Goal: Information Seeking & Learning: Learn about a topic

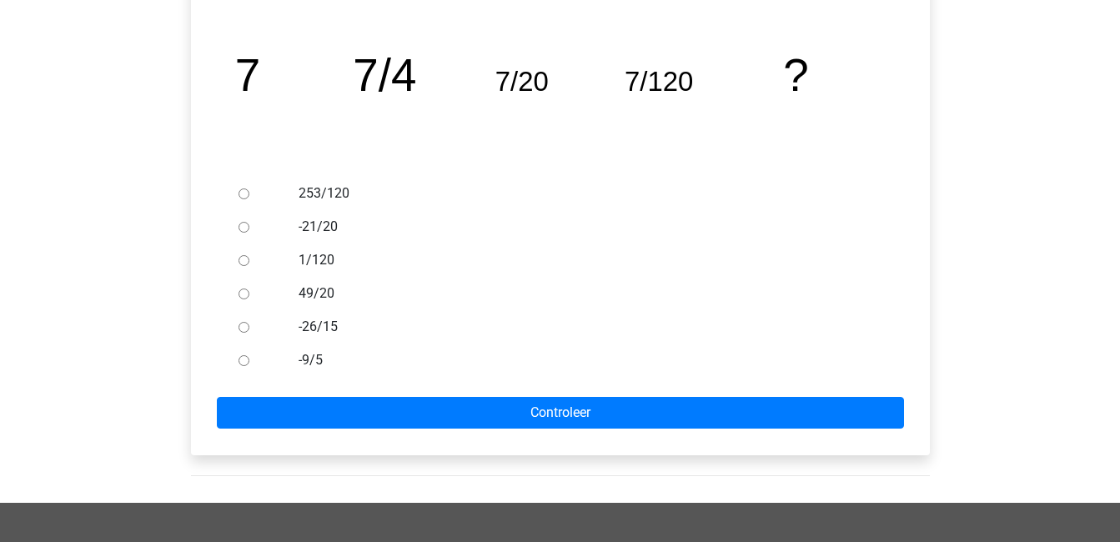
scroll to position [348, 0]
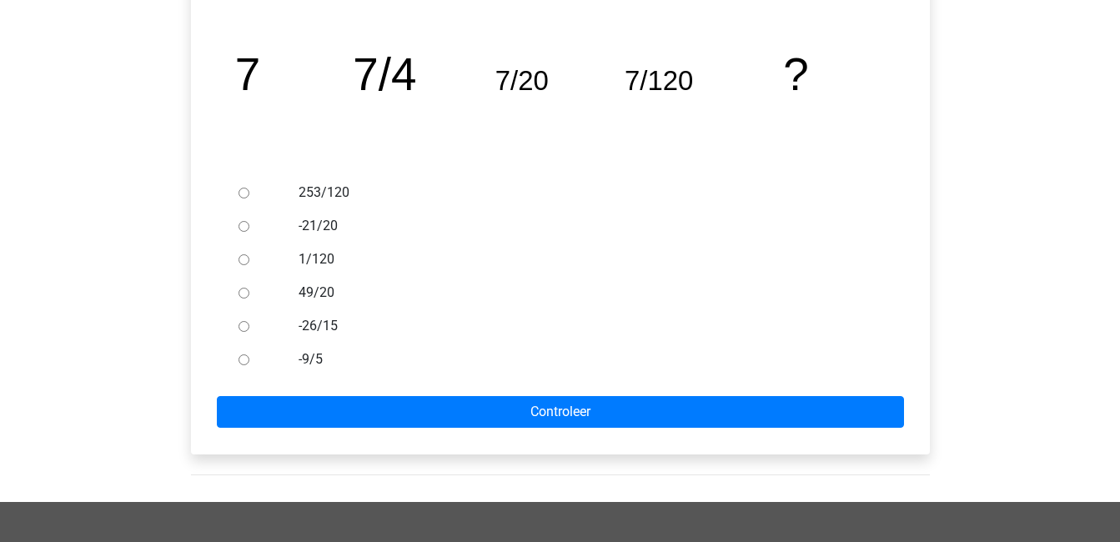
click at [242, 260] on input "1/120" at bounding box center [244, 259] width 11 height 11
radio input "true"
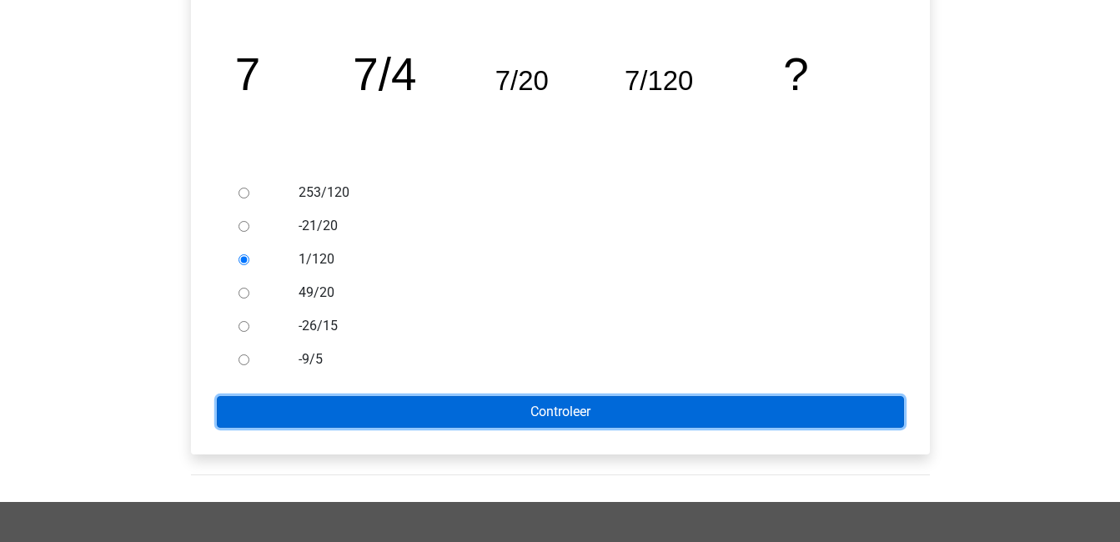
click at [563, 418] on input "Controleer" at bounding box center [560, 412] width 687 height 32
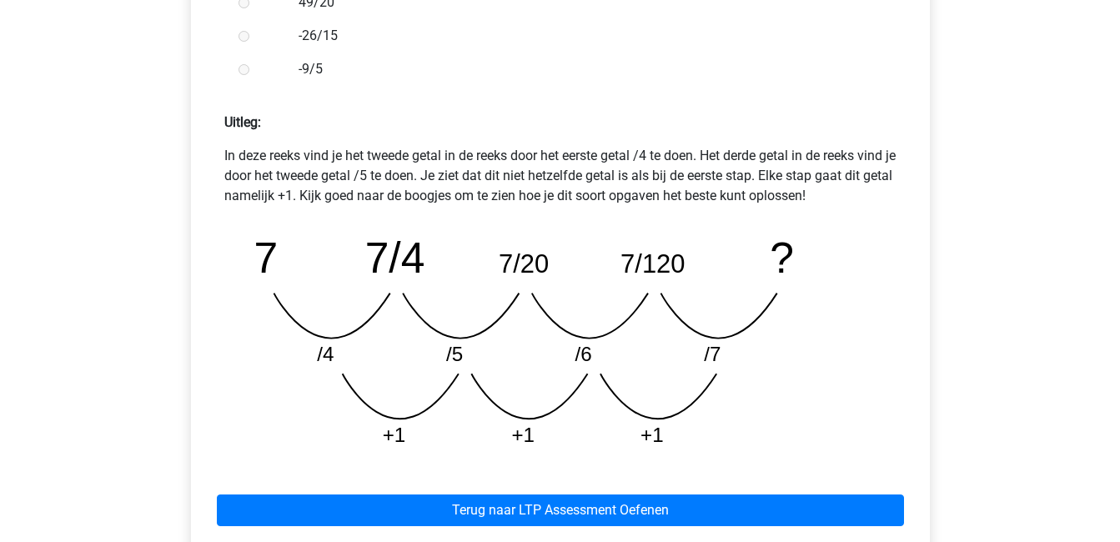
scroll to position [643, 0]
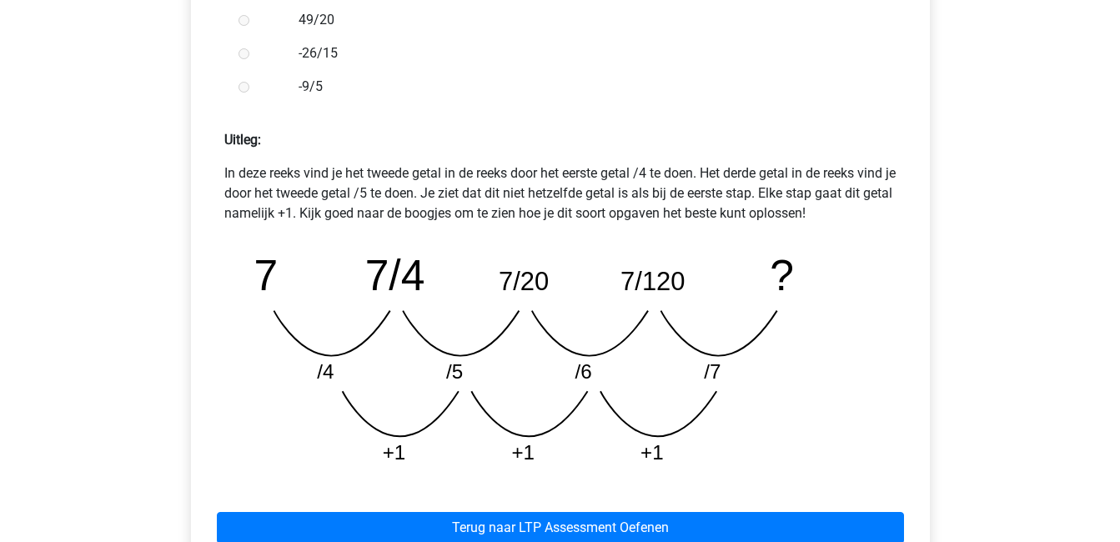
click at [563, 418] on icon "image/svg+xml 7 7/4 7/20 7/120 ? /4 /5 /6 /7 +1 +1 +1" at bounding box center [561, 358] width 646 height 242
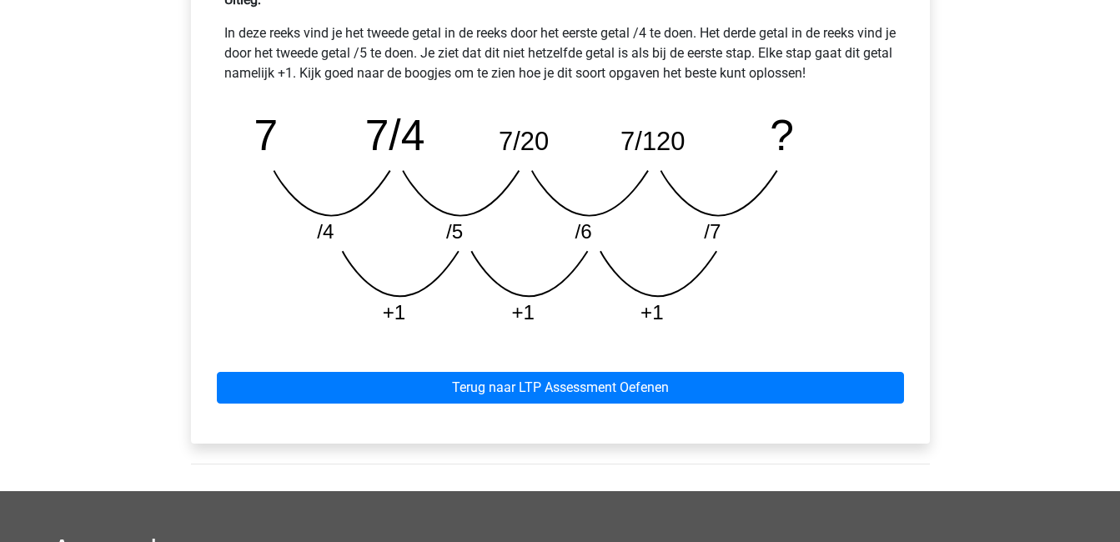
scroll to position [818, 0]
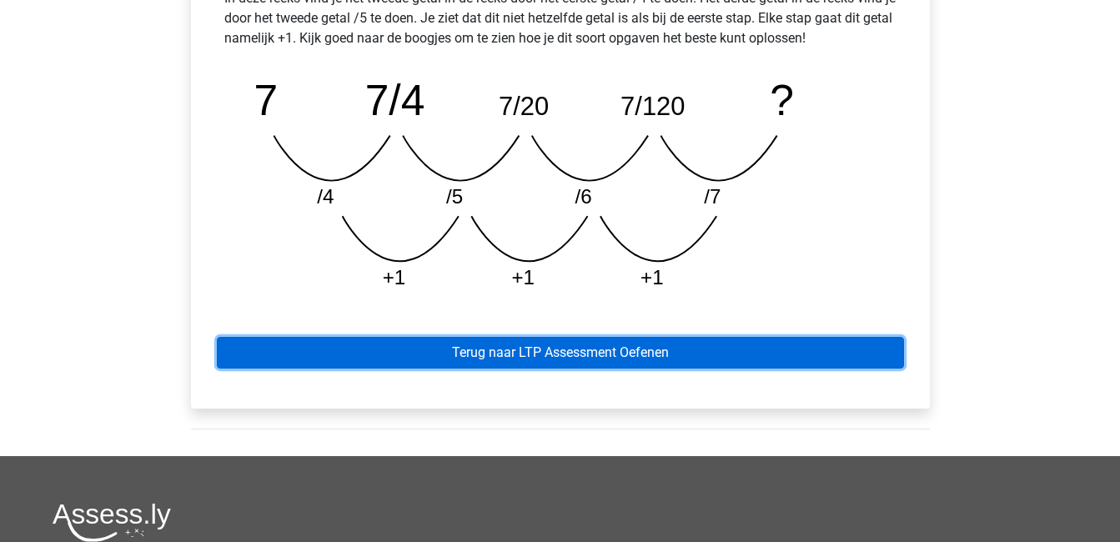
click at [569, 360] on link "Terug naar LTP Assessment Oefenen" at bounding box center [560, 353] width 687 height 32
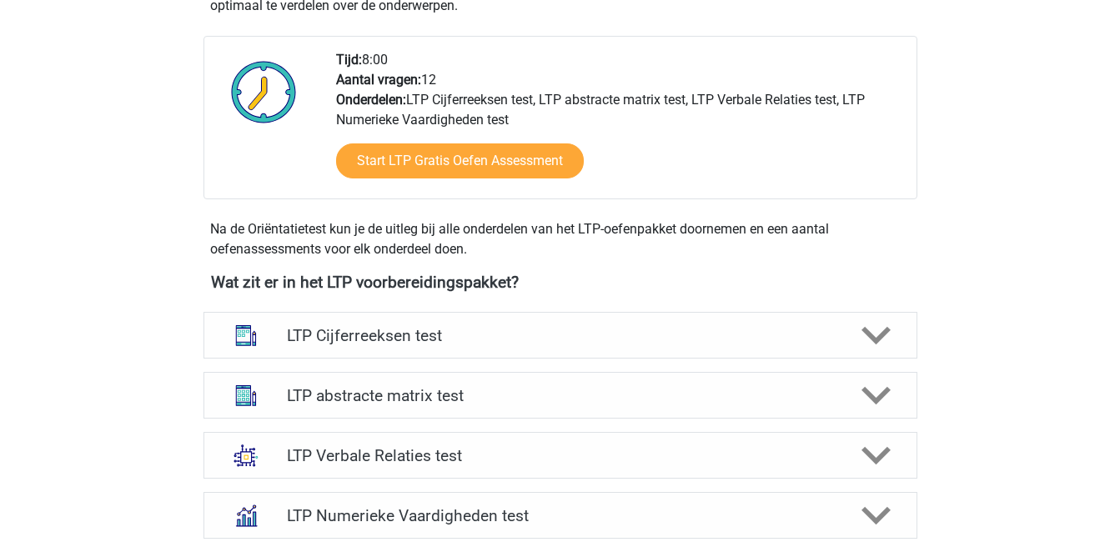
scroll to position [492, 0]
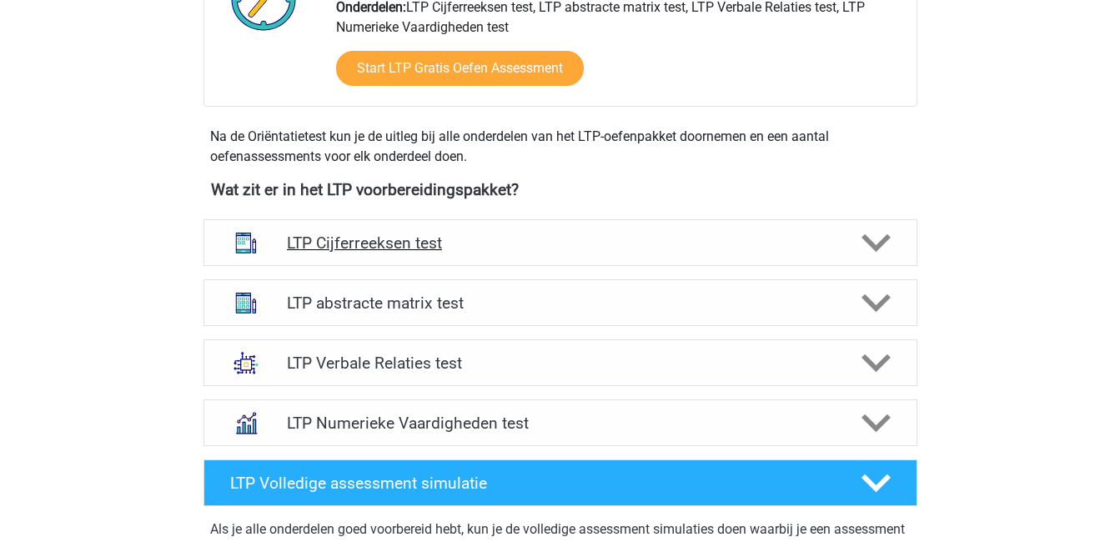
click at [871, 238] on icon at bounding box center [876, 243] width 29 height 29
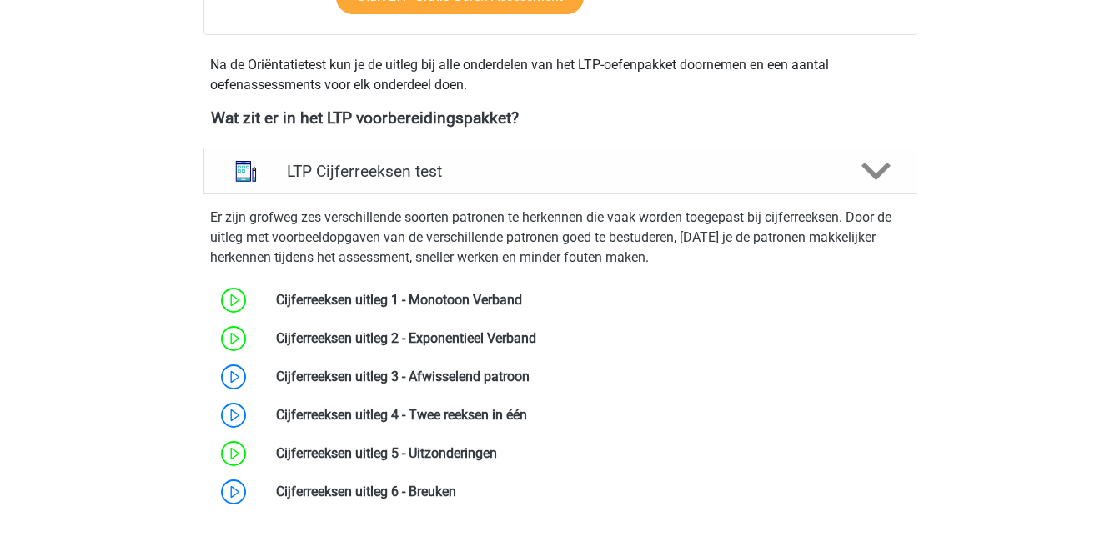
scroll to position [652, 0]
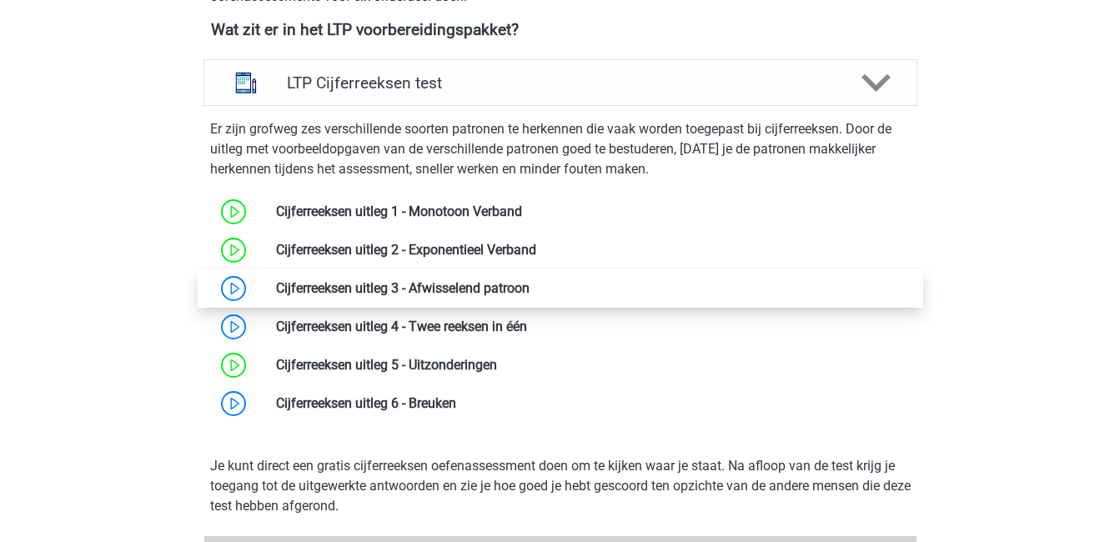
click at [530, 281] on link at bounding box center [530, 288] width 0 height 16
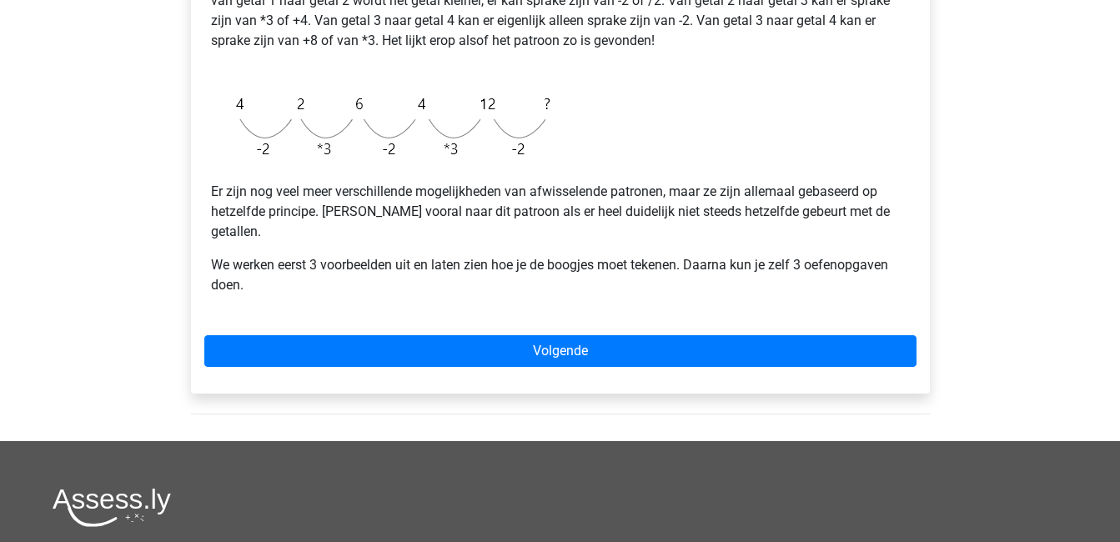
scroll to position [464, 0]
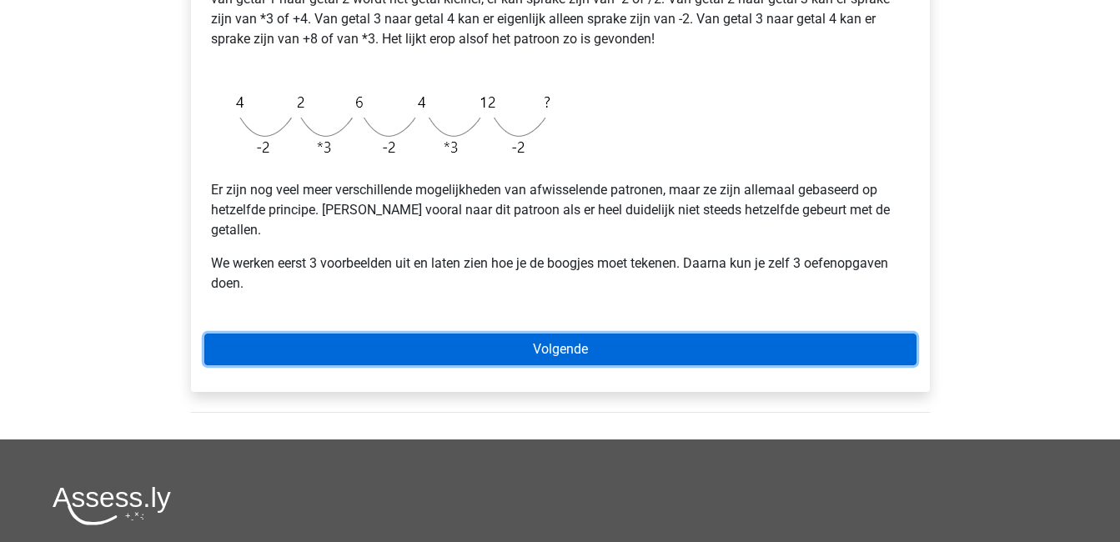
click at [354, 334] on link "Volgende" at bounding box center [560, 350] width 712 height 32
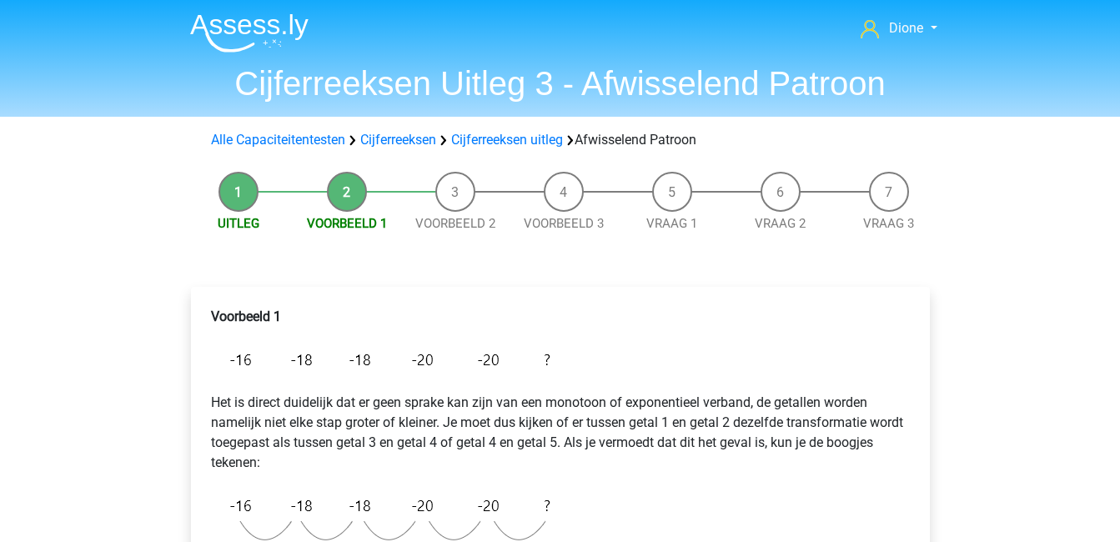
drag, startPoint x: 0, startPoint y: 0, endPoint x: 354, endPoint y: 322, distance: 478.2
drag, startPoint x: 354, startPoint y: 322, endPoint x: 817, endPoint y: 359, distance: 465.2
click at [817, 359] on div "Voorbeeld 1 Het is direct duidelijk dat er geen sprake kan zijn van een monotoo…" at bounding box center [560, 512] width 712 height 424
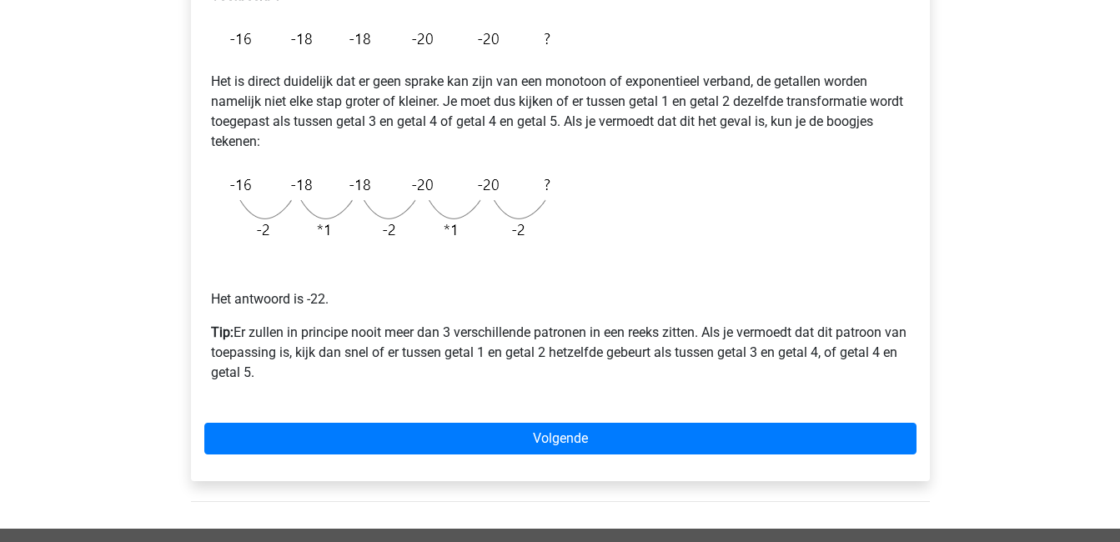
scroll to position [322, 0]
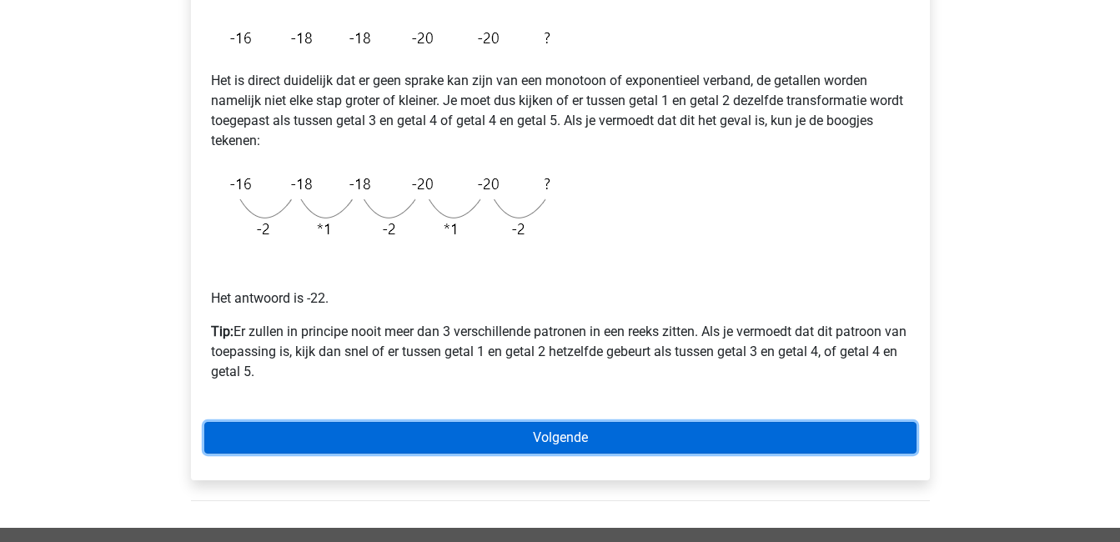
click at [696, 426] on link "Volgende" at bounding box center [560, 438] width 712 height 32
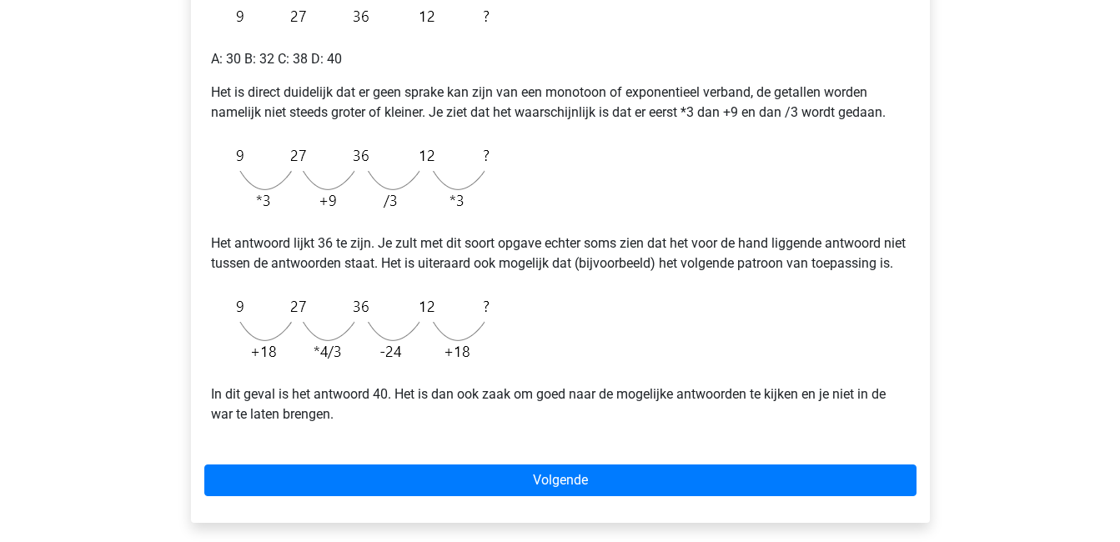
scroll to position [346, 0]
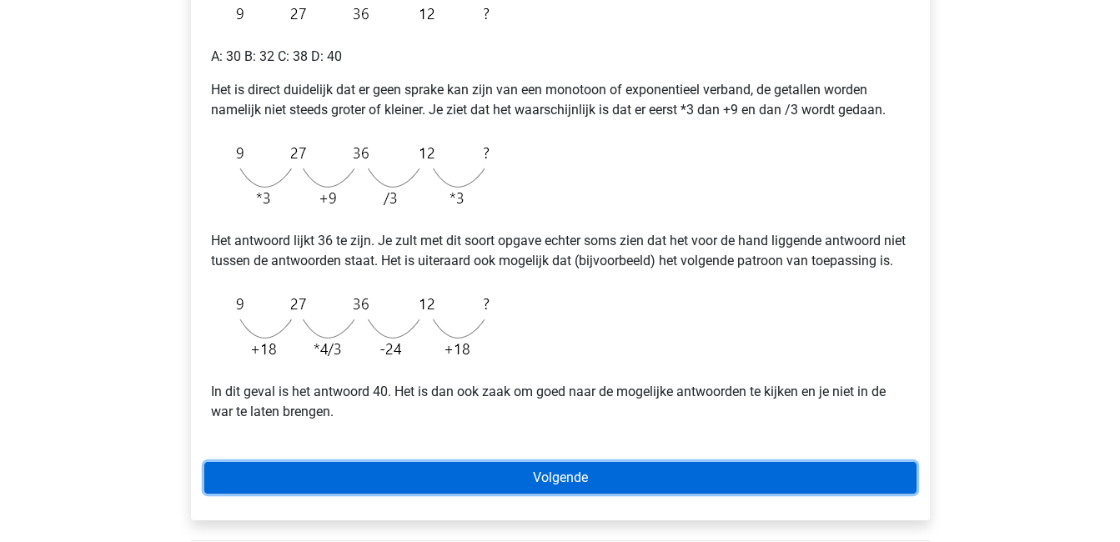
click at [703, 494] on link "Volgende" at bounding box center [560, 478] width 712 height 32
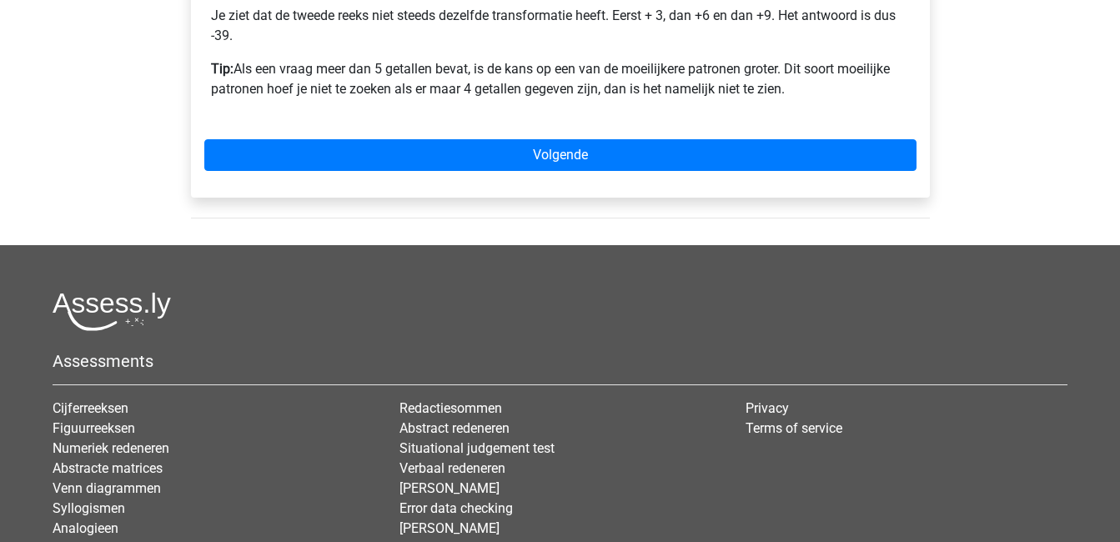
scroll to position [692, 0]
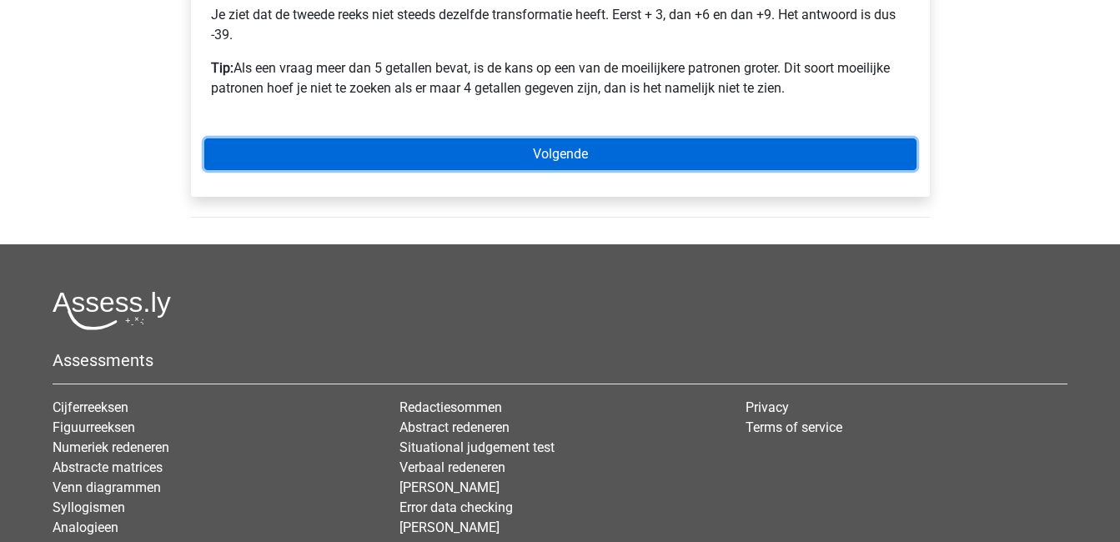
click at [516, 154] on link "Volgende" at bounding box center [560, 154] width 712 height 32
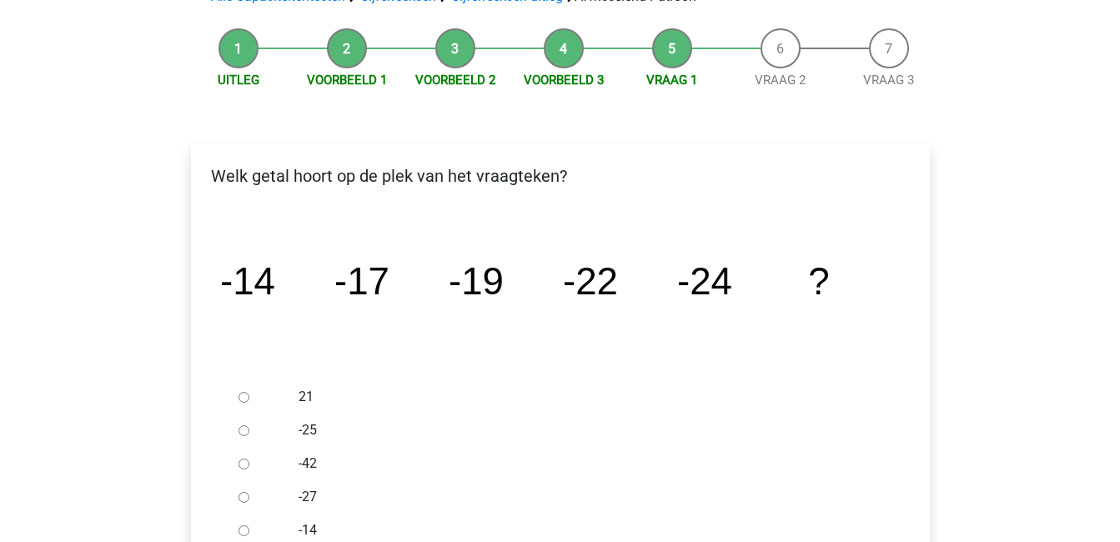
scroll to position [144, 0]
click at [246, 499] on input "-27" at bounding box center [244, 496] width 11 height 11
radio input "true"
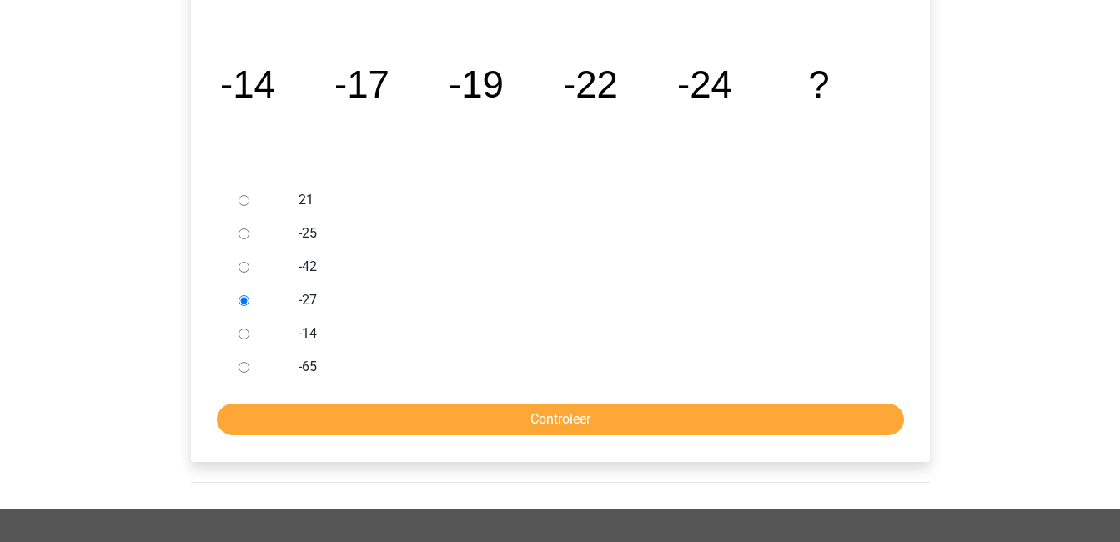
scroll to position [341, 0]
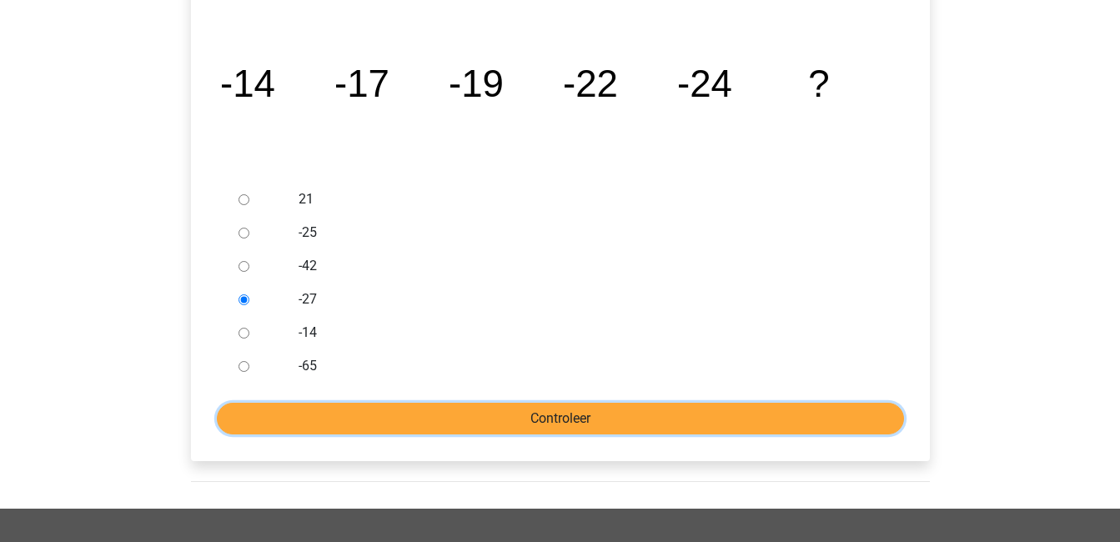
click at [363, 415] on input "Controleer" at bounding box center [560, 419] width 687 height 32
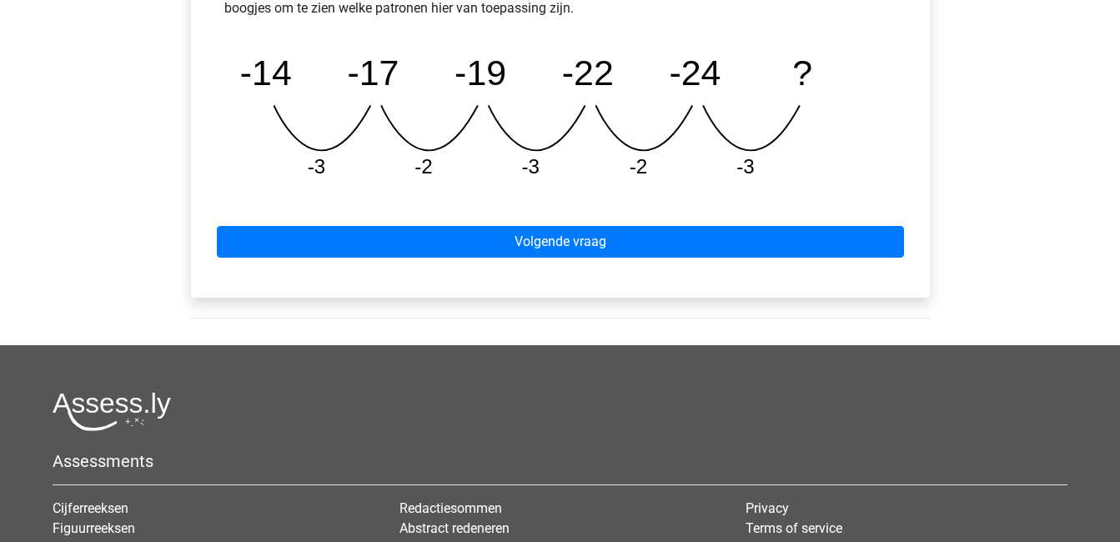
scroll to position [849, 0]
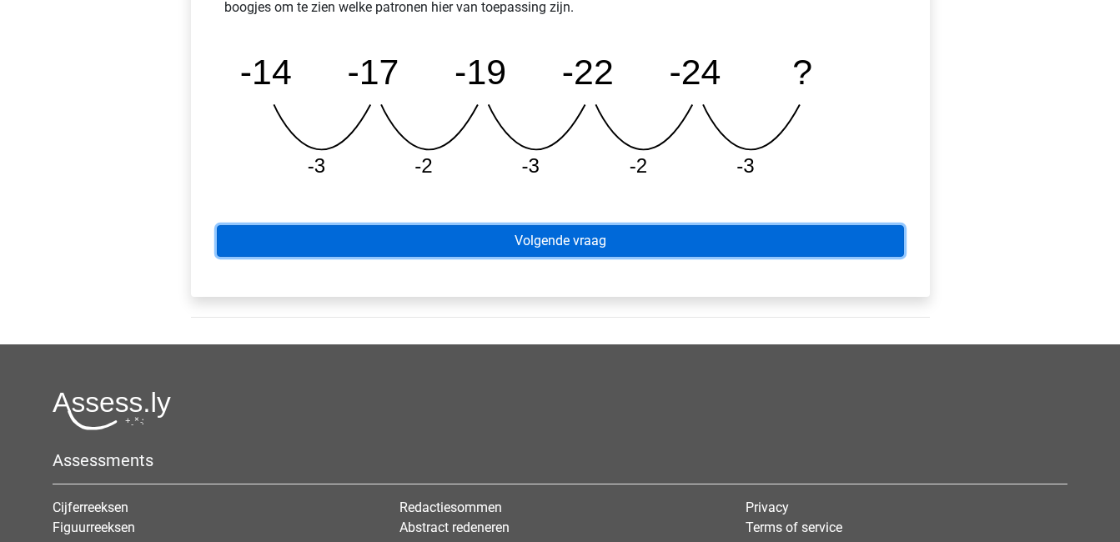
click at [480, 251] on link "Volgende vraag" at bounding box center [560, 241] width 687 height 32
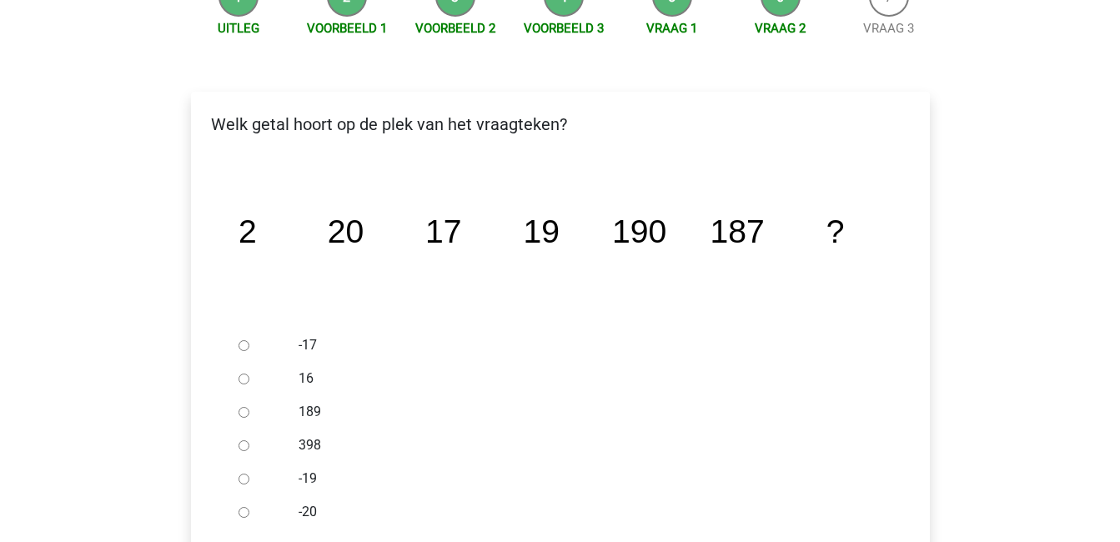
scroll to position [197, 0]
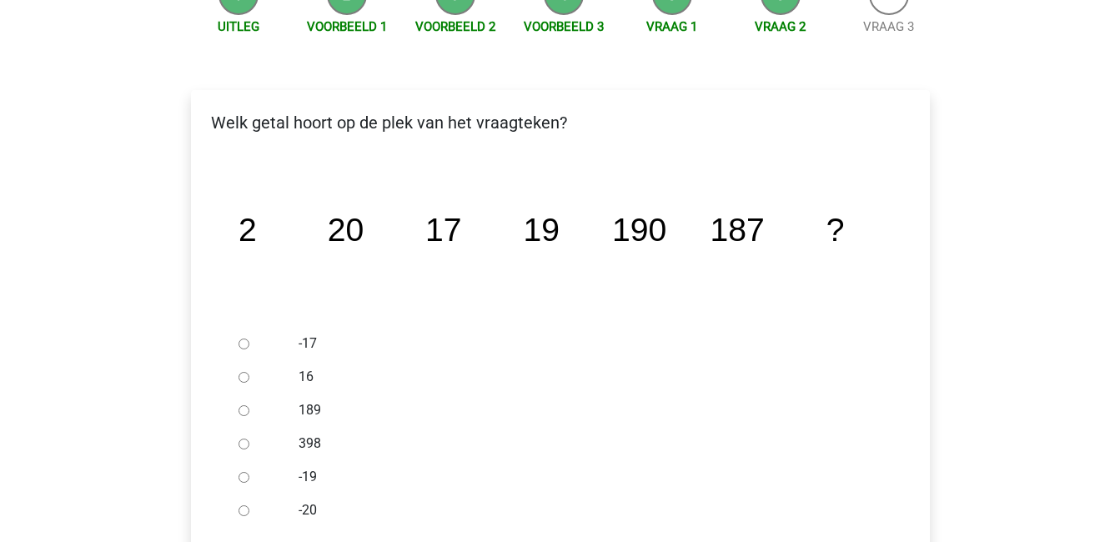
click at [244, 411] on input "189" at bounding box center [244, 410] width 11 height 11
radio input "true"
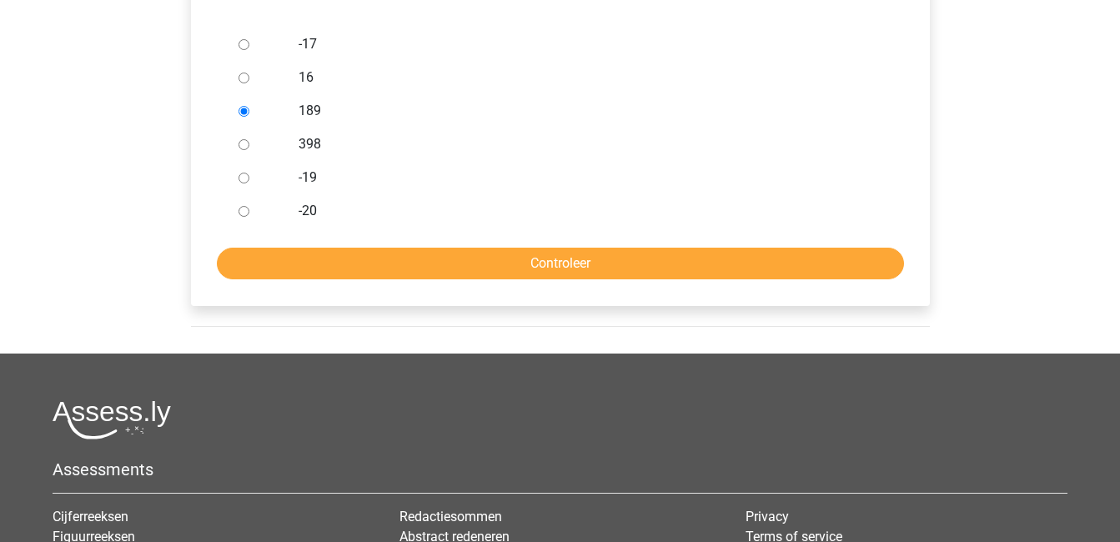
scroll to position [497, 0]
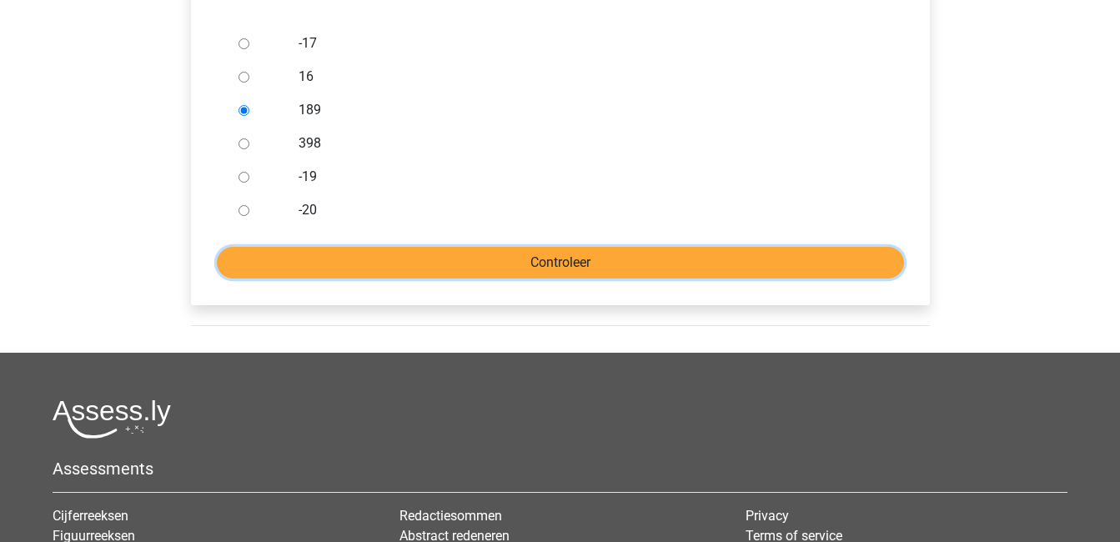
click at [515, 249] on input "Controleer" at bounding box center [560, 263] width 687 height 32
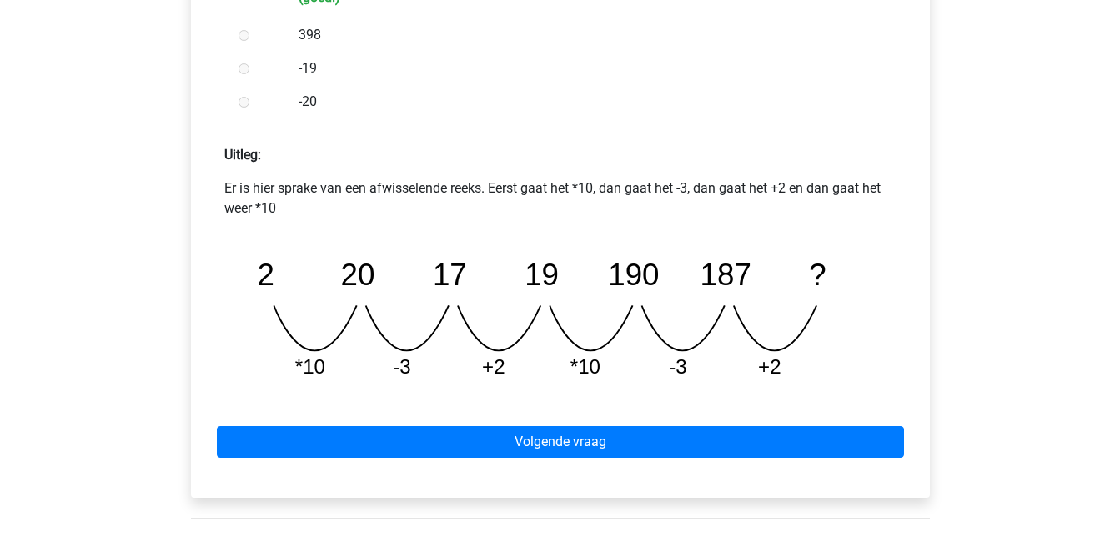
scroll to position [629, 0]
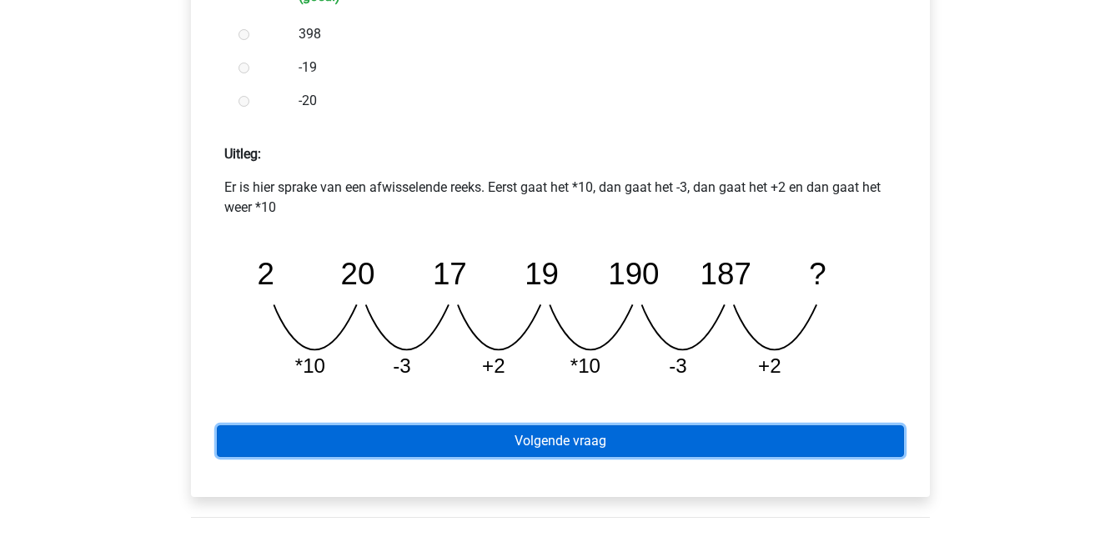
click at [640, 445] on link "Volgende vraag" at bounding box center [560, 441] width 687 height 32
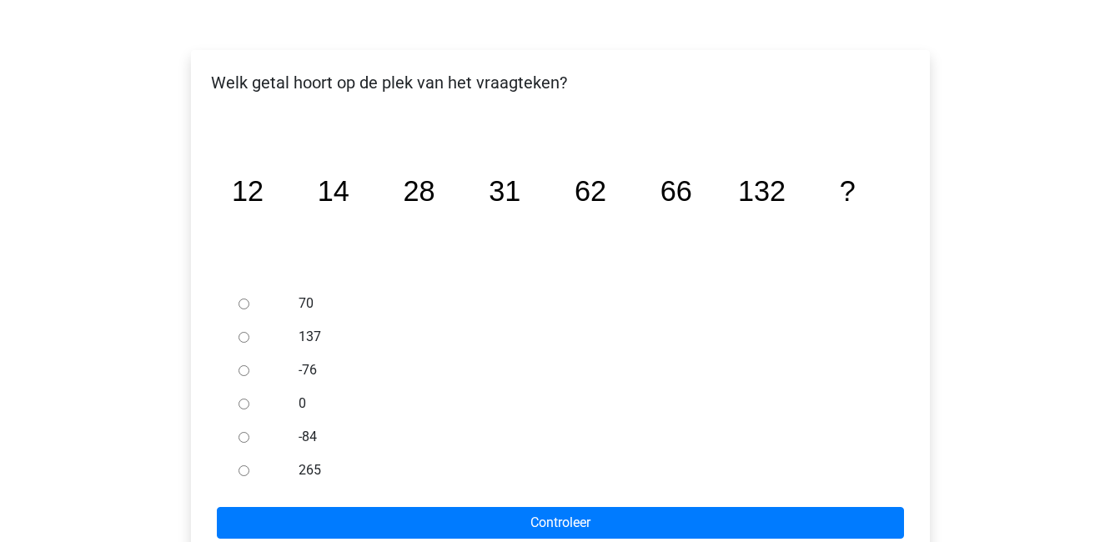
scroll to position [289, 0]
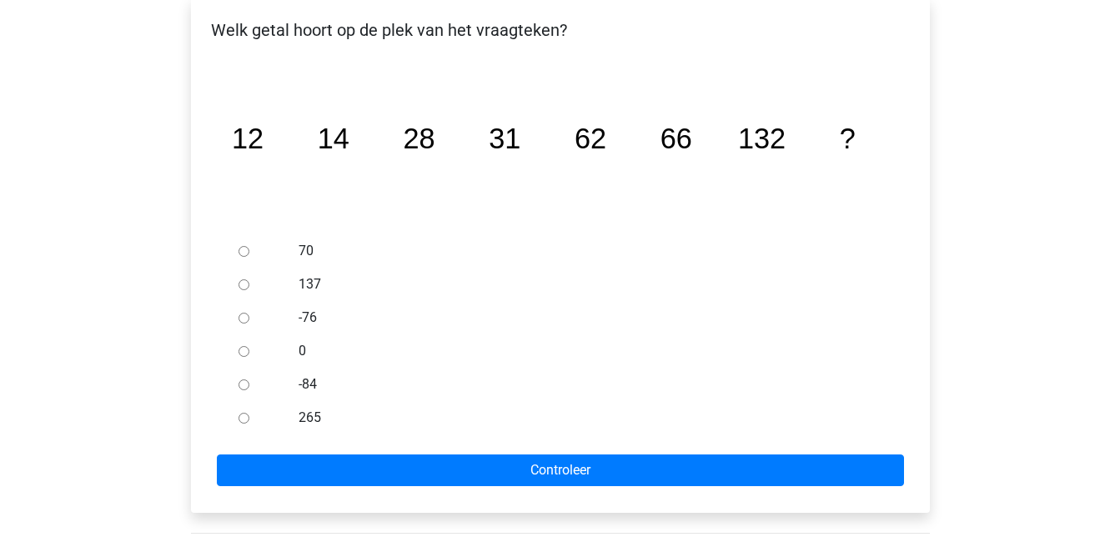
click at [245, 284] on input "137" at bounding box center [244, 284] width 11 height 11
radio input "true"
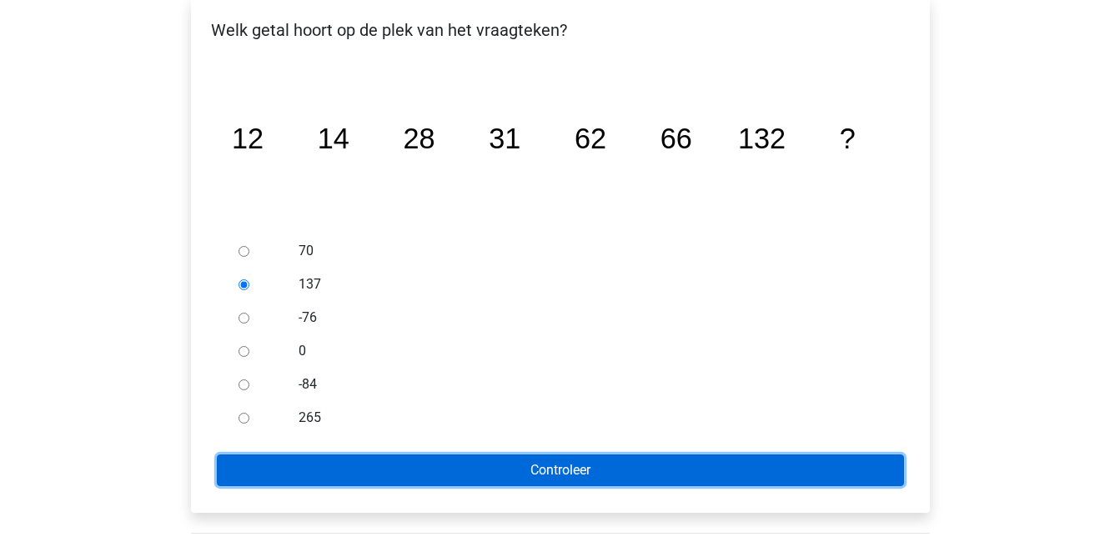
click at [510, 459] on input "Controleer" at bounding box center [560, 471] width 687 height 32
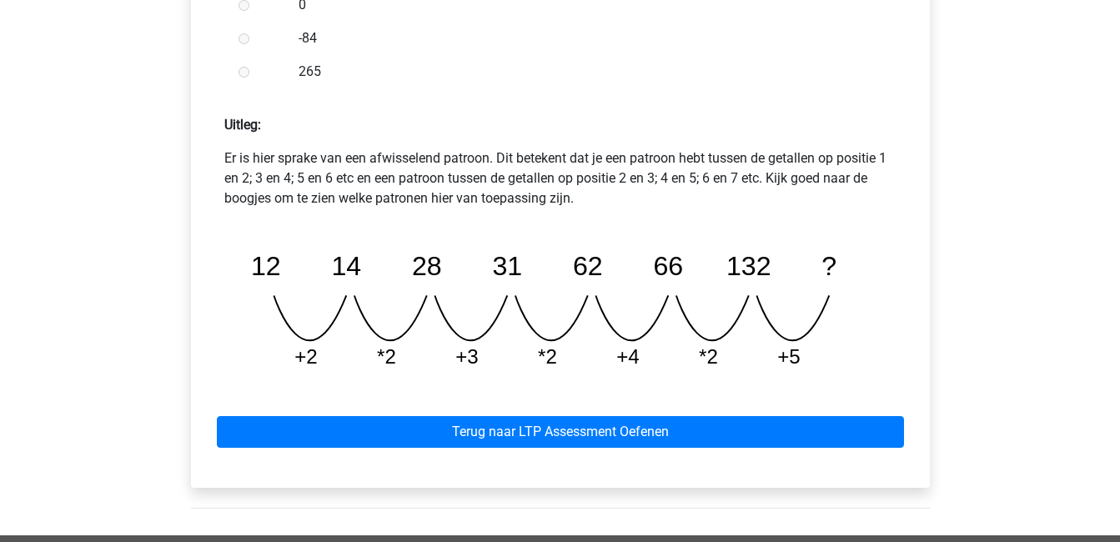
scroll to position [659, 0]
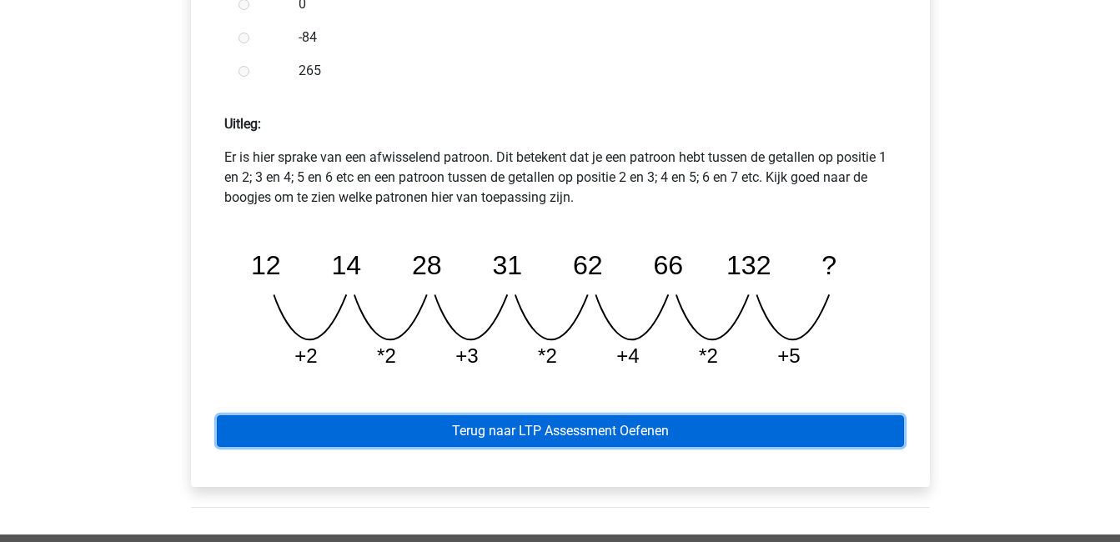
click at [550, 431] on link "Terug naar LTP Assessment Oefenen" at bounding box center [560, 431] width 687 height 32
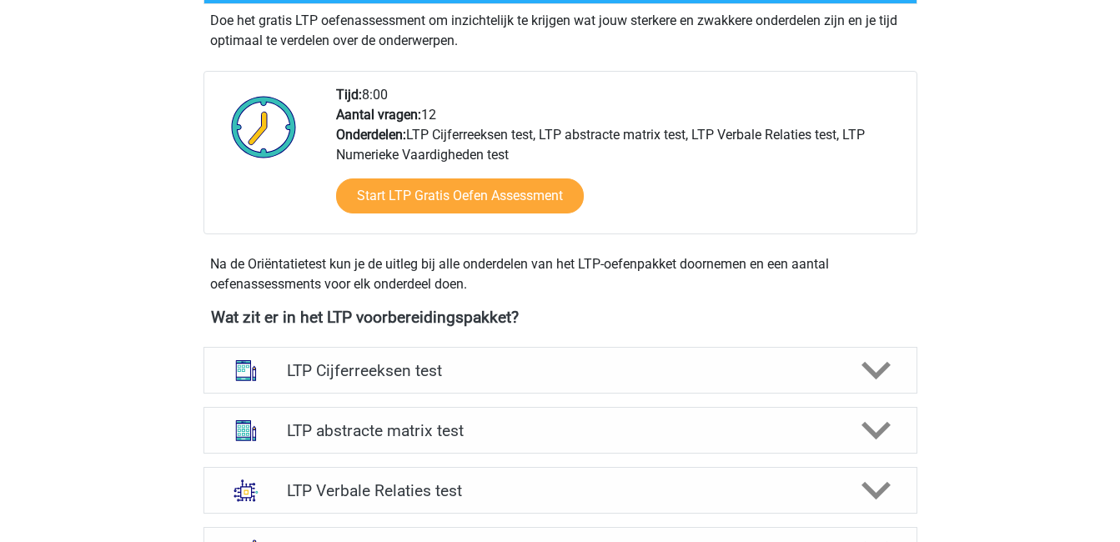
scroll to position [529, 0]
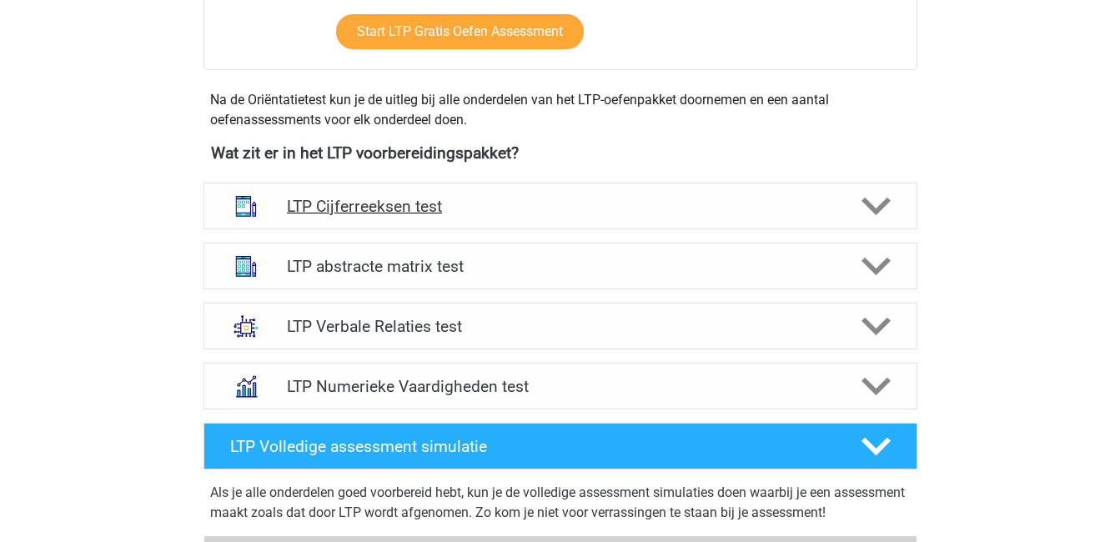
click at [648, 216] on div "LTP Cijferreeksen test" at bounding box center [561, 206] width 714 height 47
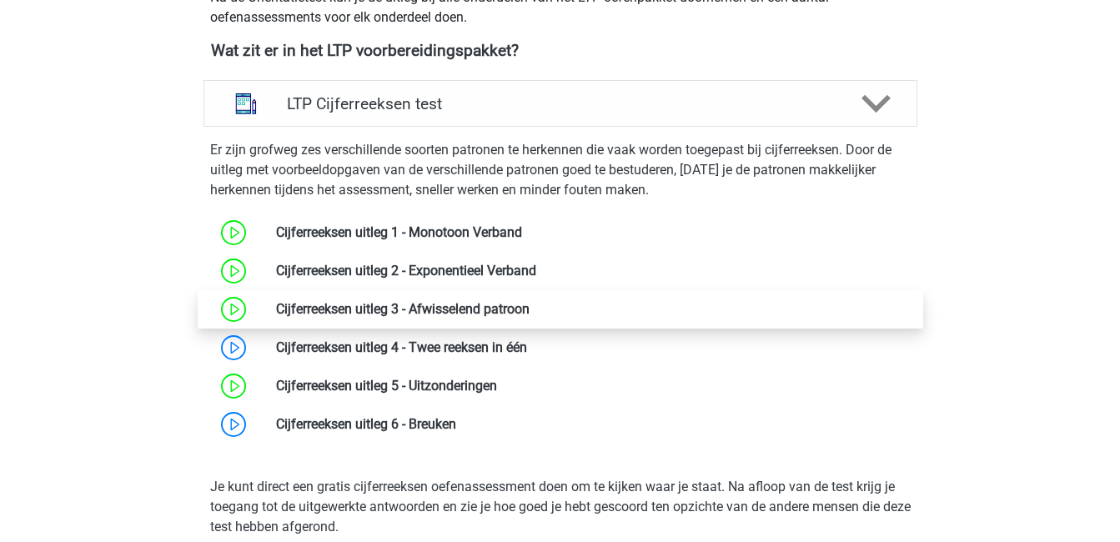
scroll to position [665, 0]
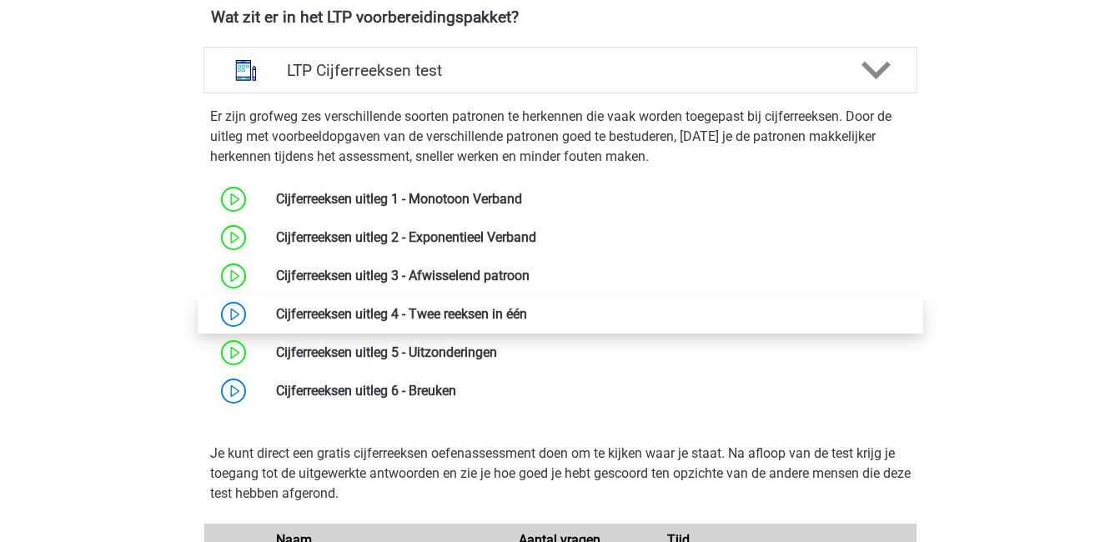
click at [527, 306] on link at bounding box center [527, 314] width 0 height 16
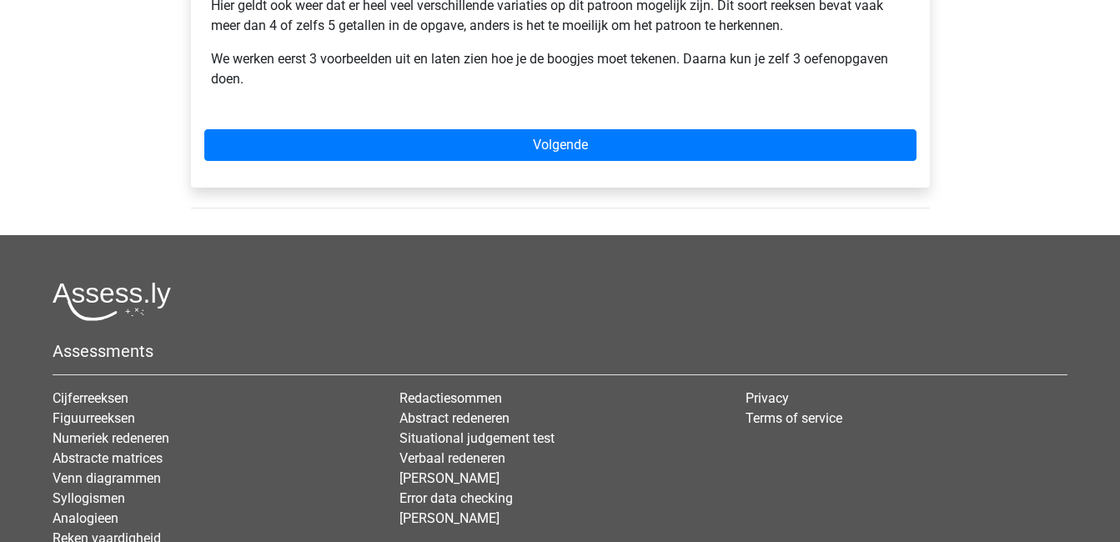
scroll to position [733, 0]
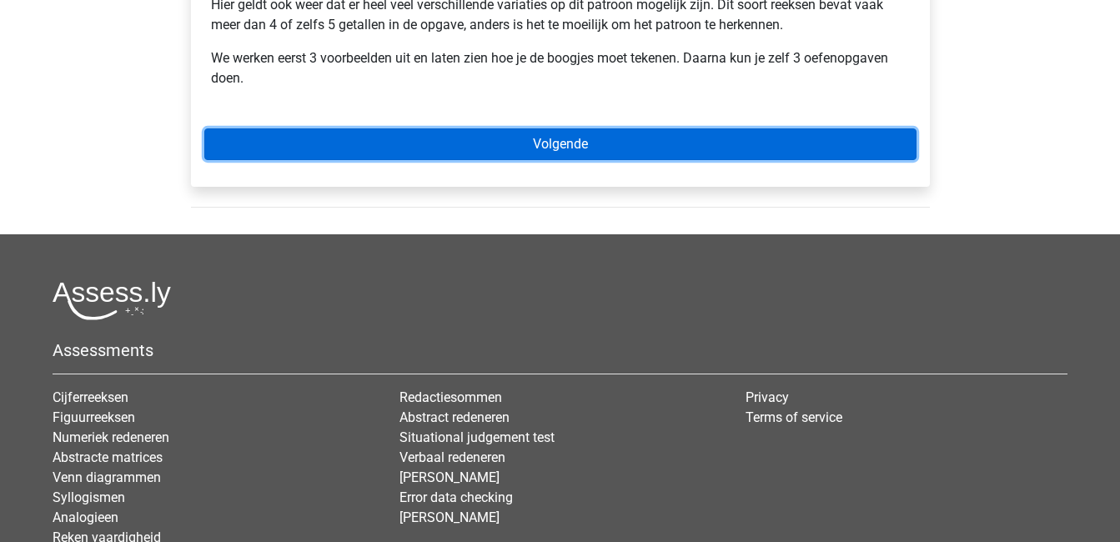
click at [582, 128] on link "Volgende" at bounding box center [560, 144] width 712 height 32
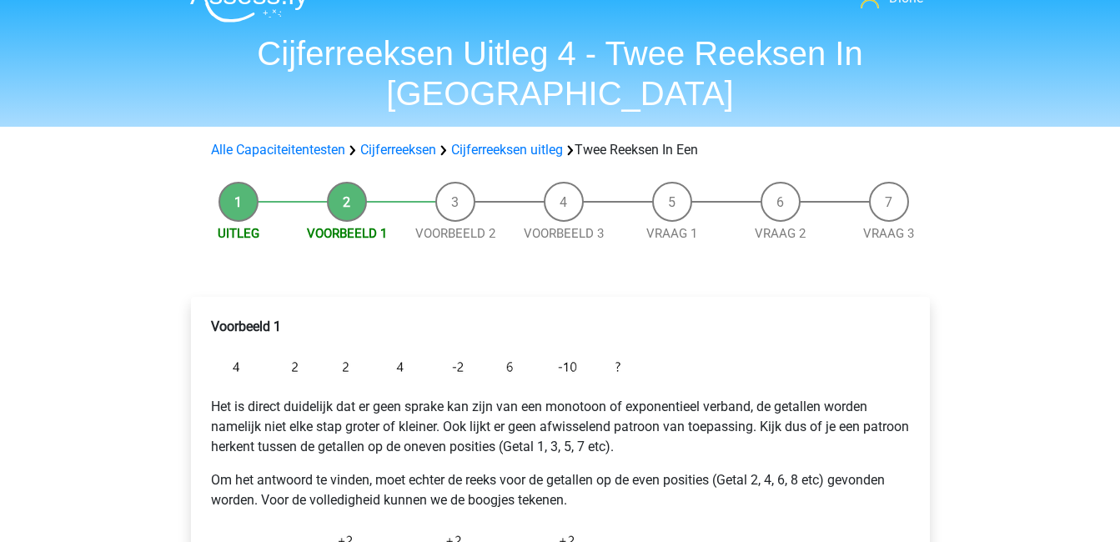
scroll to position [29, 0]
click at [248, 227] on link "Uitleg" at bounding box center [239, 234] width 42 height 15
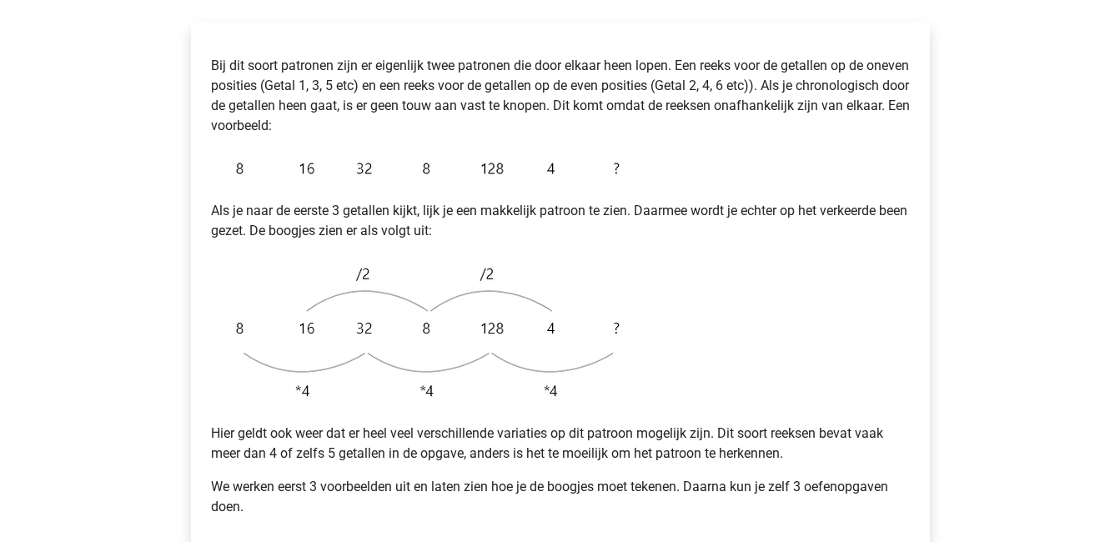
scroll to position [354, 0]
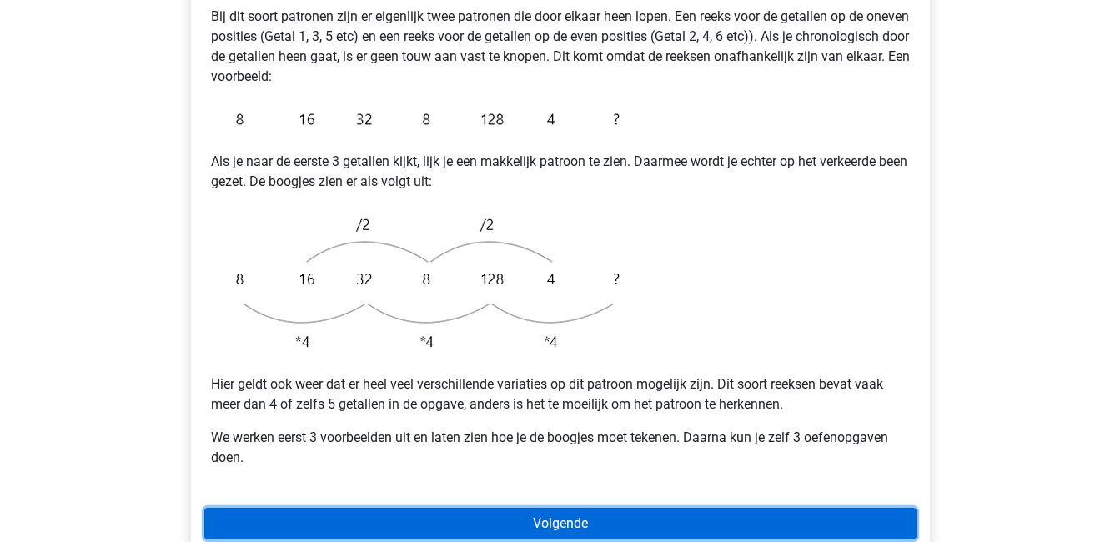
click at [549, 508] on link "Volgende" at bounding box center [560, 524] width 712 height 32
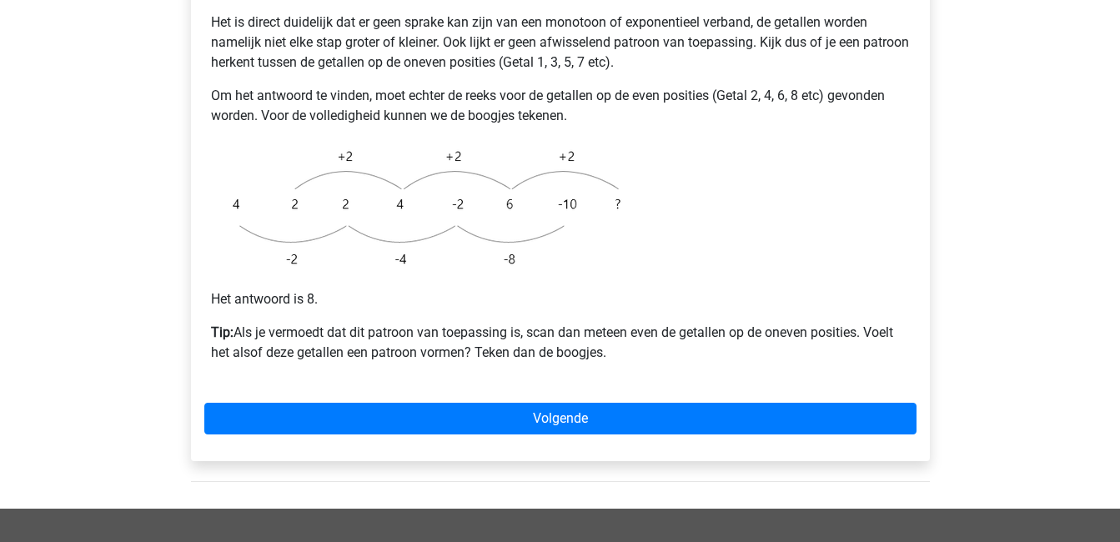
scroll to position [423, 0]
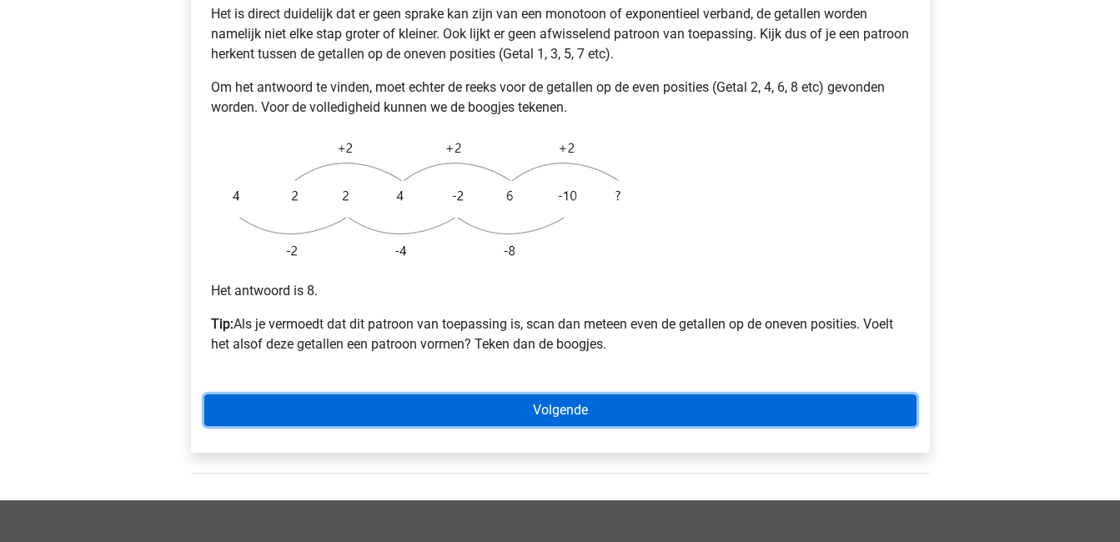
click at [515, 394] on link "Volgende" at bounding box center [560, 410] width 712 height 32
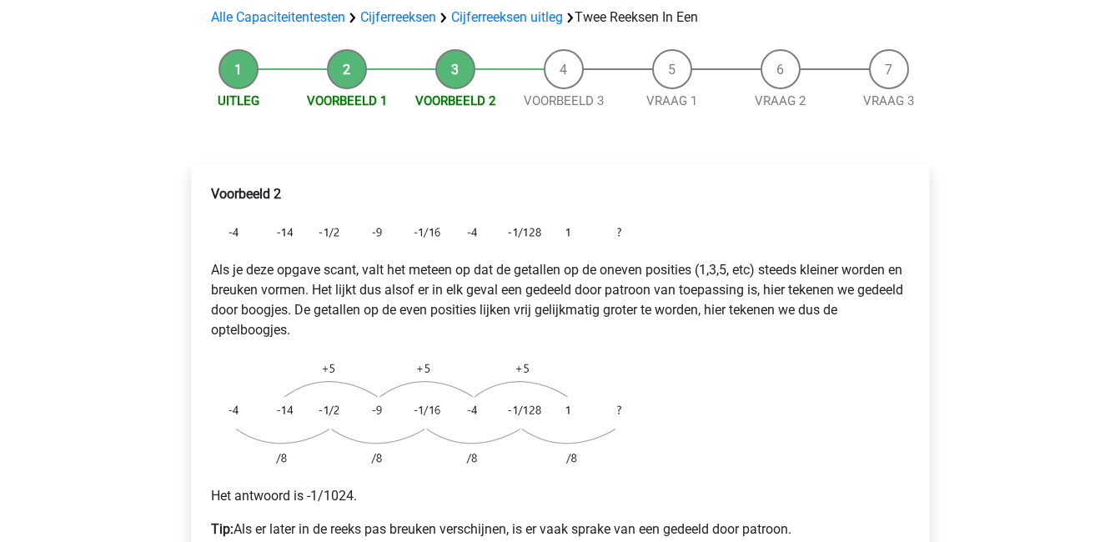
scroll to position [216, 0]
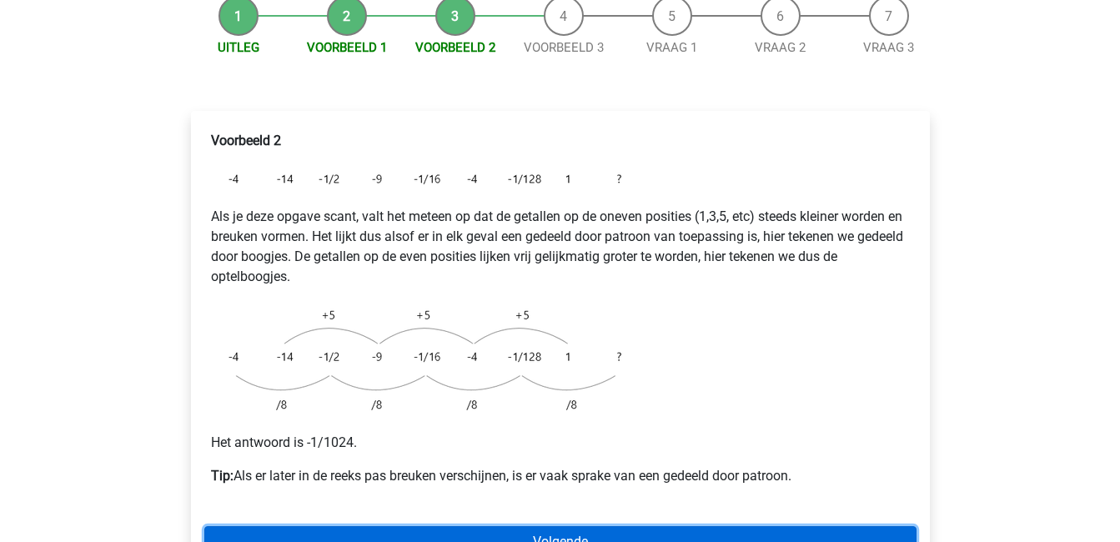
click at [565, 526] on link "Volgende" at bounding box center [560, 542] width 712 height 32
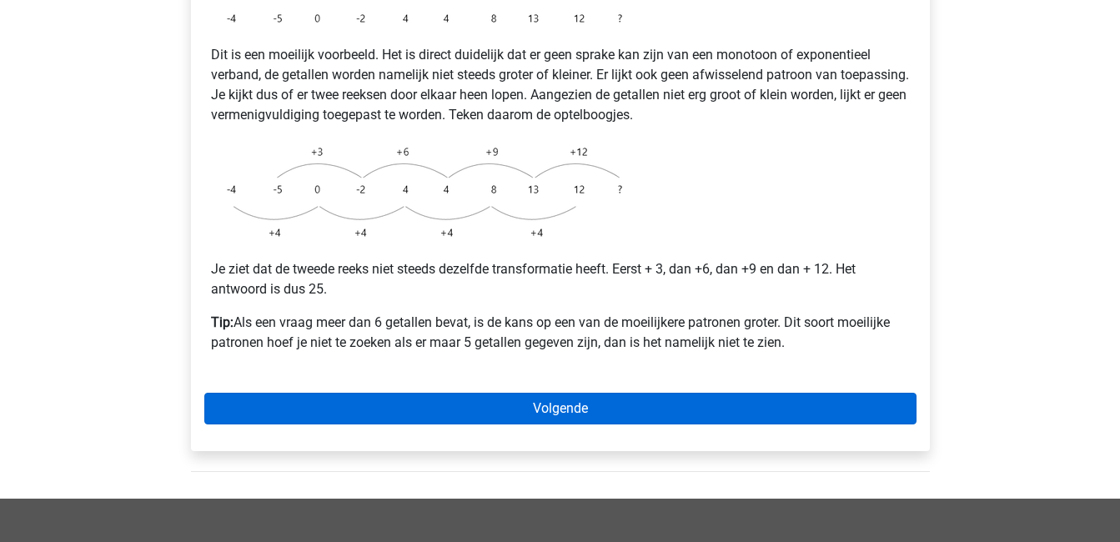
scroll to position [376, 0]
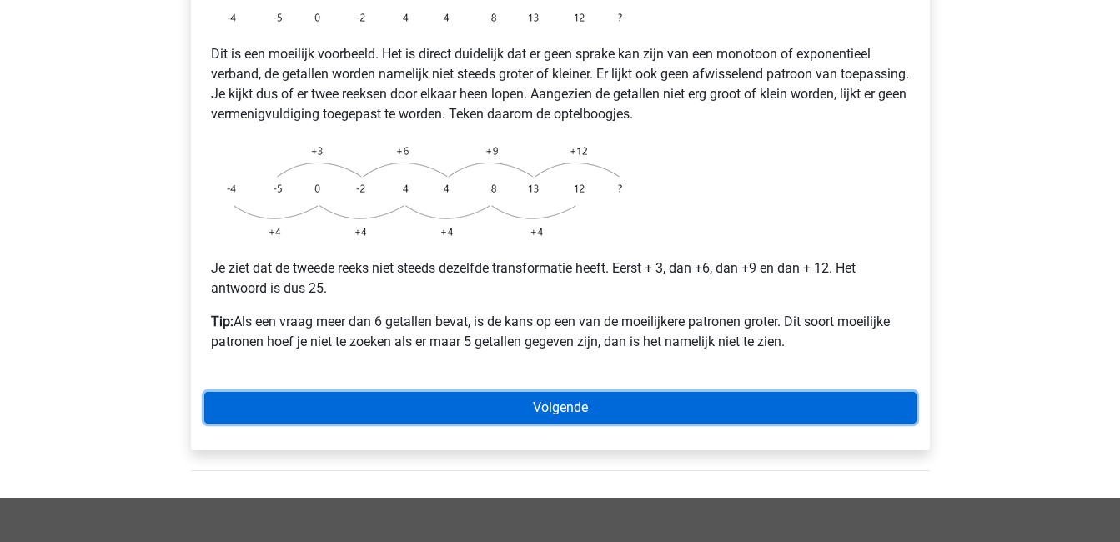
click at [585, 392] on link "Volgende" at bounding box center [560, 408] width 712 height 32
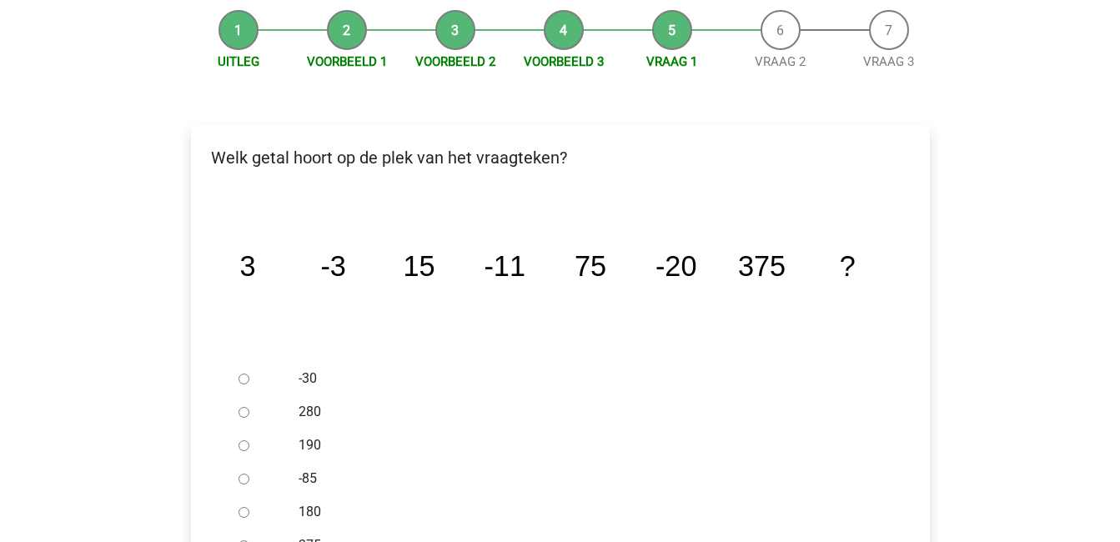
scroll to position [200, 0]
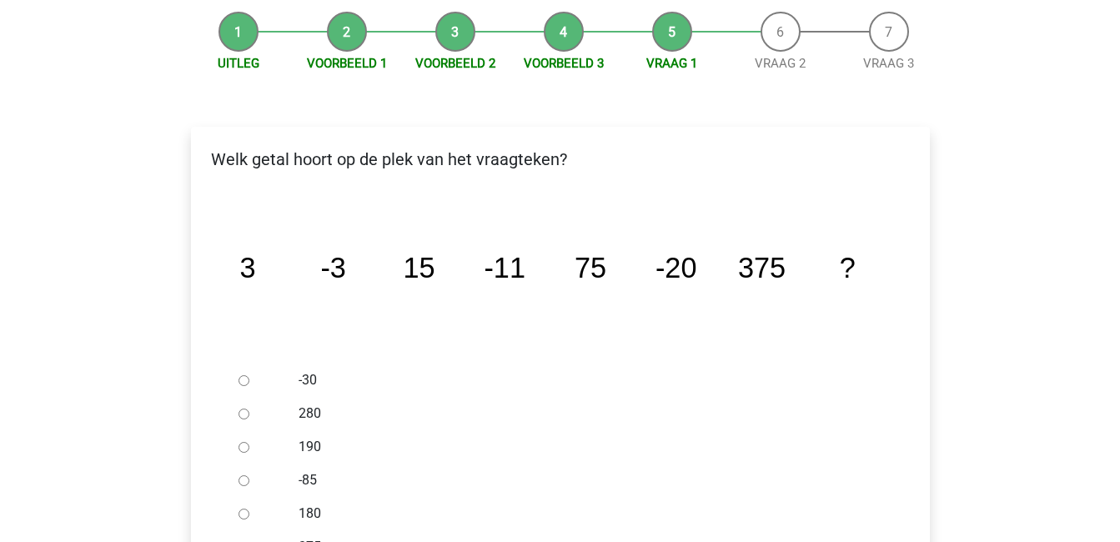
click at [241, 375] on input "-30" at bounding box center [244, 380] width 11 height 11
radio input "true"
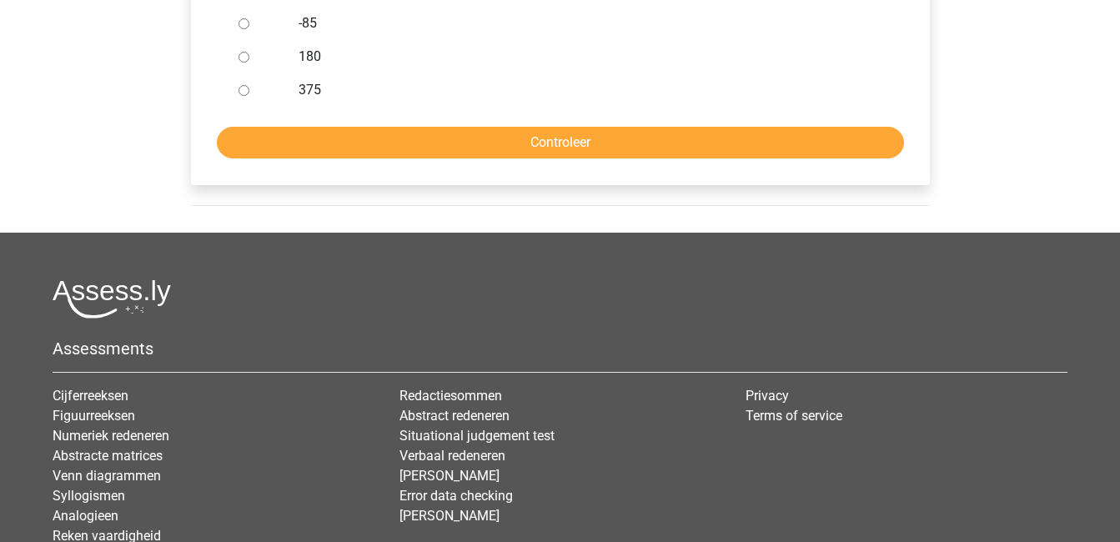
scroll to position [659, 0]
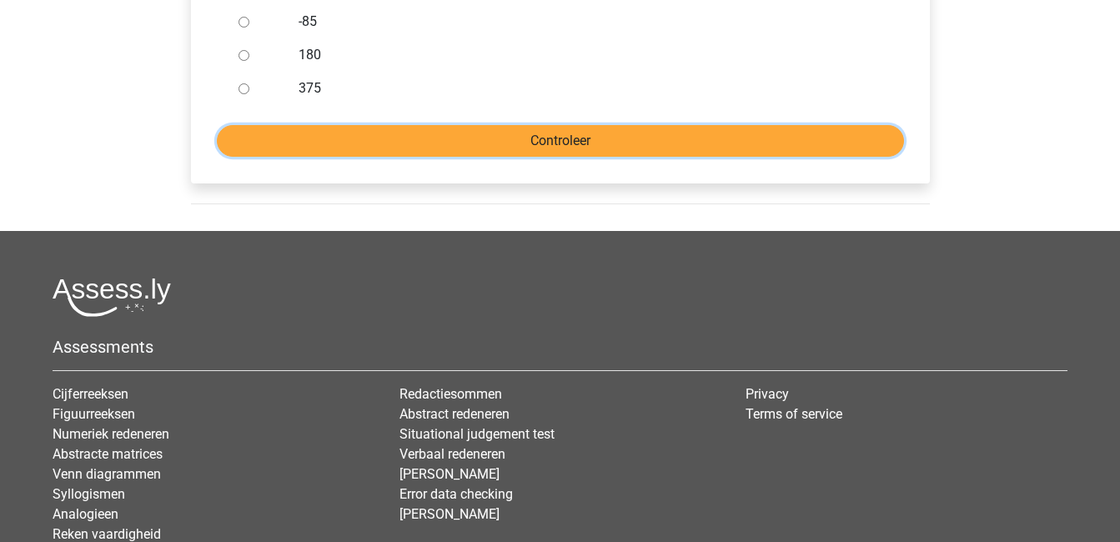
click at [609, 125] on input "Controleer" at bounding box center [560, 141] width 687 height 32
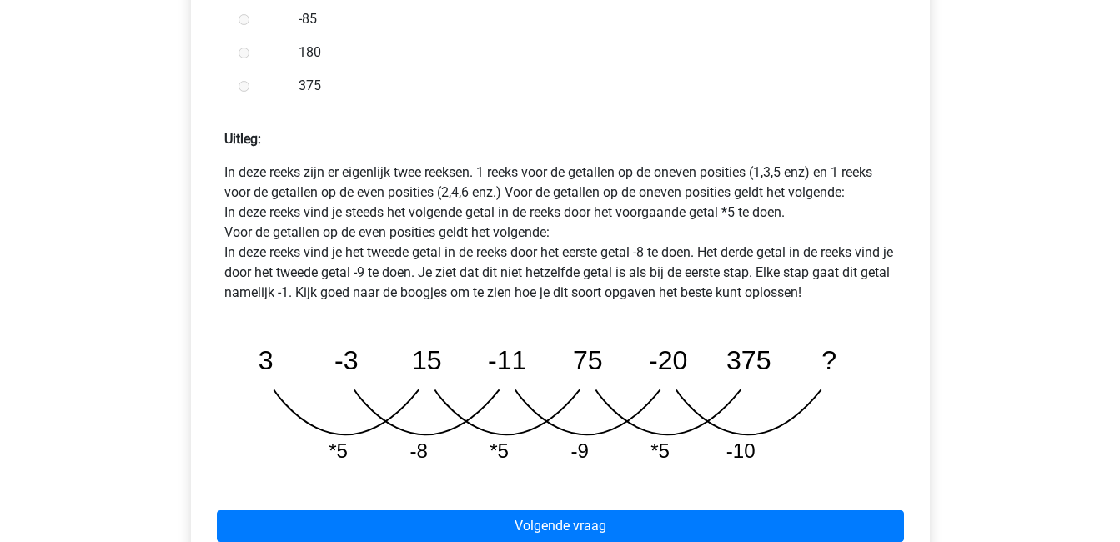
scroll to position [707, 0]
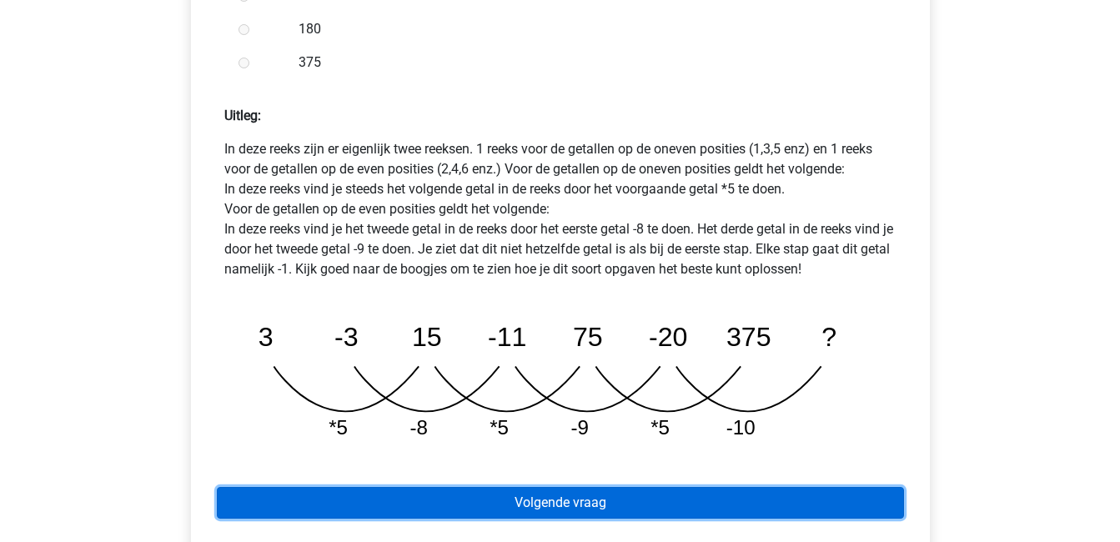
click at [565, 487] on link "Volgende vraag" at bounding box center [560, 503] width 687 height 32
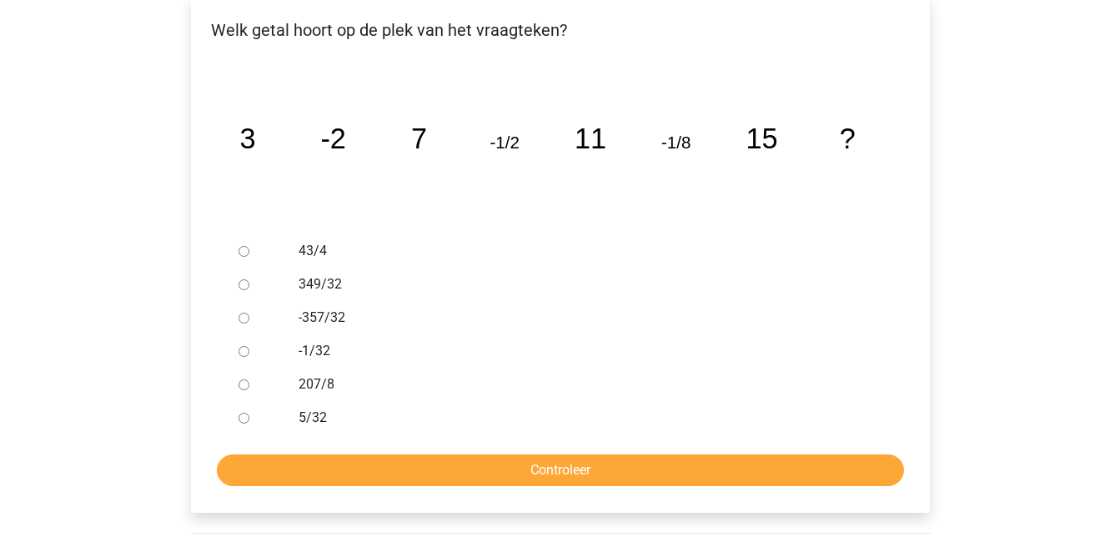
scroll to position [328, 0]
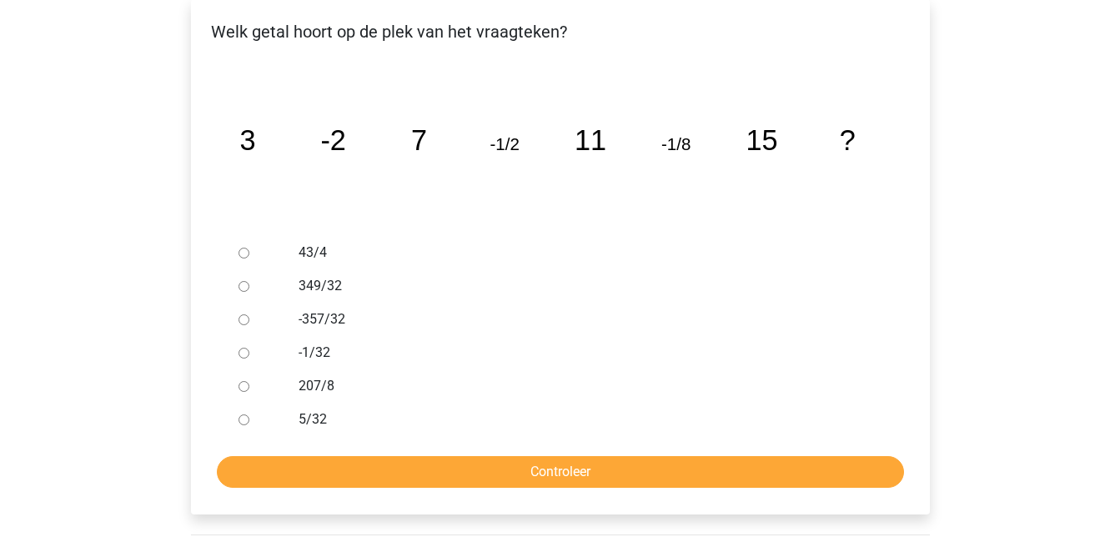
click at [248, 336] on div at bounding box center [259, 352] width 55 height 33
click at [241, 348] on input "-1/32" at bounding box center [244, 353] width 11 height 11
radio input "true"
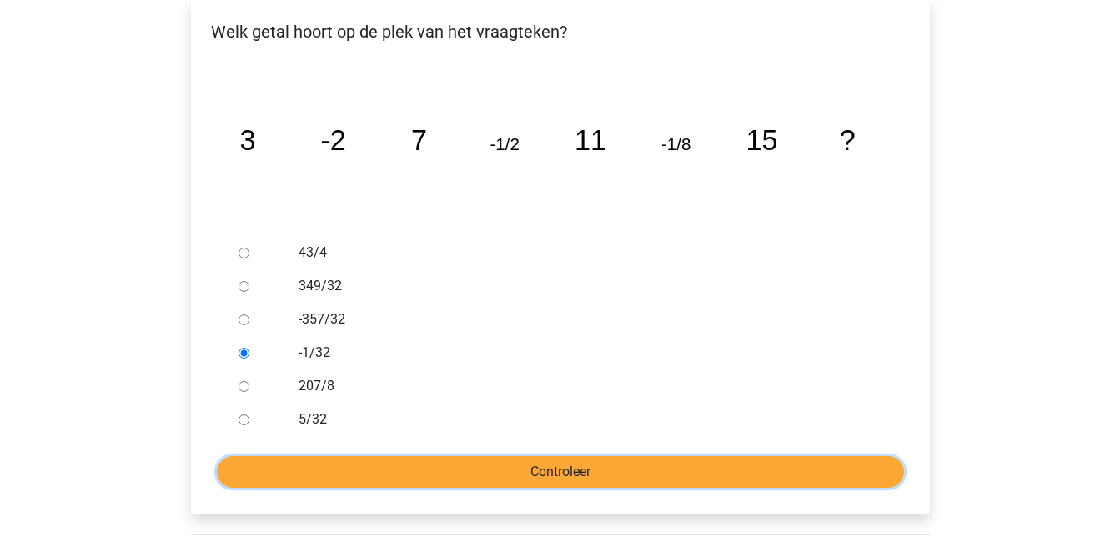
click at [413, 456] on input "Controleer" at bounding box center [560, 472] width 687 height 32
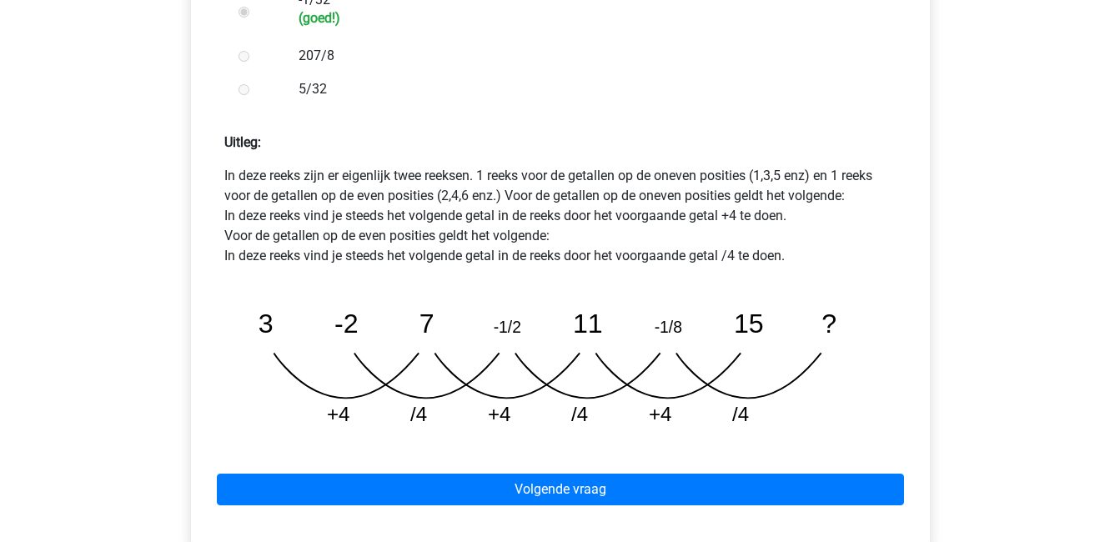
scroll to position [681, 0]
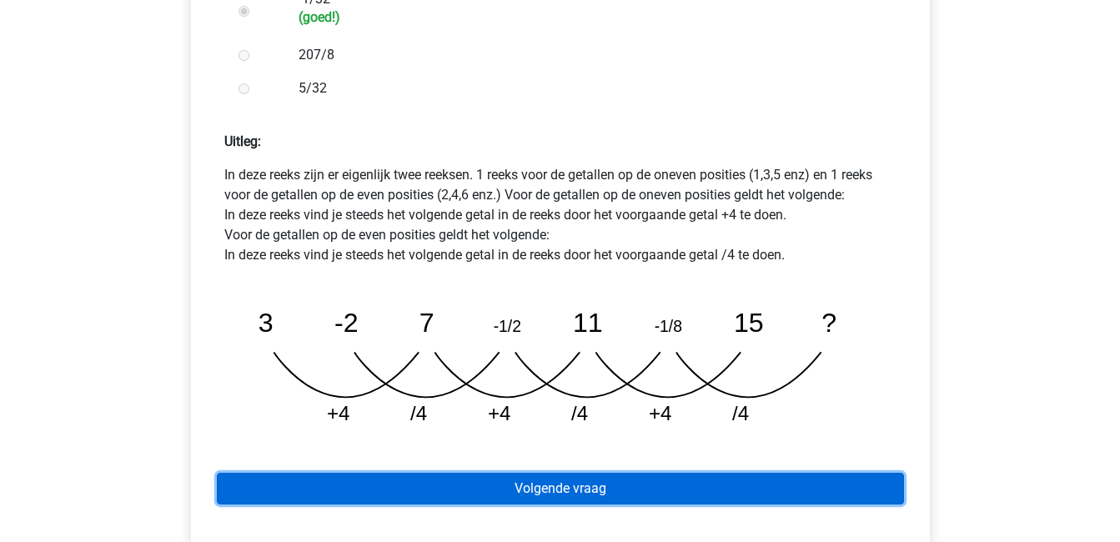
click at [413, 473] on link "Volgende vraag" at bounding box center [560, 489] width 687 height 32
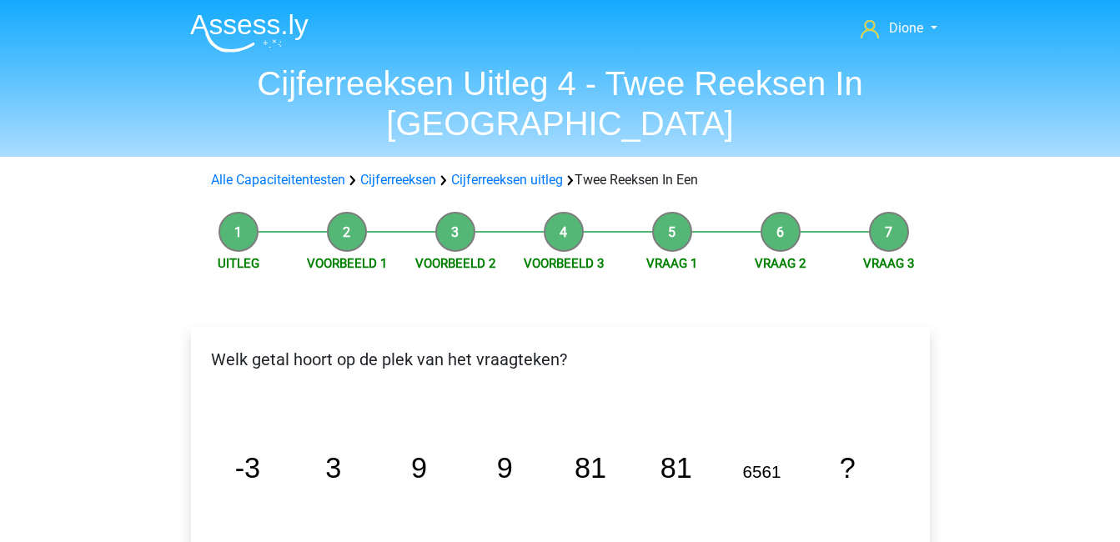
click at [413, 446] on icon "image/svg+xml -3 3 9 9 81 81 6561 ?" at bounding box center [561, 478] width 686 height 172
drag, startPoint x: 0, startPoint y: 0, endPoint x: 413, endPoint y: 446, distance: 607.9
click at [413, 446] on icon "image/svg+xml -3 3 9 9 81 81 6561 ?" at bounding box center [561, 478] width 686 height 172
drag, startPoint x: 413, startPoint y: 446, endPoint x: 477, endPoint y: 510, distance: 90.8
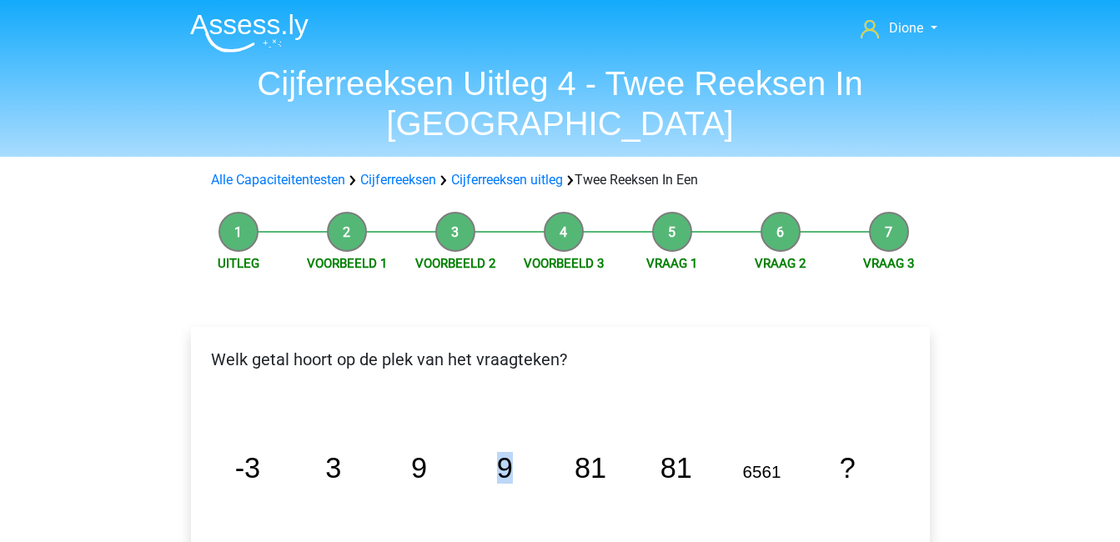
click at [477, 510] on icon "image/svg+xml -3 3 9 9 81 81 6561 ?" at bounding box center [561, 478] width 686 height 172
click at [628, 347] on p "Welk getal hoort op de plek van het vraagteken?" at bounding box center [560, 359] width 712 height 25
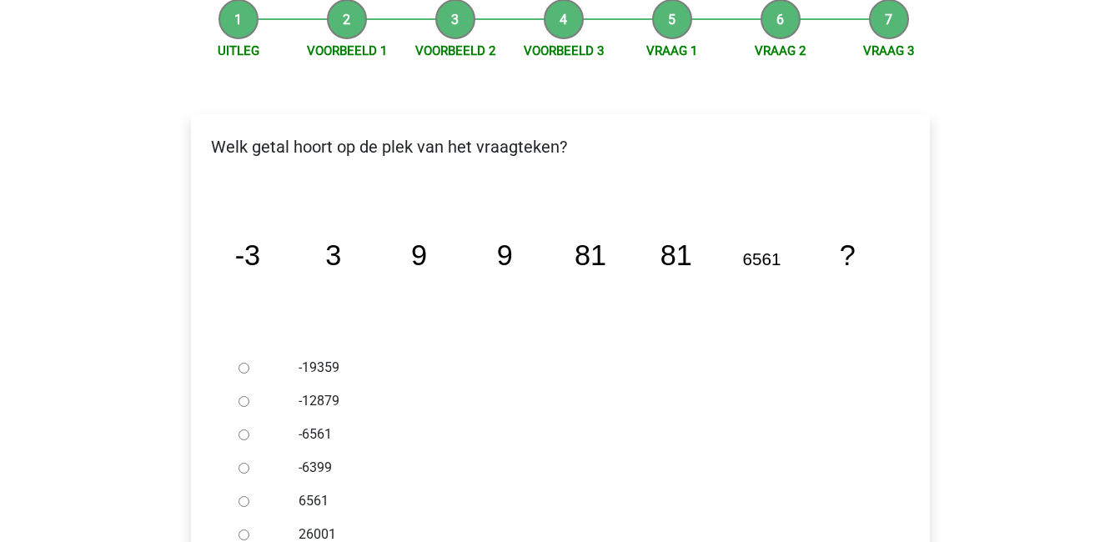
scroll to position [214, 0]
click at [244, 495] on input "6561" at bounding box center [244, 500] width 11 height 11
radio input "true"
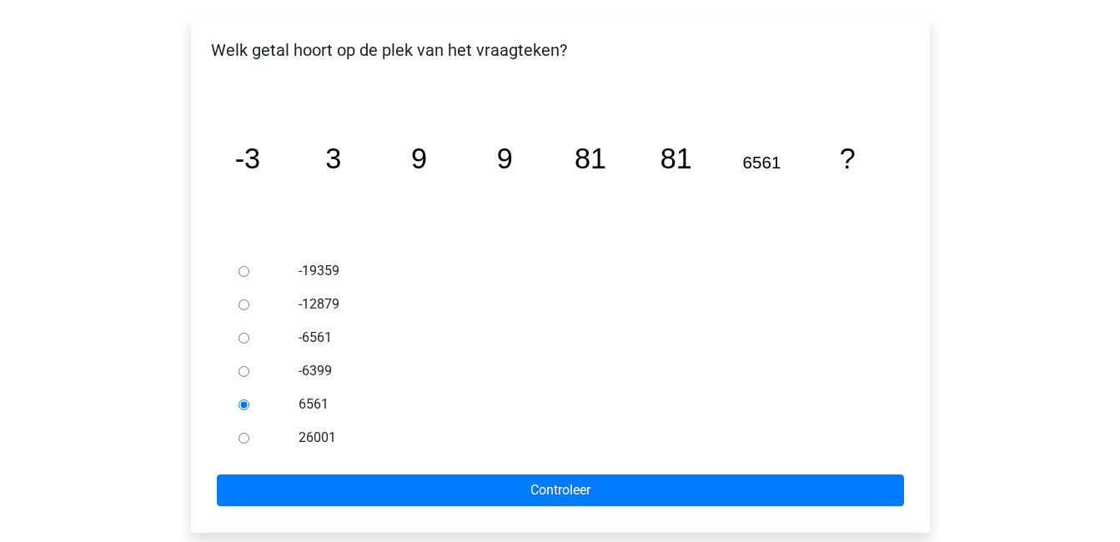
scroll to position [311, 0]
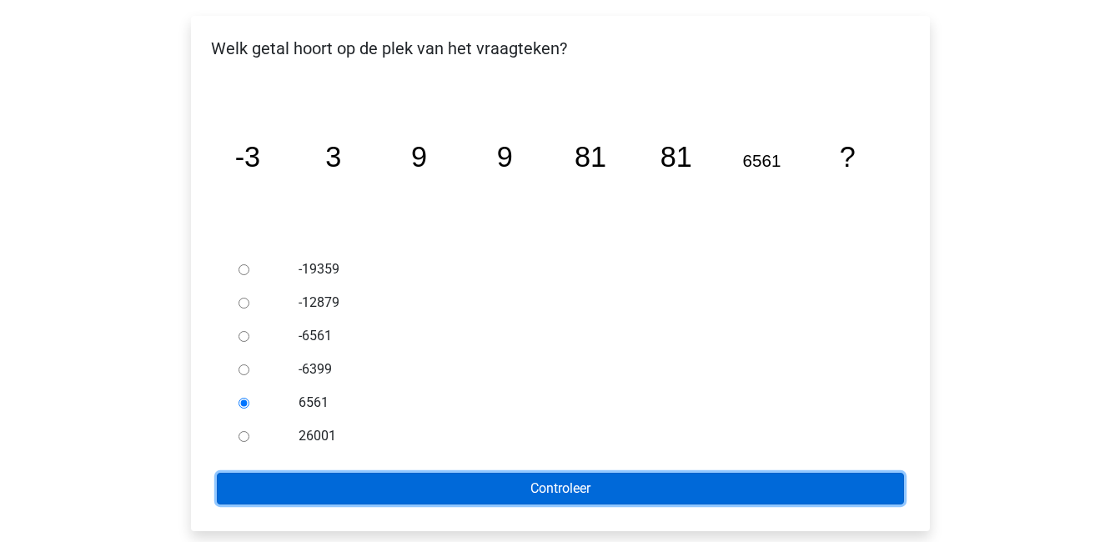
click at [269, 473] on input "Controleer" at bounding box center [560, 489] width 687 height 32
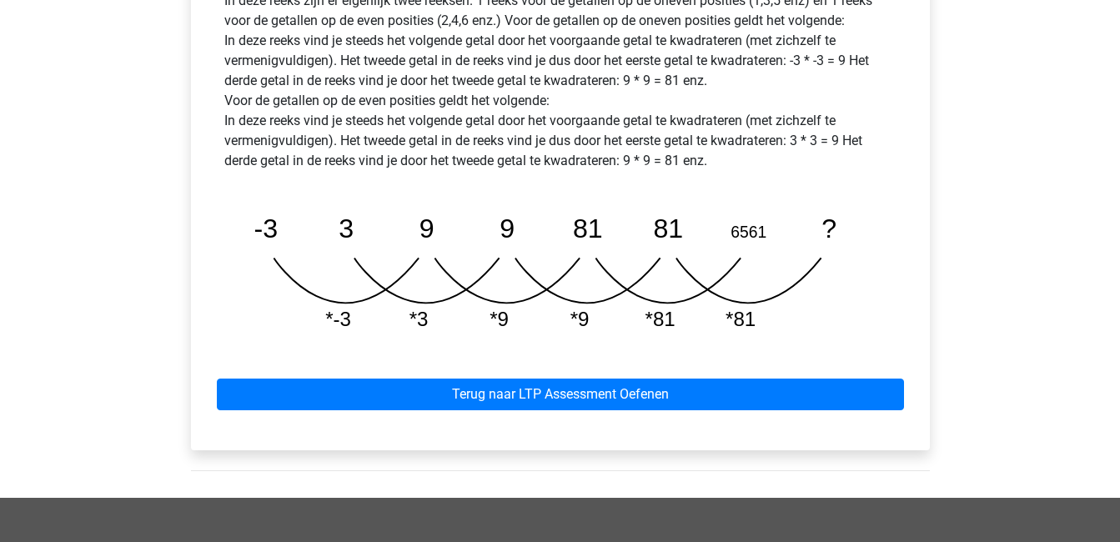
scroll to position [857, 0]
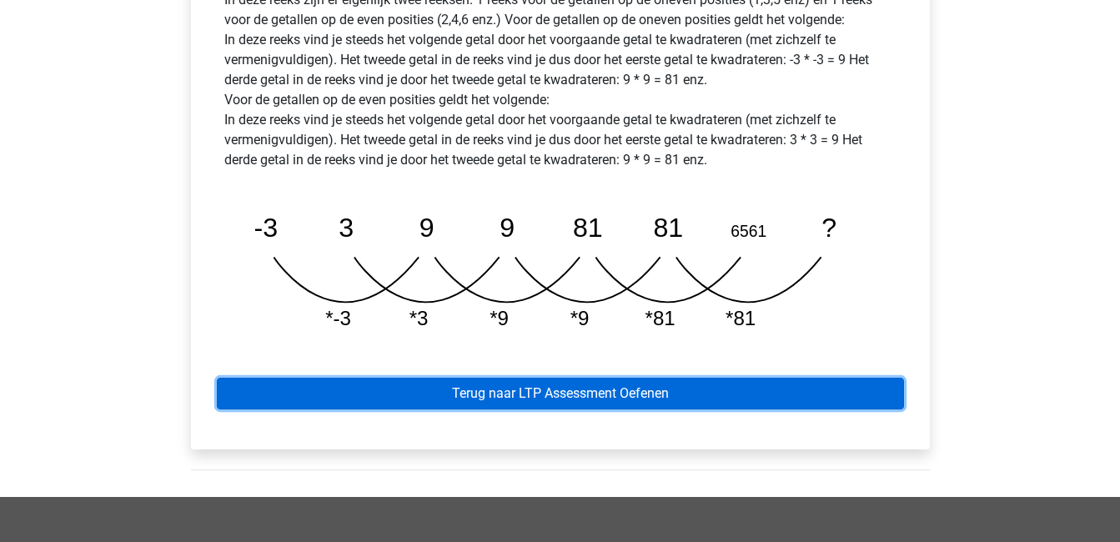
click at [325, 378] on link "Terug naar LTP Assessment Oefenen" at bounding box center [560, 394] width 687 height 32
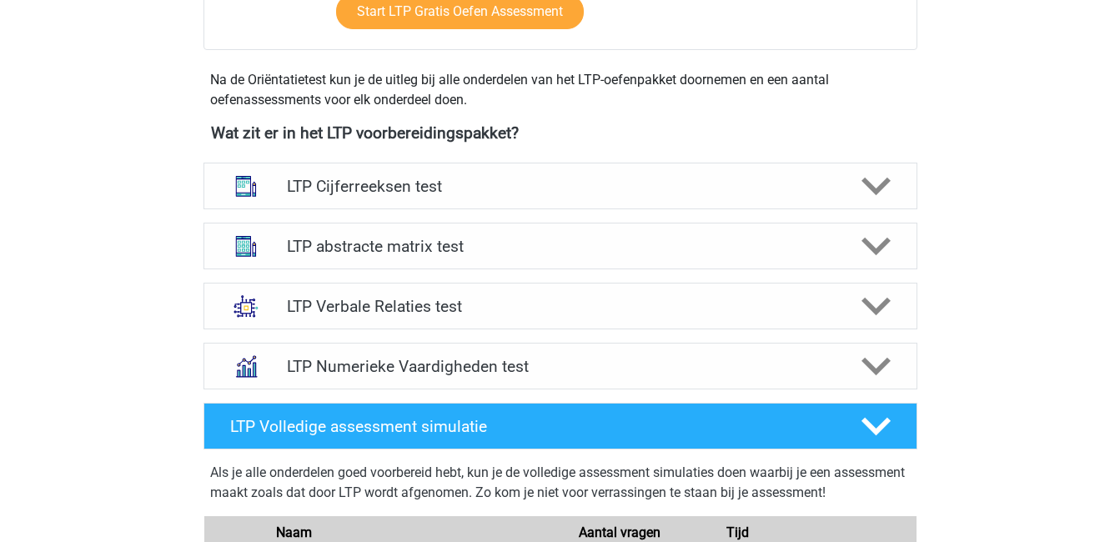
scroll to position [554, 0]
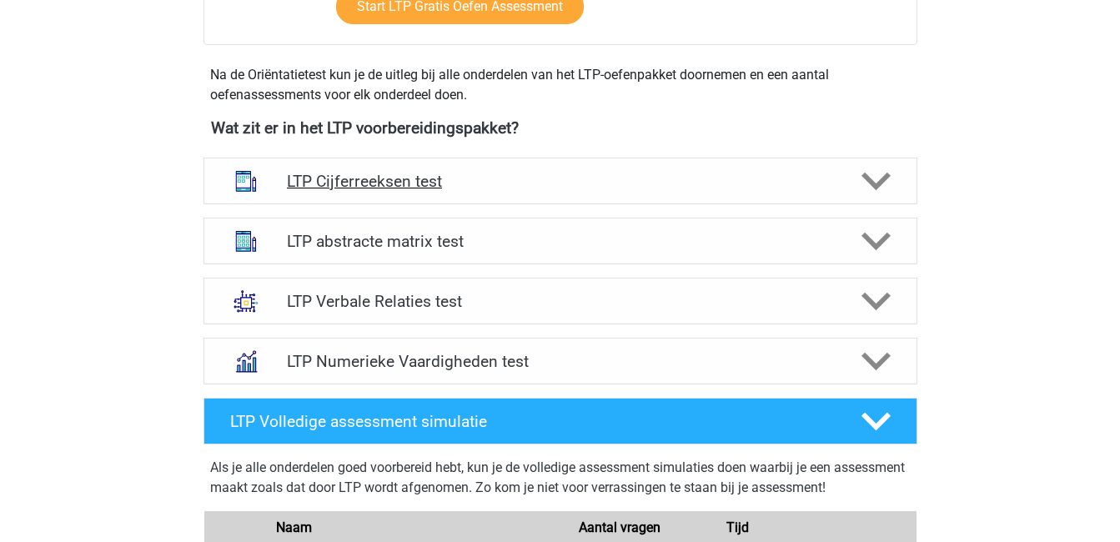
click at [408, 183] on h4 "LTP Cijferreeksen test" at bounding box center [560, 181] width 546 height 19
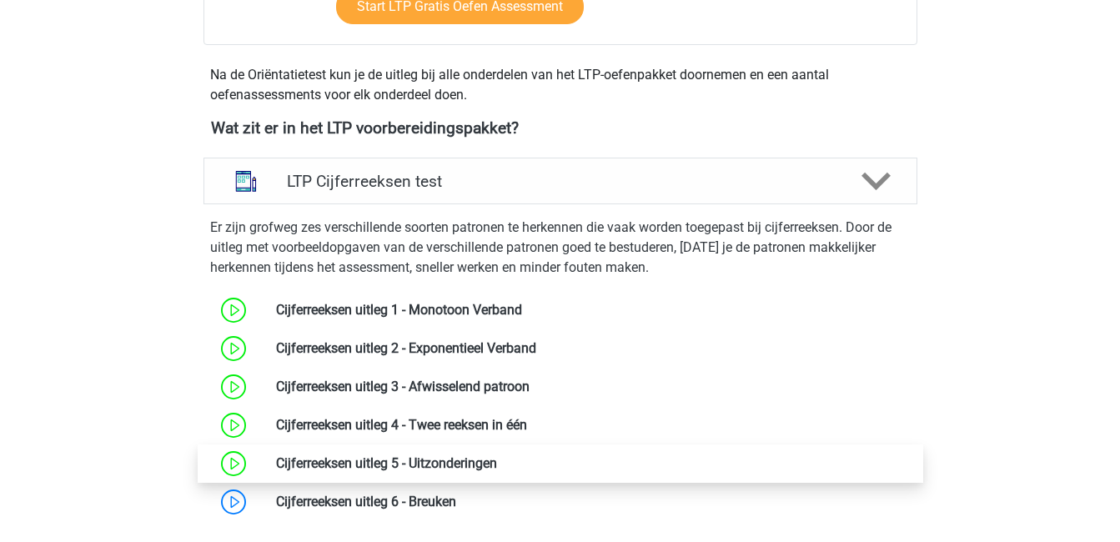
click at [497, 458] on link at bounding box center [497, 463] width 0 height 16
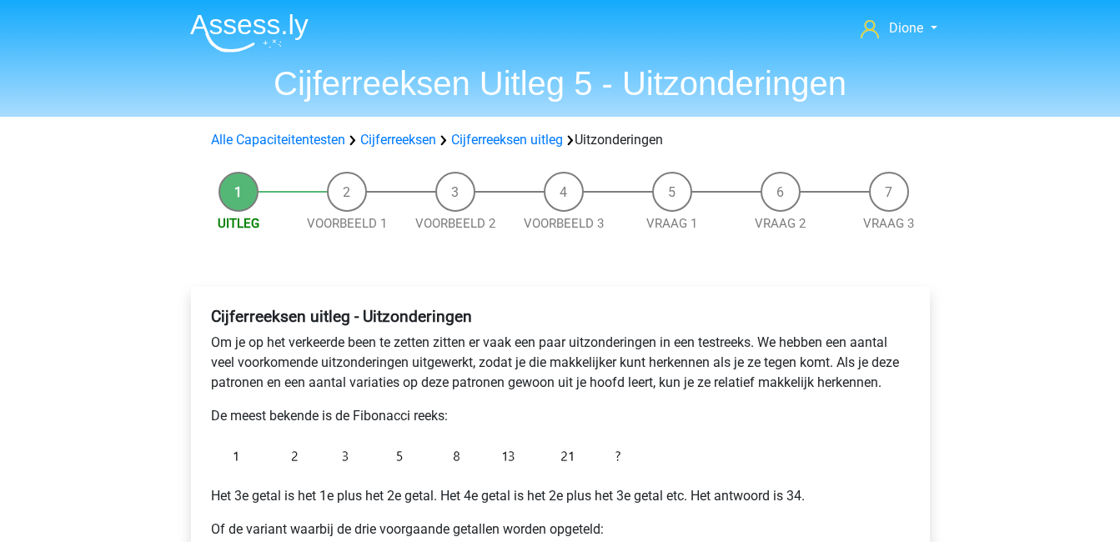
scroll to position [324, 0]
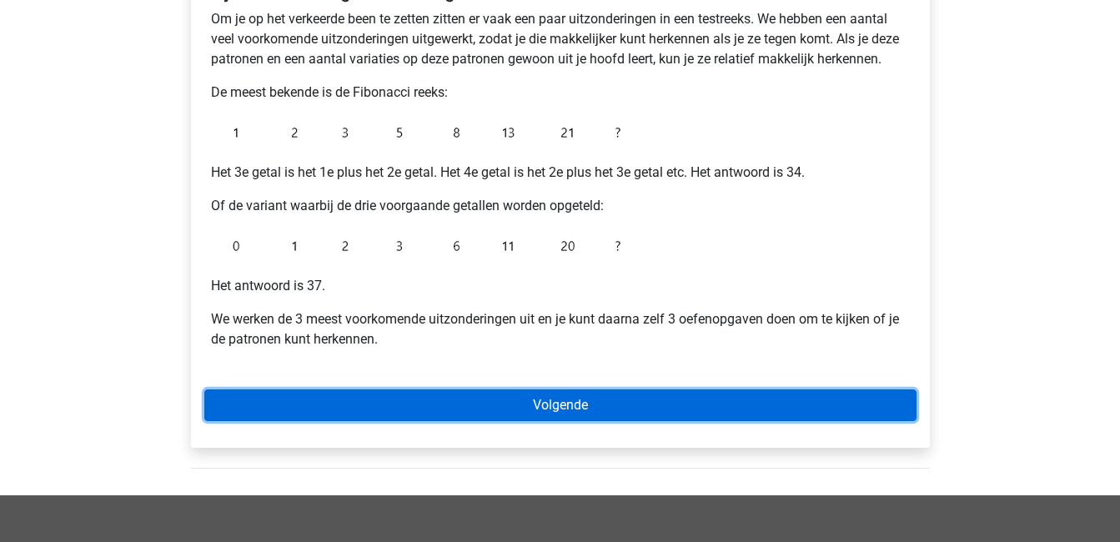
click at [474, 399] on link "Volgende" at bounding box center [560, 405] width 712 height 32
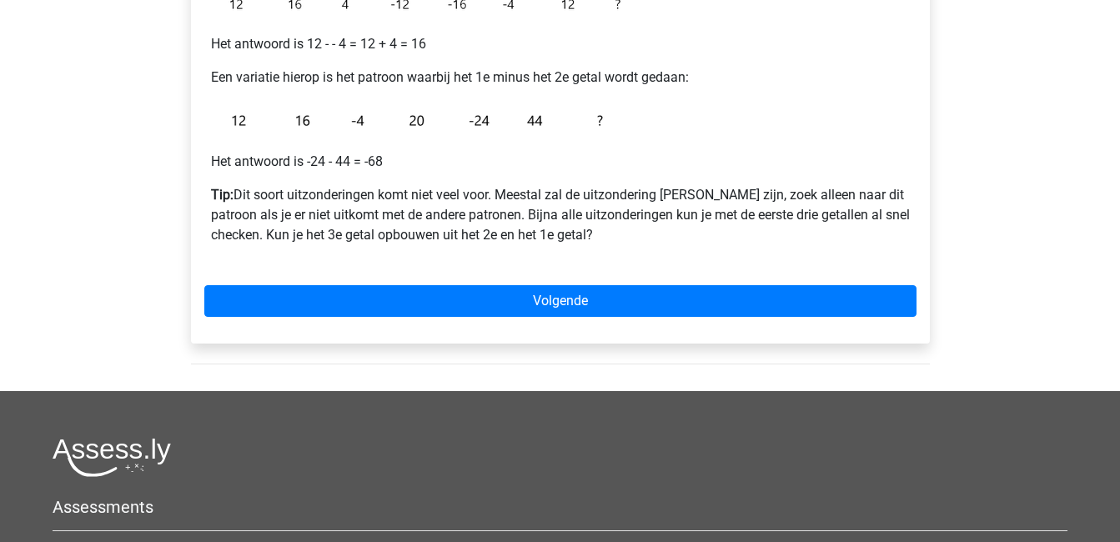
scroll to position [399, 0]
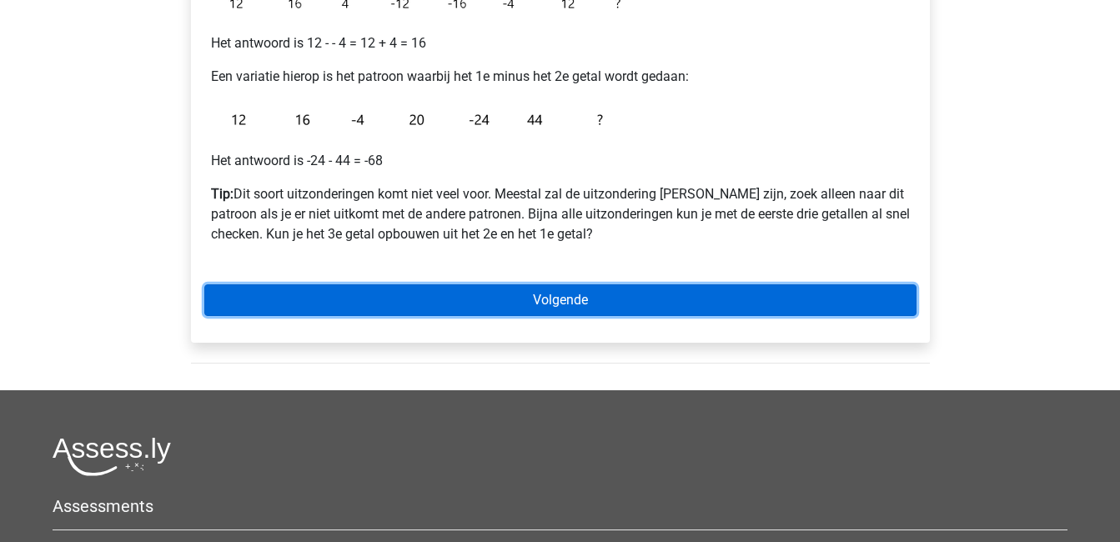
click at [644, 300] on link "Volgende" at bounding box center [560, 300] width 712 height 32
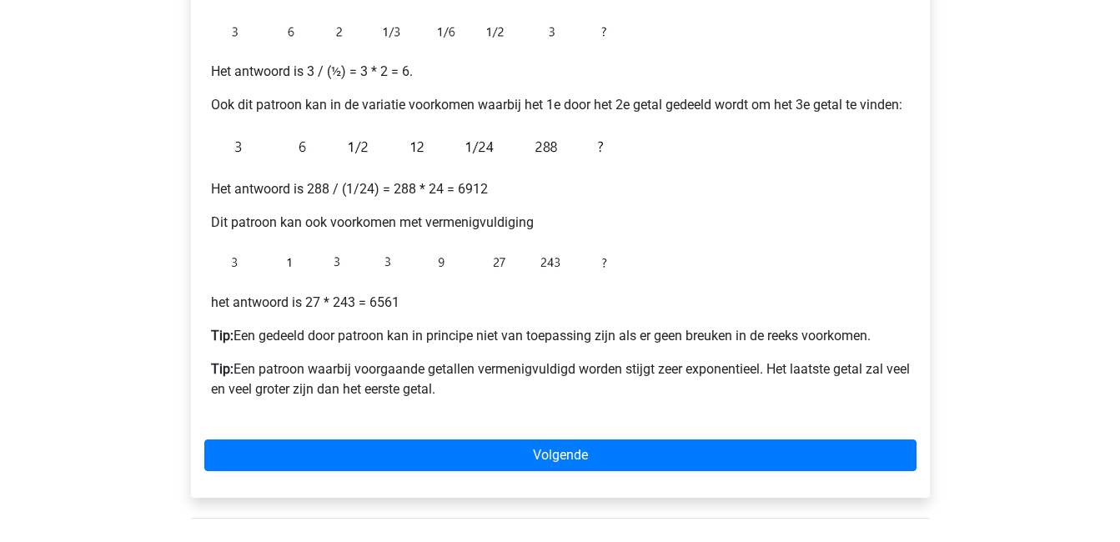
scroll to position [445, 0]
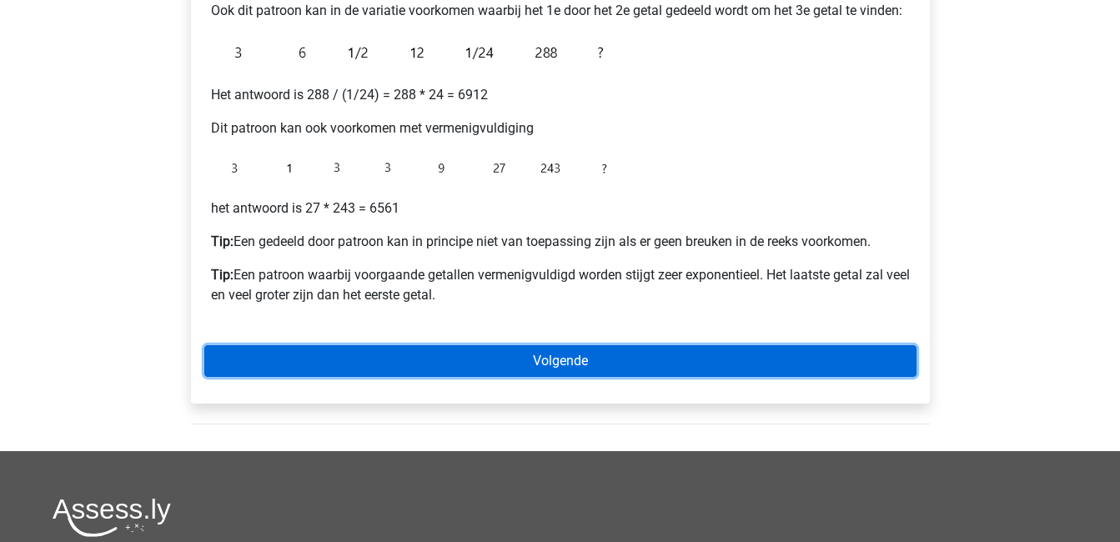
click at [636, 369] on link "Volgende" at bounding box center [560, 361] width 712 height 32
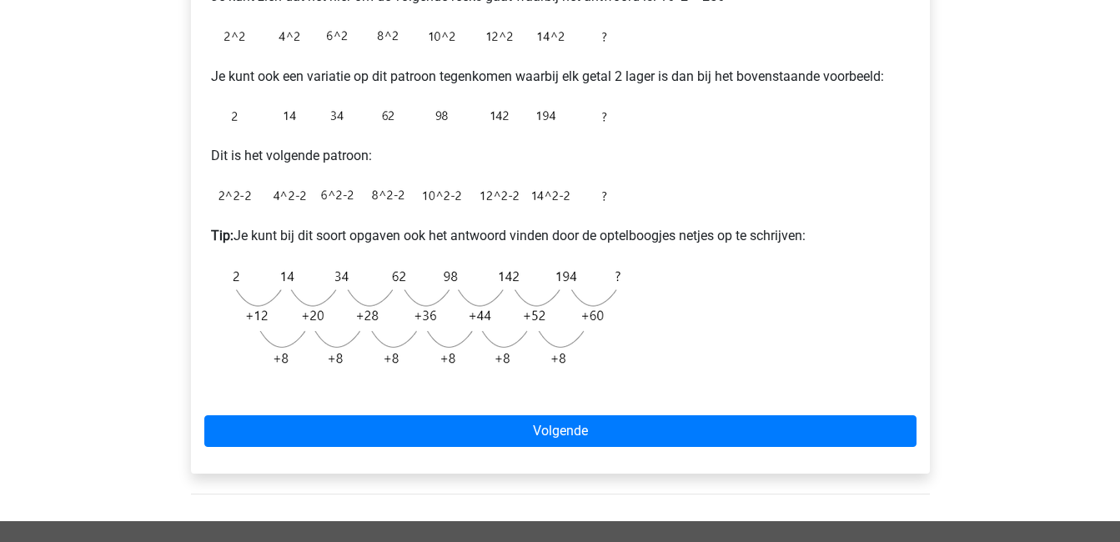
scroll to position [429, 0]
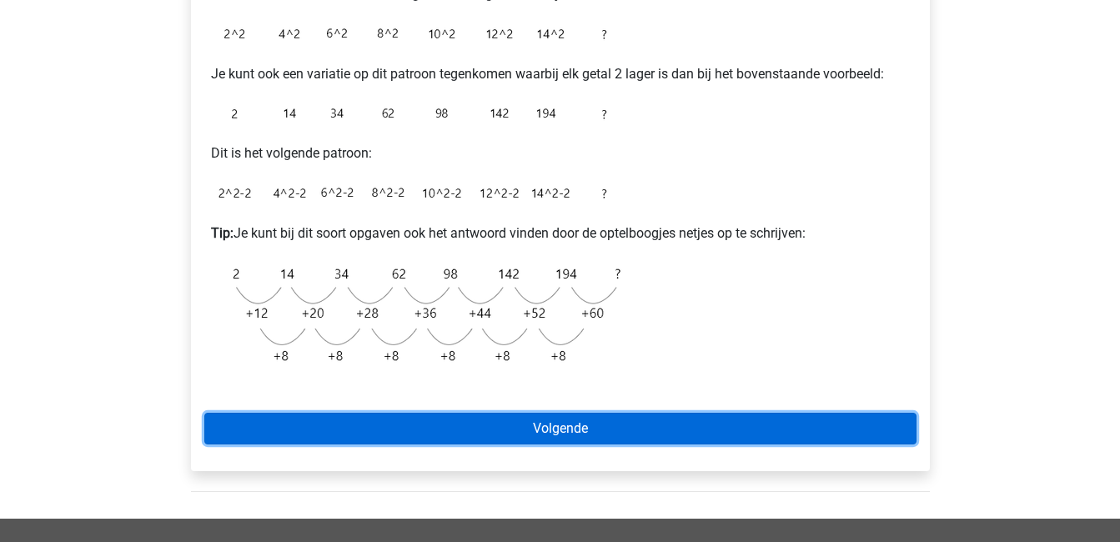
click at [638, 418] on link "Volgende" at bounding box center [560, 429] width 712 height 32
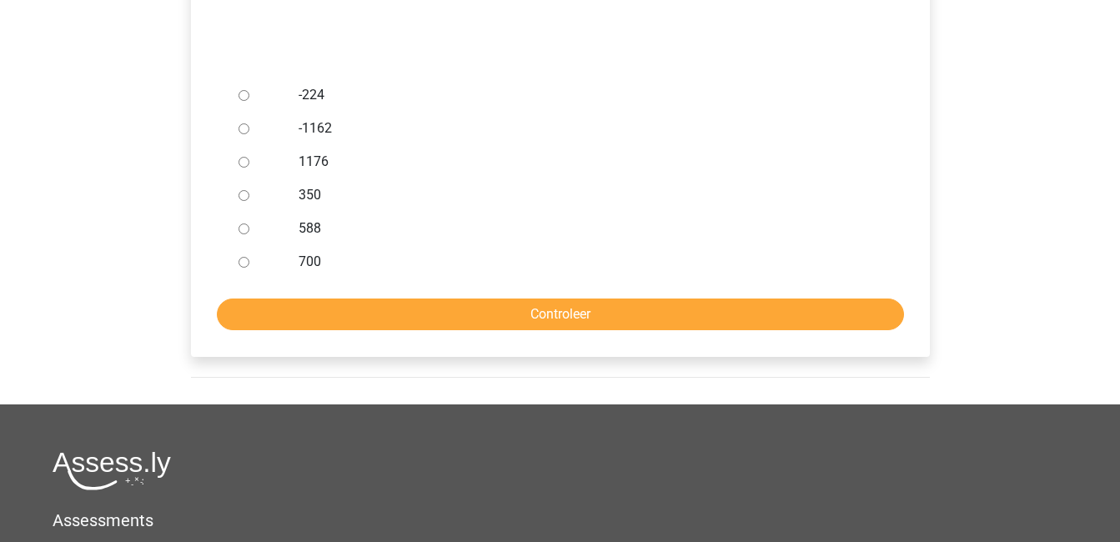
scroll to position [445, 0]
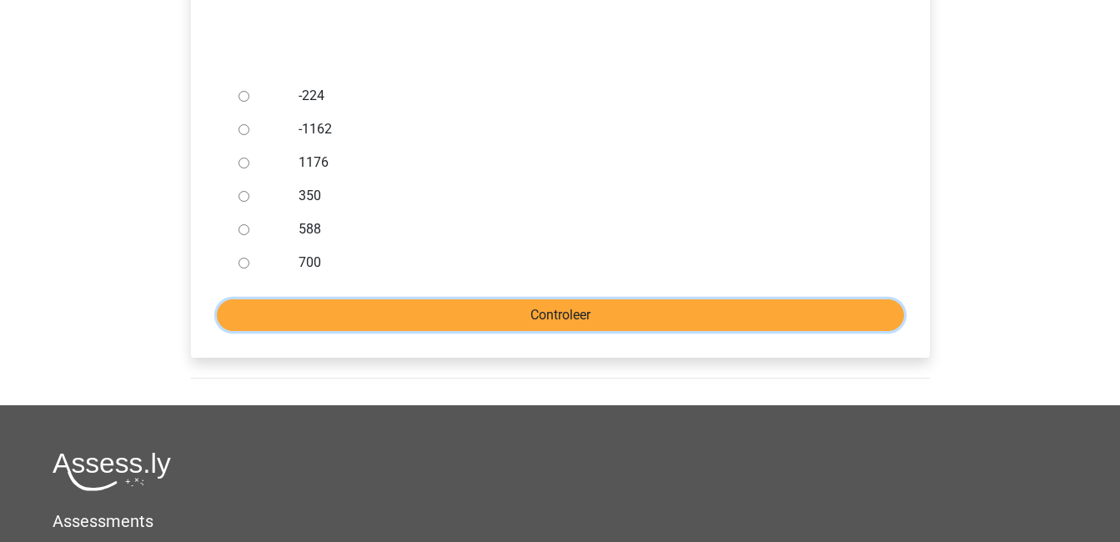
click at [603, 314] on input "Controleer" at bounding box center [560, 315] width 687 height 32
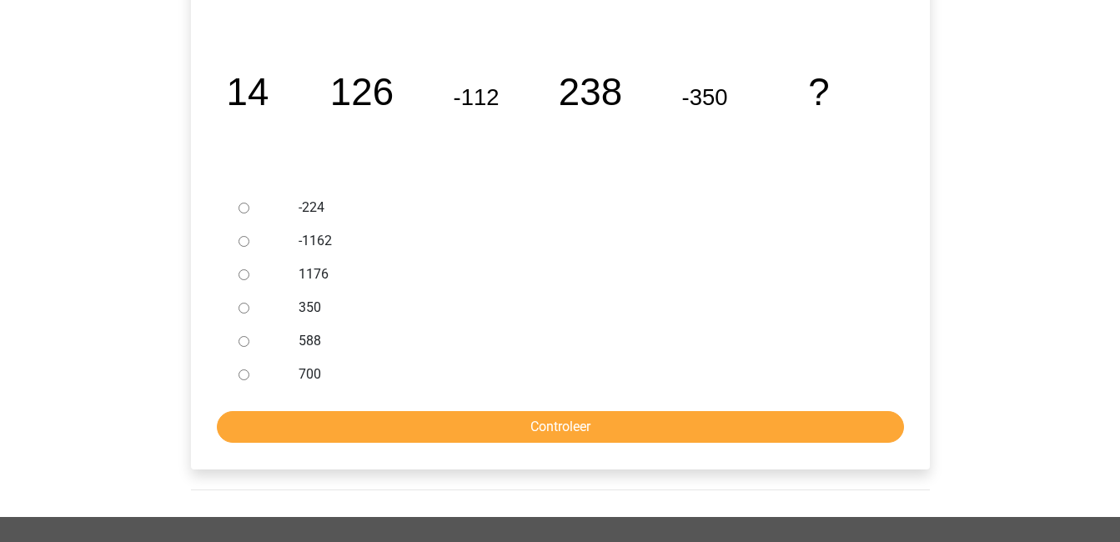
scroll to position [0, 0]
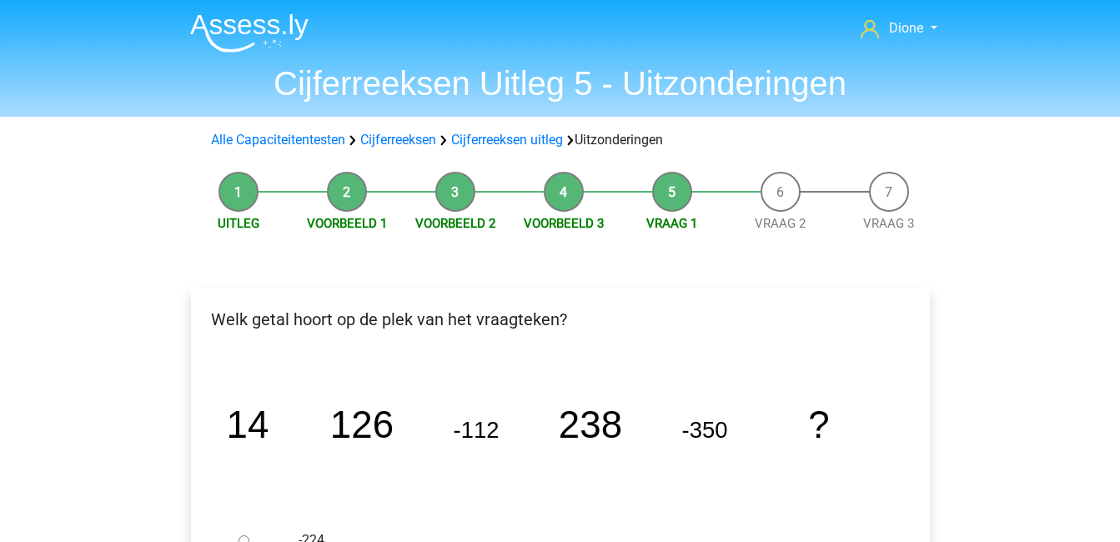
click at [229, 209] on li "Uitleg" at bounding box center [238, 203] width 108 height 62
click at [233, 223] on link "Uitleg" at bounding box center [239, 223] width 42 height 15
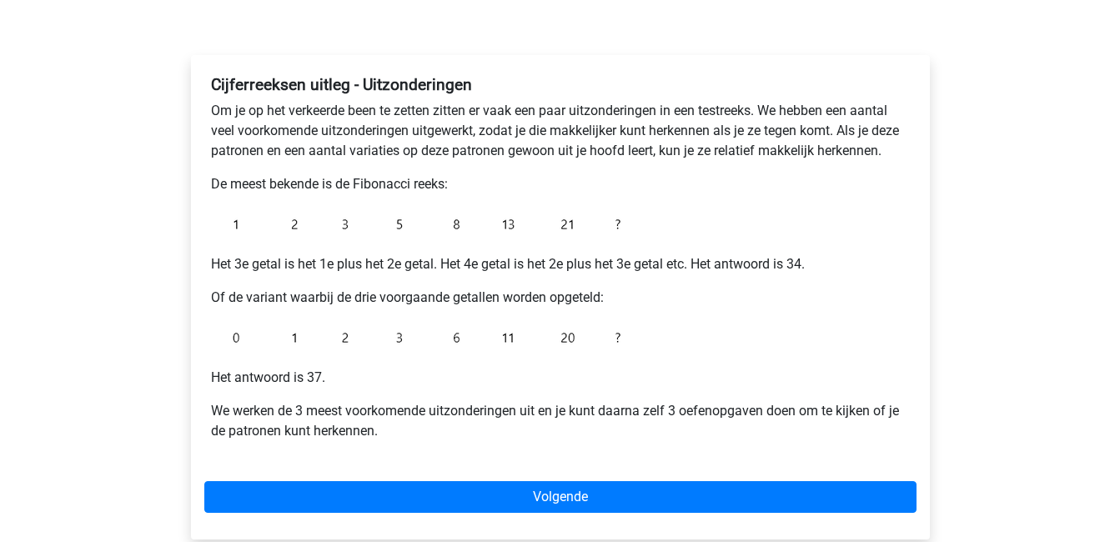
scroll to position [231, 0]
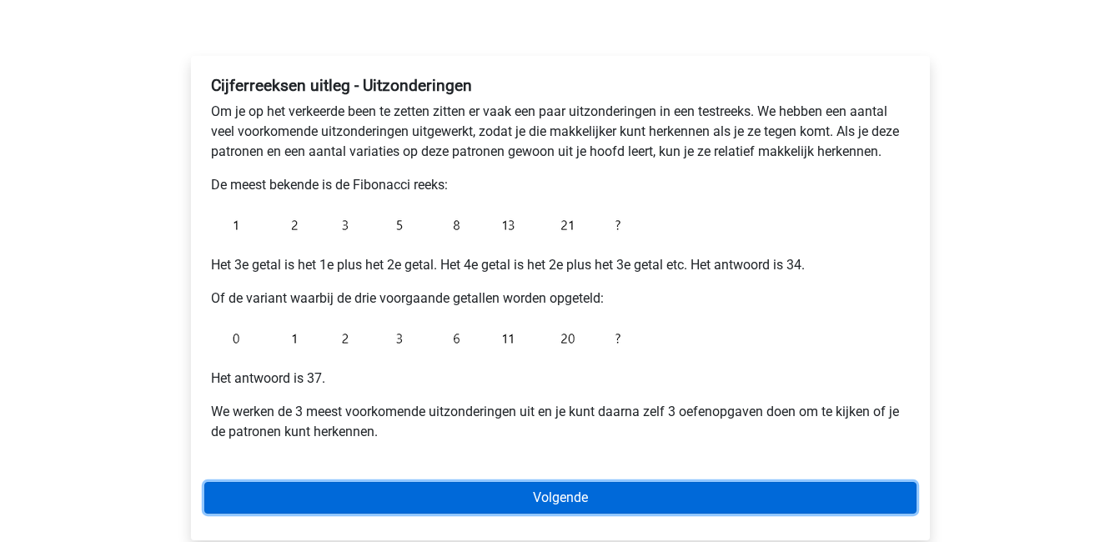
click at [523, 495] on link "Volgende" at bounding box center [560, 498] width 712 height 32
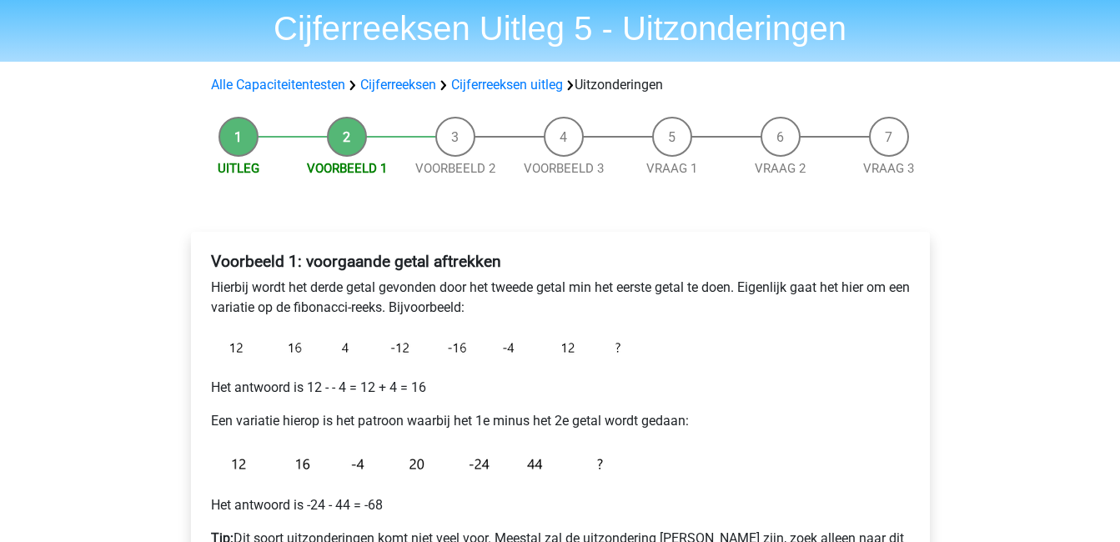
scroll to position [51, 0]
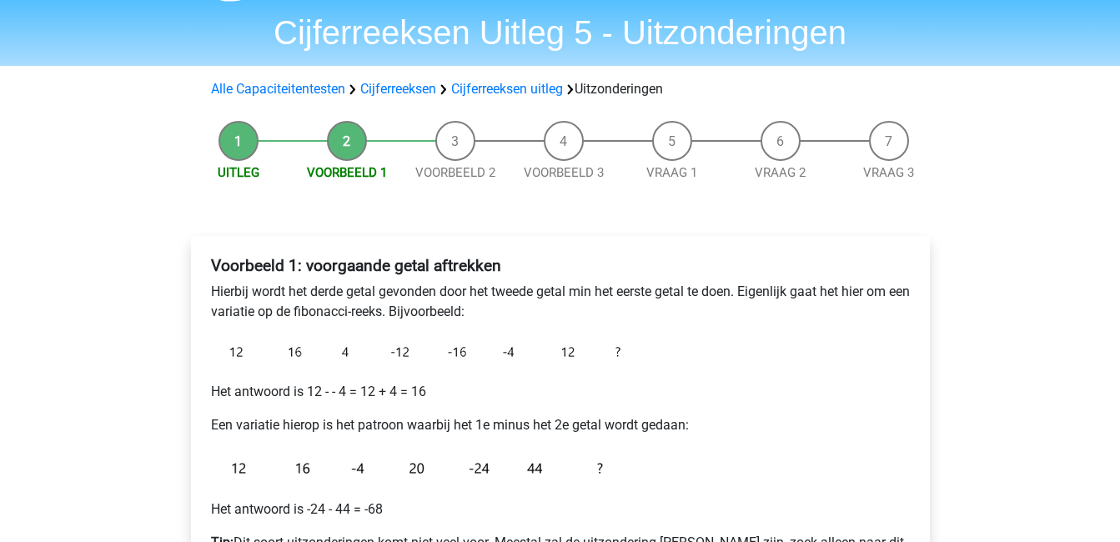
click at [536, 433] on p "Een variatie hierop is het patroon waarbij het 1e minus het 2e getal wordt geda…" at bounding box center [560, 425] width 699 height 20
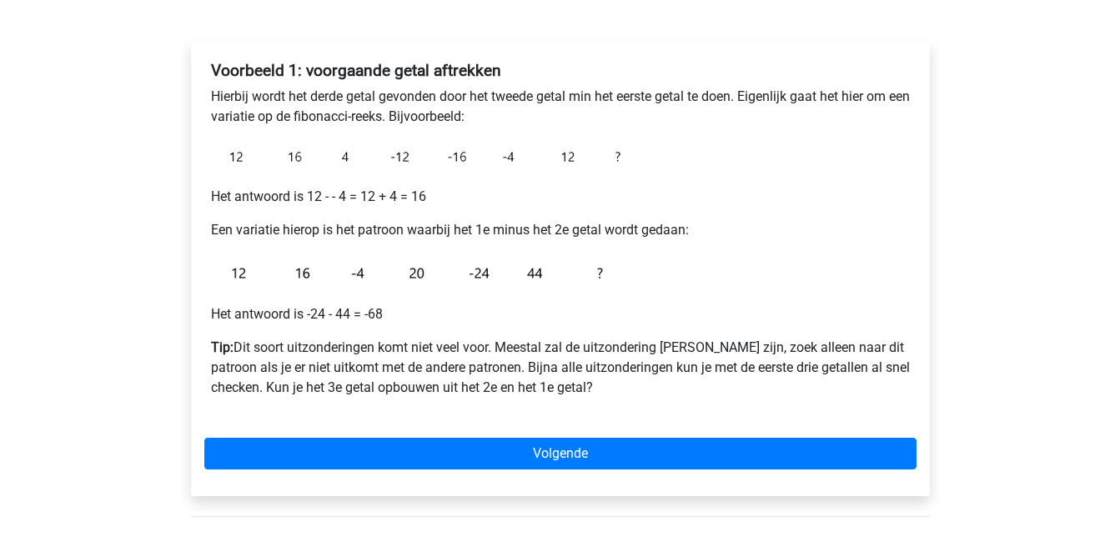
scroll to position [247, 0]
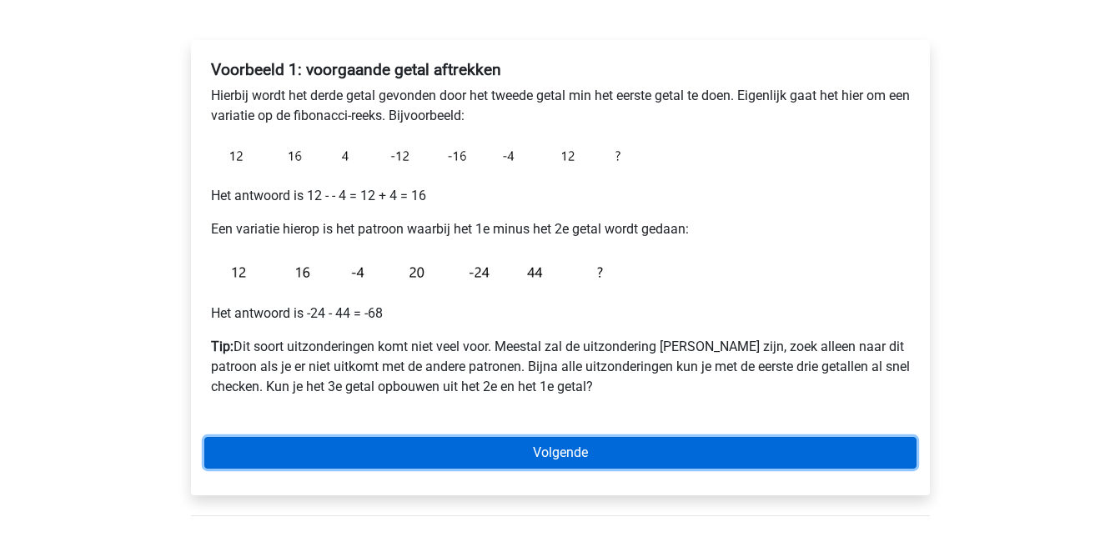
click at [567, 452] on link "Volgende" at bounding box center [560, 453] width 712 height 32
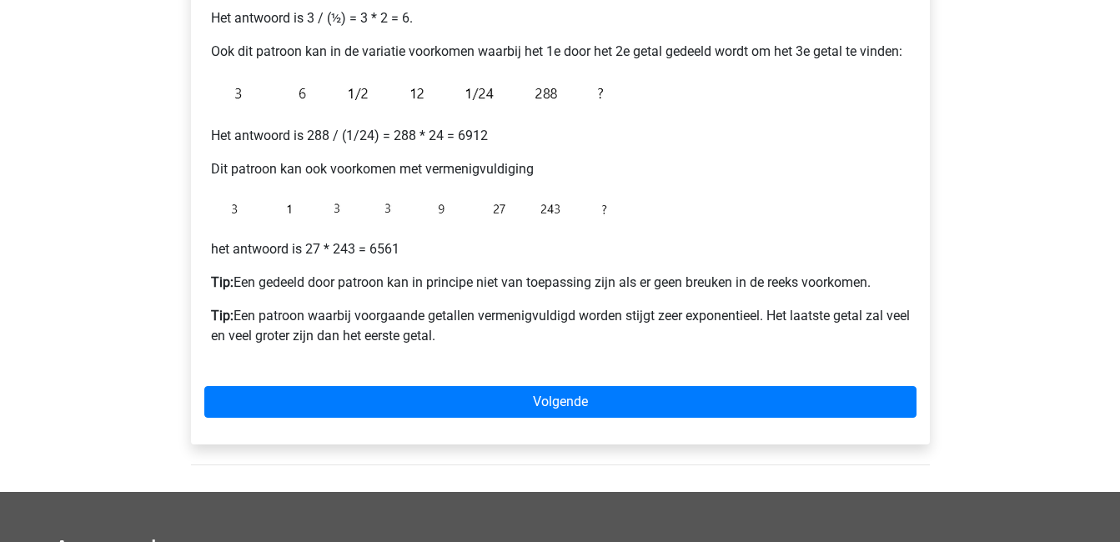
scroll to position [410, 0]
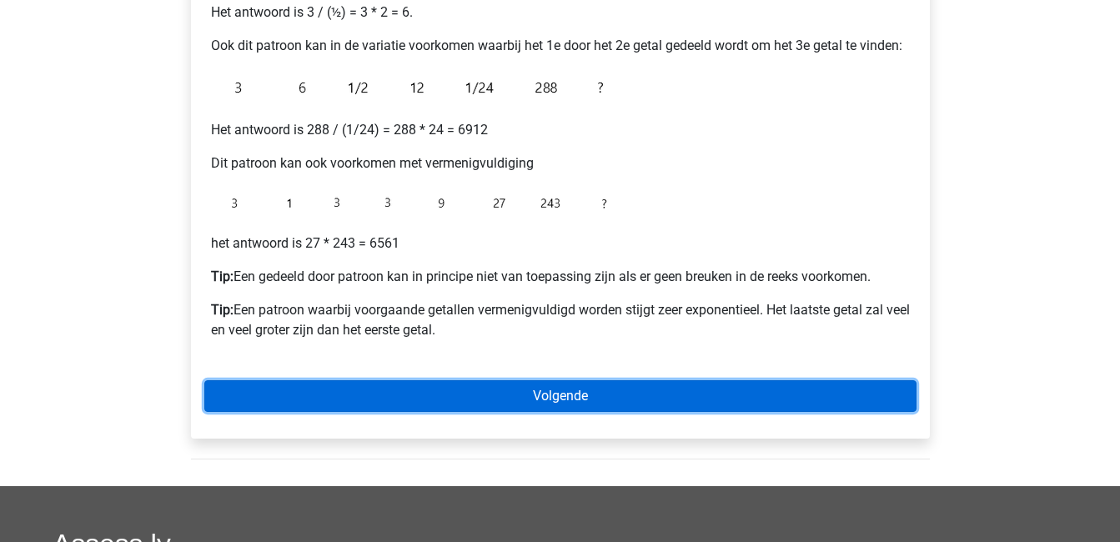
click at [556, 391] on link "Volgende" at bounding box center [560, 396] width 712 height 32
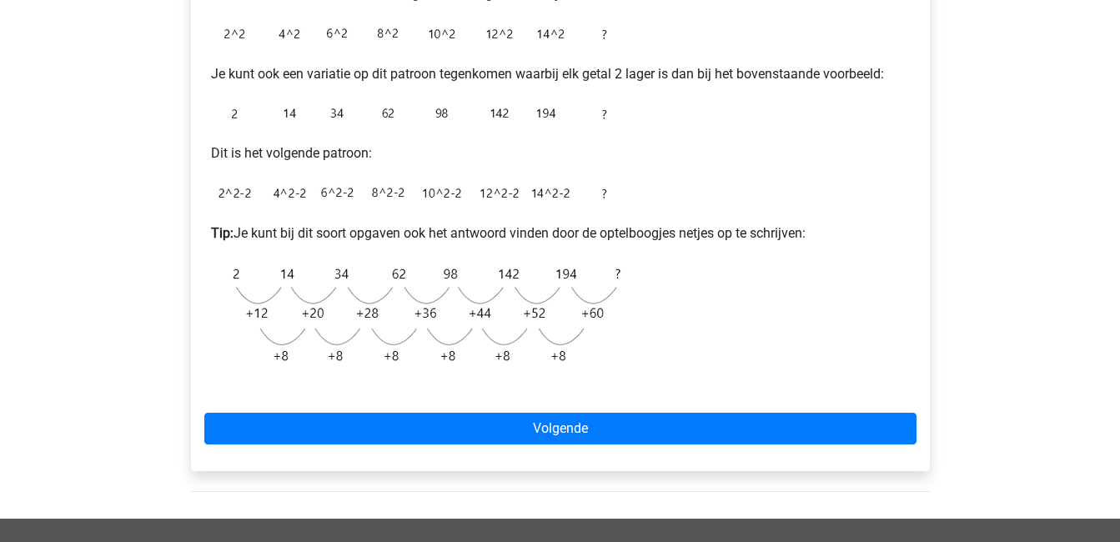
scroll to position [430, 0]
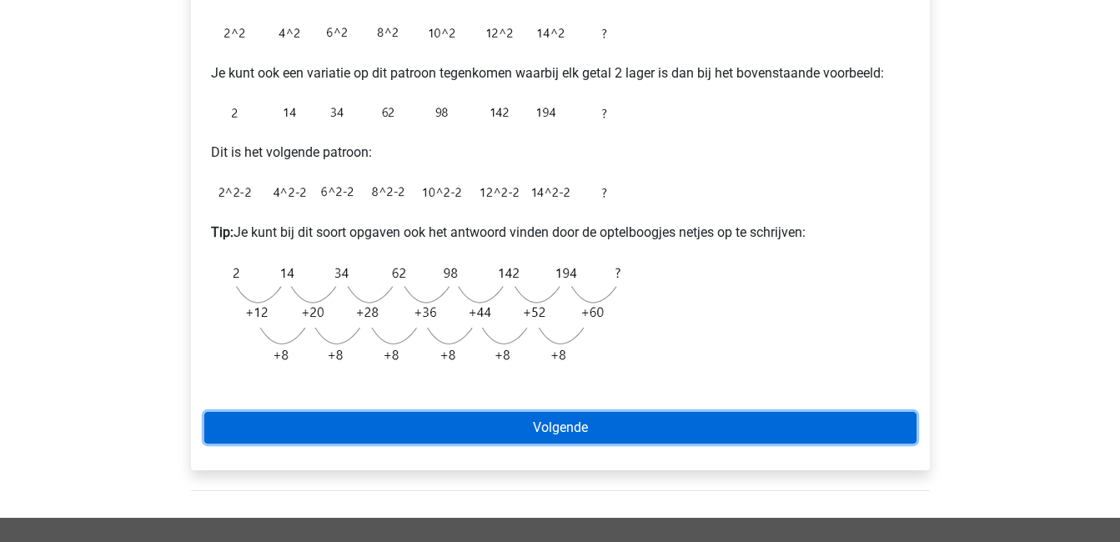
click at [562, 421] on link "Volgende" at bounding box center [560, 428] width 712 height 32
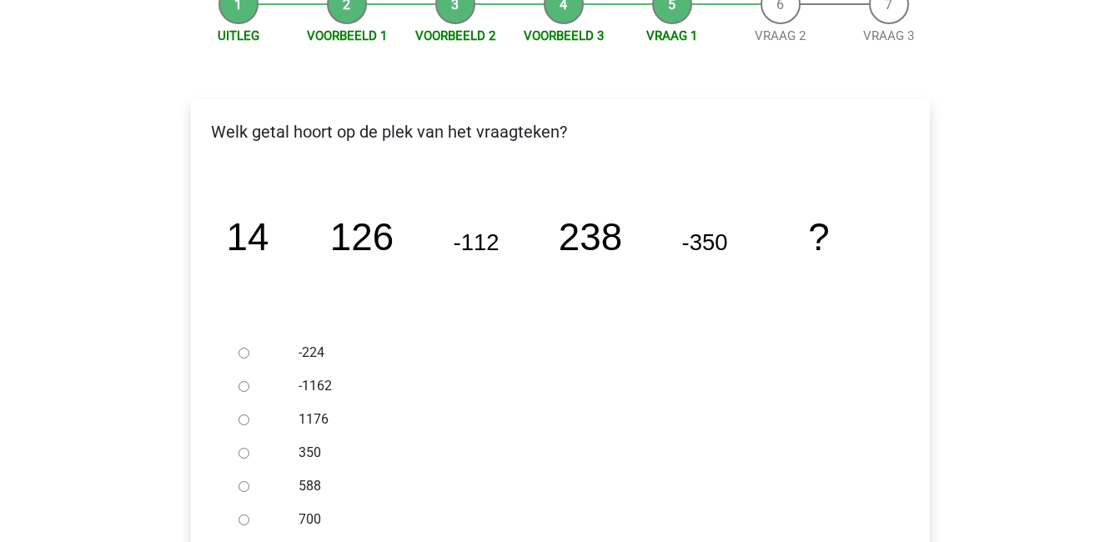
scroll to position [187, 0]
click at [562, 421] on label "1176" at bounding box center [587, 420] width 577 height 20
click at [249, 421] on input "1176" at bounding box center [244, 420] width 11 height 11
radio input "true"
click at [562, 421] on label "1176" at bounding box center [587, 420] width 577 height 20
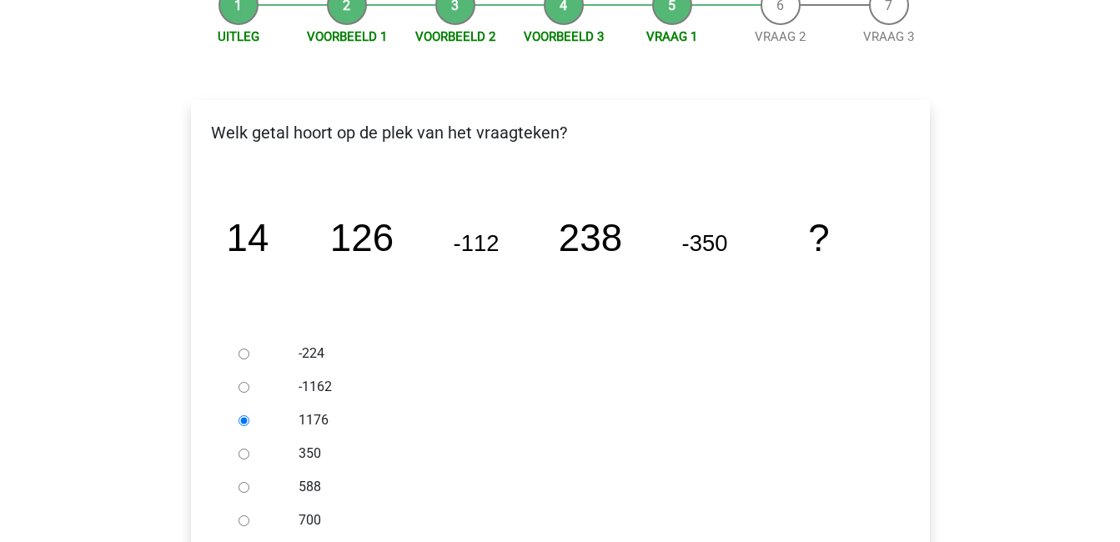
click at [249, 421] on input "1176" at bounding box center [244, 420] width 11 height 11
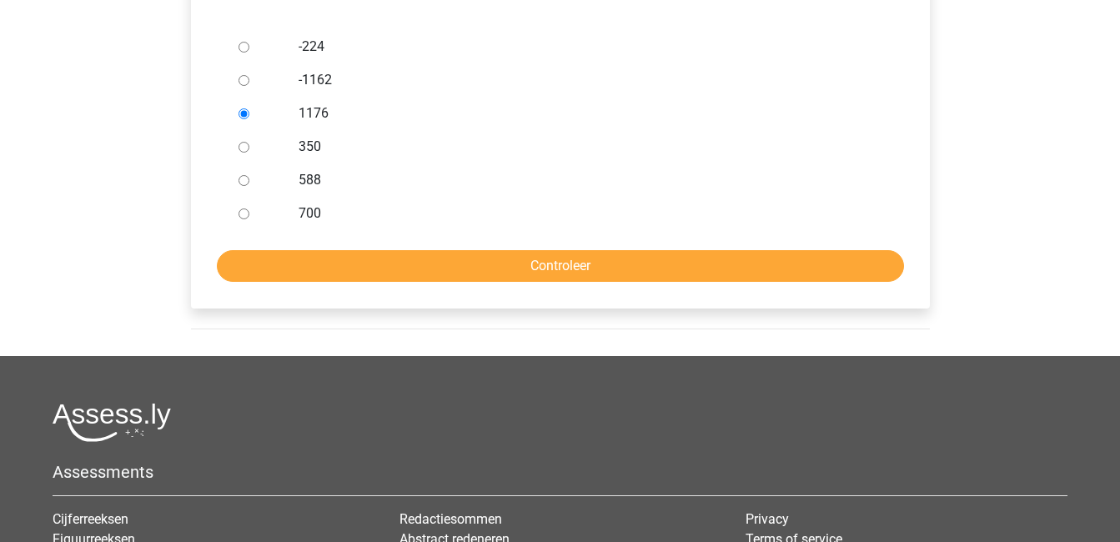
scroll to position [495, 0]
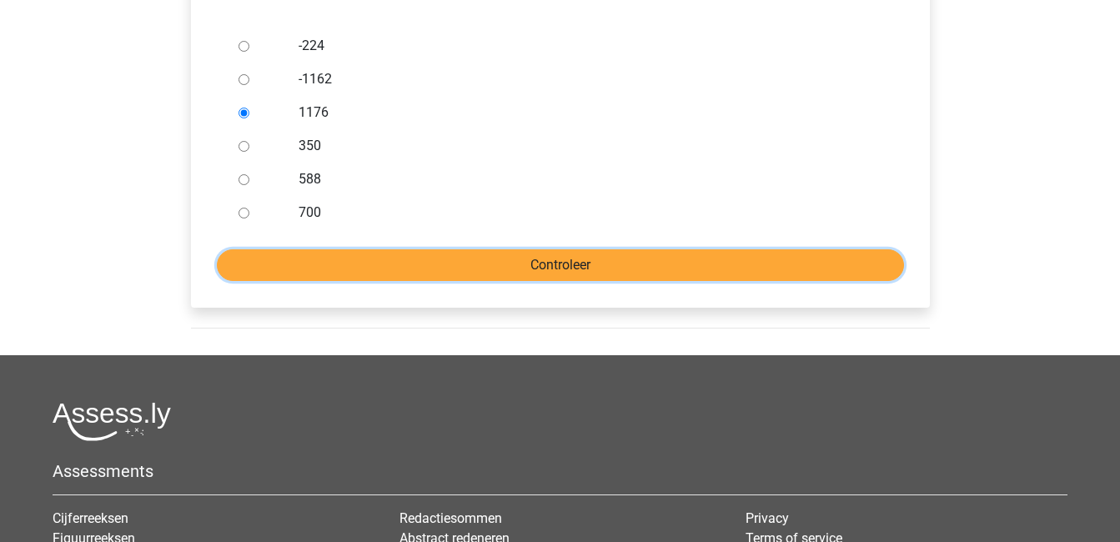
click at [618, 268] on input "Controleer" at bounding box center [560, 265] width 687 height 32
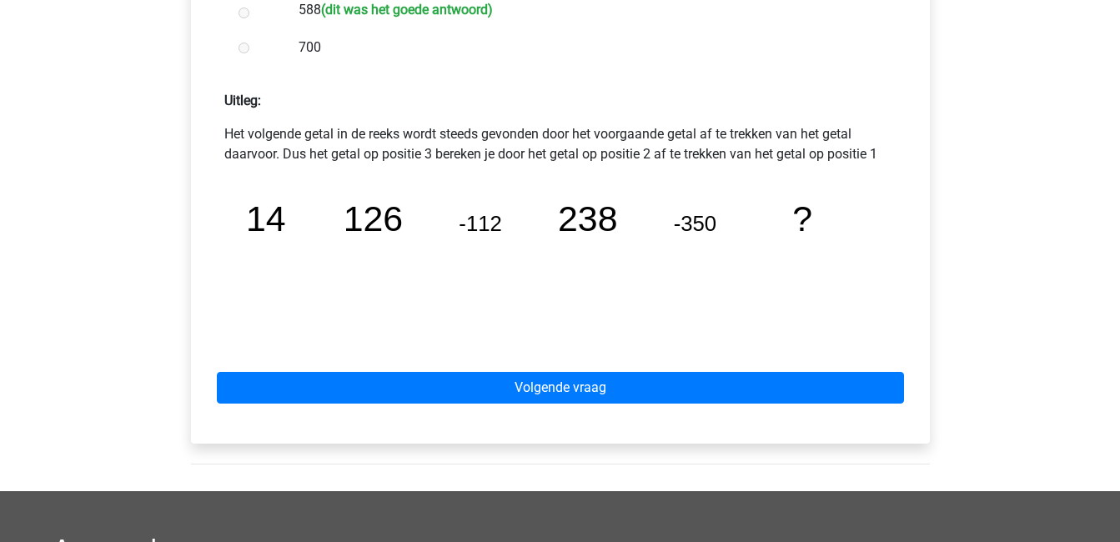
scroll to position [665, 0]
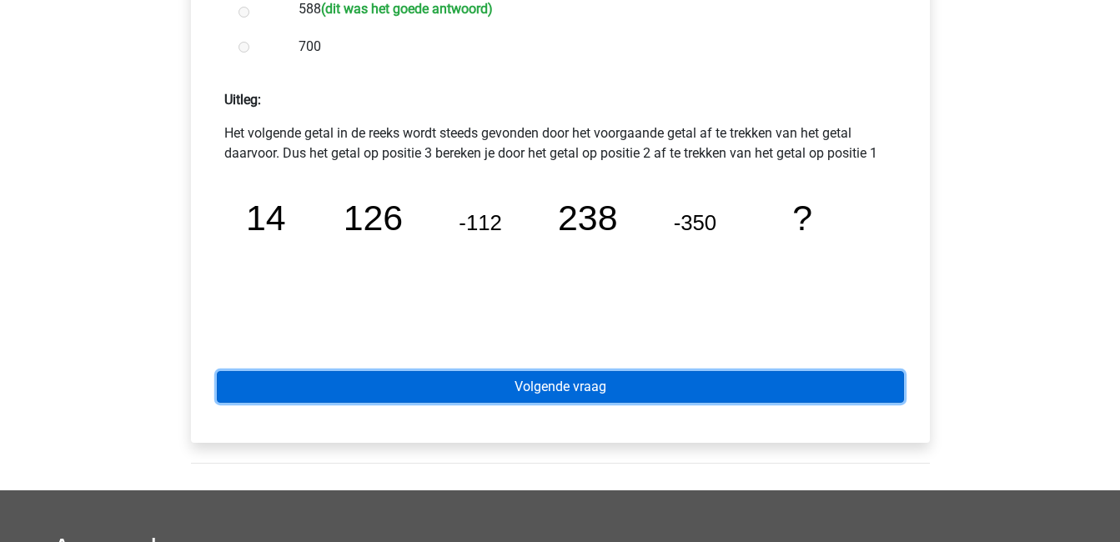
click at [570, 379] on link "Volgende vraag" at bounding box center [560, 387] width 687 height 32
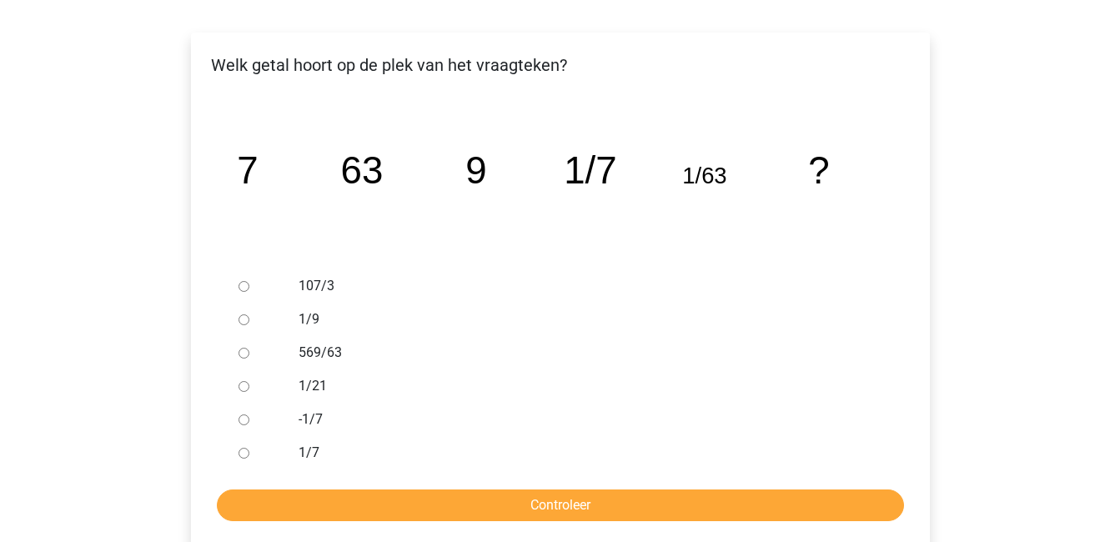
scroll to position [258, 0]
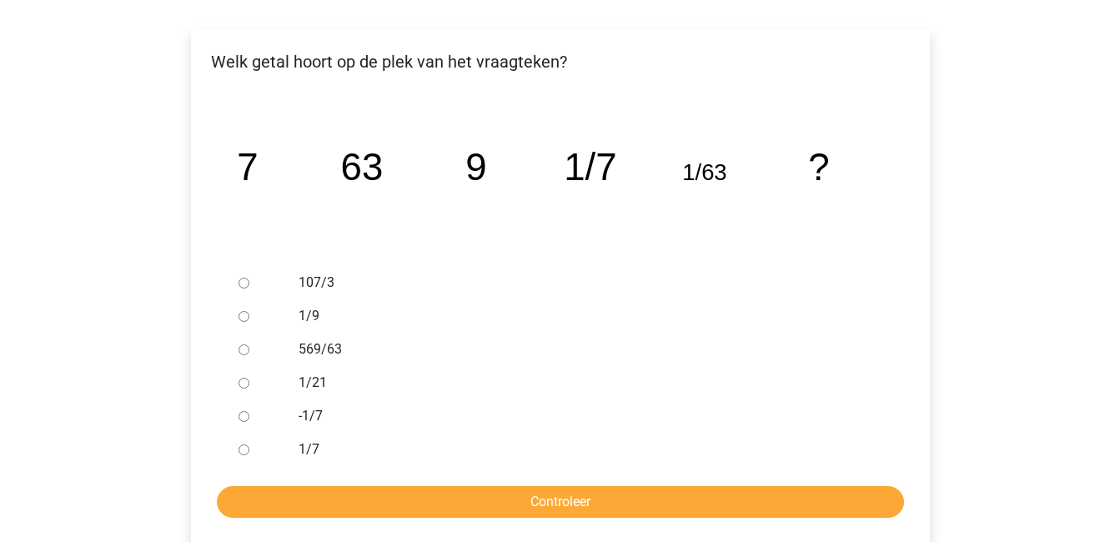
click at [242, 319] on input "1/9" at bounding box center [244, 316] width 11 height 11
radio input "true"
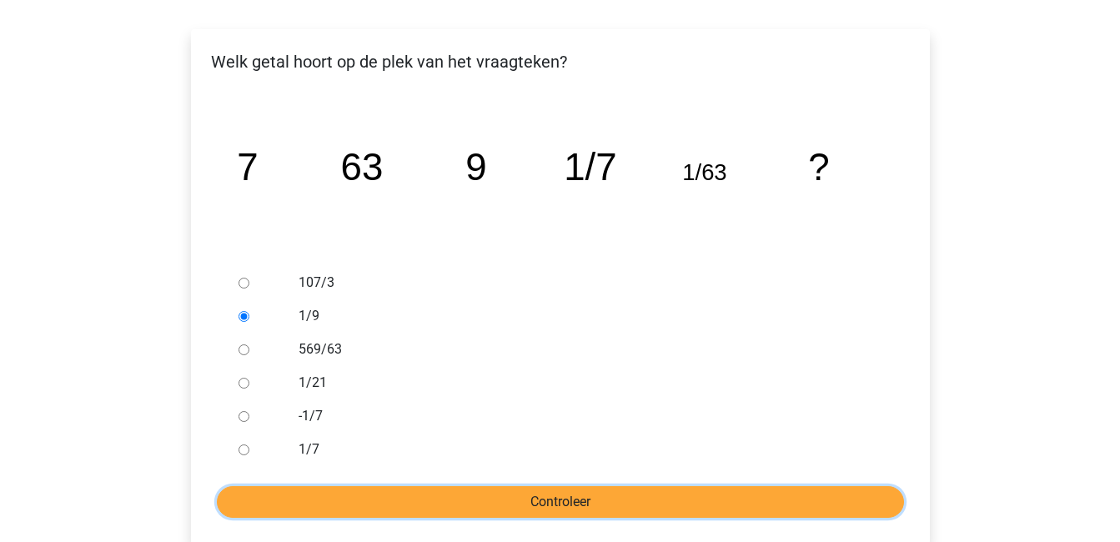
click at [555, 497] on input "Controleer" at bounding box center [560, 502] width 687 height 32
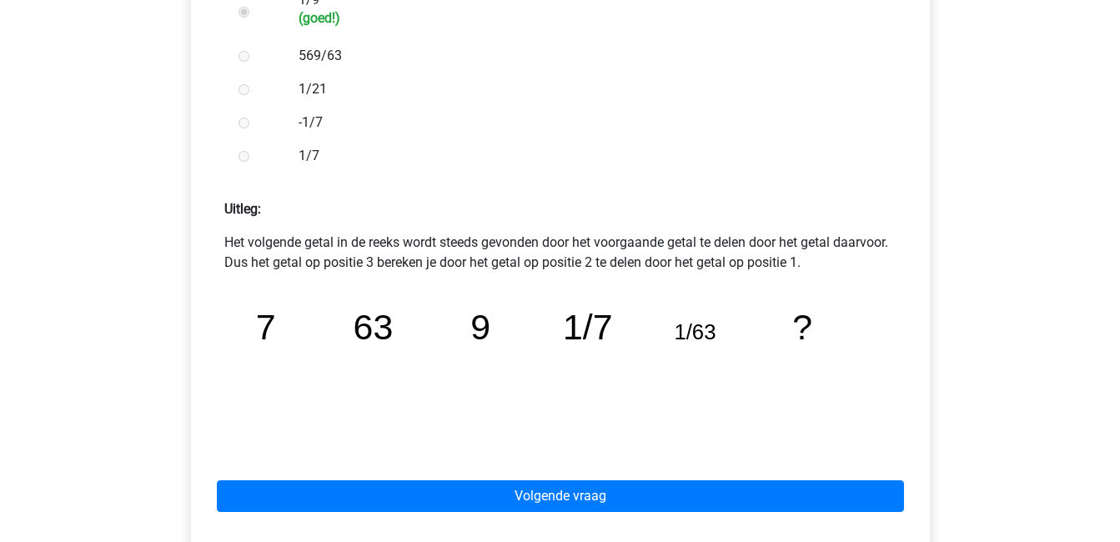
scroll to position [575, 0]
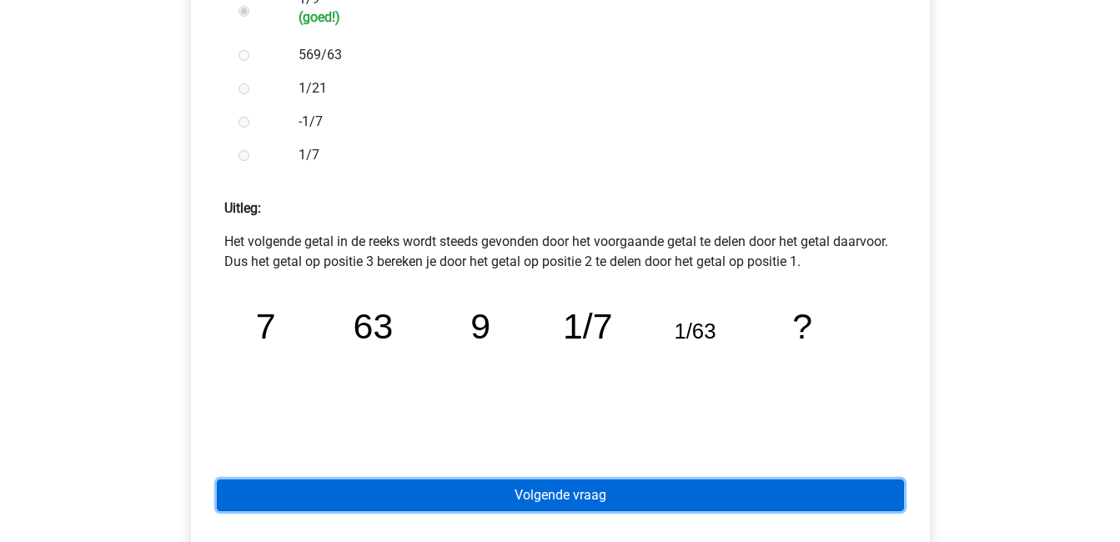
drag, startPoint x: 0, startPoint y: 0, endPoint x: 555, endPoint y: 497, distance: 744.8
click at [555, 497] on link "Volgende vraag" at bounding box center [560, 496] width 687 height 32
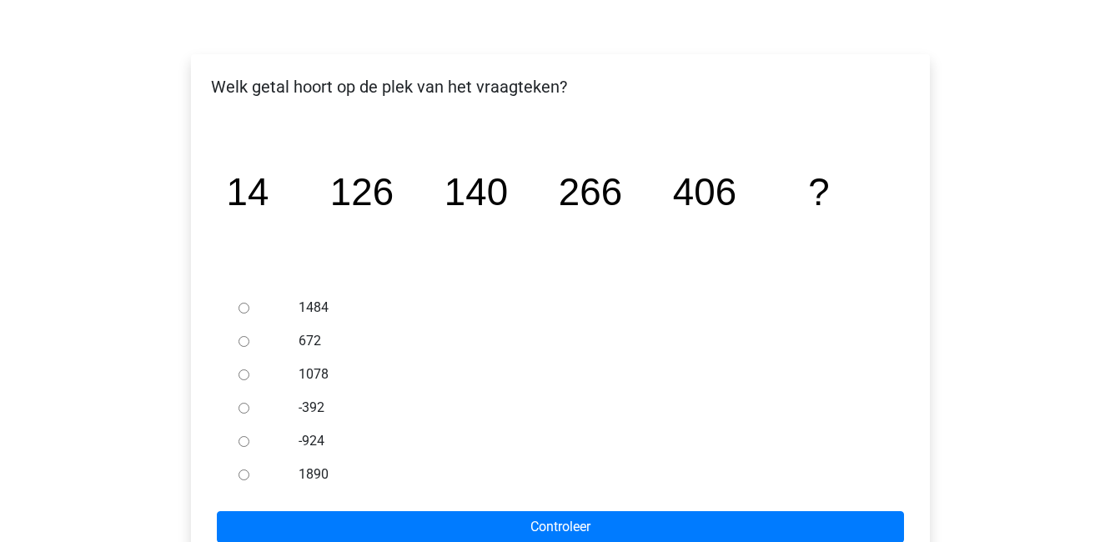
scroll to position [234, 0]
click at [241, 339] on input "672" at bounding box center [244, 340] width 11 height 11
radio input "true"
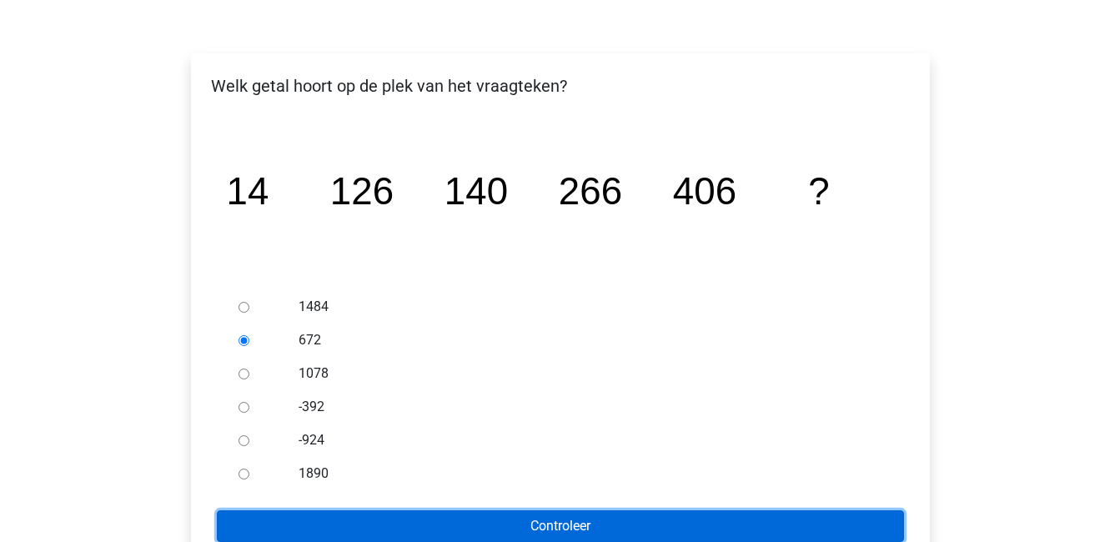
click at [481, 522] on input "Controleer" at bounding box center [560, 526] width 687 height 32
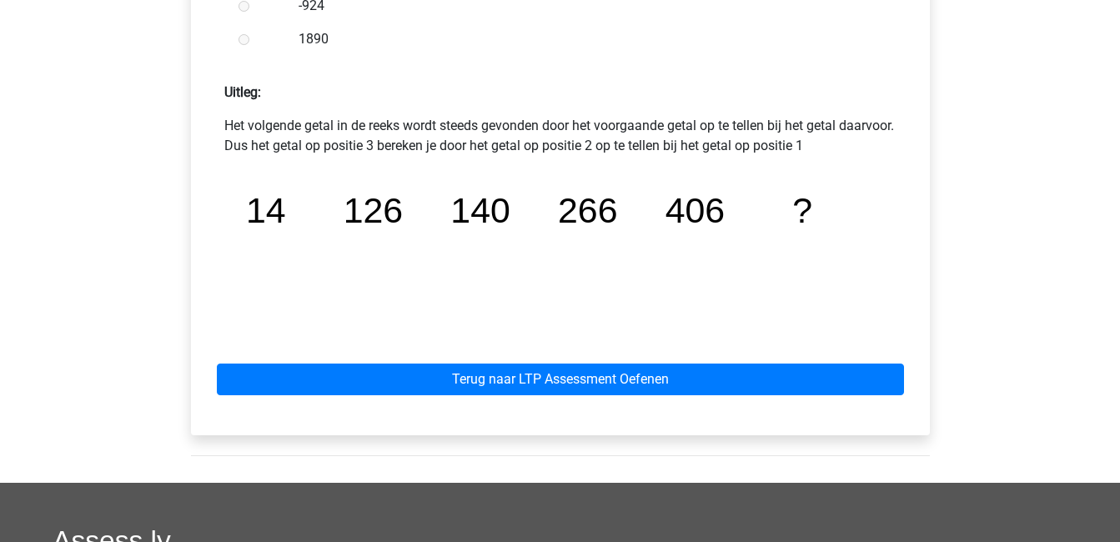
scroll to position [717, 0]
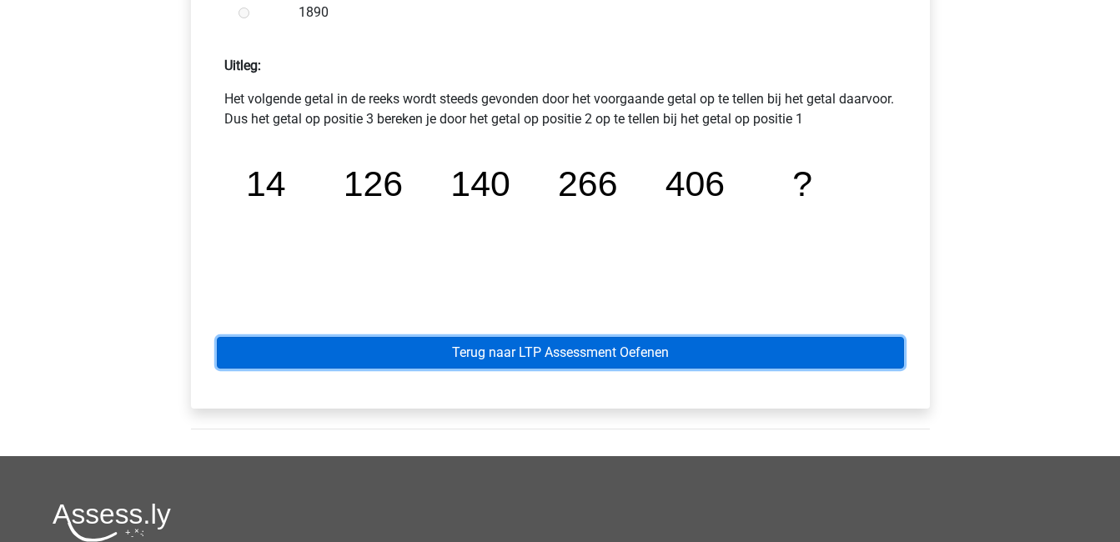
click at [547, 355] on link "Terug naar LTP Assessment Oefenen" at bounding box center [560, 353] width 687 height 32
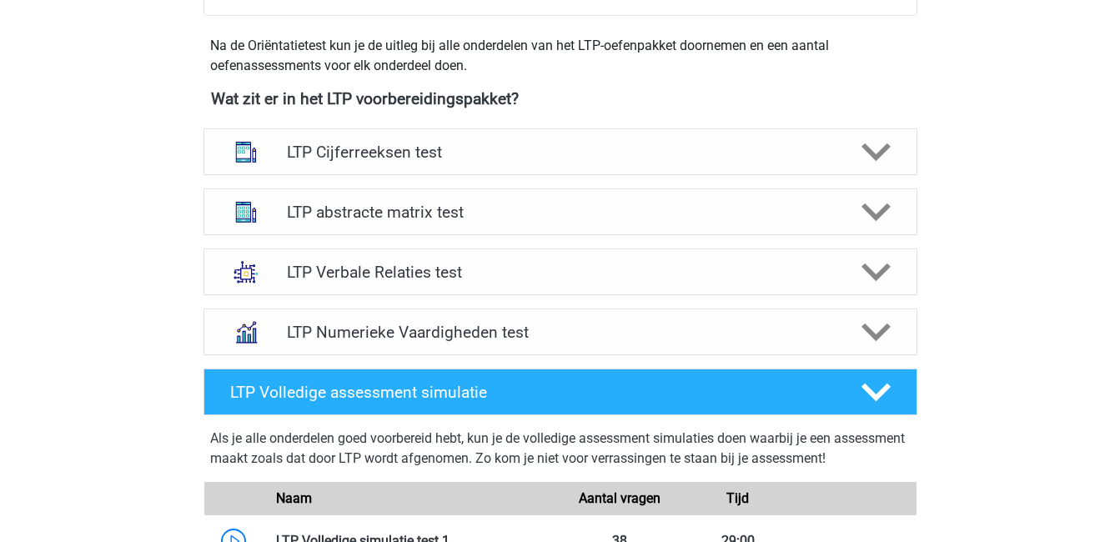
scroll to position [584, 0]
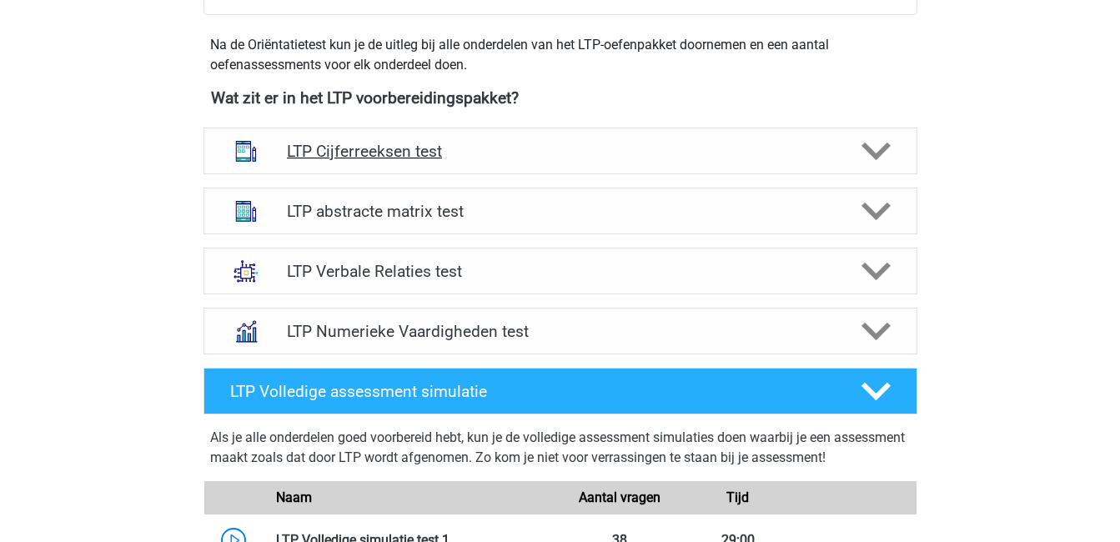
click at [440, 159] on h4 "LTP Cijferreeksen test" at bounding box center [560, 151] width 546 height 19
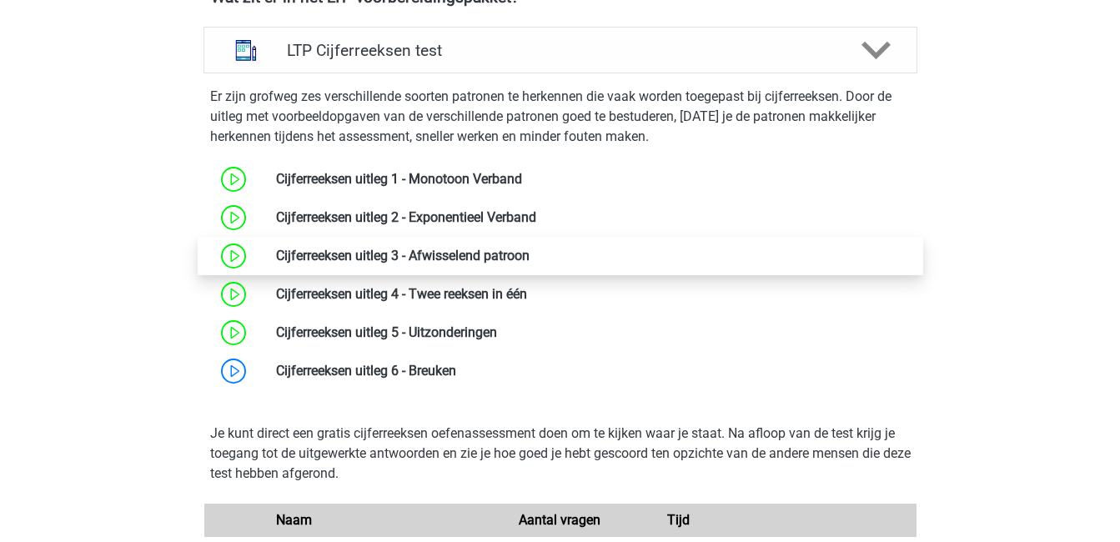
scroll to position [686, 0]
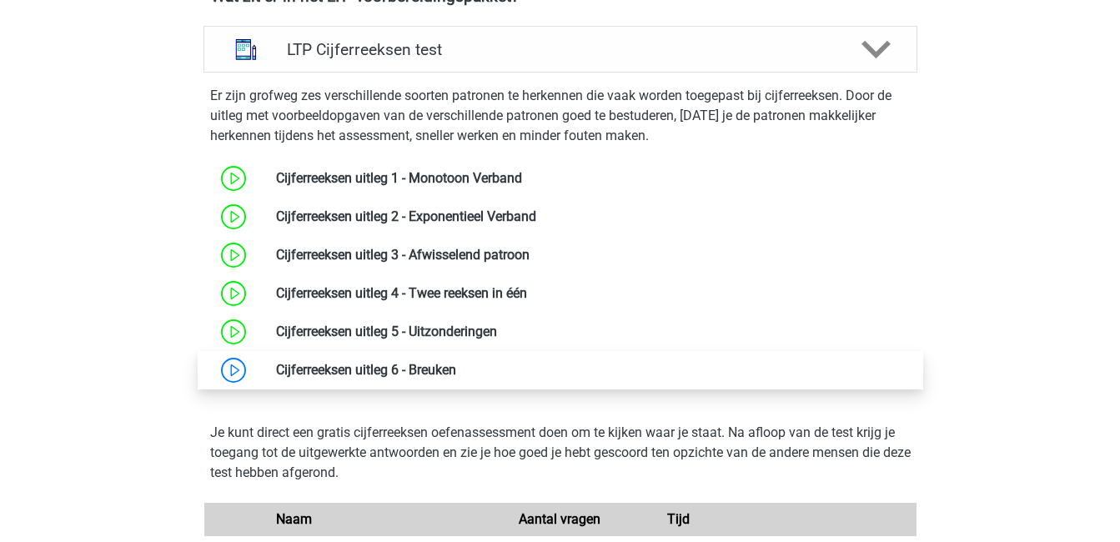
click at [456, 375] on link at bounding box center [456, 370] width 0 height 16
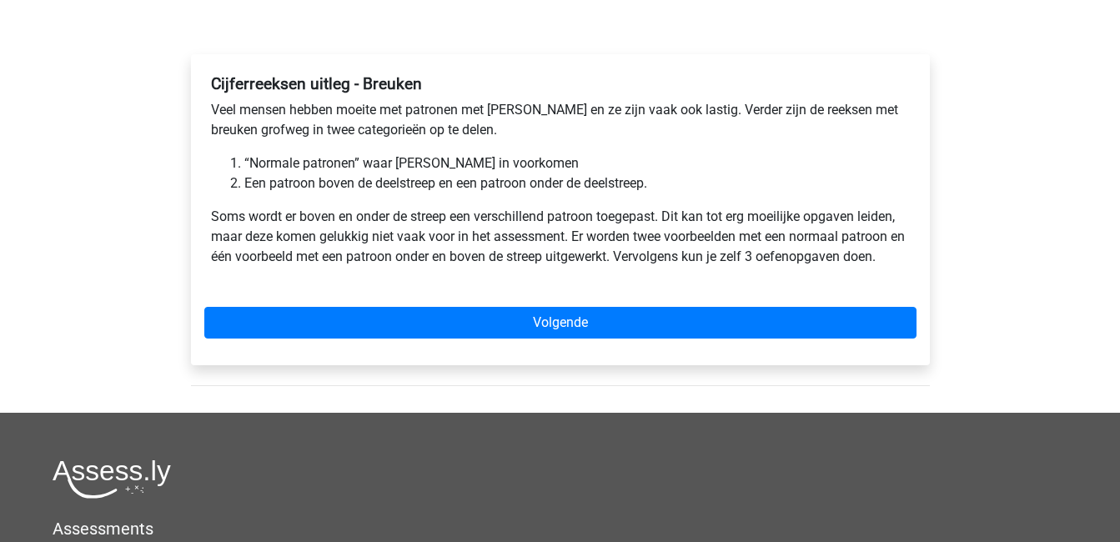
scroll to position [234, 0]
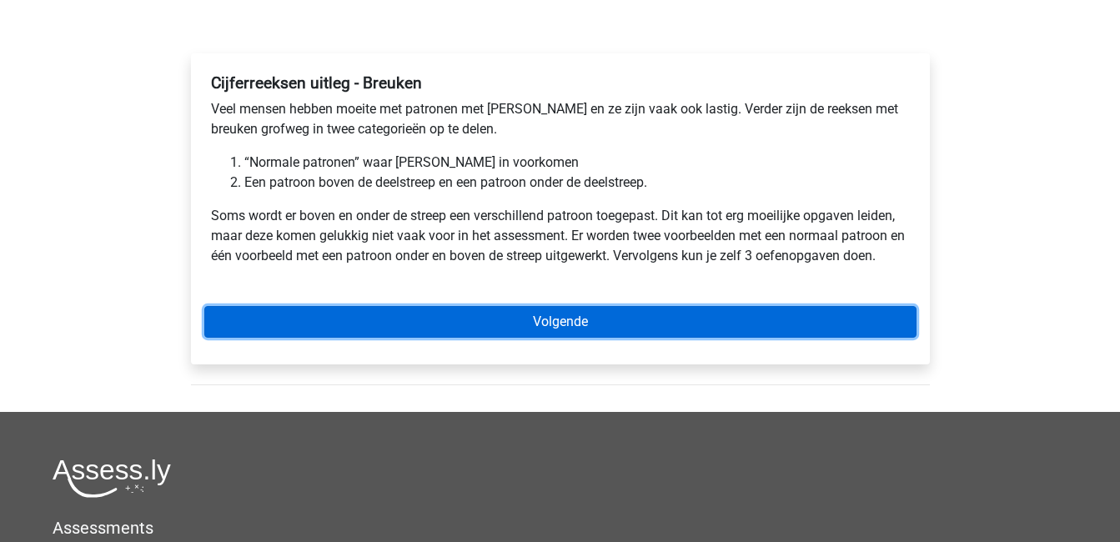
click at [415, 324] on link "Volgende" at bounding box center [560, 322] width 712 height 32
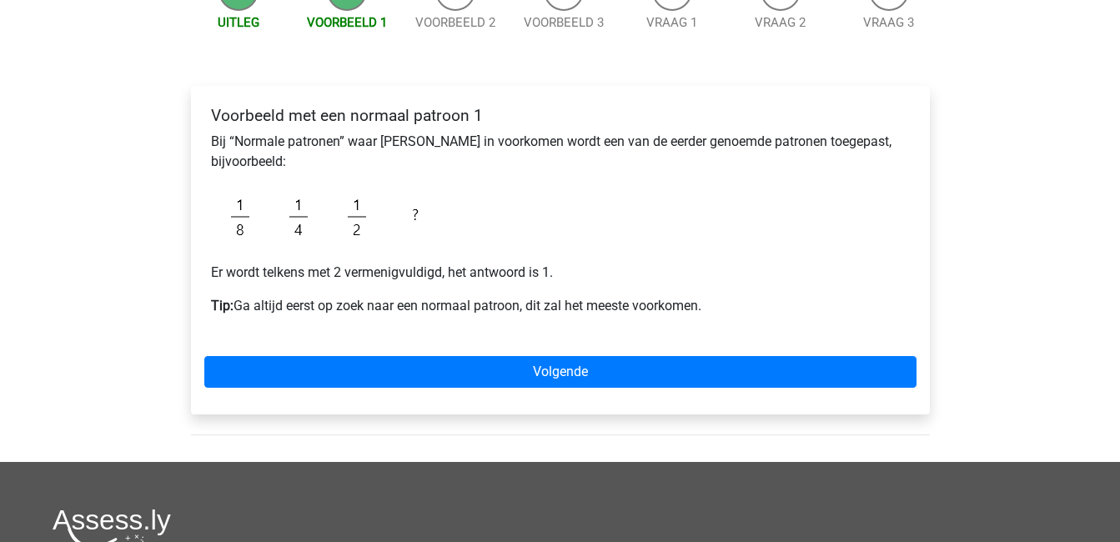
scroll to position [200, 0]
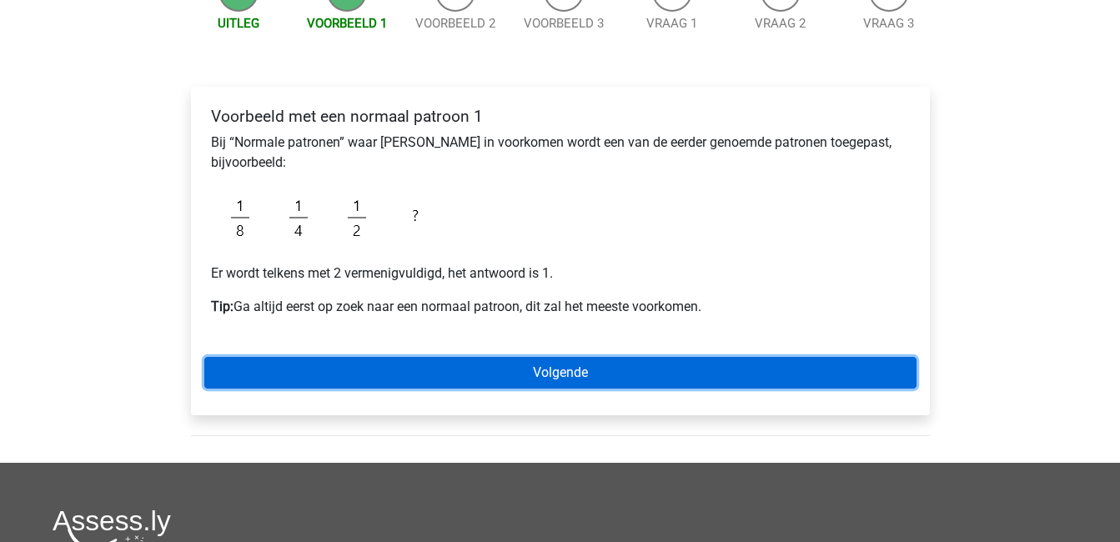
click at [509, 368] on link "Volgende" at bounding box center [560, 373] width 712 height 32
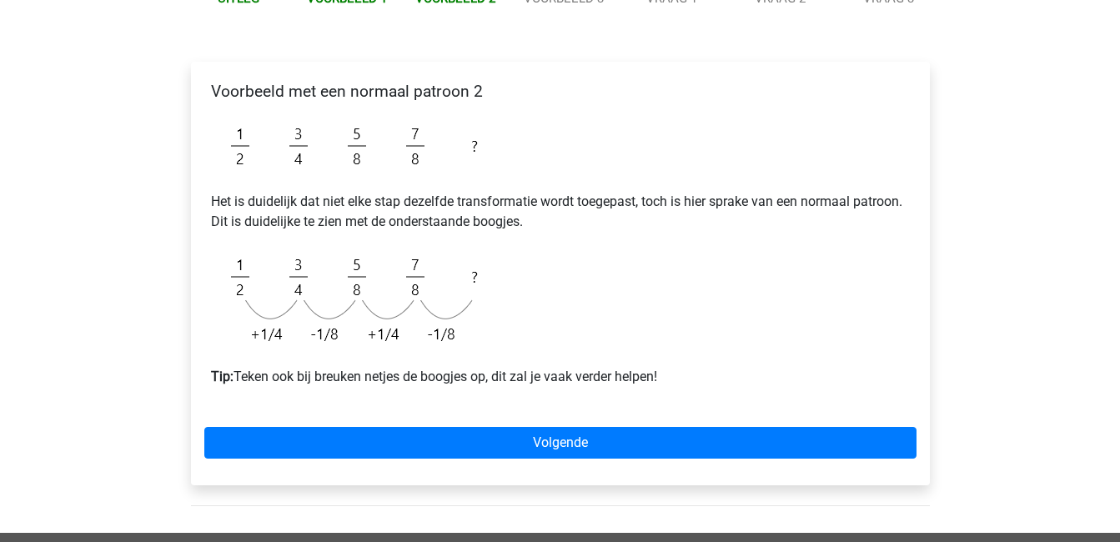
scroll to position [229, 0]
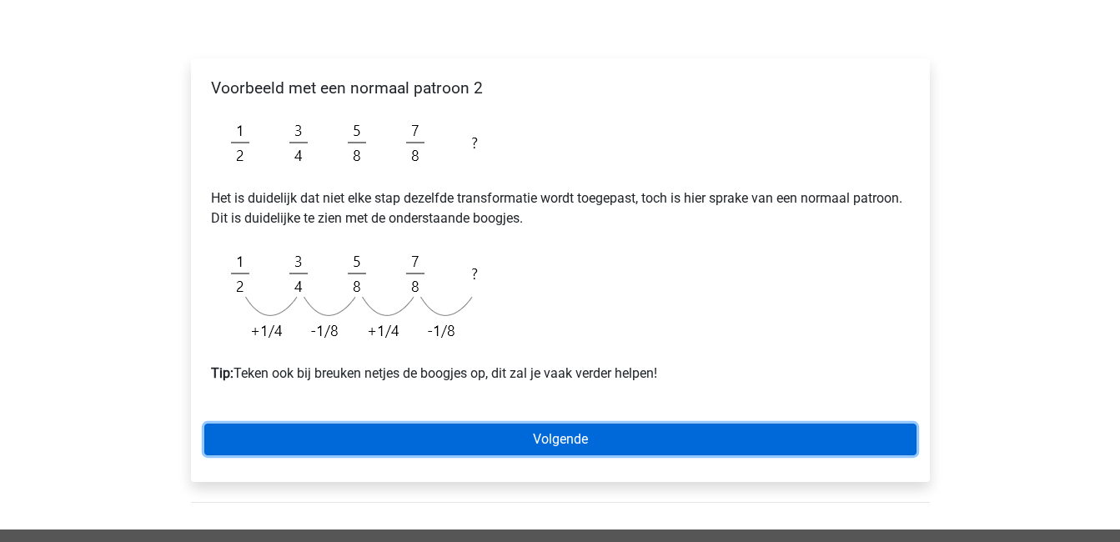
click at [564, 431] on link "Volgende" at bounding box center [560, 440] width 712 height 32
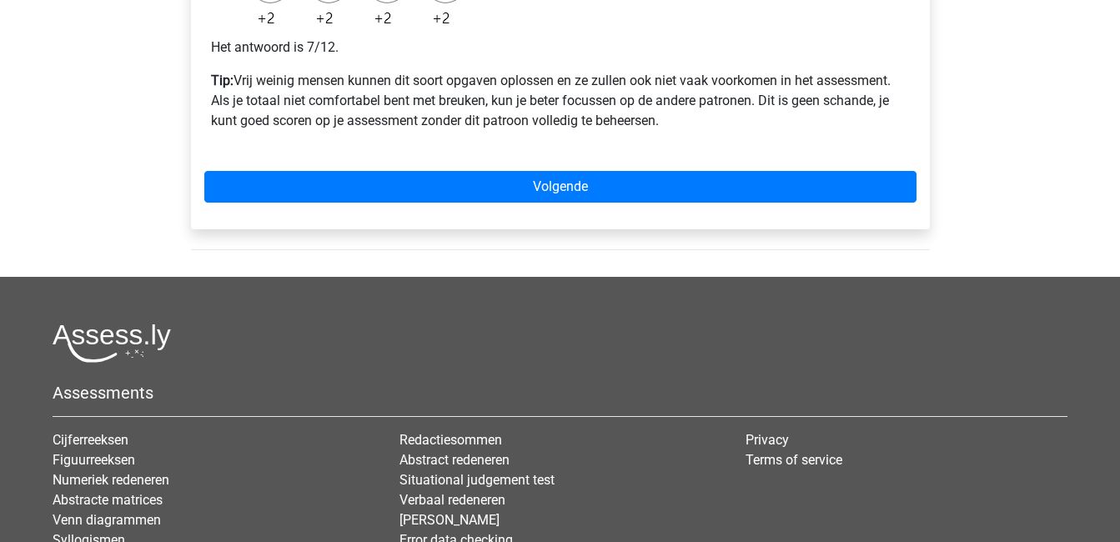
scroll to position [805, 0]
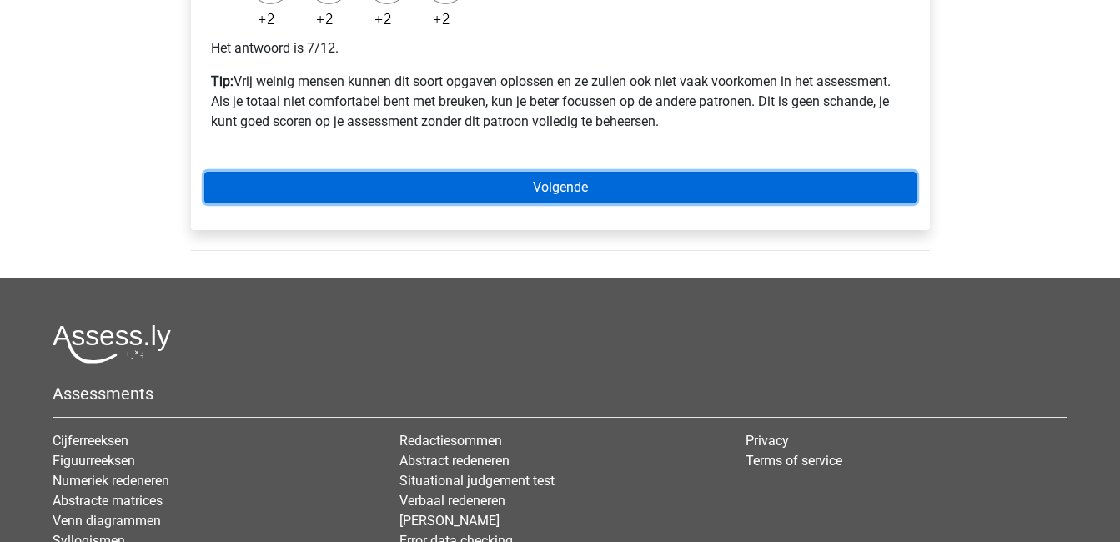
click at [565, 193] on link "Volgende" at bounding box center [560, 188] width 712 height 32
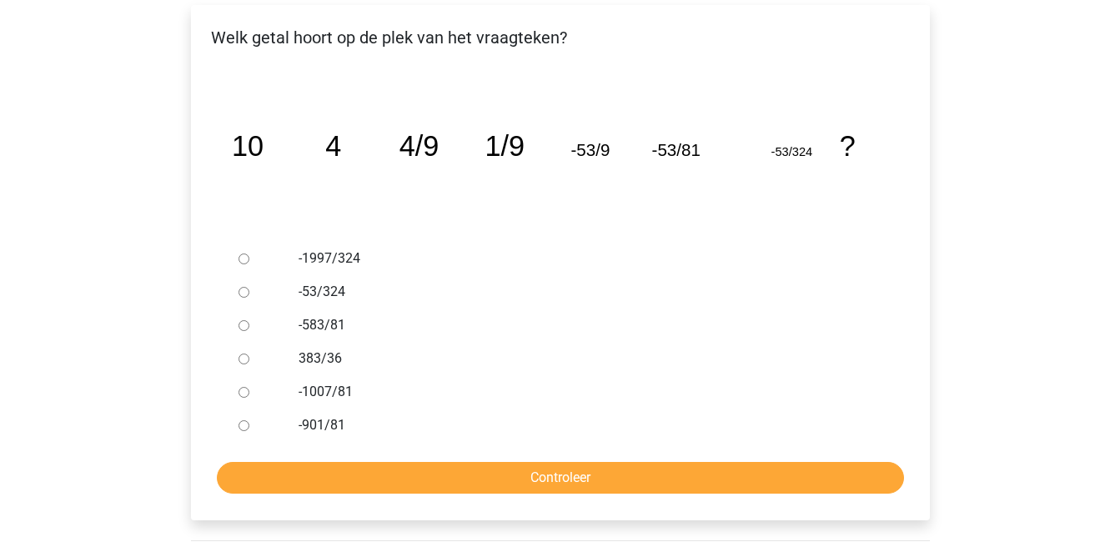
scroll to position [281, 0]
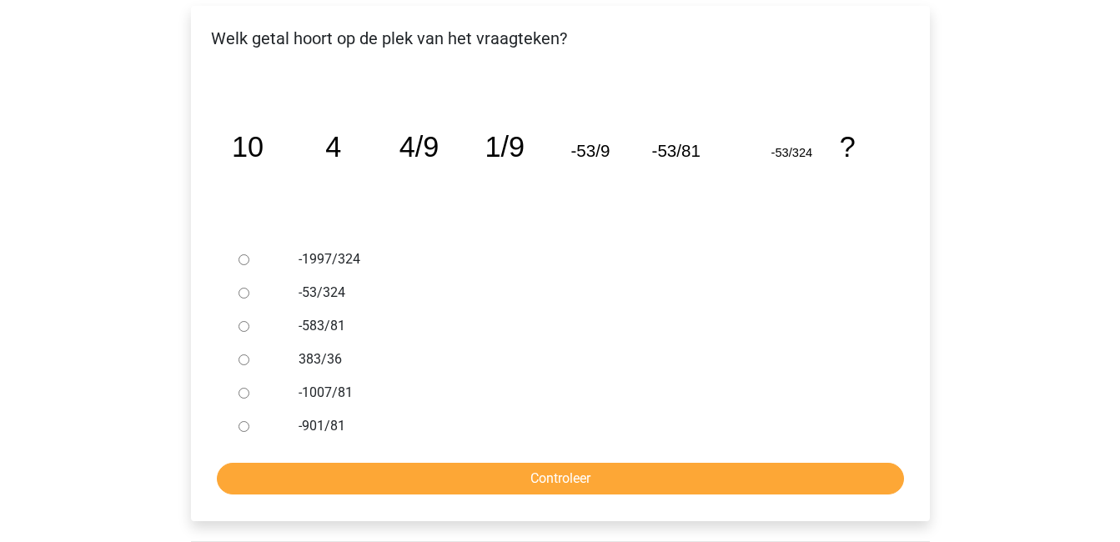
click at [239, 294] on input "-53/324" at bounding box center [244, 293] width 11 height 11
radio input "true"
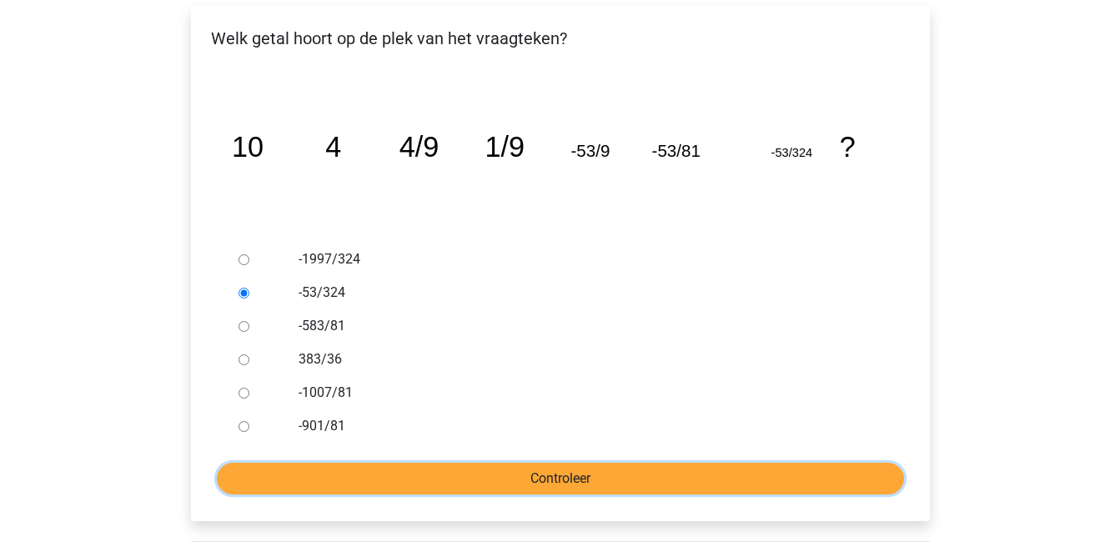
click at [549, 483] on input "Controleer" at bounding box center [560, 479] width 687 height 32
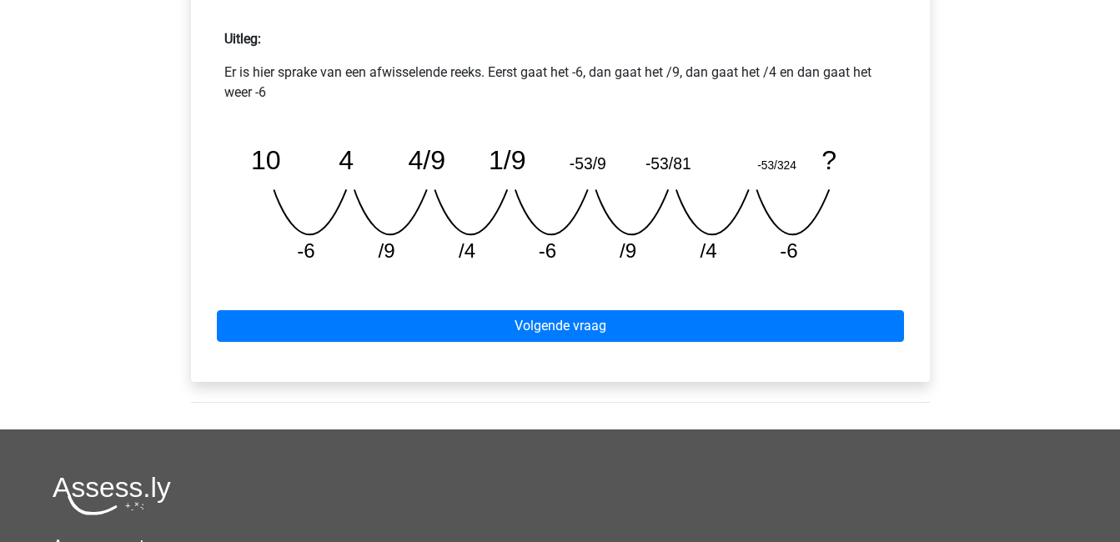
scroll to position [725, 0]
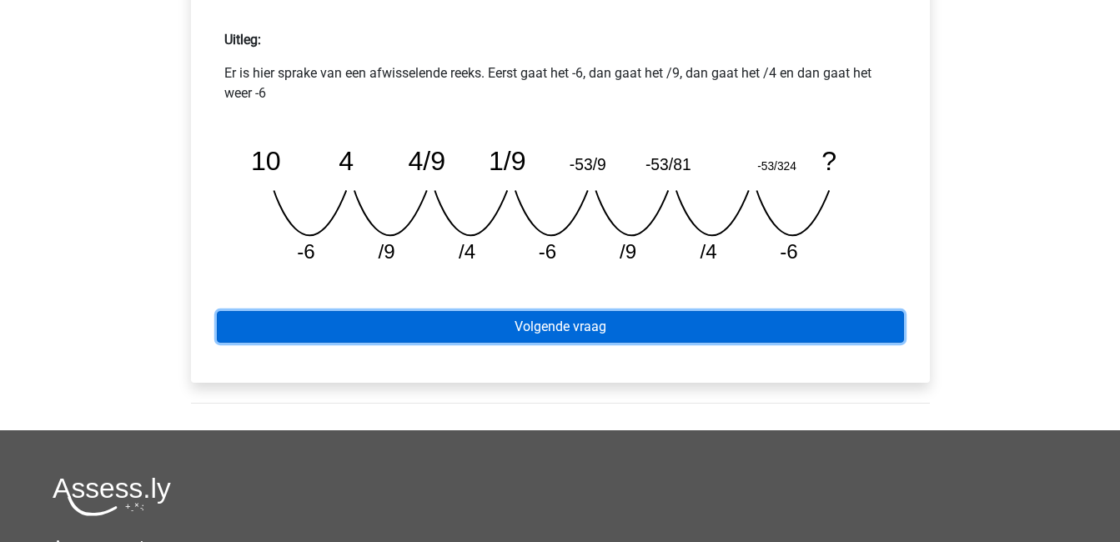
click at [612, 327] on link "Volgende vraag" at bounding box center [560, 327] width 687 height 32
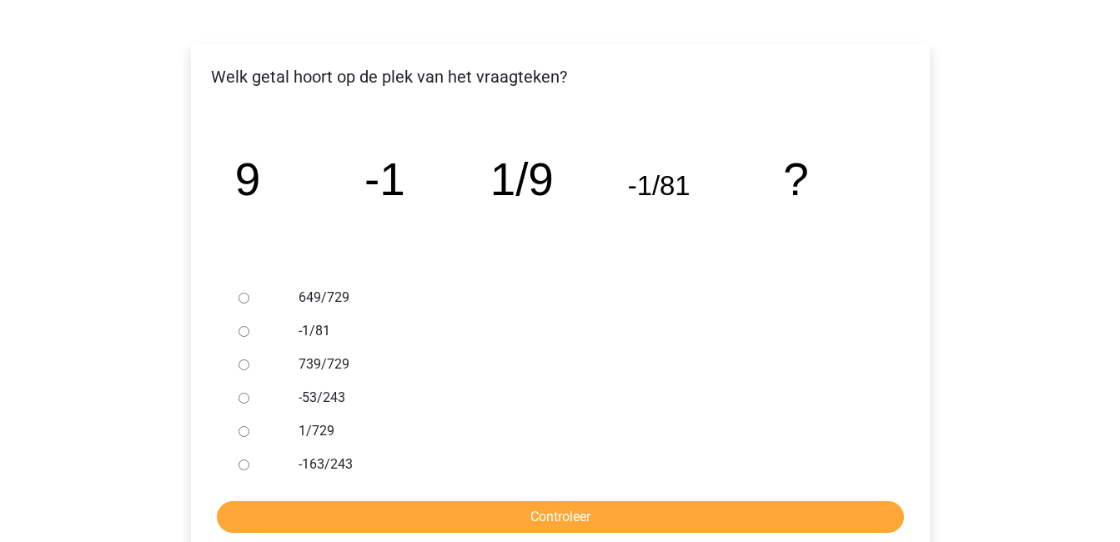
scroll to position [248, 0]
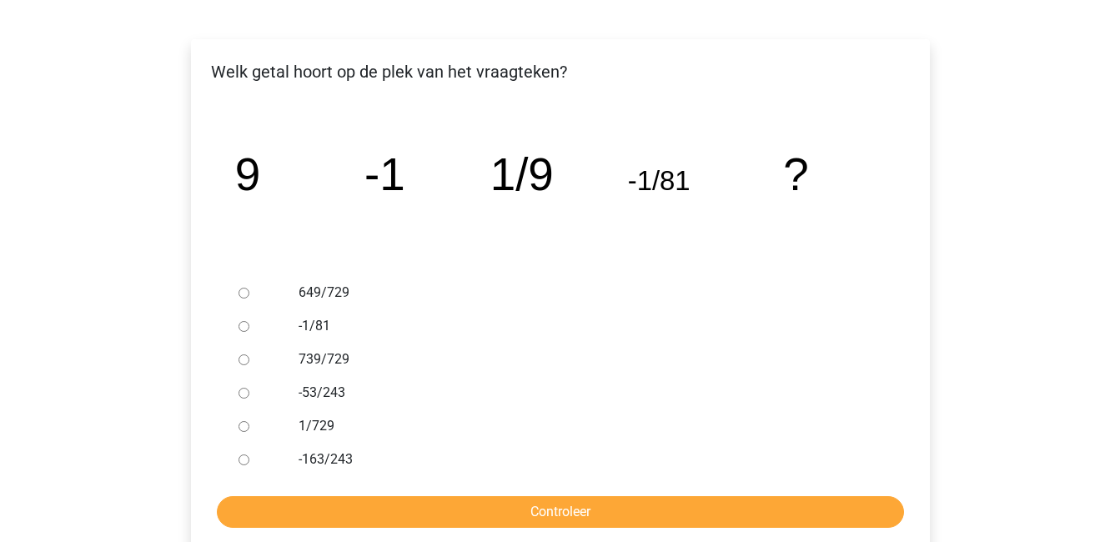
click at [241, 432] on div at bounding box center [259, 426] width 55 height 33
click at [243, 427] on input "1/729" at bounding box center [244, 426] width 11 height 11
radio input "true"
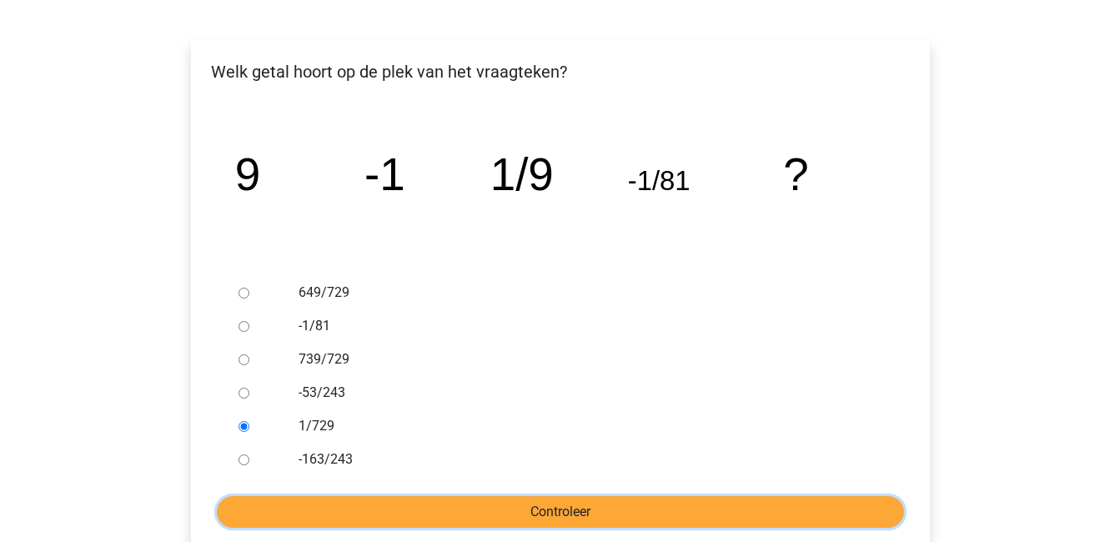
click at [384, 497] on input "Controleer" at bounding box center [560, 512] width 687 height 32
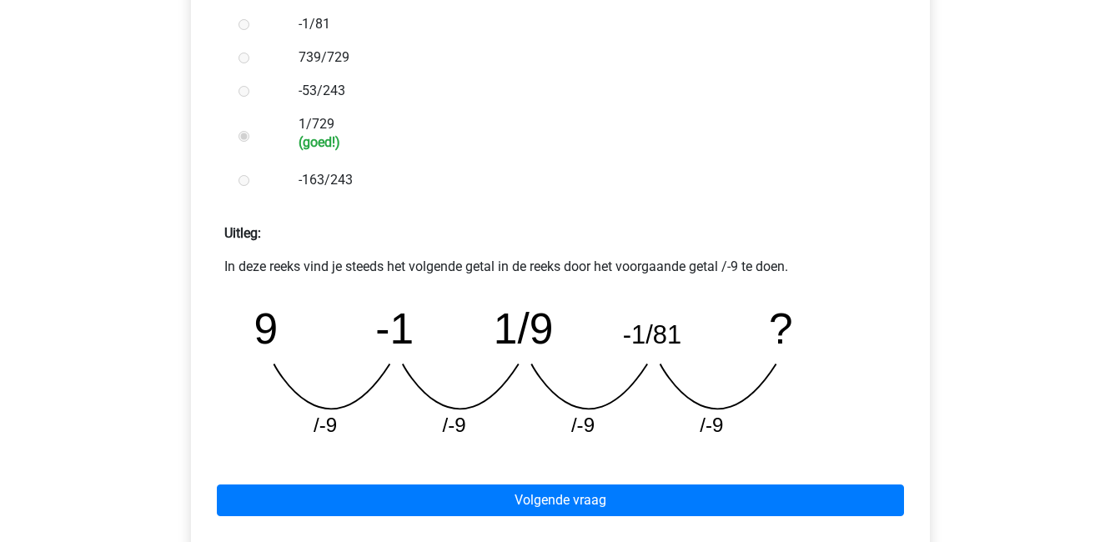
scroll to position [550, 0]
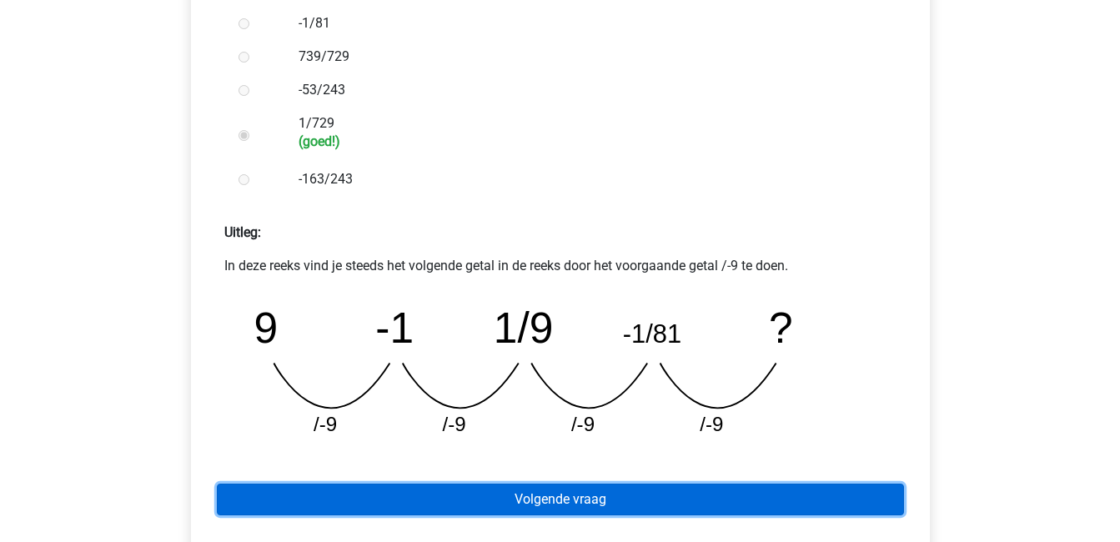
drag, startPoint x: 0, startPoint y: 0, endPoint x: 384, endPoint y: 497, distance: 628.4
click link "Volgende vraag"
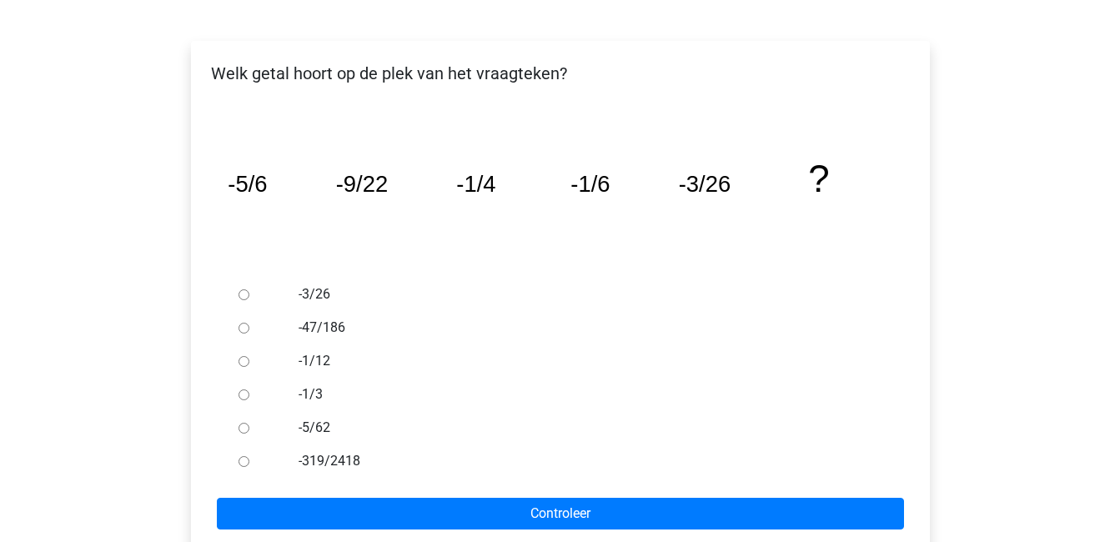
scroll to position [247, 0]
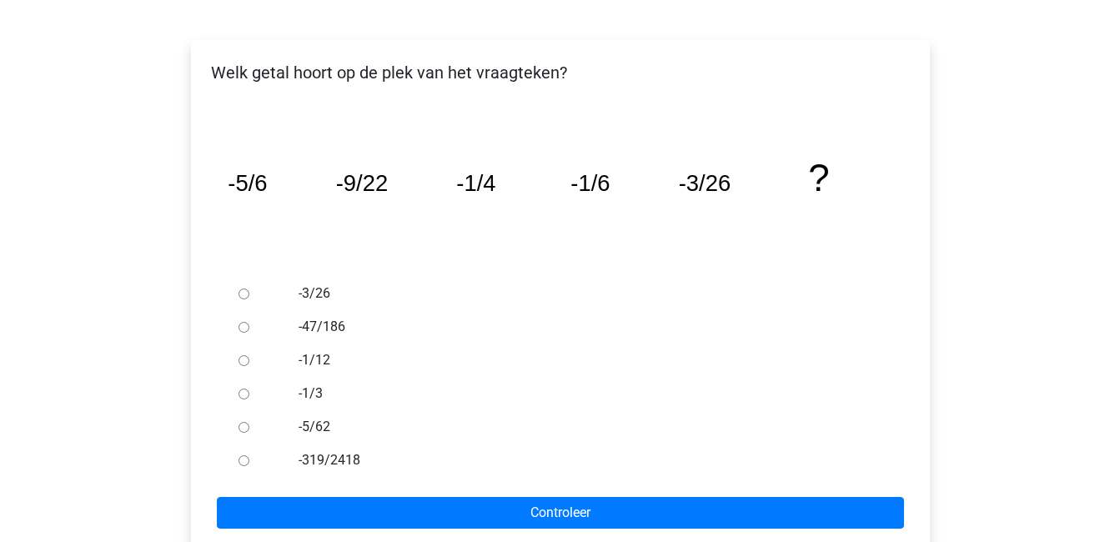
click at [239, 359] on input "-1/12" at bounding box center [244, 360] width 11 height 11
radio input "true"
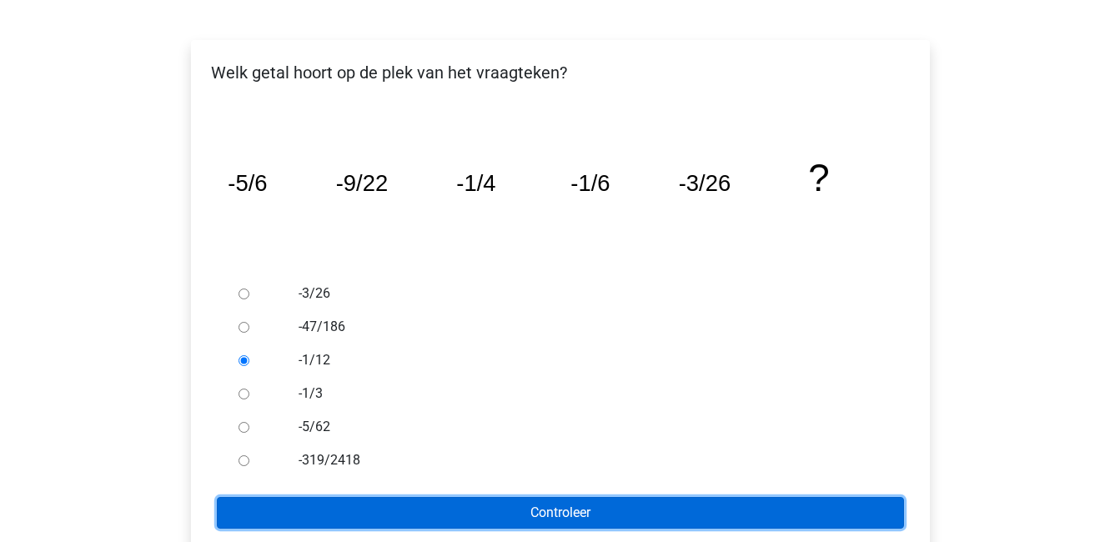
click at [500, 514] on input "Controleer" at bounding box center [560, 513] width 687 height 32
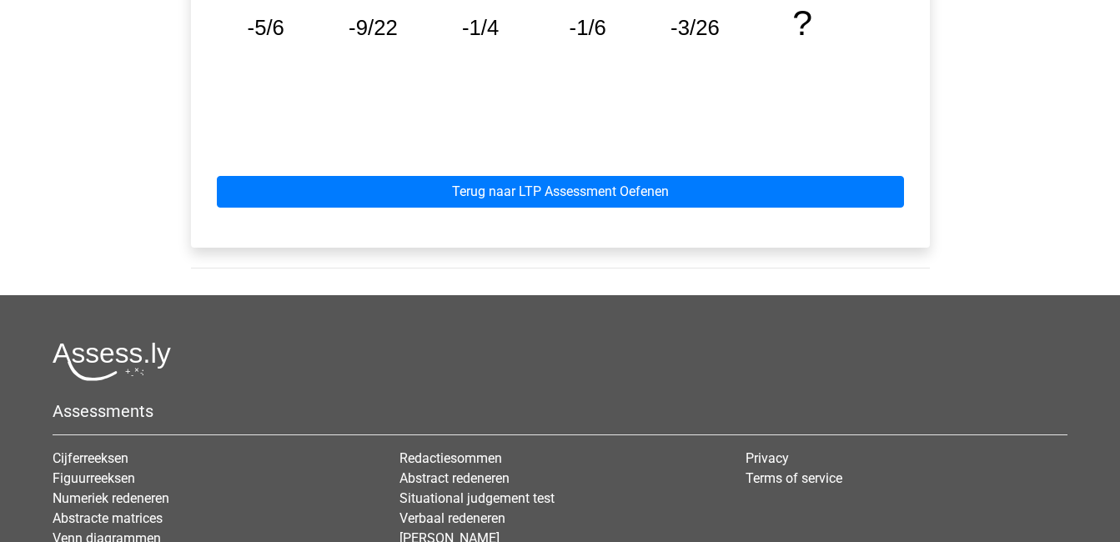
scroll to position [994, 0]
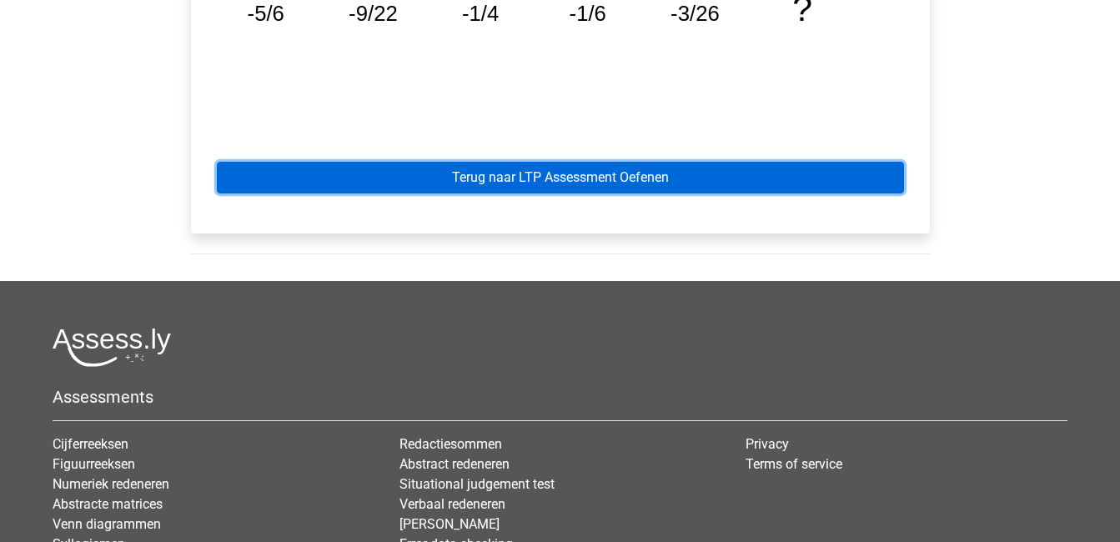
click at [551, 187] on link "Terug naar LTP Assessment Oefenen" at bounding box center [560, 178] width 687 height 32
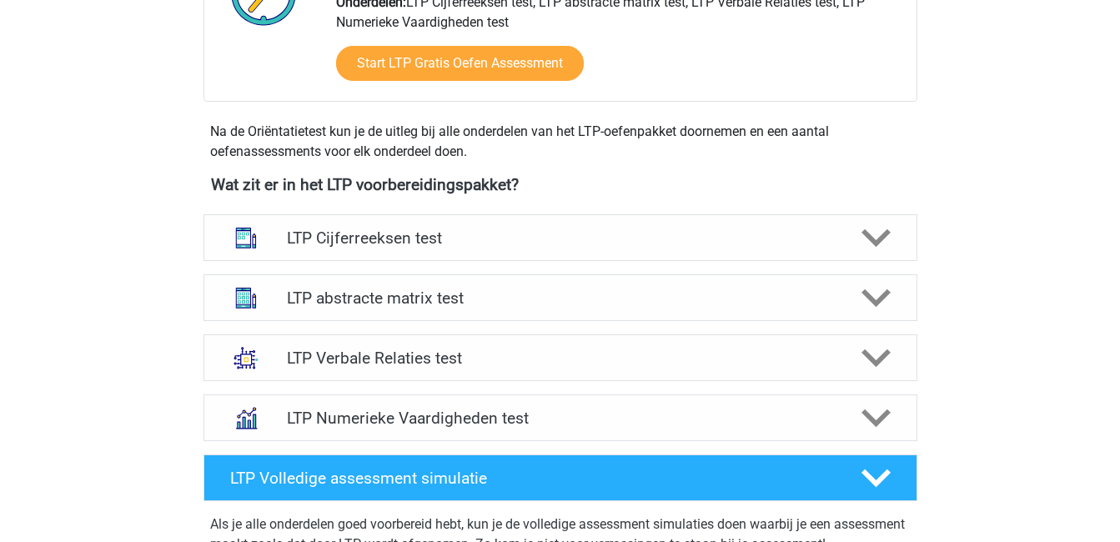
scroll to position [498, 0]
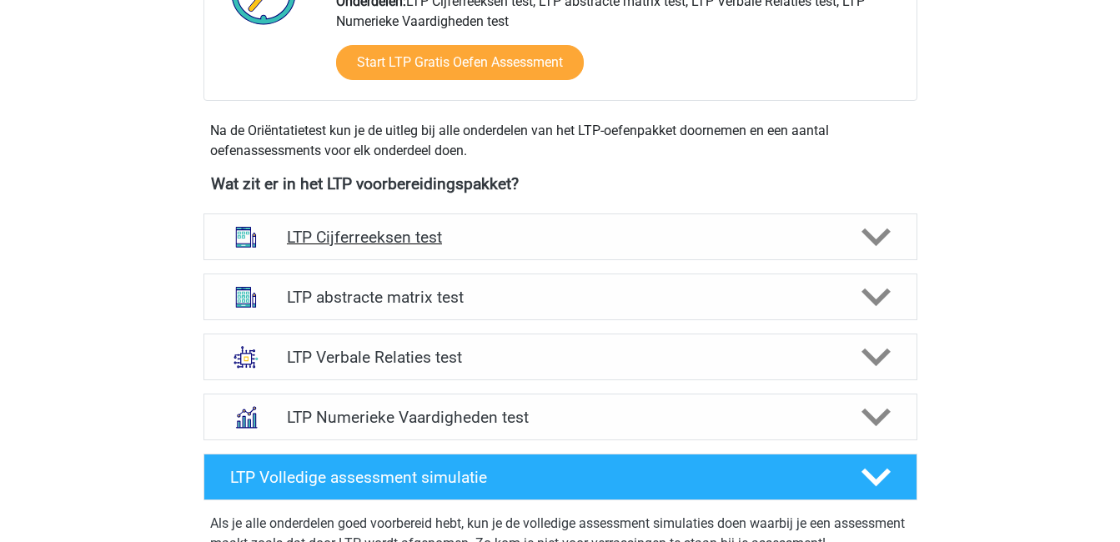
click at [880, 234] on icon at bounding box center [876, 237] width 29 height 29
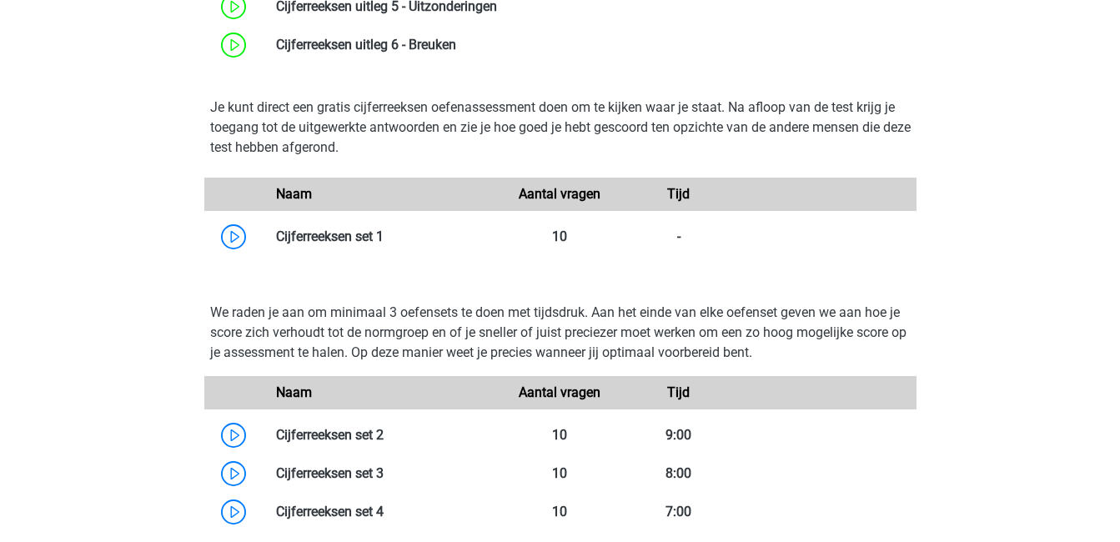
scroll to position [1015, 0]
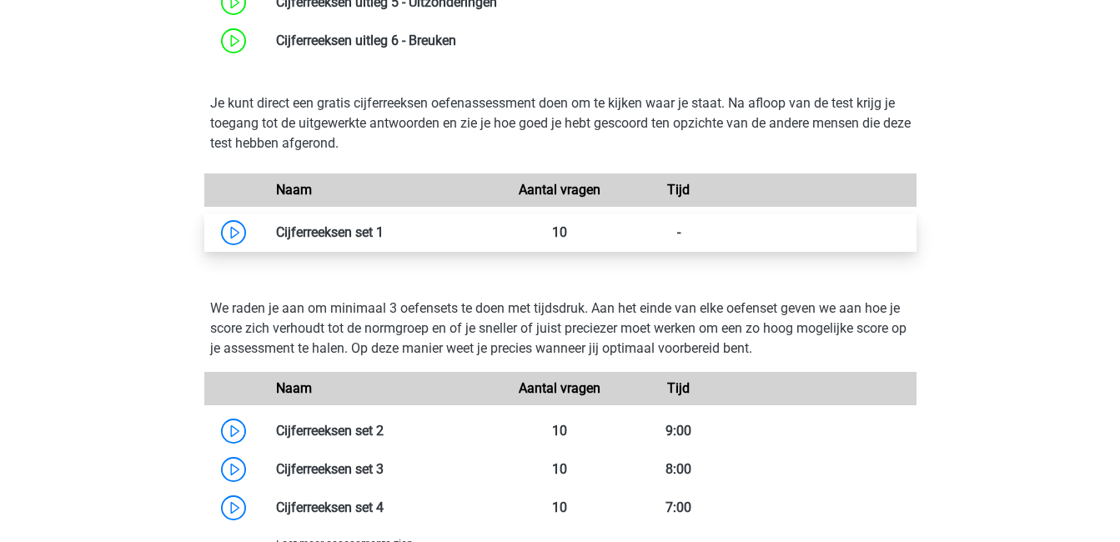
click at [384, 240] on link at bounding box center [384, 232] width 0 height 16
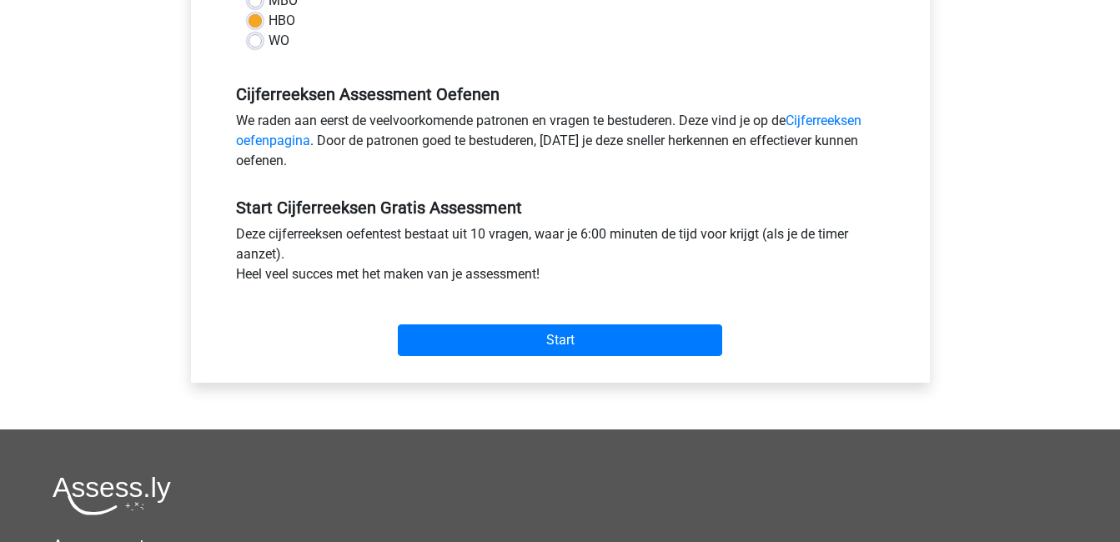
scroll to position [449, 0]
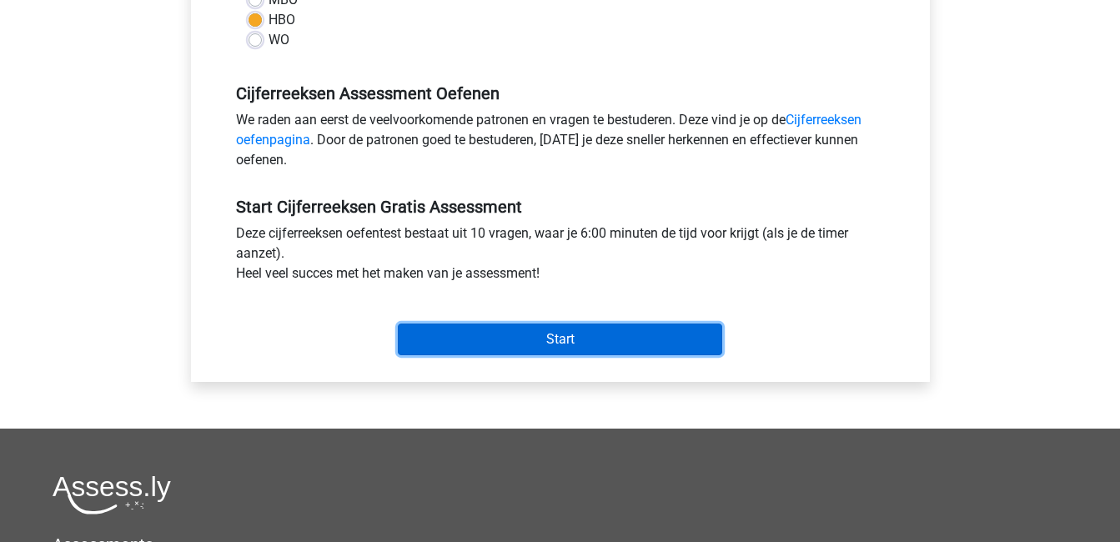
click at [555, 343] on input "Start" at bounding box center [560, 340] width 324 height 32
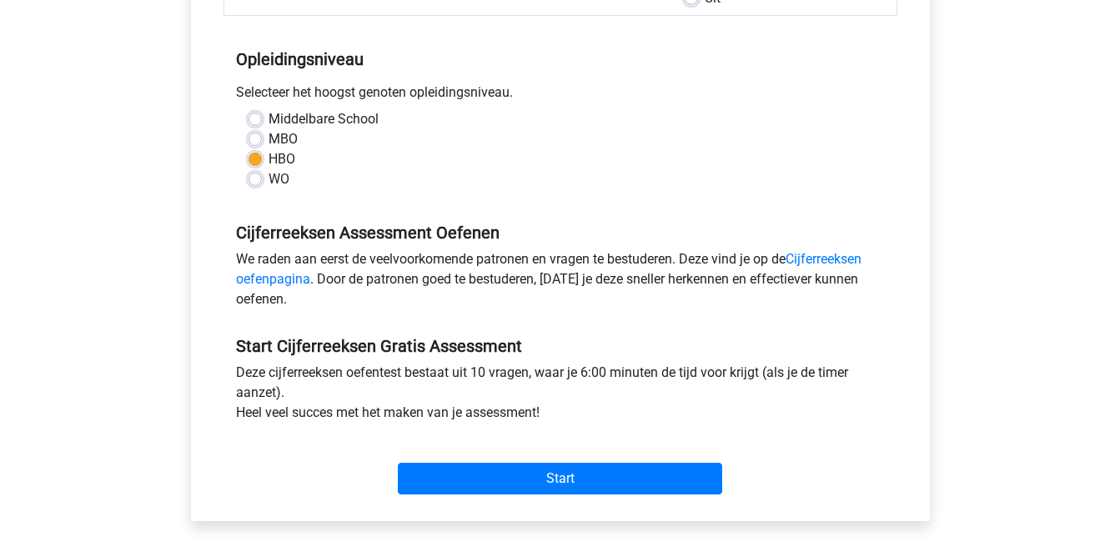
scroll to position [311, 0]
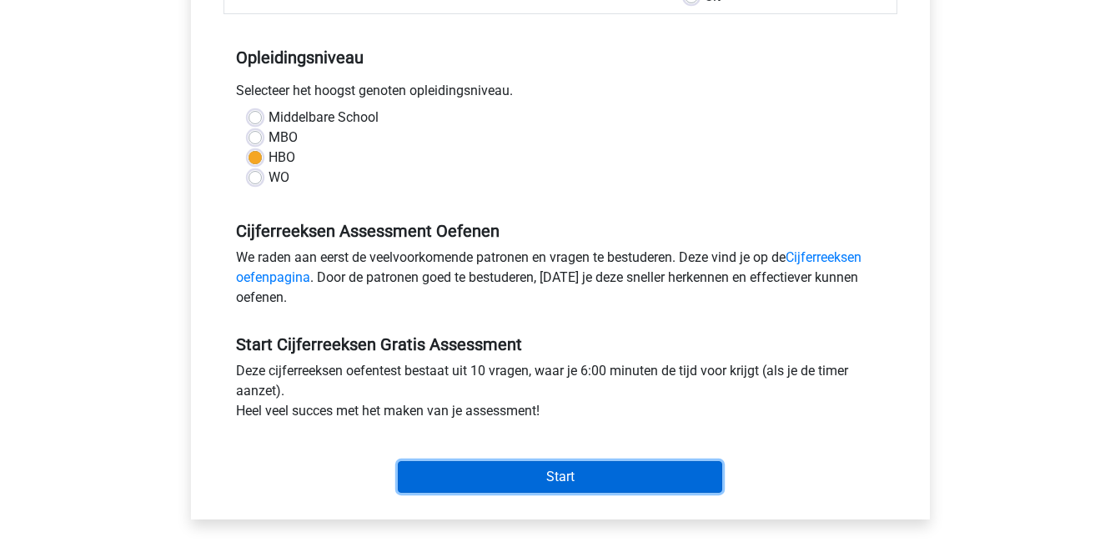
click at [508, 472] on input "Start" at bounding box center [560, 477] width 324 height 32
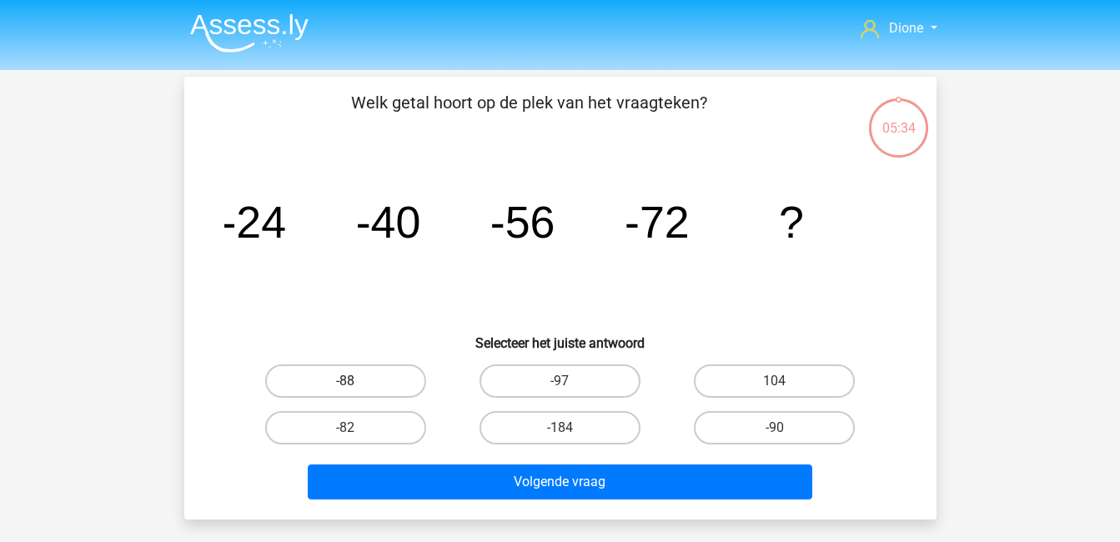
click at [309, 372] on label "-88" at bounding box center [345, 380] width 161 height 33
click at [345, 381] on input "-88" at bounding box center [350, 386] width 11 height 11
radio input "true"
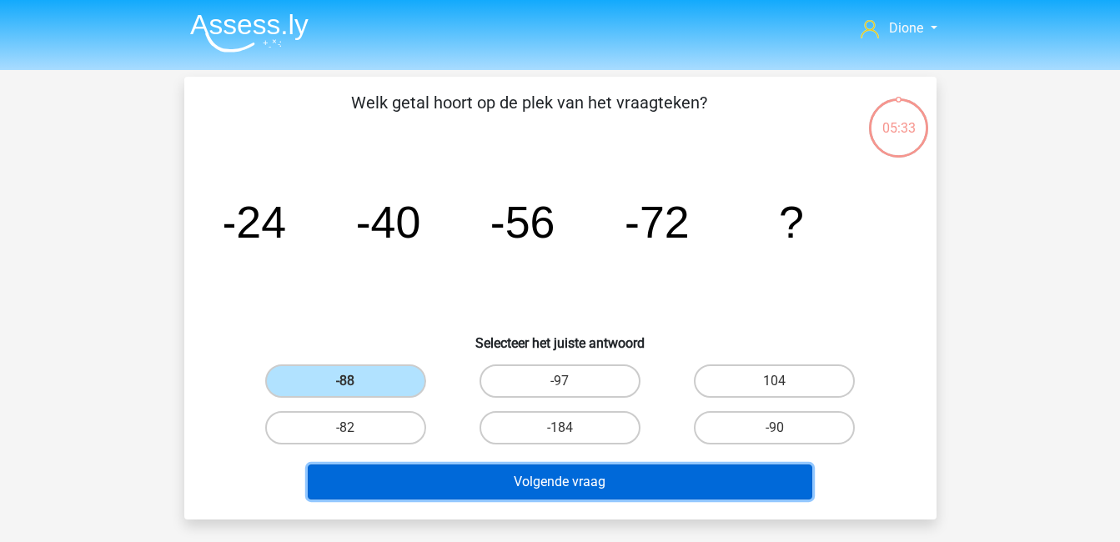
click at [622, 479] on button "Volgende vraag" at bounding box center [560, 482] width 505 height 35
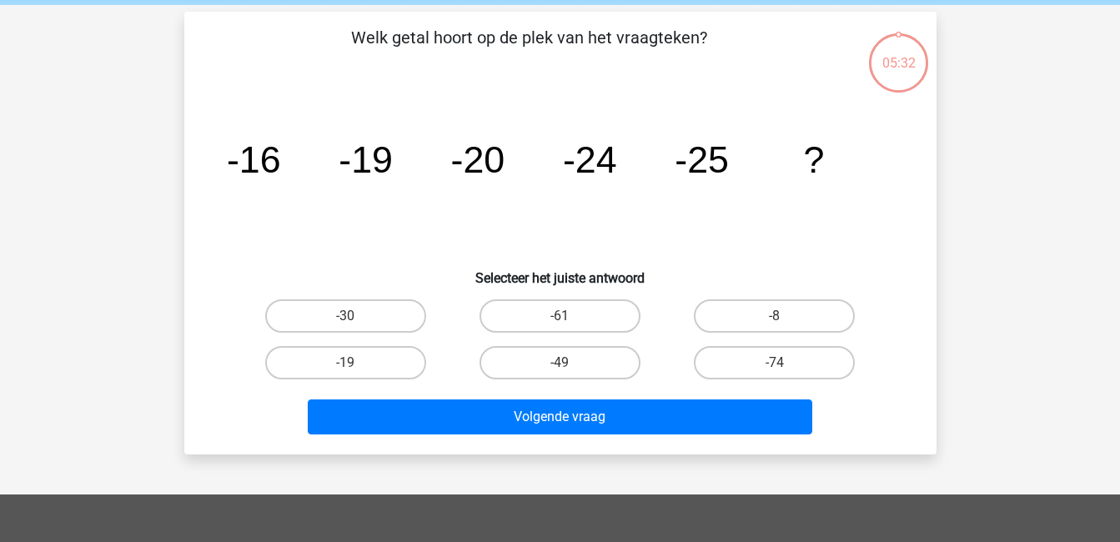
scroll to position [77, 0]
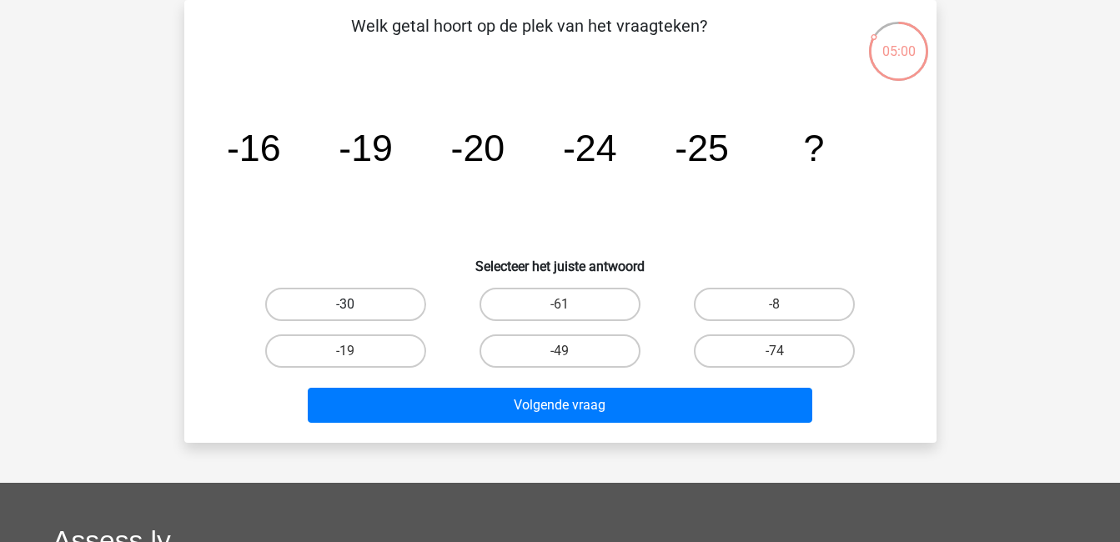
click at [379, 291] on label "-30" at bounding box center [345, 304] width 161 height 33
click at [356, 304] on input "-30" at bounding box center [350, 309] width 11 height 11
radio input "true"
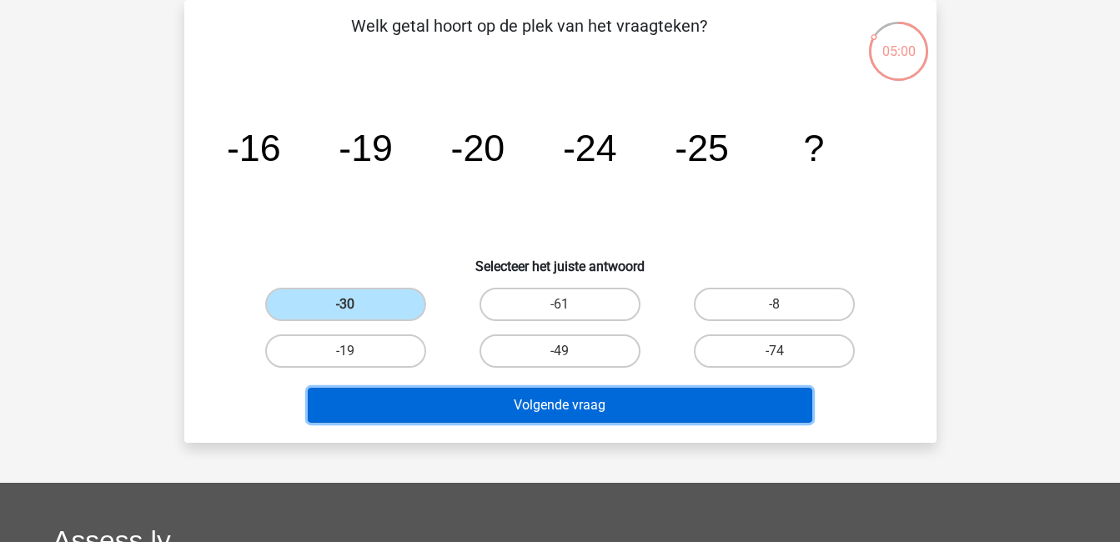
click at [492, 400] on button "Volgende vraag" at bounding box center [560, 405] width 505 height 35
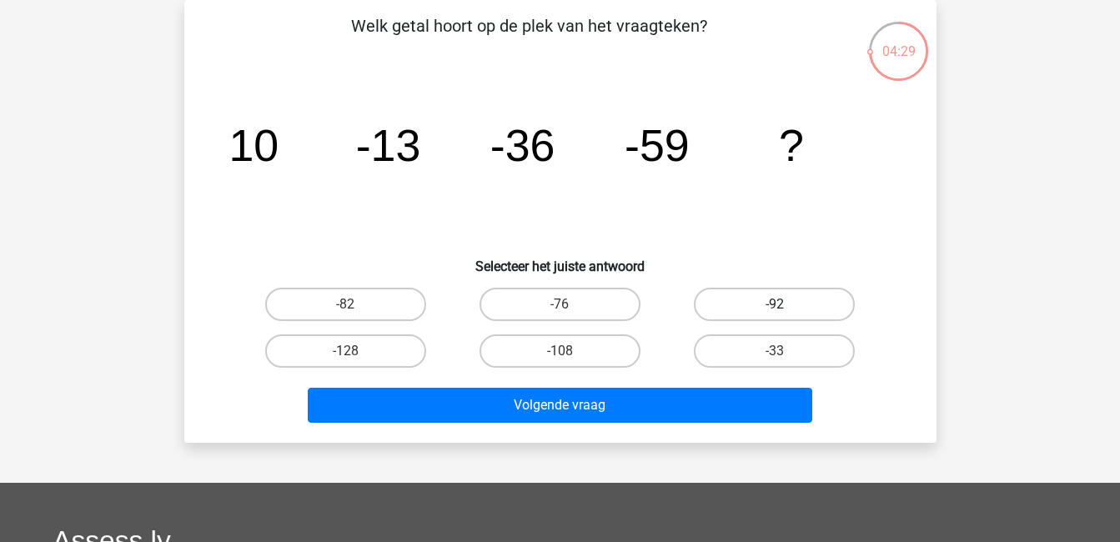
click at [720, 301] on label "-92" at bounding box center [774, 304] width 161 height 33
click at [775, 304] on input "-92" at bounding box center [780, 309] width 11 height 11
radio input "true"
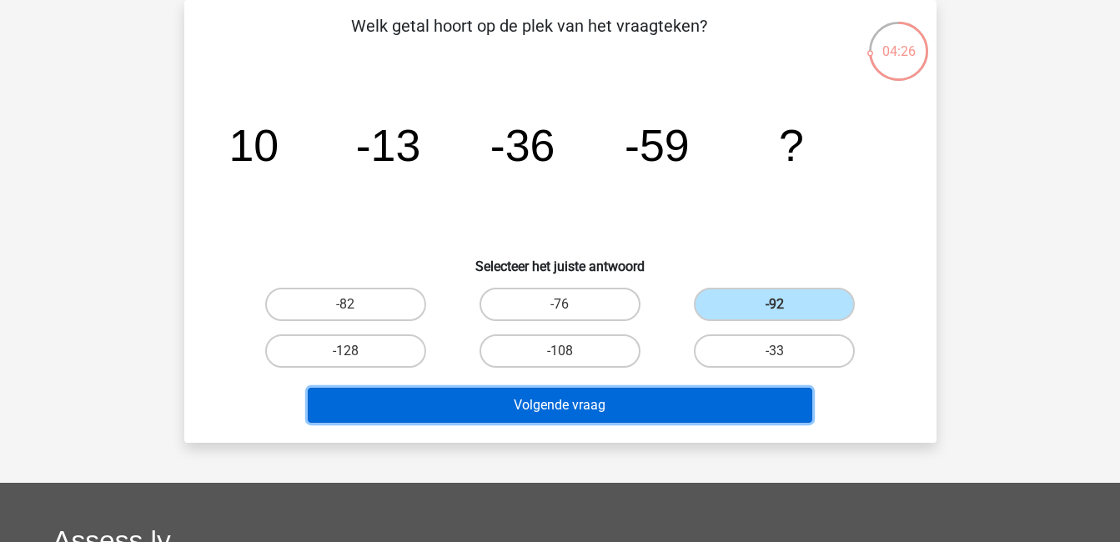
click at [589, 411] on button "Volgende vraag" at bounding box center [560, 405] width 505 height 35
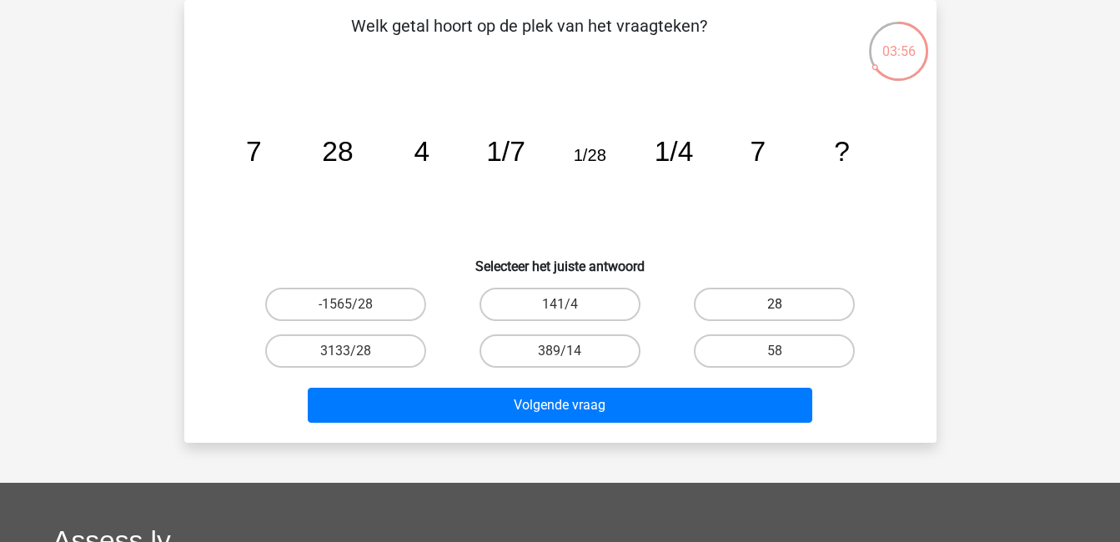
click at [722, 309] on label "28" at bounding box center [774, 304] width 161 height 33
click at [775, 309] on input "28" at bounding box center [780, 309] width 11 height 11
radio input "true"
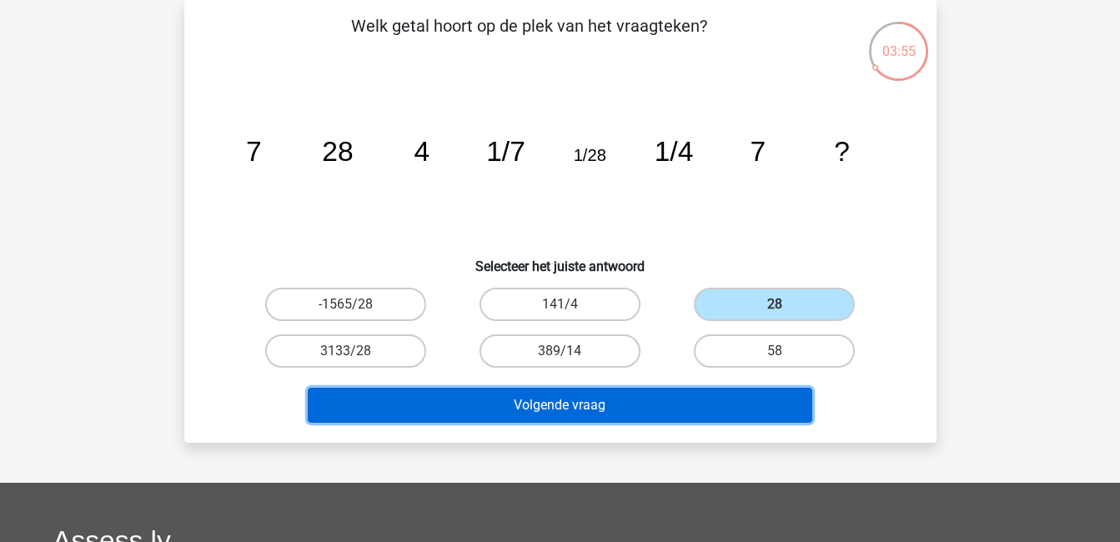
click at [725, 396] on button "Volgende vraag" at bounding box center [560, 405] width 505 height 35
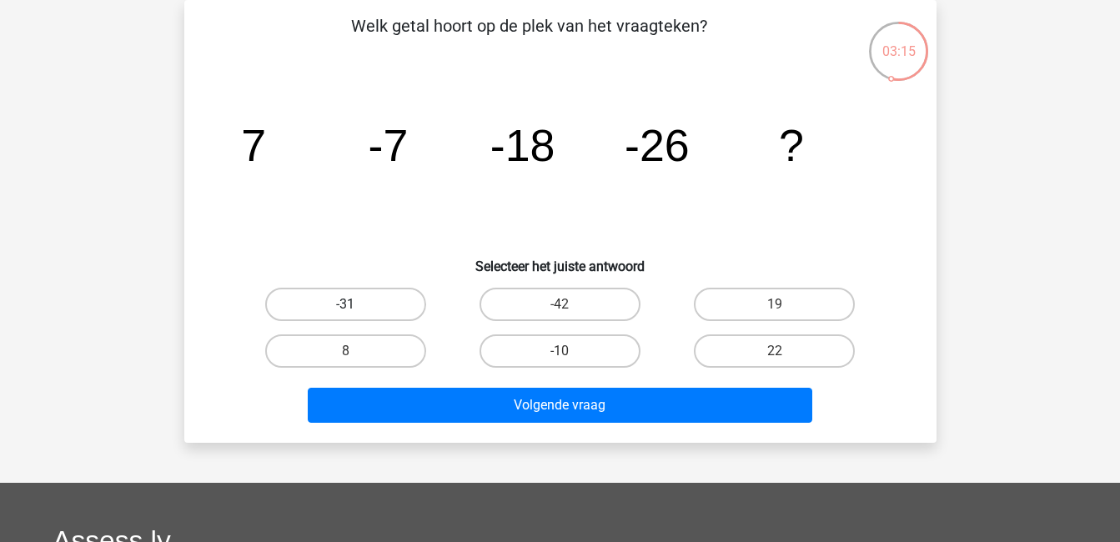
click at [316, 299] on label "-31" at bounding box center [345, 304] width 161 height 33
click at [345, 304] on input "-31" at bounding box center [350, 309] width 11 height 11
radio input "true"
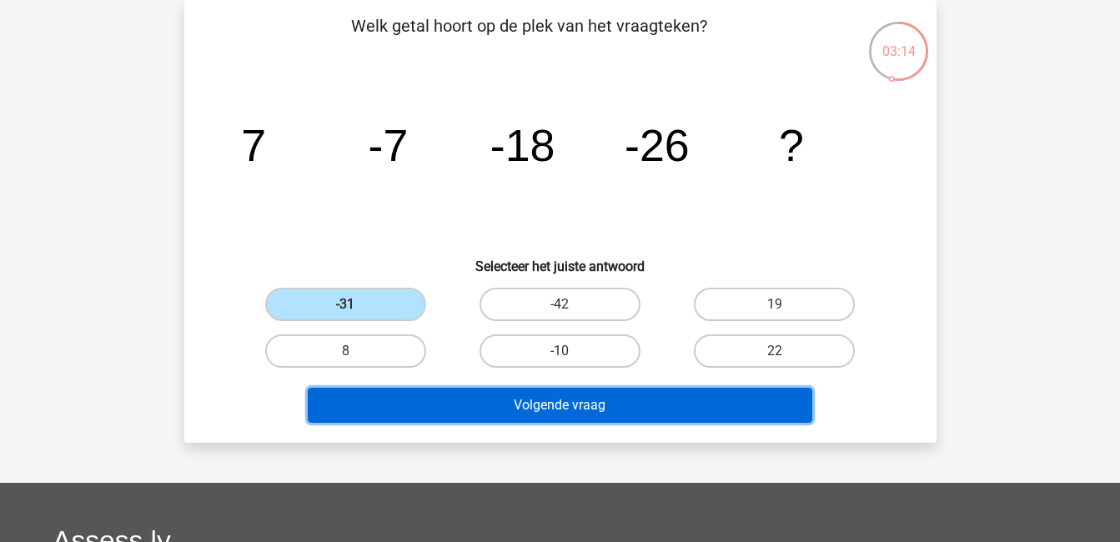
click at [520, 400] on button "Volgende vraag" at bounding box center [560, 405] width 505 height 35
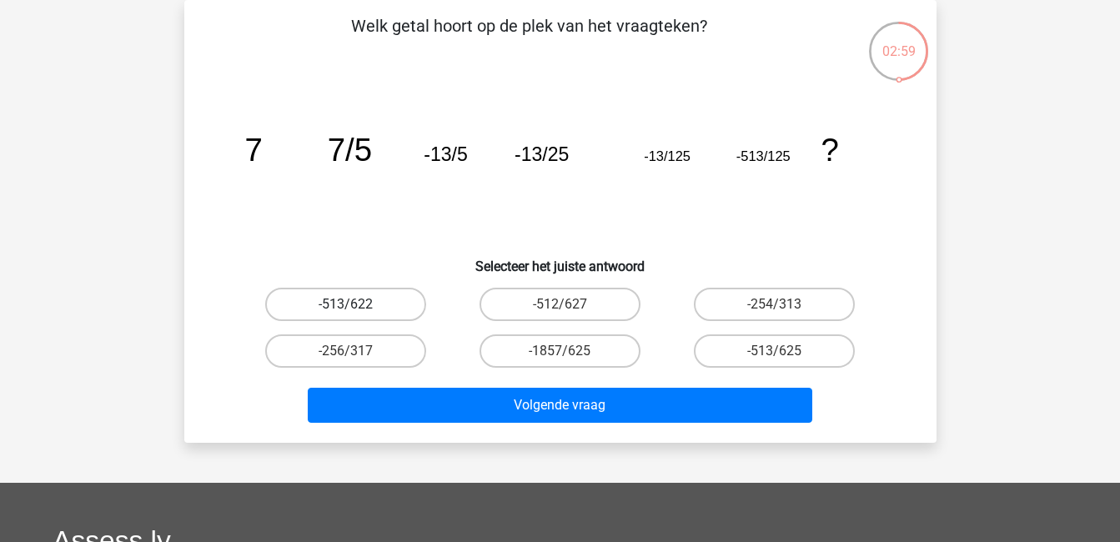
click at [407, 309] on label "-513/622" at bounding box center [345, 304] width 161 height 33
click at [356, 309] on input "-513/622" at bounding box center [350, 309] width 11 height 11
radio input "true"
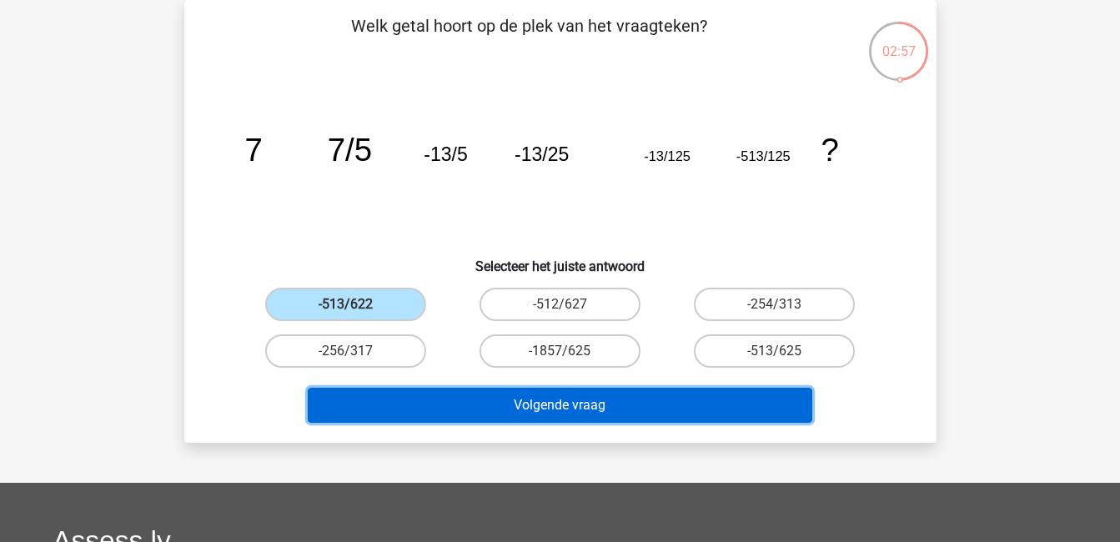
click at [585, 405] on button "Volgende vraag" at bounding box center [560, 405] width 505 height 35
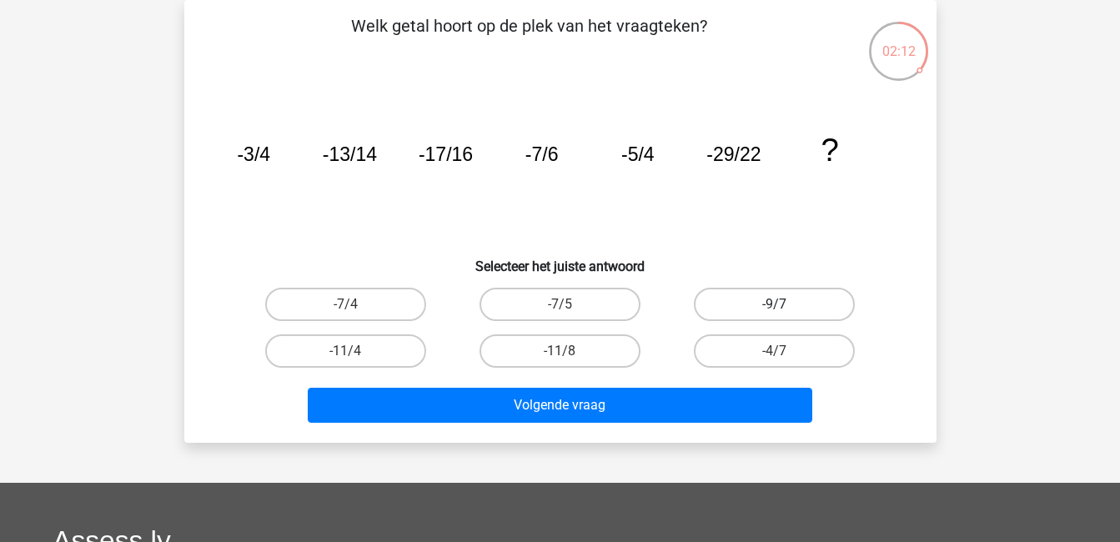
click at [750, 312] on label "-9/7" at bounding box center [774, 304] width 161 height 33
click at [775, 312] on input "-9/7" at bounding box center [780, 309] width 11 height 11
radio input "true"
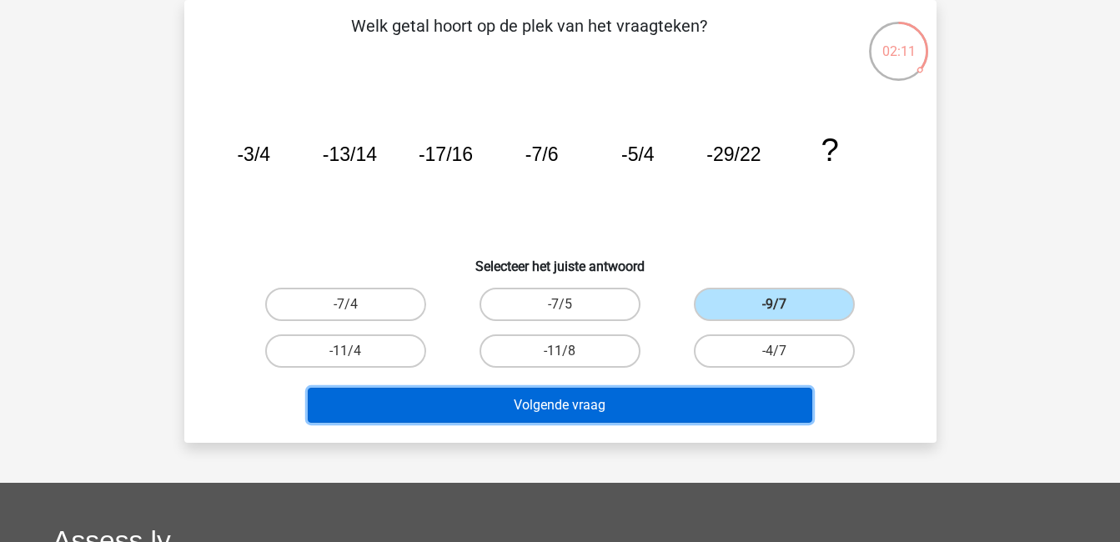
click at [736, 396] on button "Volgende vraag" at bounding box center [560, 405] width 505 height 35
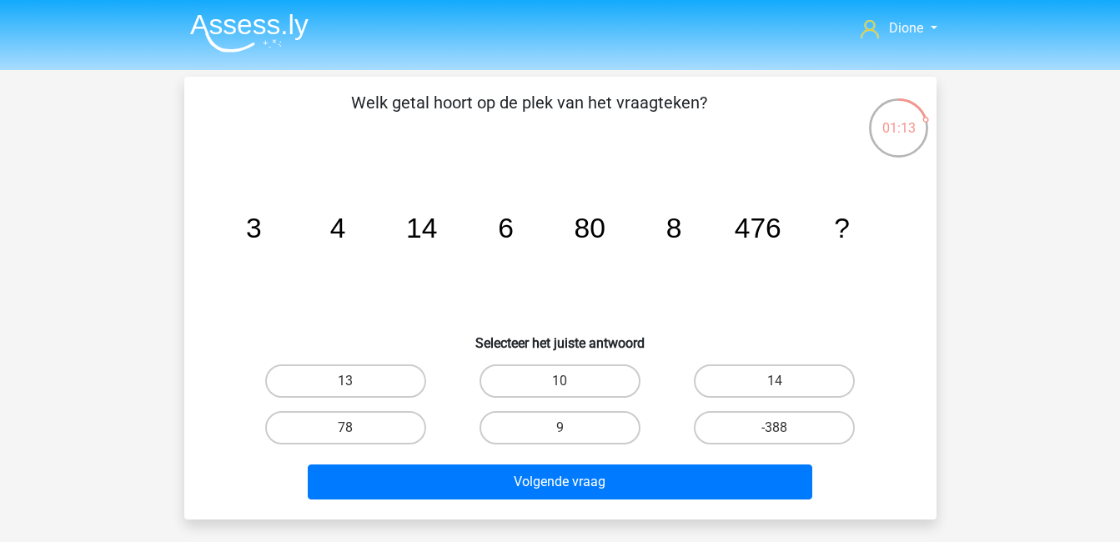
scroll to position [6, 0]
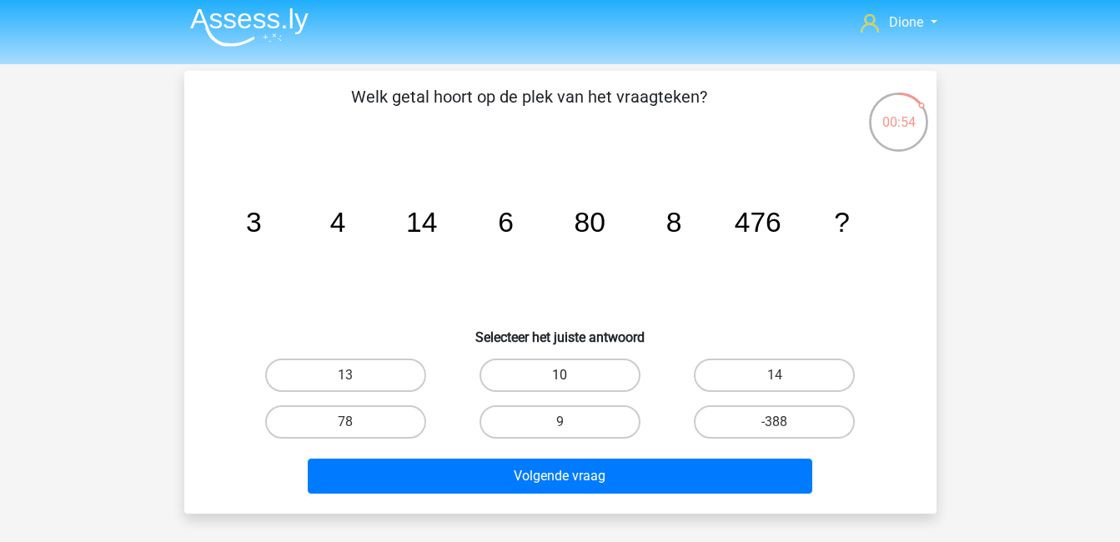
click at [550, 382] on label "10" at bounding box center [560, 375] width 161 height 33
click at [560, 382] on input "10" at bounding box center [565, 380] width 11 height 11
radio input "true"
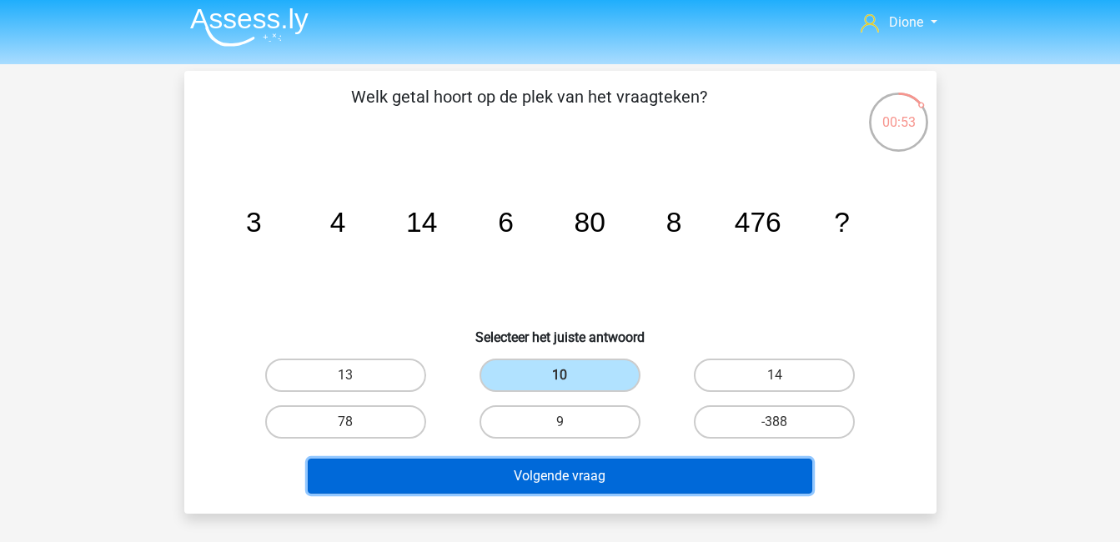
click at [596, 477] on button "Volgende vraag" at bounding box center [560, 476] width 505 height 35
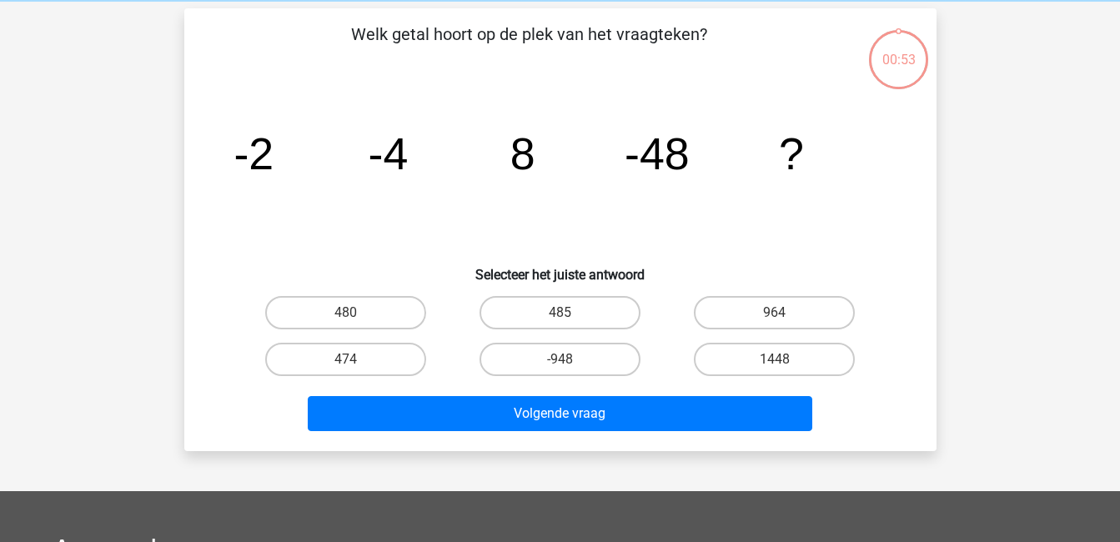
scroll to position [77, 0]
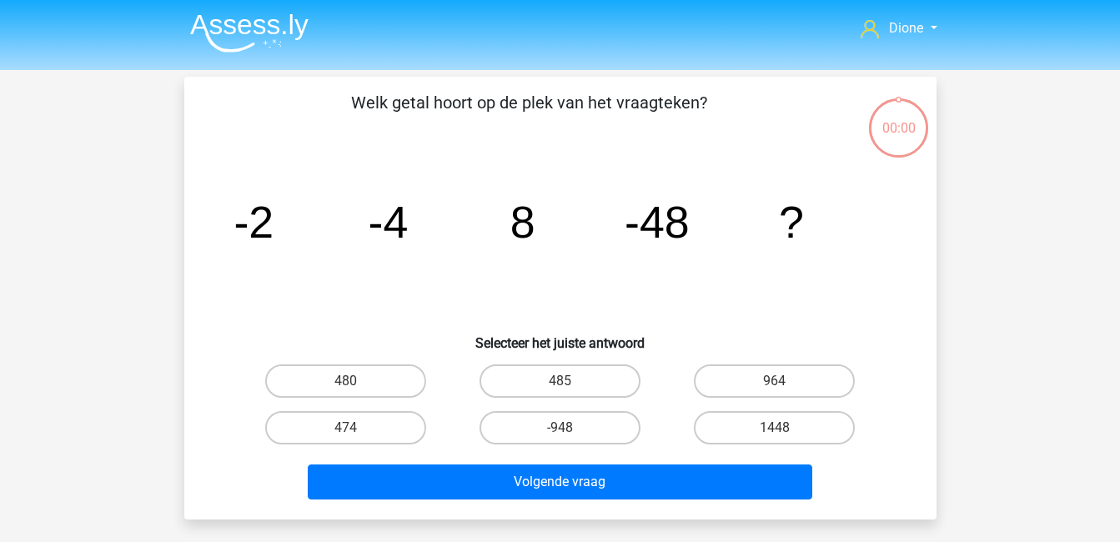
scroll to position [77, 0]
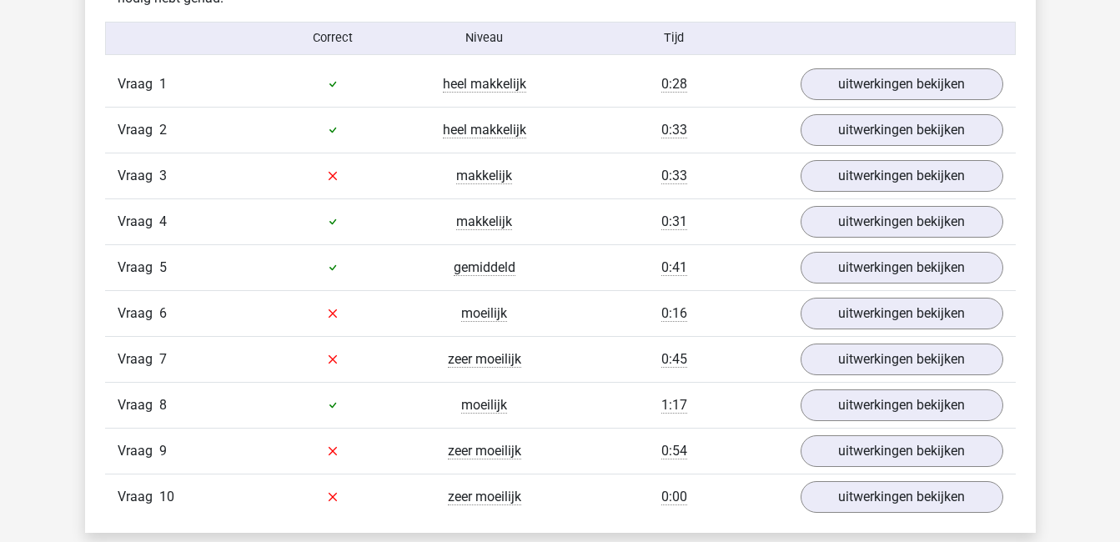
scroll to position [1100, 0]
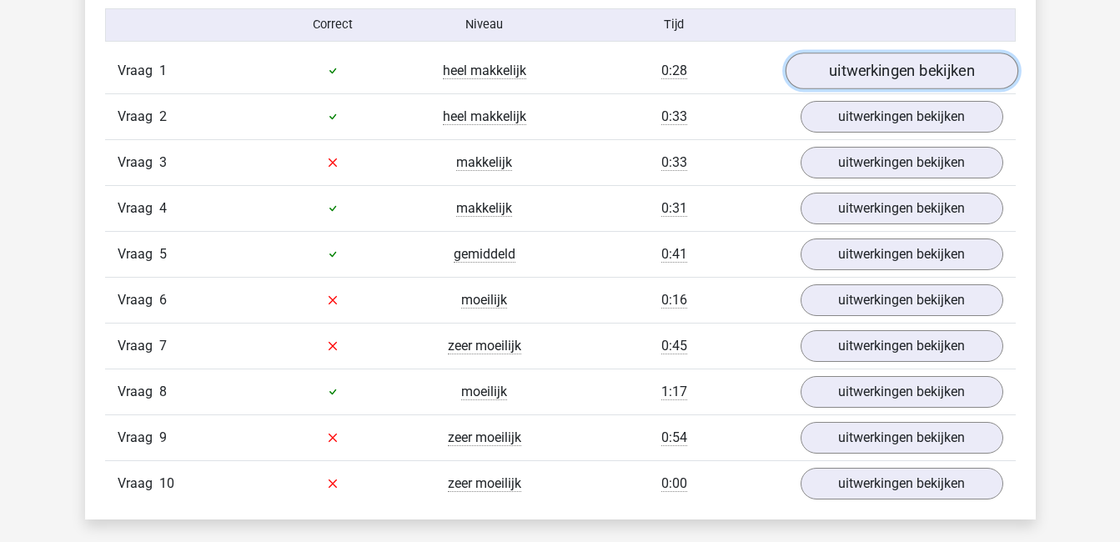
click at [880, 74] on link "uitwerkingen bekijken" at bounding box center [901, 71] width 233 height 37
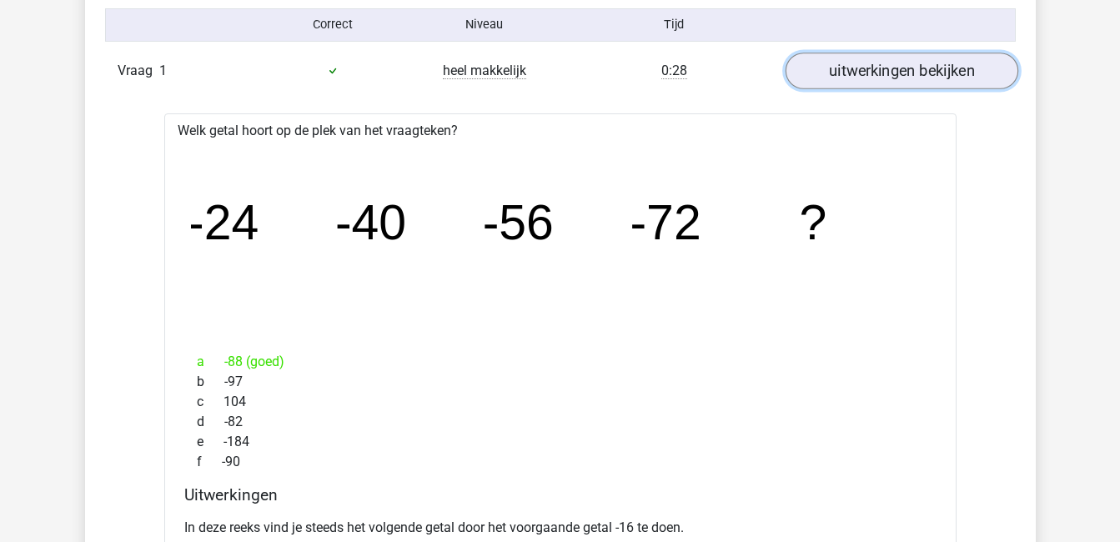
click at [880, 74] on link "uitwerkingen bekijken" at bounding box center [901, 71] width 233 height 37
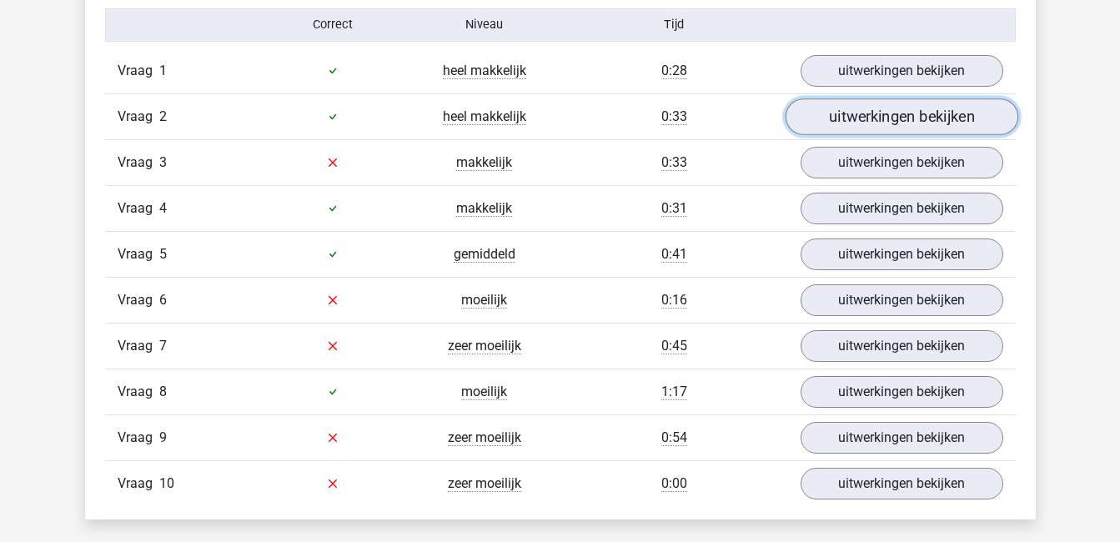
click at [887, 112] on link "uitwerkingen bekijken" at bounding box center [901, 116] width 233 height 37
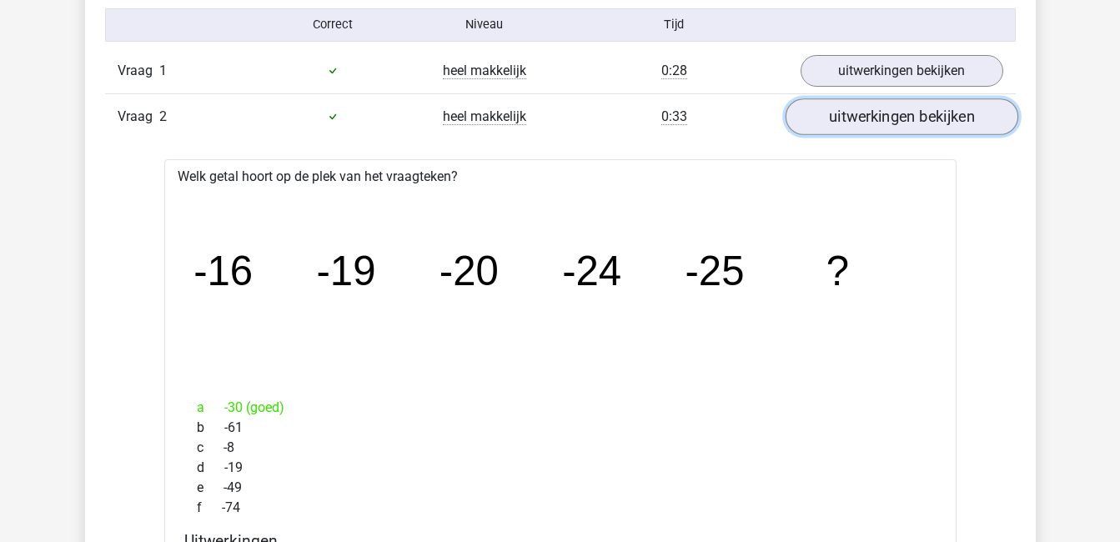
click at [887, 112] on link "uitwerkingen bekijken" at bounding box center [901, 116] width 233 height 37
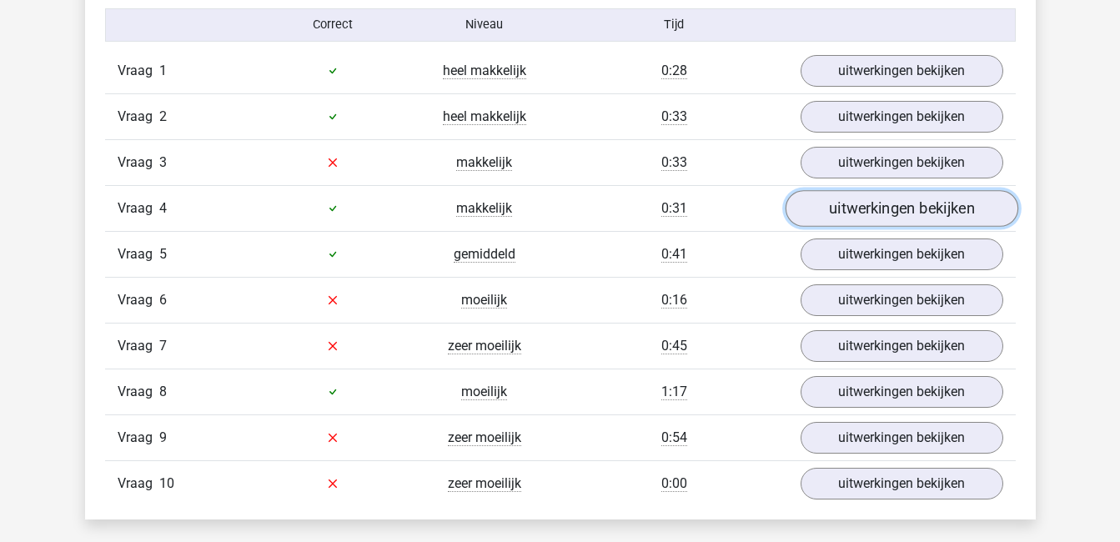
click at [910, 215] on link "uitwerkingen bekijken" at bounding box center [901, 208] width 233 height 37
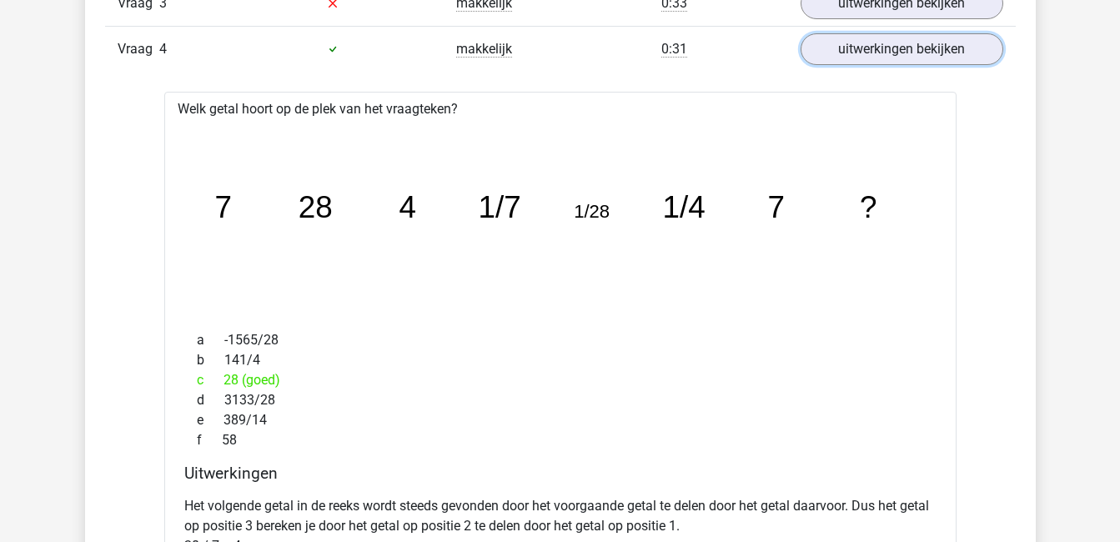
scroll to position [1257, 0]
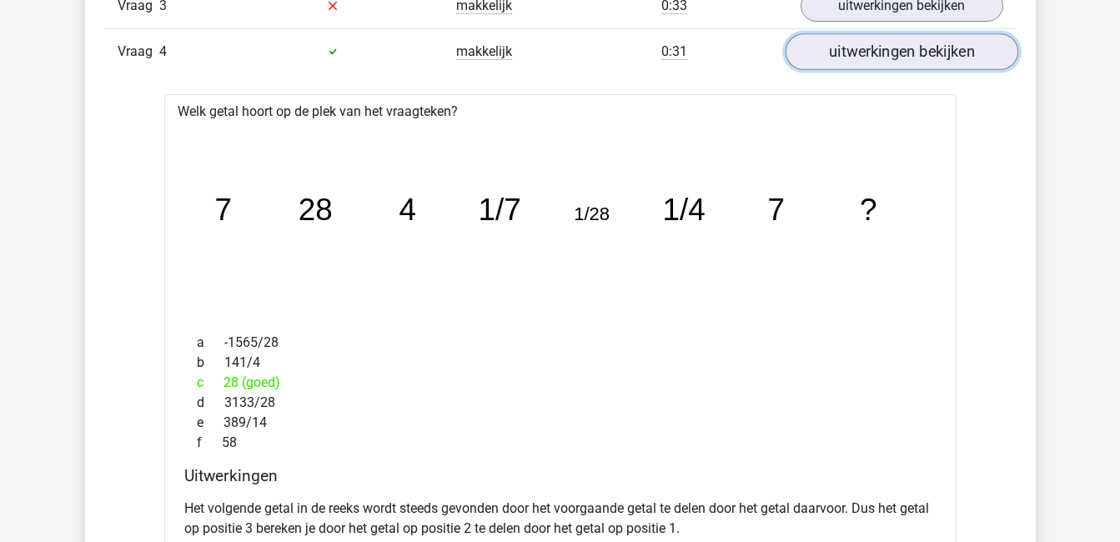
click at [887, 53] on link "uitwerkingen bekijken" at bounding box center [901, 51] width 233 height 37
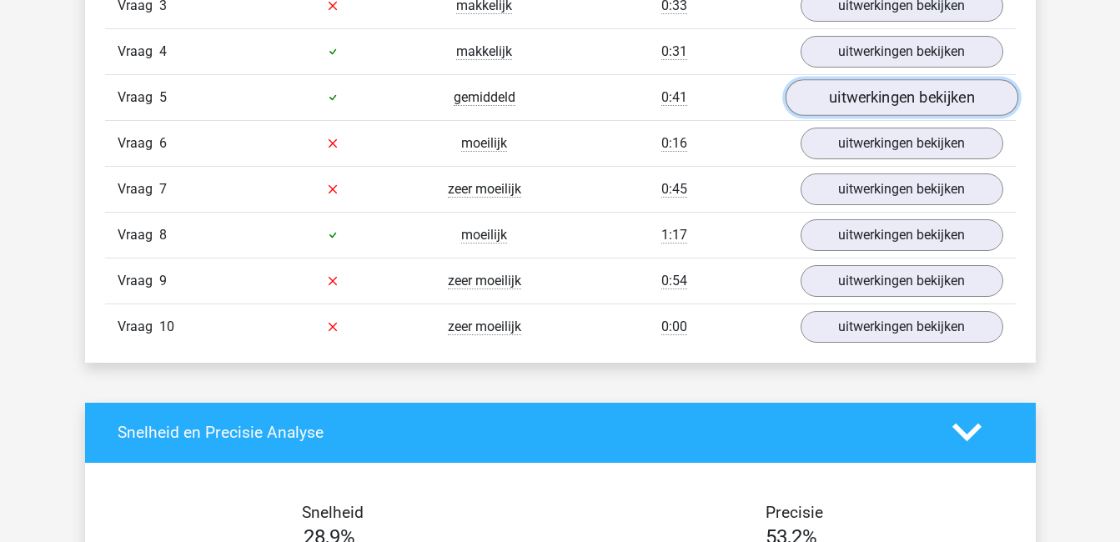
click at [883, 98] on link "uitwerkingen bekijken" at bounding box center [901, 97] width 233 height 37
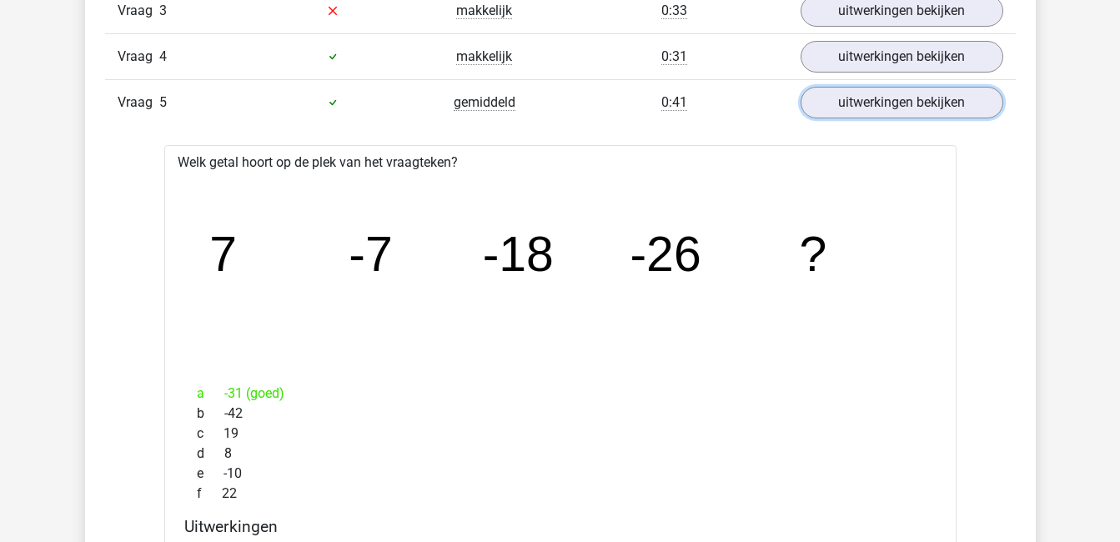
scroll to position [1248, 0]
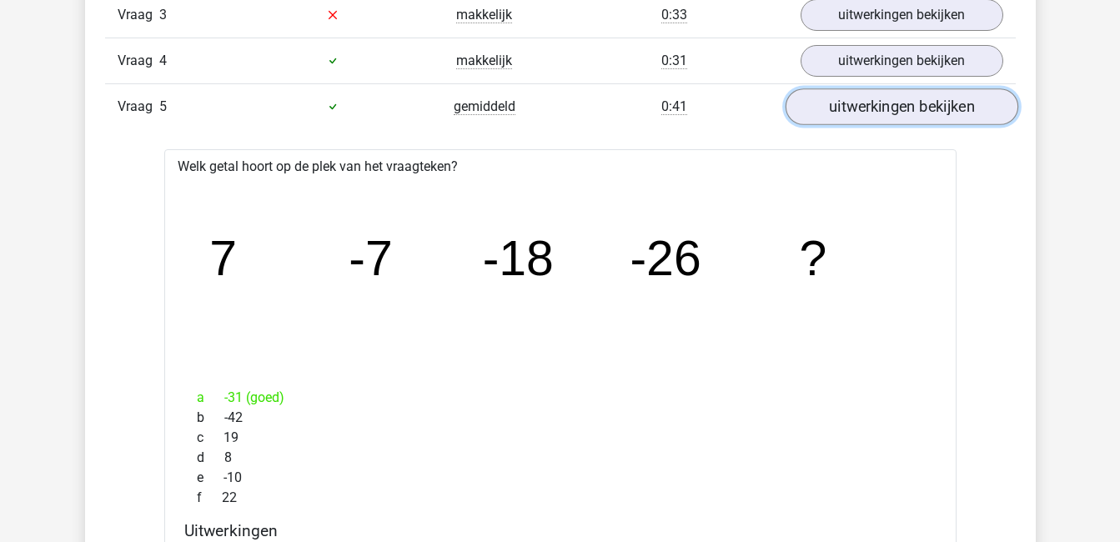
click at [918, 113] on link "uitwerkingen bekijken" at bounding box center [901, 106] width 233 height 37
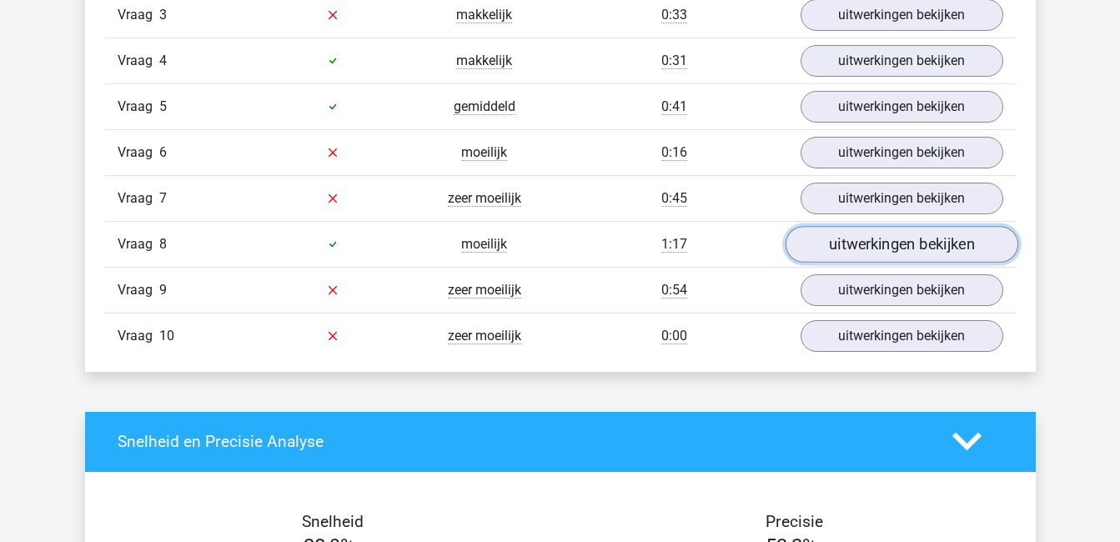
click at [928, 256] on link "uitwerkingen bekijken" at bounding box center [901, 244] width 233 height 37
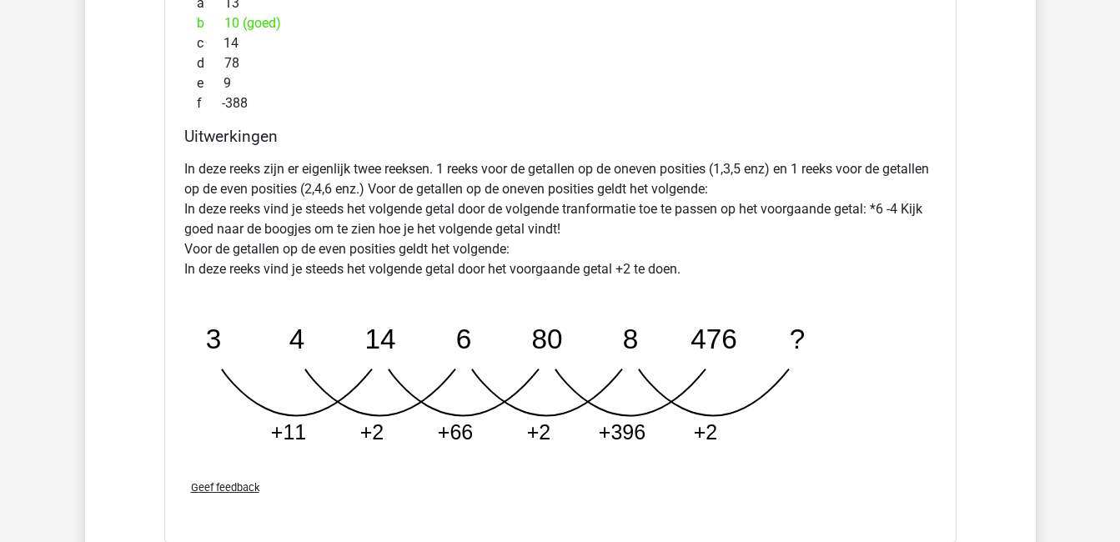
scroll to position [1783, 0]
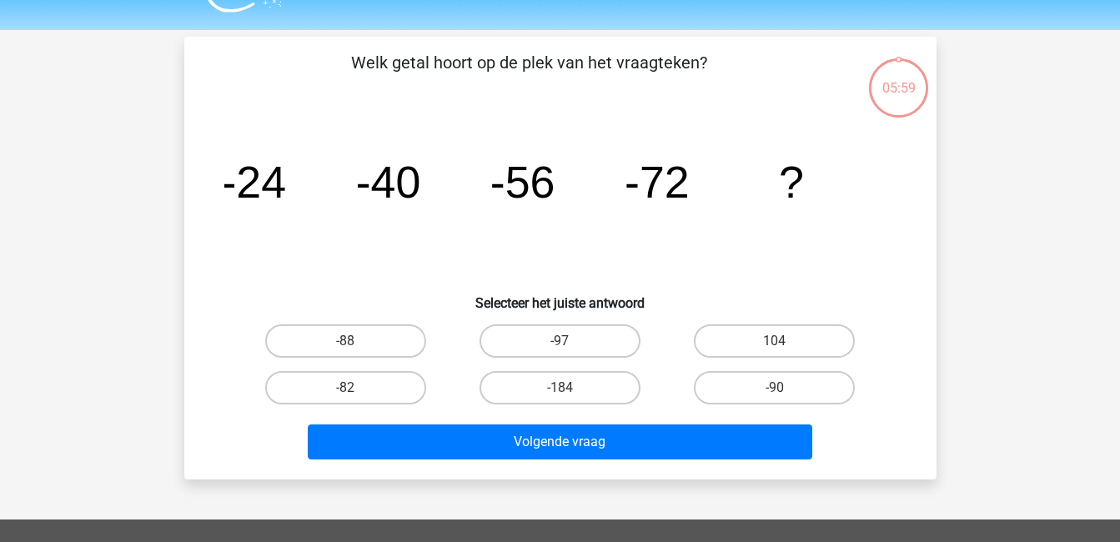
scroll to position [42, 0]
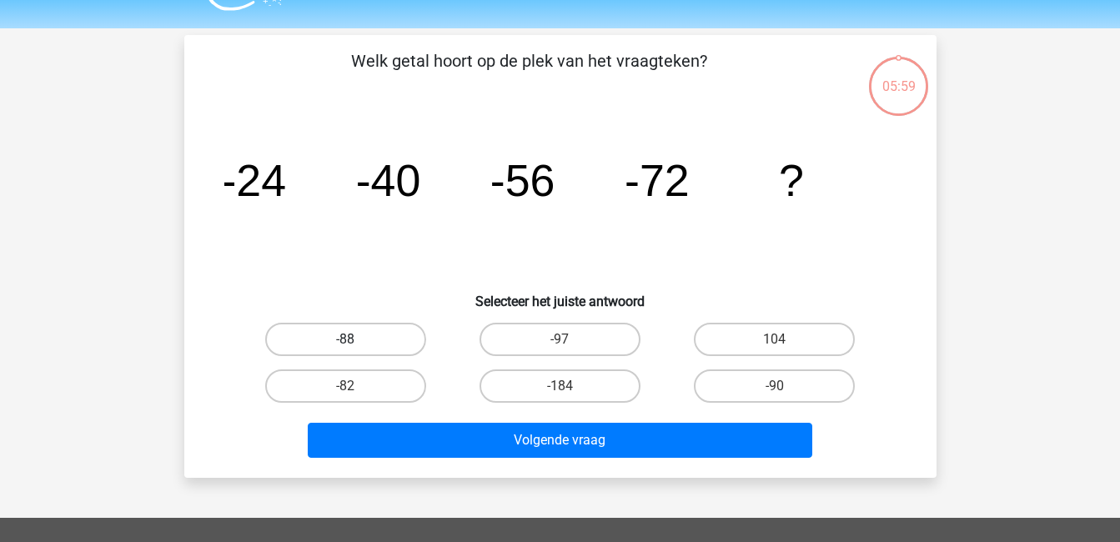
click at [373, 337] on label "-88" at bounding box center [345, 339] width 161 height 33
click at [356, 339] on input "-88" at bounding box center [350, 344] width 11 height 11
radio input "true"
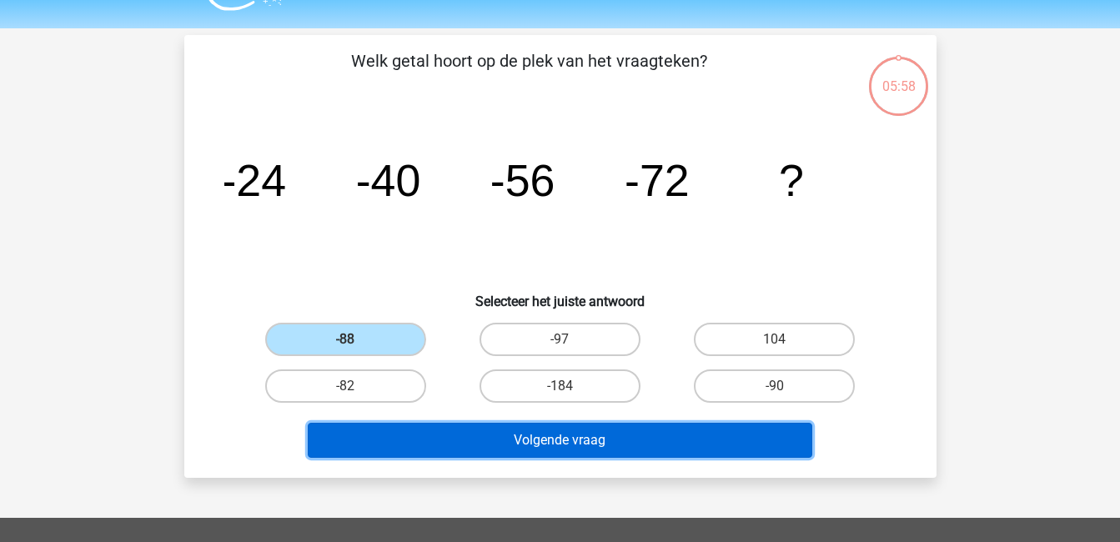
click at [525, 444] on button "Volgende vraag" at bounding box center [560, 440] width 505 height 35
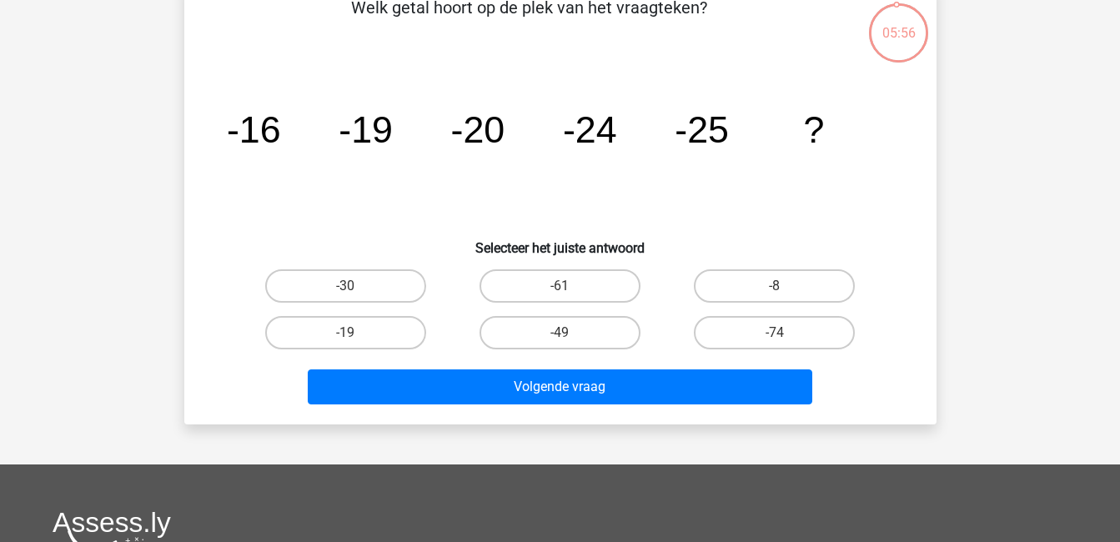
scroll to position [96, 0]
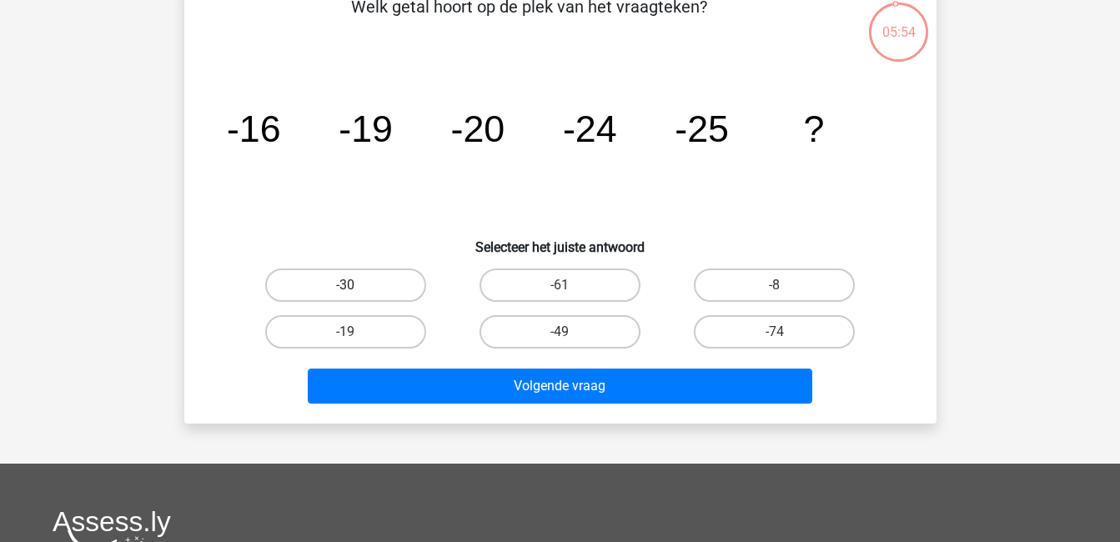
click at [348, 276] on label "-30" at bounding box center [345, 285] width 161 height 33
click at [348, 285] on input "-30" at bounding box center [350, 290] width 11 height 11
radio input "true"
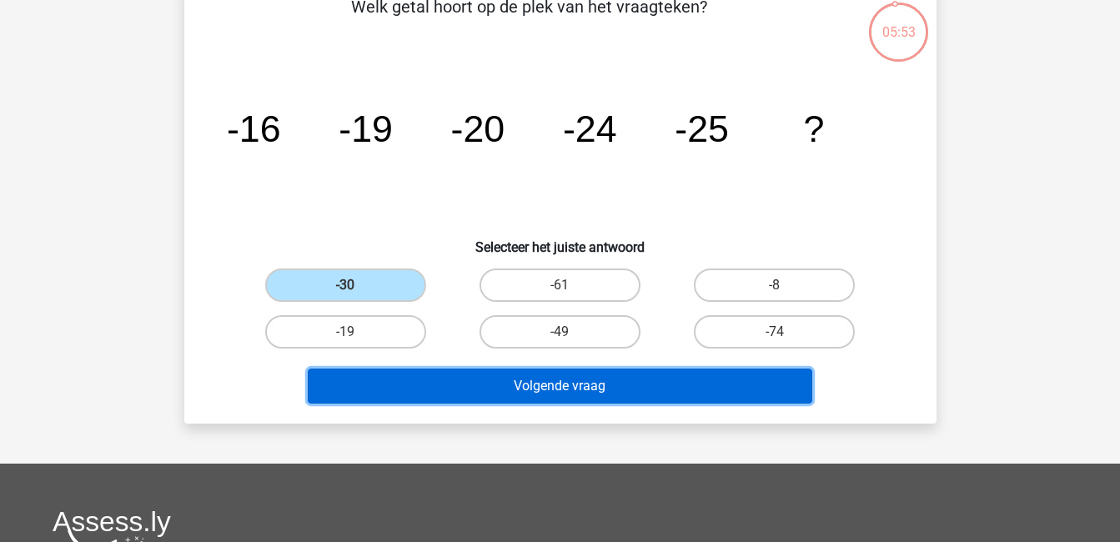
click at [497, 382] on button "Volgende vraag" at bounding box center [560, 386] width 505 height 35
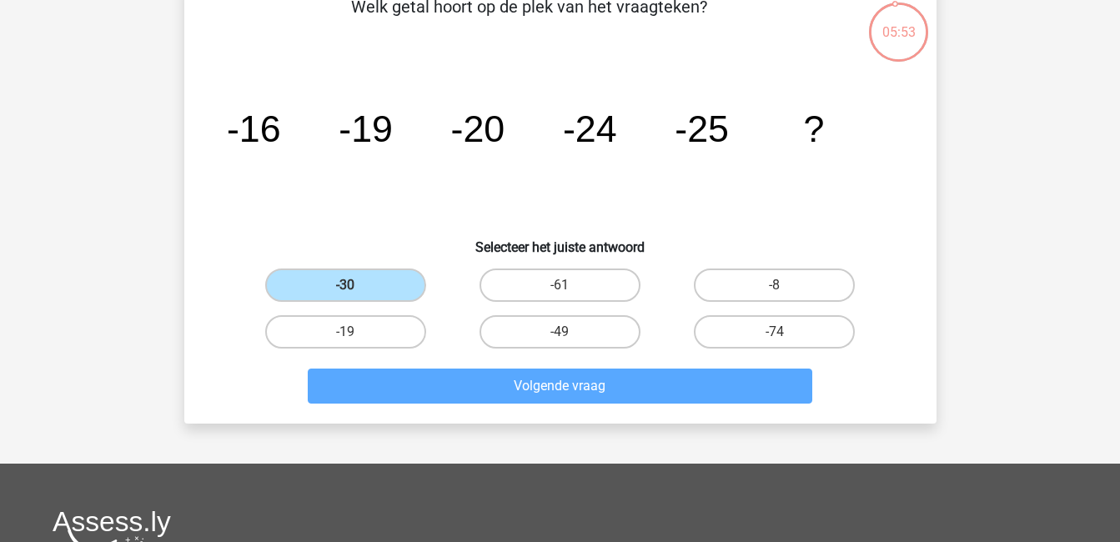
scroll to position [77, 0]
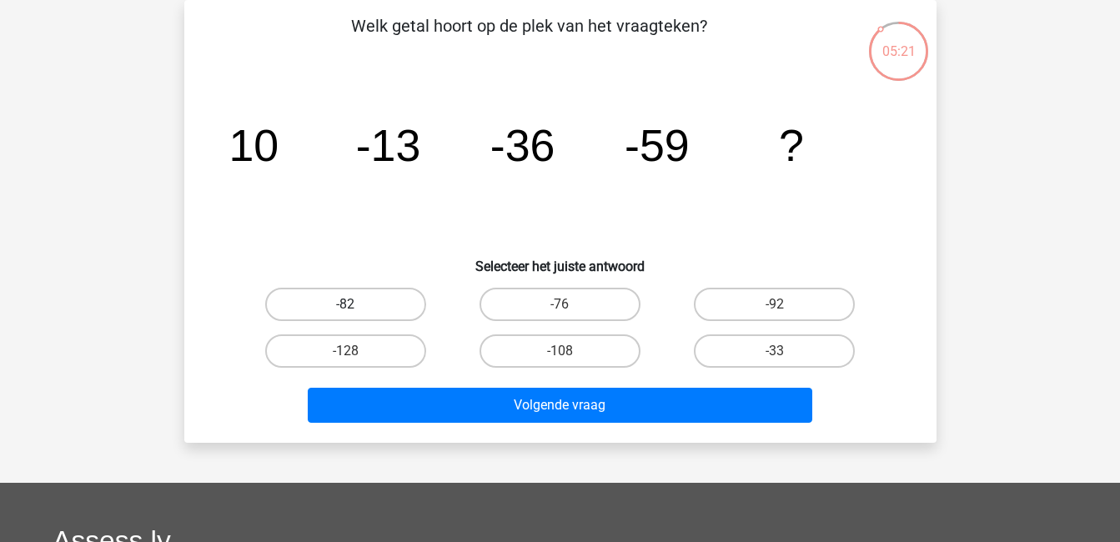
click at [396, 299] on label "-82" at bounding box center [345, 304] width 161 height 33
click at [356, 304] on input "-82" at bounding box center [350, 309] width 11 height 11
radio input "true"
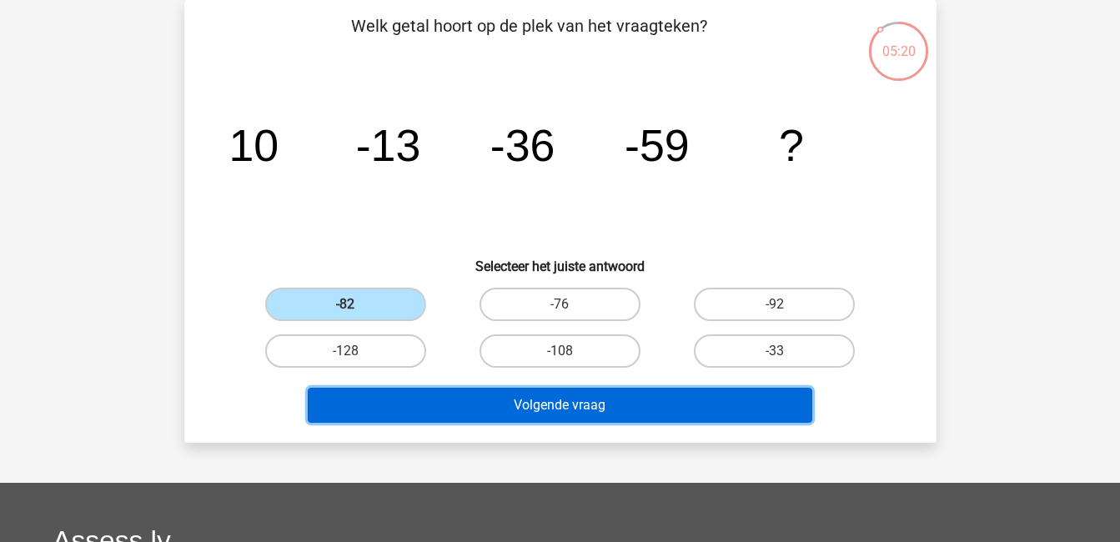
click at [673, 401] on button "Volgende vraag" at bounding box center [560, 405] width 505 height 35
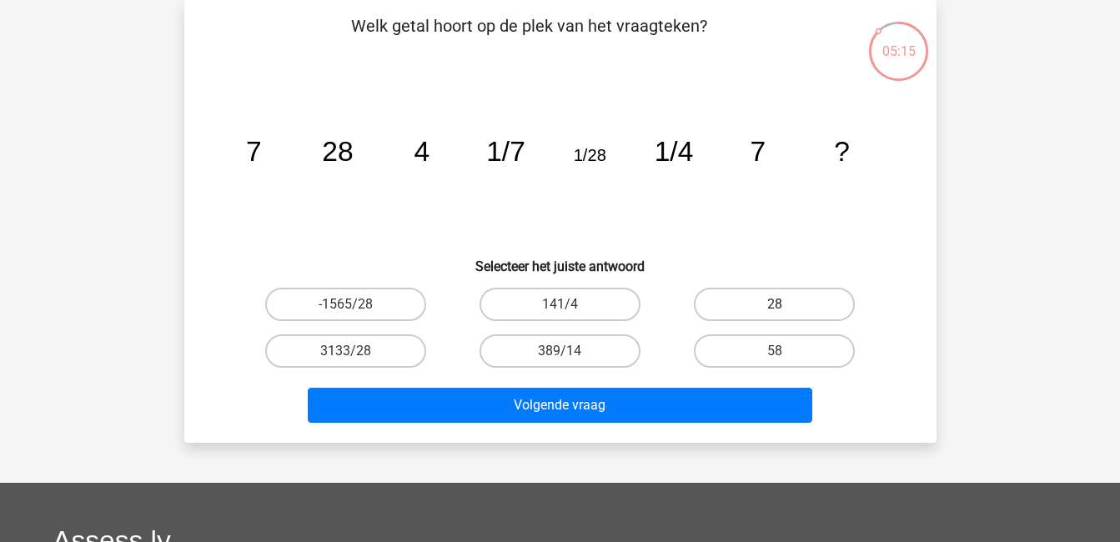
click at [726, 307] on label "28" at bounding box center [774, 304] width 161 height 33
click at [775, 307] on input "28" at bounding box center [780, 309] width 11 height 11
radio input "true"
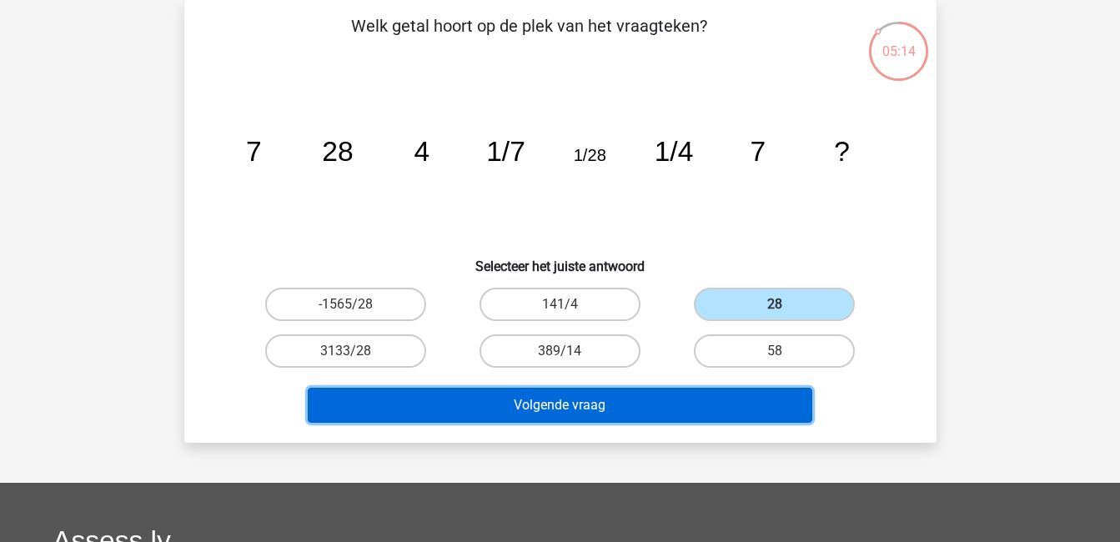
click at [729, 419] on button "Volgende vraag" at bounding box center [560, 405] width 505 height 35
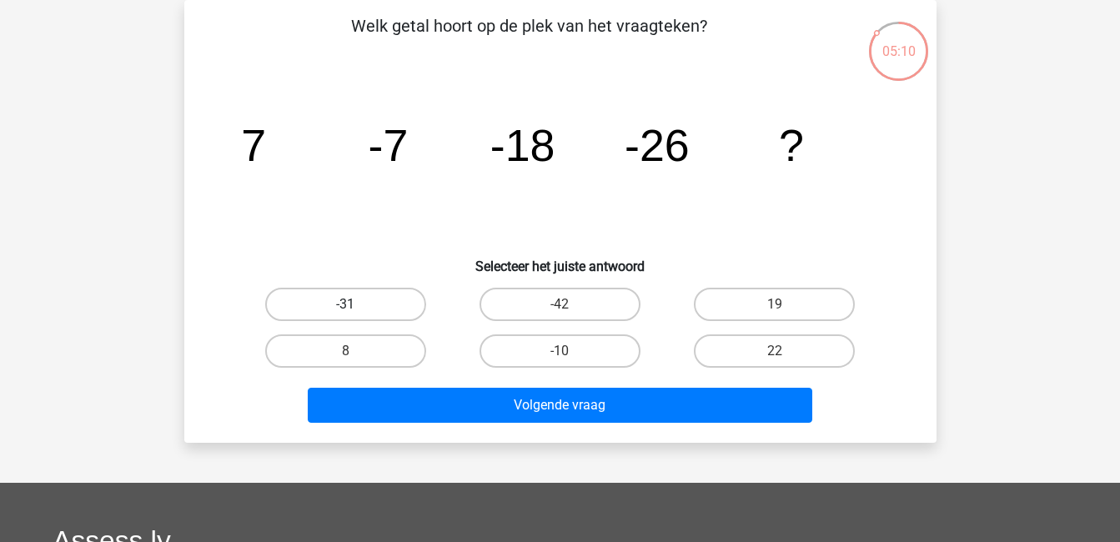
click at [389, 291] on label "-31" at bounding box center [345, 304] width 161 height 33
click at [356, 304] on input "-31" at bounding box center [350, 309] width 11 height 11
radio input "true"
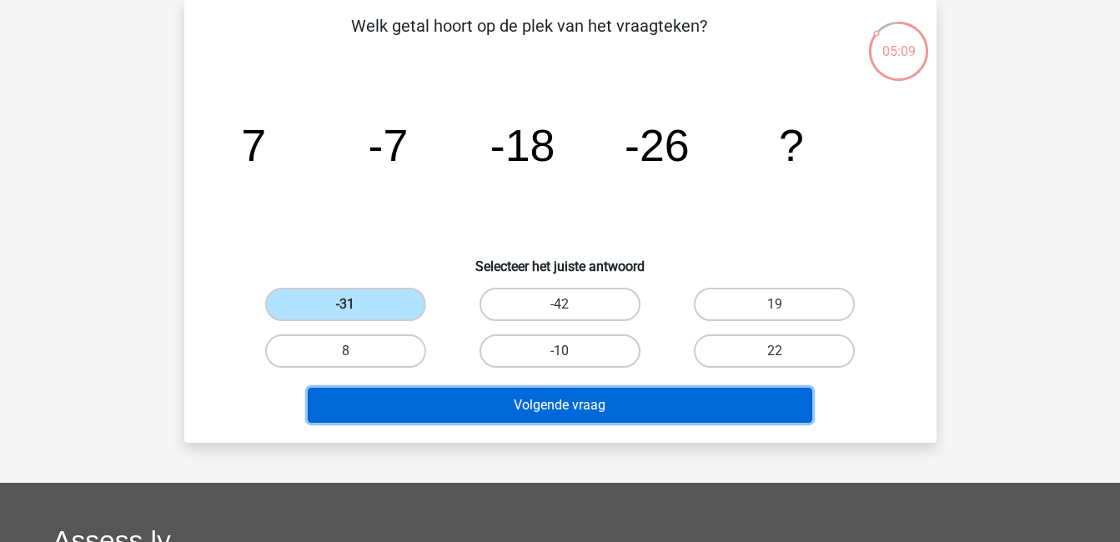
click at [580, 400] on button "Volgende vraag" at bounding box center [560, 405] width 505 height 35
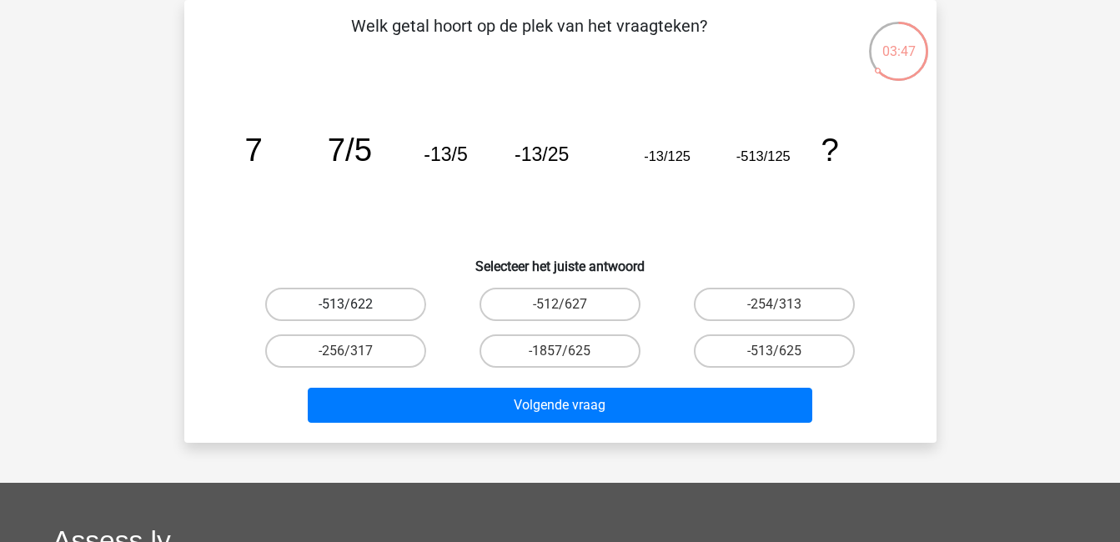
click at [332, 299] on label "-513/622" at bounding box center [345, 304] width 161 height 33
click at [345, 304] on input "-513/622" at bounding box center [350, 309] width 11 height 11
radio input "true"
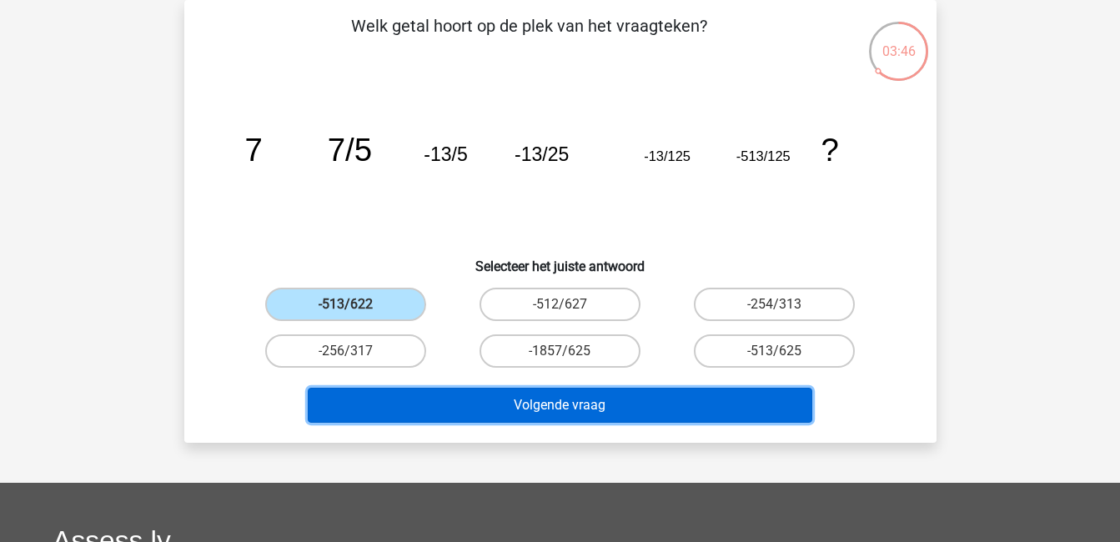
click at [460, 405] on button "Volgende vraag" at bounding box center [560, 405] width 505 height 35
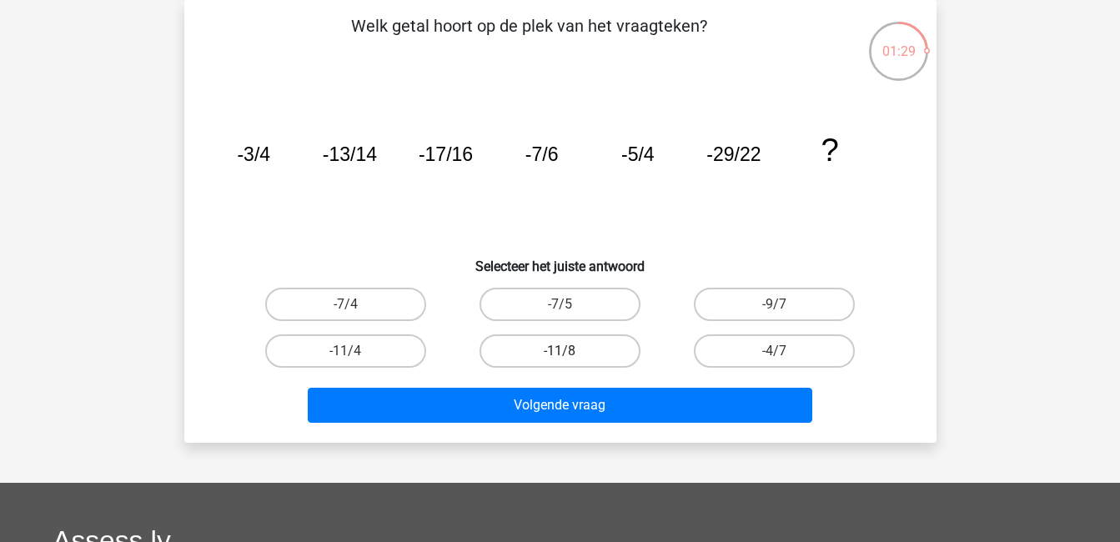
click at [572, 347] on label "-11/8" at bounding box center [560, 350] width 161 height 33
click at [570, 351] on input "-11/8" at bounding box center [565, 356] width 11 height 11
radio input "true"
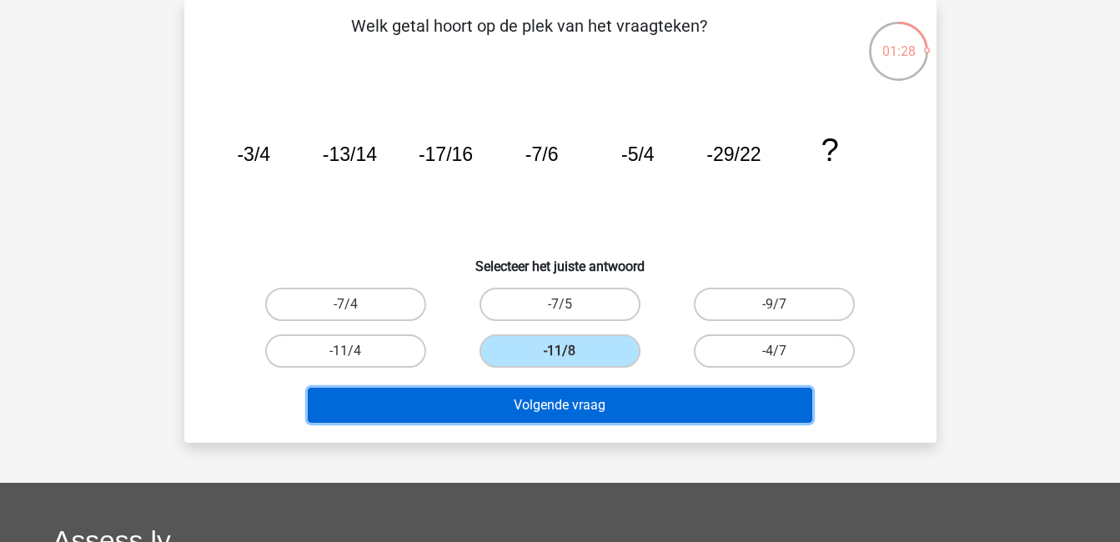
click at [625, 398] on button "Volgende vraag" at bounding box center [560, 405] width 505 height 35
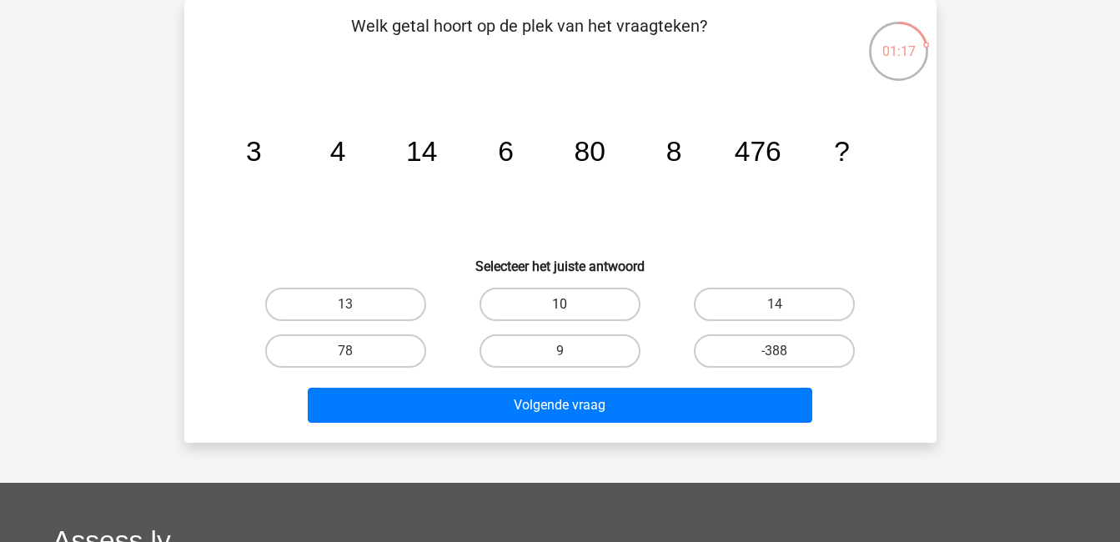
click at [621, 310] on label "10" at bounding box center [560, 304] width 161 height 33
click at [570, 310] on input "10" at bounding box center [565, 309] width 11 height 11
radio input "true"
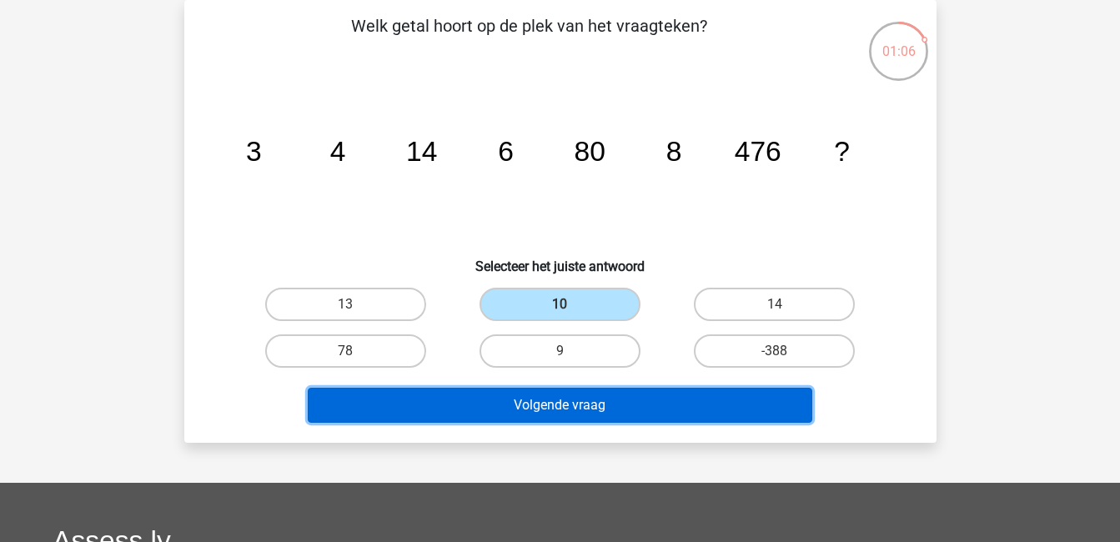
click at [670, 409] on button "Volgende vraag" at bounding box center [560, 405] width 505 height 35
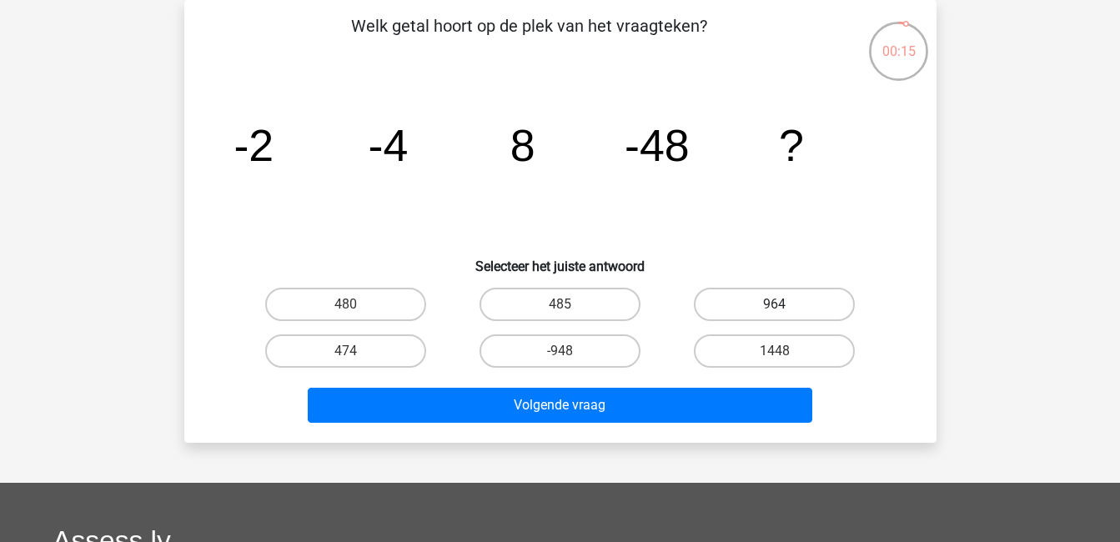
click at [831, 298] on label "964" at bounding box center [774, 304] width 161 height 33
click at [786, 304] on input "964" at bounding box center [780, 309] width 11 height 11
radio input "true"
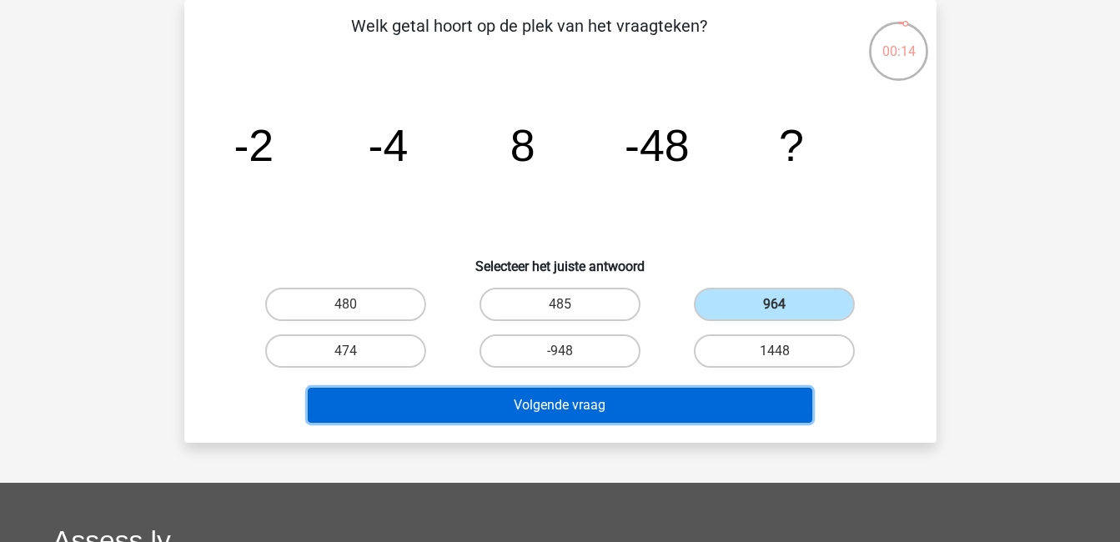
click at [768, 397] on button "Volgende vraag" at bounding box center [560, 405] width 505 height 35
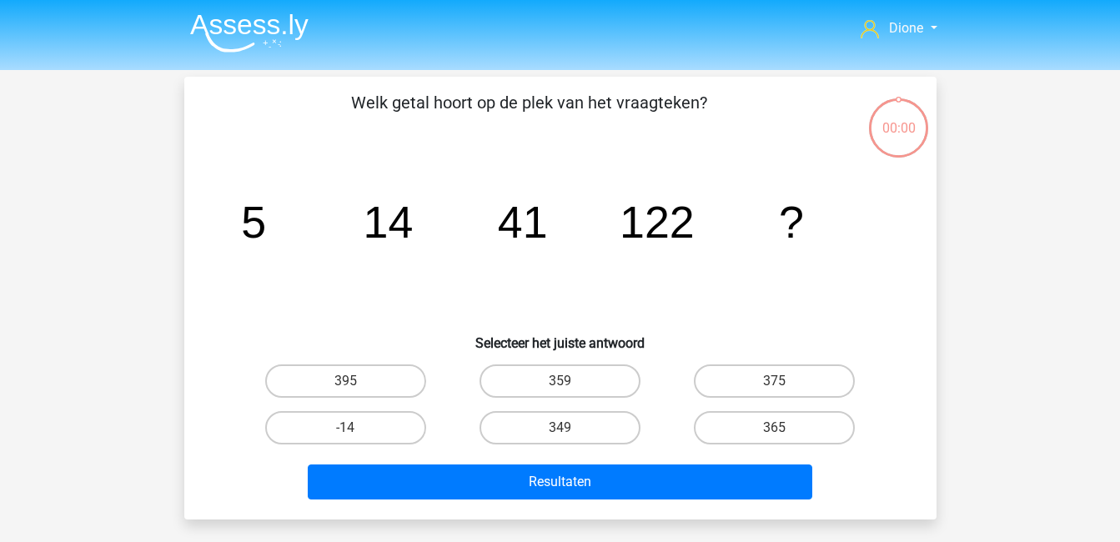
scroll to position [77, 0]
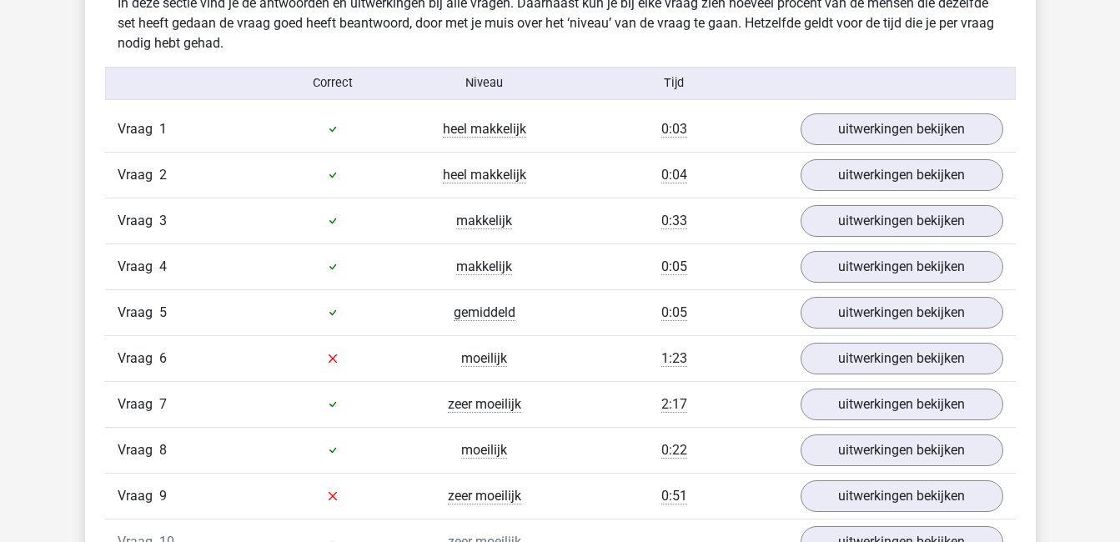
scroll to position [1045, 0]
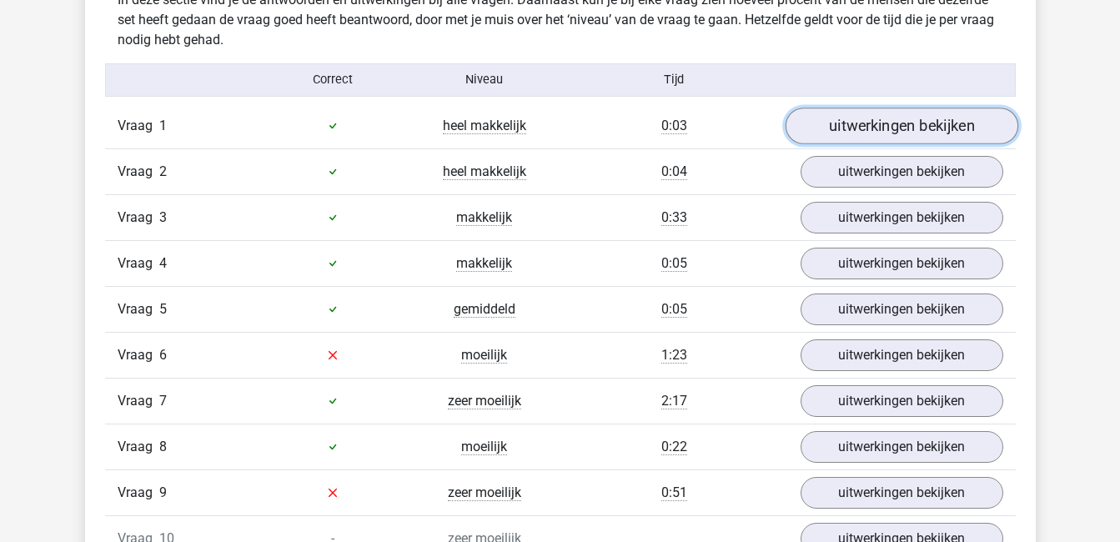
click at [815, 120] on link "uitwerkingen bekijken" at bounding box center [901, 126] width 233 height 37
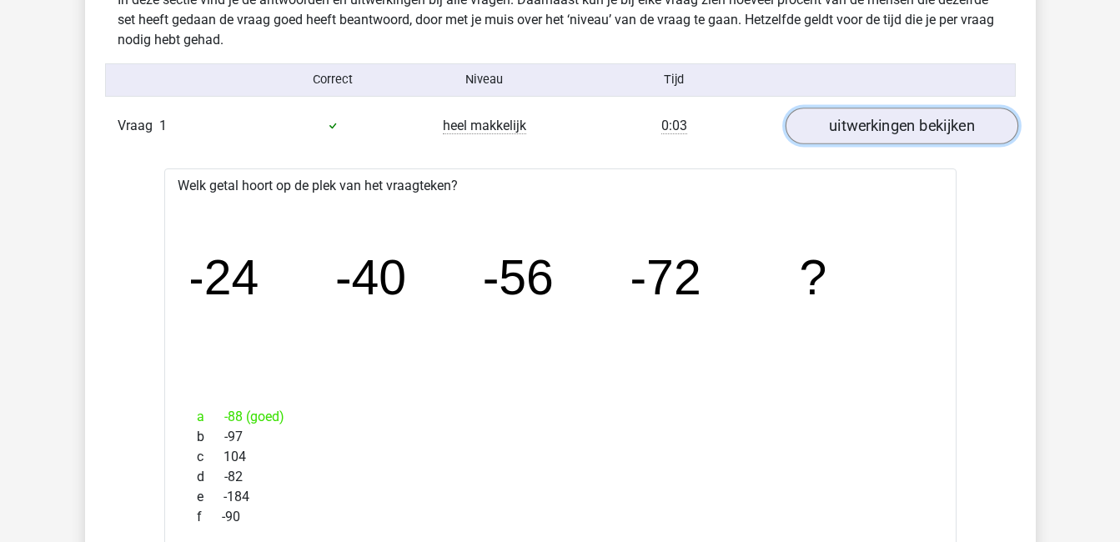
click at [815, 120] on link "uitwerkingen bekijken" at bounding box center [901, 126] width 233 height 37
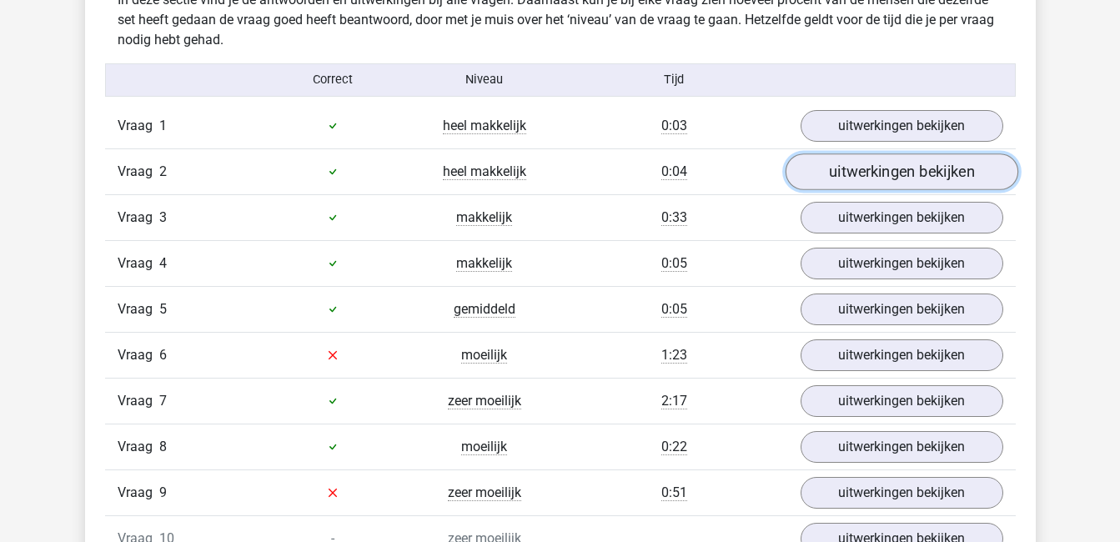
click at [884, 173] on link "uitwerkingen bekijken" at bounding box center [901, 171] width 233 height 37
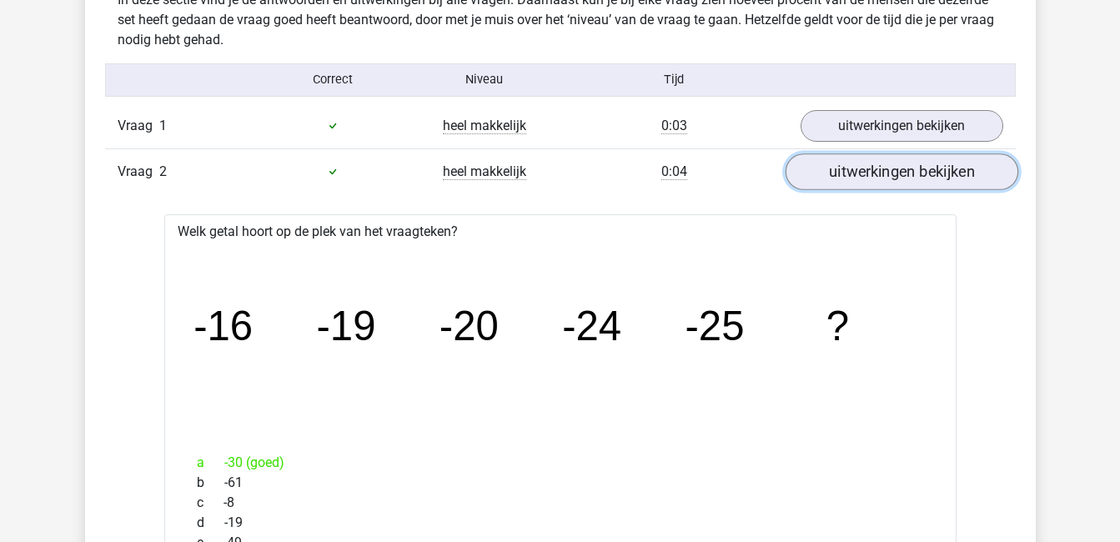
click at [884, 173] on link "uitwerkingen bekijken" at bounding box center [901, 171] width 233 height 37
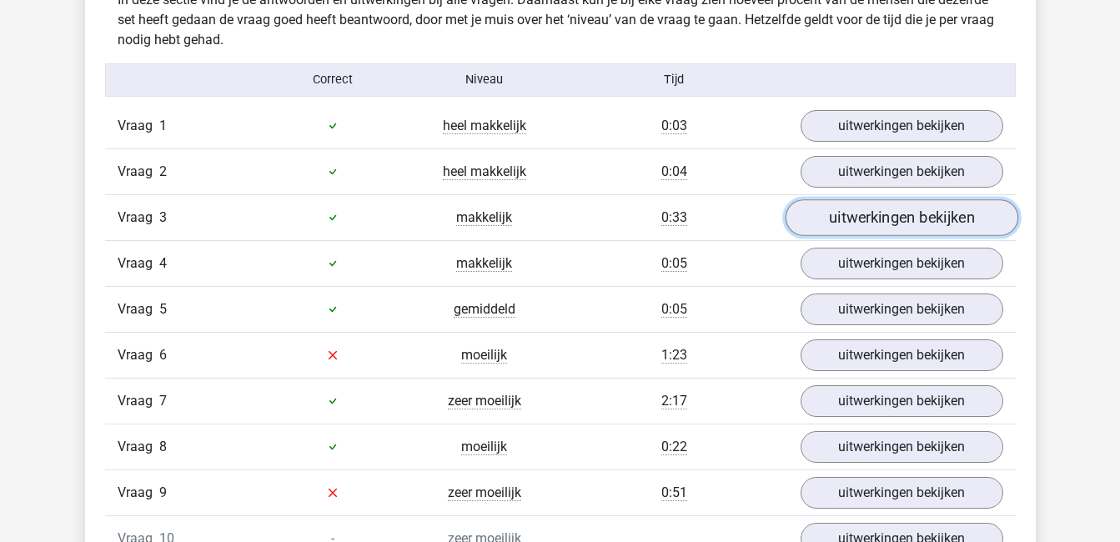
click at [913, 215] on link "uitwerkingen bekijken" at bounding box center [901, 217] width 233 height 37
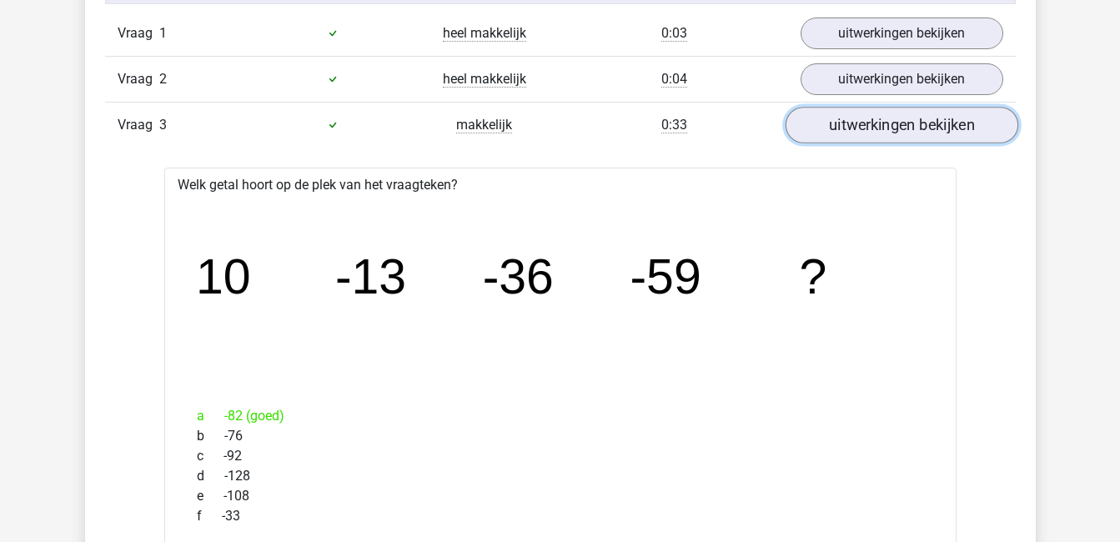
scroll to position [1138, 0]
click at [872, 123] on link "uitwerkingen bekijken" at bounding box center [901, 124] width 233 height 37
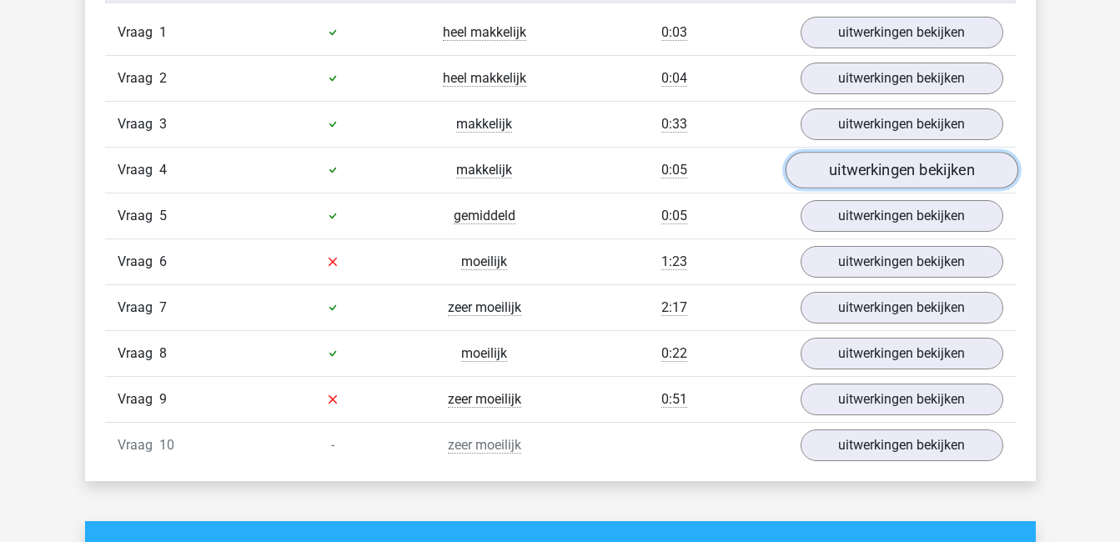
click at [901, 177] on link "uitwerkingen bekijken" at bounding box center [901, 170] width 233 height 37
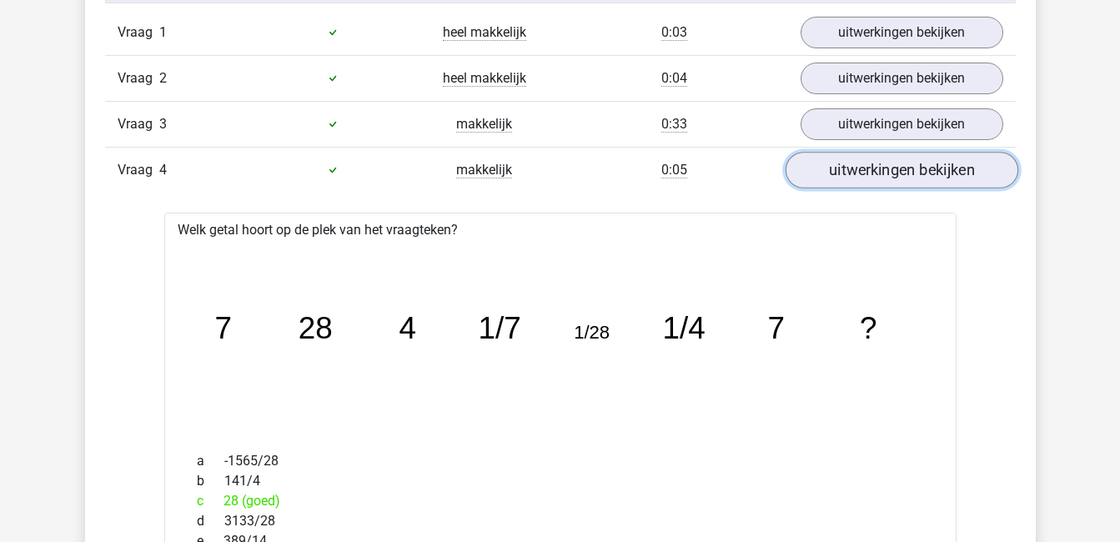
click at [901, 177] on link "uitwerkingen bekijken" at bounding box center [901, 170] width 233 height 37
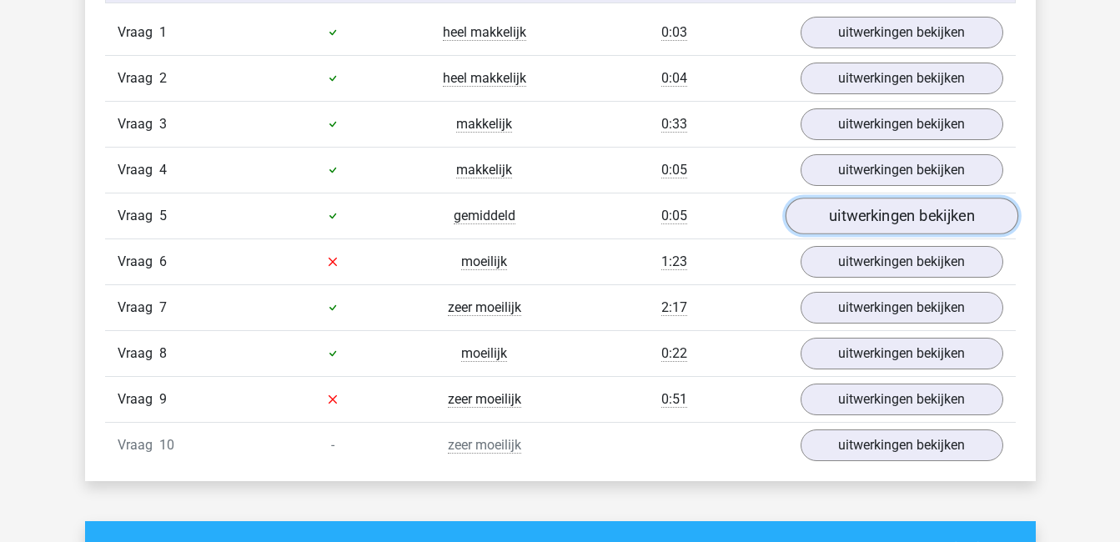
click at [913, 211] on link "uitwerkingen bekijken" at bounding box center [901, 216] width 233 height 37
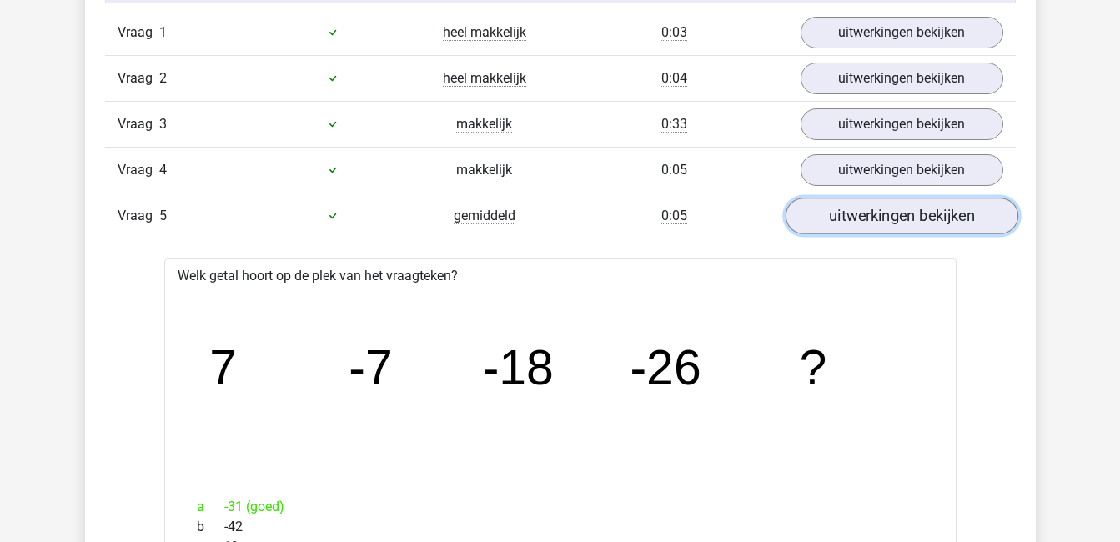
click at [913, 211] on link "uitwerkingen bekijken" at bounding box center [901, 216] width 233 height 37
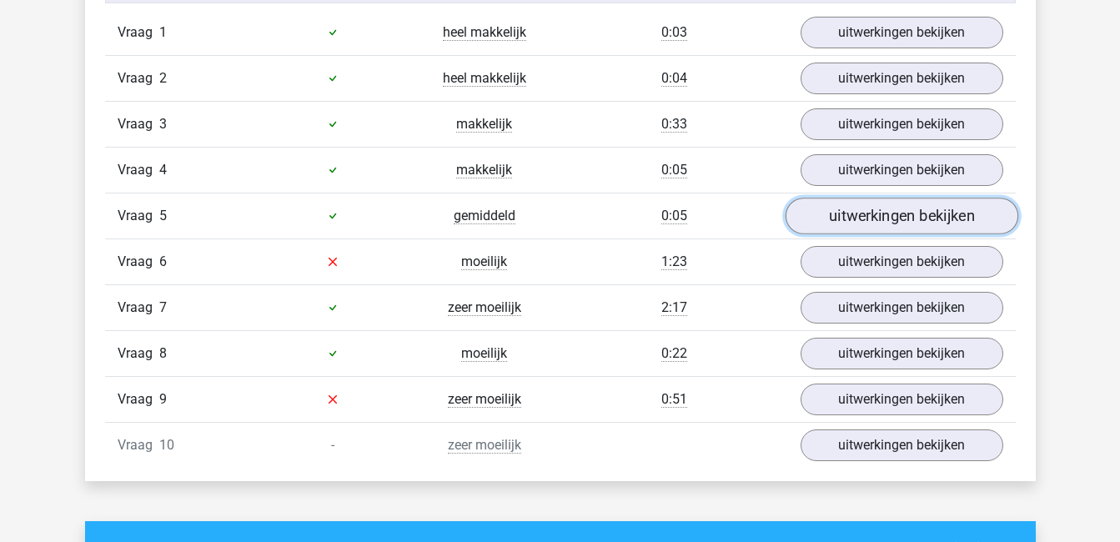
click at [920, 224] on link "uitwerkingen bekijken" at bounding box center [901, 216] width 233 height 37
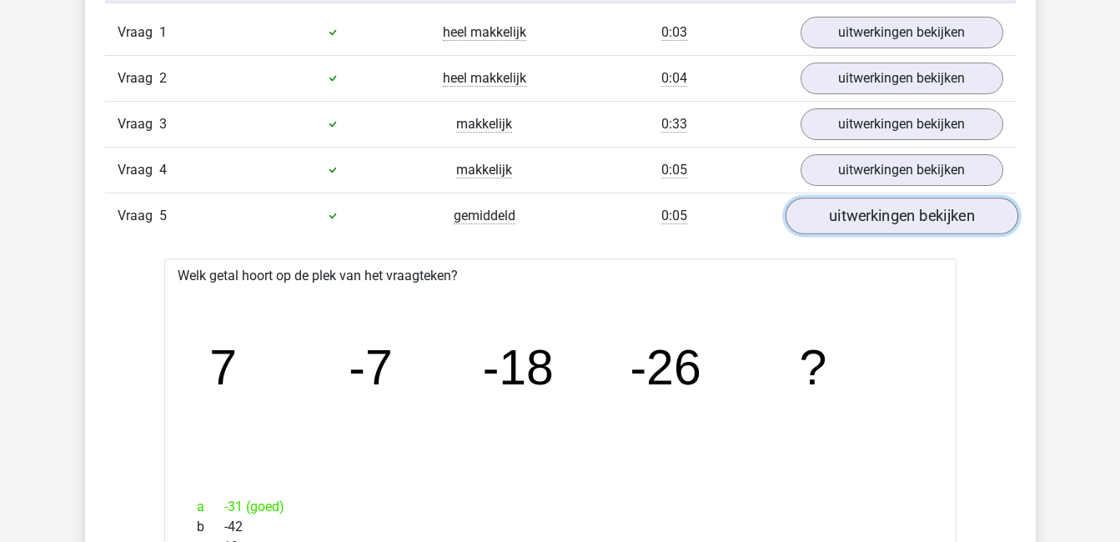
click at [920, 224] on link "uitwerkingen bekijken" at bounding box center [901, 216] width 233 height 37
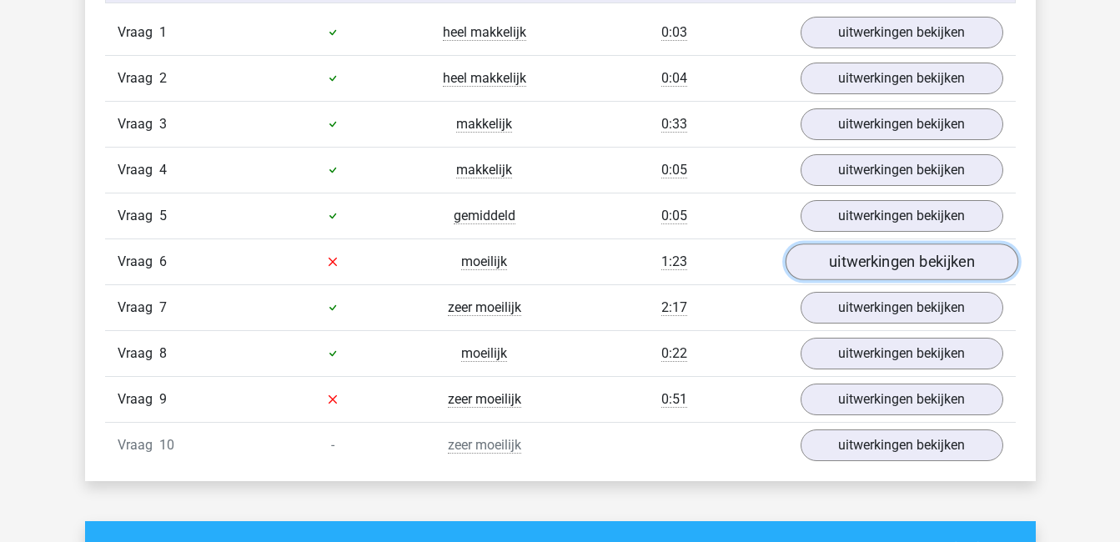
click at [917, 266] on link "uitwerkingen bekijken" at bounding box center [901, 262] width 233 height 37
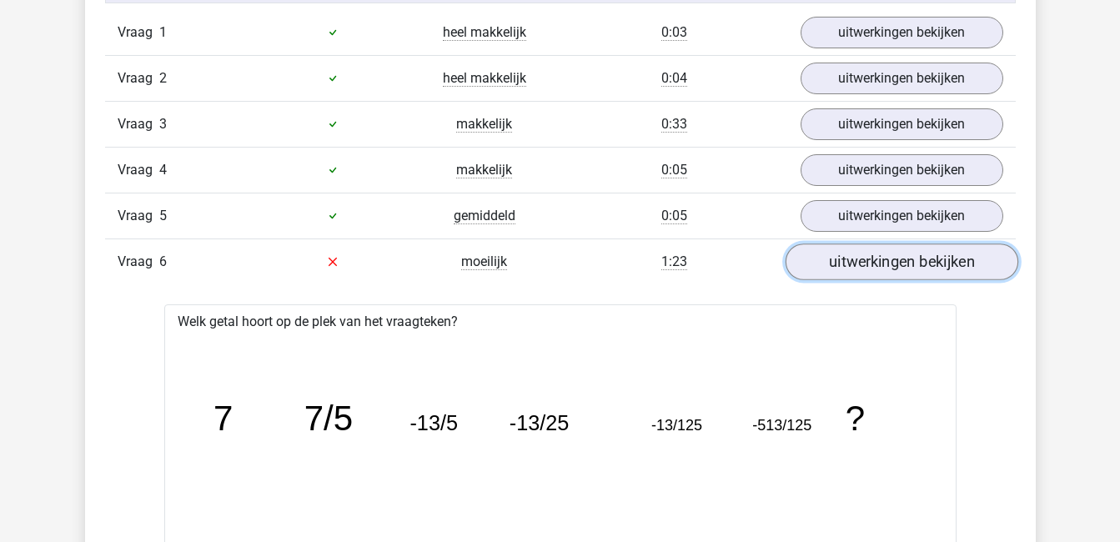
click at [917, 266] on link "uitwerkingen bekijken" at bounding box center [901, 262] width 233 height 37
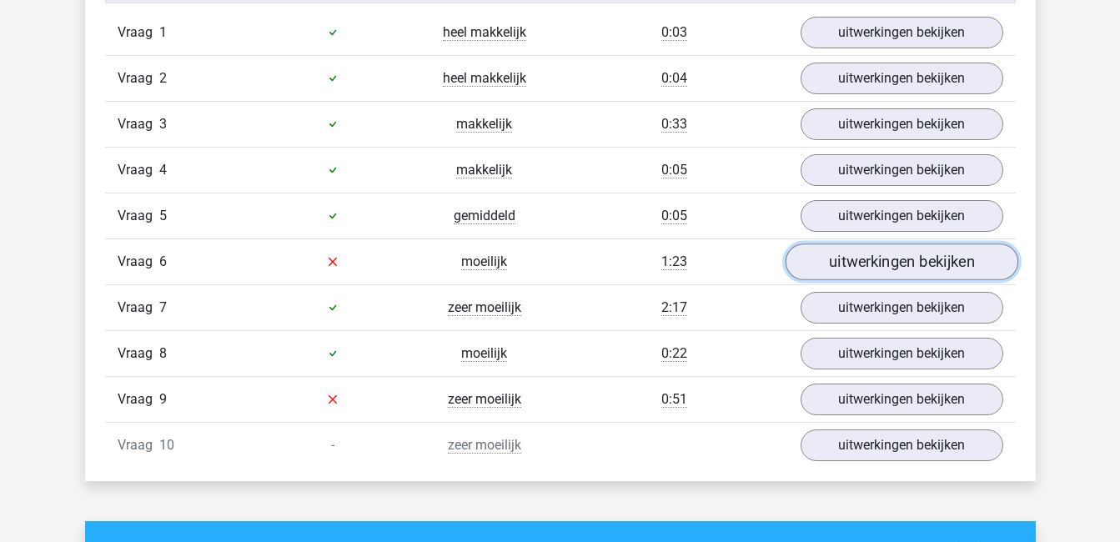
click at [917, 266] on link "uitwerkingen bekijken" at bounding box center [901, 262] width 233 height 37
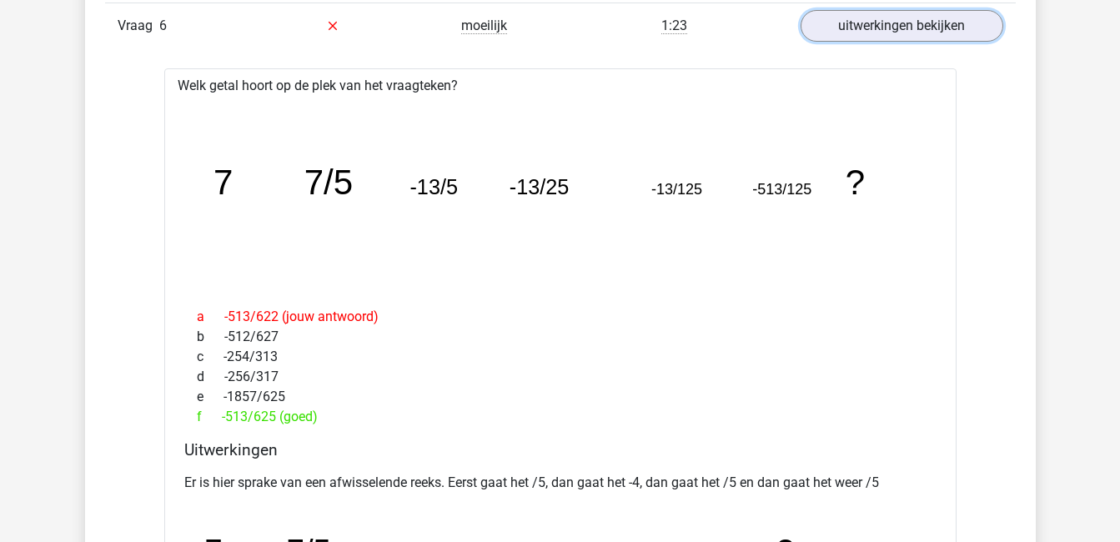
scroll to position [1371, 0]
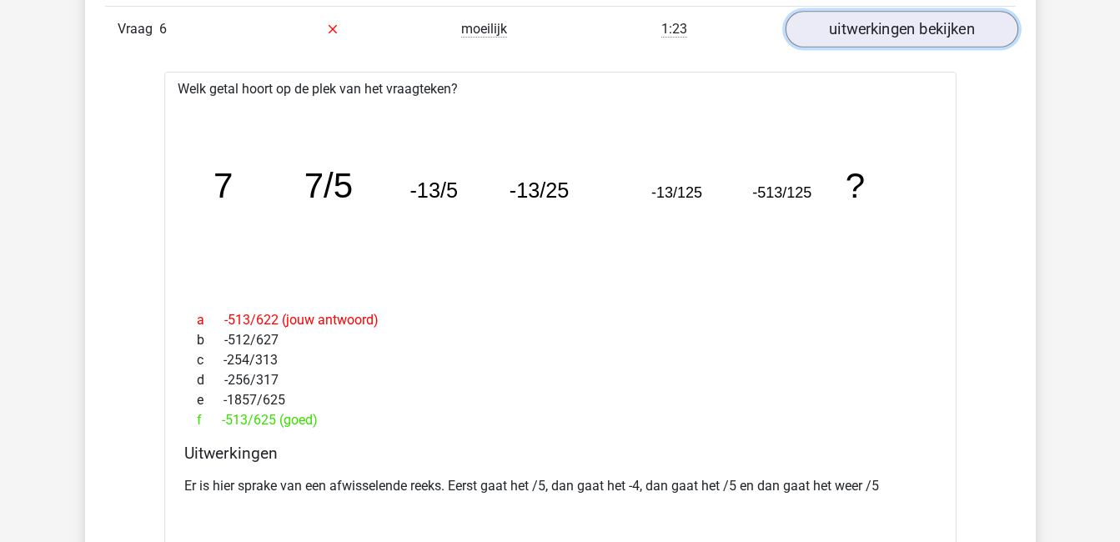
click at [839, 24] on link "uitwerkingen bekijken" at bounding box center [901, 29] width 233 height 37
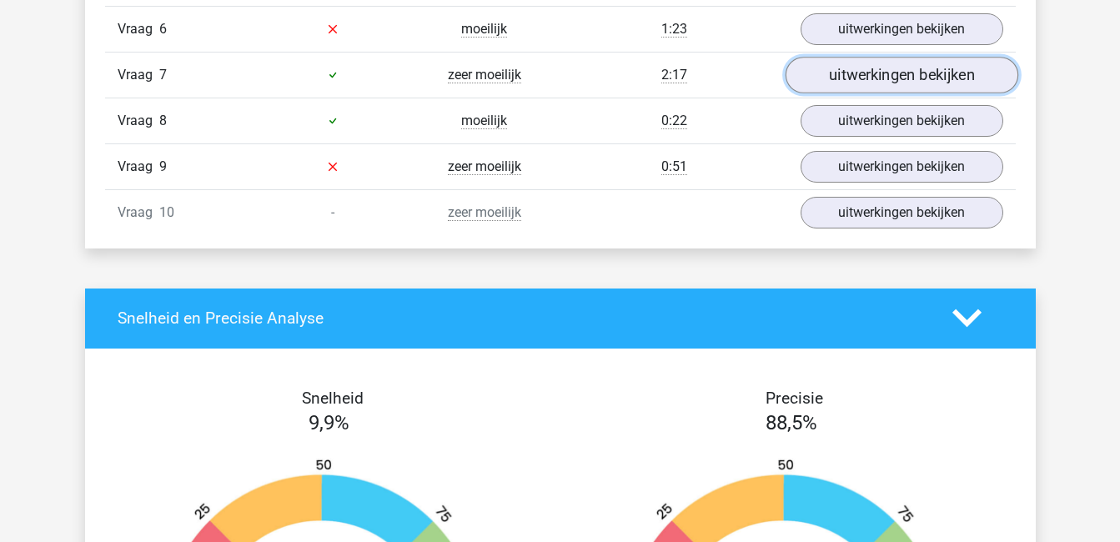
click at [852, 80] on link "uitwerkingen bekijken" at bounding box center [901, 75] width 233 height 37
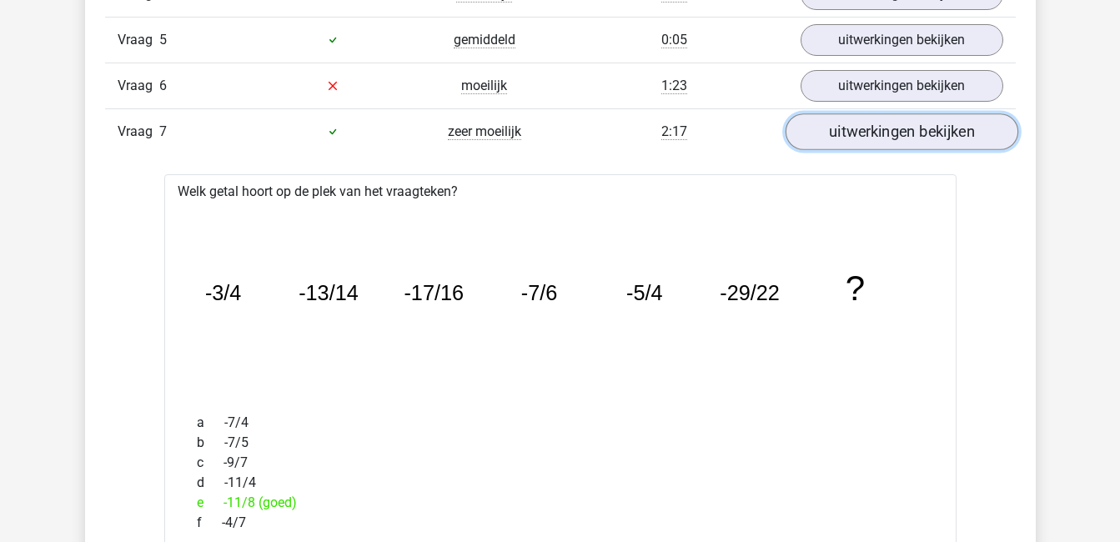
scroll to position [1313, 0]
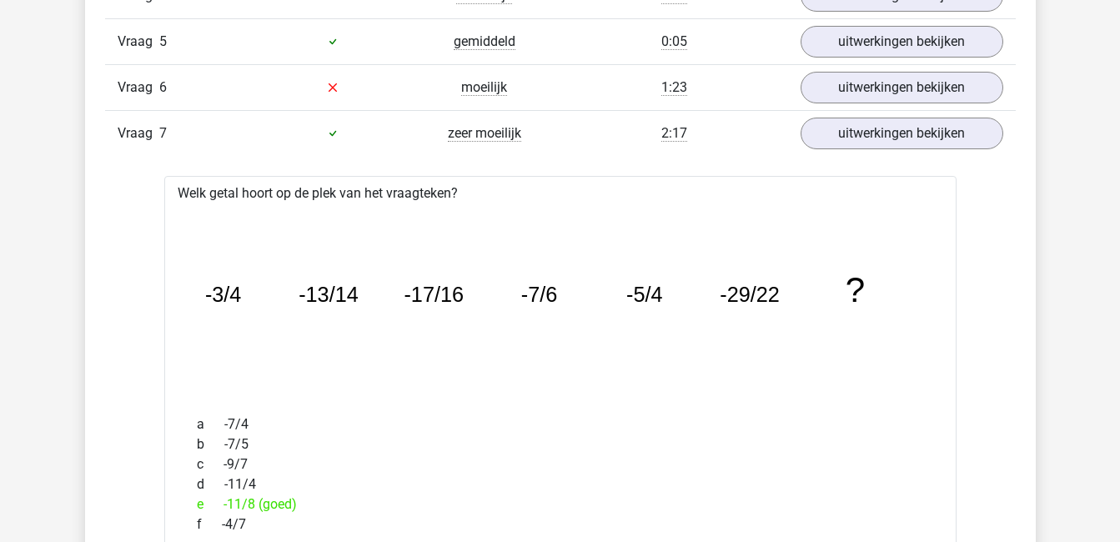
click at [901, 115] on div "Vraag 7 zeer moeilijk 2:17 uitwerkingen bekijken" at bounding box center [560, 133] width 911 height 46
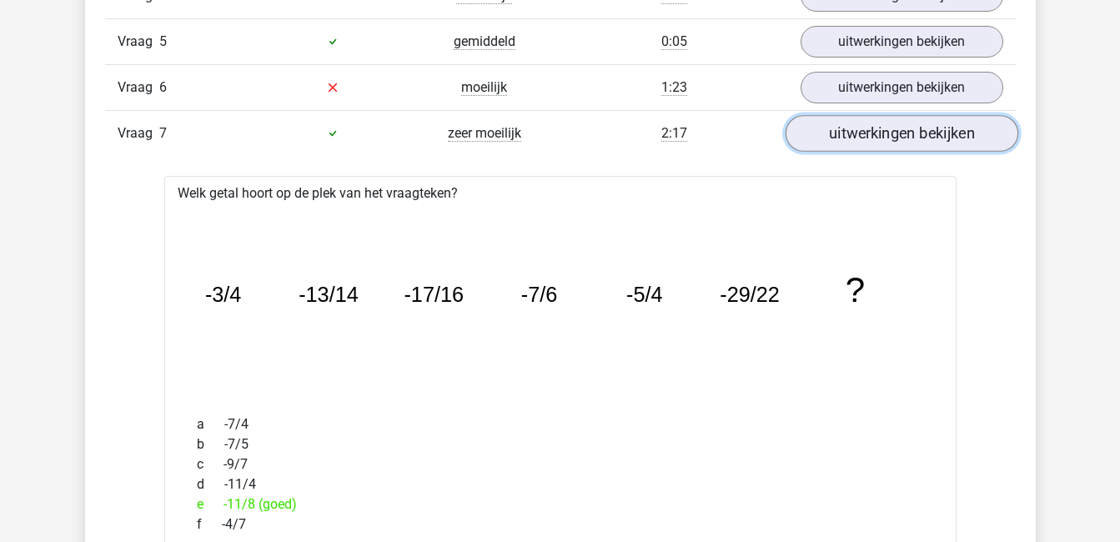
click at [905, 133] on link "uitwerkingen bekijken" at bounding box center [901, 133] width 233 height 37
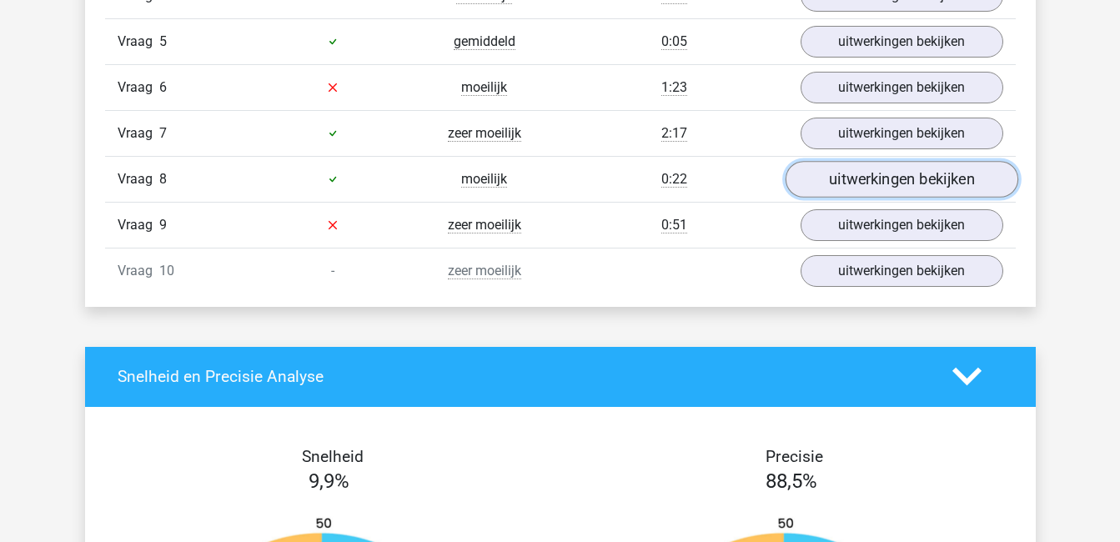
click at [917, 174] on link "uitwerkingen bekijken" at bounding box center [901, 179] width 233 height 37
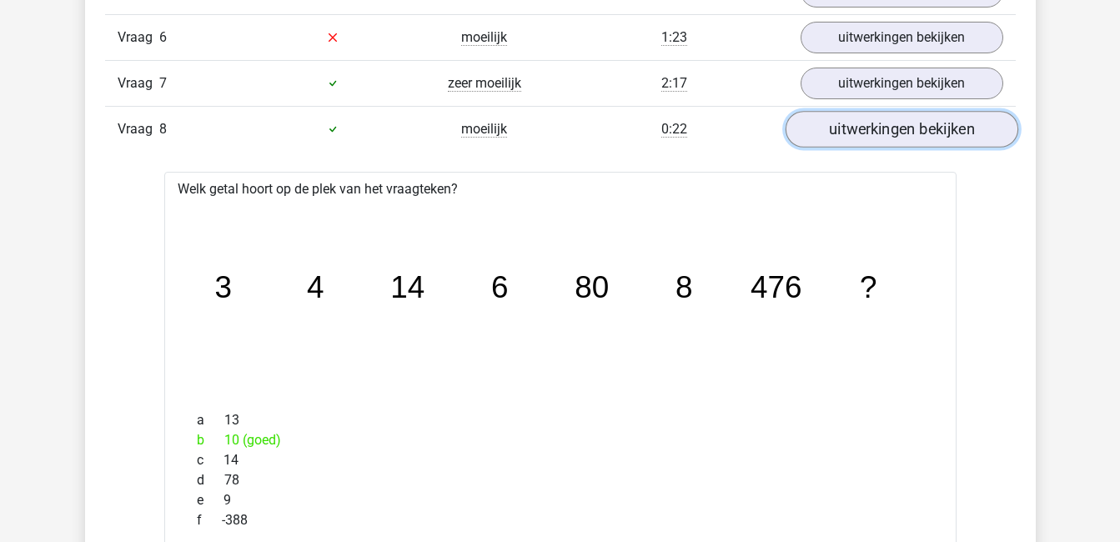
scroll to position [1362, 0]
click at [990, 133] on link "uitwerkingen bekijken" at bounding box center [901, 130] width 233 height 37
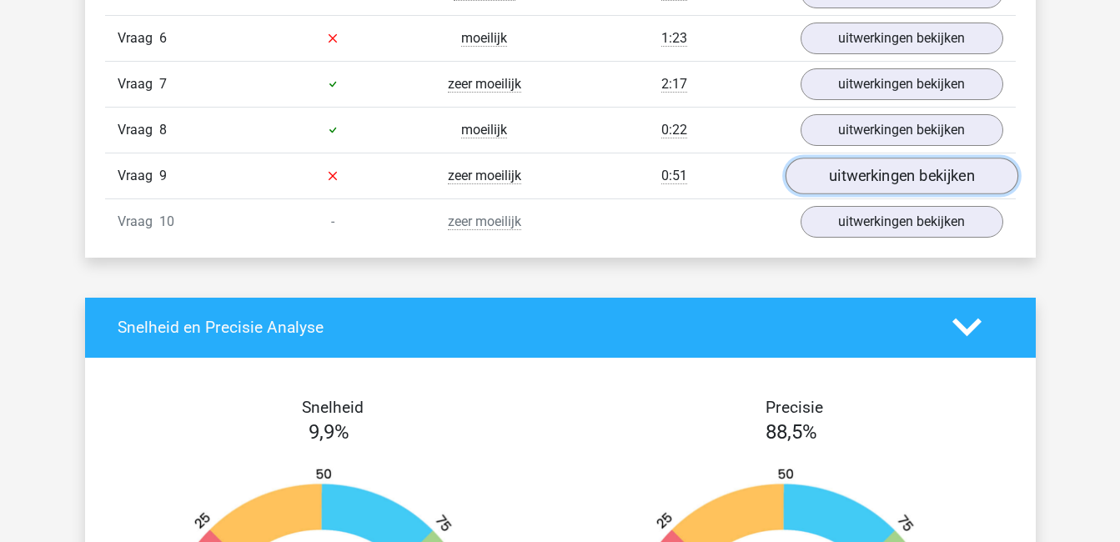
click at [946, 176] on link "uitwerkingen bekijken" at bounding box center [901, 176] width 233 height 37
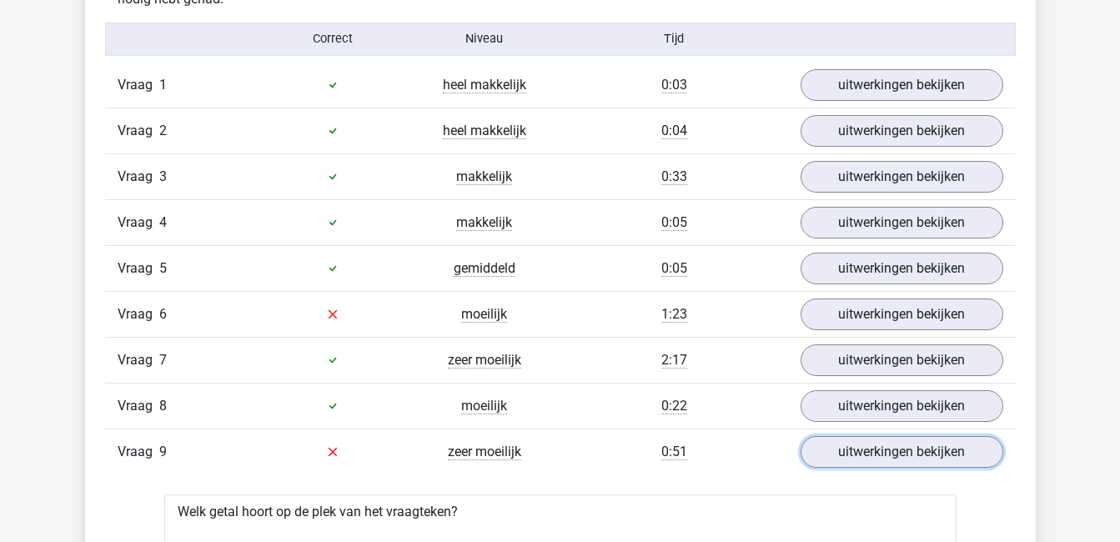
scroll to position [1177, 0]
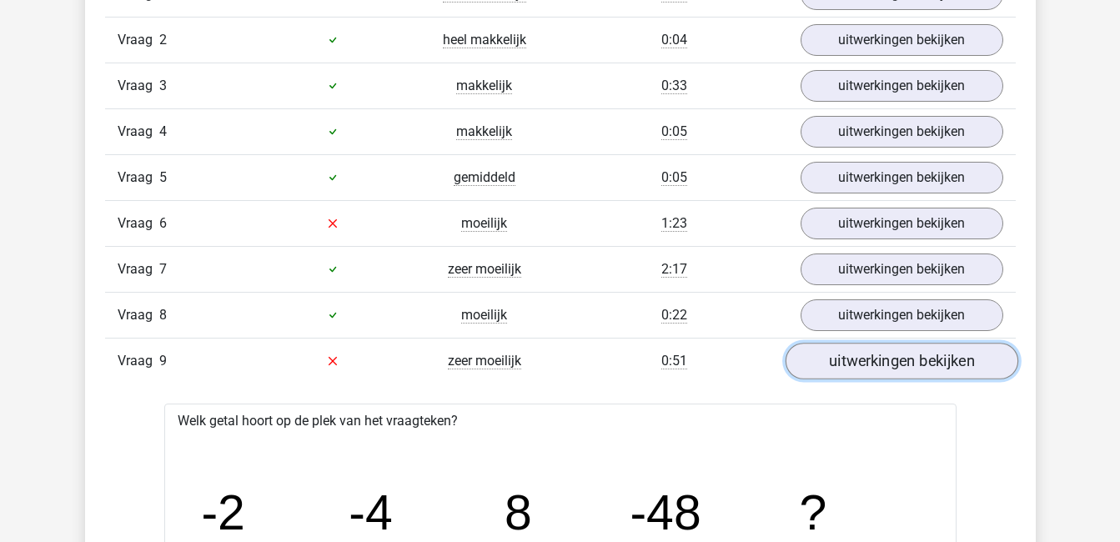
click at [919, 364] on link "uitwerkingen bekijken" at bounding box center [901, 361] width 233 height 37
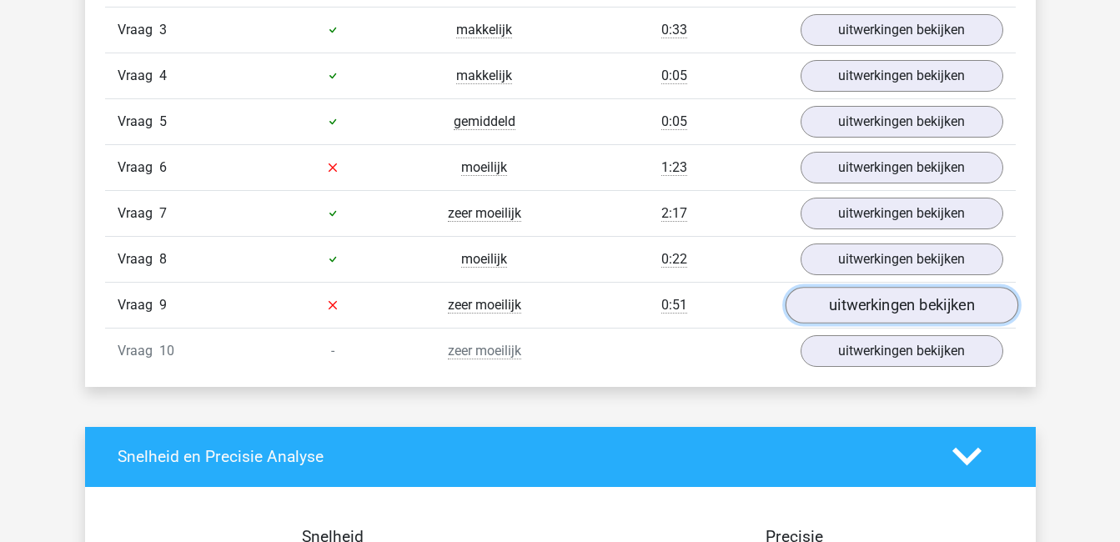
scroll to position [1236, 0]
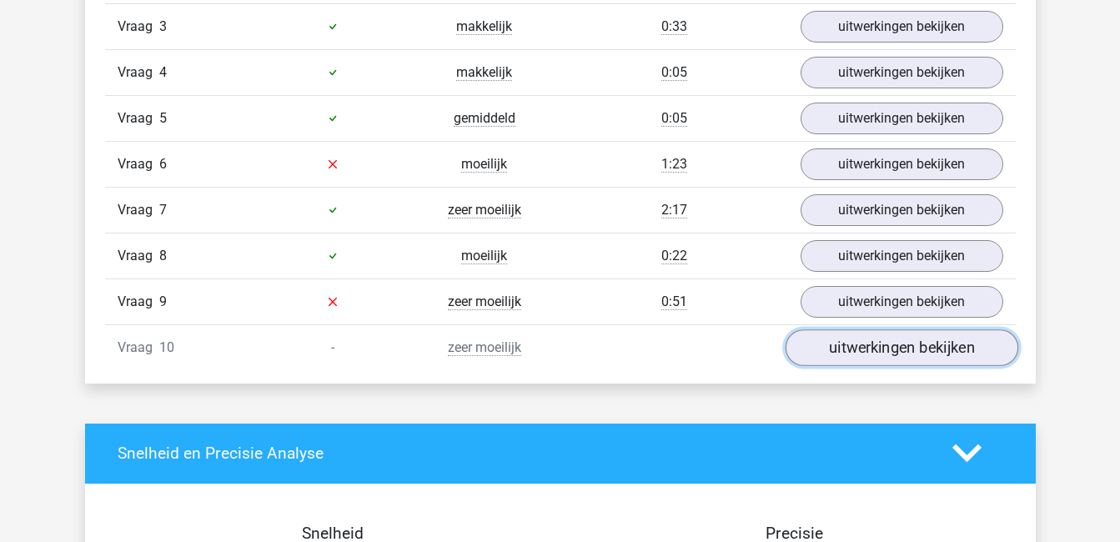
click at [912, 354] on link "uitwerkingen bekijken" at bounding box center [901, 347] width 233 height 37
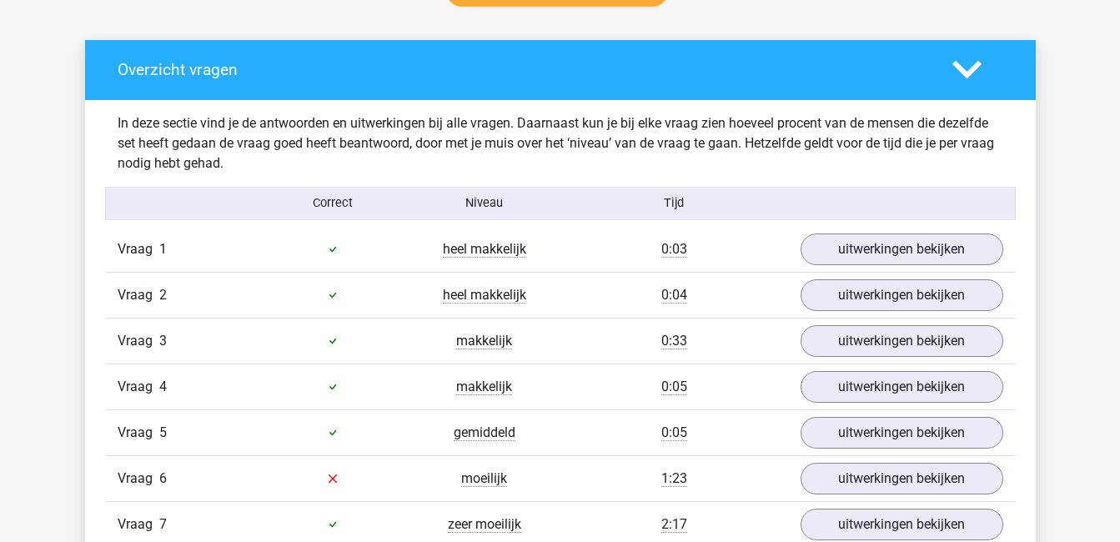
scroll to position [921, 0]
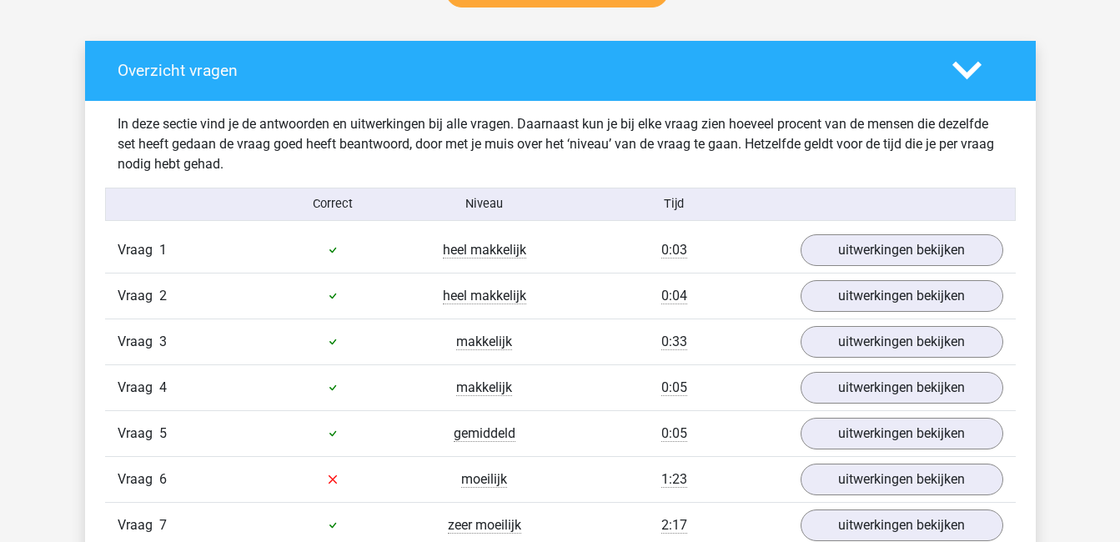
click at [976, 76] on icon at bounding box center [966, 70] width 29 height 29
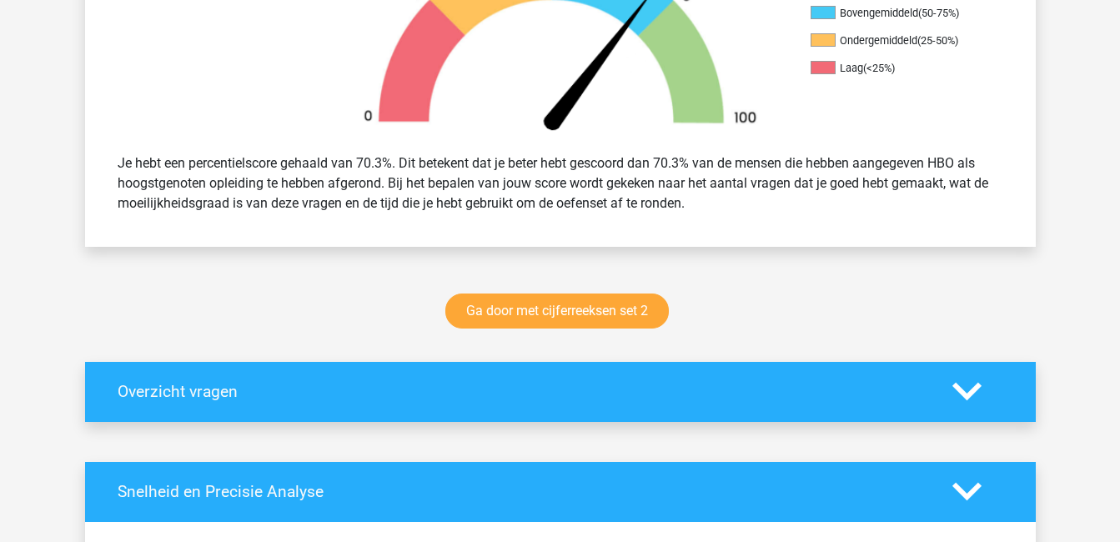
scroll to position [588, 0]
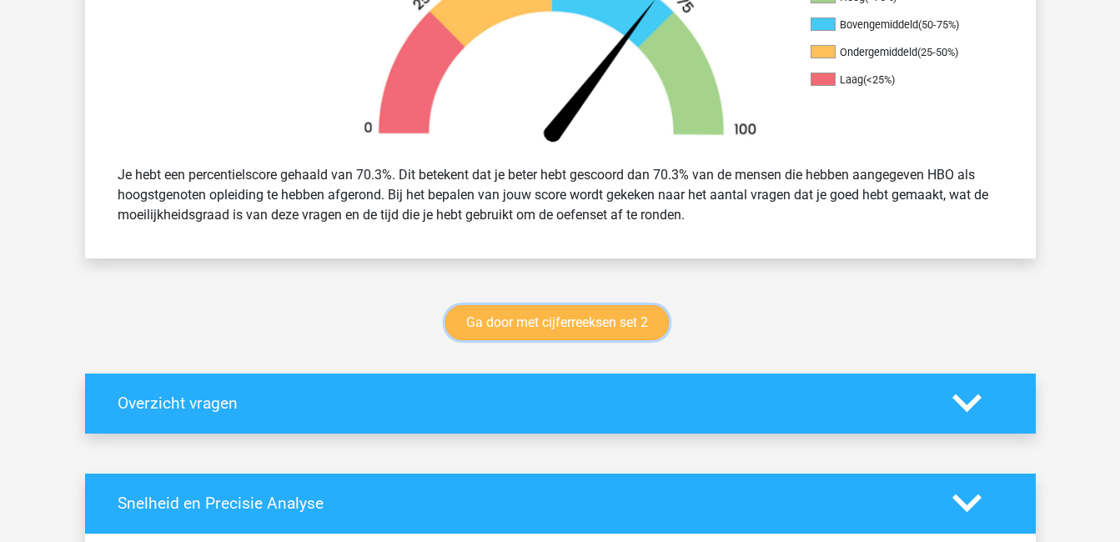
click at [619, 320] on link "Ga door met cijferreeksen set 2" at bounding box center [557, 322] width 224 height 35
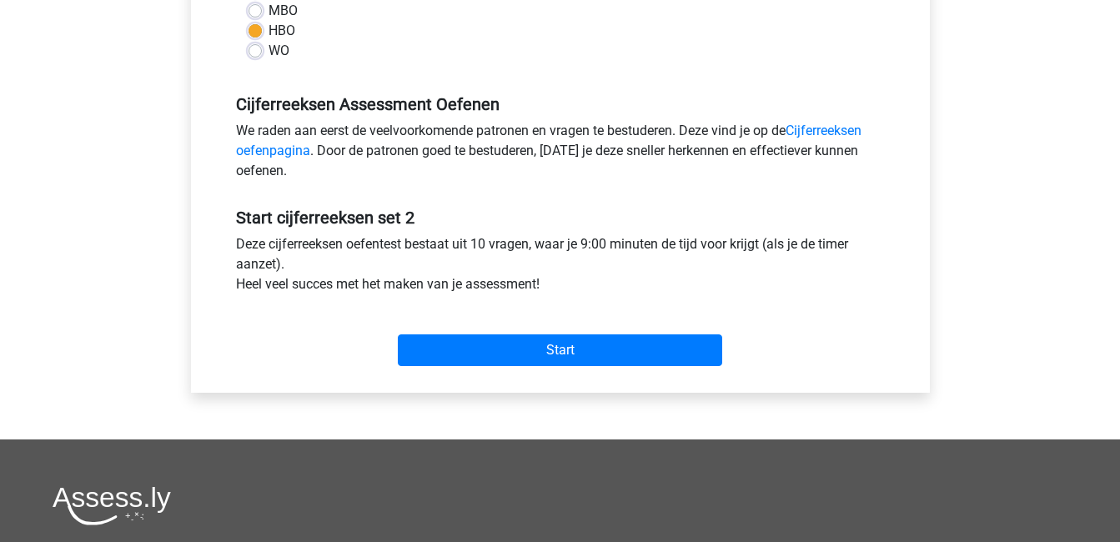
scroll to position [440, 0]
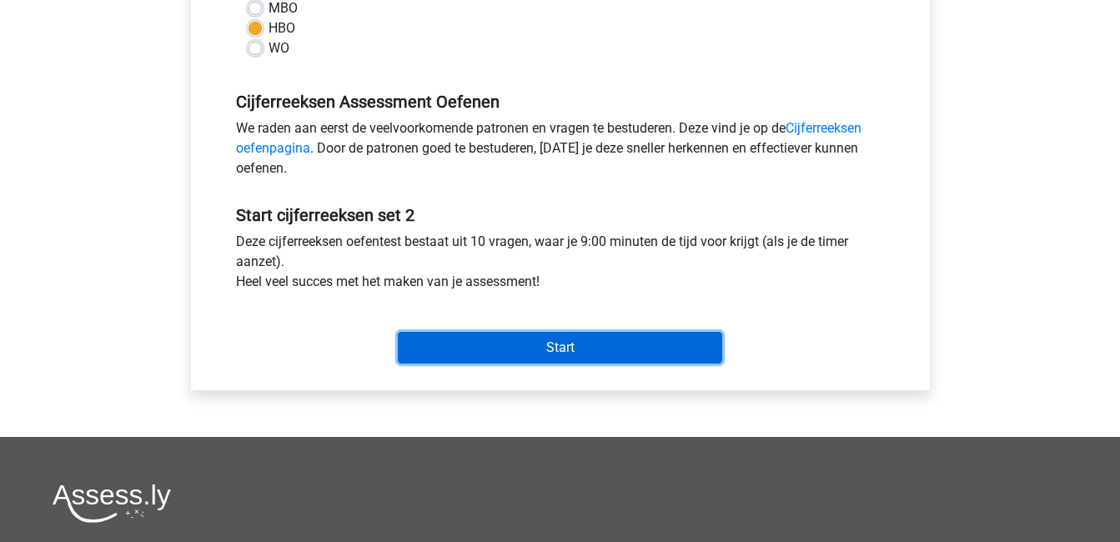
click at [589, 341] on input "Start" at bounding box center [560, 348] width 324 height 32
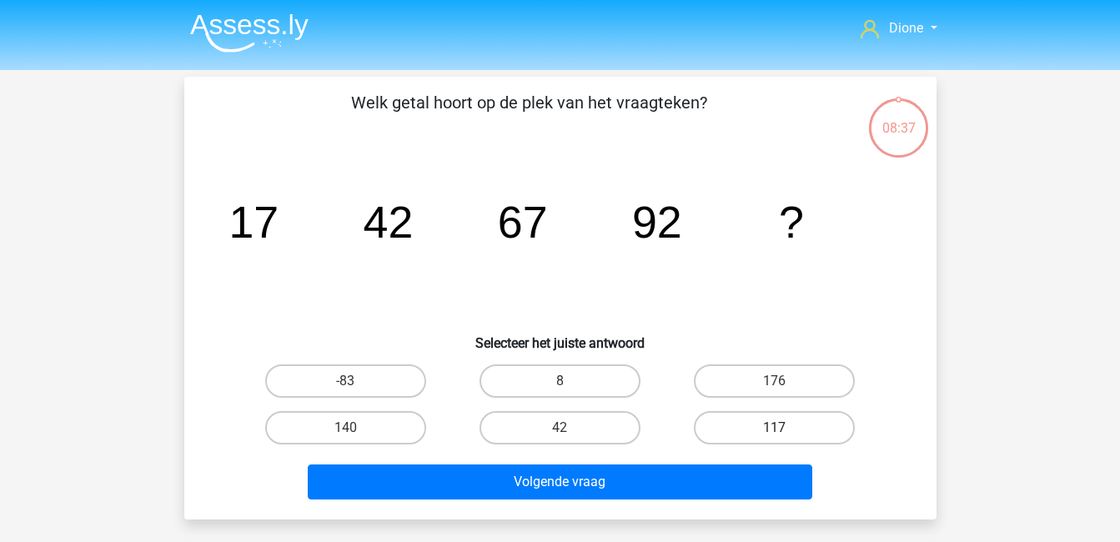
click at [761, 423] on label "117" at bounding box center [774, 427] width 161 height 33
click at [775, 428] on input "117" at bounding box center [780, 433] width 11 height 11
radio input "true"
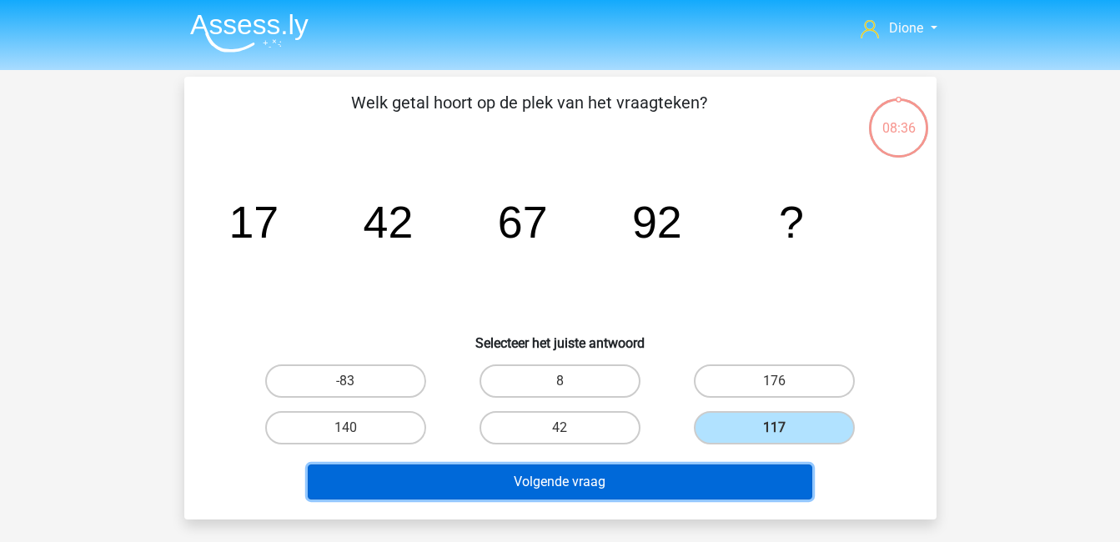
click at [766, 487] on button "Volgende vraag" at bounding box center [560, 482] width 505 height 35
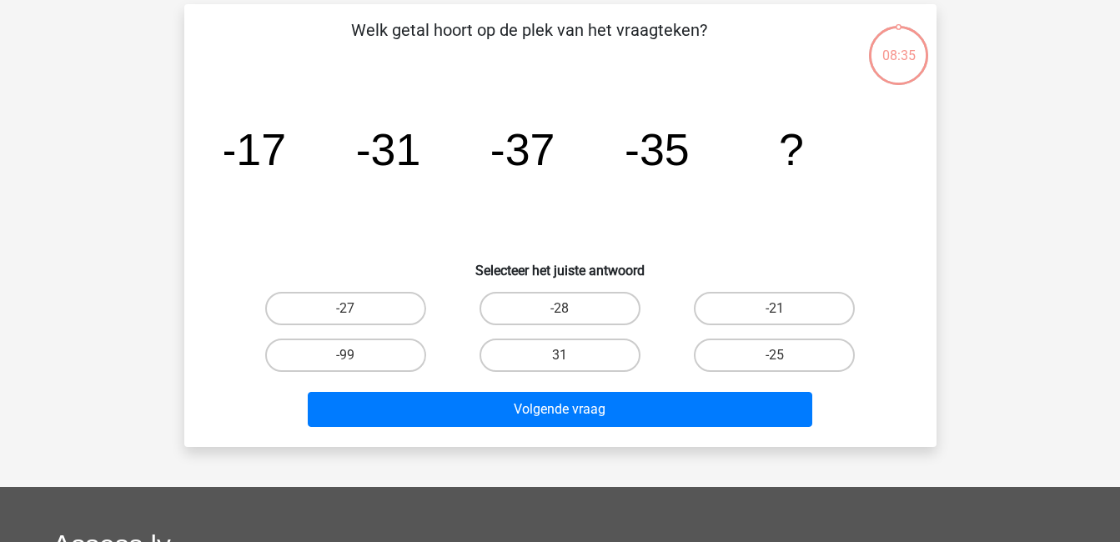
scroll to position [77, 0]
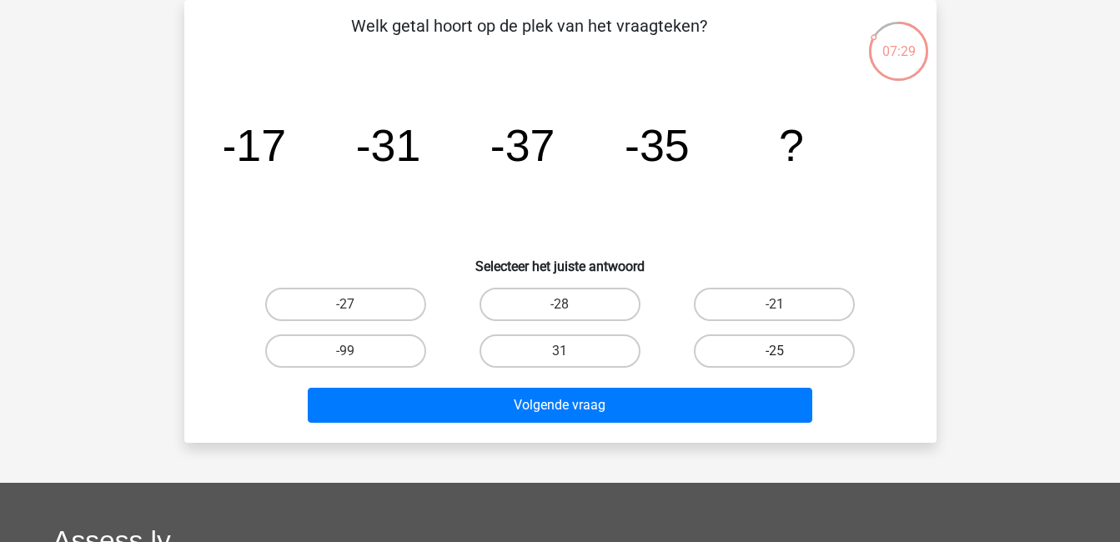
click at [815, 355] on label "-25" at bounding box center [774, 350] width 161 height 33
click at [786, 355] on input "-25" at bounding box center [780, 356] width 11 height 11
radio input "true"
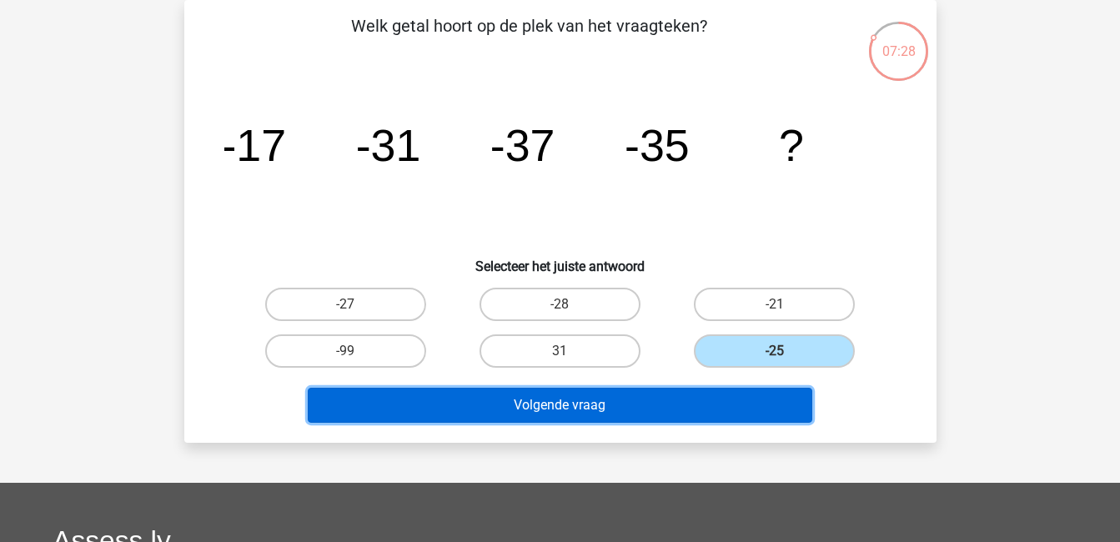
click at [752, 398] on button "Volgende vraag" at bounding box center [560, 405] width 505 height 35
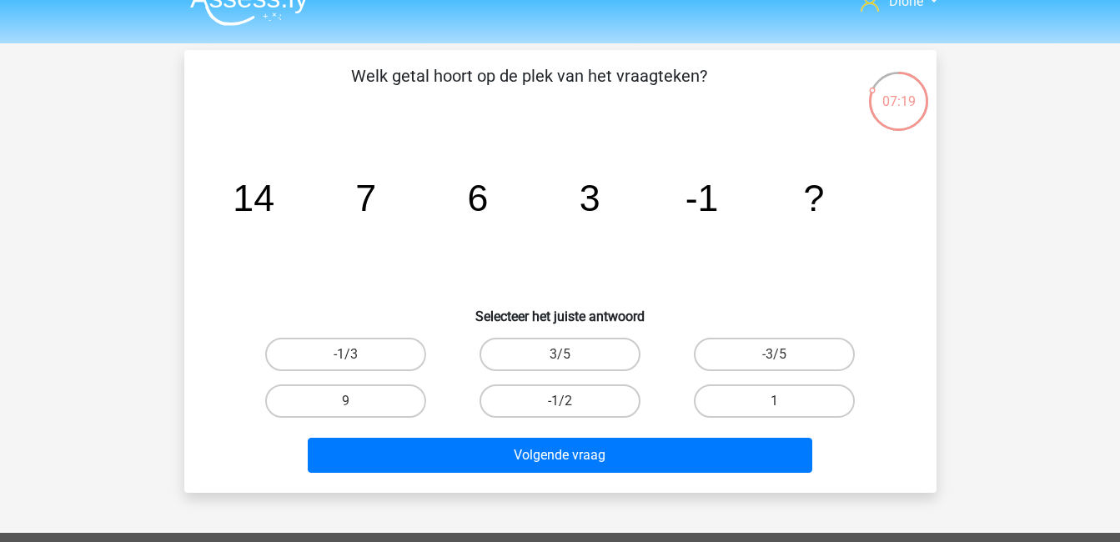
scroll to position [26, 0]
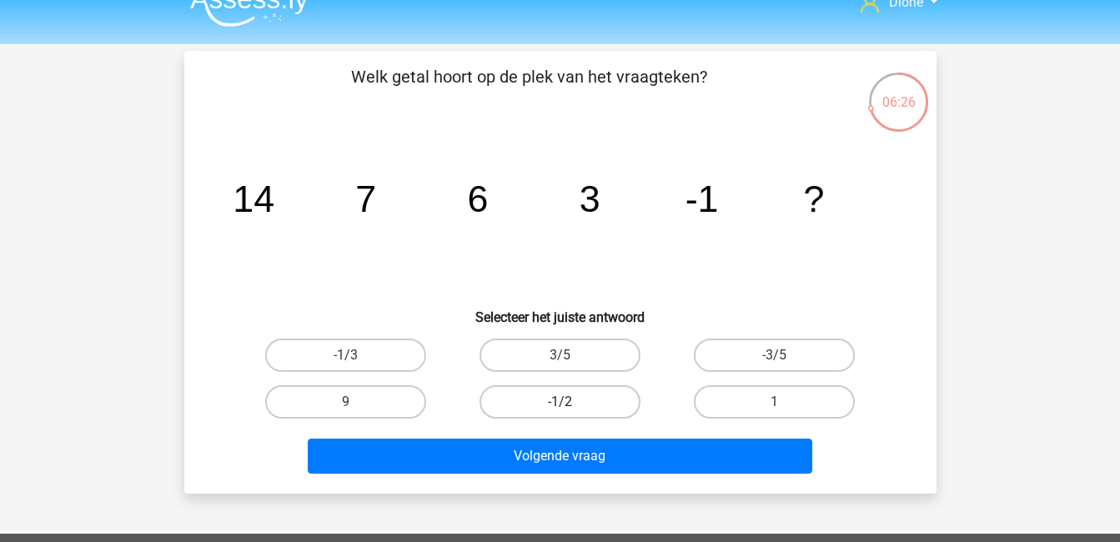
click at [601, 389] on label "-1/2" at bounding box center [560, 401] width 161 height 33
click at [570, 402] on input "-1/2" at bounding box center [565, 407] width 11 height 11
radio input "true"
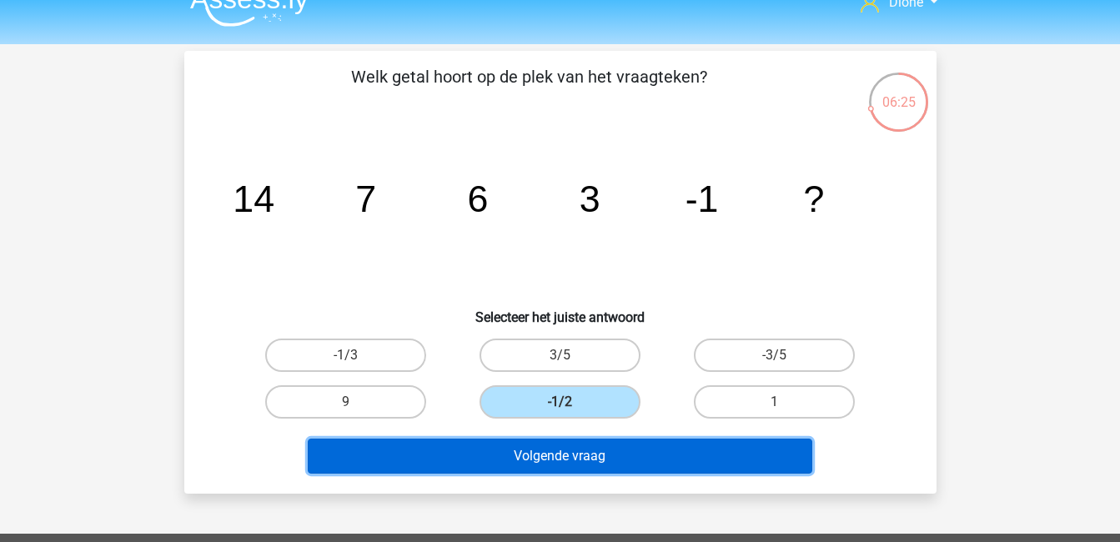
click at [647, 446] on button "Volgende vraag" at bounding box center [560, 456] width 505 height 35
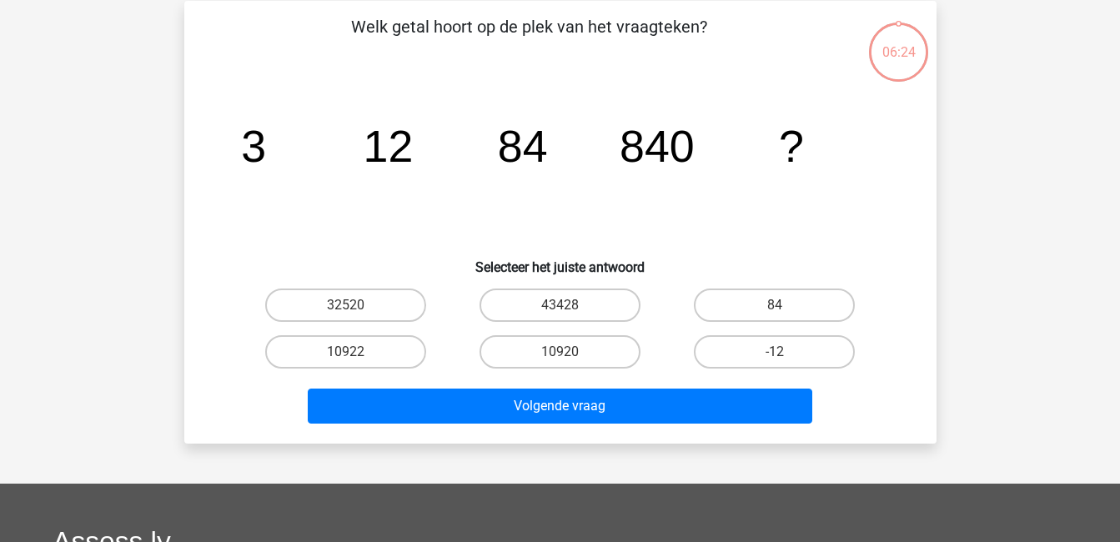
scroll to position [77, 0]
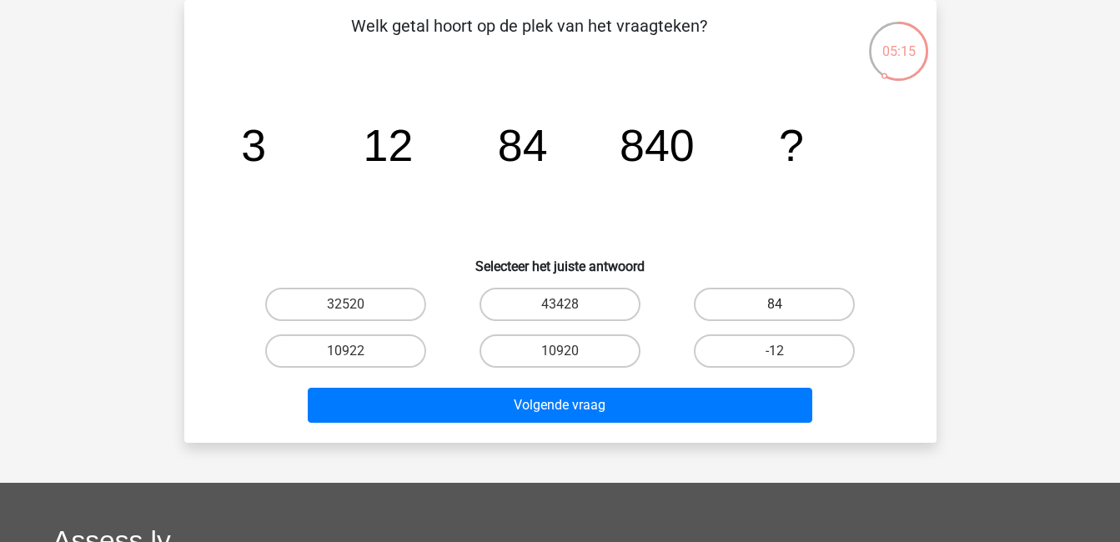
click at [746, 299] on label "84" at bounding box center [774, 304] width 161 height 33
click at [775, 304] on input "84" at bounding box center [780, 309] width 11 height 11
radio input "true"
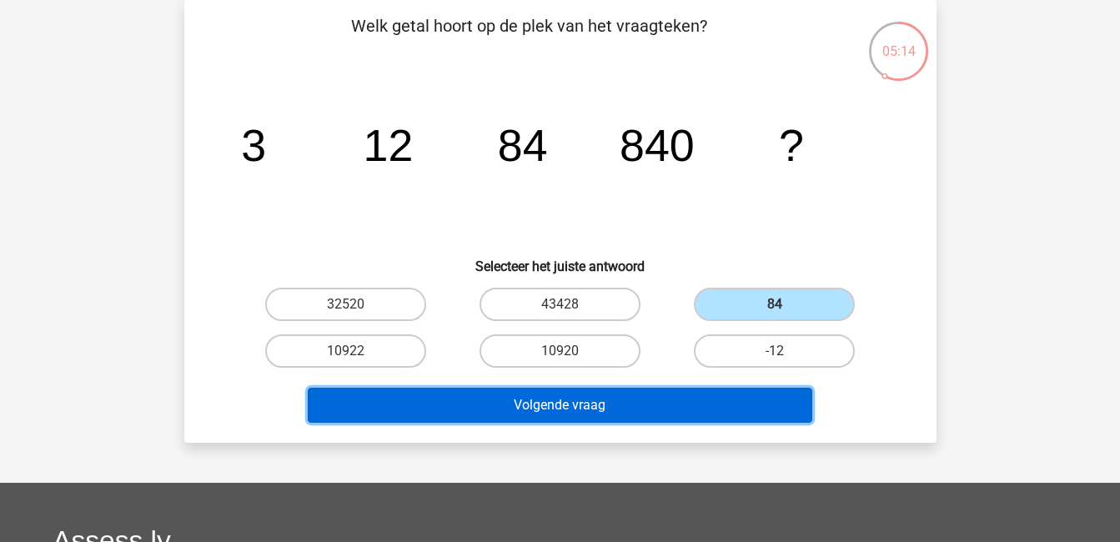
click at [767, 407] on button "Volgende vraag" at bounding box center [560, 405] width 505 height 35
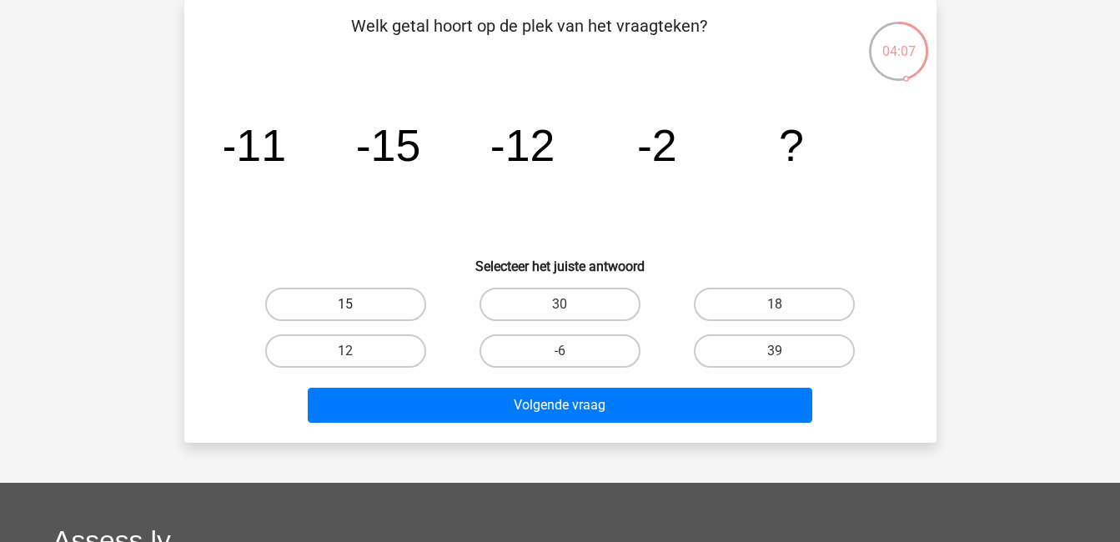
click at [398, 294] on label "15" at bounding box center [345, 304] width 161 height 33
click at [356, 304] on input "15" at bounding box center [350, 309] width 11 height 11
radio input "true"
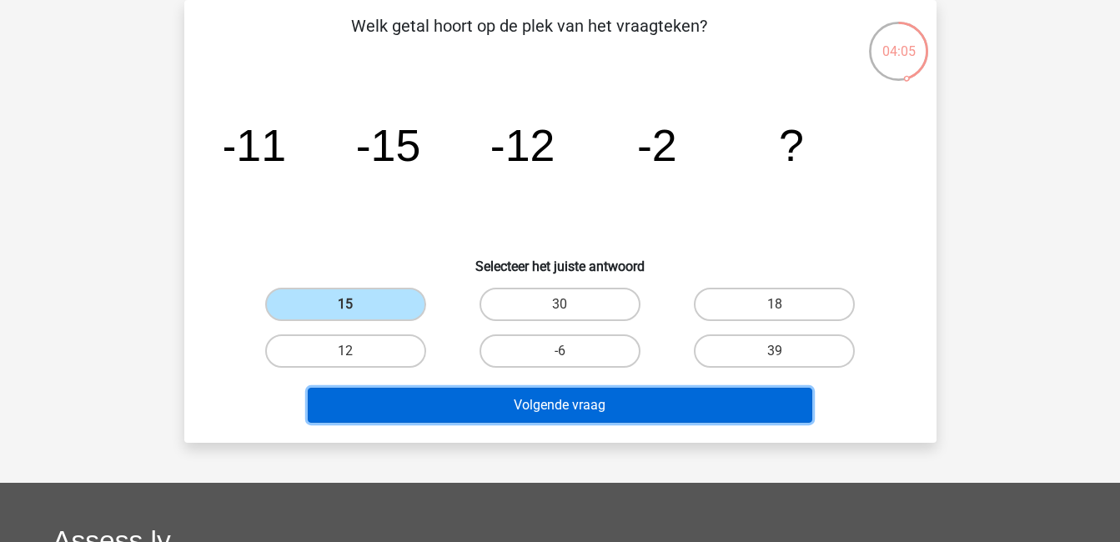
click at [617, 396] on button "Volgende vraag" at bounding box center [560, 405] width 505 height 35
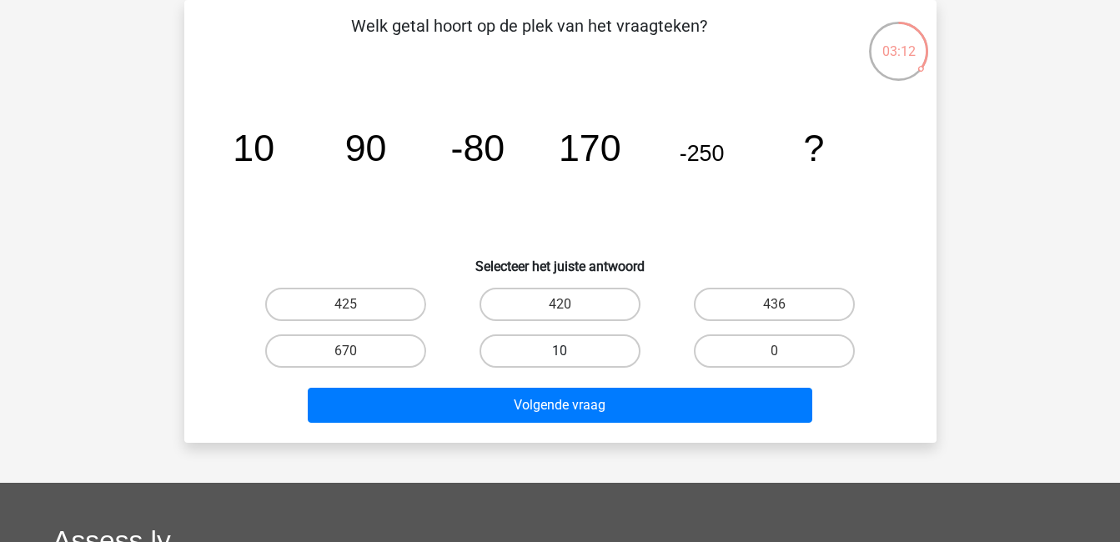
click at [597, 345] on label "10" at bounding box center [560, 350] width 161 height 33
click at [570, 351] on input "10" at bounding box center [565, 356] width 11 height 11
radio input "true"
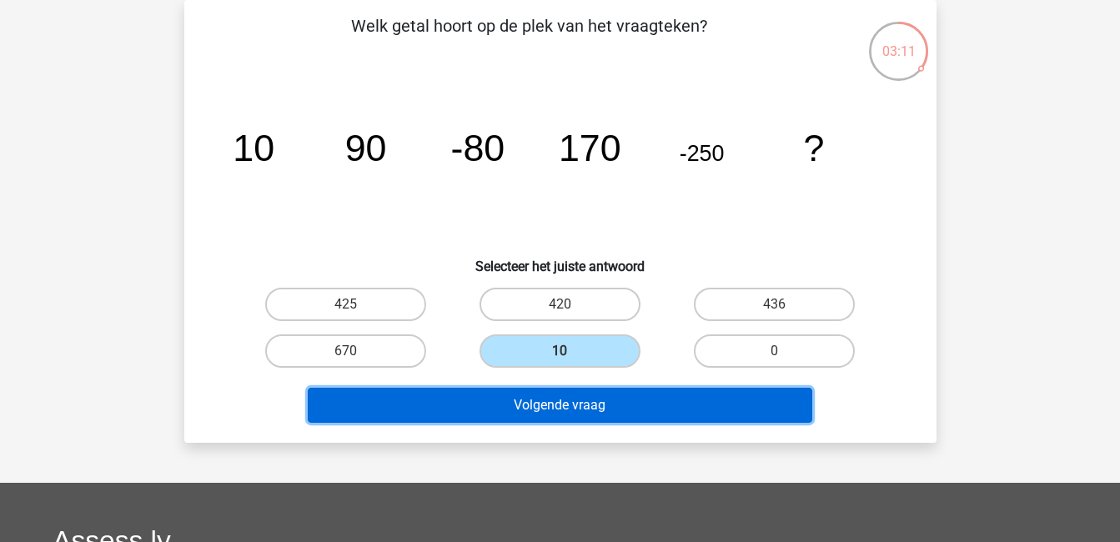
click at [650, 397] on button "Volgende vraag" at bounding box center [560, 405] width 505 height 35
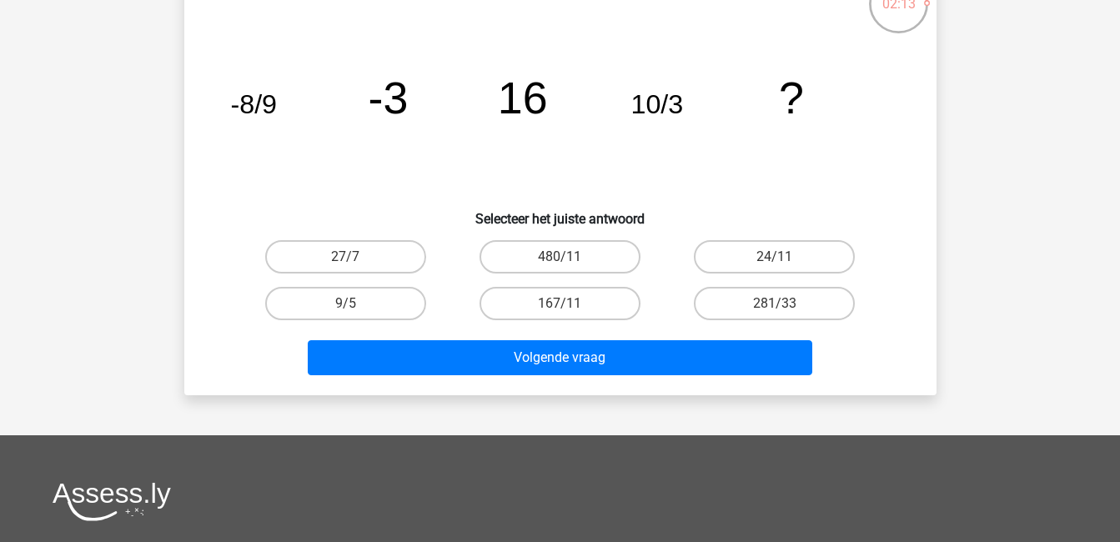
scroll to position [125, 0]
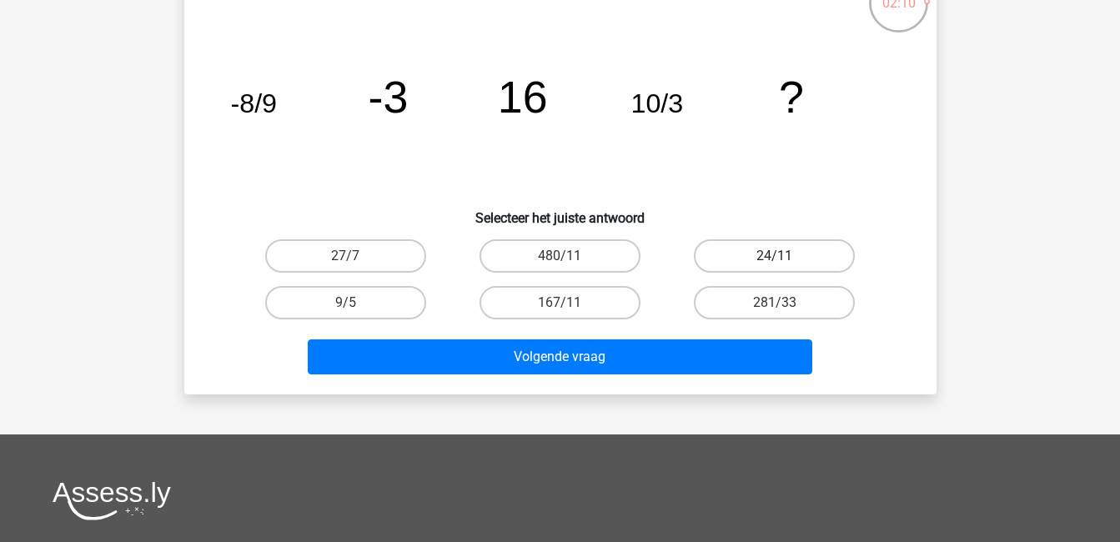
click at [791, 249] on label "24/11" at bounding box center [774, 255] width 161 height 33
click at [786, 256] on input "24/11" at bounding box center [780, 261] width 11 height 11
radio input "true"
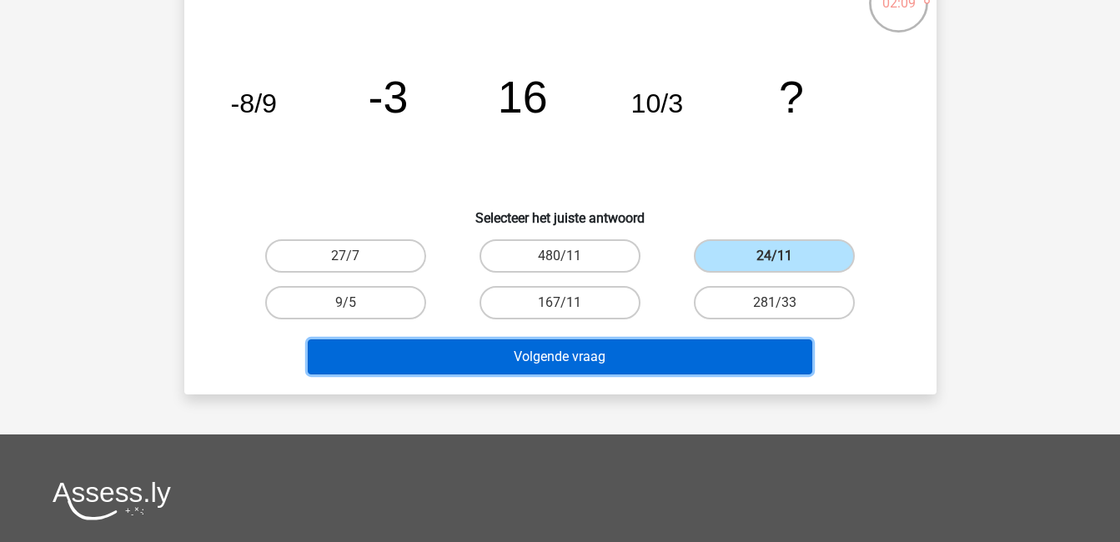
click at [712, 359] on button "Volgende vraag" at bounding box center [560, 356] width 505 height 35
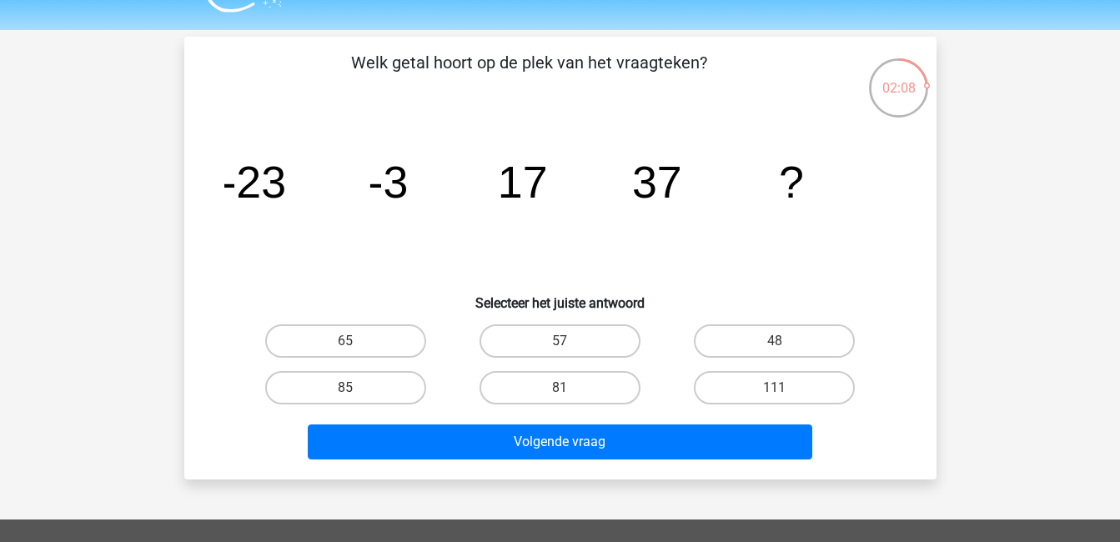
scroll to position [39, 0]
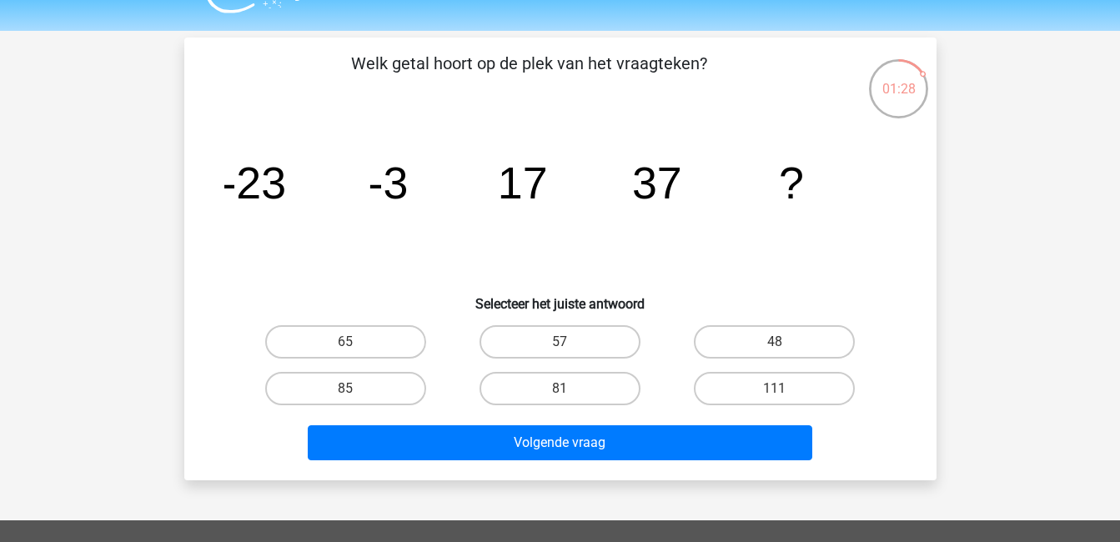
click at [563, 342] on input "57" at bounding box center [565, 347] width 11 height 11
radio input "true"
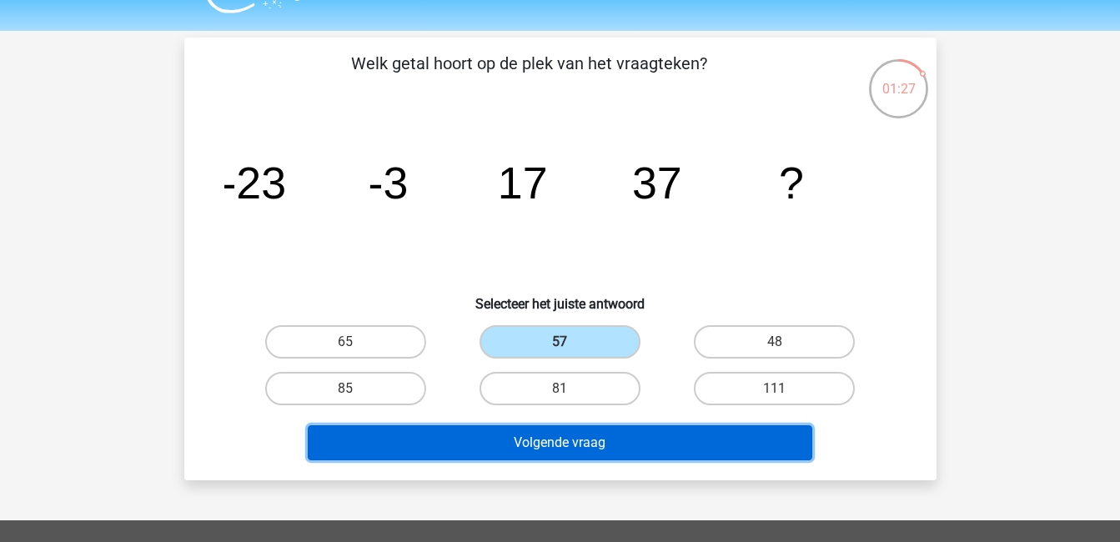
click at [618, 439] on button "Volgende vraag" at bounding box center [560, 442] width 505 height 35
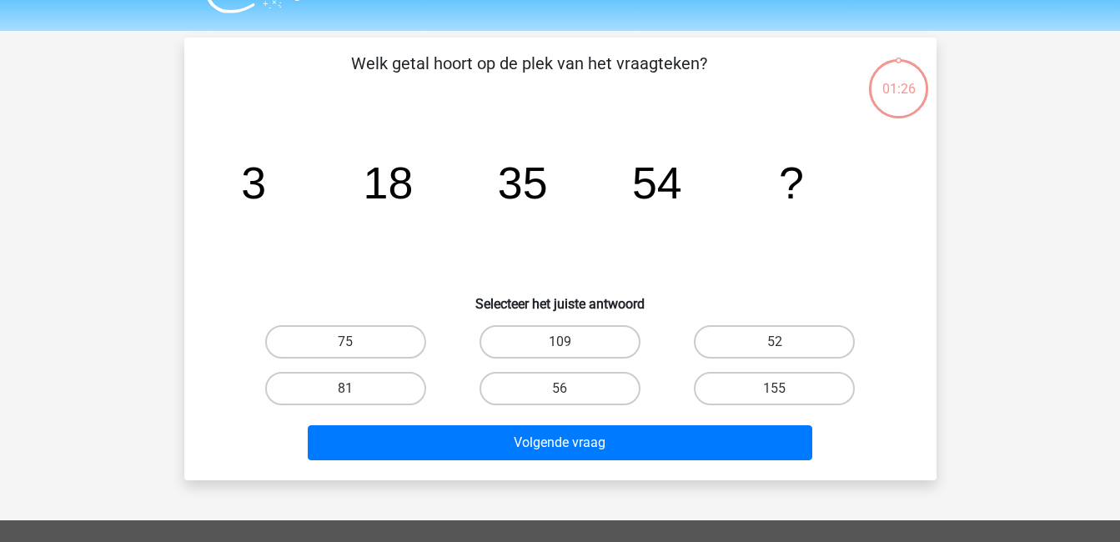
scroll to position [77, 0]
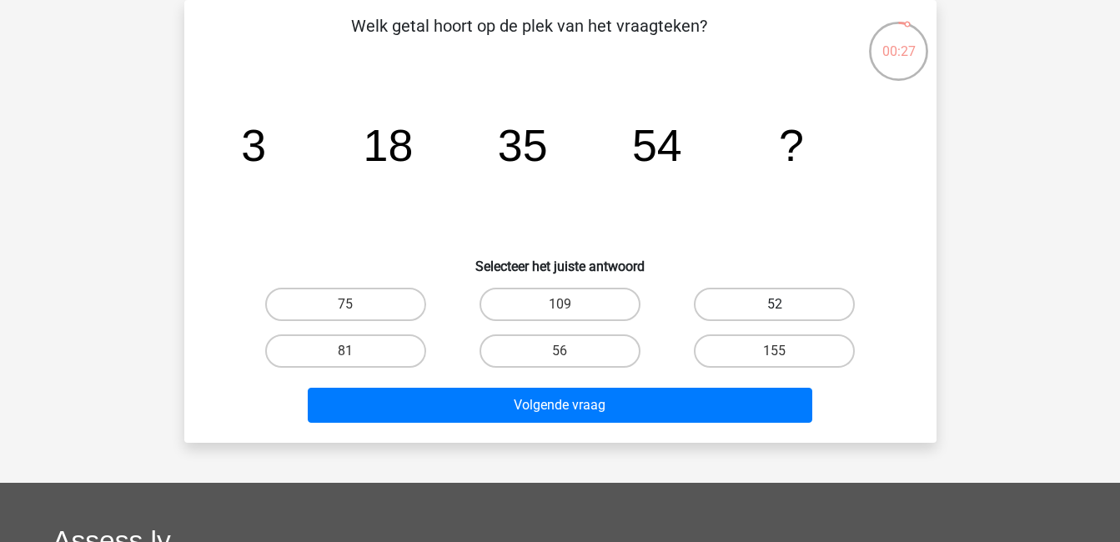
click at [775, 301] on label "52" at bounding box center [774, 304] width 161 height 33
click at [775, 304] on input "52" at bounding box center [780, 309] width 11 height 11
radio input "true"
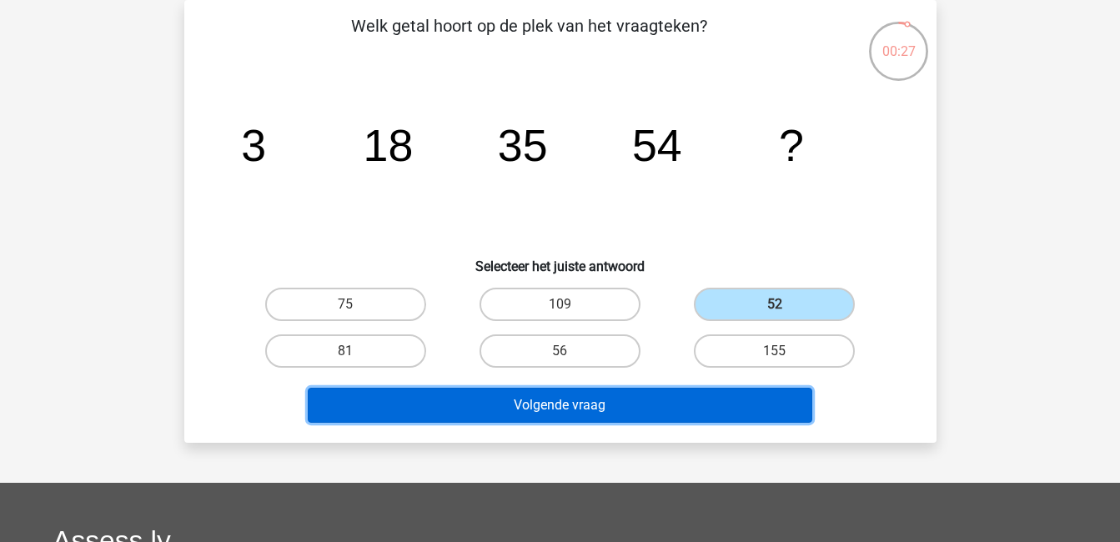
click at [781, 399] on button "Volgende vraag" at bounding box center [560, 405] width 505 height 35
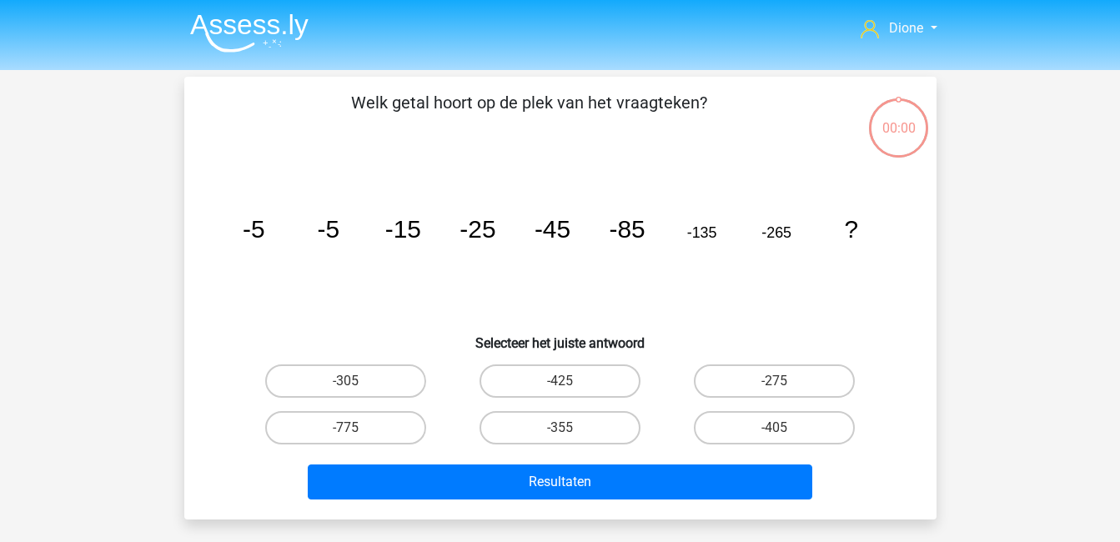
scroll to position [77, 0]
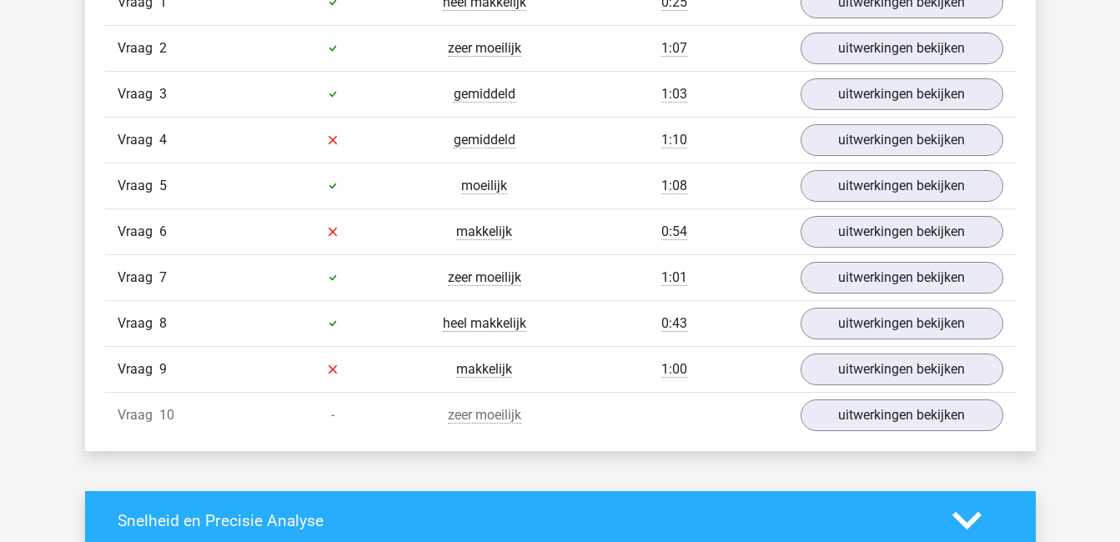
scroll to position [1126, 0]
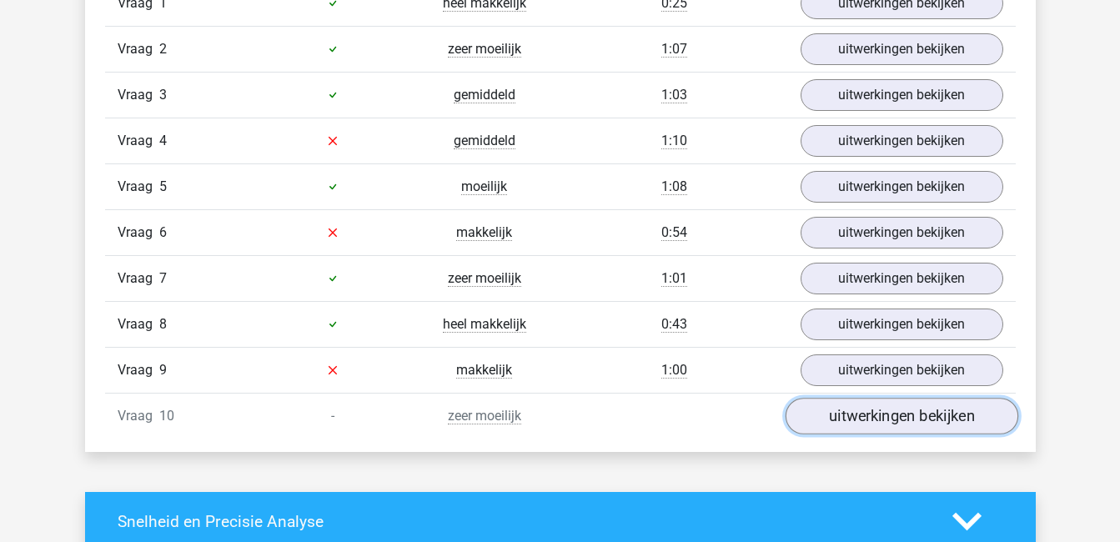
click at [880, 416] on link "uitwerkingen bekijken" at bounding box center [901, 416] width 233 height 37
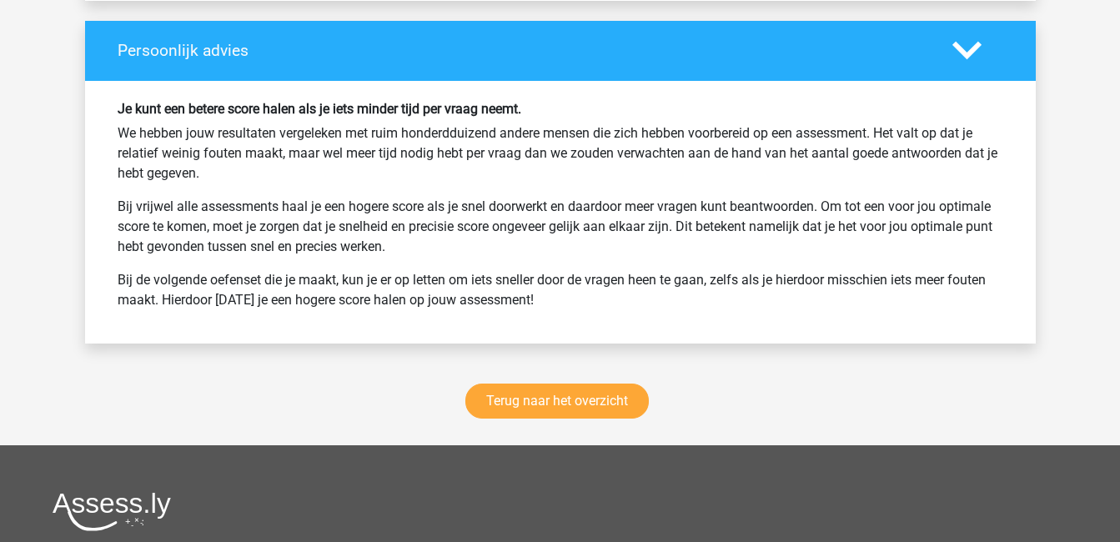
scroll to position [3113, 0]
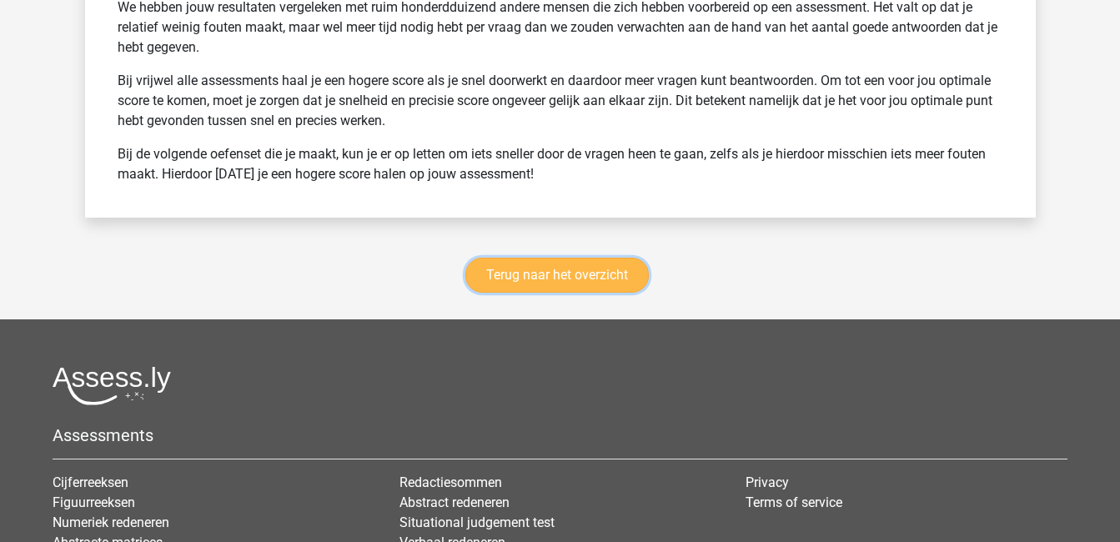
click at [576, 274] on link "Terug naar het overzicht" at bounding box center [556, 275] width 183 height 35
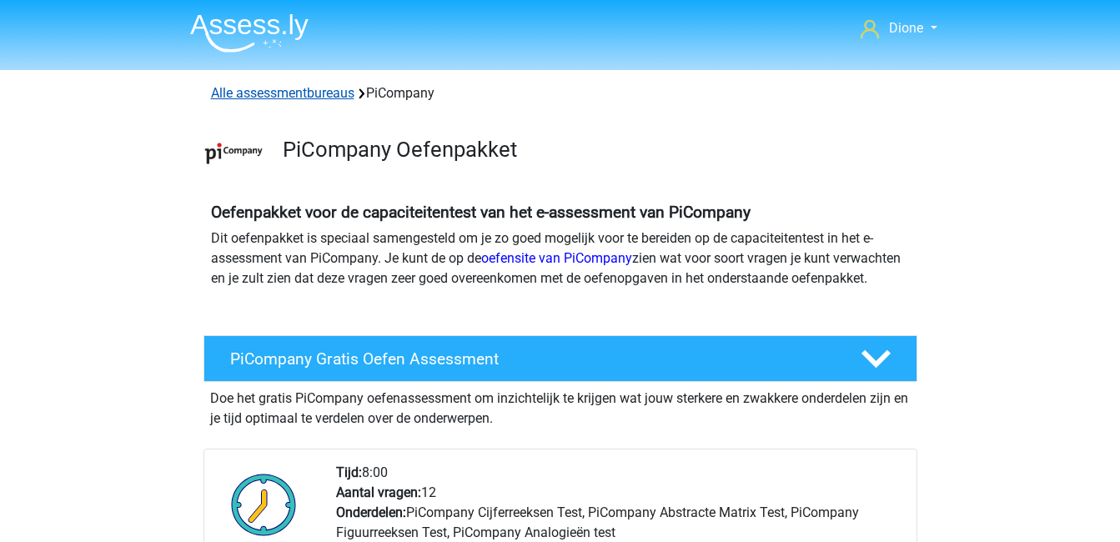
click at [261, 91] on link "Alle assessmentbureaus" at bounding box center [282, 93] width 143 height 16
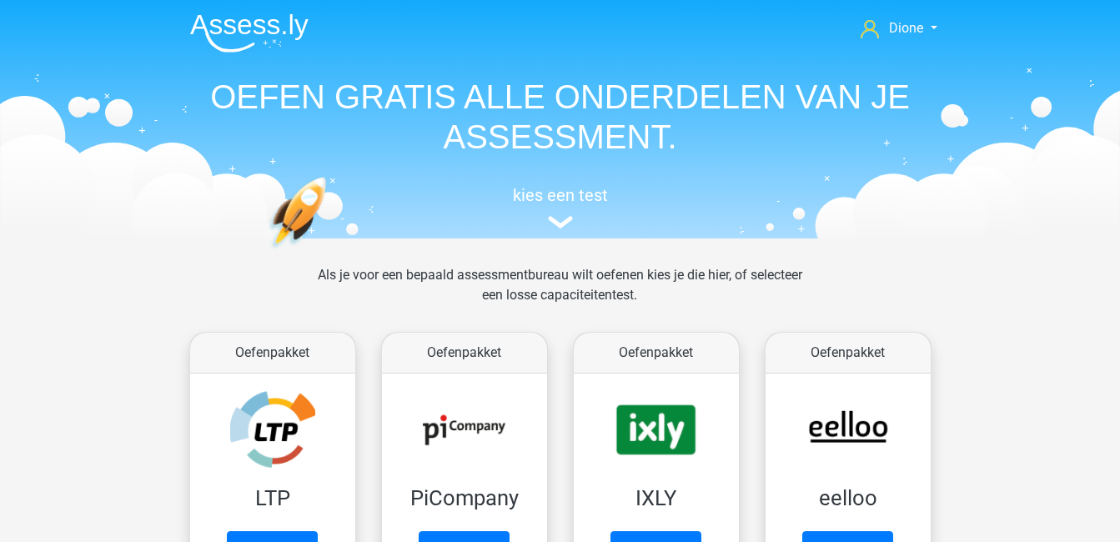
scroll to position [265, 0]
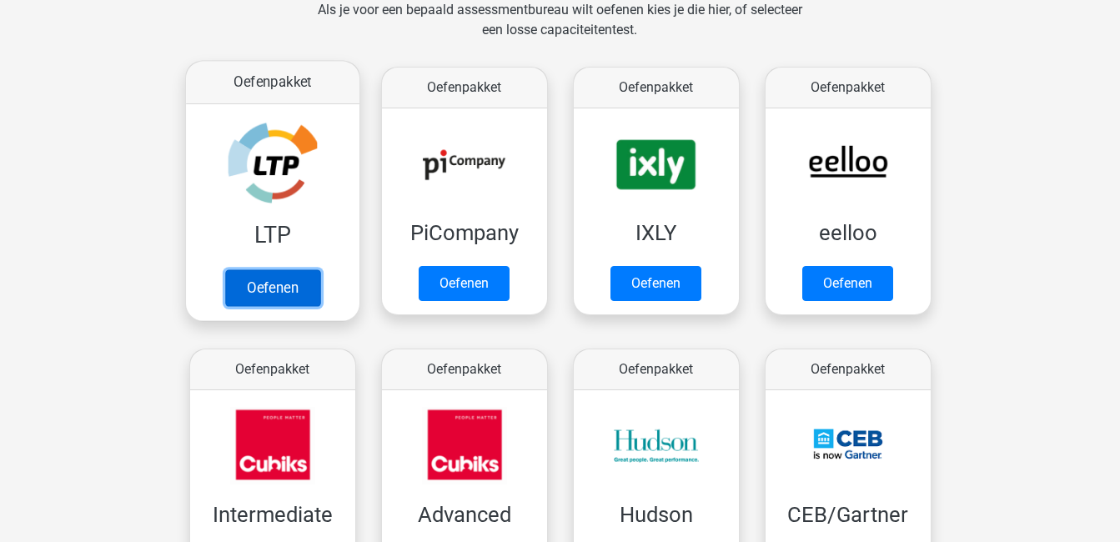
click at [285, 269] on link "Oefenen" at bounding box center [271, 287] width 95 height 37
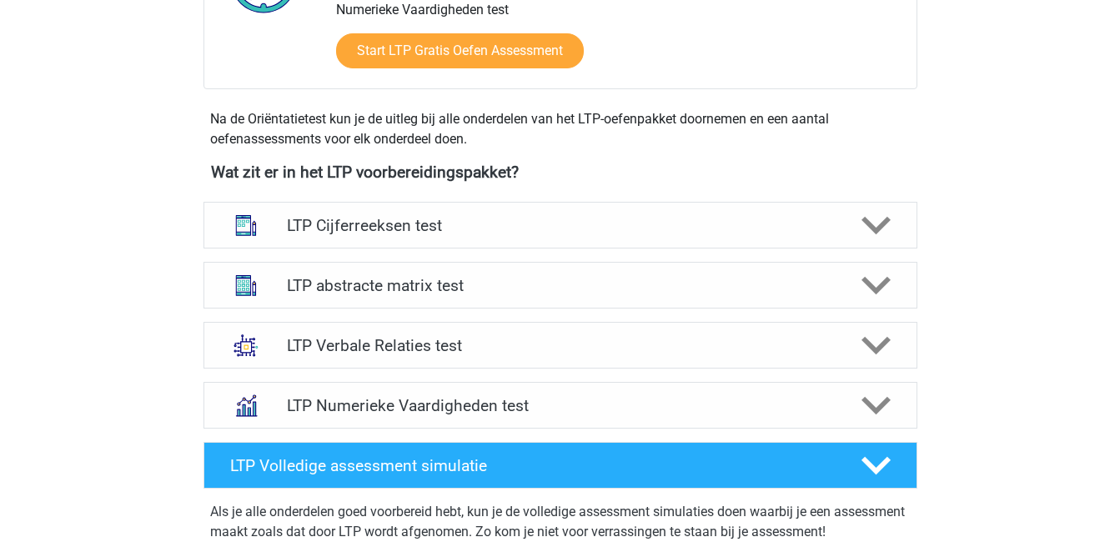
scroll to position [510, 0]
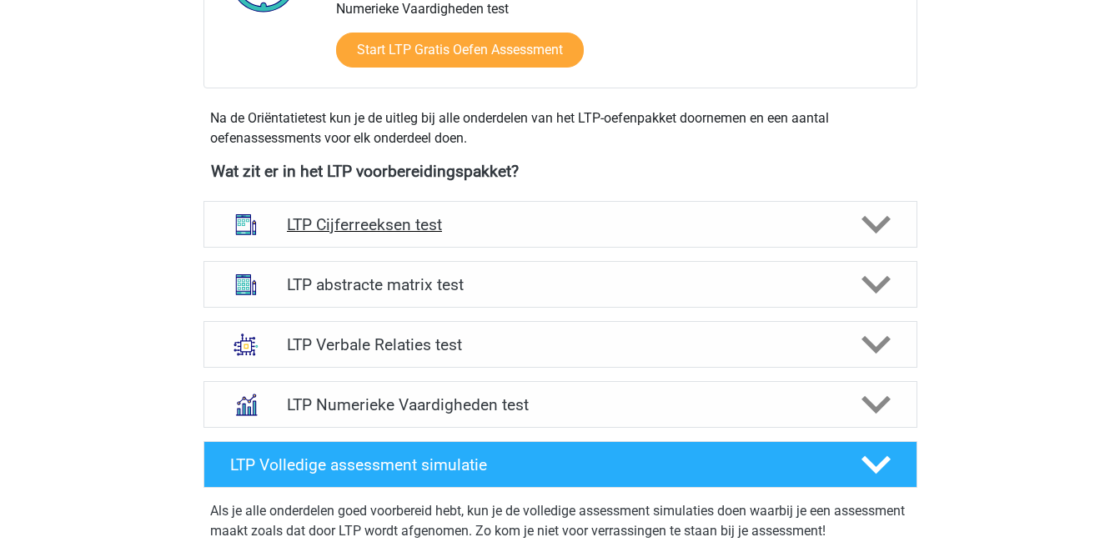
click at [867, 219] on polygon at bounding box center [876, 225] width 29 height 18
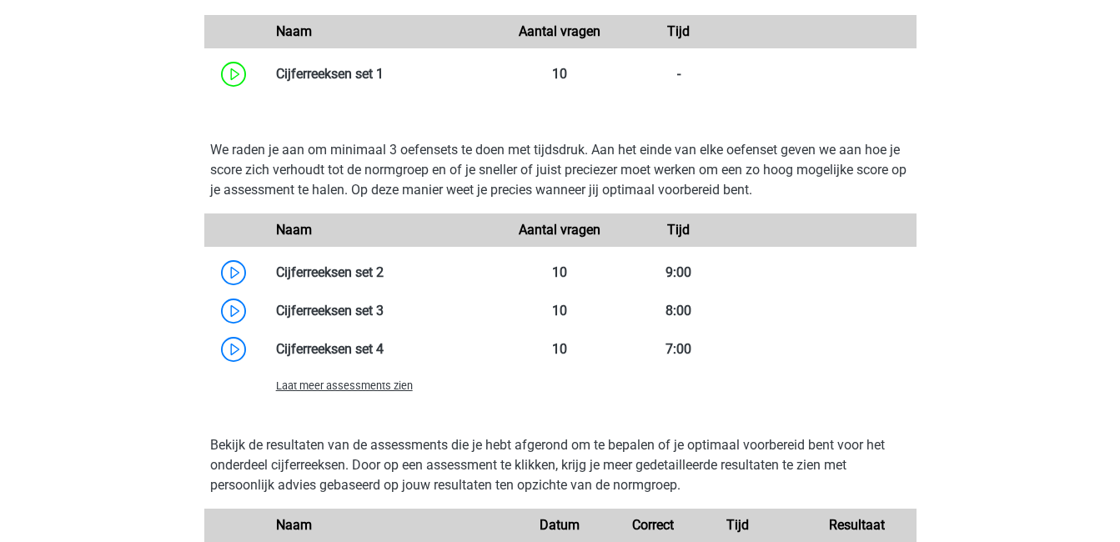
scroll to position [1168, 0]
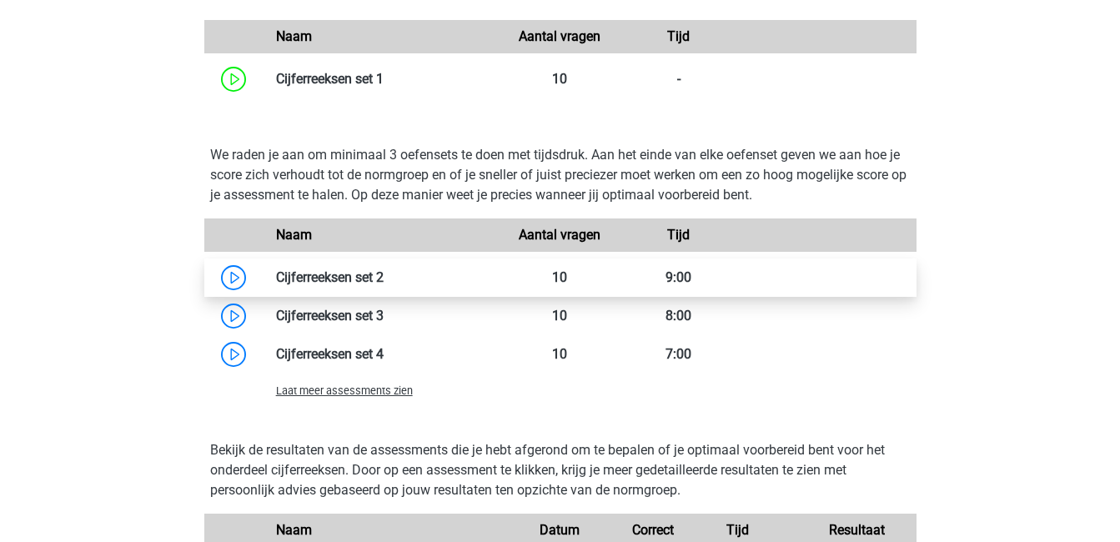
click at [384, 273] on link at bounding box center [384, 277] width 0 height 16
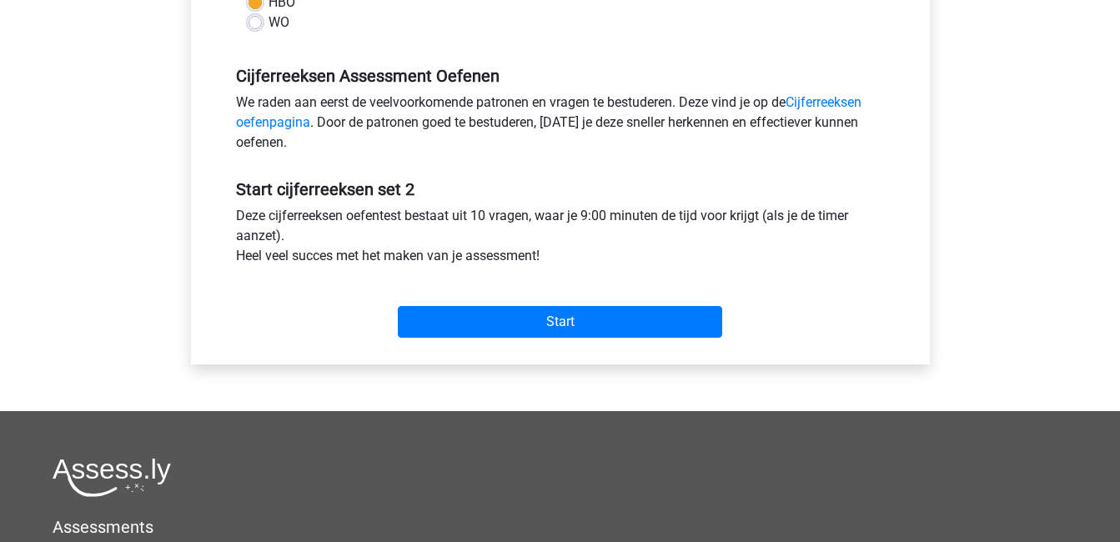
scroll to position [469, 0]
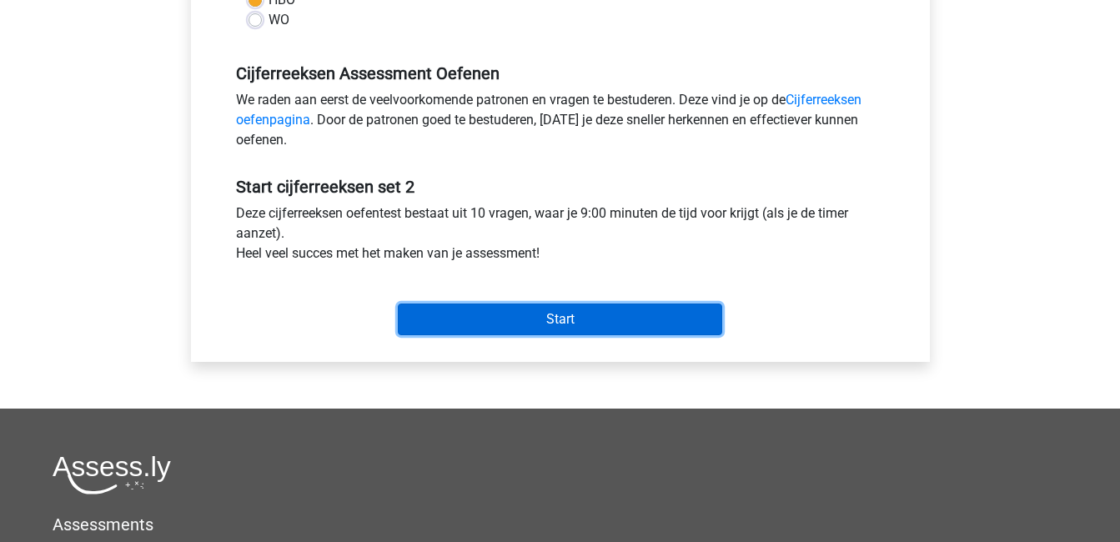
click at [495, 318] on input "Start" at bounding box center [560, 320] width 324 height 32
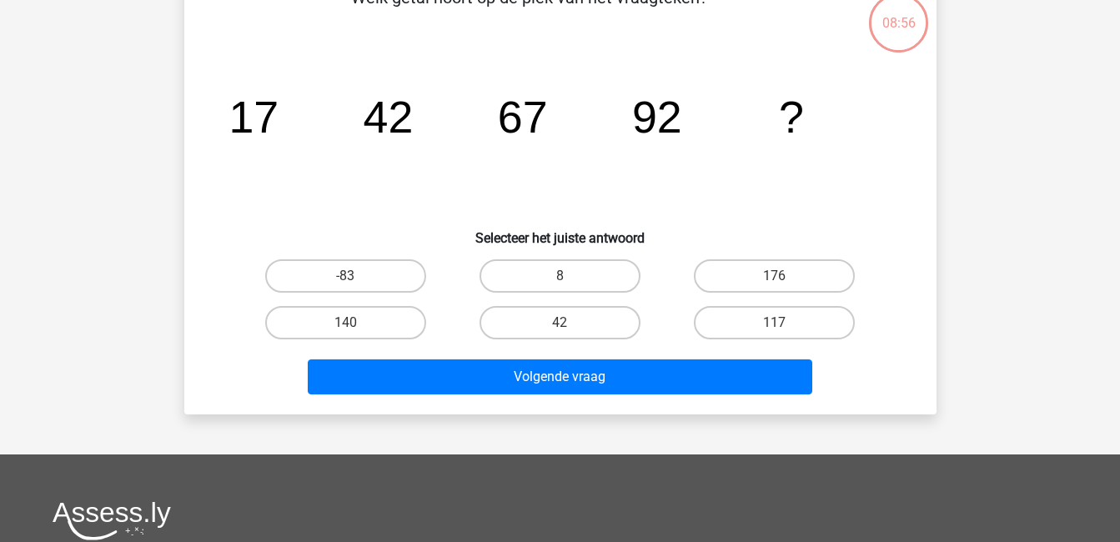
scroll to position [103, 0]
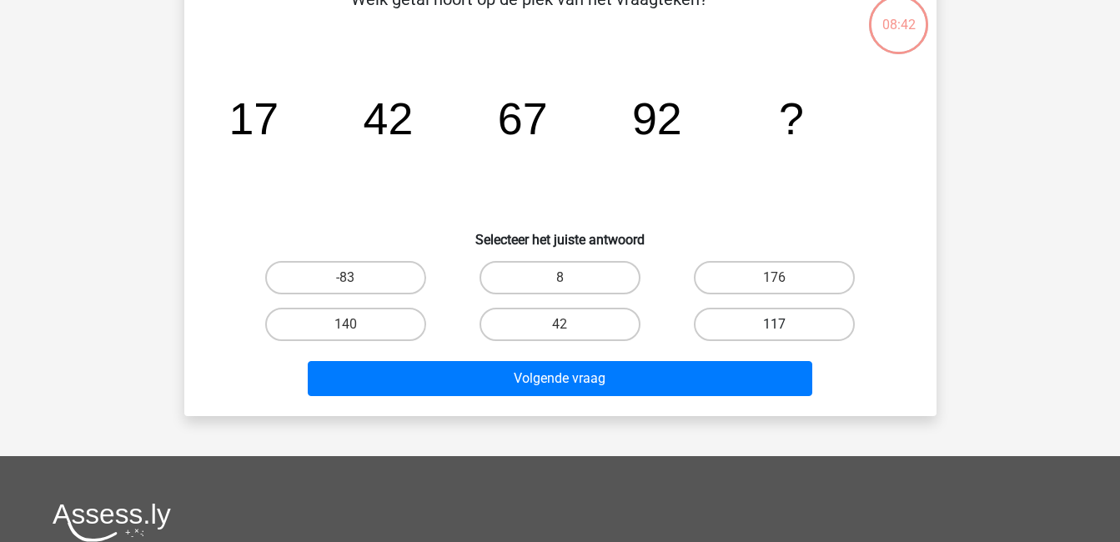
click at [731, 333] on label "117" at bounding box center [774, 324] width 161 height 33
click at [775, 333] on input "117" at bounding box center [780, 329] width 11 height 11
radio input "true"
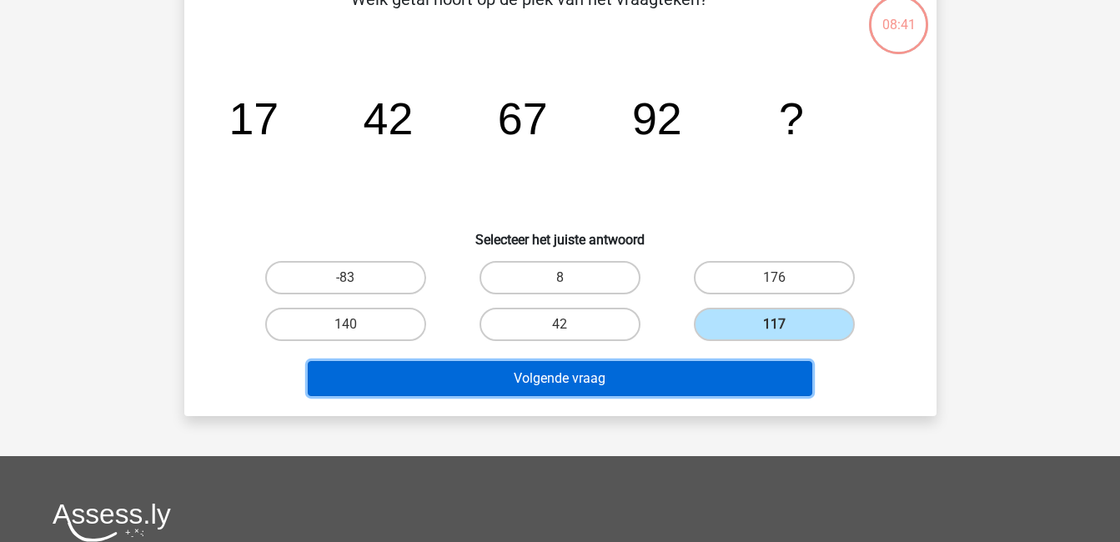
click at [739, 368] on button "Volgende vraag" at bounding box center [560, 378] width 505 height 35
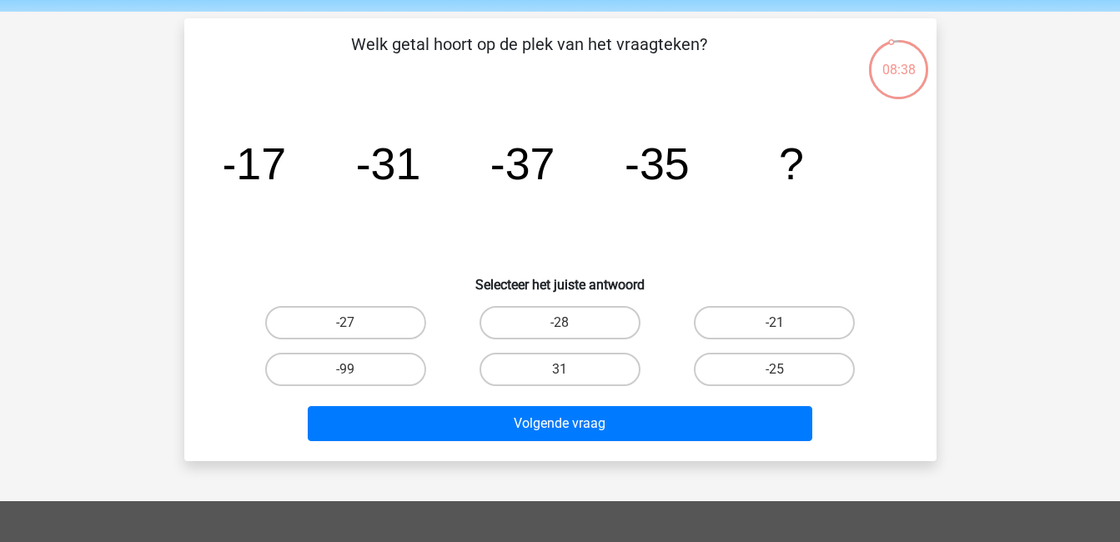
scroll to position [58, 0]
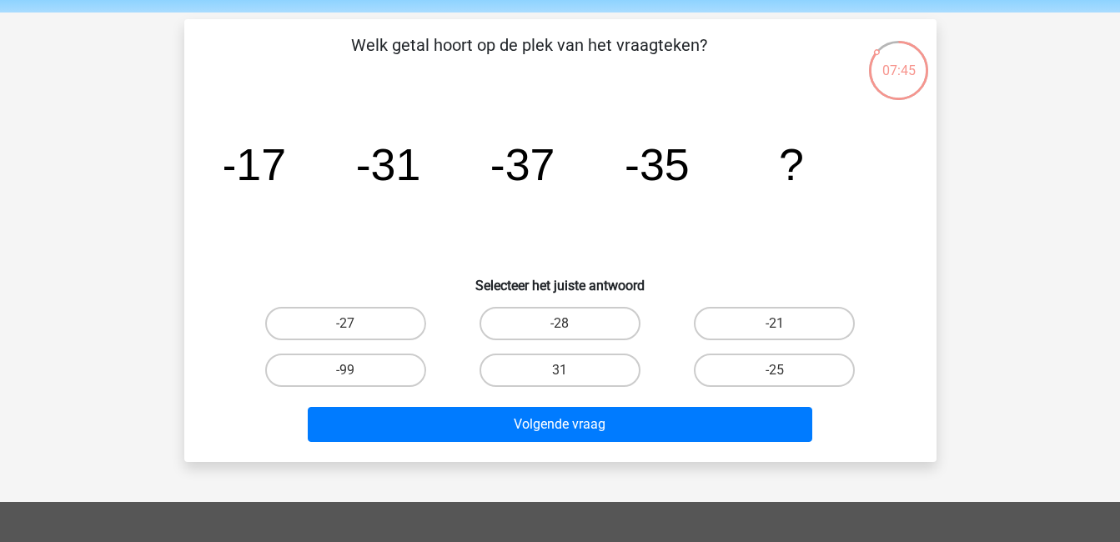
click at [384, 305] on div "-27" at bounding box center [346, 323] width 214 height 47
click at [381, 316] on label "-27" at bounding box center [345, 323] width 161 height 33
click at [356, 324] on input "-27" at bounding box center [350, 329] width 11 height 11
radio input "true"
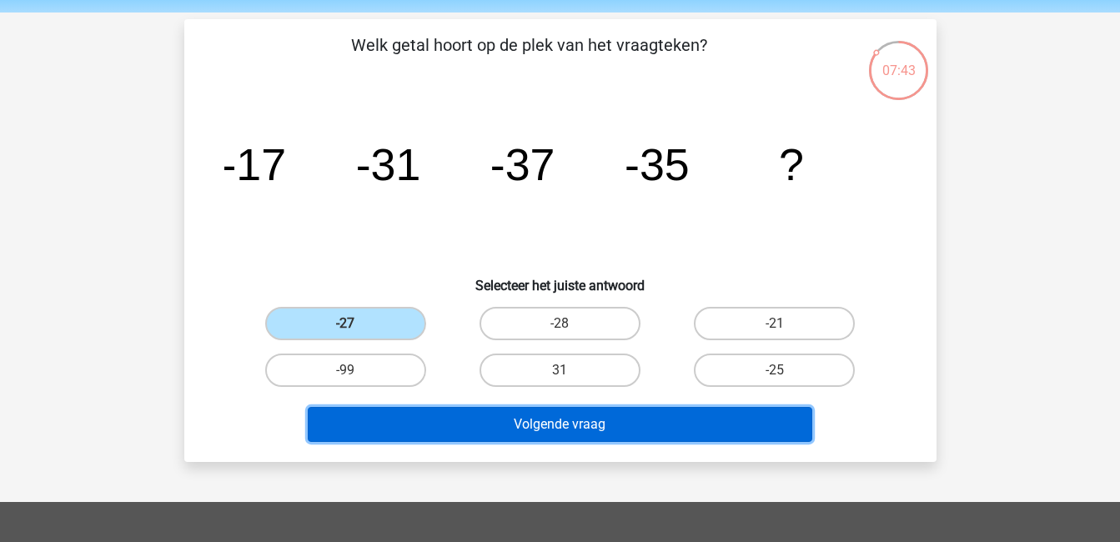
click at [532, 421] on button "Volgende vraag" at bounding box center [560, 424] width 505 height 35
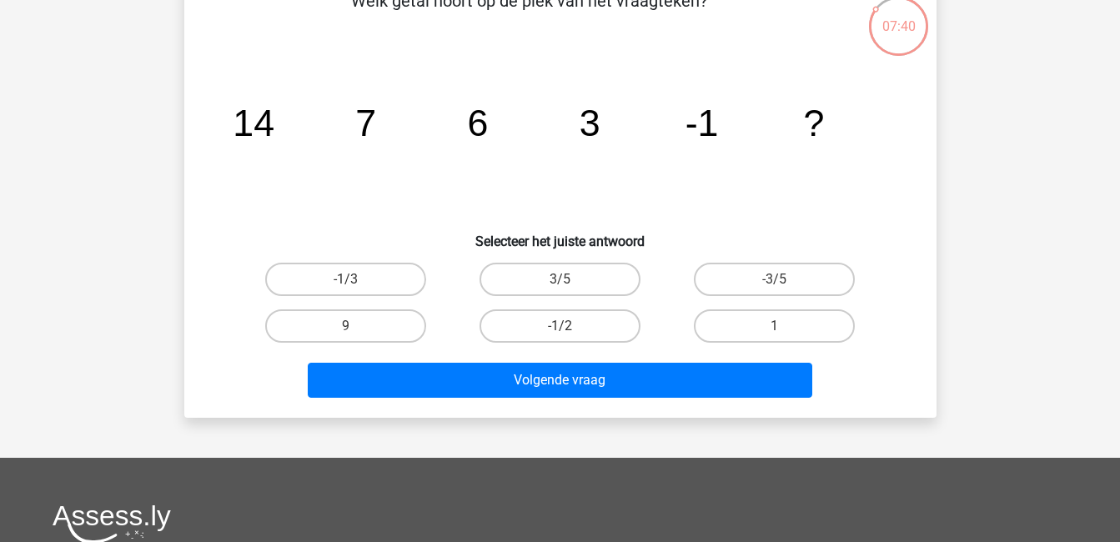
scroll to position [103, 0]
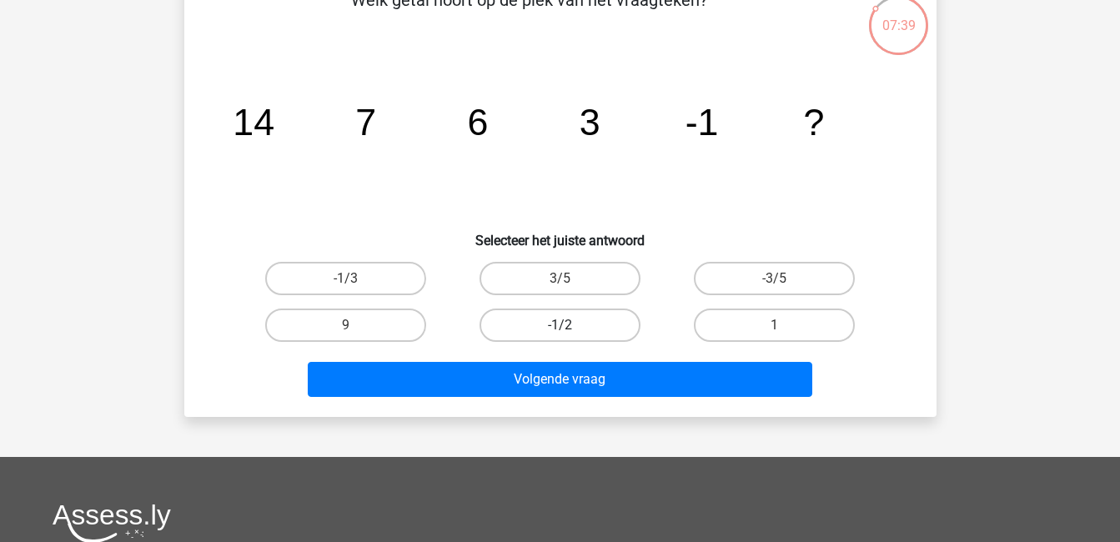
click at [586, 314] on label "-1/2" at bounding box center [560, 325] width 161 height 33
click at [570, 325] on input "-1/2" at bounding box center [565, 330] width 11 height 11
radio input "true"
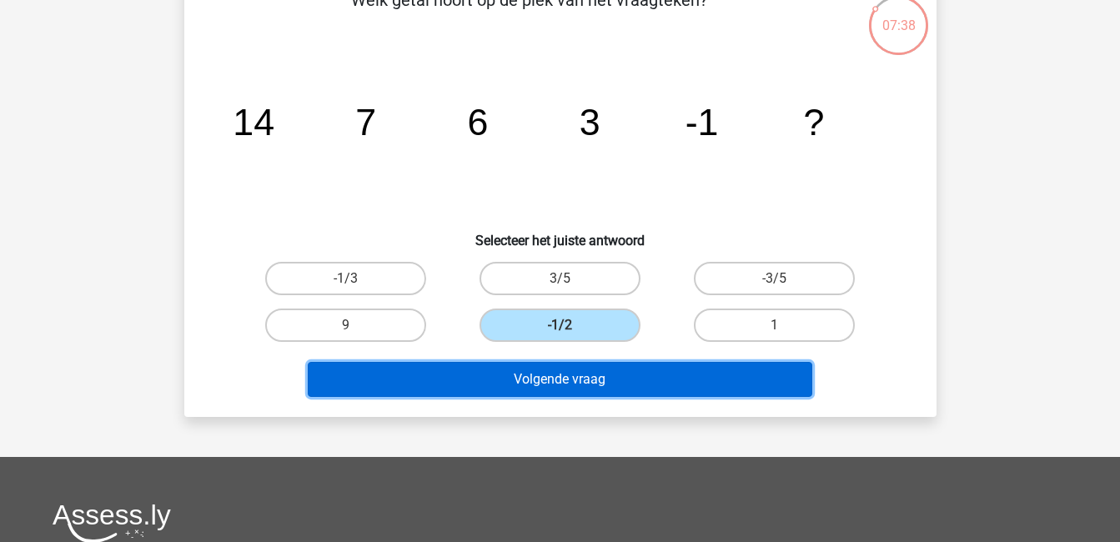
click at [614, 373] on button "Volgende vraag" at bounding box center [560, 379] width 505 height 35
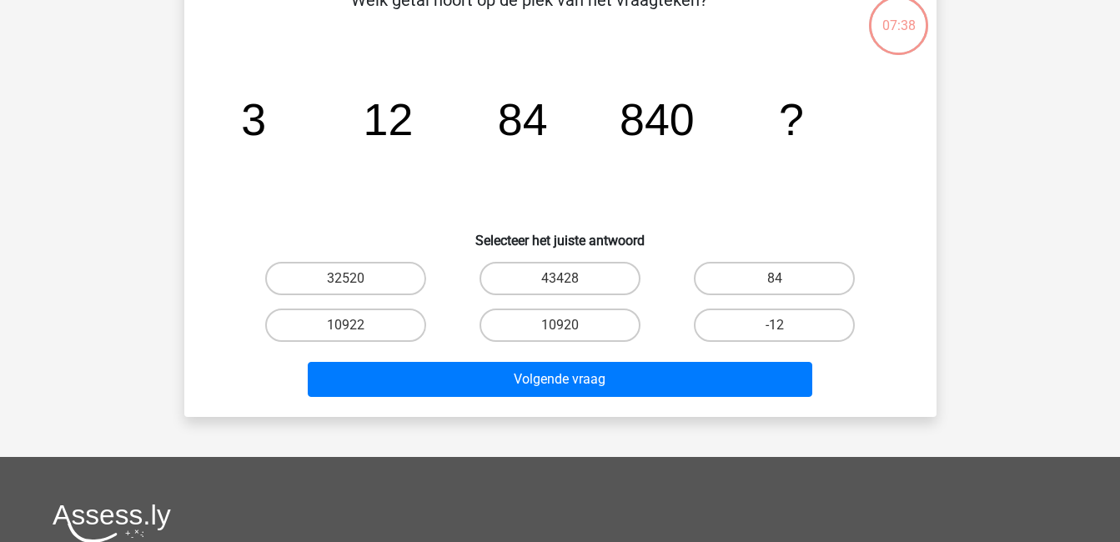
scroll to position [77, 0]
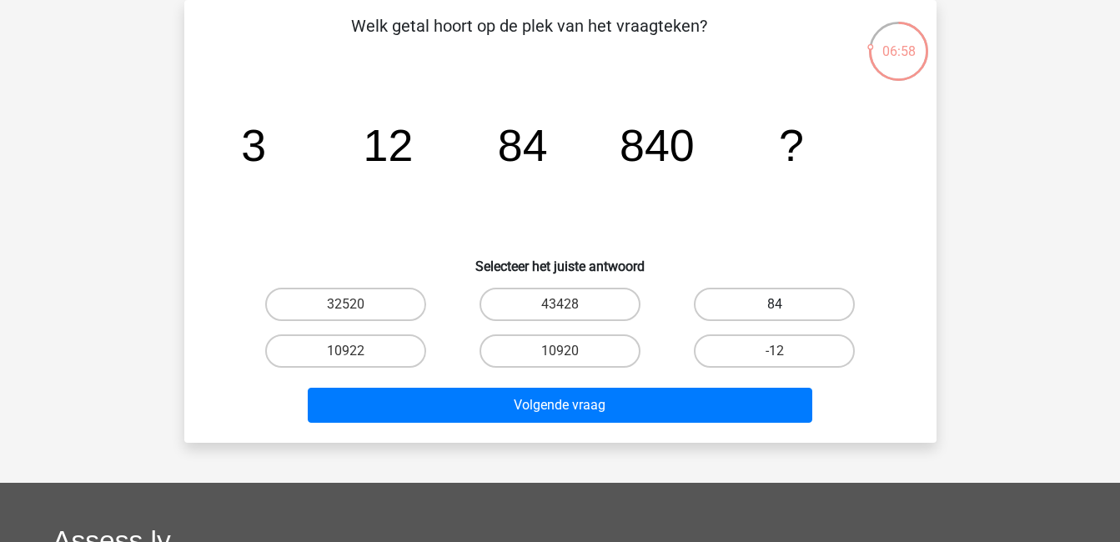
click at [789, 309] on label "84" at bounding box center [774, 304] width 161 height 33
click at [786, 309] on input "84" at bounding box center [780, 309] width 11 height 11
radio input "true"
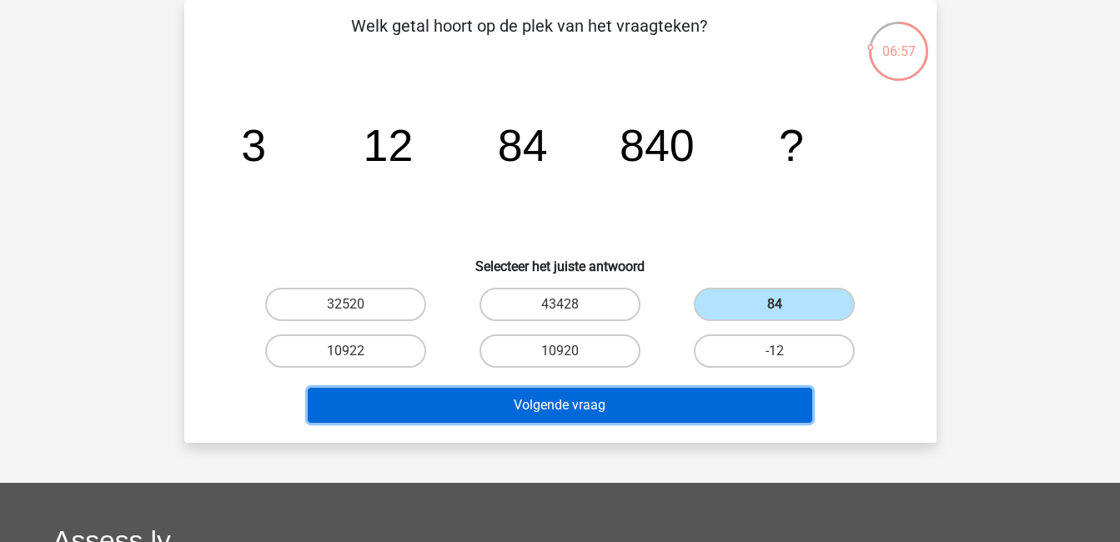
click at [753, 409] on button "Volgende vraag" at bounding box center [560, 405] width 505 height 35
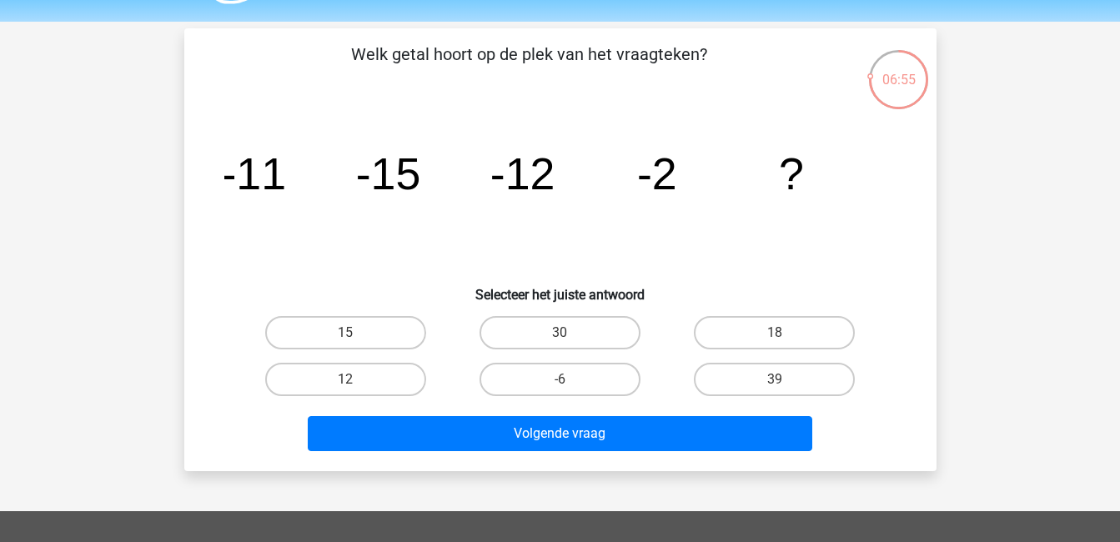
scroll to position [47, 0]
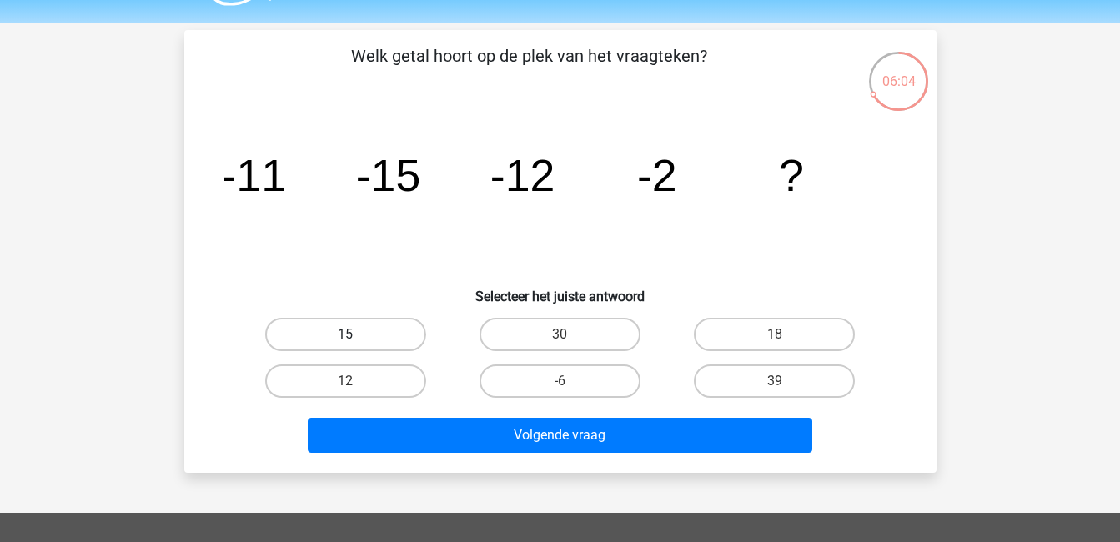
click at [335, 337] on label "15" at bounding box center [345, 334] width 161 height 33
click at [345, 337] on input "15" at bounding box center [350, 339] width 11 height 11
radio input "true"
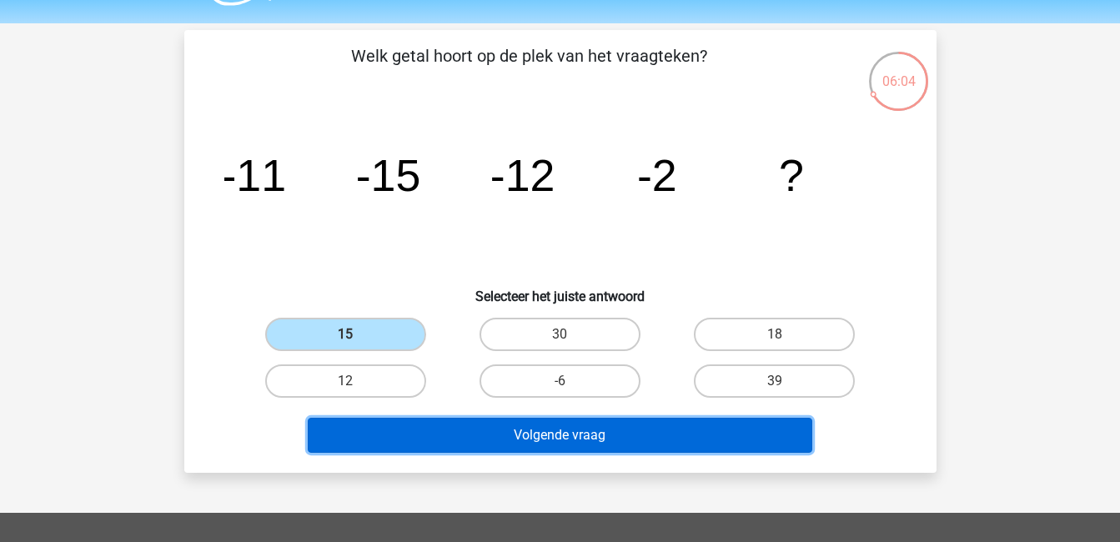
click at [504, 426] on button "Volgende vraag" at bounding box center [560, 435] width 505 height 35
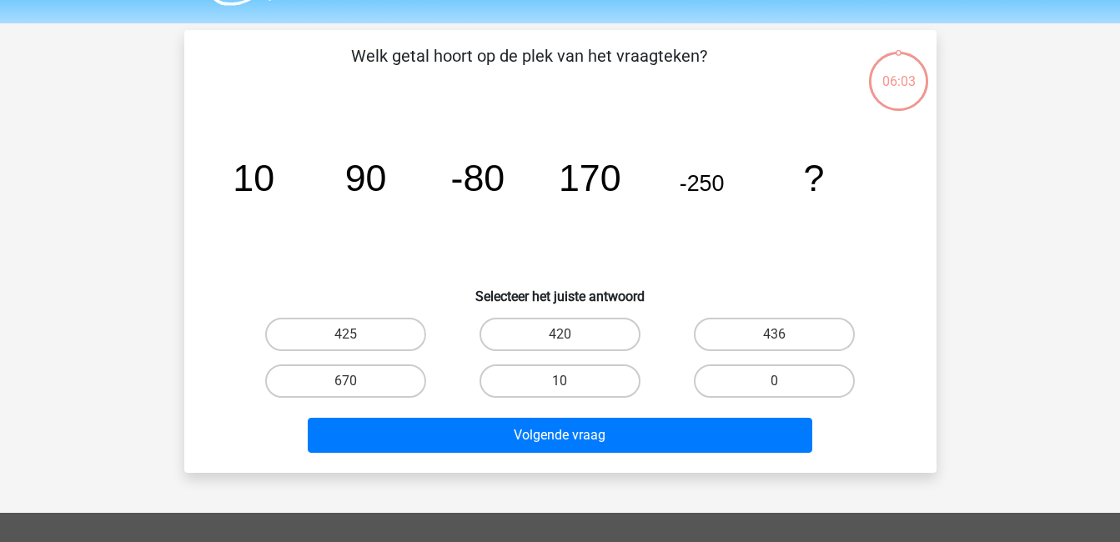
scroll to position [77, 0]
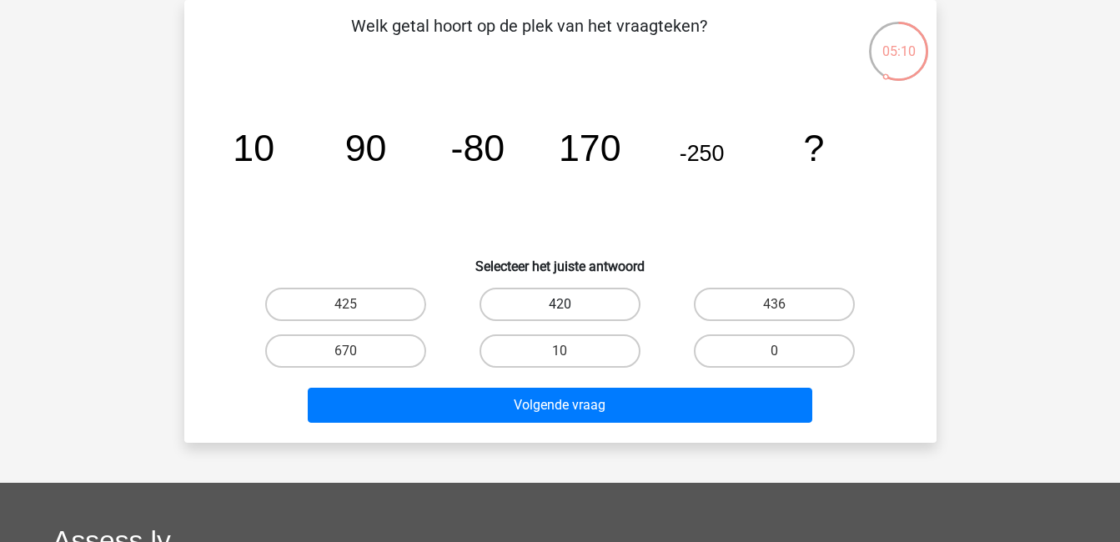
click at [575, 311] on label "420" at bounding box center [560, 304] width 161 height 33
click at [570, 311] on input "420" at bounding box center [565, 309] width 11 height 11
radio input "true"
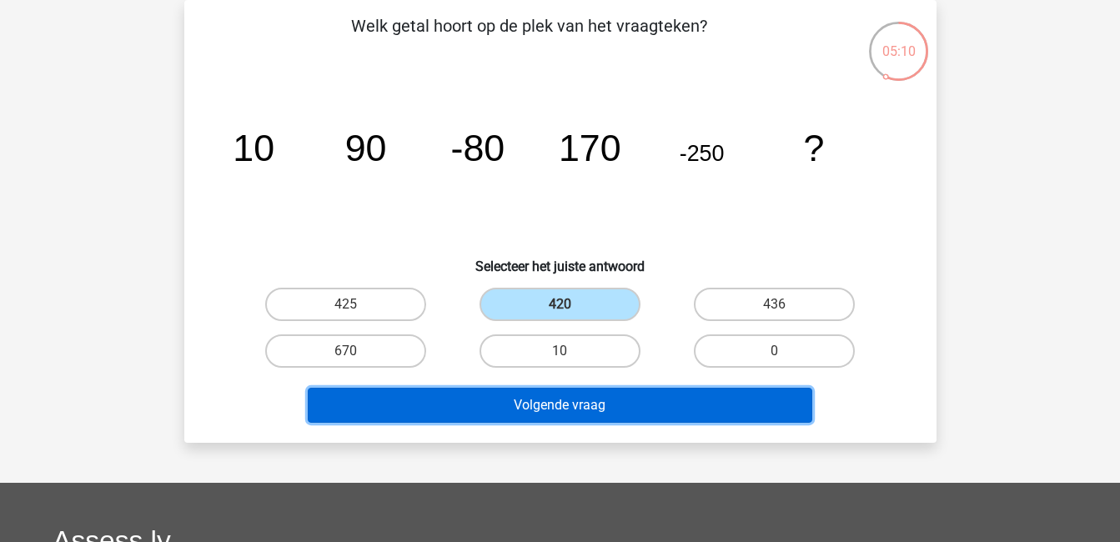
click at [651, 408] on button "Volgende vraag" at bounding box center [560, 405] width 505 height 35
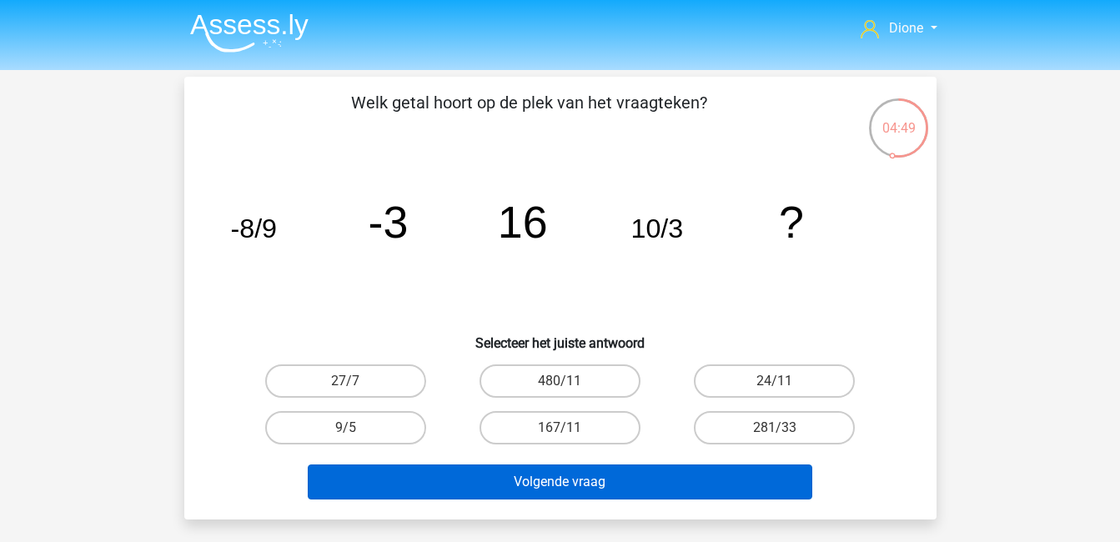
scroll to position [0, 0]
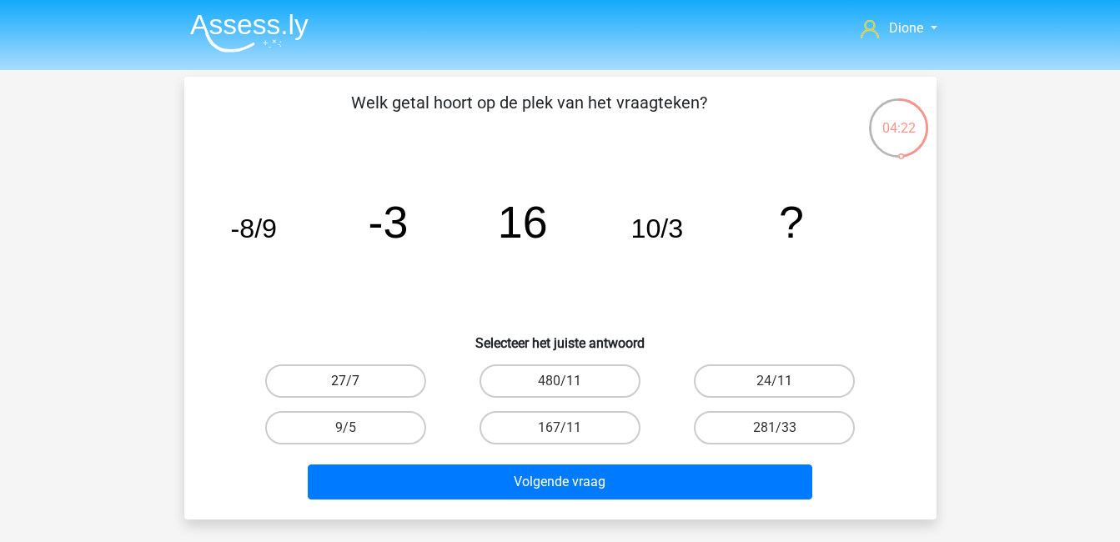
click at [395, 377] on label "27/7" at bounding box center [345, 380] width 161 height 33
click at [356, 381] on input "27/7" at bounding box center [350, 386] width 11 height 11
radio input "true"
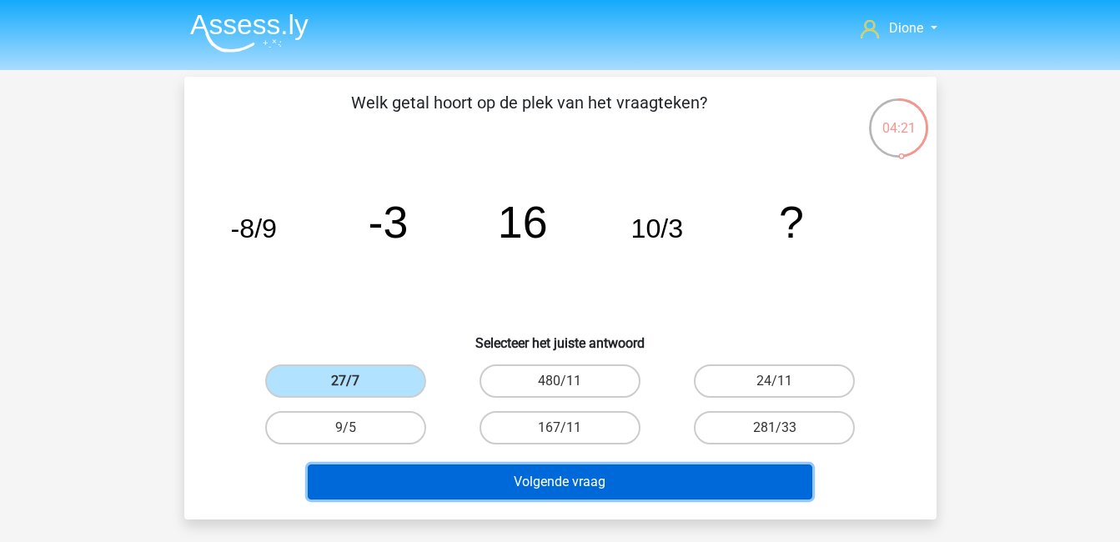
click at [554, 466] on button "Volgende vraag" at bounding box center [560, 482] width 505 height 35
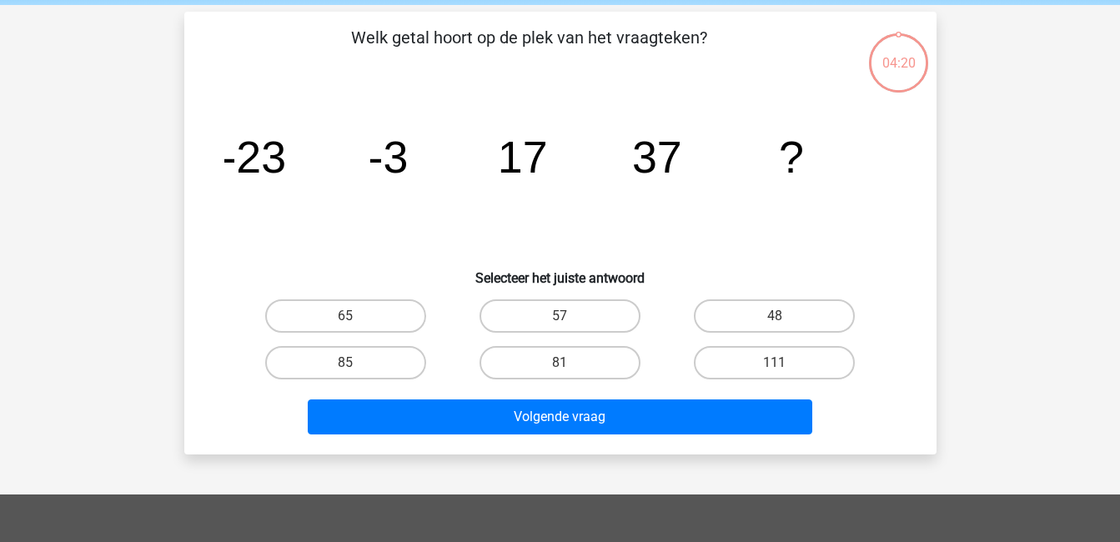
scroll to position [77, 0]
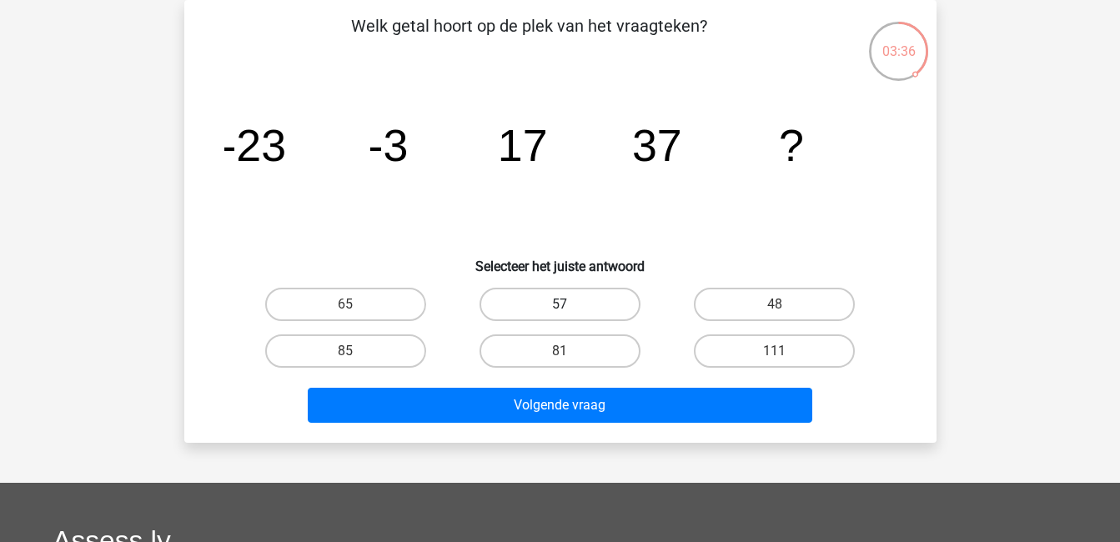
click at [586, 305] on label "57" at bounding box center [560, 304] width 161 height 33
click at [570, 305] on input "57" at bounding box center [565, 309] width 11 height 11
radio input "true"
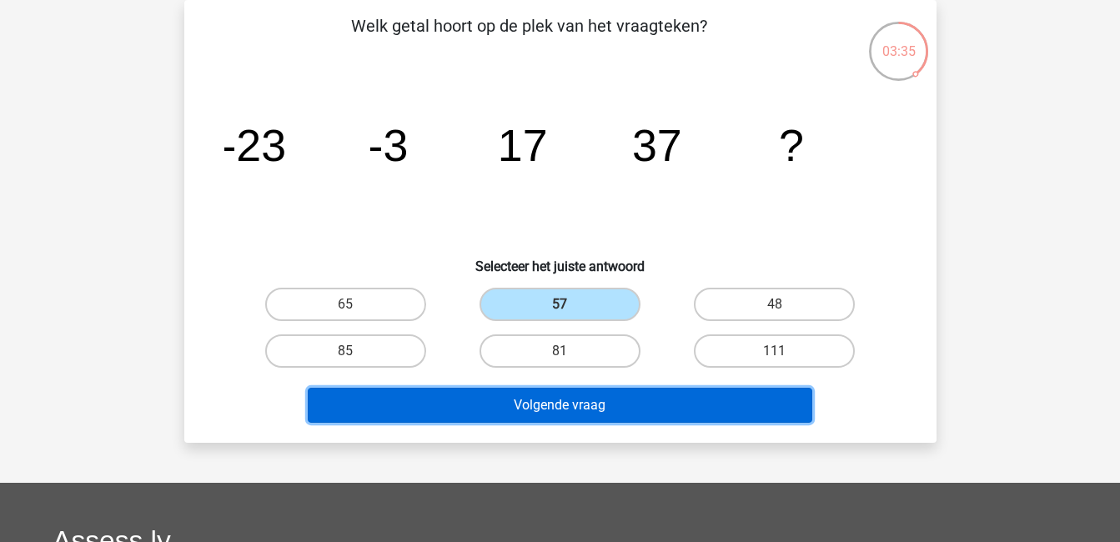
click at [618, 412] on button "Volgende vraag" at bounding box center [560, 405] width 505 height 35
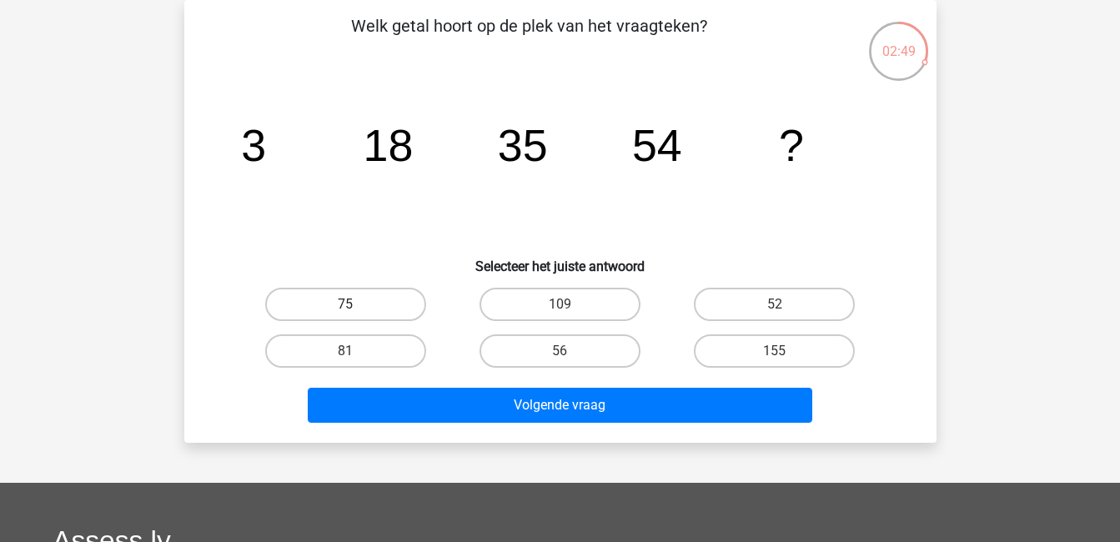
click at [389, 307] on label "75" at bounding box center [345, 304] width 161 height 33
click at [356, 307] on input "75" at bounding box center [350, 309] width 11 height 11
radio input "true"
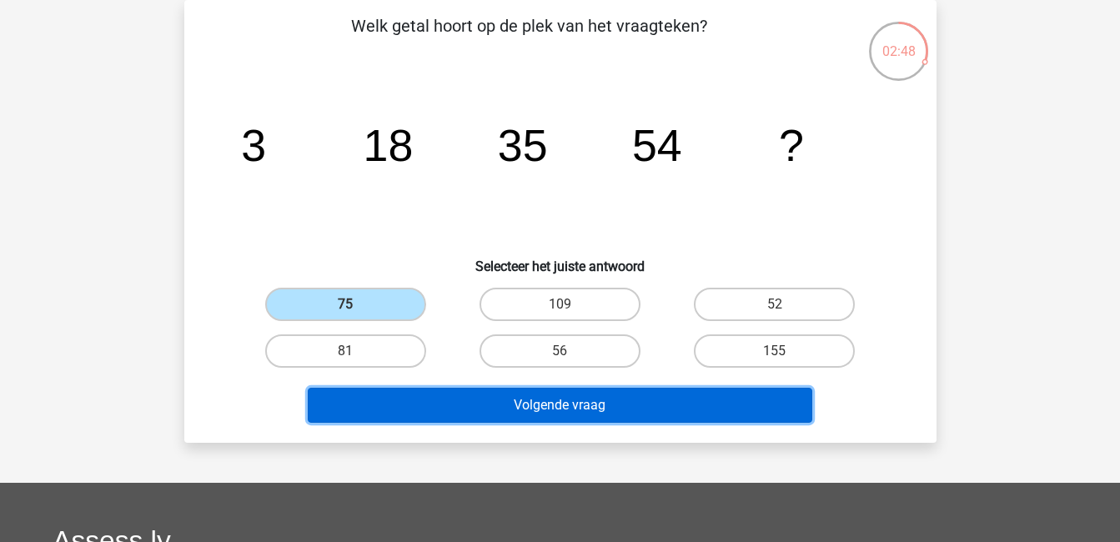
click at [505, 394] on button "Volgende vraag" at bounding box center [560, 405] width 505 height 35
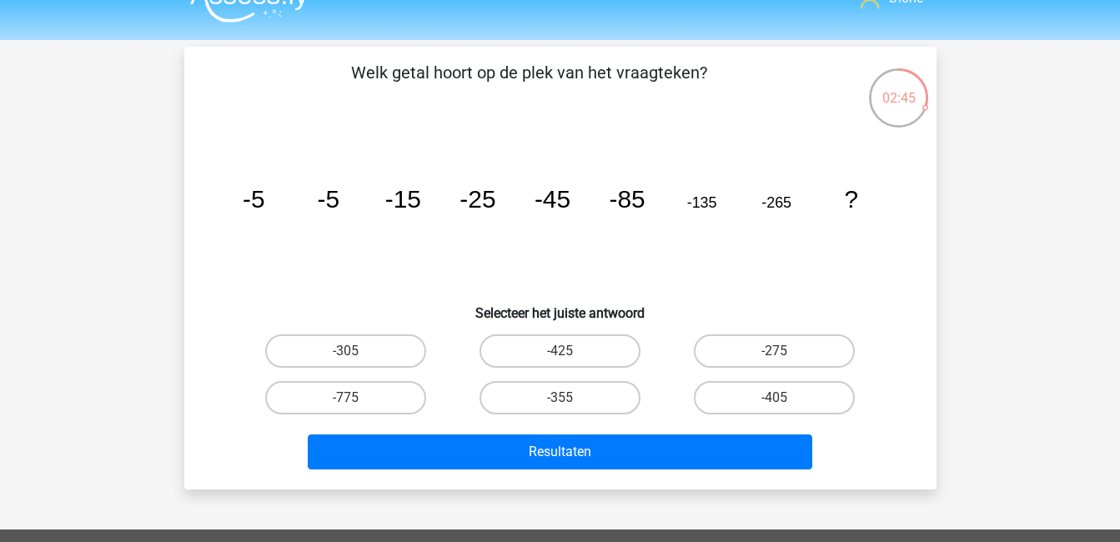
scroll to position [29, 0]
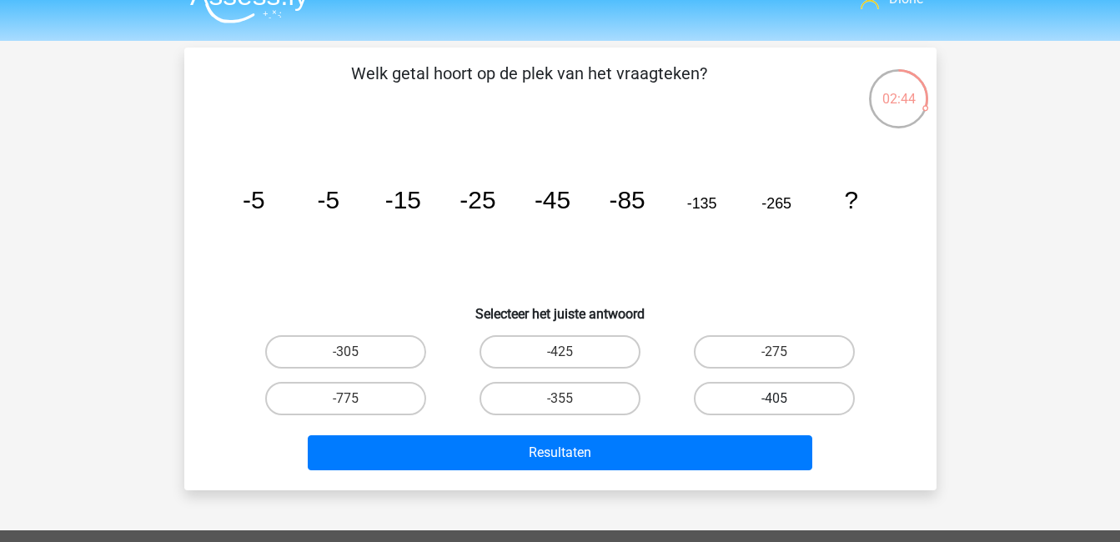
click at [802, 393] on label "-405" at bounding box center [774, 398] width 161 height 33
click at [786, 399] on input "-405" at bounding box center [780, 404] width 11 height 11
radio input "true"
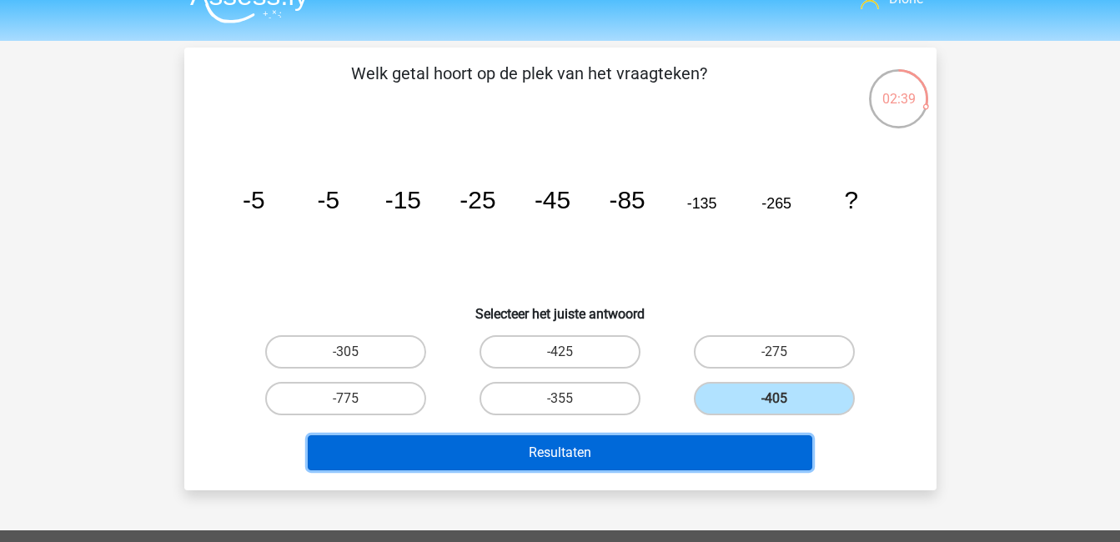
click at [741, 446] on button "Resultaten" at bounding box center [560, 452] width 505 height 35
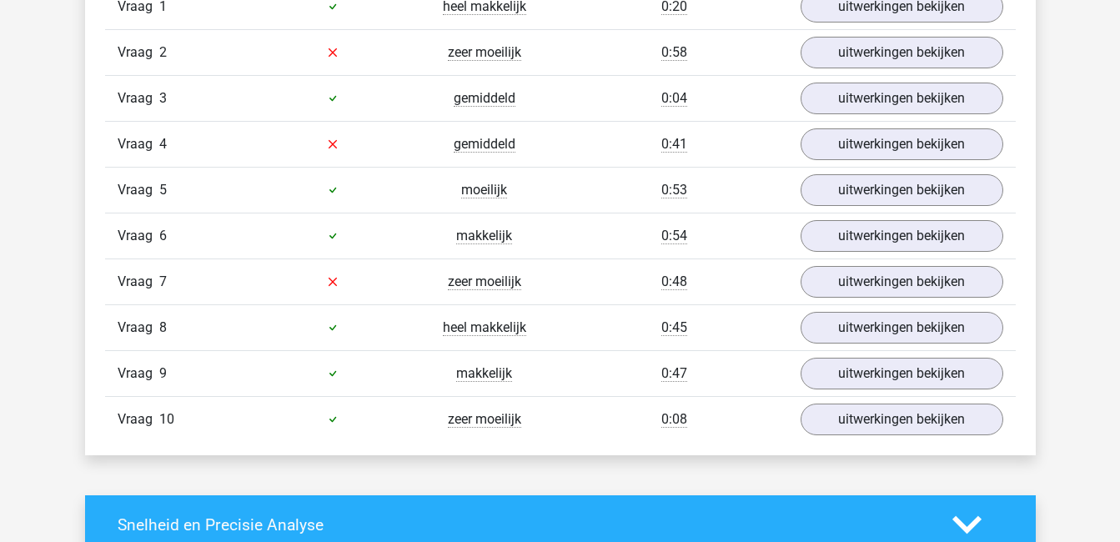
scroll to position [1098, 0]
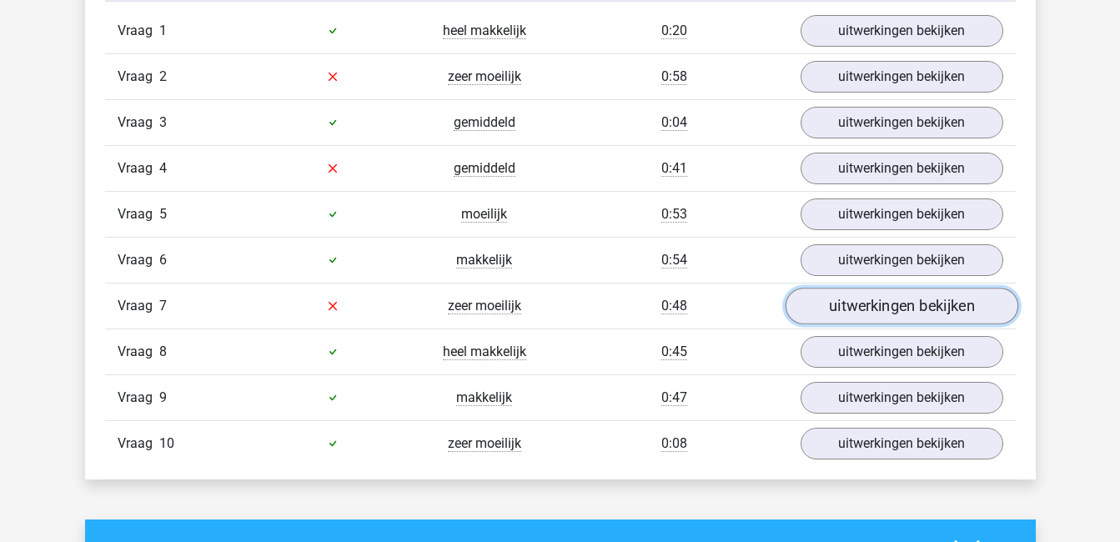
click at [914, 314] on link "uitwerkingen bekijken" at bounding box center [901, 306] width 233 height 37
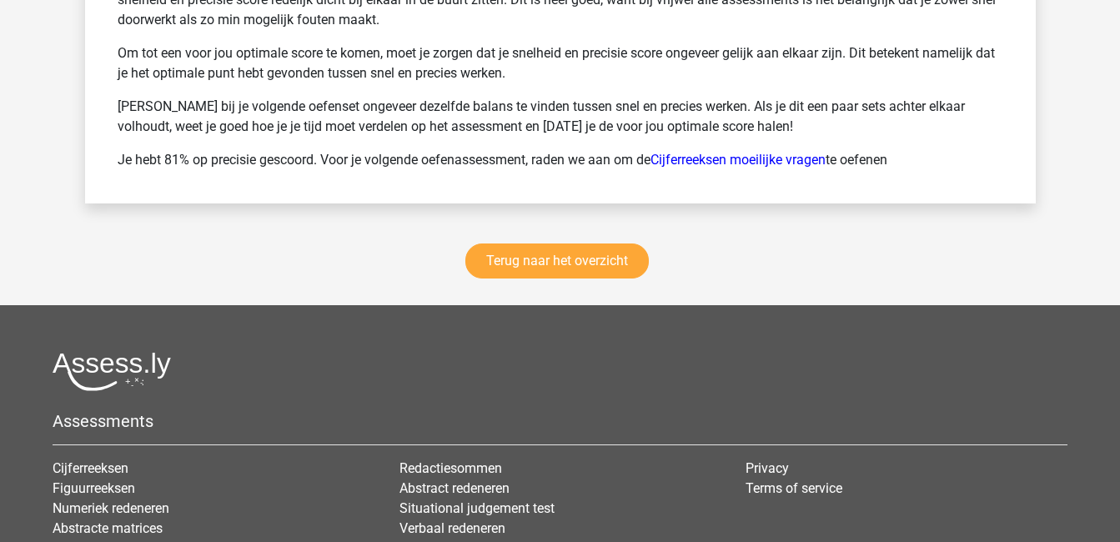
scroll to position [3313, 0]
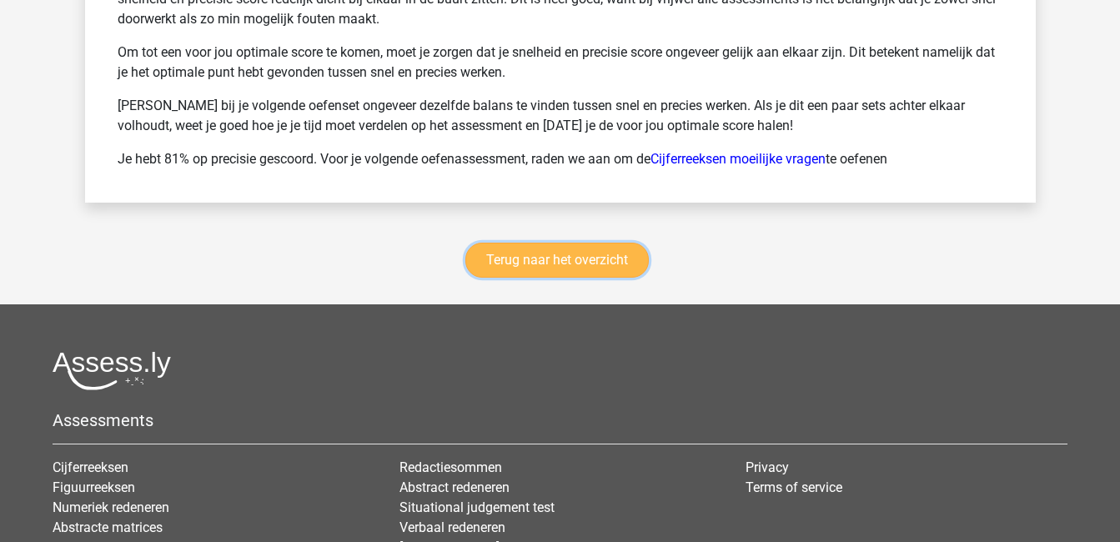
click at [618, 269] on link "Terug naar het overzicht" at bounding box center [556, 260] width 183 height 35
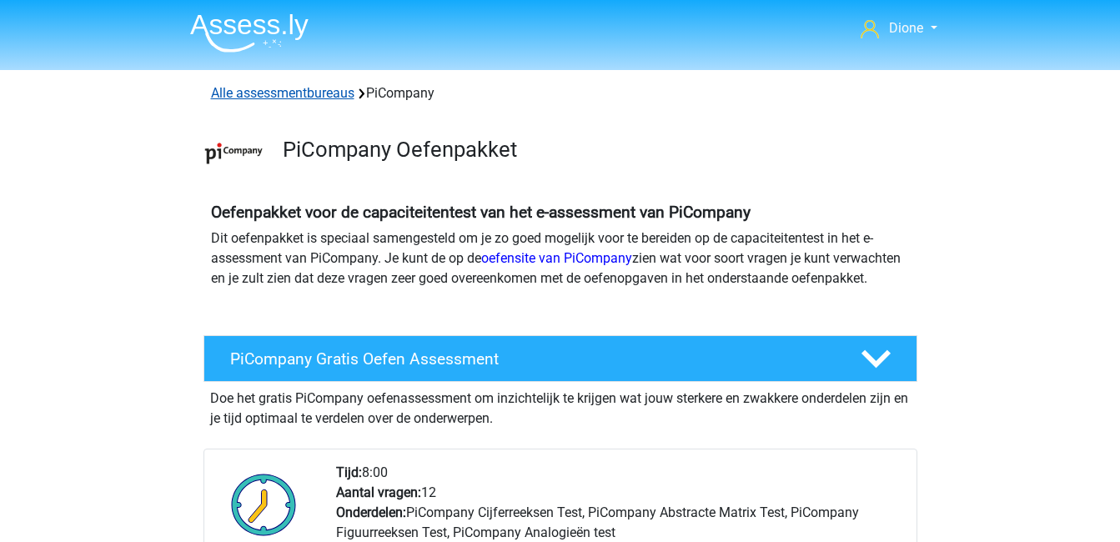
click at [270, 86] on link "Alle assessmentbureaus" at bounding box center [282, 93] width 143 height 16
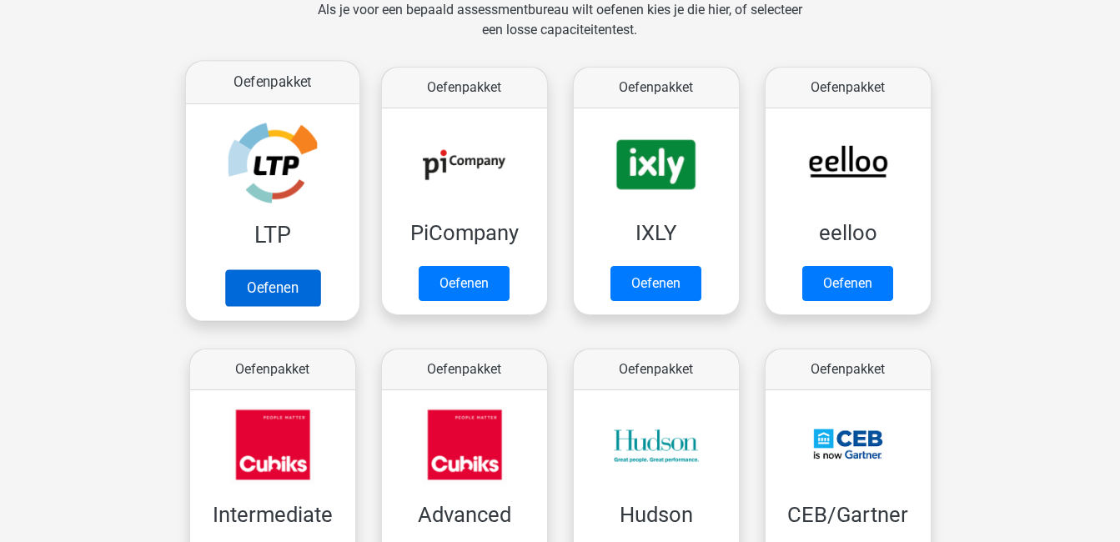
scroll to position [265, 0]
click at [264, 269] on link "Oefenen" at bounding box center [271, 287] width 95 height 37
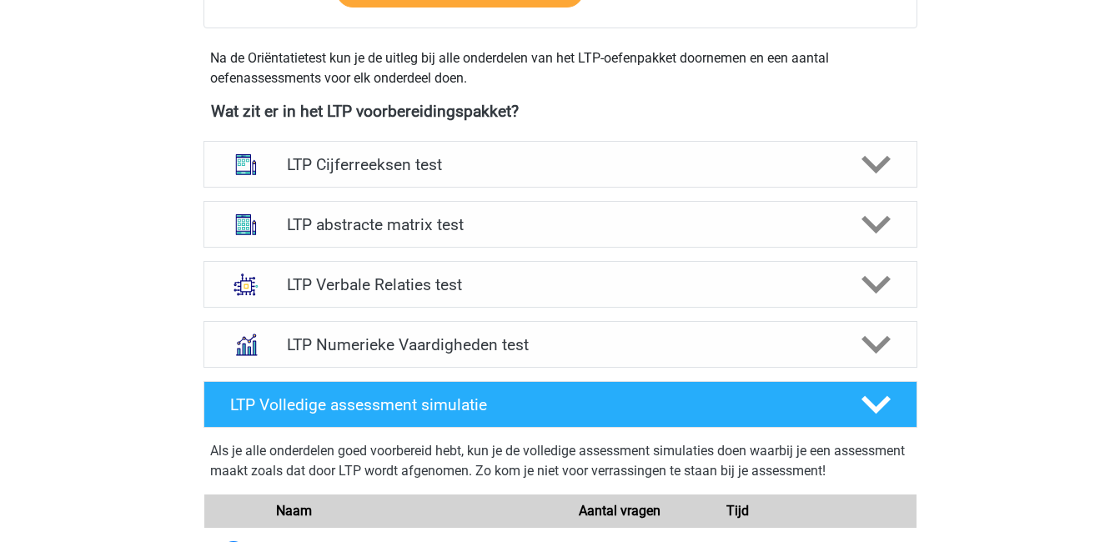
scroll to position [572, 0]
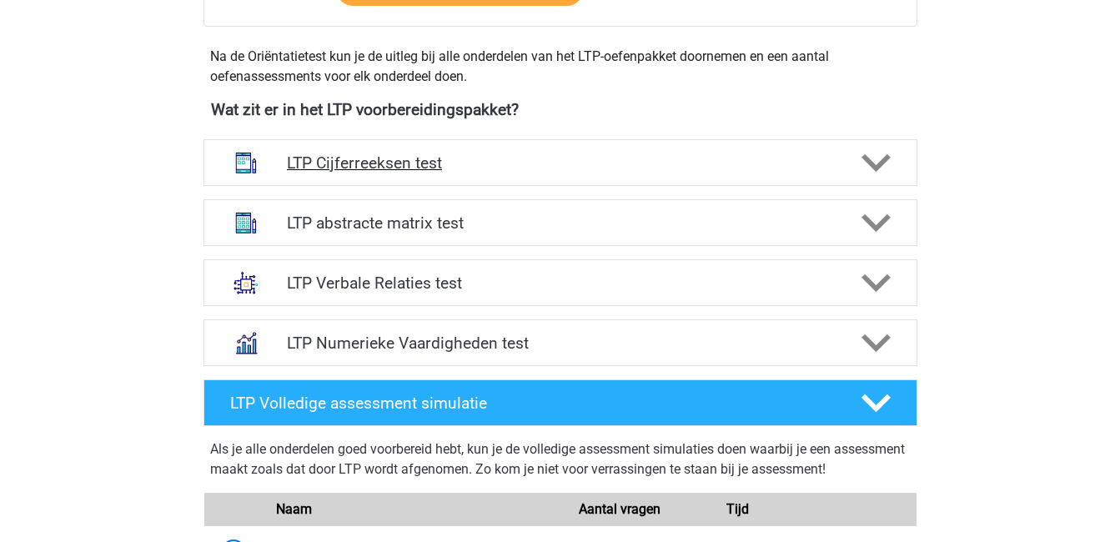
click at [445, 163] on h4 "LTP Cijferreeksen test" at bounding box center [560, 162] width 546 height 19
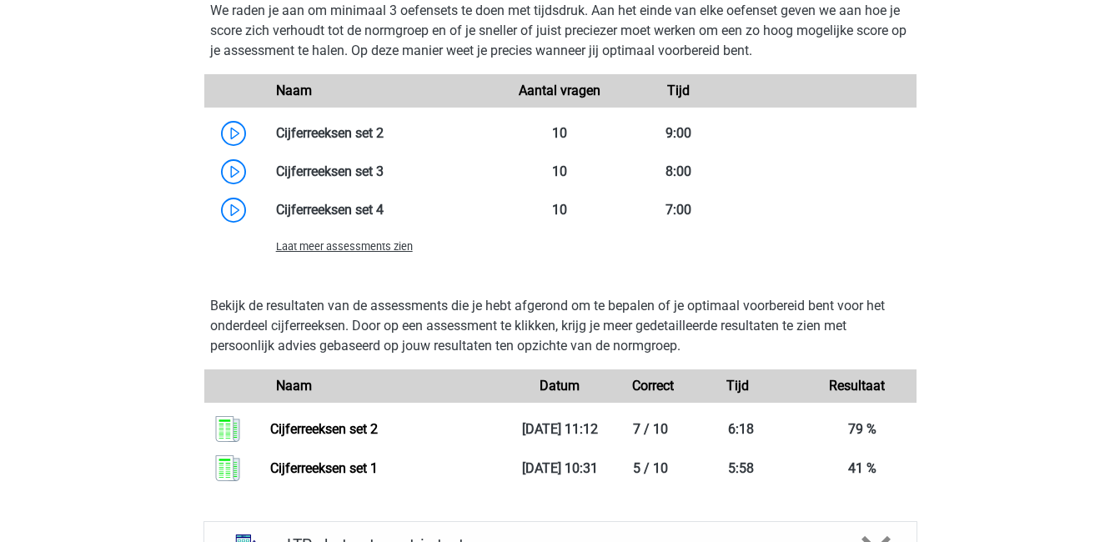
scroll to position [1314, 0]
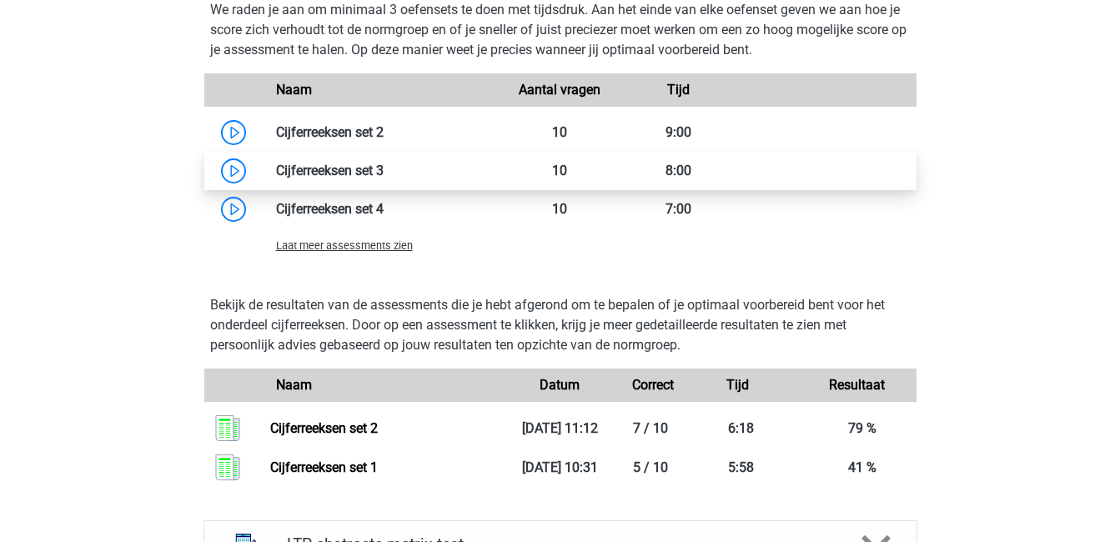
click at [384, 169] on link at bounding box center [384, 171] width 0 height 16
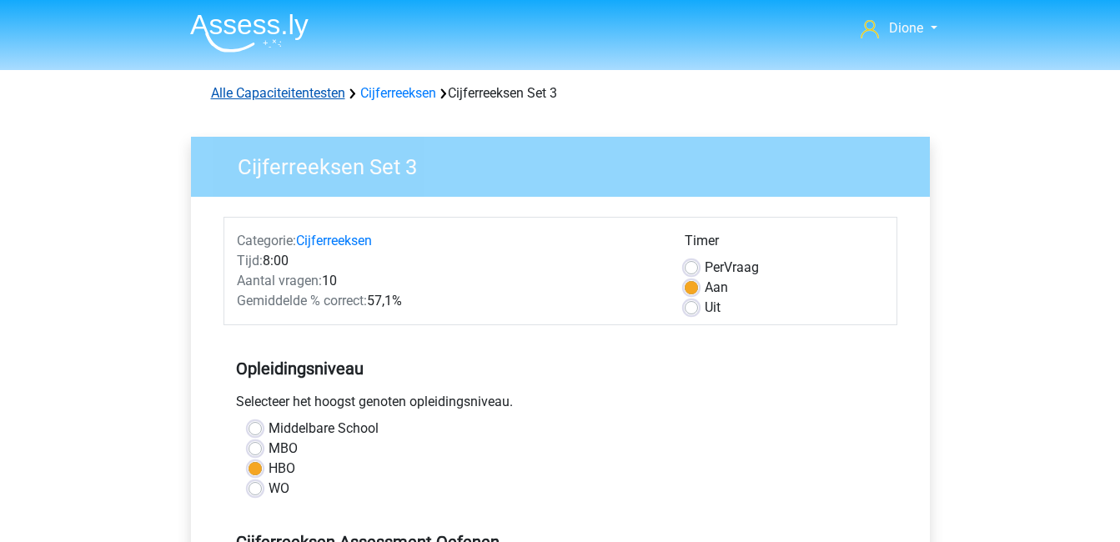
click at [241, 96] on link "Alle Capaciteitentesten" at bounding box center [278, 93] width 134 height 16
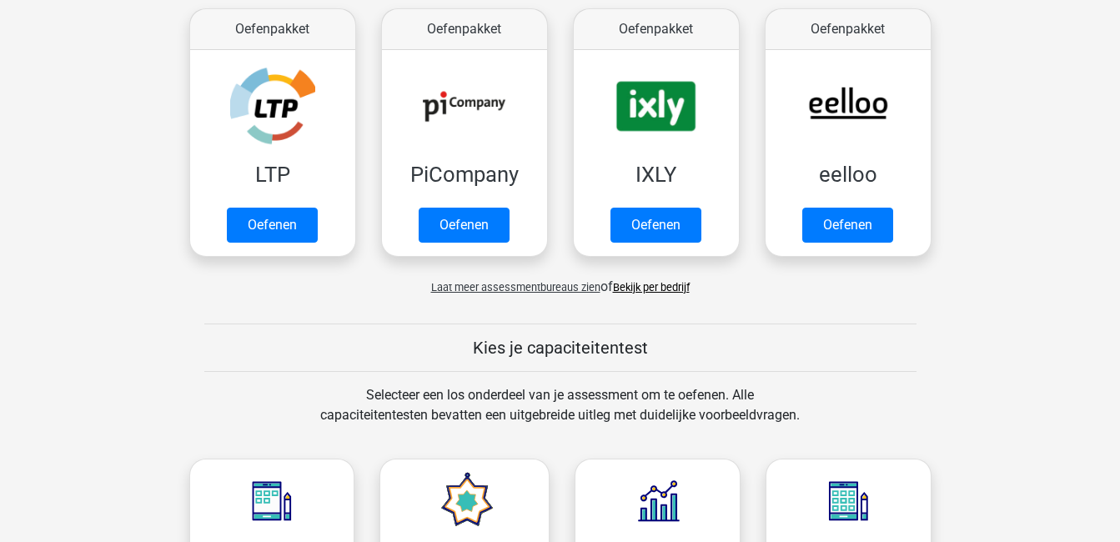
scroll to position [323, 0]
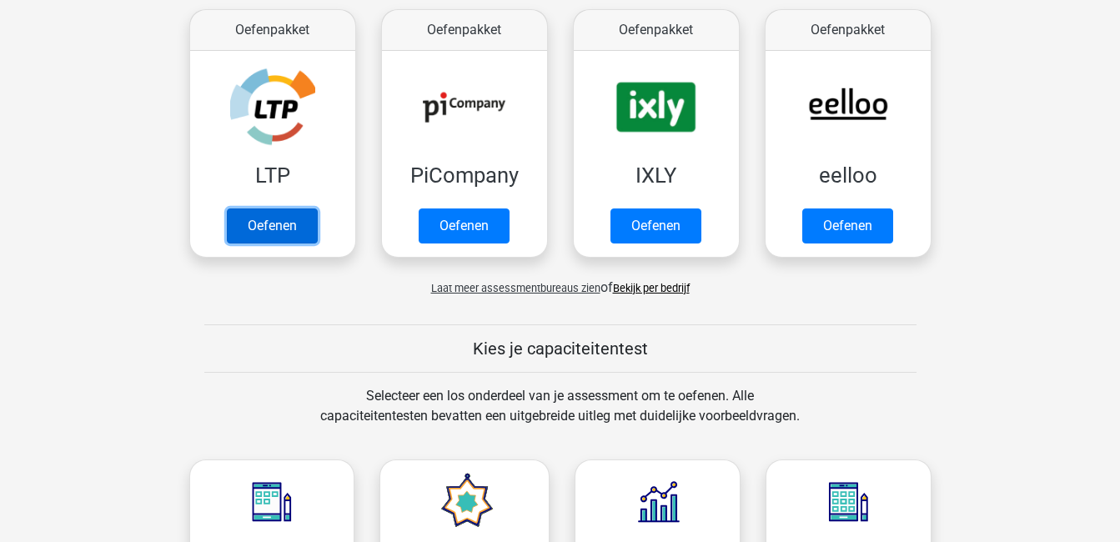
click at [241, 209] on link "Oefenen" at bounding box center [272, 226] width 91 height 35
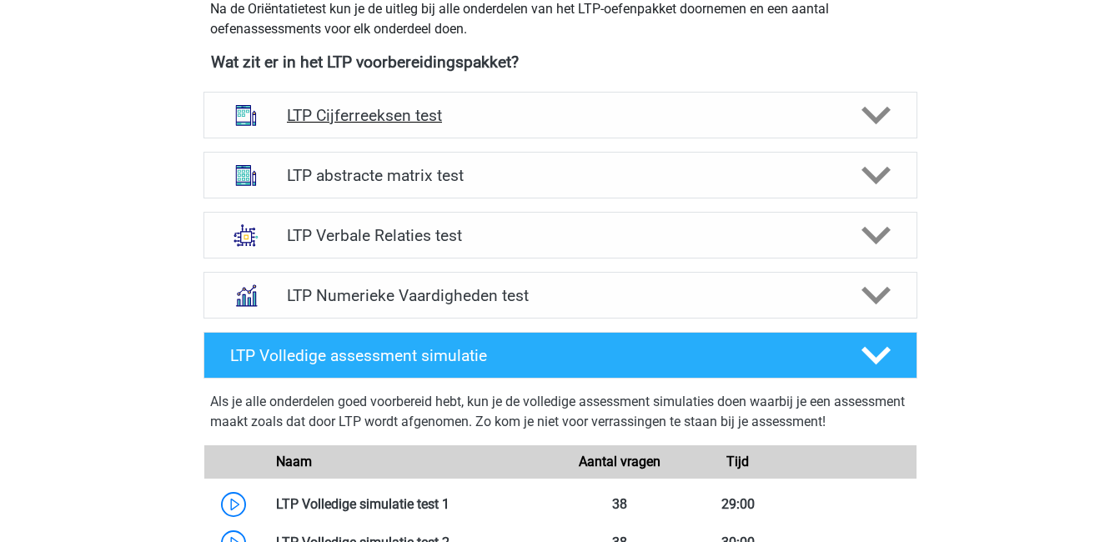
scroll to position [621, 0]
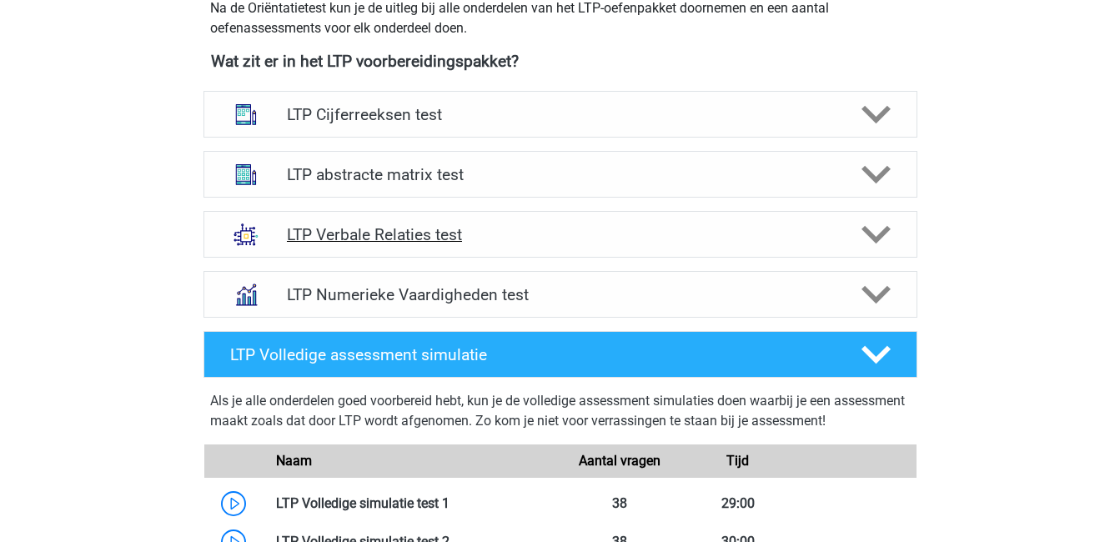
click at [377, 234] on h4 "LTP Verbale Relaties test" at bounding box center [560, 234] width 546 height 19
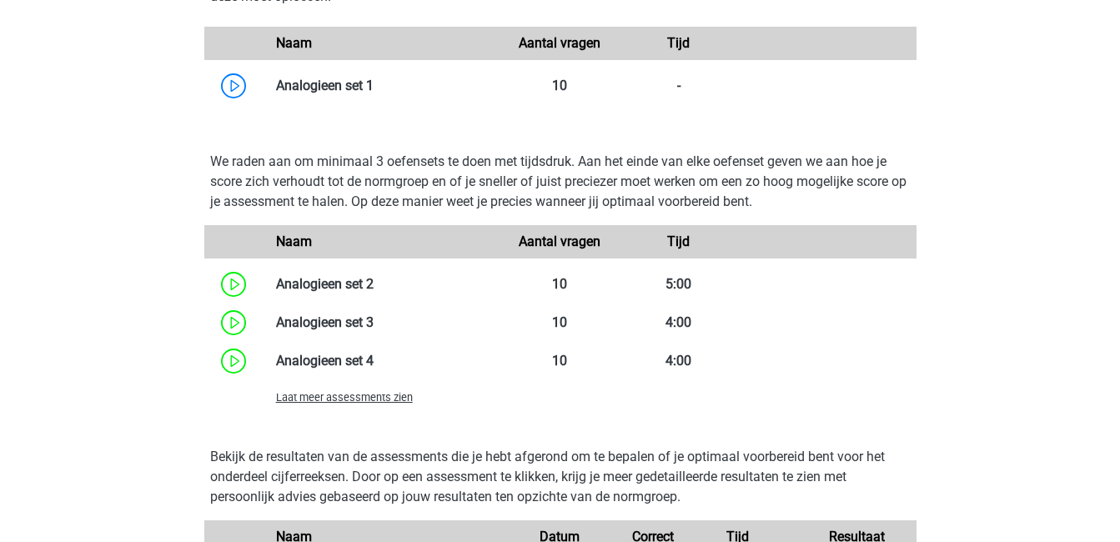
scroll to position [1443, 0]
click at [339, 392] on span "Laat meer assessments zien" at bounding box center [344, 396] width 137 height 13
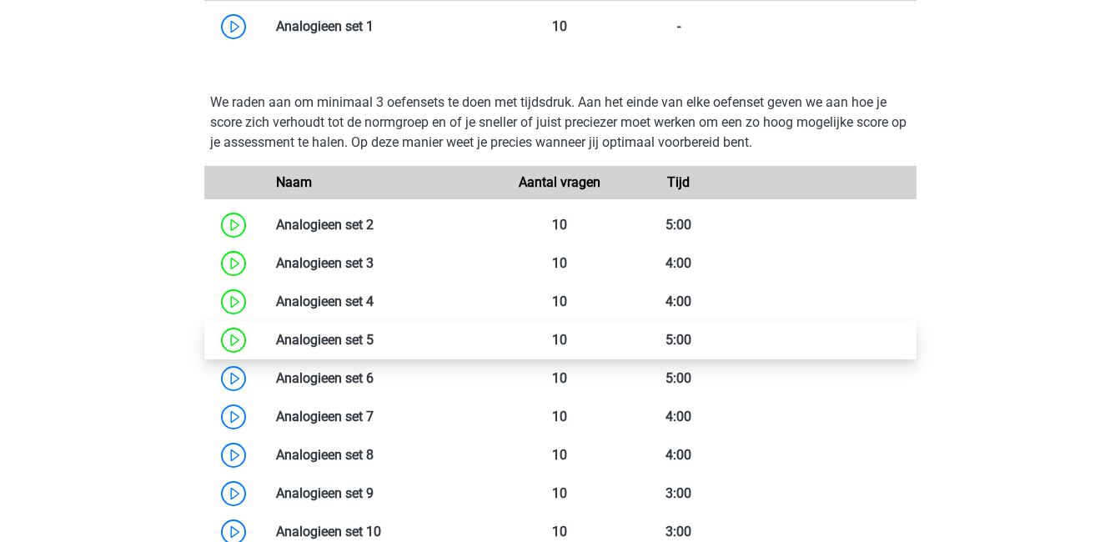
scroll to position [1502, 0]
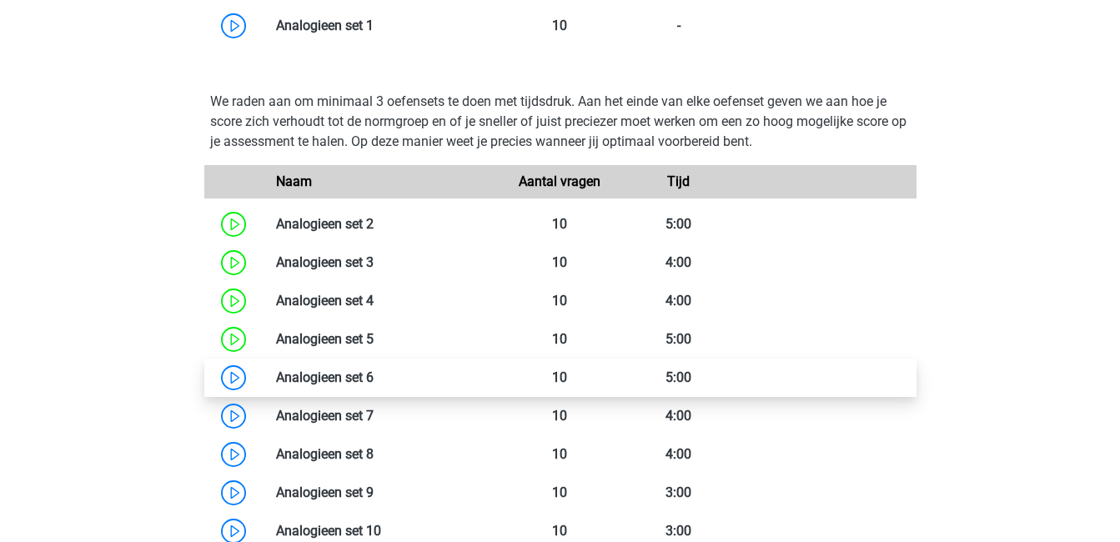
click at [374, 383] on link at bounding box center [374, 377] width 0 height 16
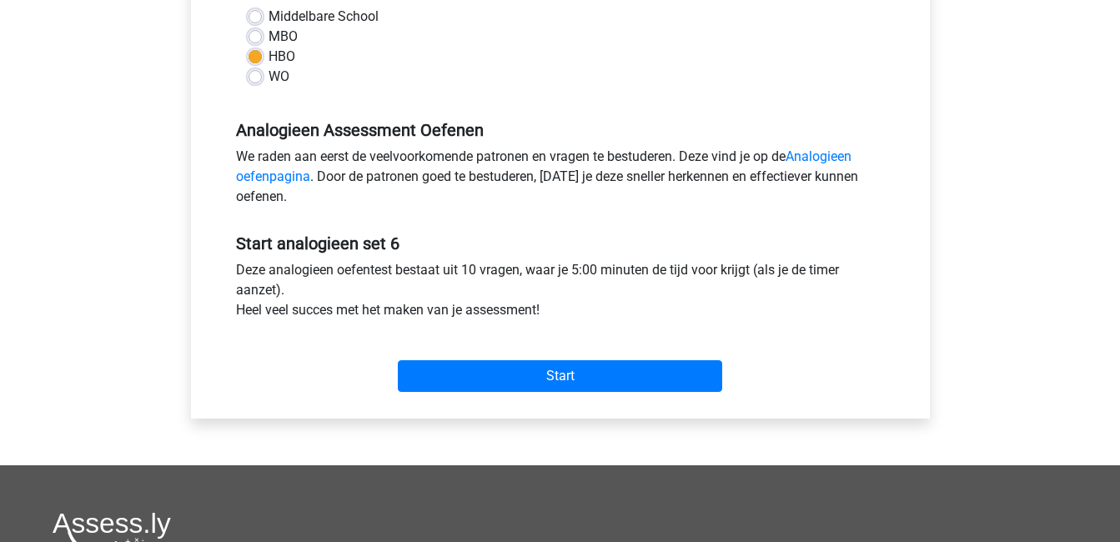
scroll to position [413, 0]
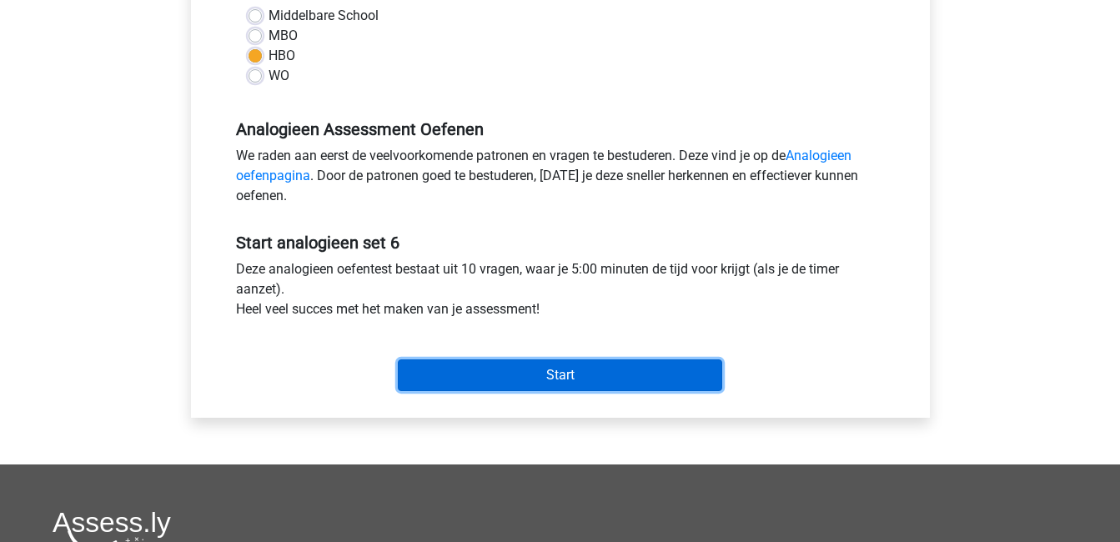
click at [464, 379] on input "Start" at bounding box center [560, 375] width 324 height 32
click at [537, 378] on input "Start" at bounding box center [560, 375] width 324 height 32
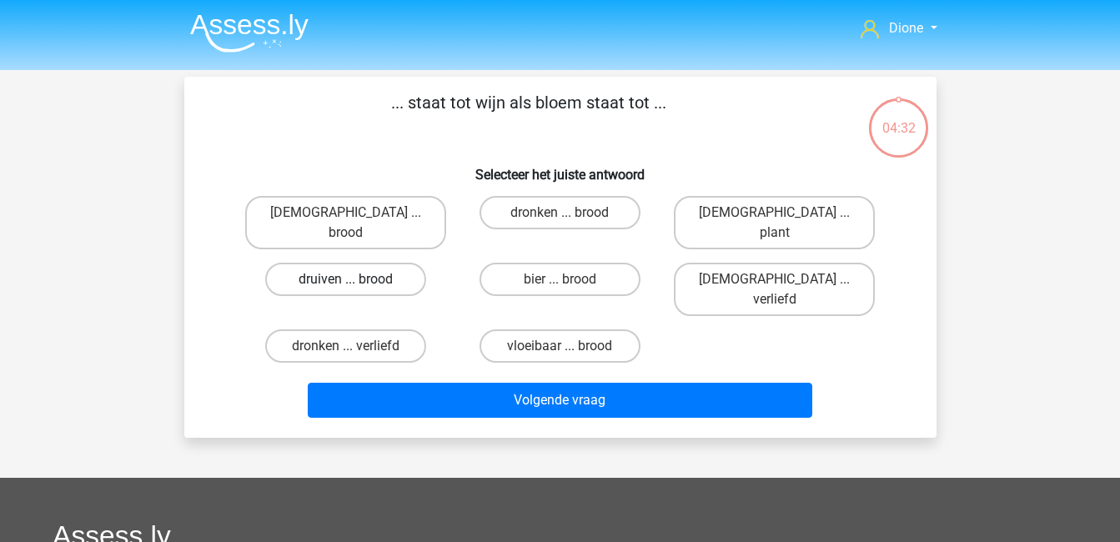
click at [333, 266] on label "druiven ... brood" at bounding box center [345, 279] width 161 height 33
click at [345, 279] on input "druiven ... brood" at bounding box center [350, 284] width 11 height 11
radio input "true"
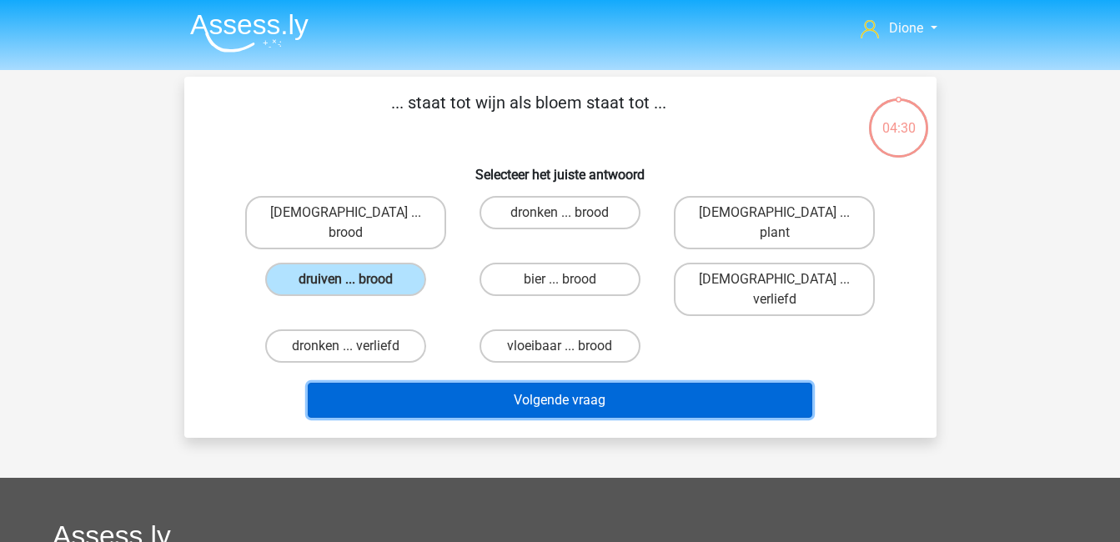
click at [522, 383] on button "Volgende vraag" at bounding box center [560, 400] width 505 height 35
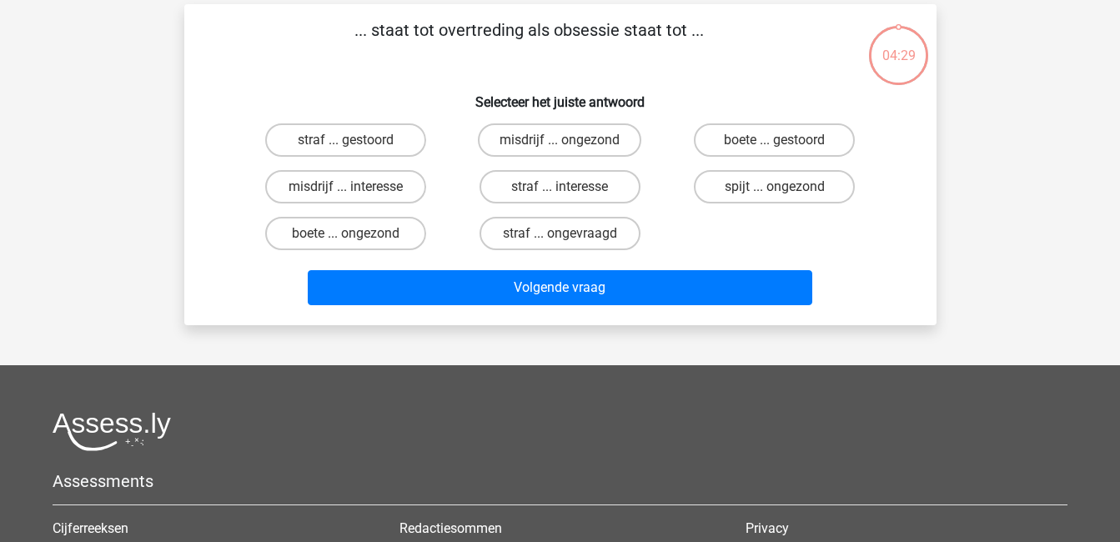
scroll to position [77, 0]
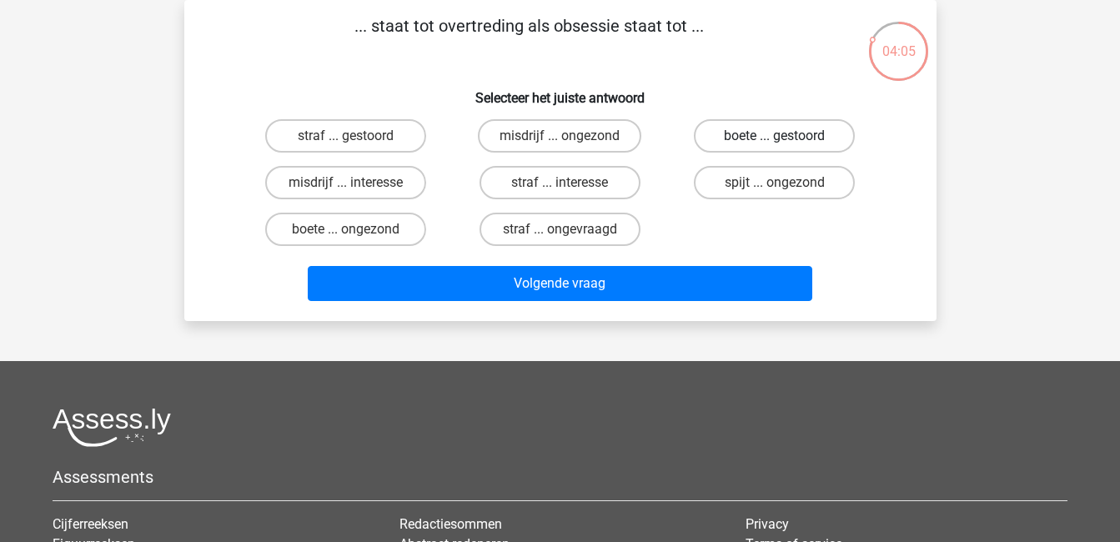
click at [750, 130] on label "boete ... gestoord" at bounding box center [774, 135] width 161 height 33
click at [775, 136] on input "boete ... gestoord" at bounding box center [780, 141] width 11 height 11
radio input "true"
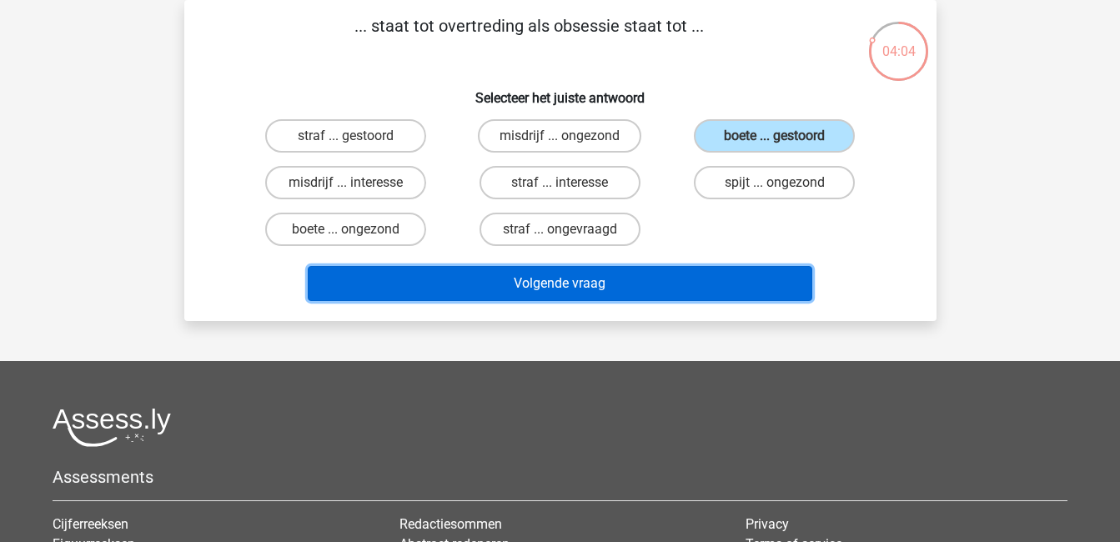
click at [721, 291] on button "Volgende vraag" at bounding box center [560, 283] width 505 height 35
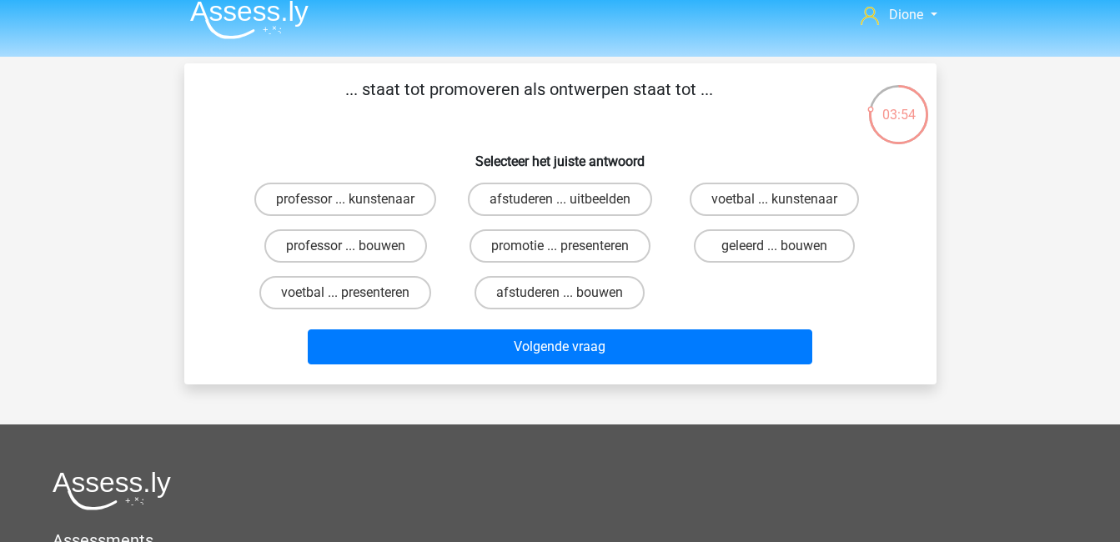
scroll to position [14, 0]
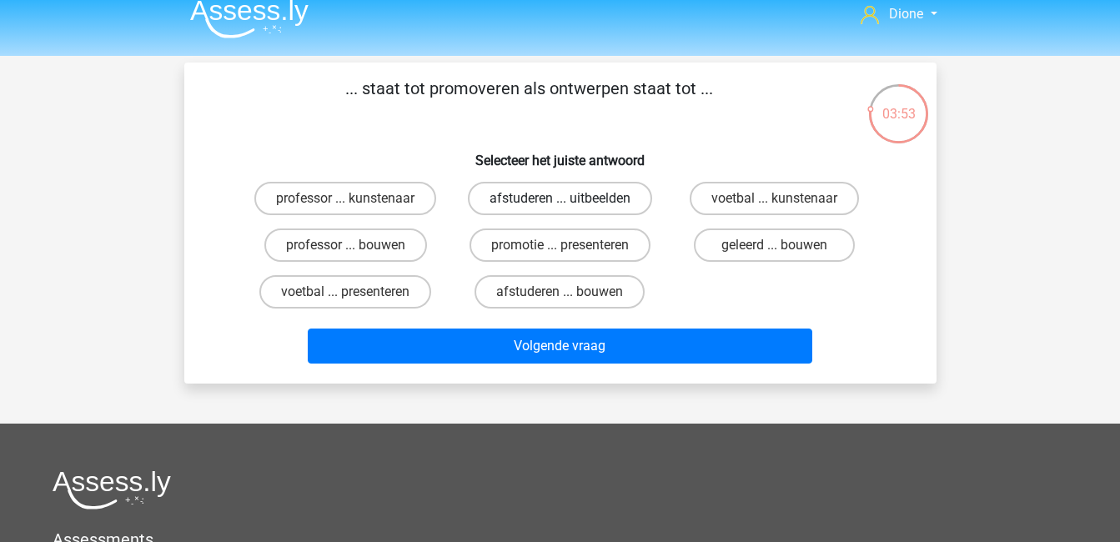
click at [569, 196] on label "afstuderen ... uitbeelden" at bounding box center [560, 198] width 184 height 33
click at [569, 198] on input "afstuderen ... uitbeelden" at bounding box center [565, 203] width 11 height 11
radio input "true"
click at [580, 294] on label "afstuderen ... bouwen" at bounding box center [560, 291] width 170 height 33
click at [570, 294] on input "afstuderen ... bouwen" at bounding box center [565, 297] width 11 height 11
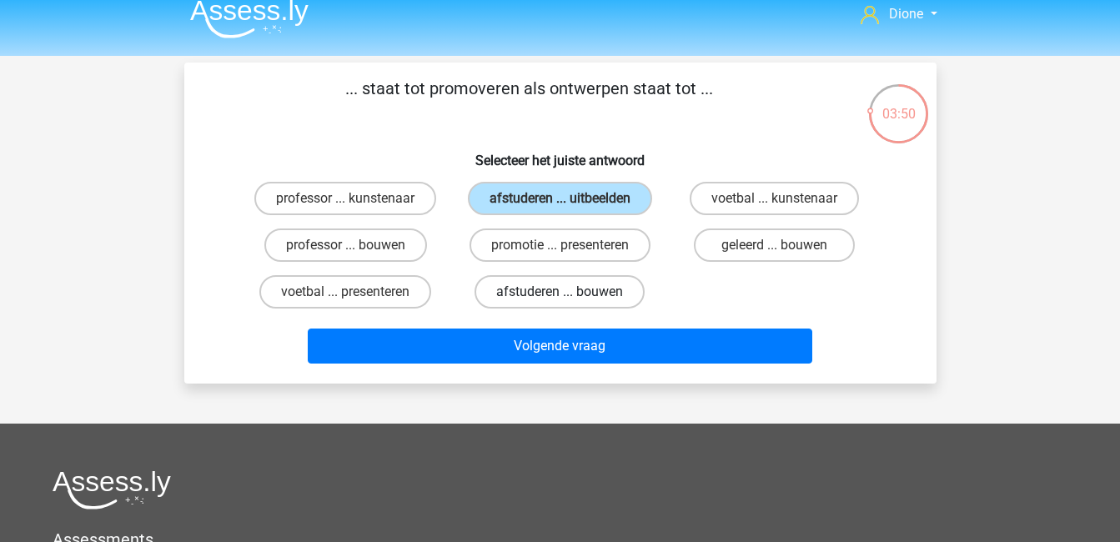
radio input "true"
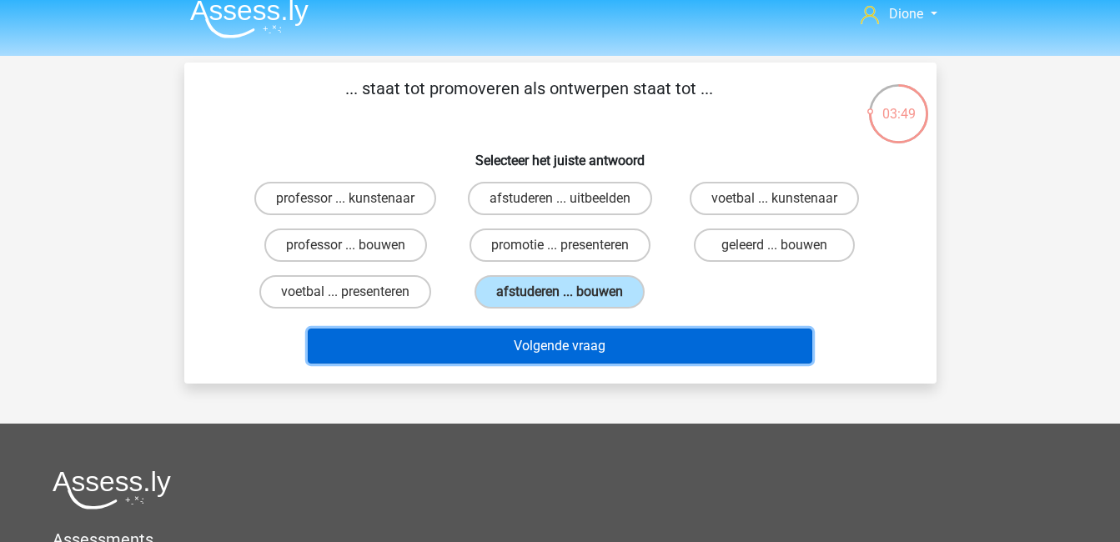
click at [616, 339] on button "Volgende vraag" at bounding box center [560, 346] width 505 height 35
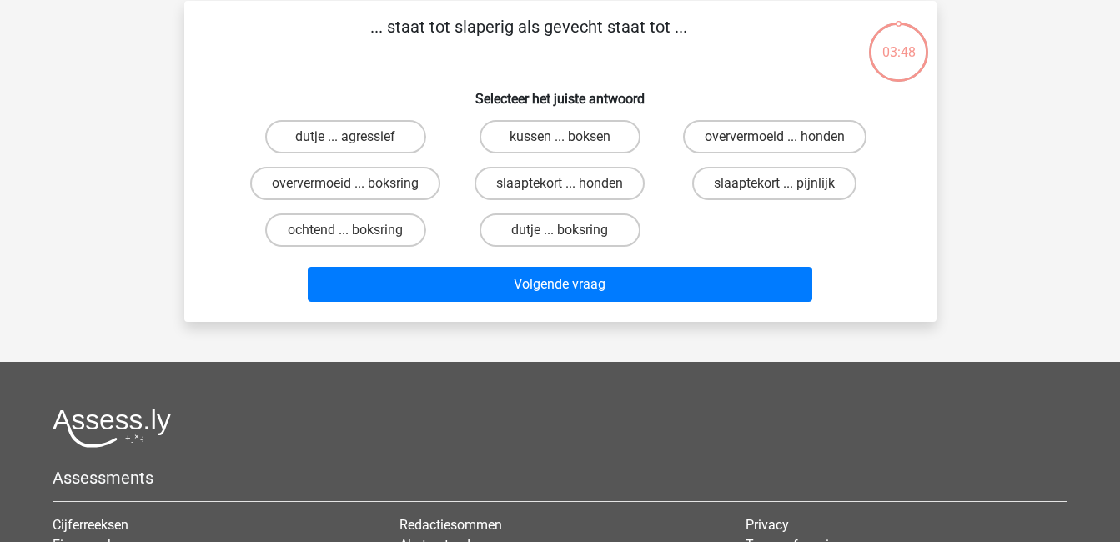
scroll to position [77, 0]
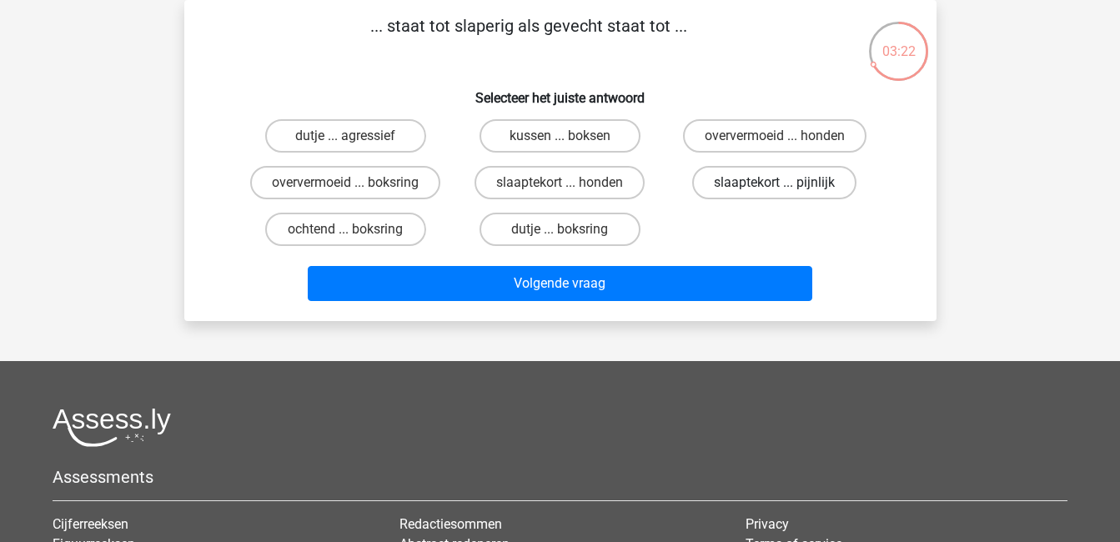
click at [736, 183] on label "slaaptekort ... pijnlijk" at bounding box center [774, 182] width 164 height 33
click at [775, 183] on input "slaaptekort ... pijnlijk" at bounding box center [780, 188] width 11 height 11
radio input "true"
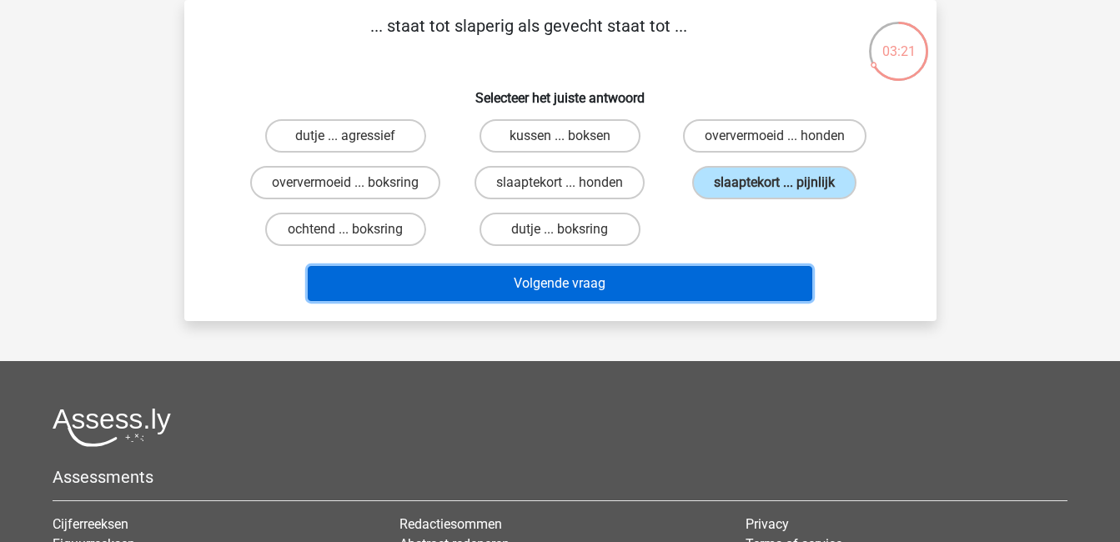
click at [753, 273] on button "Volgende vraag" at bounding box center [560, 283] width 505 height 35
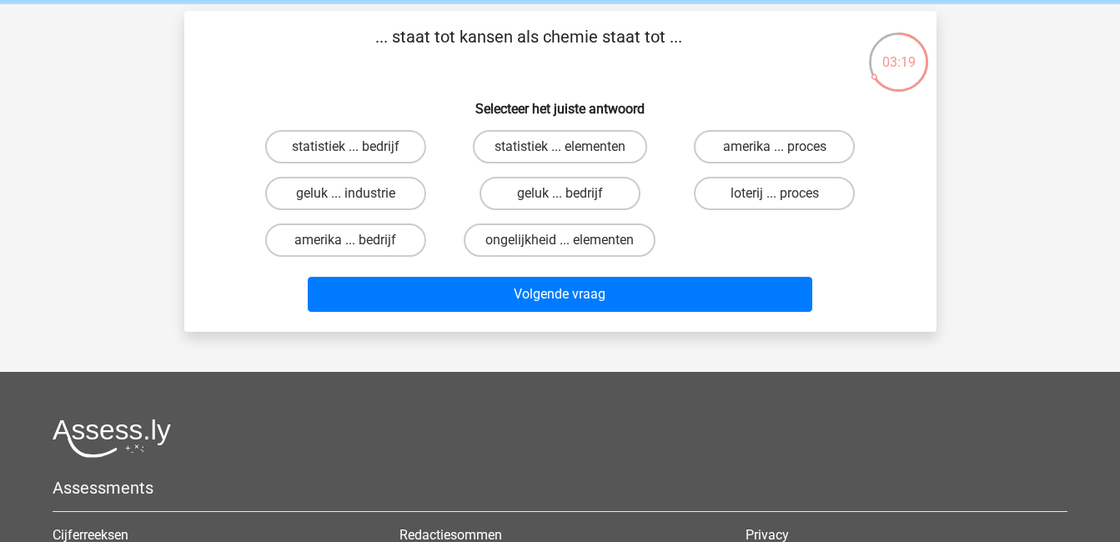
scroll to position [64, 0]
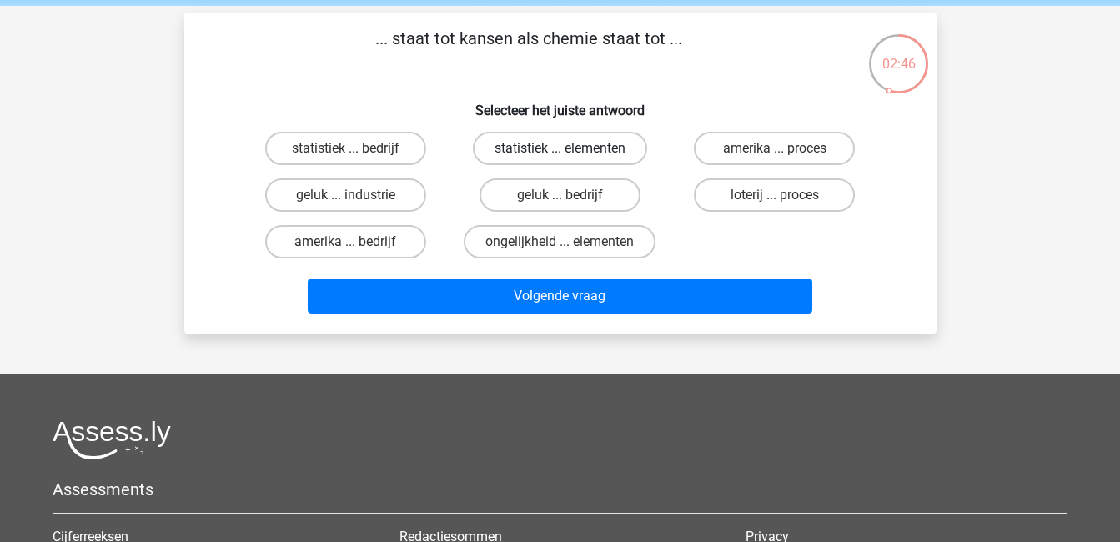
click at [569, 147] on label "statistiek ... elementen" at bounding box center [560, 148] width 174 height 33
click at [569, 148] on input "statistiek ... elementen" at bounding box center [565, 153] width 11 height 11
radio input "true"
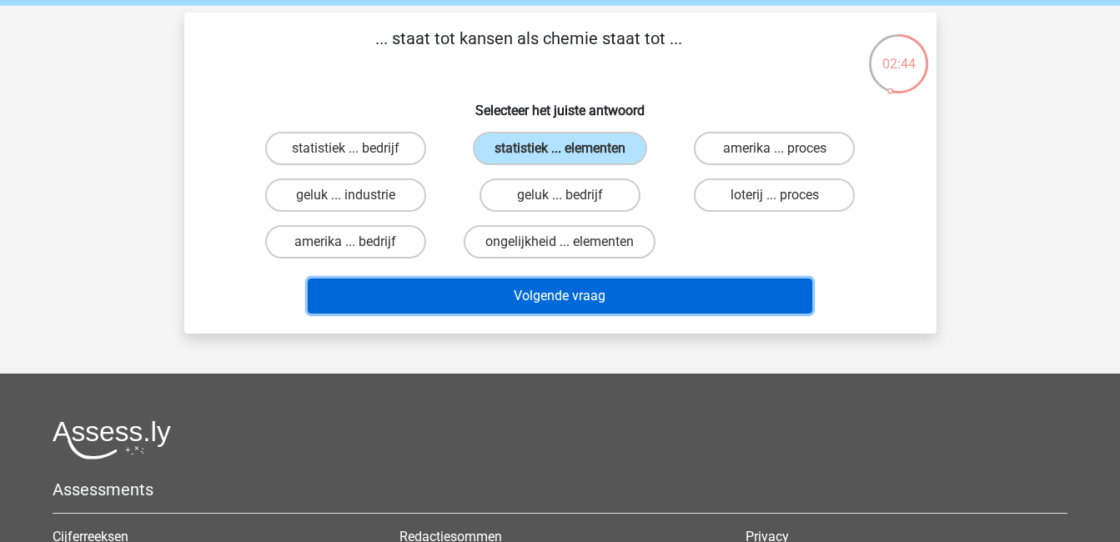
click at [712, 295] on button "Volgende vraag" at bounding box center [560, 296] width 505 height 35
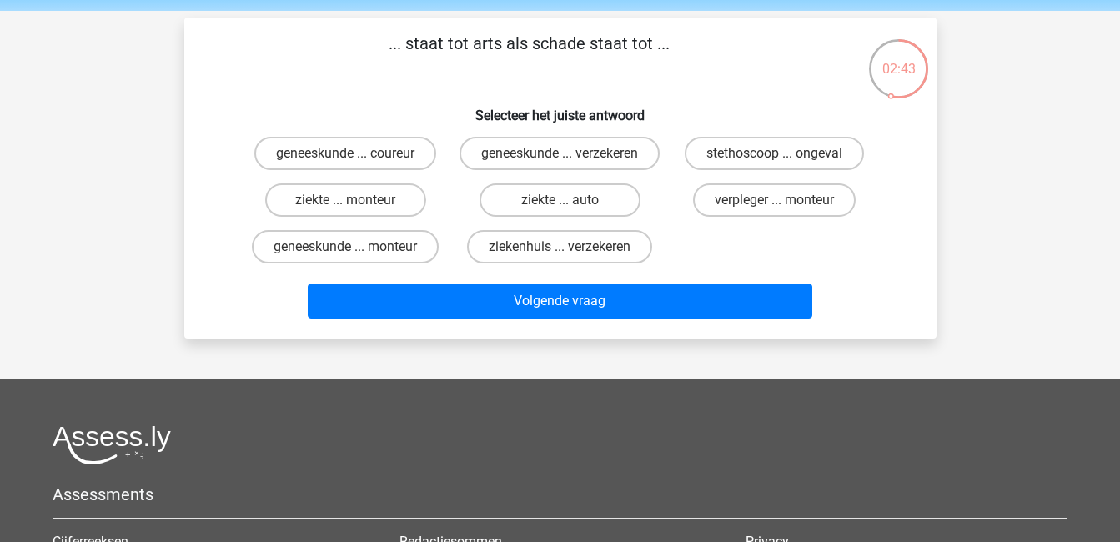
scroll to position [58, 0]
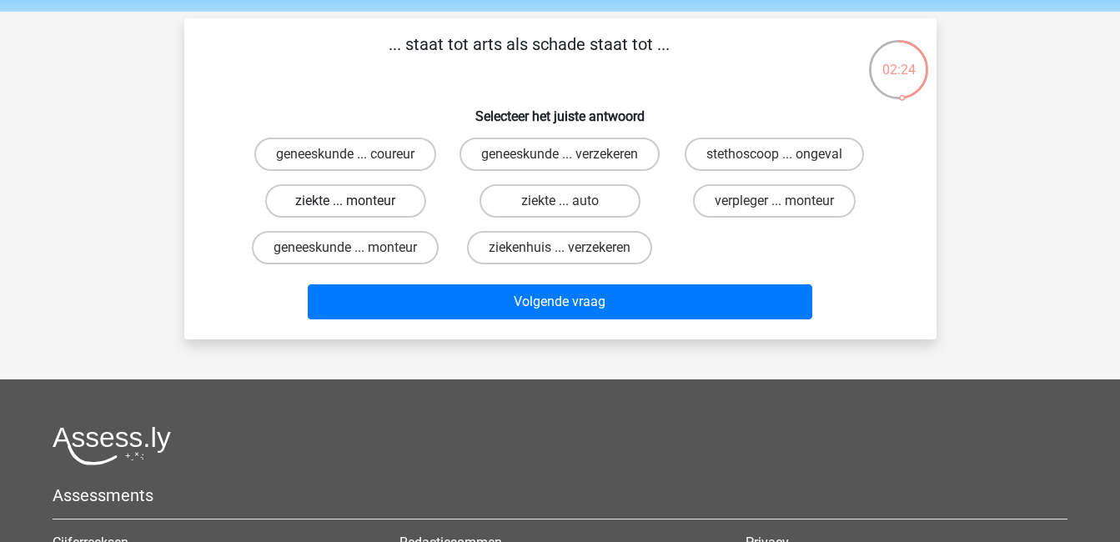
click at [373, 218] on label "ziekte ... monteur" at bounding box center [345, 200] width 161 height 33
click at [356, 212] on input "ziekte ... monteur" at bounding box center [350, 206] width 11 height 11
radio input "true"
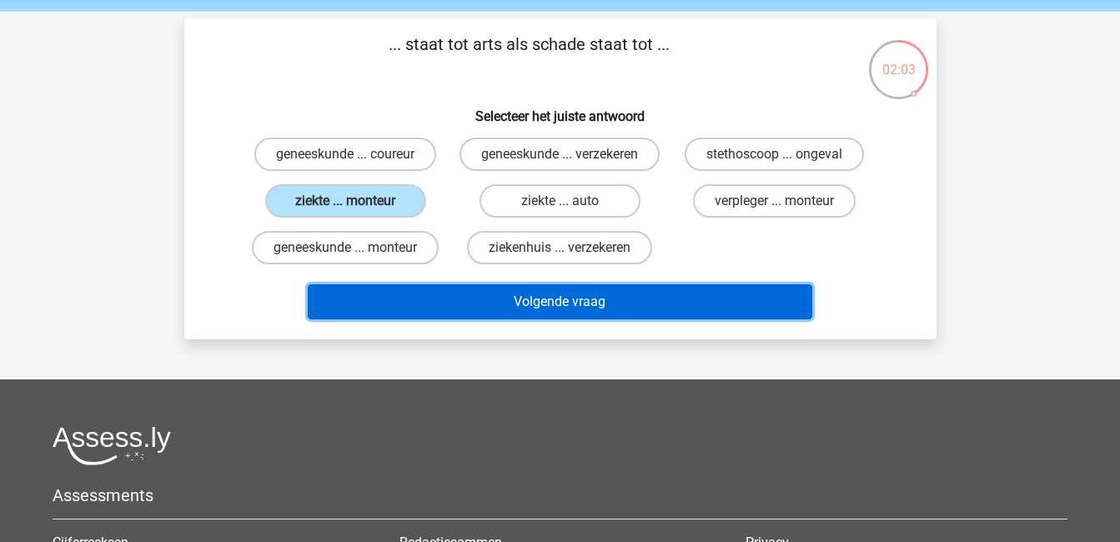
click at [579, 315] on button "Volgende vraag" at bounding box center [560, 301] width 505 height 35
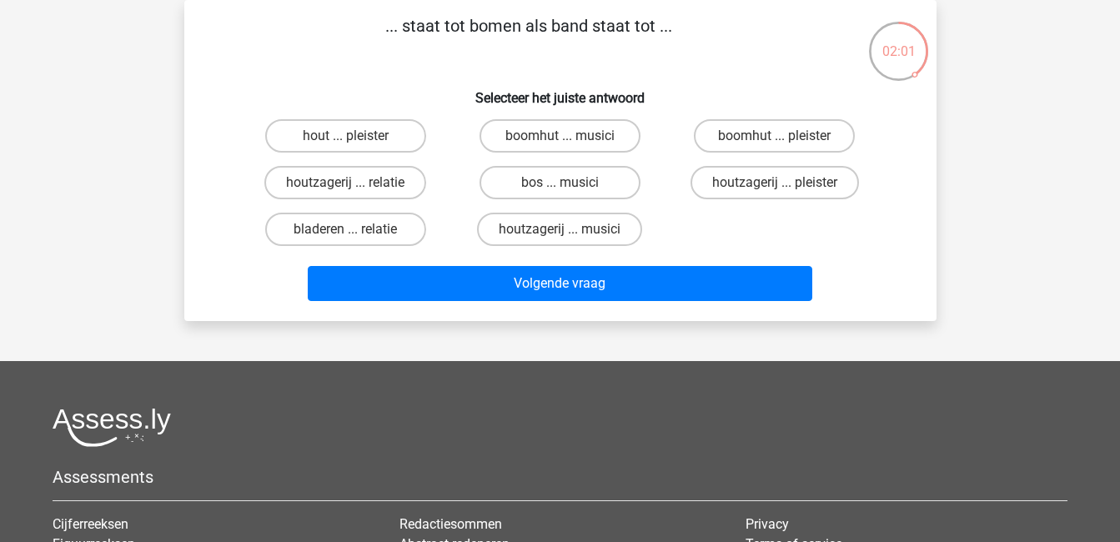
scroll to position [33, 0]
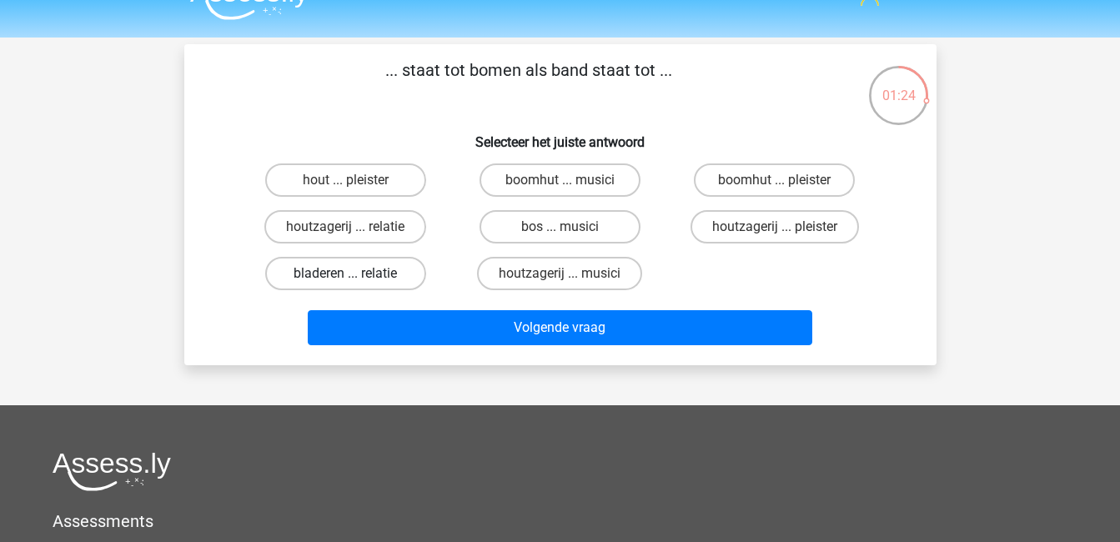
click at [350, 269] on label "bladeren ... relatie" at bounding box center [345, 273] width 161 height 33
click at [350, 274] on input "bladeren ... relatie" at bounding box center [350, 279] width 11 height 11
radio input "true"
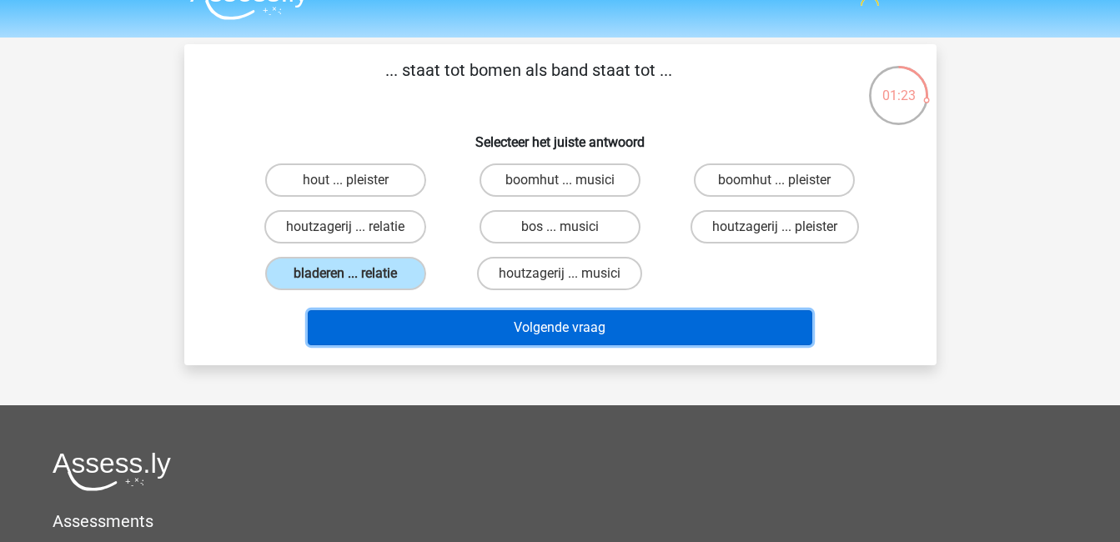
click at [550, 339] on button "Volgende vraag" at bounding box center [560, 327] width 505 height 35
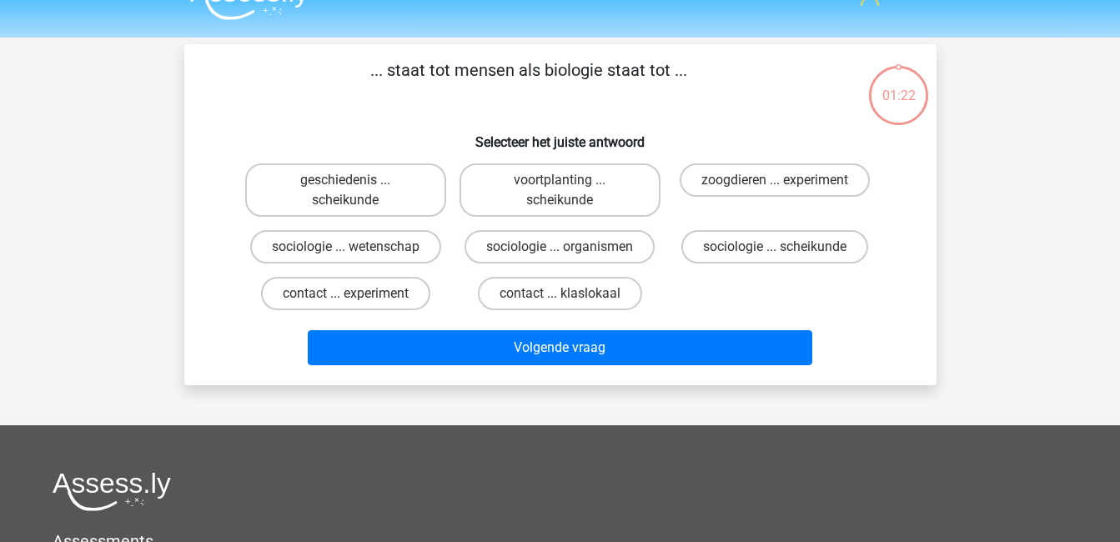
scroll to position [77, 0]
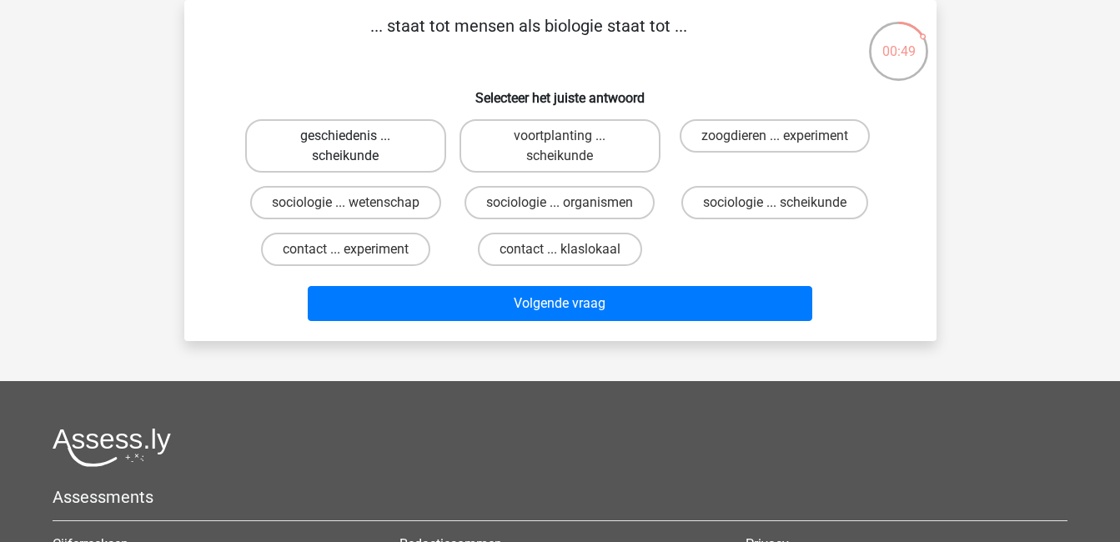
click at [313, 166] on label "geschiedenis ... scheikunde" at bounding box center [345, 145] width 201 height 53
click at [345, 147] on input "geschiedenis ... scheikunde" at bounding box center [350, 141] width 11 height 11
radio input "true"
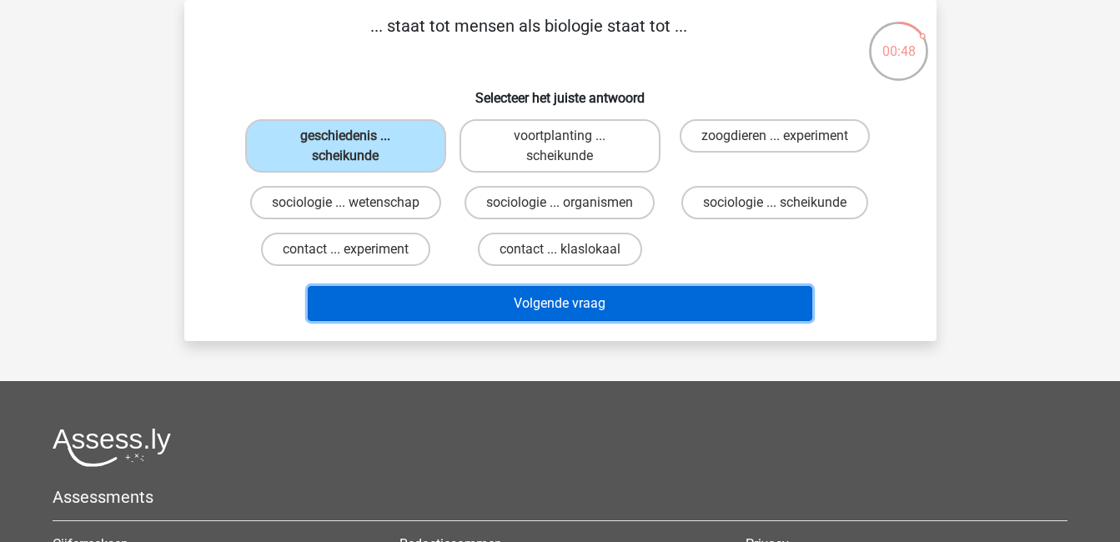
click at [588, 307] on button "Volgende vraag" at bounding box center [560, 303] width 505 height 35
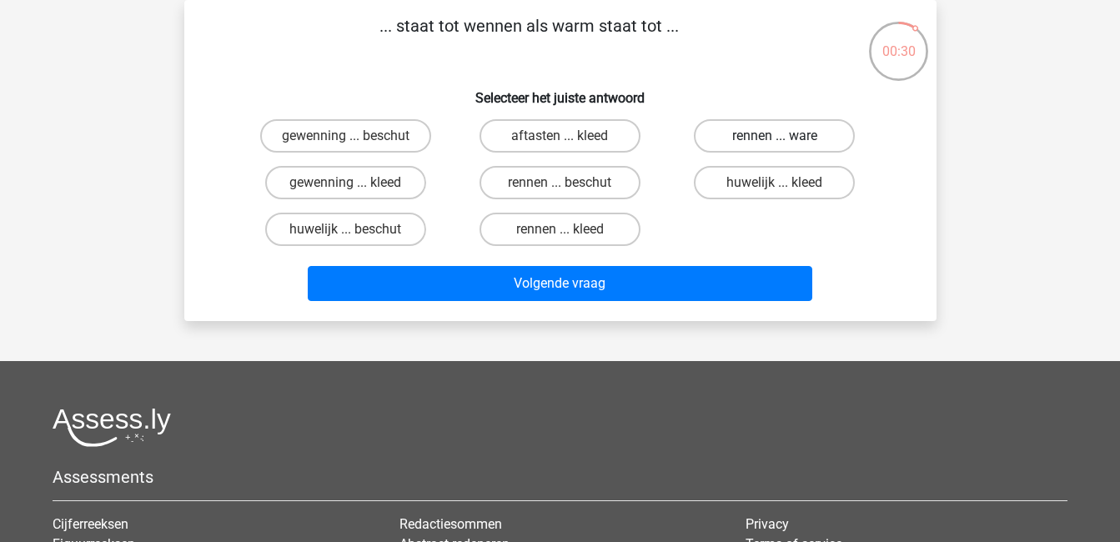
click at [832, 146] on label "rennen ... ware" at bounding box center [774, 135] width 161 height 33
click at [786, 146] on input "rennen ... ware" at bounding box center [780, 141] width 11 height 11
radio input "true"
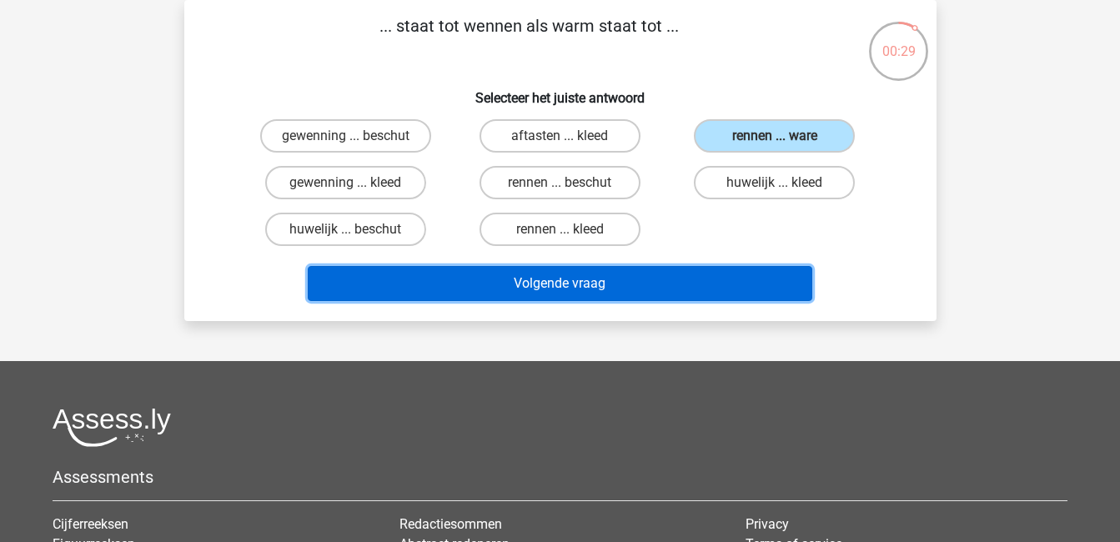
click at [775, 276] on button "Volgende vraag" at bounding box center [560, 283] width 505 height 35
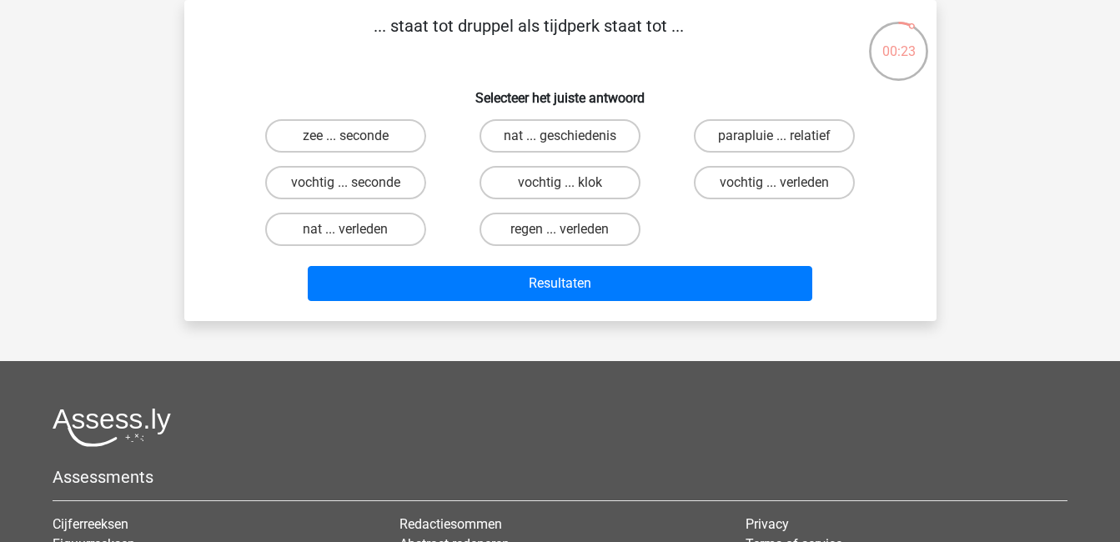
click at [564, 234] on input "regen ... verleden" at bounding box center [565, 234] width 11 height 11
radio input "true"
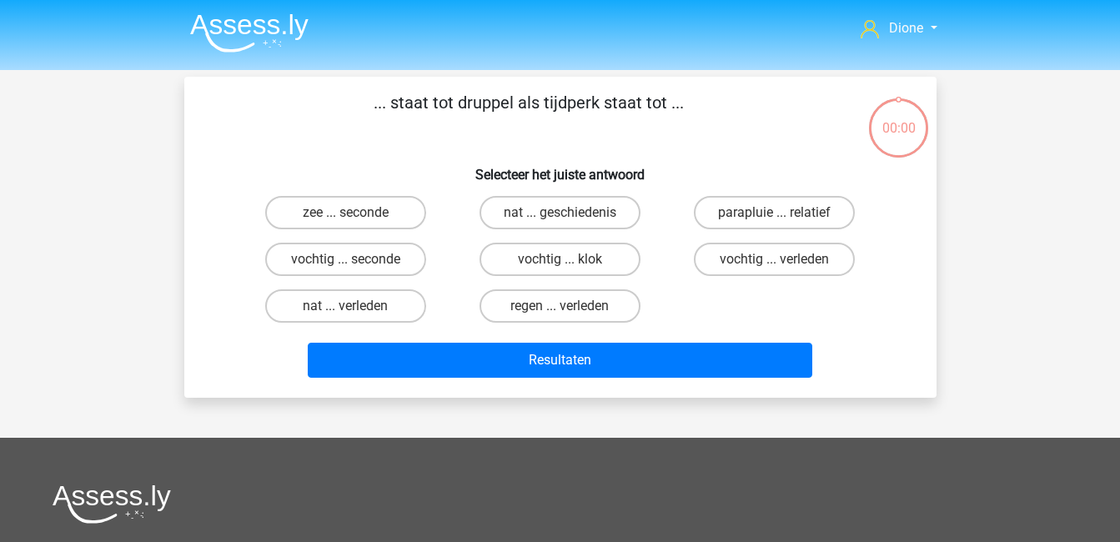
scroll to position [77, 0]
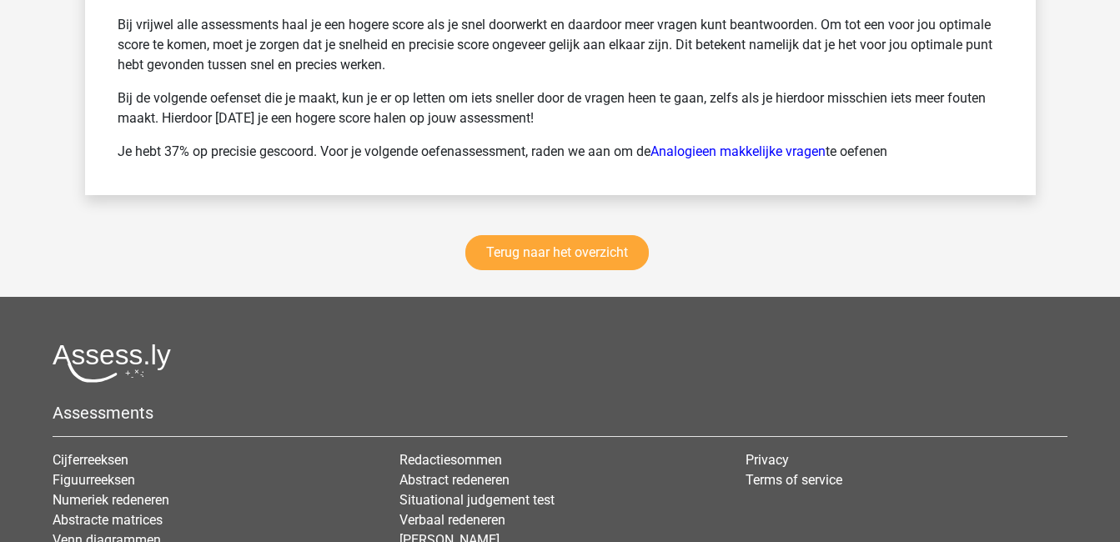
scroll to position [2360, 0]
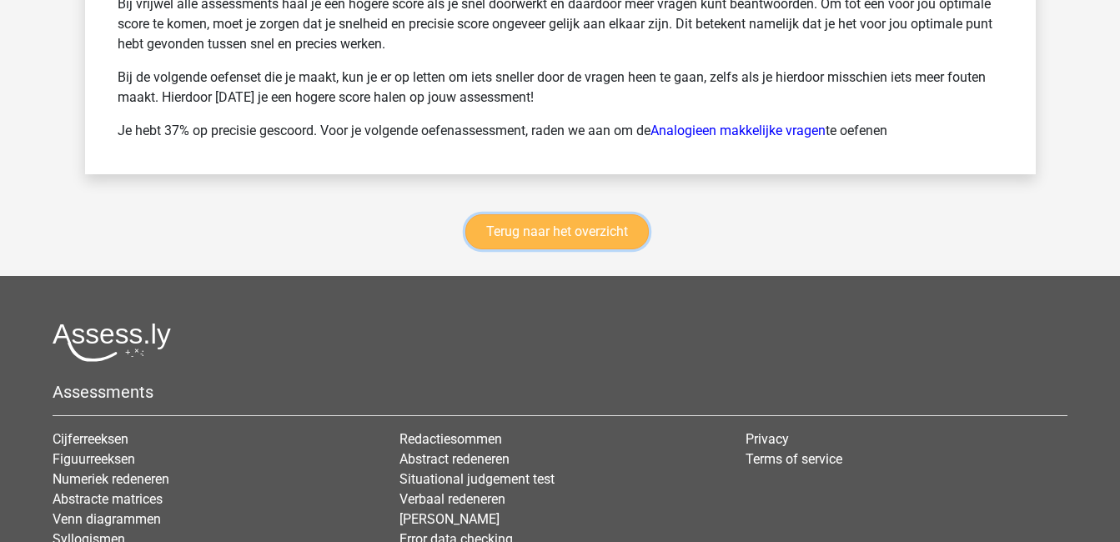
click at [629, 234] on link "Terug naar het overzicht" at bounding box center [556, 231] width 183 height 35
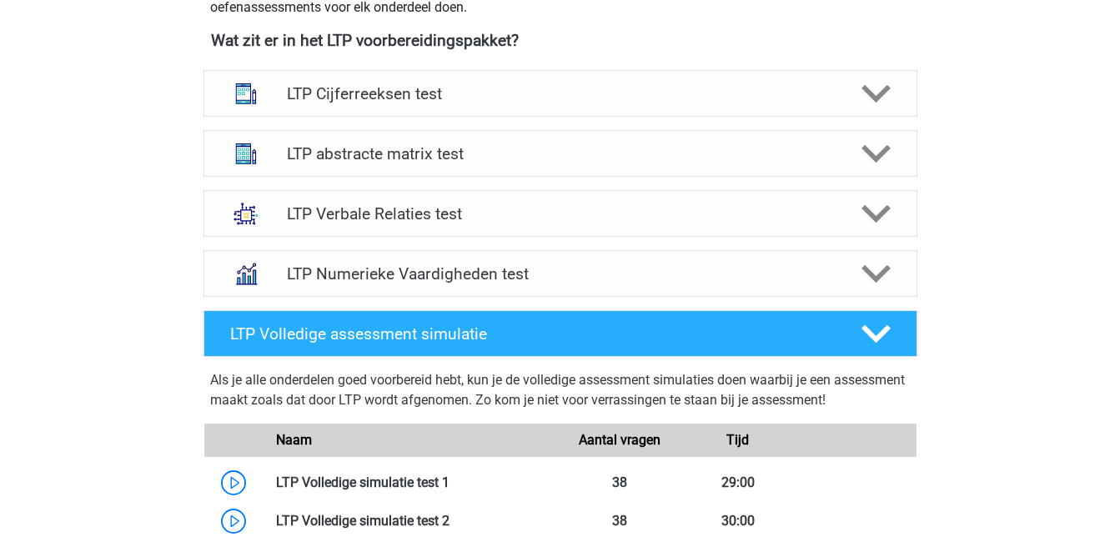
scroll to position [653, 0]
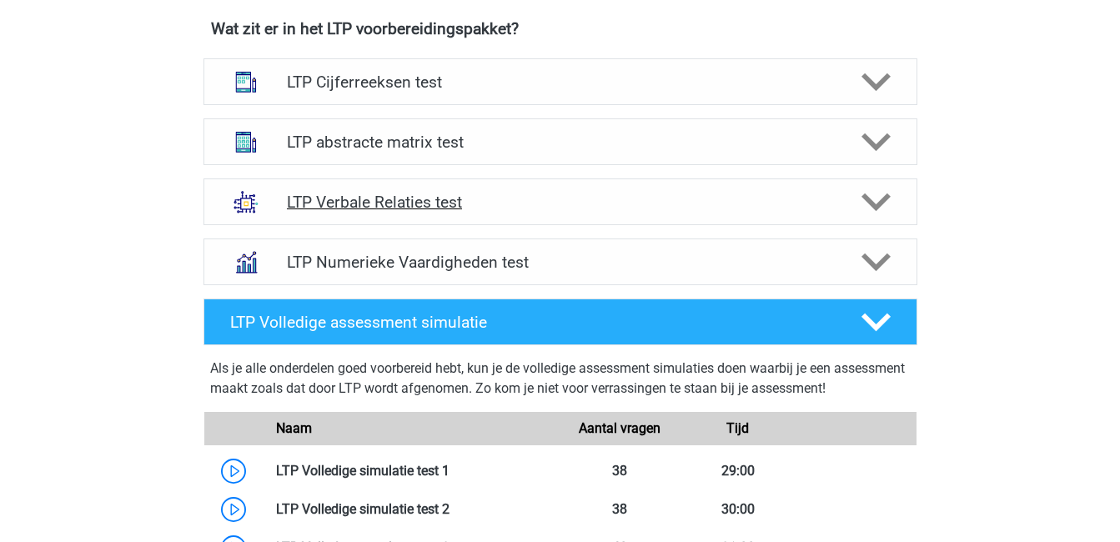
click at [415, 204] on h4 "LTP Verbale Relaties test" at bounding box center [560, 202] width 546 height 19
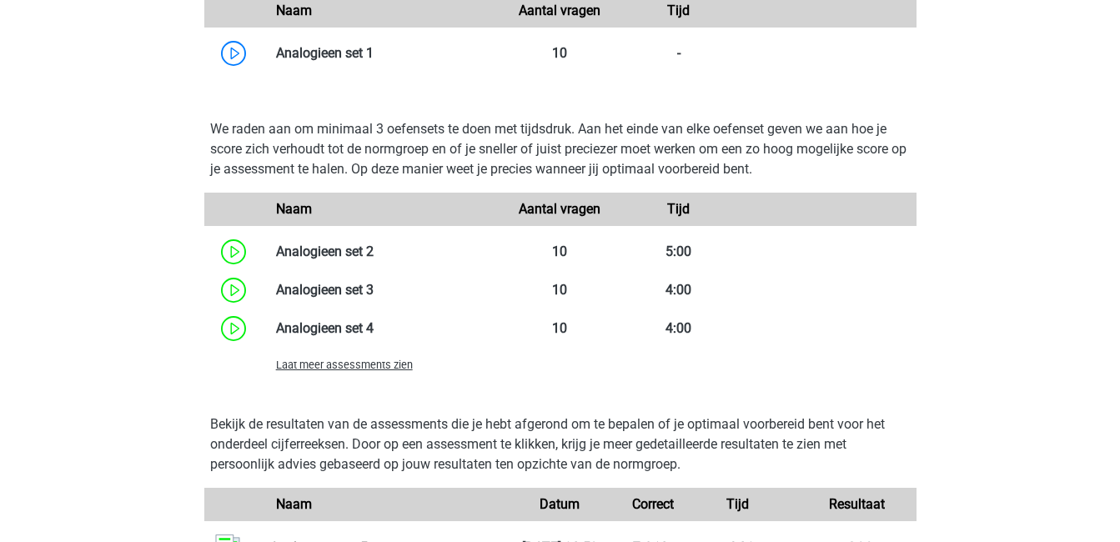
scroll to position [1475, 0]
click at [402, 371] on div "Laat meer assessments zien" at bounding box center [383, 364] width 238 height 20
click at [374, 355] on div "Laat meer assessments zien" at bounding box center [383, 364] width 238 height 20
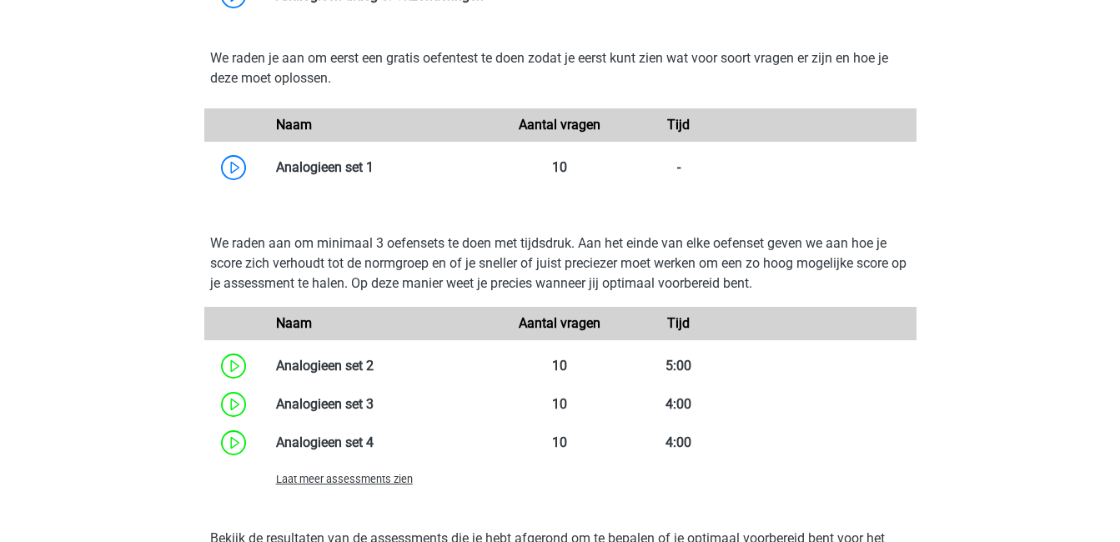
scroll to position [1382, 0]
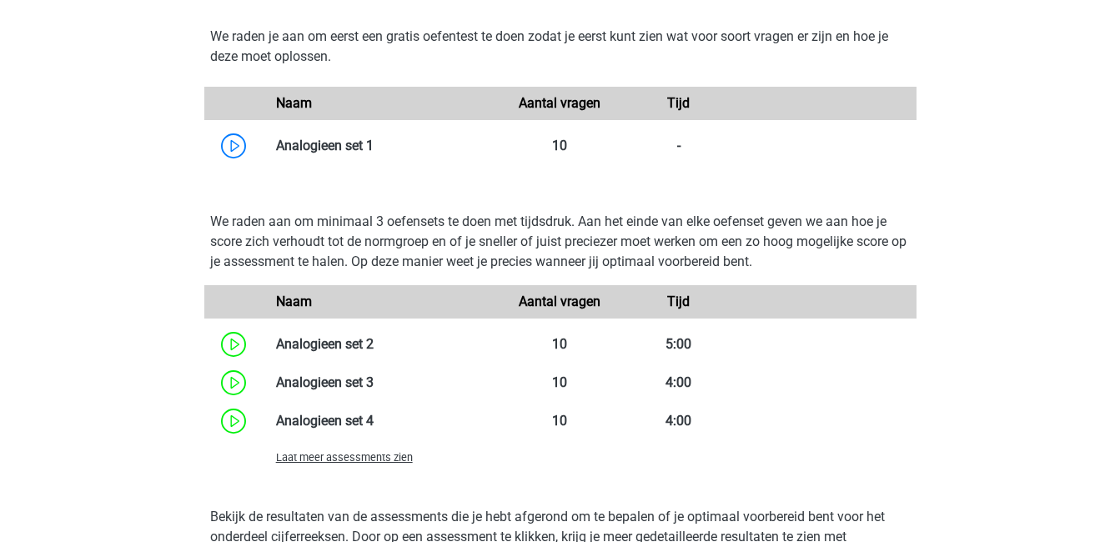
click at [324, 460] on span "Laat meer assessments zien" at bounding box center [344, 457] width 137 height 13
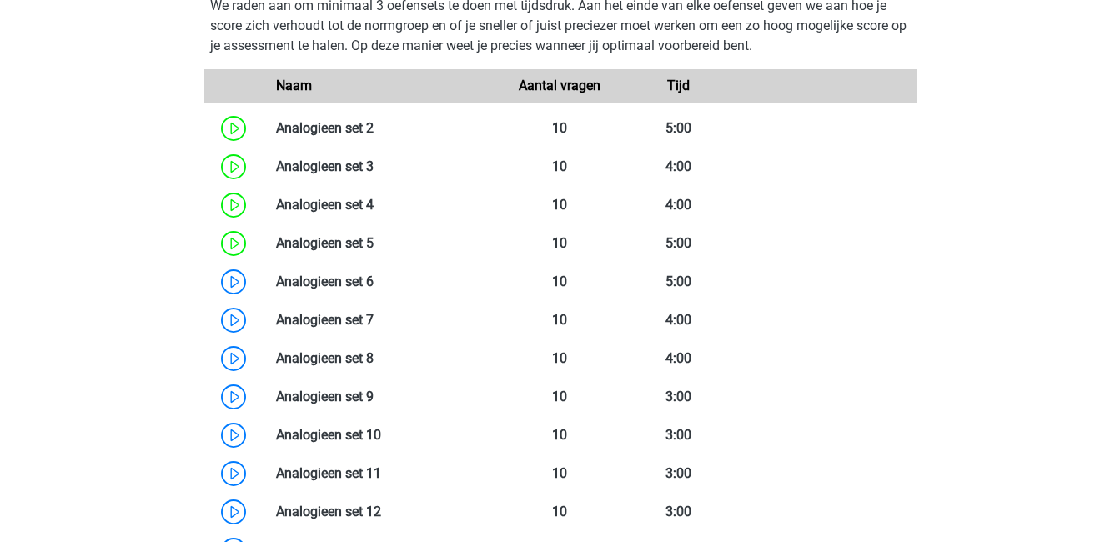
scroll to position [1615, 0]
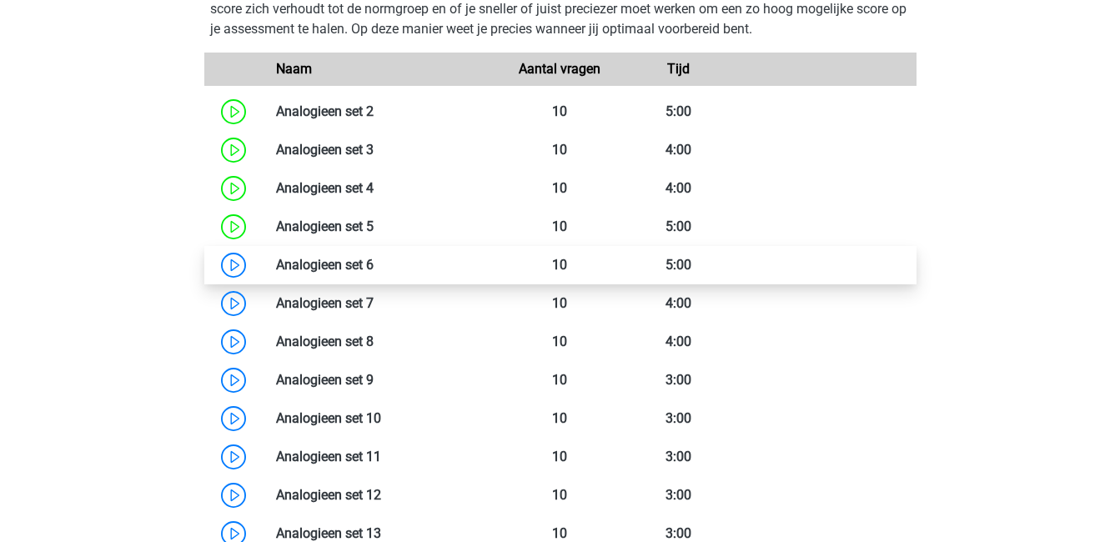
click at [374, 260] on link at bounding box center [374, 265] width 0 height 16
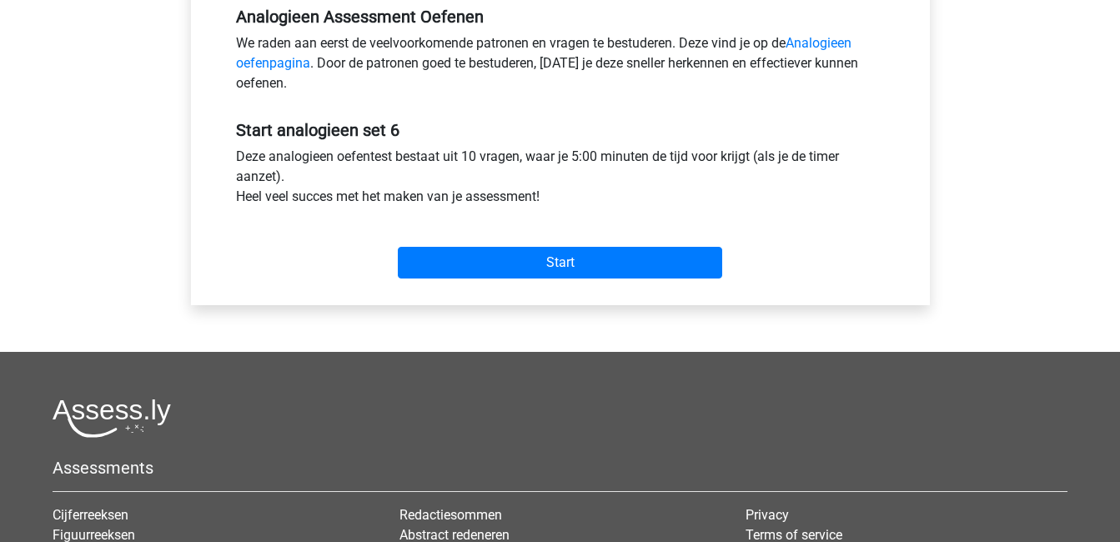
scroll to position [529, 0]
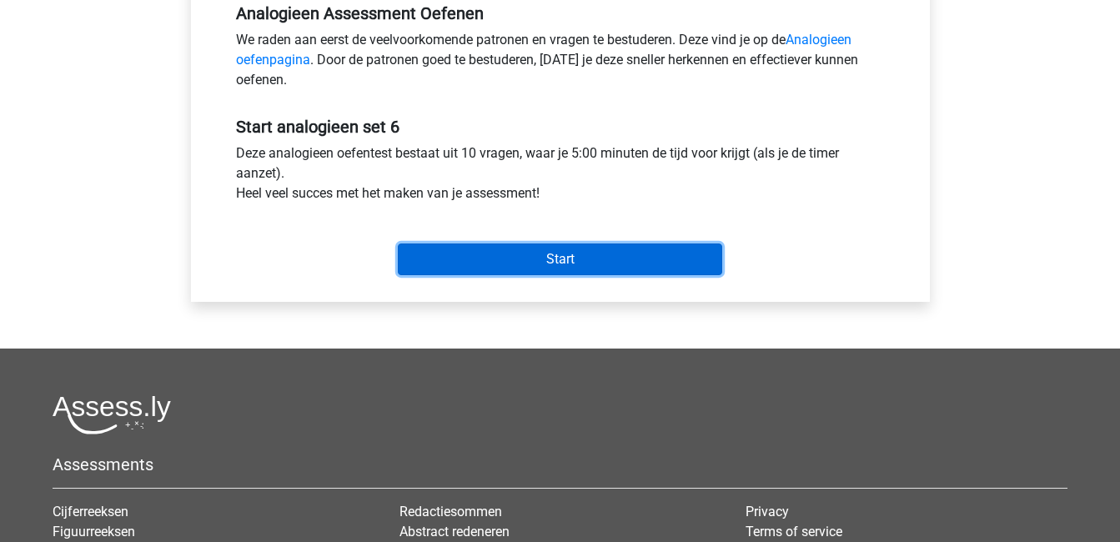
click at [453, 250] on input "Start" at bounding box center [560, 260] width 324 height 32
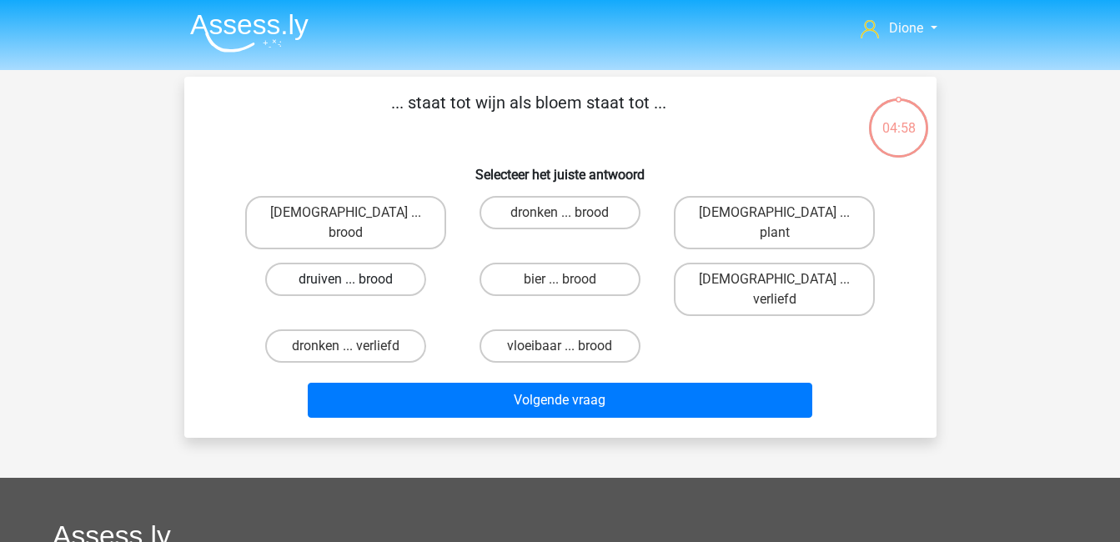
click at [384, 266] on label "druiven ... brood" at bounding box center [345, 279] width 161 height 33
click at [356, 279] on input "druiven ... brood" at bounding box center [350, 284] width 11 height 11
radio input "true"
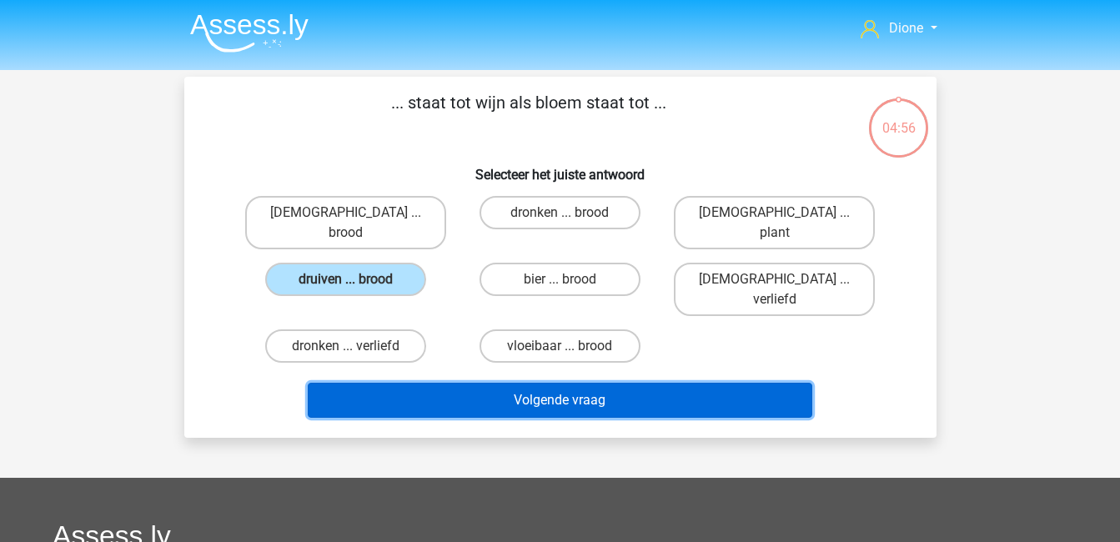
click at [525, 383] on button "Volgende vraag" at bounding box center [560, 400] width 505 height 35
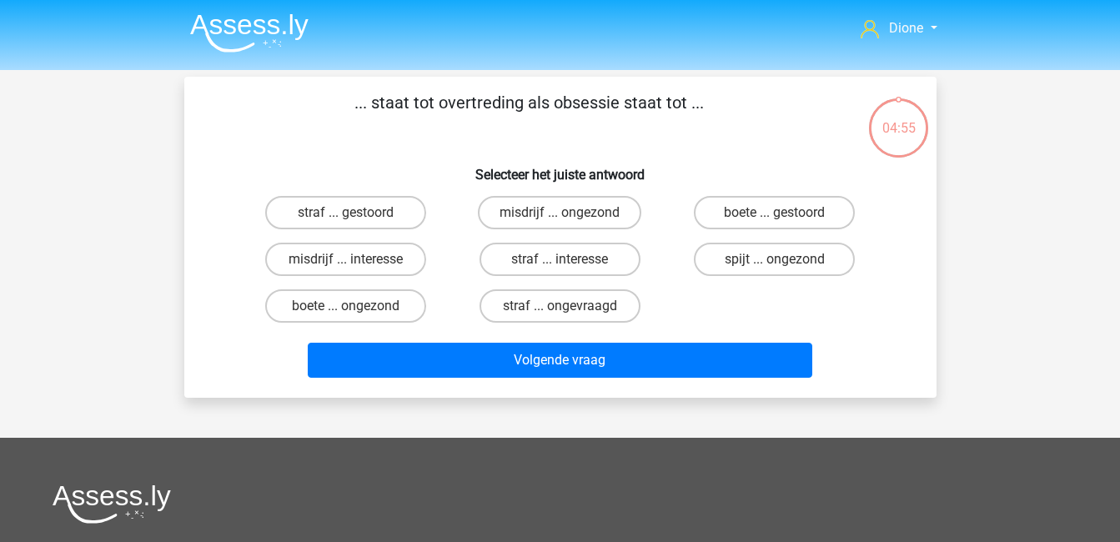
scroll to position [77, 0]
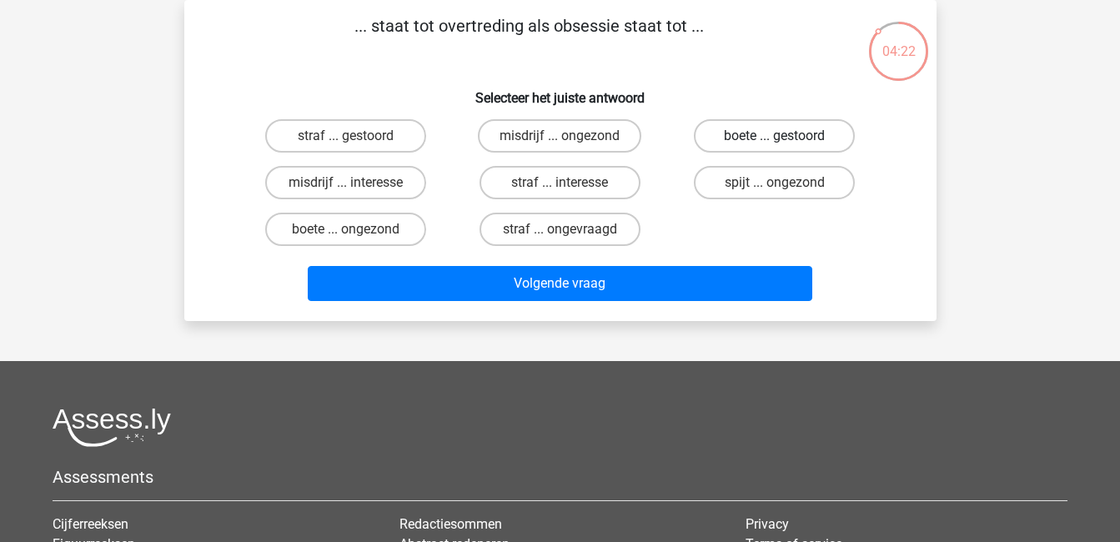
click at [771, 131] on label "boete ... gestoord" at bounding box center [774, 135] width 161 height 33
click at [775, 136] on input "boete ... gestoord" at bounding box center [780, 141] width 11 height 11
radio input "true"
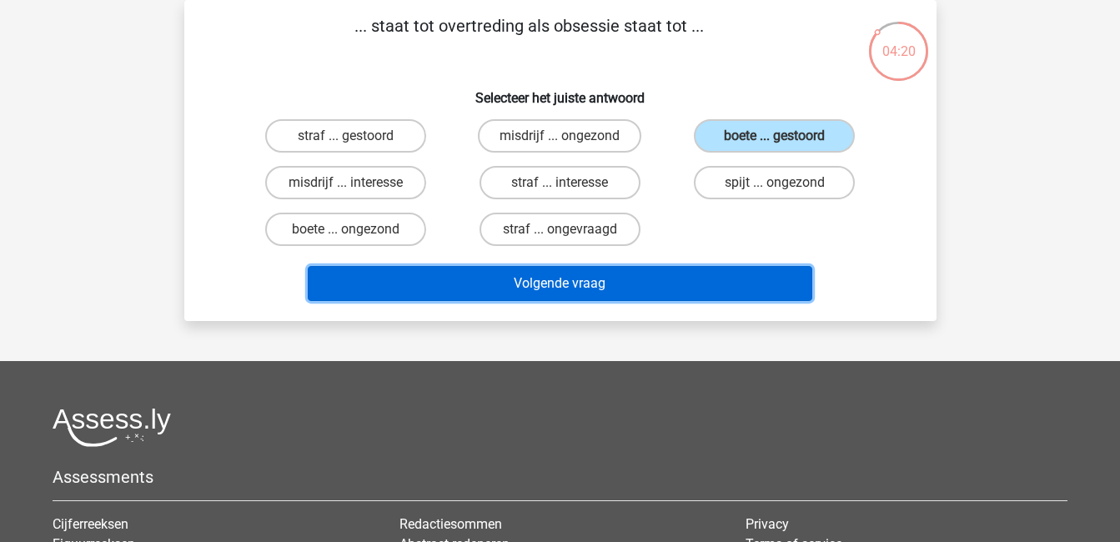
click at [771, 274] on button "Volgende vraag" at bounding box center [560, 283] width 505 height 35
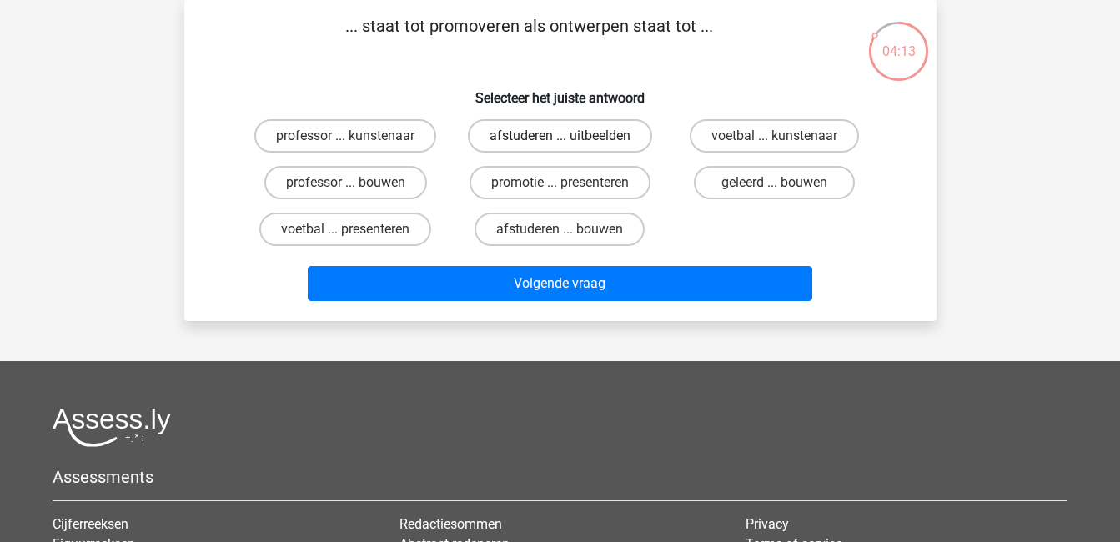
click at [583, 146] on label "afstuderen ... uitbeelden" at bounding box center [560, 135] width 184 height 33
click at [570, 146] on input "afstuderen ... uitbeelden" at bounding box center [565, 141] width 11 height 11
radio input "true"
click at [586, 238] on label "afstuderen ... bouwen" at bounding box center [560, 229] width 170 height 33
click at [570, 238] on input "afstuderen ... bouwen" at bounding box center [565, 234] width 11 height 11
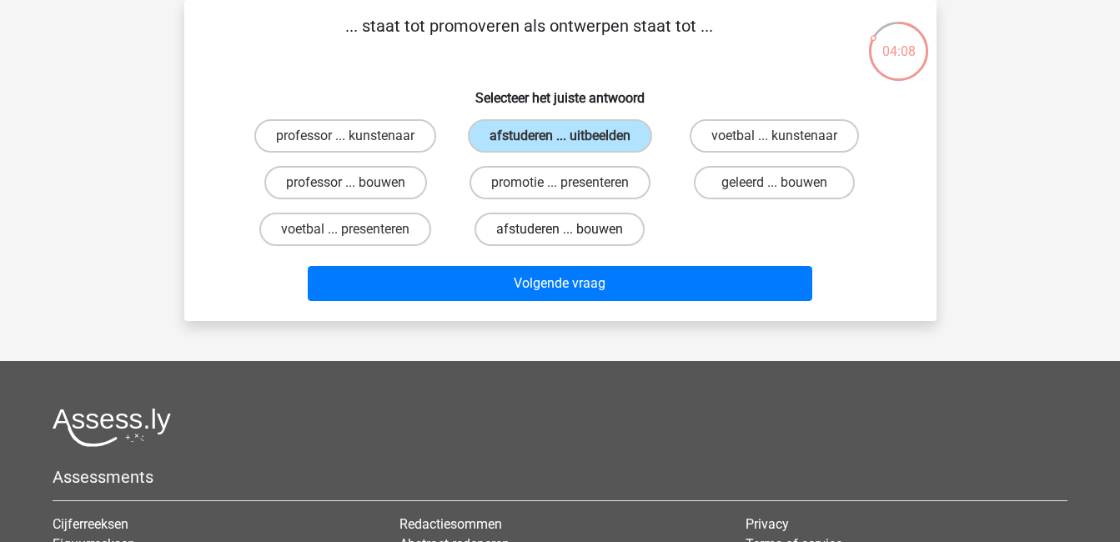
radio input "true"
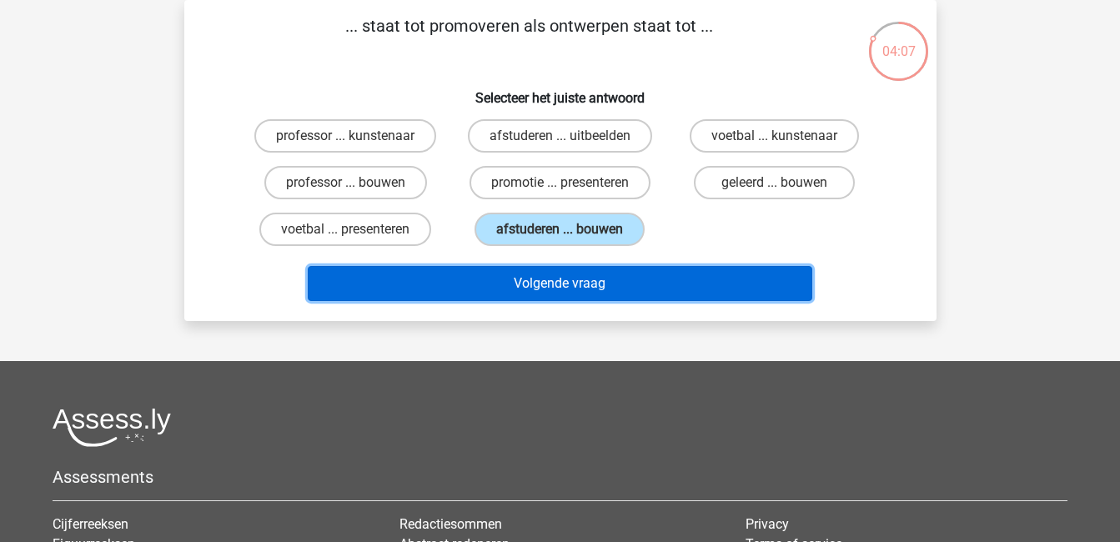
click at [627, 277] on button "Volgende vraag" at bounding box center [560, 283] width 505 height 35
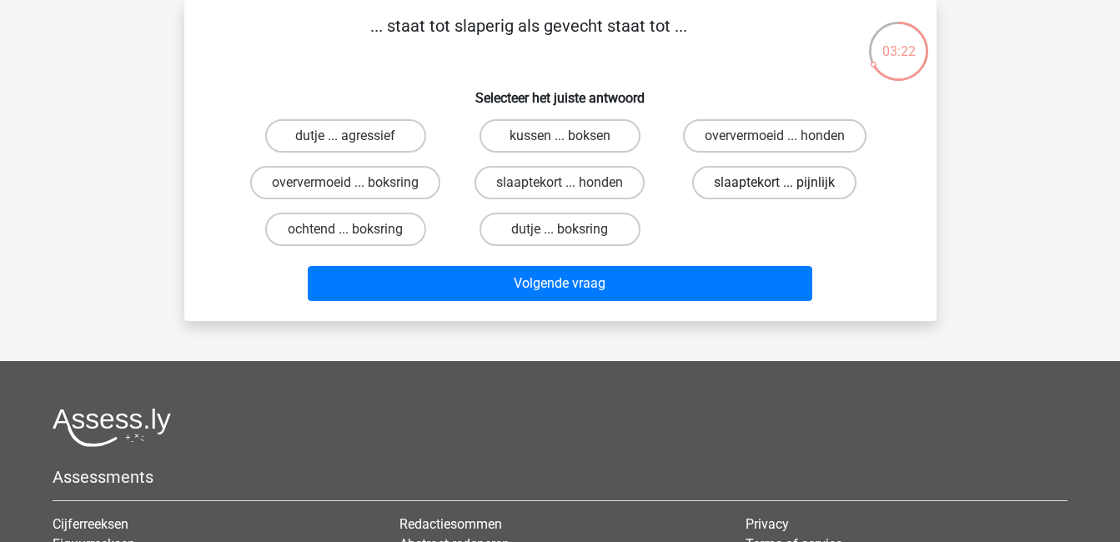
click at [728, 186] on label "slaaptekort ... pijnlijk" at bounding box center [774, 182] width 164 height 33
click at [775, 186] on input "slaaptekort ... pijnlijk" at bounding box center [780, 188] width 11 height 11
radio input "true"
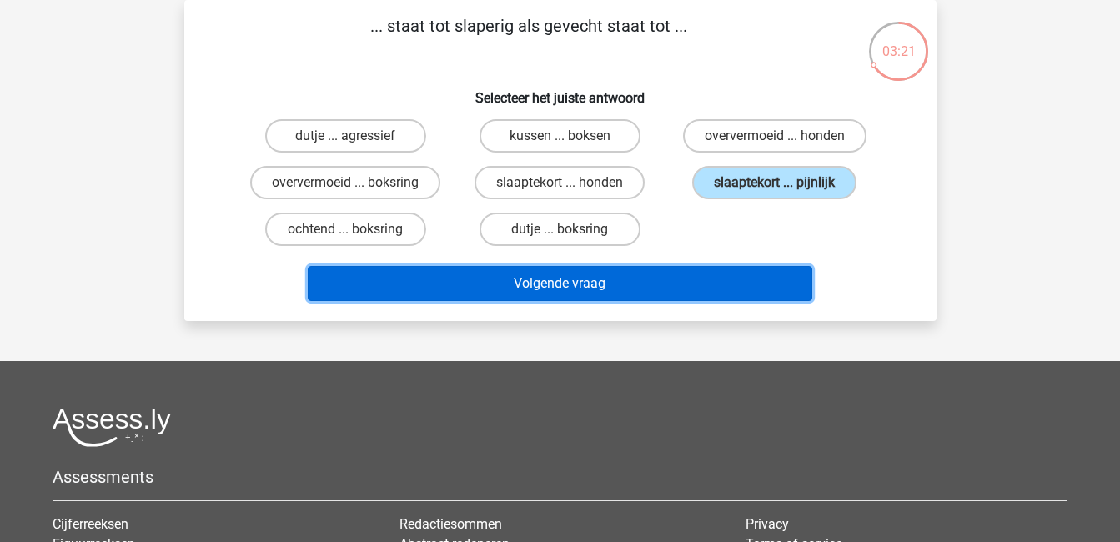
click at [765, 283] on button "Volgende vraag" at bounding box center [560, 283] width 505 height 35
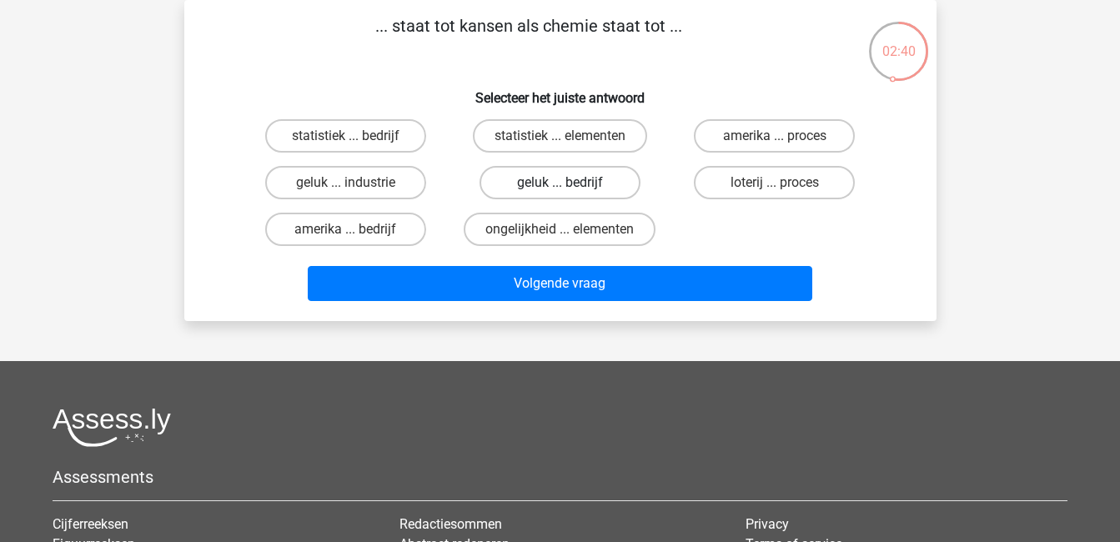
click at [585, 185] on label "geluk ... bedrijf" at bounding box center [560, 182] width 161 height 33
click at [570, 185] on input "geluk ... bedrijf" at bounding box center [565, 188] width 11 height 11
radio input "true"
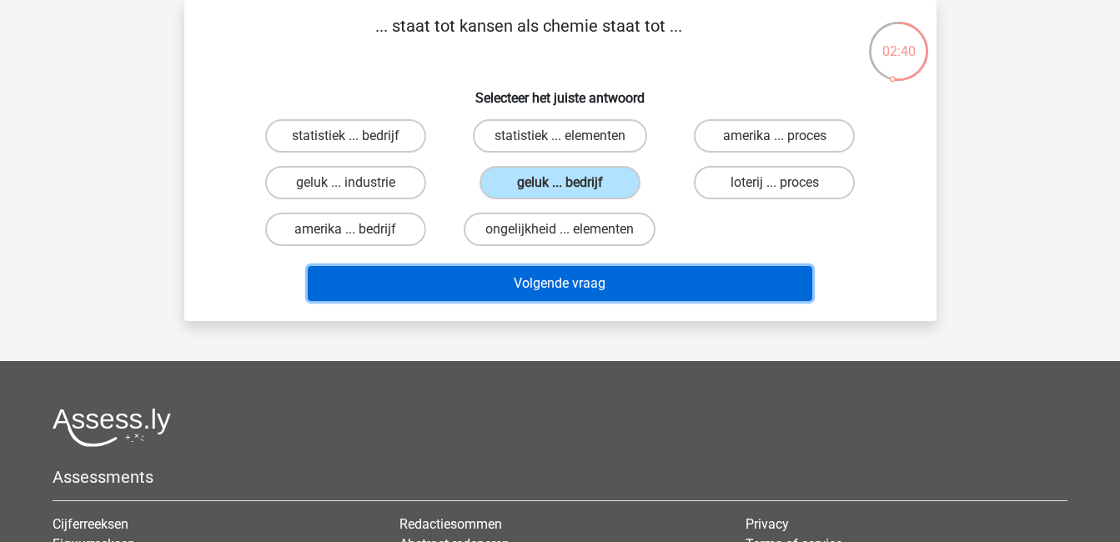
click at [679, 286] on button "Volgende vraag" at bounding box center [560, 283] width 505 height 35
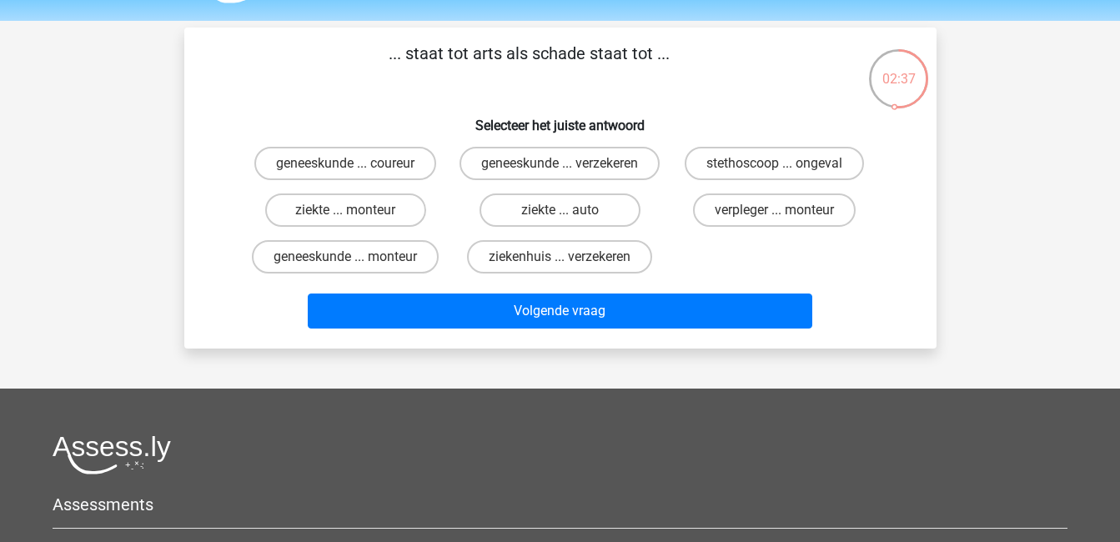
scroll to position [48, 0]
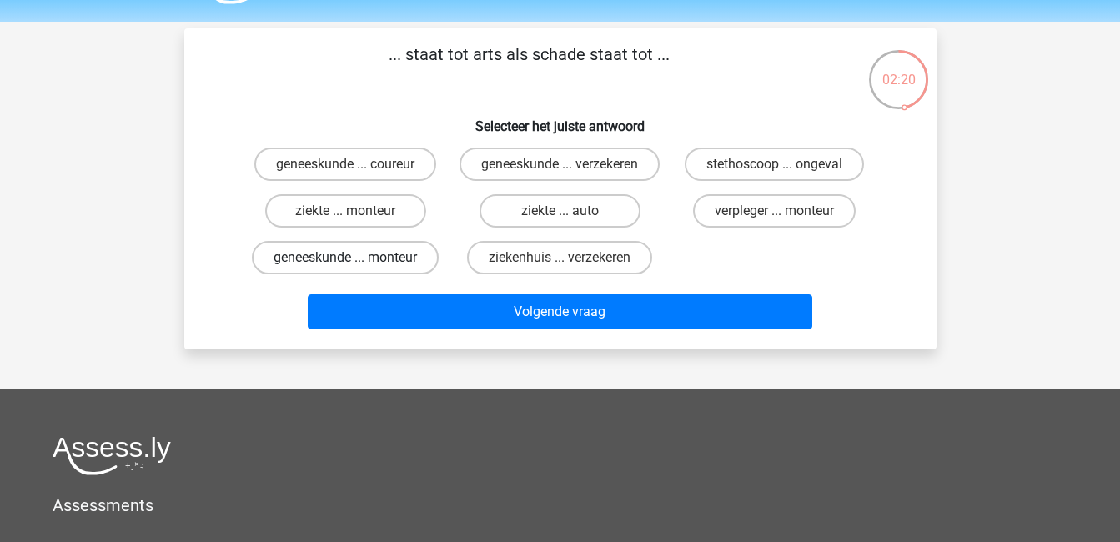
click at [406, 274] on label "geneeskunde ... monteur" at bounding box center [345, 257] width 187 height 33
click at [356, 269] on input "geneeskunde ... monteur" at bounding box center [350, 263] width 11 height 11
radio input "true"
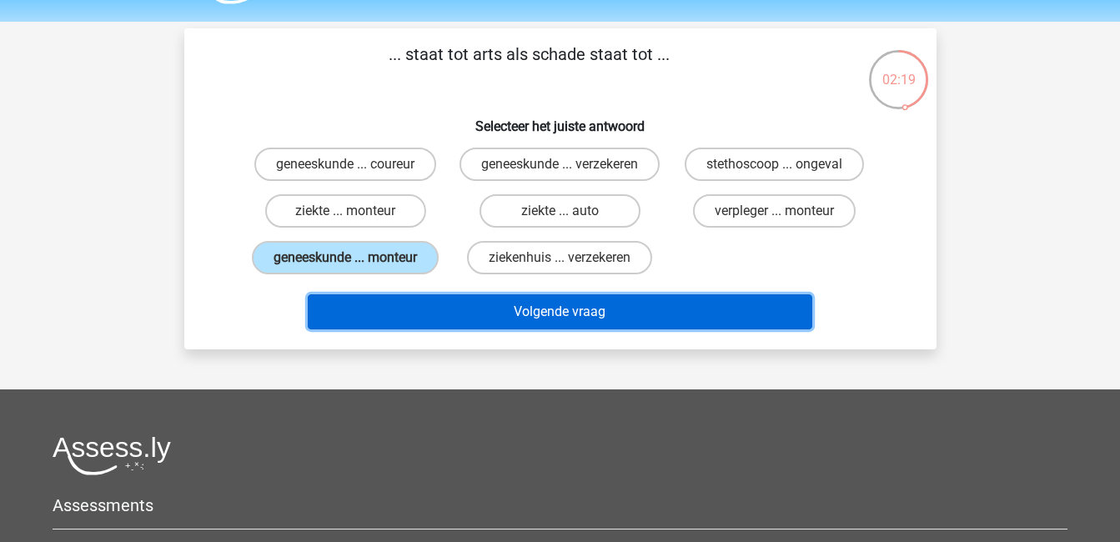
click at [631, 329] on button "Volgende vraag" at bounding box center [560, 311] width 505 height 35
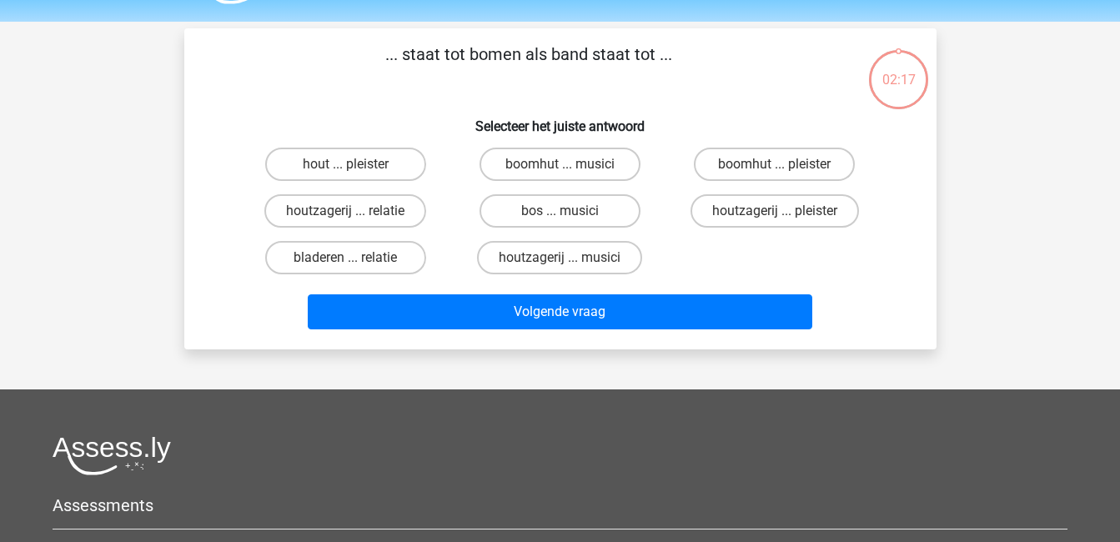
scroll to position [77, 0]
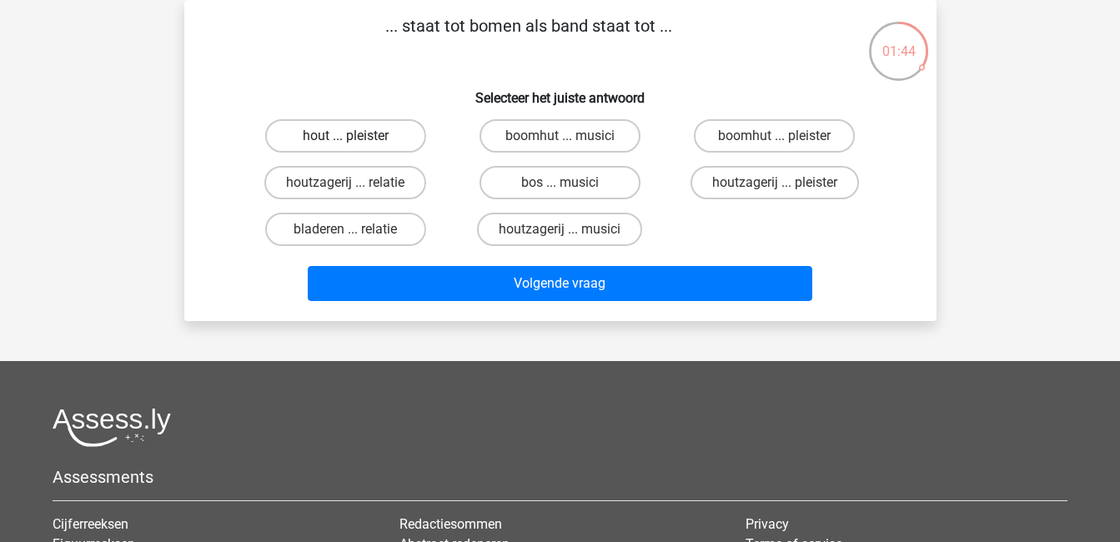
click at [385, 148] on label "hout ... pleister" at bounding box center [345, 135] width 161 height 33
click at [356, 147] on input "hout ... pleister" at bounding box center [350, 141] width 11 height 11
radio input "true"
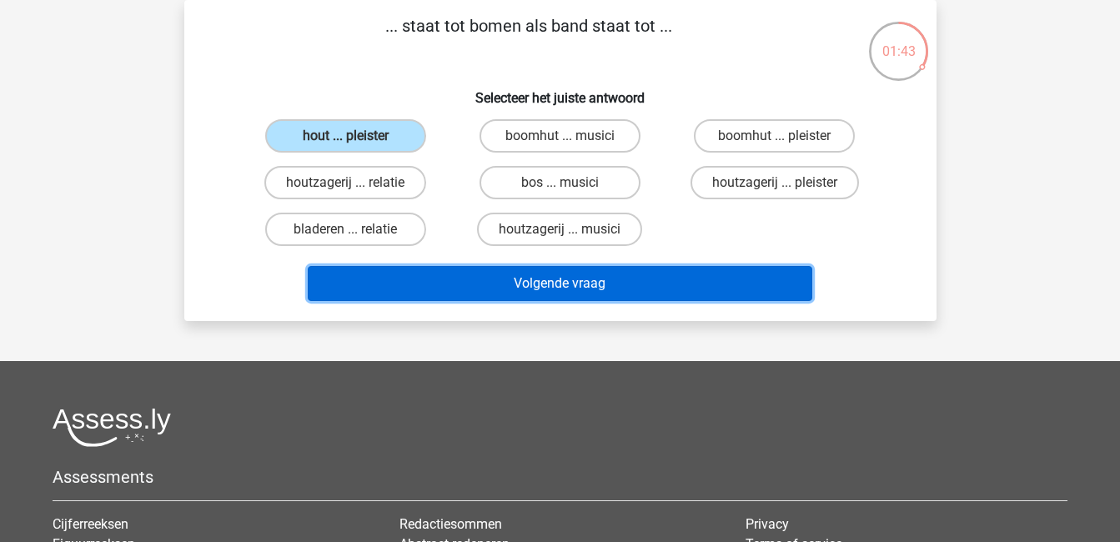
click at [591, 286] on button "Volgende vraag" at bounding box center [560, 283] width 505 height 35
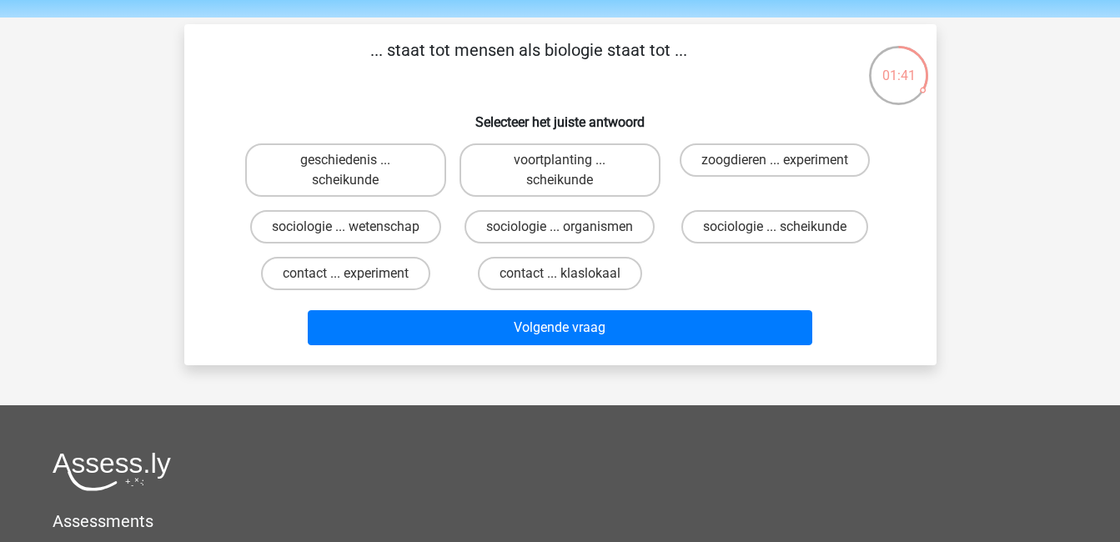
scroll to position [33, 0]
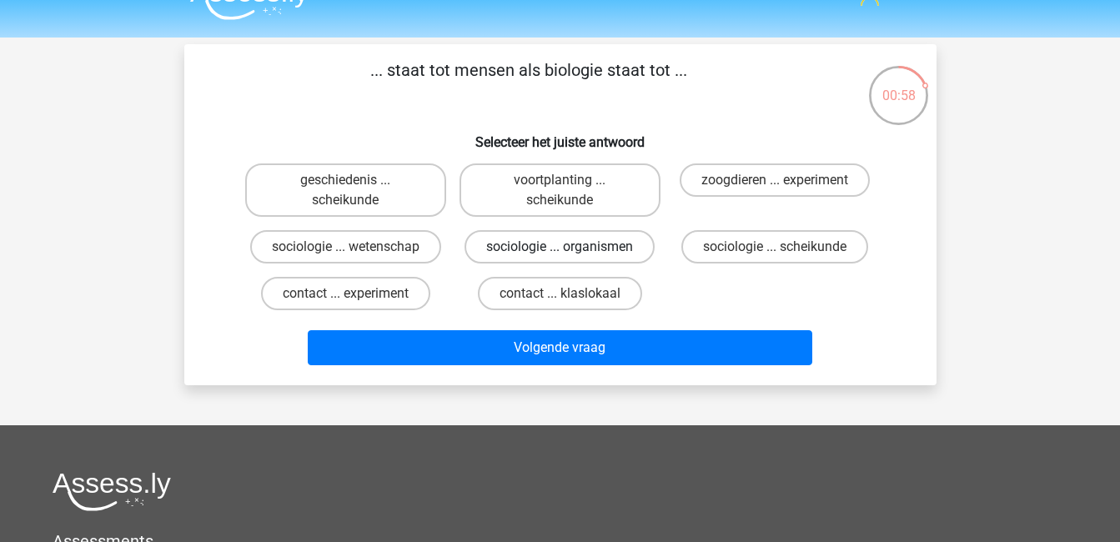
click at [589, 248] on label "sociologie ... organismen" at bounding box center [560, 246] width 190 height 33
click at [570, 248] on input "sociologie ... organismen" at bounding box center [565, 252] width 11 height 11
radio input "true"
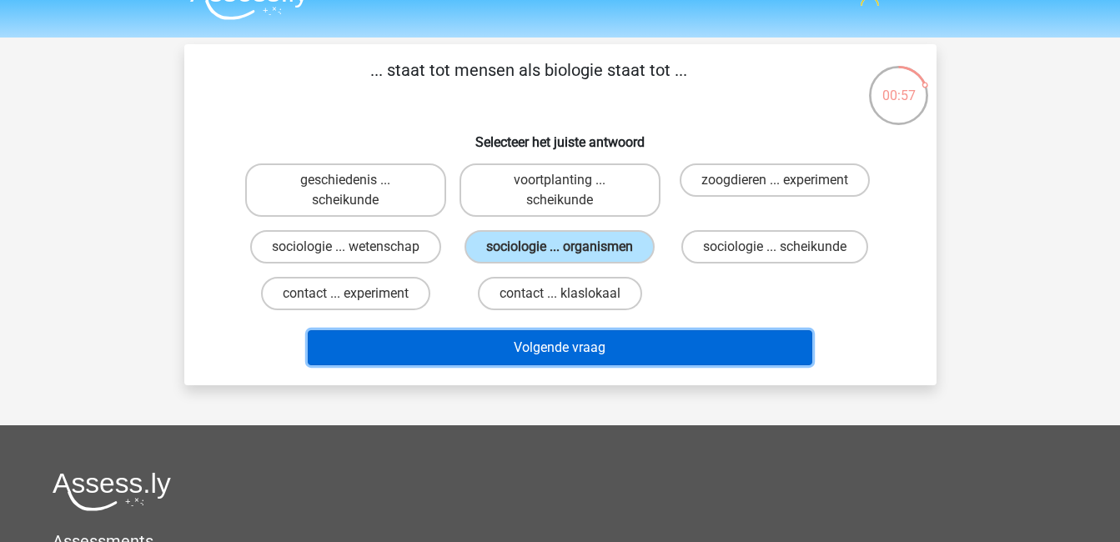
click at [631, 339] on button "Volgende vraag" at bounding box center [560, 347] width 505 height 35
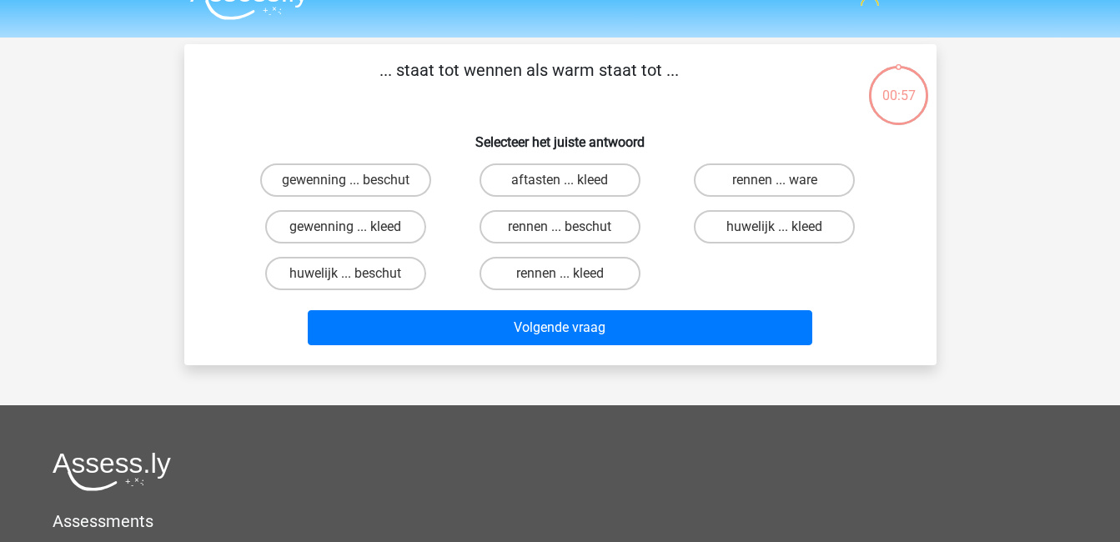
scroll to position [77, 0]
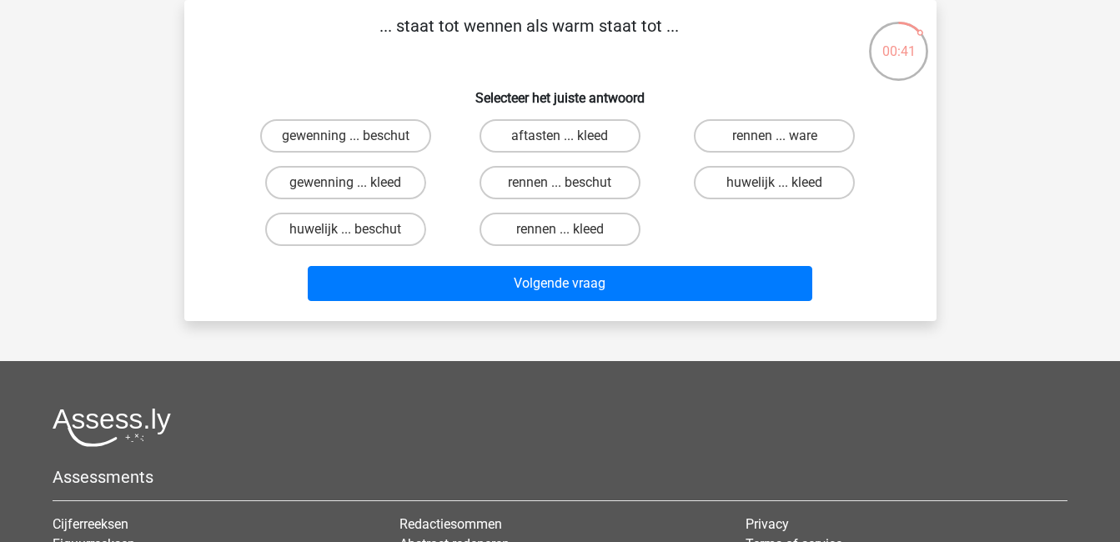
click at [785, 138] on input "rennen ... ware" at bounding box center [780, 141] width 11 height 11
radio input "true"
click at [785, 138] on input "rennen ... ware" at bounding box center [780, 141] width 11 height 11
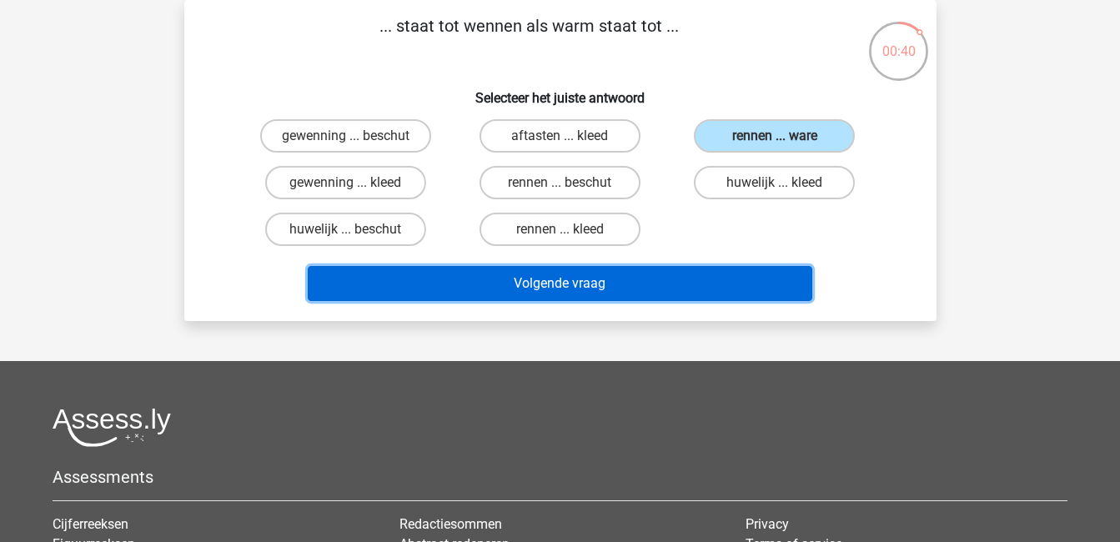
click at [783, 278] on button "Volgende vraag" at bounding box center [560, 283] width 505 height 35
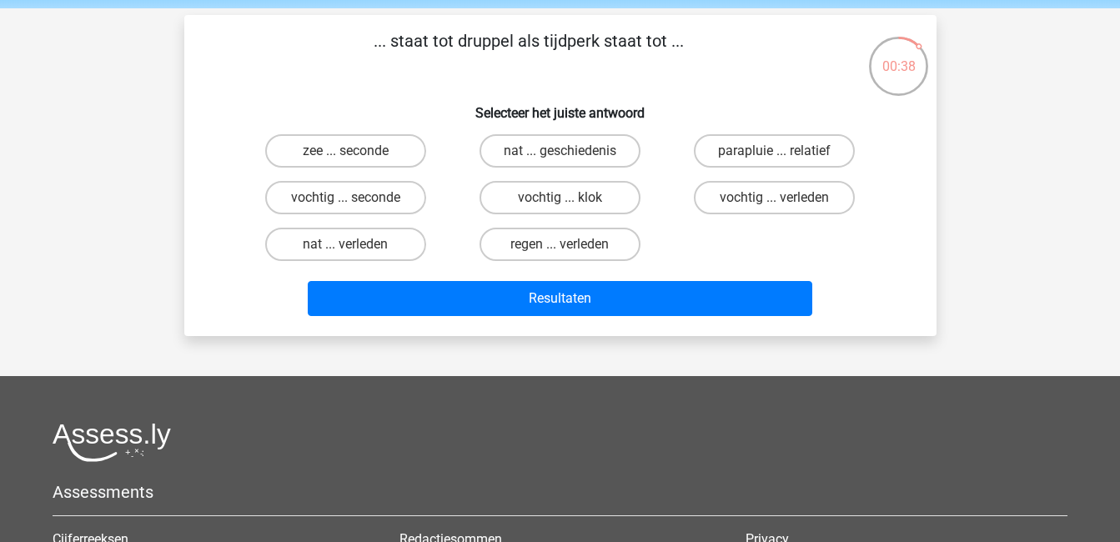
scroll to position [58, 0]
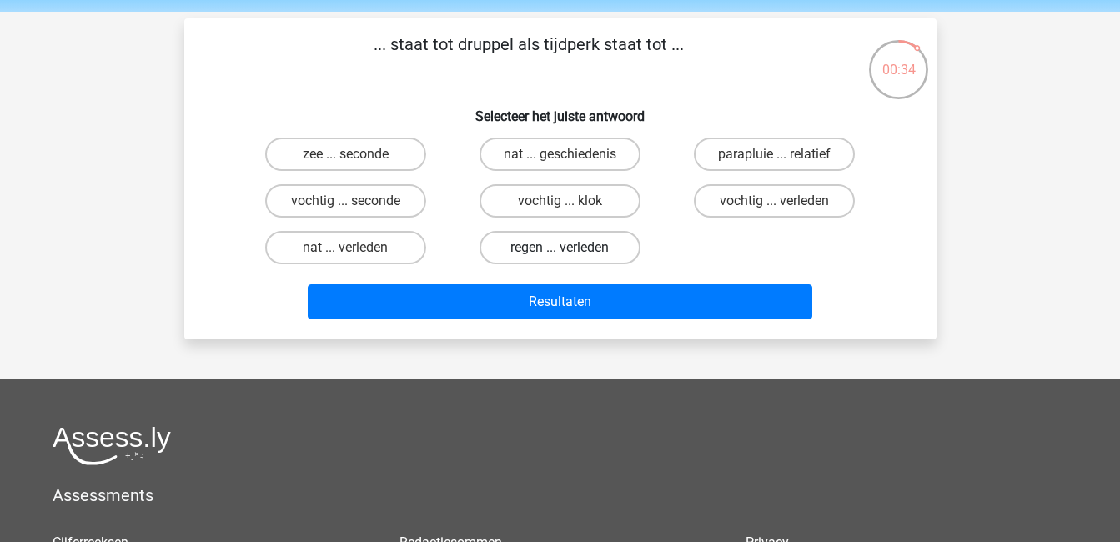
click at [587, 250] on label "regen ... verleden" at bounding box center [560, 247] width 161 height 33
click at [570, 250] on input "regen ... verleden" at bounding box center [565, 253] width 11 height 11
radio input "true"
click at [736, 198] on label "vochtig ... verleden" at bounding box center [774, 200] width 161 height 33
click at [775, 201] on input "vochtig ... verleden" at bounding box center [780, 206] width 11 height 11
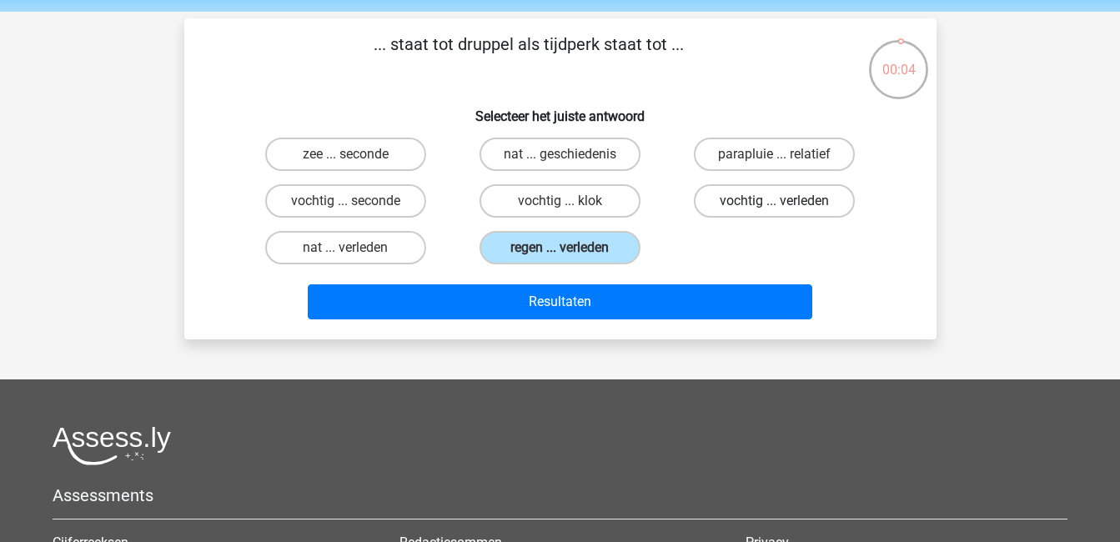
radio input "true"
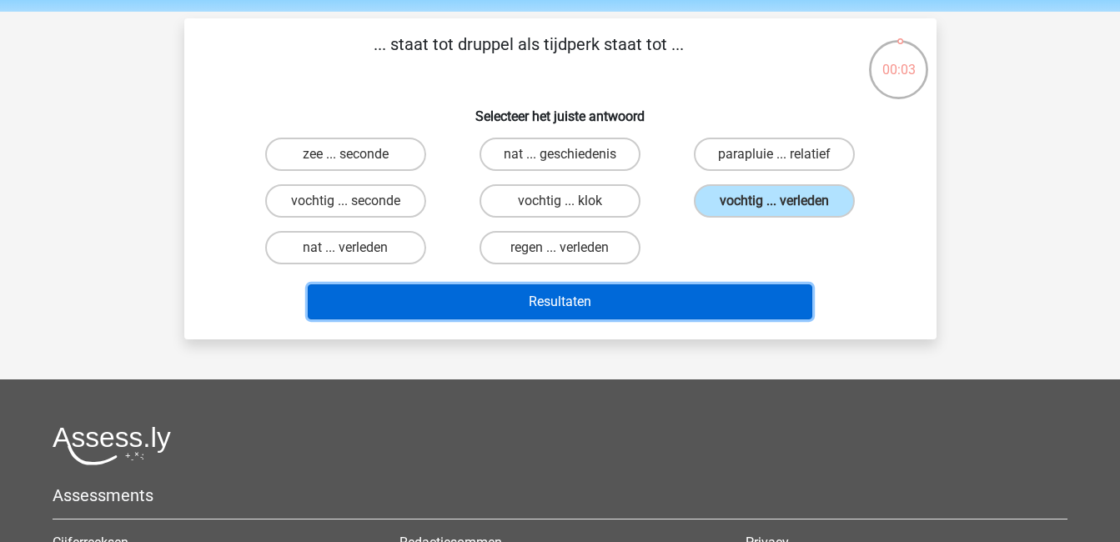
click at [731, 298] on button "Resultaten" at bounding box center [560, 301] width 505 height 35
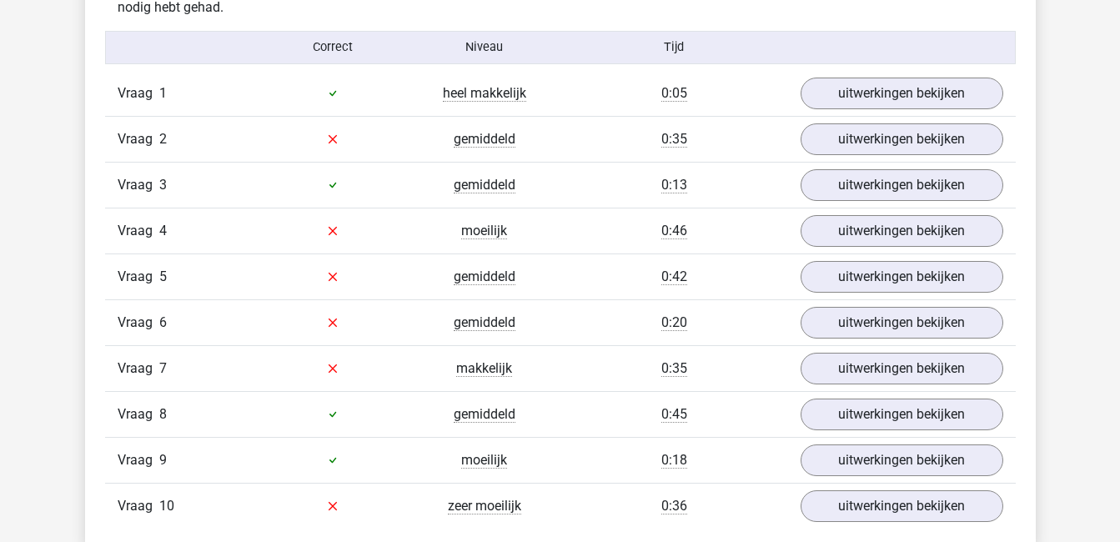
scroll to position [1035, 0]
click at [832, 144] on link "uitwerkingen bekijken" at bounding box center [901, 140] width 233 height 37
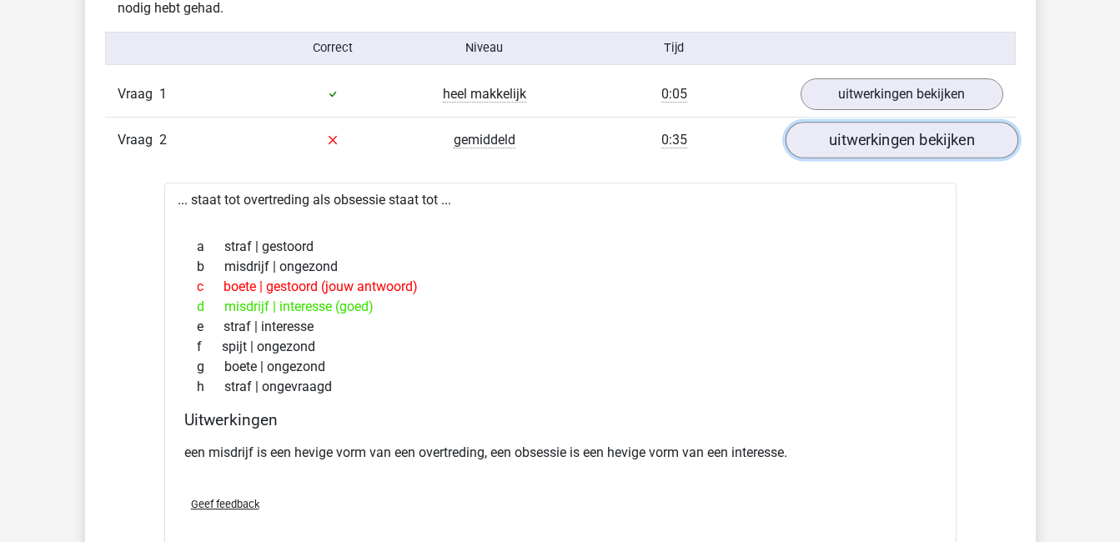
click at [832, 144] on link "uitwerkingen bekijken" at bounding box center [901, 140] width 233 height 37
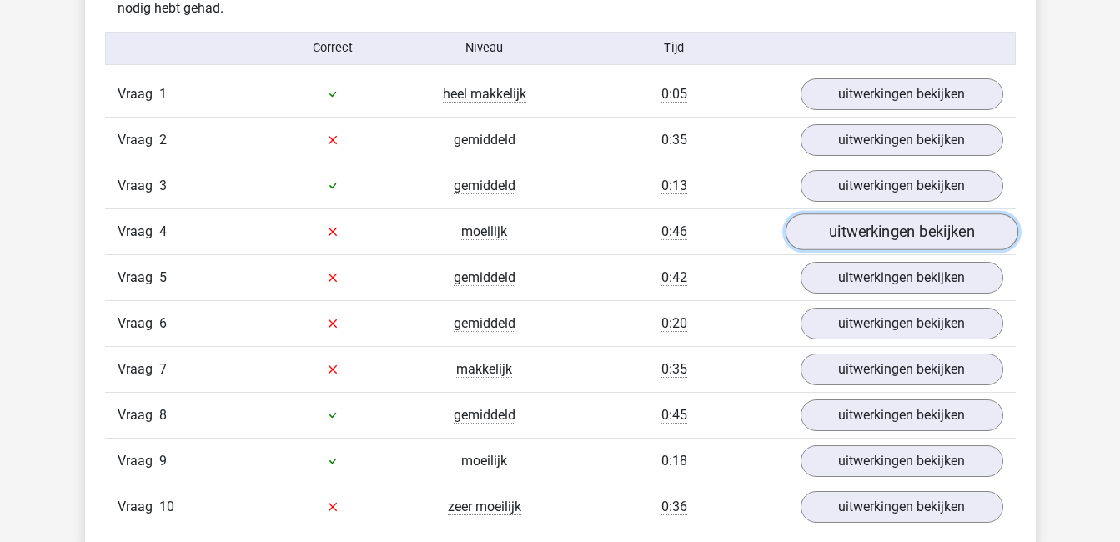
click at [852, 229] on link "uitwerkingen bekijken" at bounding box center [901, 232] width 233 height 37
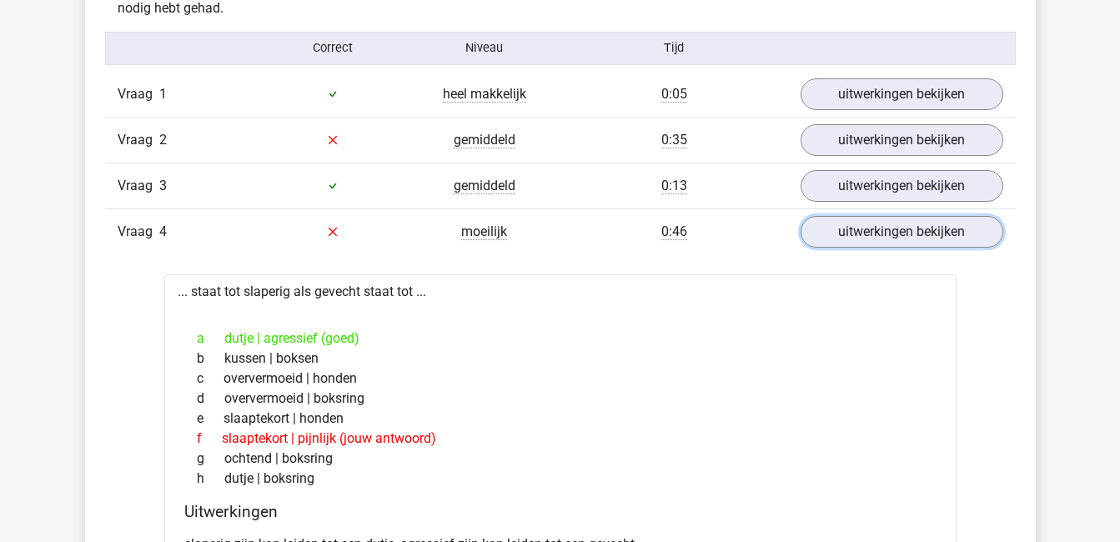
scroll to position [1191, 0]
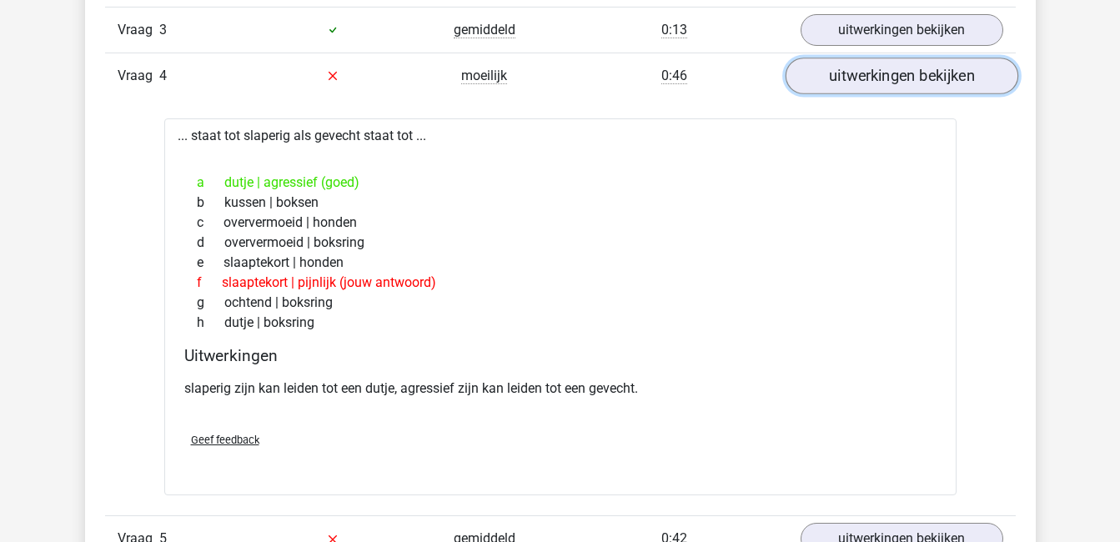
click at [874, 80] on link "uitwerkingen bekijken" at bounding box center [901, 76] width 233 height 37
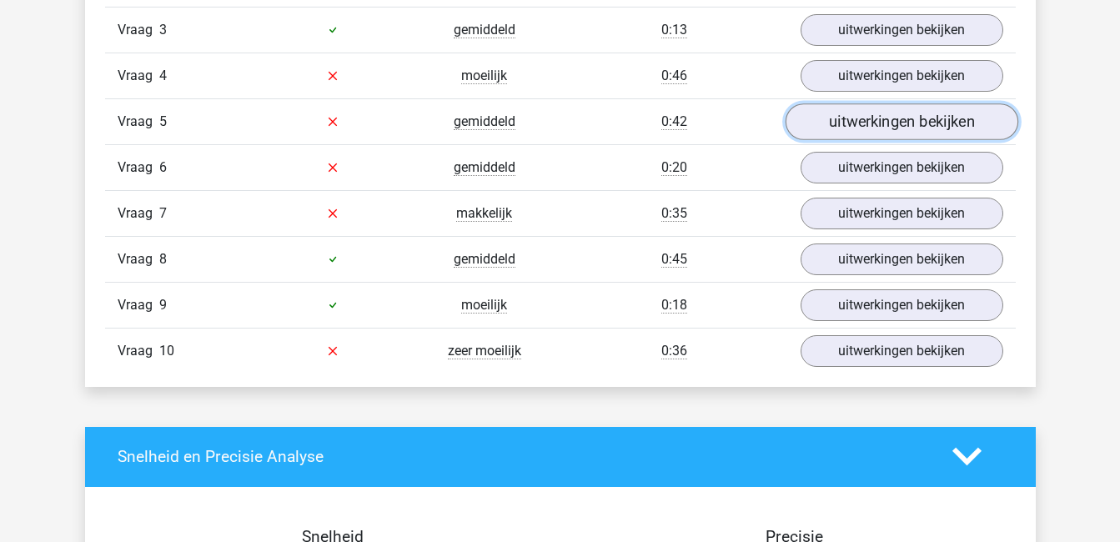
click at [884, 118] on link "uitwerkingen bekijken" at bounding box center [901, 121] width 233 height 37
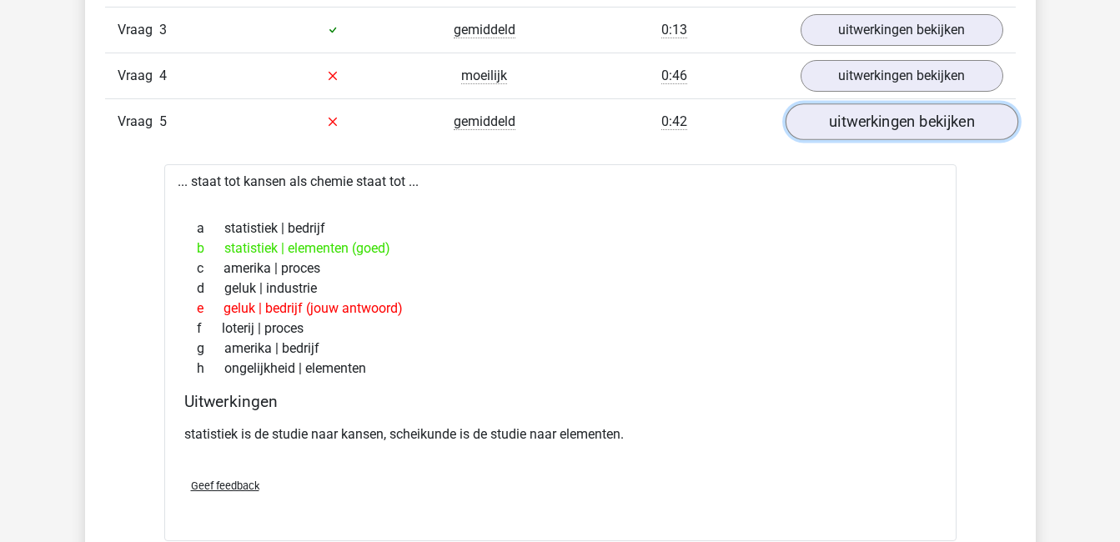
click at [884, 118] on link "uitwerkingen bekijken" at bounding box center [901, 121] width 233 height 37
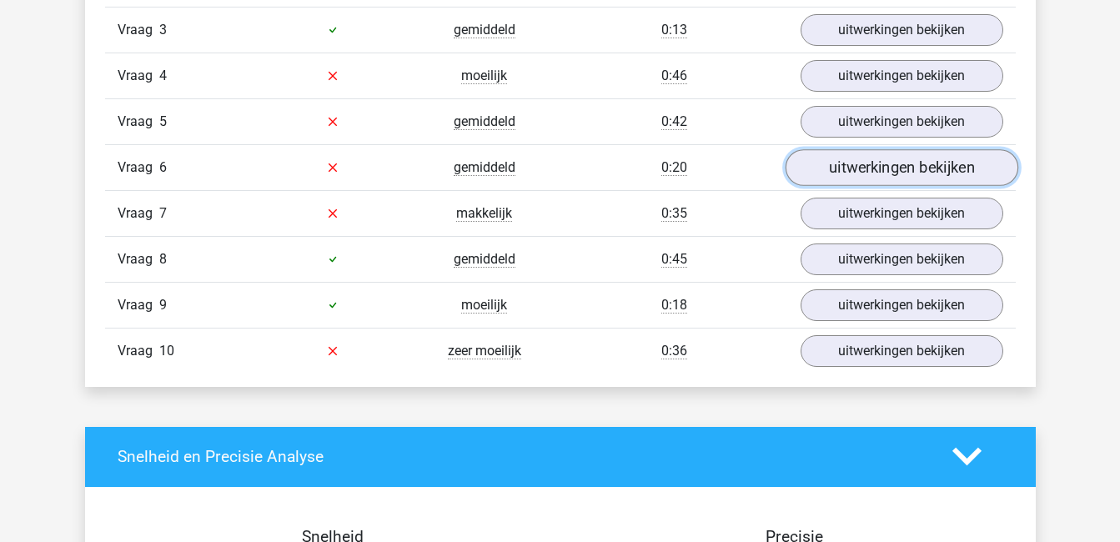
click at [887, 169] on link "uitwerkingen bekijken" at bounding box center [901, 167] width 233 height 37
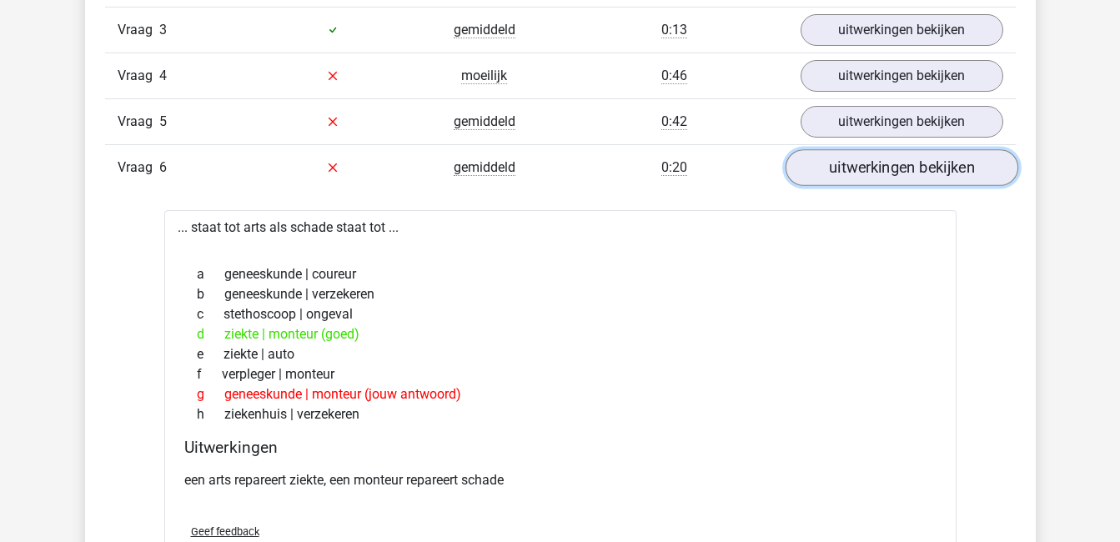
click at [887, 169] on link "uitwerkingen bekijken" at bounding box center [901, 167] width 233 height 37
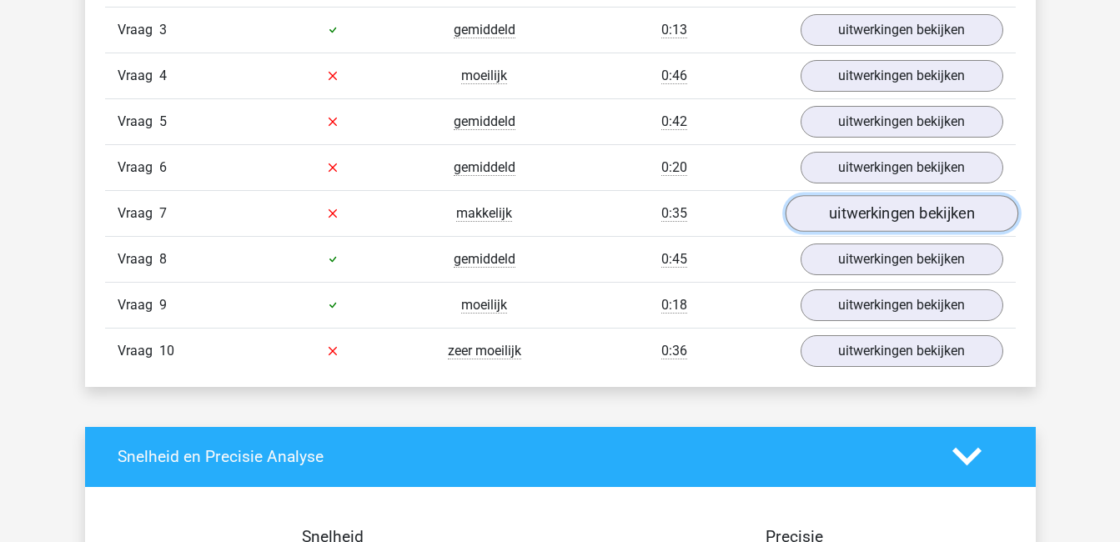
click at [889, 212] on link "uitwerkingen bekijken" at bounding box center [901, 213] width 233 height 37
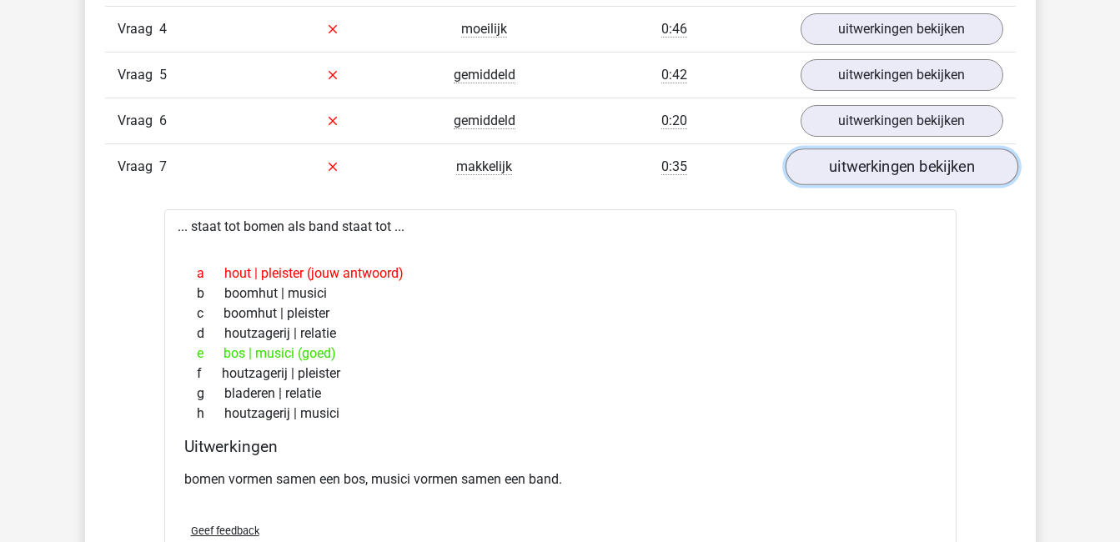
scroll to position [1239, 0]
click at [889, 173] on link "uitwerkingen bekijken" at bounding box center [901, 166] width 233 height 37
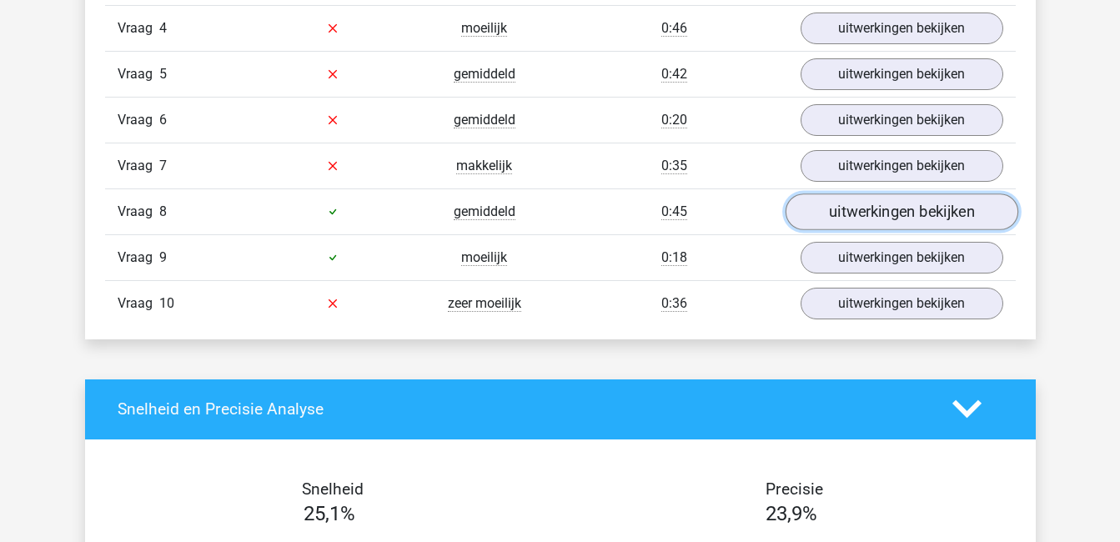
click at [897, 216] on link "uitwerkingen bekijken" at bounding box center [901, 211] width 233 height 37
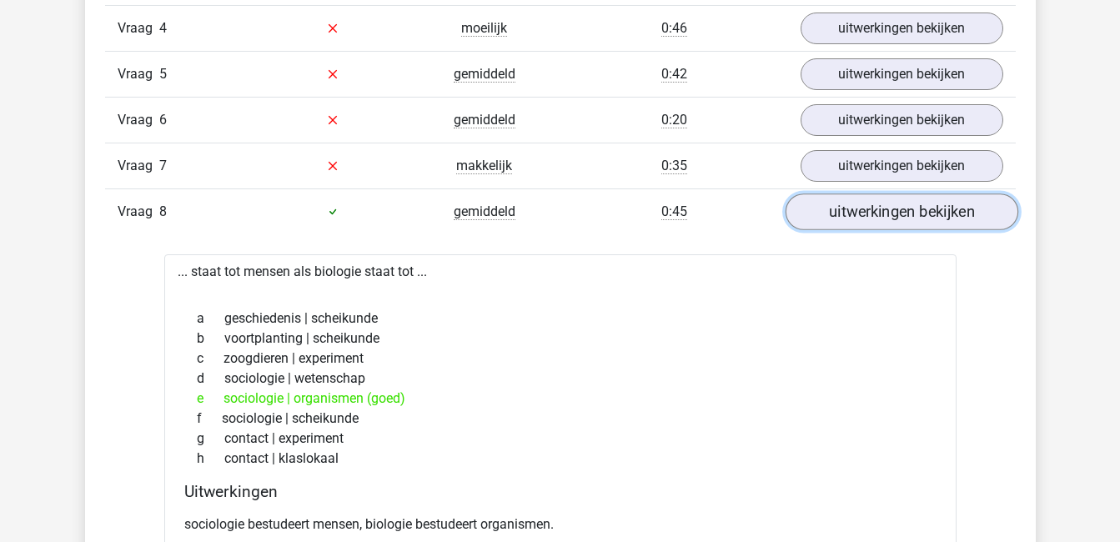
click at [897, 216] on link "uitwerkingen bekijken" at bounding box center [901, 211] width 233 height 37
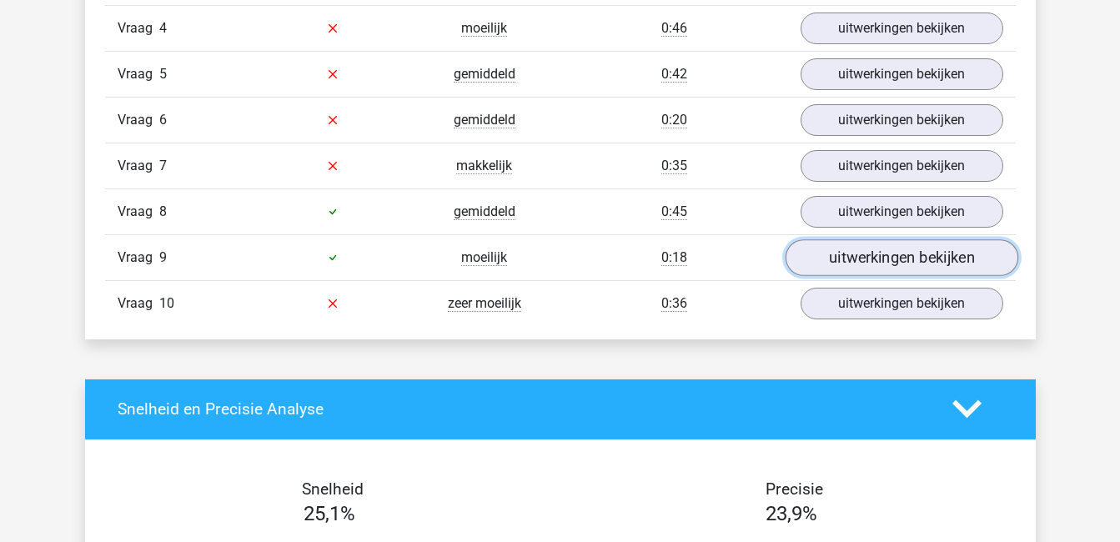
click at [903, 254] on link "uitwerkingen bekijken" at bounding box center [901, 257] width 233 height 37
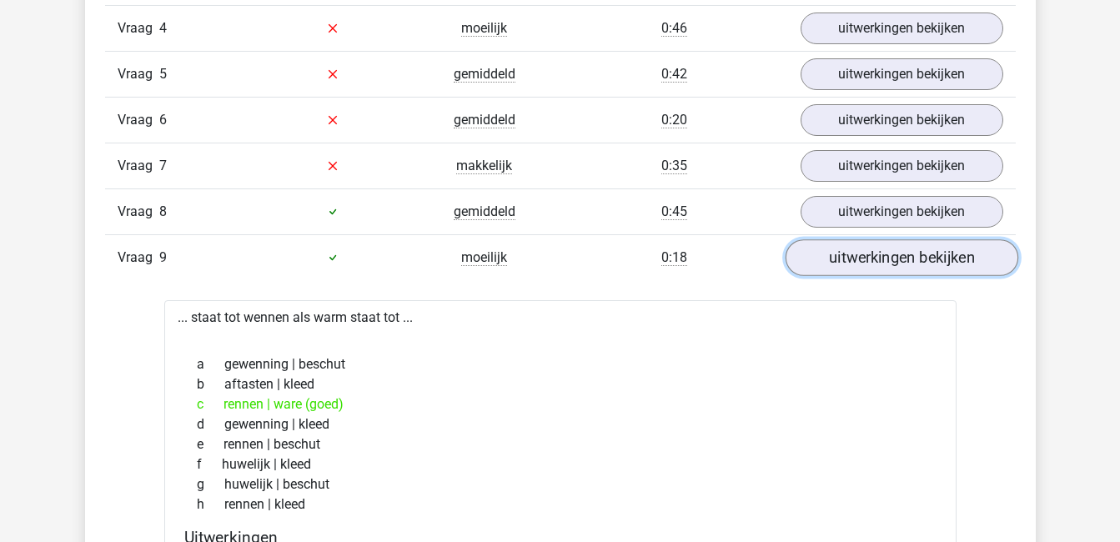
click at [903, 254] on link "uitwerkingen bekijken" at bounding box center [901, 257] width 233 height 37
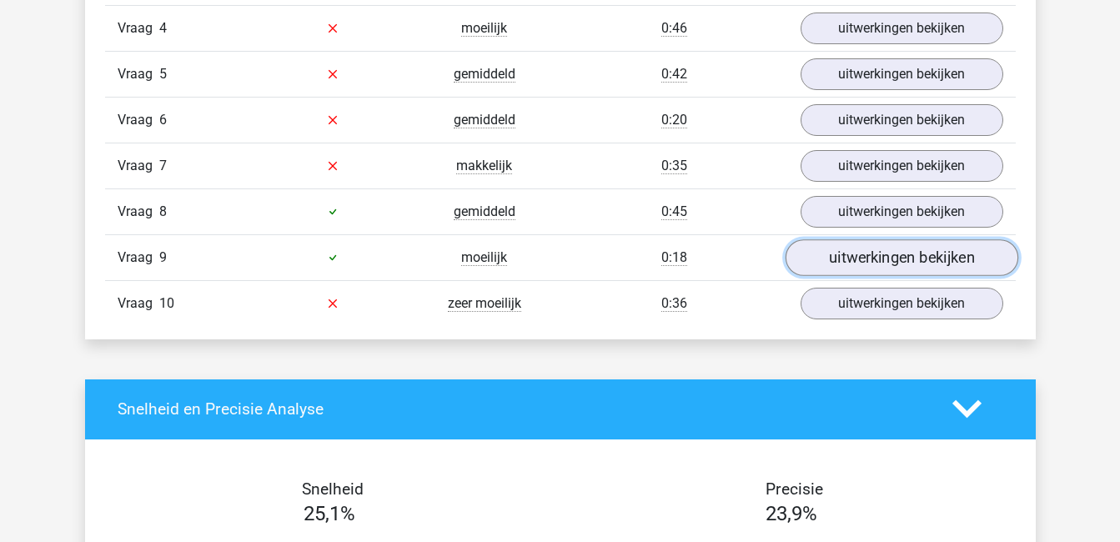
click at [903, 254] on link "uitwerkingen bekijken" at bounding box center [901, 257] width 233 height 37
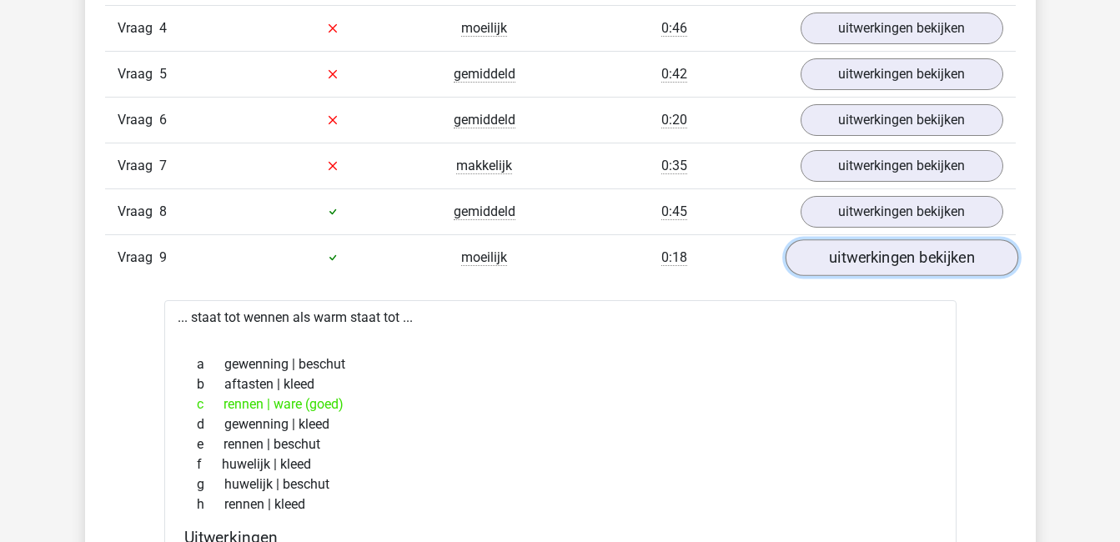
click at [903, 254] on link "uitwerkingen bekijken" at bounding box center [901, 257] width 233 height 37
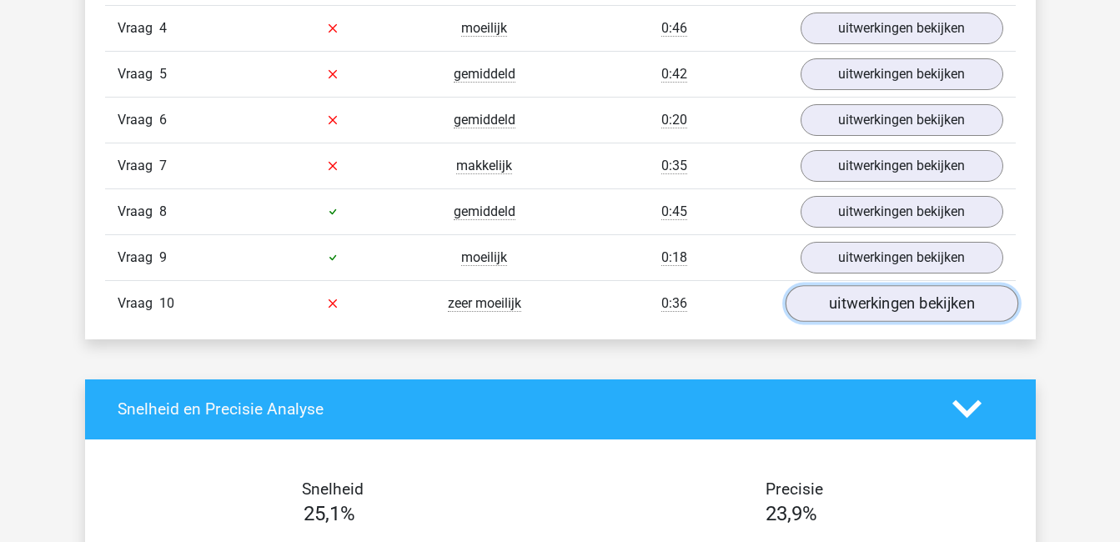
click at [919, 306] on link "uitwerkingen bekijken" at bounding box center [901, 303] width 233 height 37
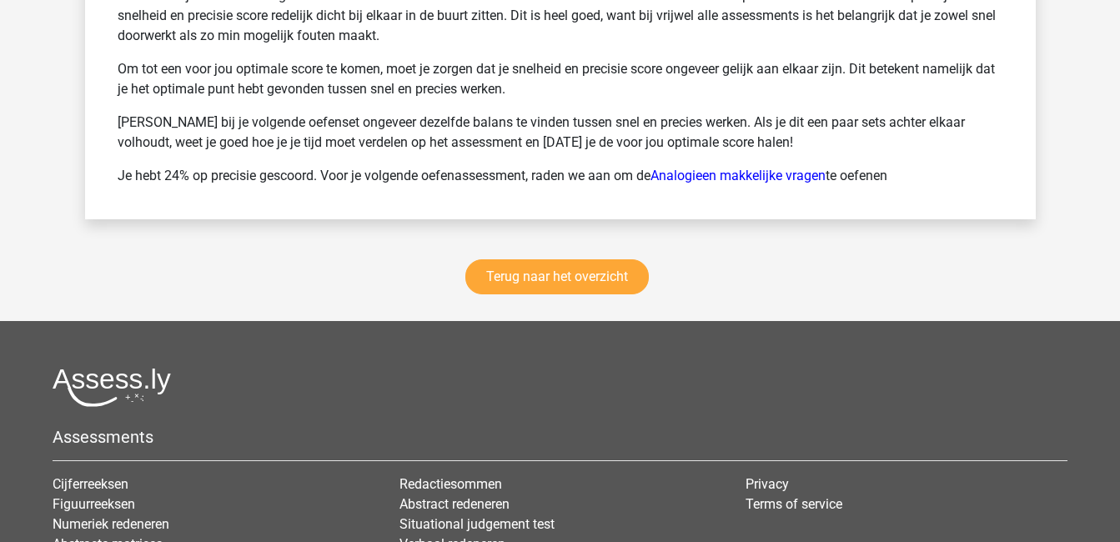
scroll to position [2713, 0]
click at [555, 270] on link "Terug naar het overzicht" at bounding box center [556, 276] width 183 height 35
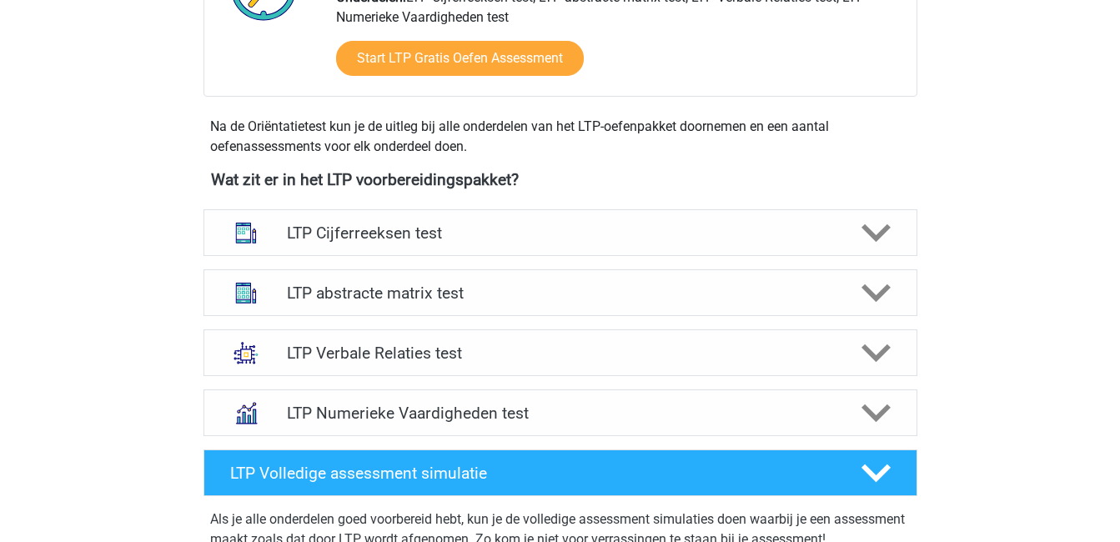
scroll to position [503, 0]
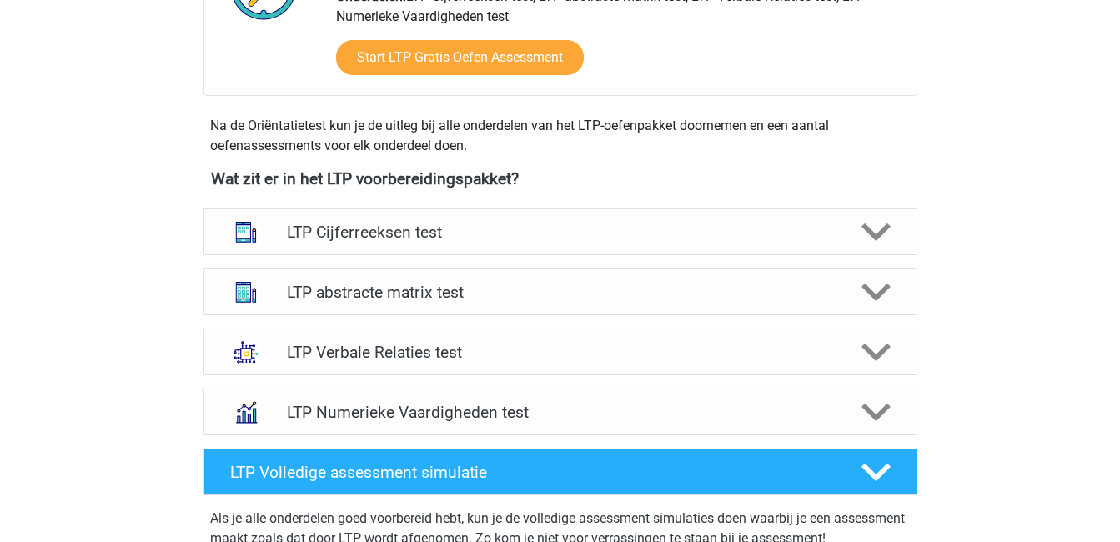
click at [877, 351] on icon at bounding box center [876, 352] width 29 height 29
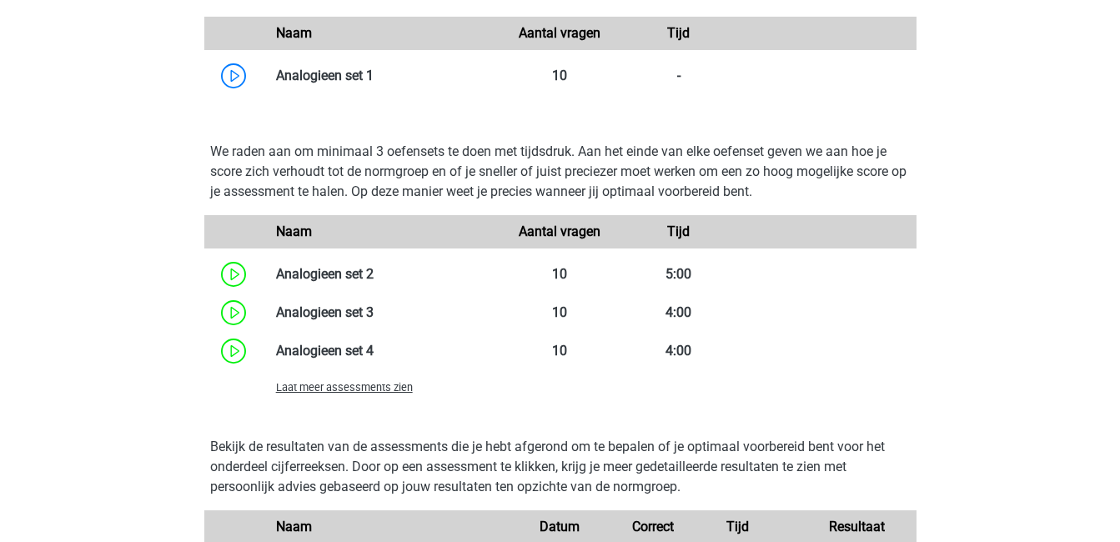
scroll to position [1470, 0]
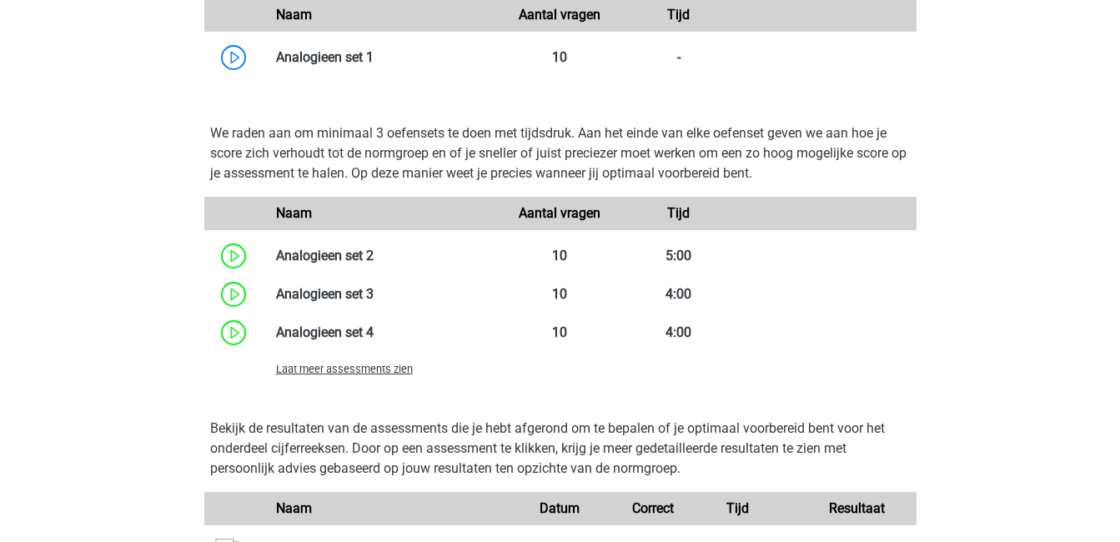
click at [373, 368] on span "Laat meer assessments zien" at bounding box center [344, 369] width 137 height 13
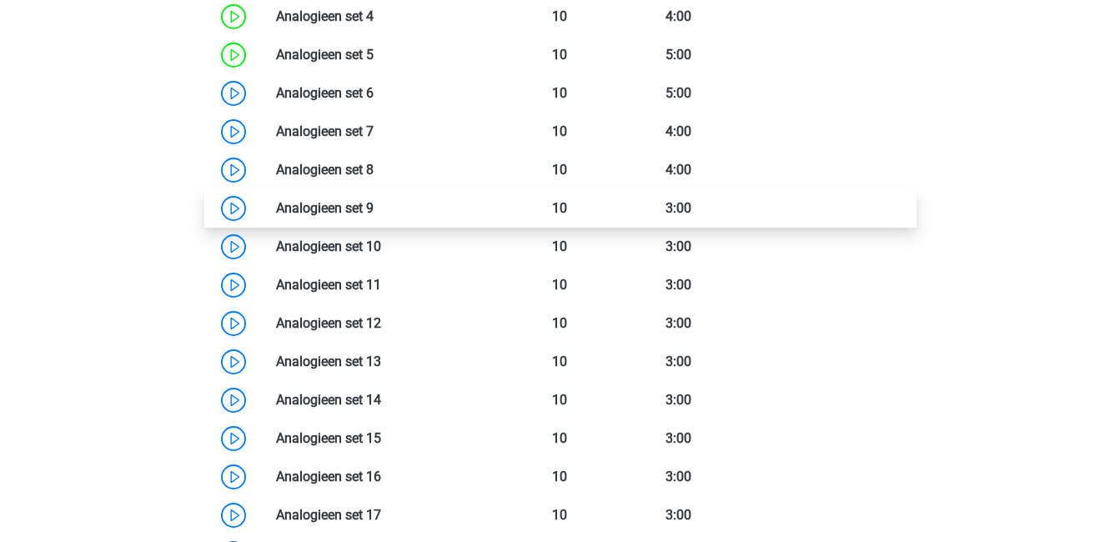
scroll to position [1786, 0]
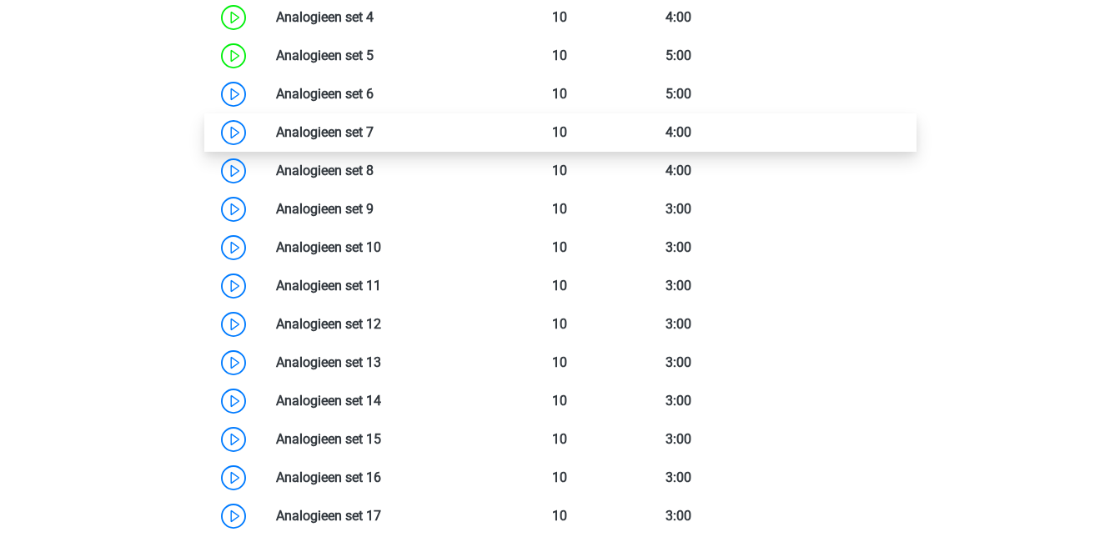
click at [374, 136] on link at bounding box center [374, 132] width 0 height 16
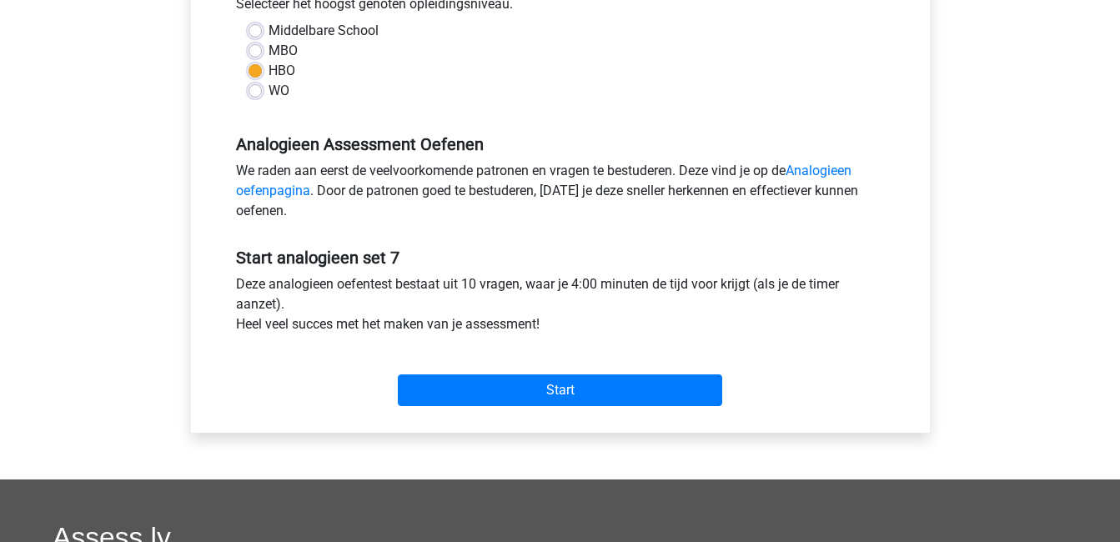
scroll to position [400, 0]
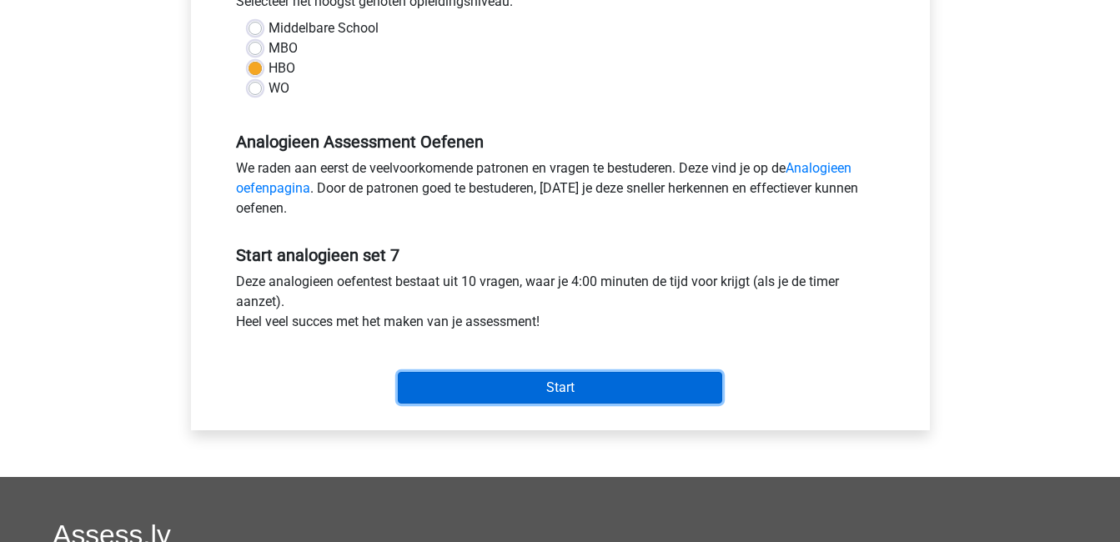
click at [514, 384] on input "Start" at bounding box center [560, 388] width 324 height 32
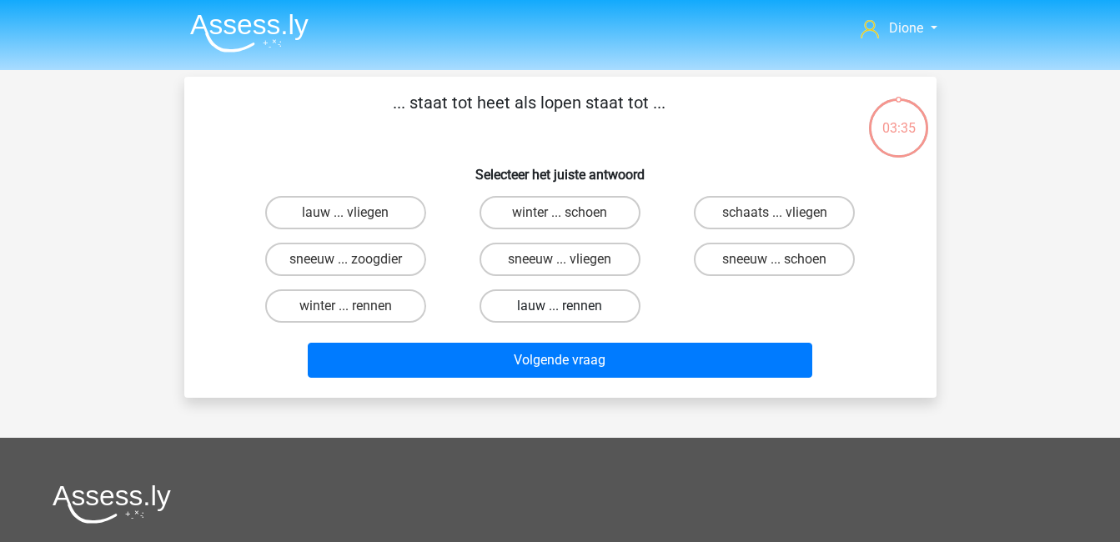
click at [580, 299] on label "lauw ... rennen" at bounding box center [560, 305] width 161 height 33
click at [570, 306] on input "lauw ... rennen" at bounding box center [565, 311] width 11 height 11
radio input "true"
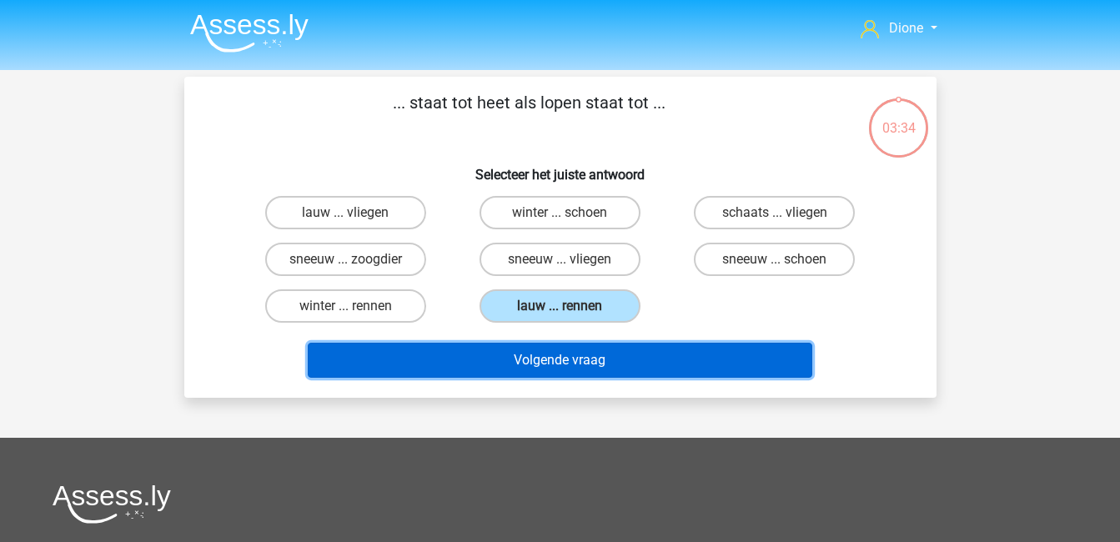
click at [622, 351] on button "Volgende vraag" at bounding box center [560, 360] width 505 height 35
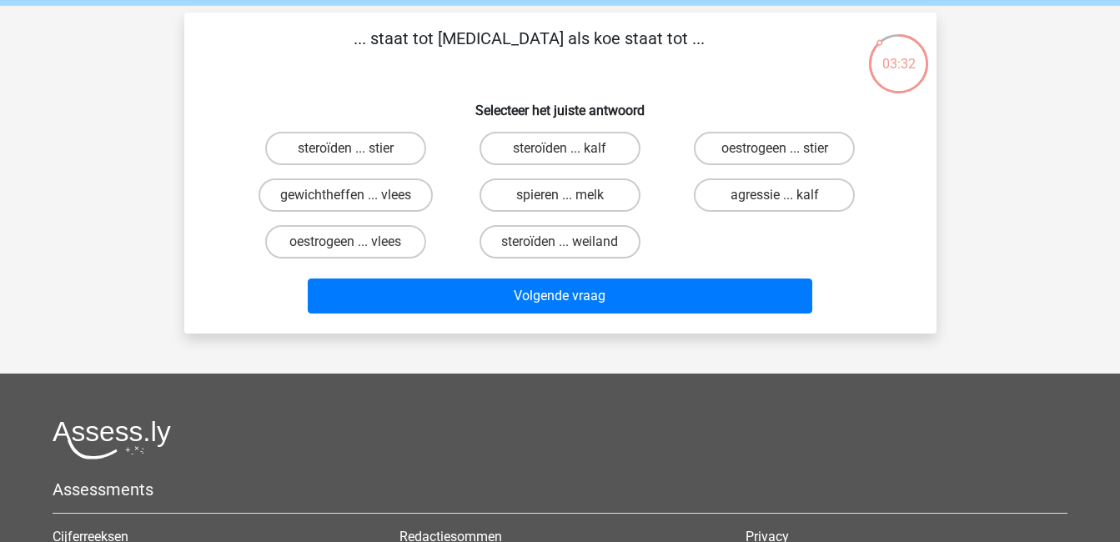
scroll to position [63, 0]
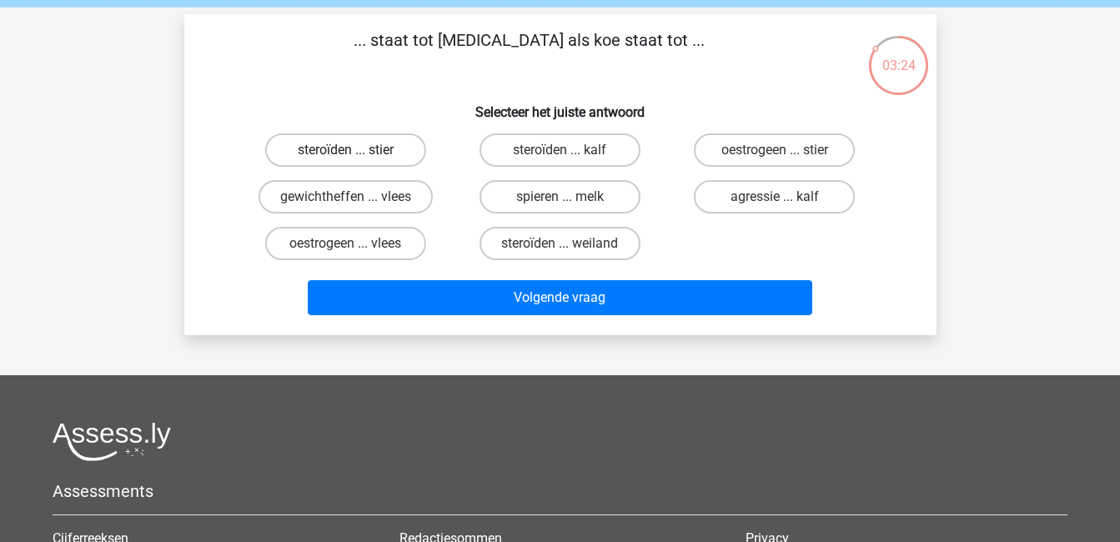
click at [364, 155] on label "steroïden ... stier" at bounding box center [345, 149] width 161 height 33
click at [356, 155] on input "steroïden ... stier" at bounding box center [350, 155] width 11 height 11
radio input "true"
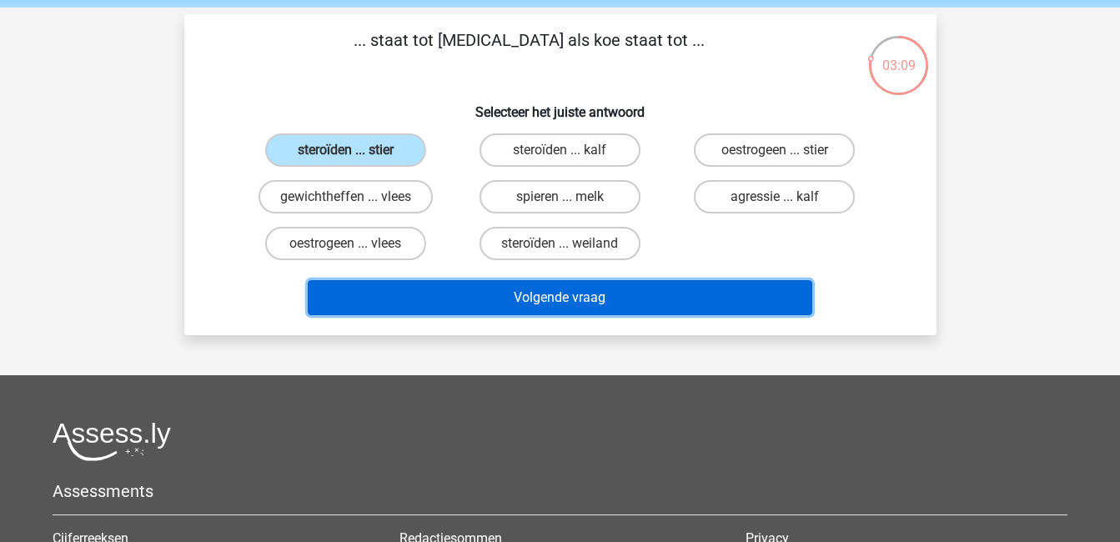
click at [638, 293] on button "Volgende vraag" at bounding box center [560, 297] width 505 height 35
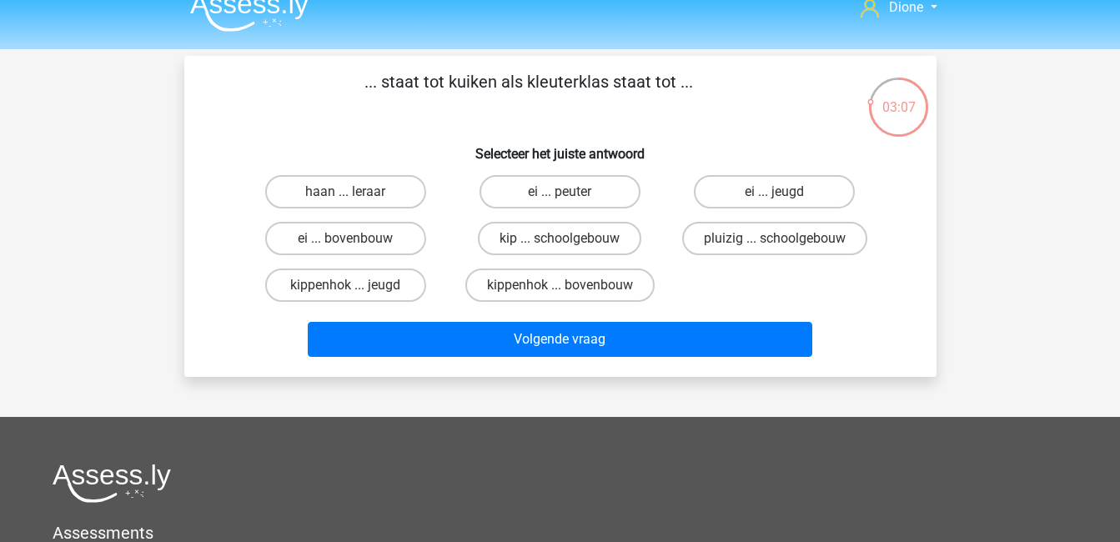
scroll to position [19, 0]
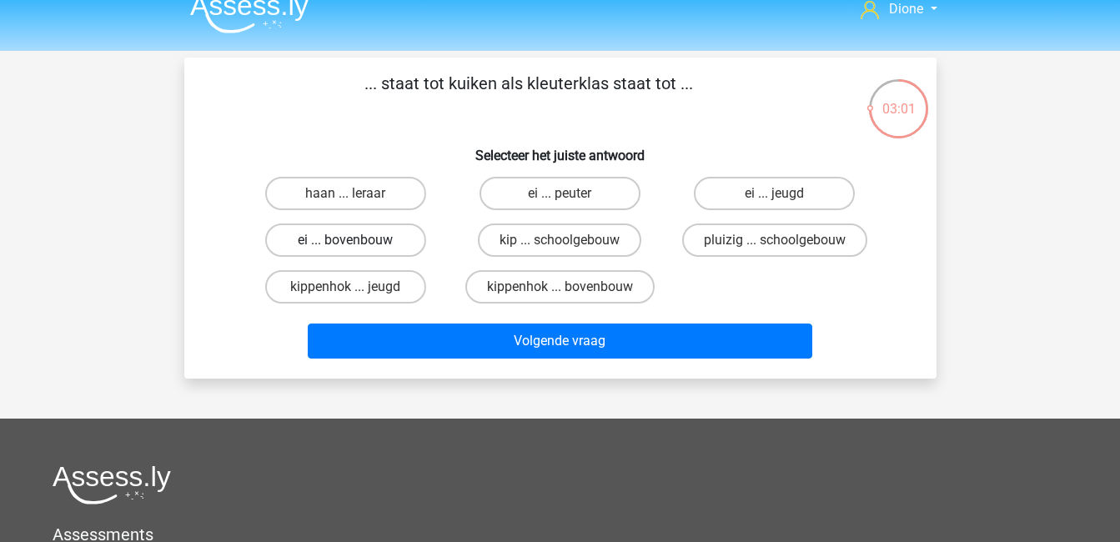
click at [334, 241] on label "ei ... bovenbouw" at bounding box center [345, 240] width 161 height 33
click at [345, 241] on input "ei ... bovenbouw" at bounding box center [350, 245] width 11 height 11
radio input "true"
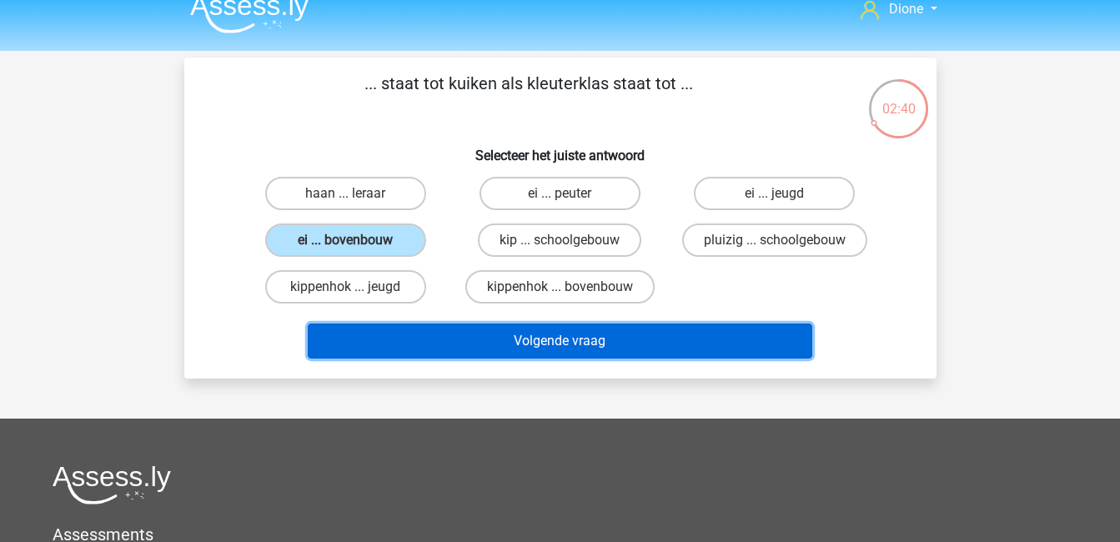
click at [508, 343] on button "Volgende vraag" at bounding box center [560, 341] width 505 height 35
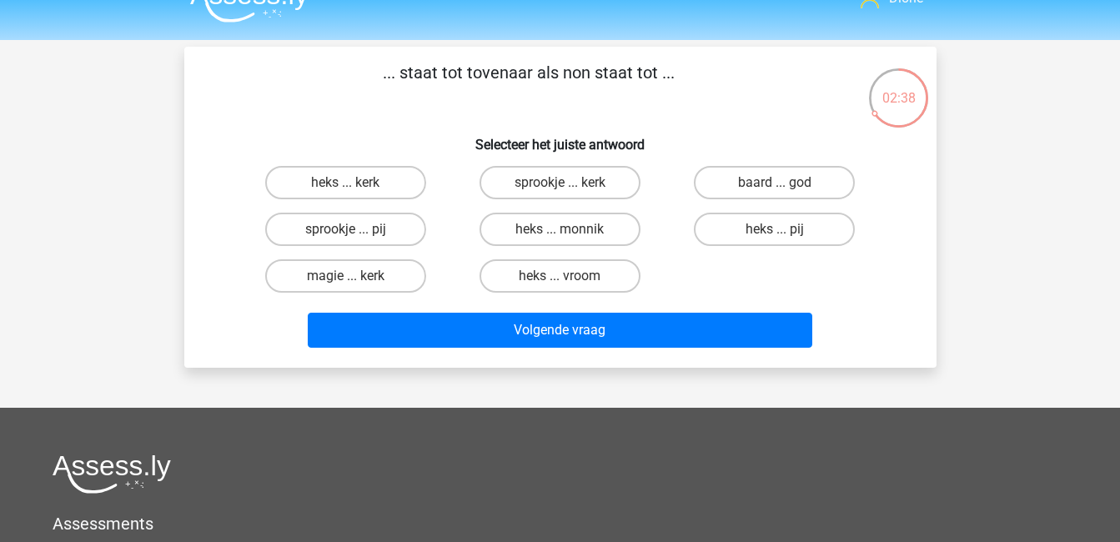
scroll to position [28, 0]
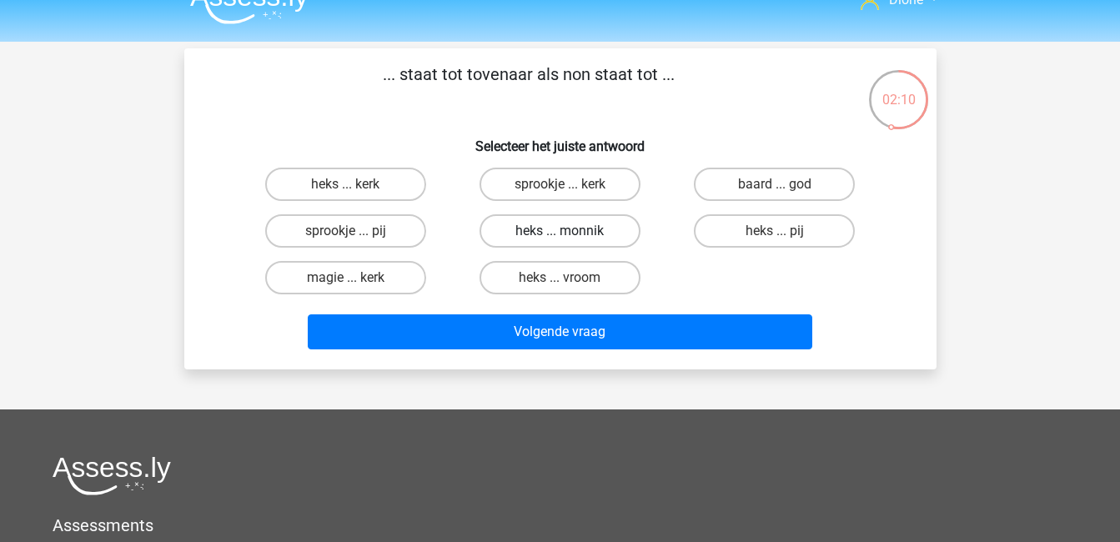
click at [581, 229] on label "heks ... monnik" at bounding box center [560, 230] width 161 height 33
click at [570, 231] on input "heks ... monnik" at bounding box center [565, 236] width 11 height 11
radio input "true"
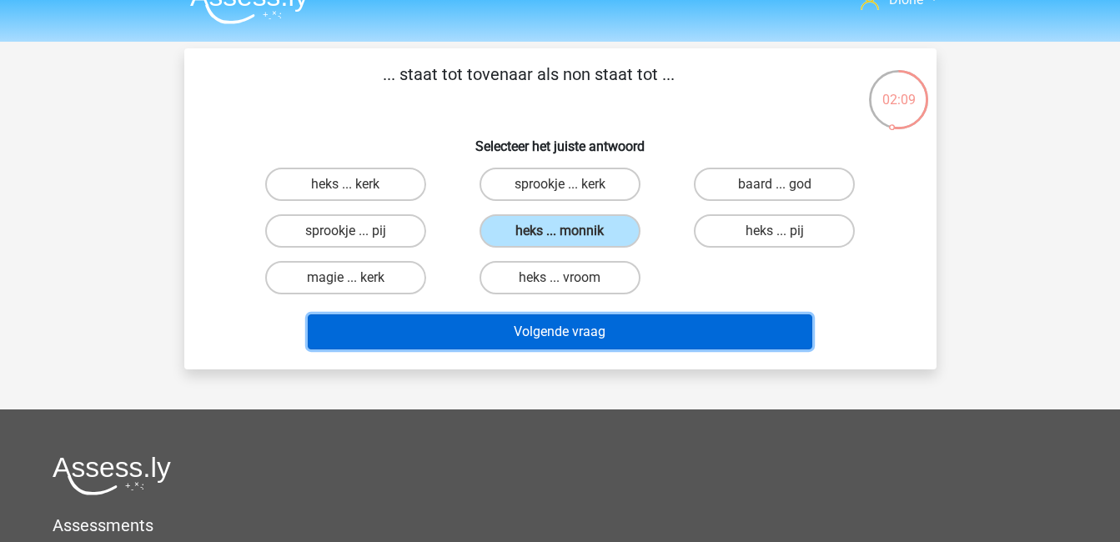
click at [623, 320] on button "Volgende vraag" at bounding box center [560, 331] width 505 height 35
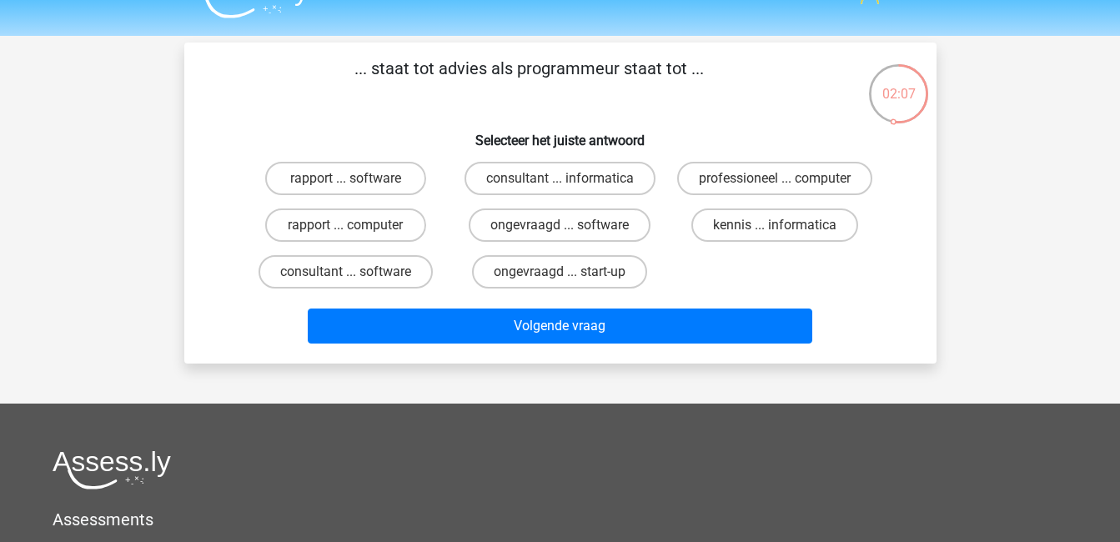
scroll to position [33, 0]
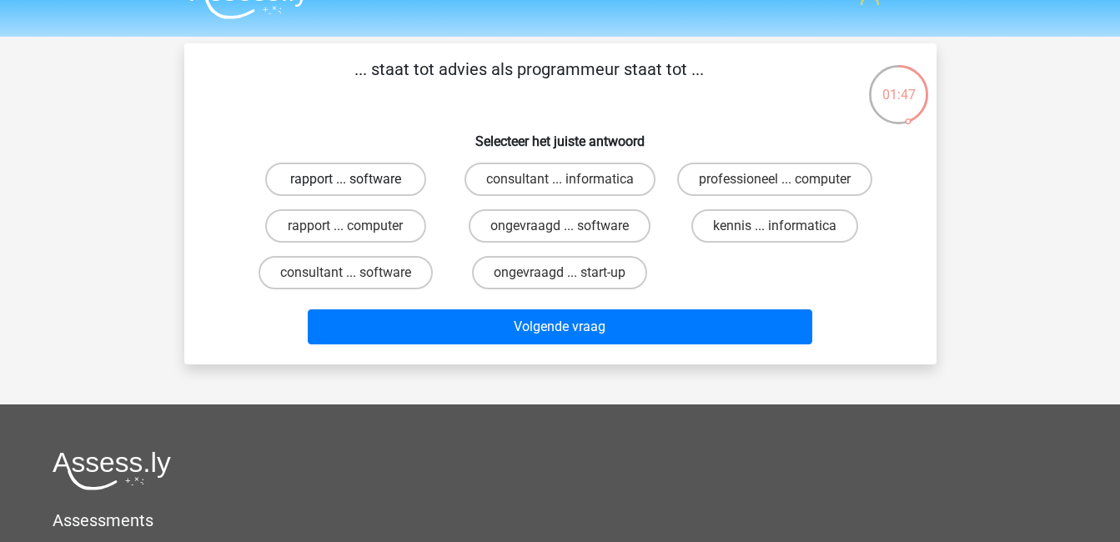
click at [326, 169] on label "rapport ... software" at bounding box center [345, 179] width 161 height 33
click at [345, 179] on input "rapport ... software" at bounding box center [350, 184] width 11 height 11
radio input "true"
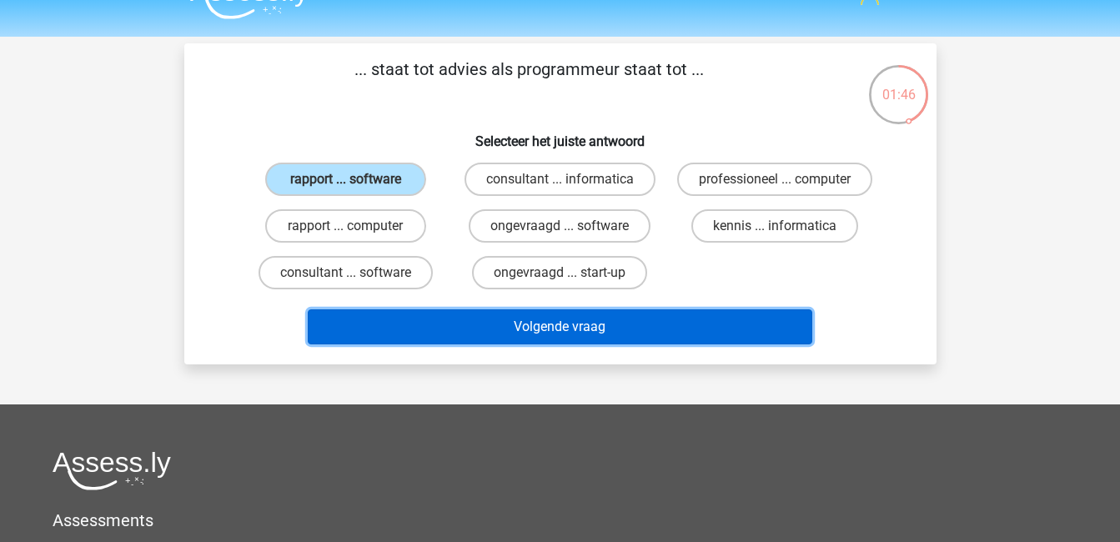
click at [585, 334] on button "Volgende vraag" at bounding box center [560, 326] width 505 height 35
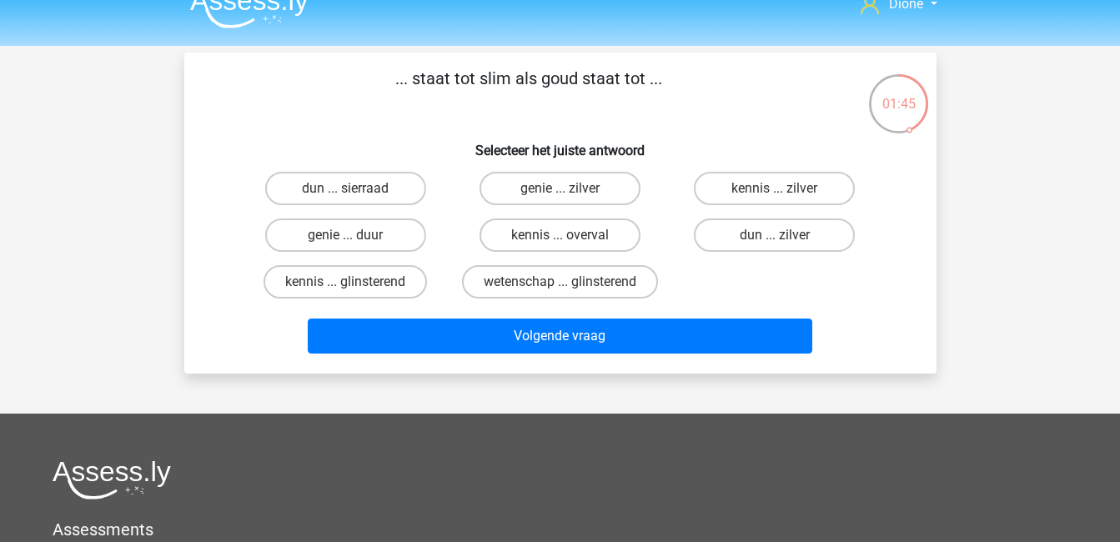
scroll to position [23, 0]
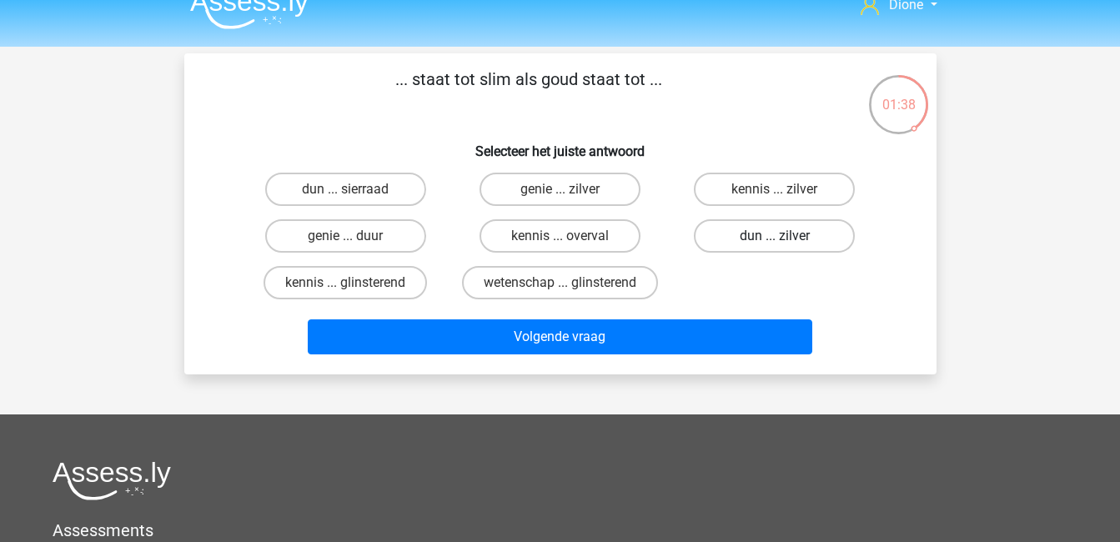
click at [760, 235] on label "dun ... zilver" at bounding box center [774, 235] width 161 height 33
click at [775, 236] on input "dun ... zilver" at bounding box center [780, 241] width 11 height 11
radio input "true"
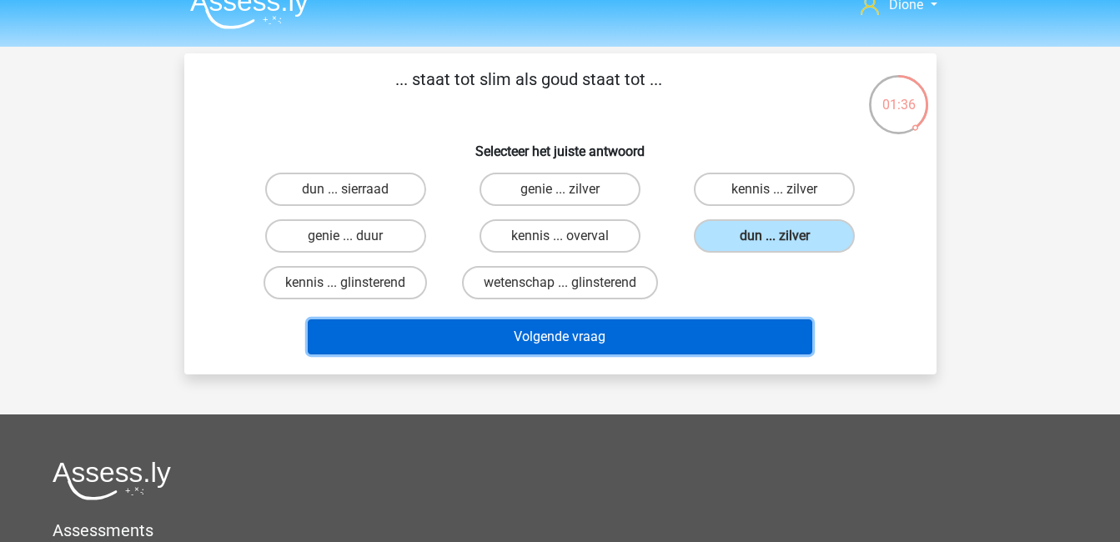
click at [758, 341] on button "Volgende vraag" at bounding box center [560, 336] width 505 height 35
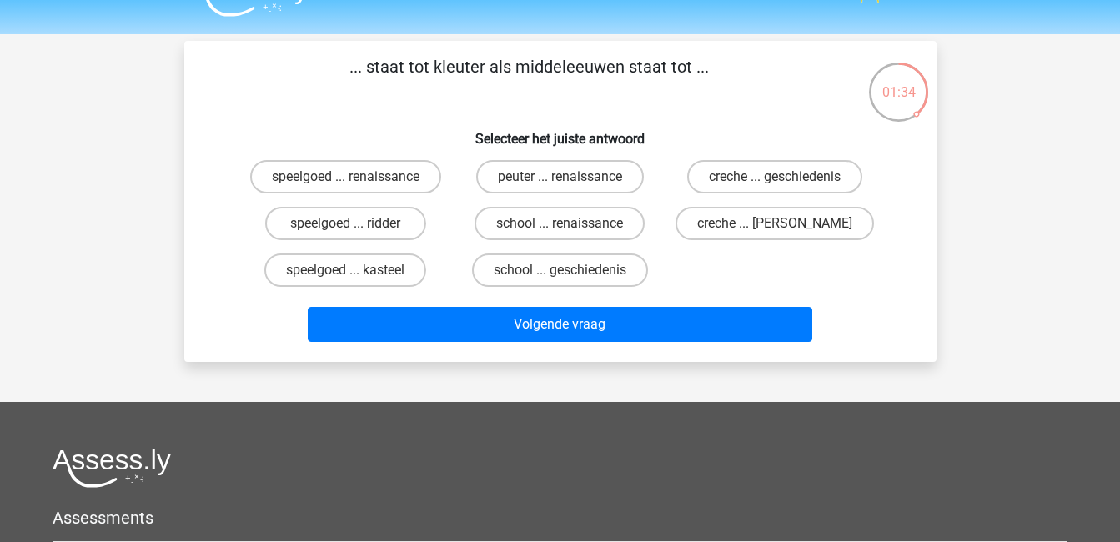
scroll to position [33, 0]
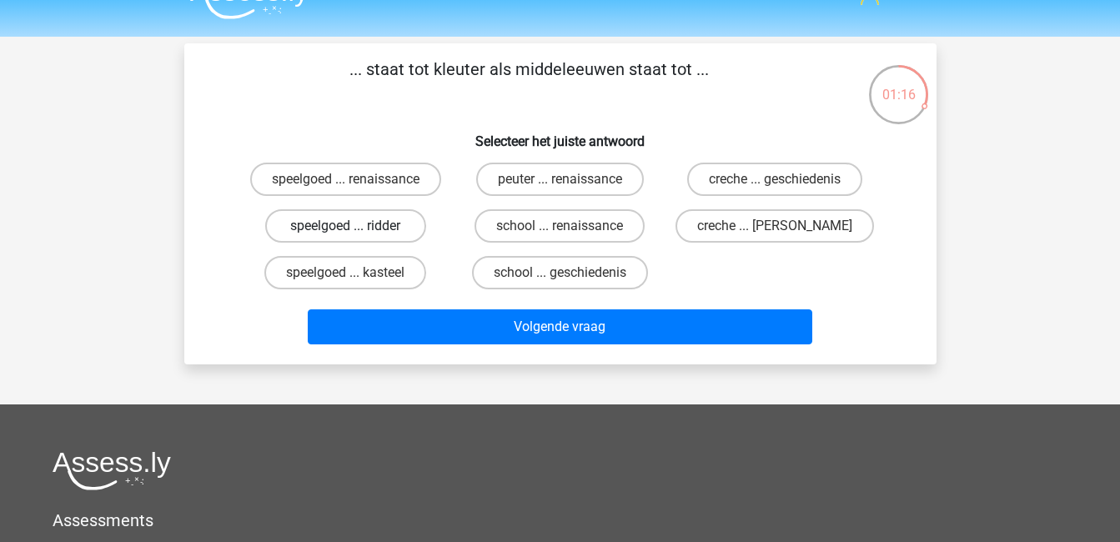
click at [370, 227] on label "speelgoed ... ridder" at bounding box center [345, 225] width 161 height 33
click at [356, 227] on input "speelgoed ... ridder" at bounding box center [350, 231] width 11 height 11
radio input "true"
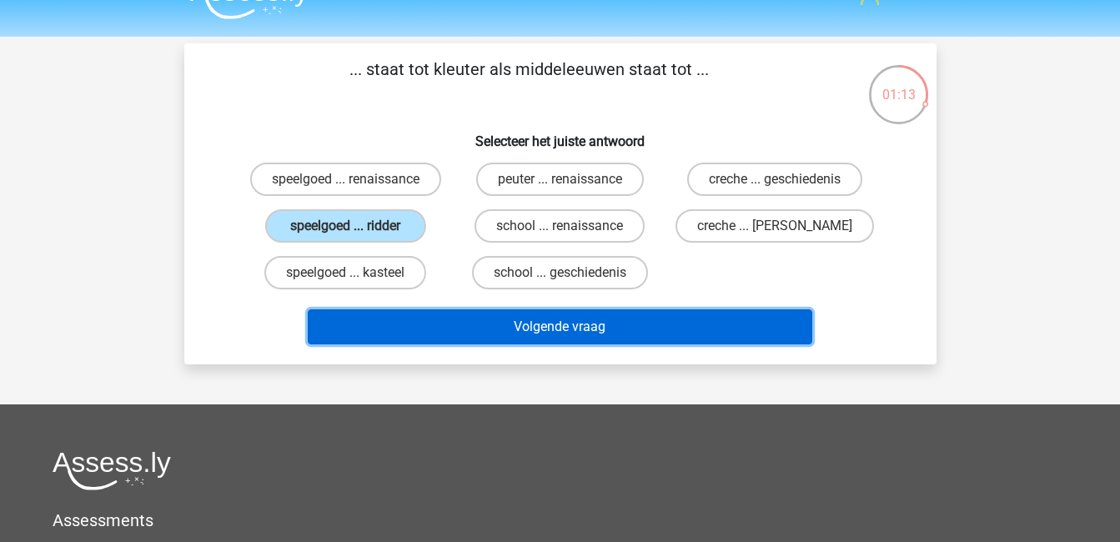
click at [611, 314] on button "Volgende vraag" at bounding box center [560, 326] width 505 height 35
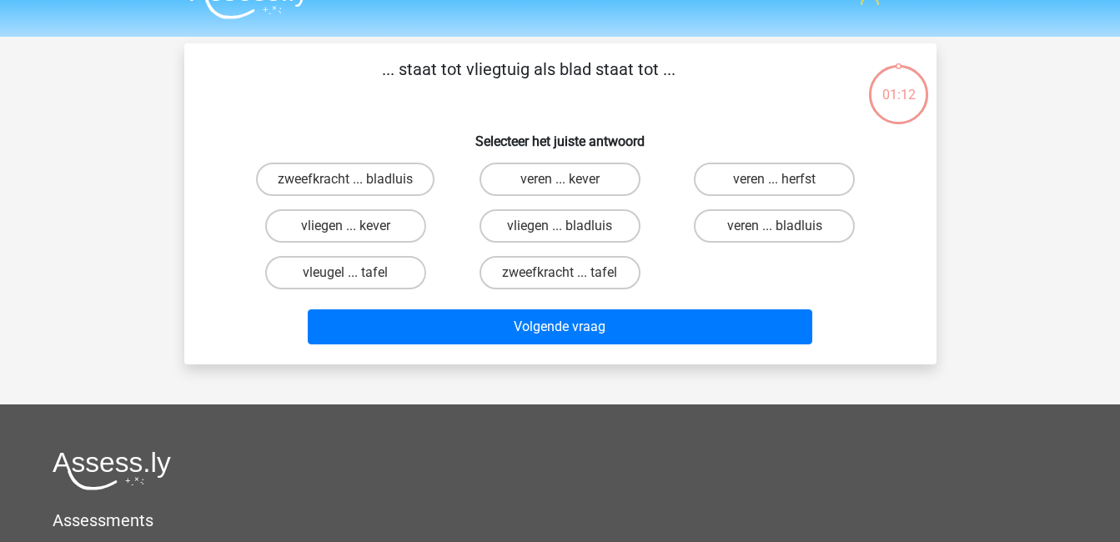
scroll to position [77, 0]
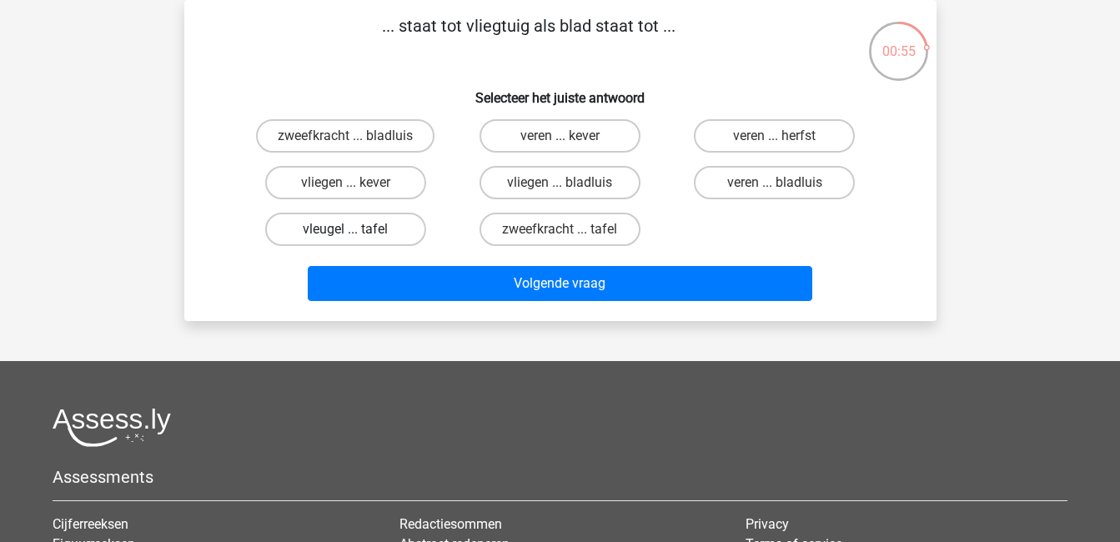
click at [380, 228] on label "vleugel ... tafel" at bounding box center [345, 229] width 161 height 33
click at [356, 229] on input "vleugel ... tafel" at bounding box center [350, 234] width 11 height 11
radio input "true"
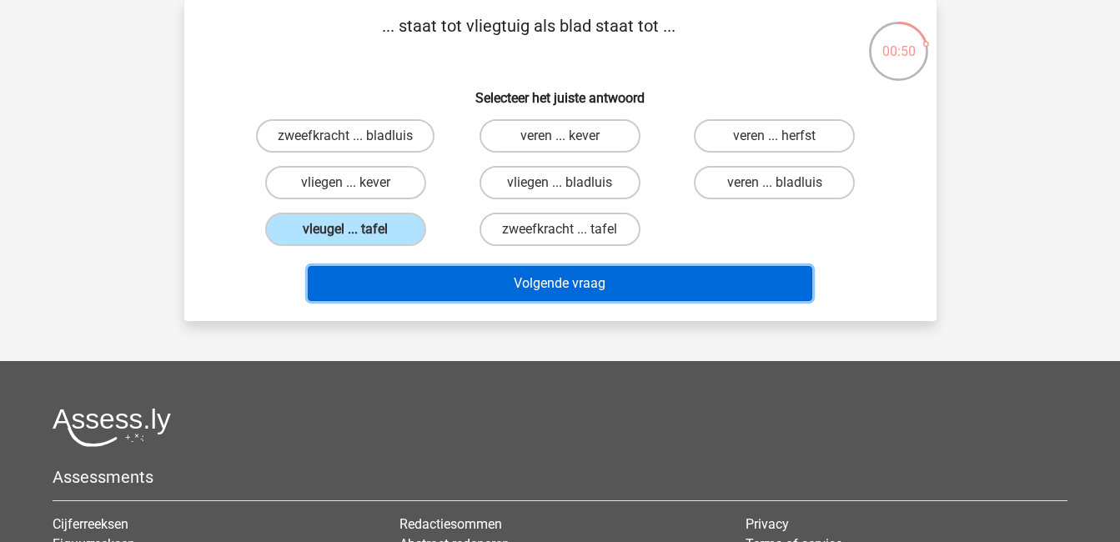
click at [530, 283] on button "Volgende vraag" at bounding box center [560, 283] width 505 height 35
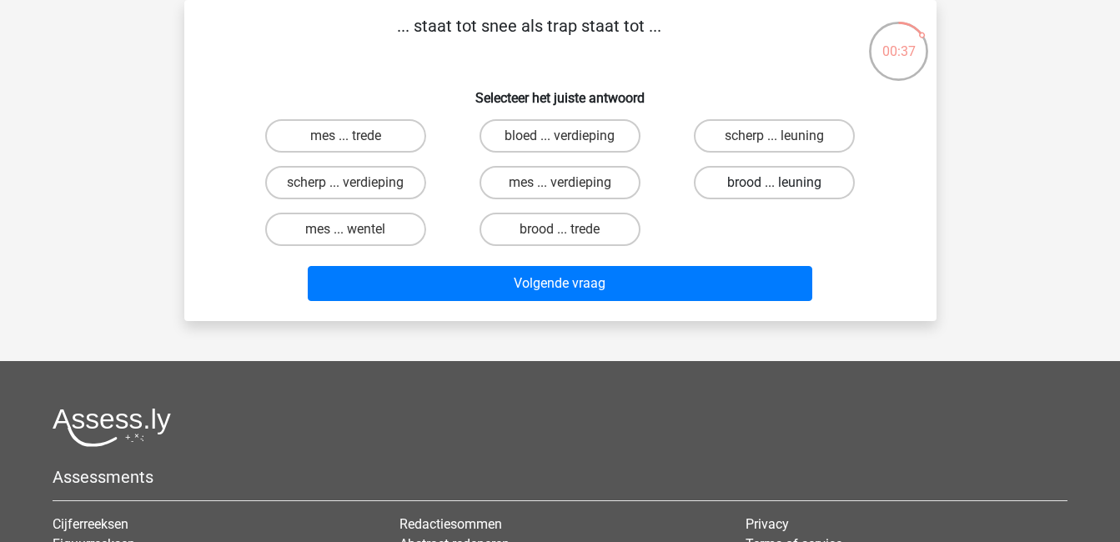
click at [766, 175] on label "brood ... leuning" at bounding box center [774, 182] width 161 height 33
click at [775, 183] on input "brood ... leuning" at bounding box center [780, 188] width 11 height 11
radio input "true"
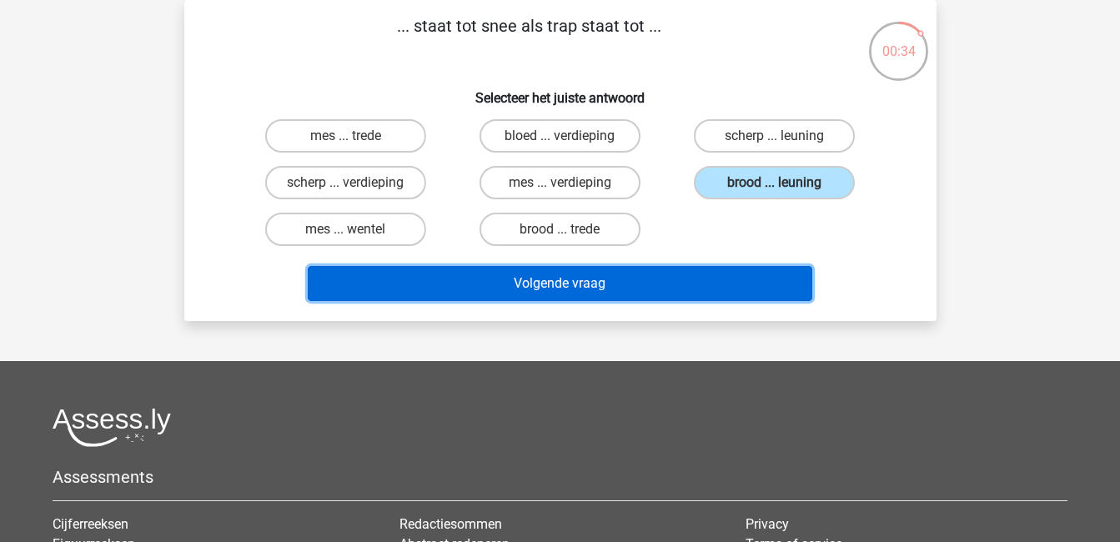
click at [764, 277] on button "Volgende vraag" at bounding box center [560, 283] width 505 height 35
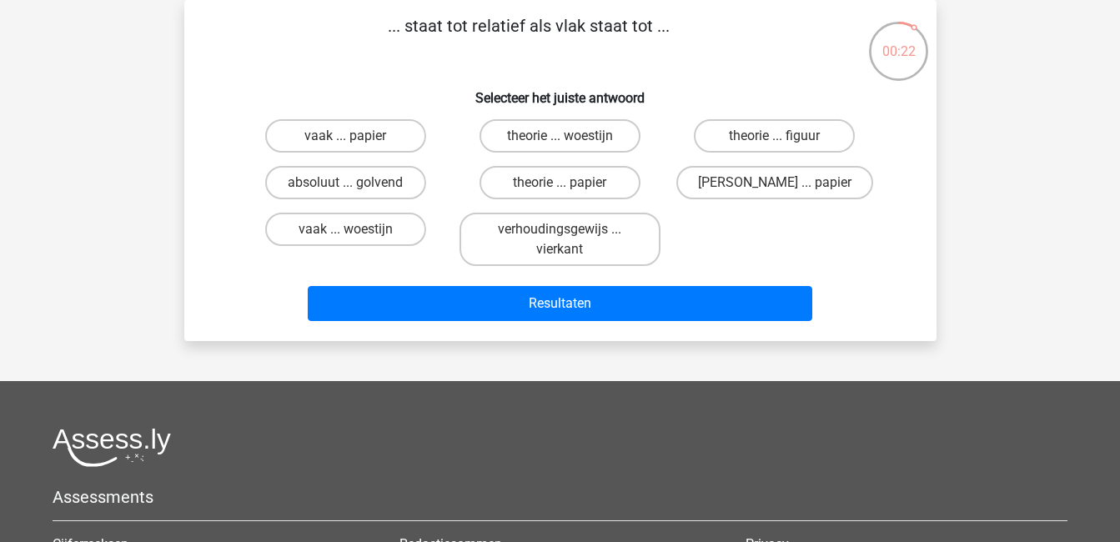
click at [776, 137] on input "theorie ... figuur" at bounding box center [780, 141] width 11 height 11
radio input "true"
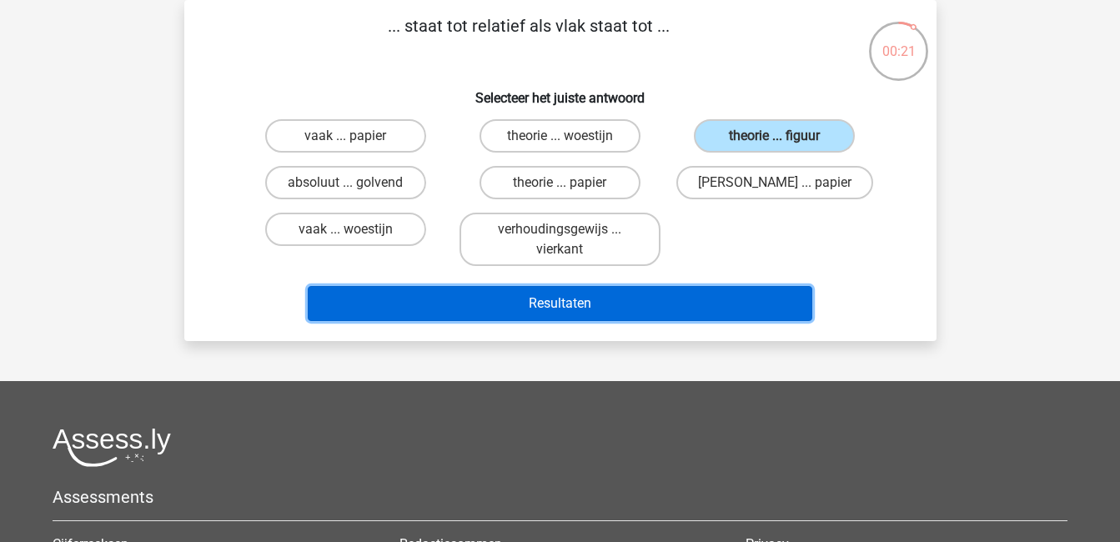
click at [766, 291] on button "Resultaten" at bounding box center [560, 303] width 505 height 35
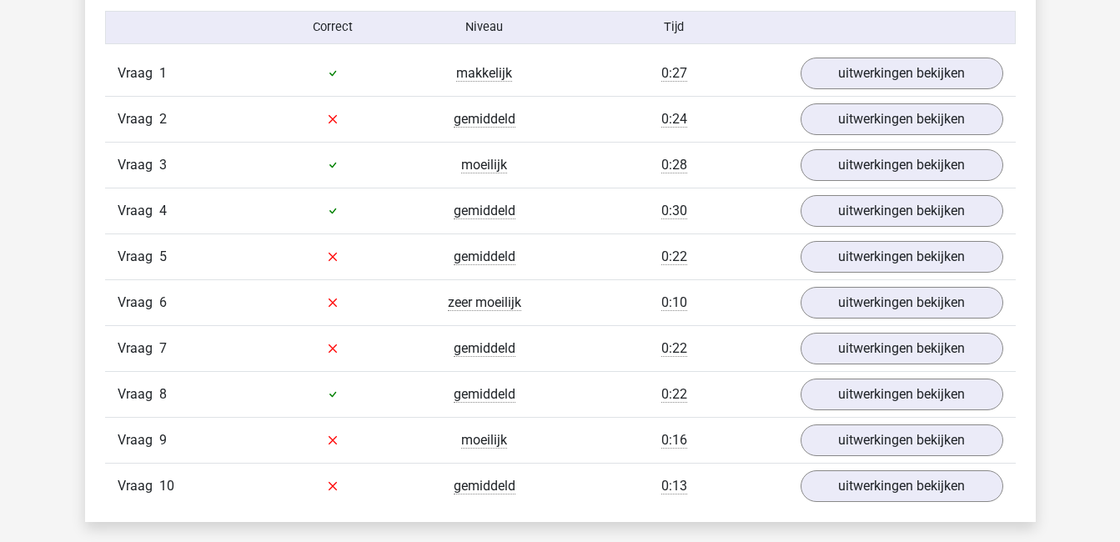
scroll to position [1055, 0]
click at [873, 74] on link "uitwerkingen bekijken" at bounding box center [901, 74] width 233 height 37
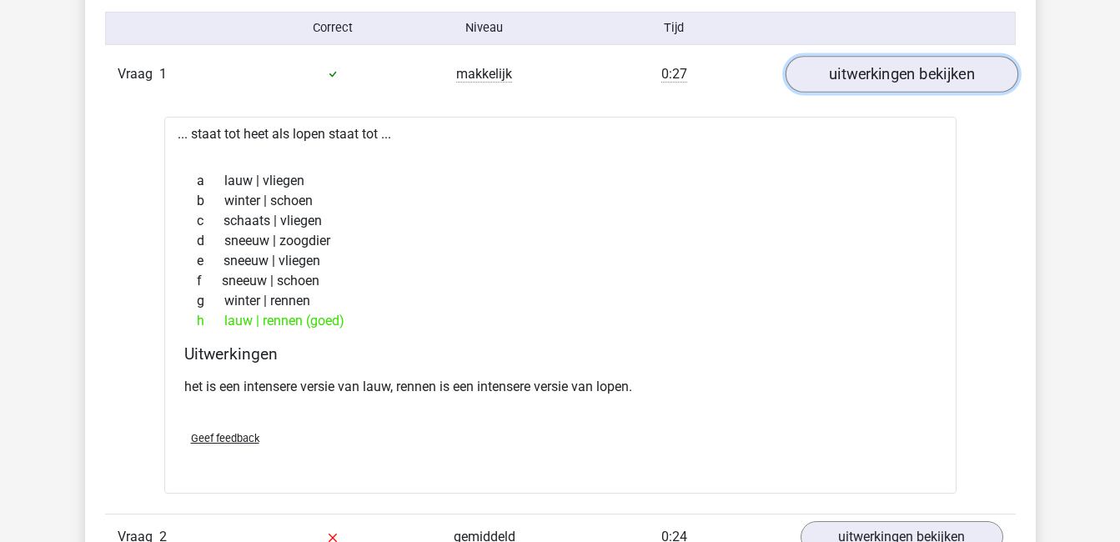
click at [873, 74] on link "uitwerkingen bekijken" at bounding box center [901, 74] width 233 height 37
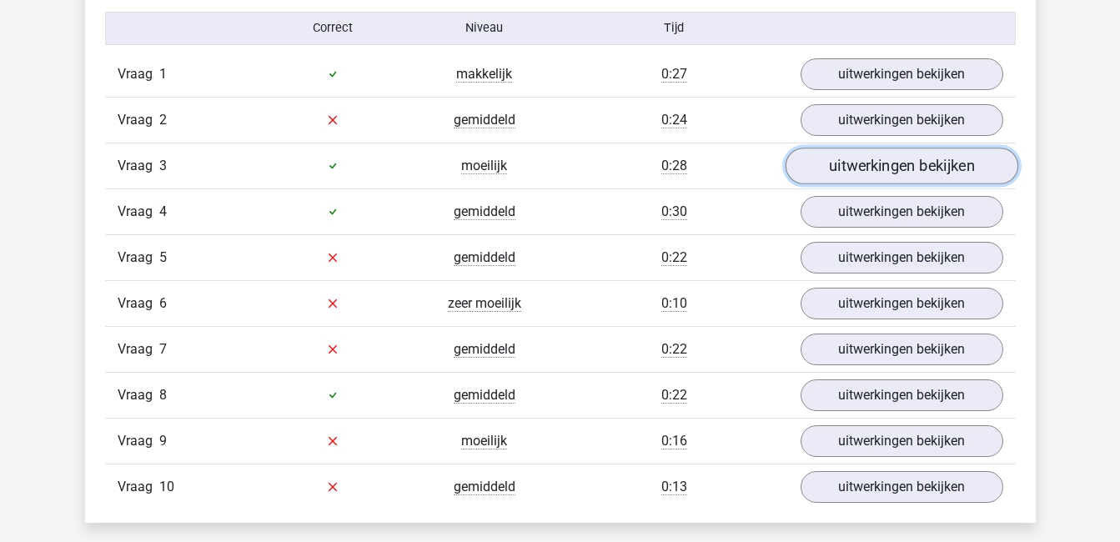
click at [907, 158] on link "uitwerkingen bekijken" at bounding box center [901, 166] width 233 height 37
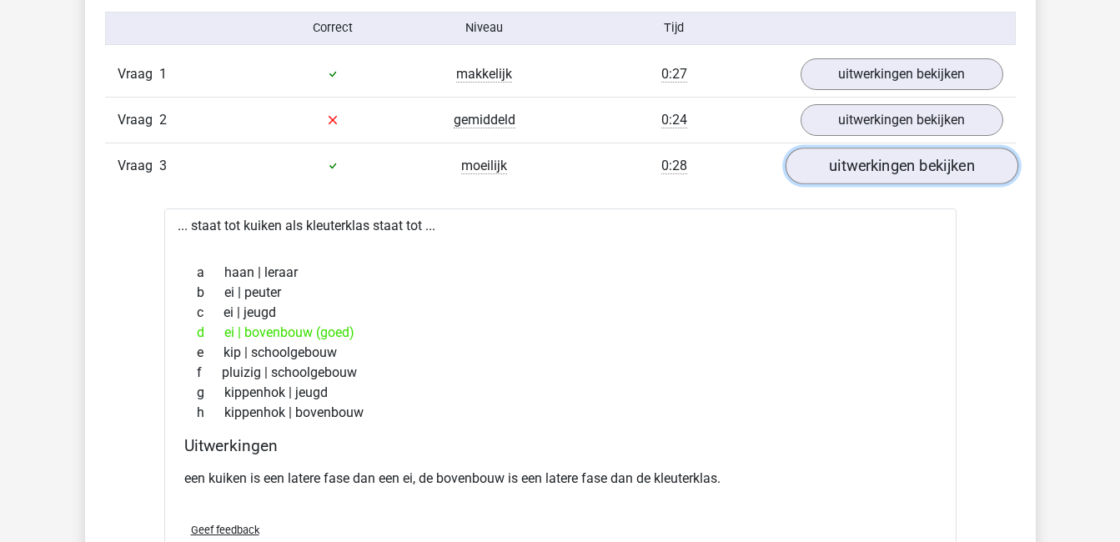
click at [907, 158] on link "uitwerkingen bekijken" at bounding box center [901, 166] width 233 height 37
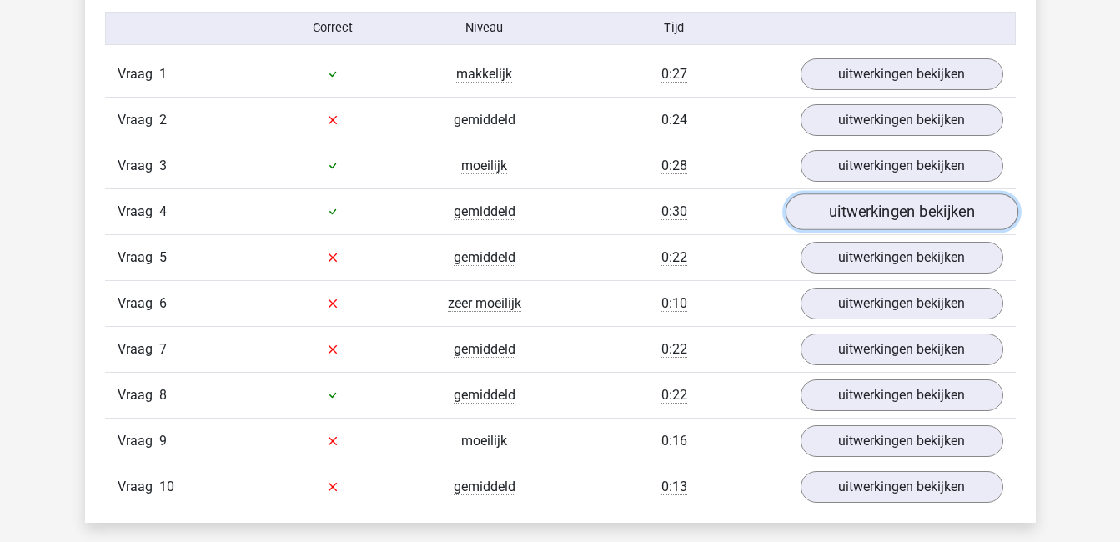
click at [892, 213] on link "uitwerkingen bekijken" at bounding box center [901, 211] width 233 height 37
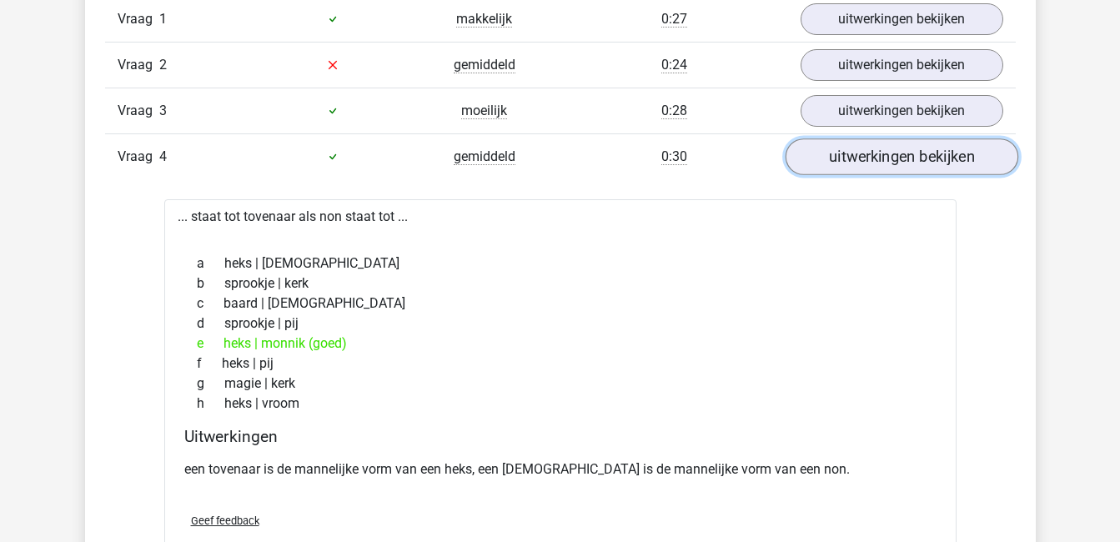
scroll to position [1109, 0]
click at [877, 154] on link "uitwerkingen bekijken" at bounding box center [901, 157] width 233 height 37
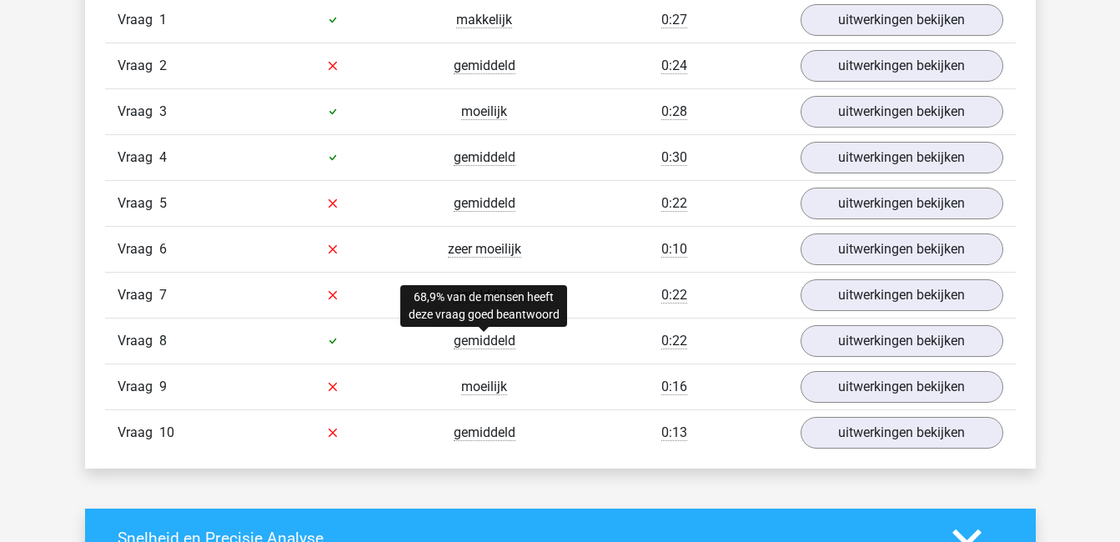
click at [487, 337] on span "gemiddeld" at bounding box center [485, 341] width 62 height 17
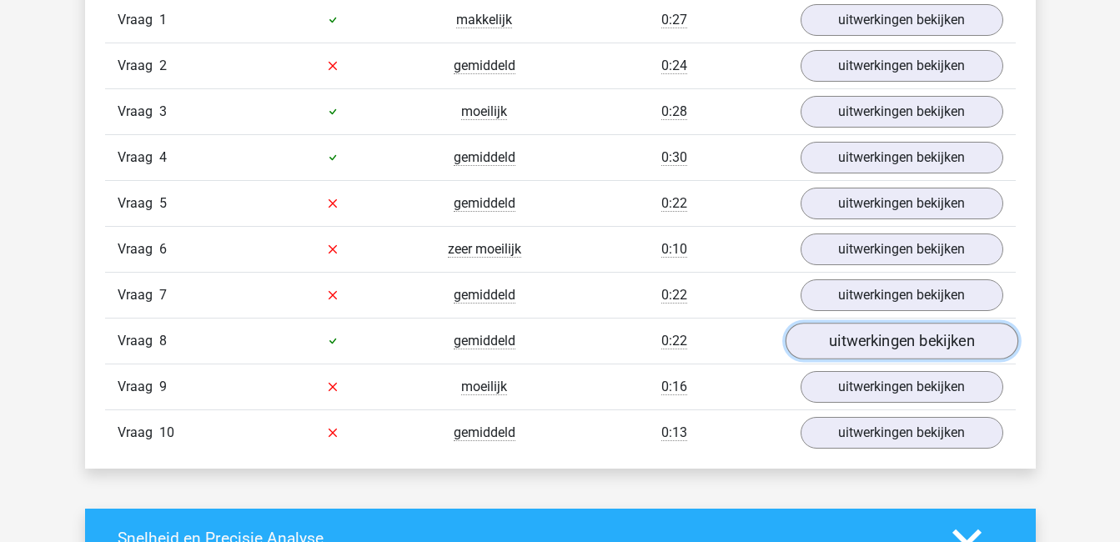
click at [827, 348] on link "uitwerkingen bekijken" at bounding box center [901, 341] width 233 height 37
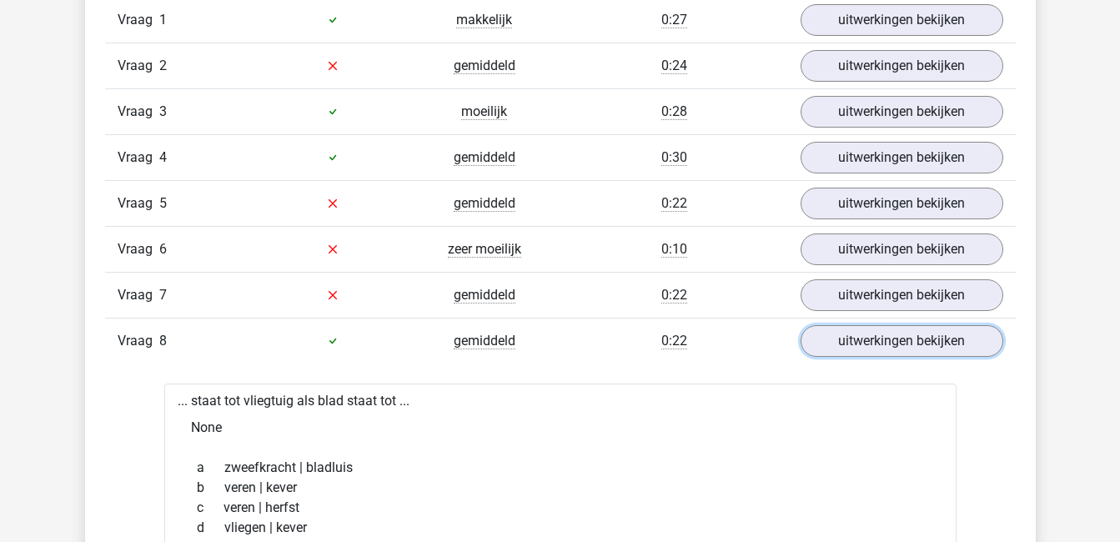
scroll to position [1288, 0]
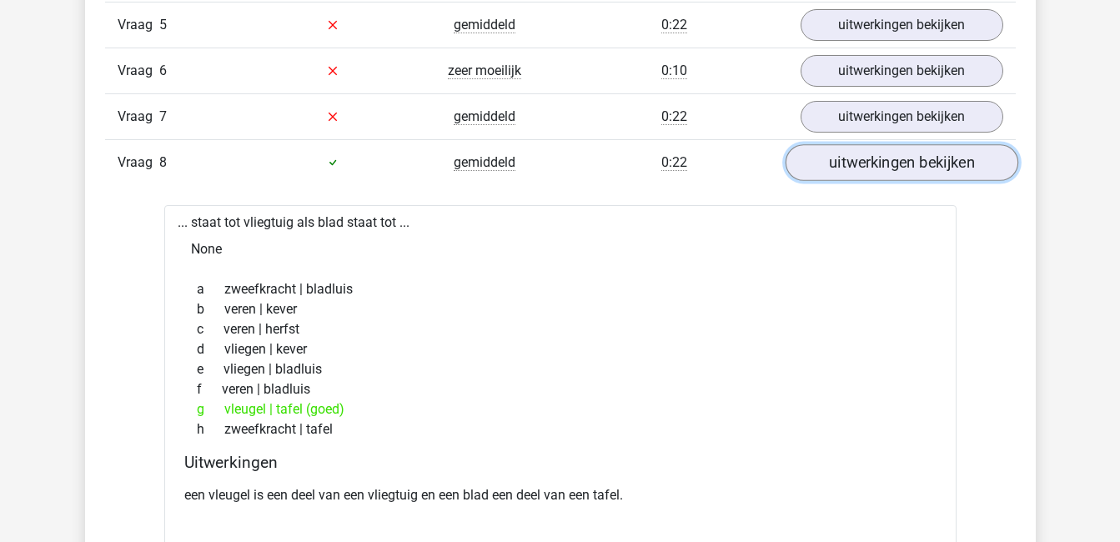
click at [912, 177] on link "uitwerkingen bekijken" at bounding box center [901, 162] width 233 height 37
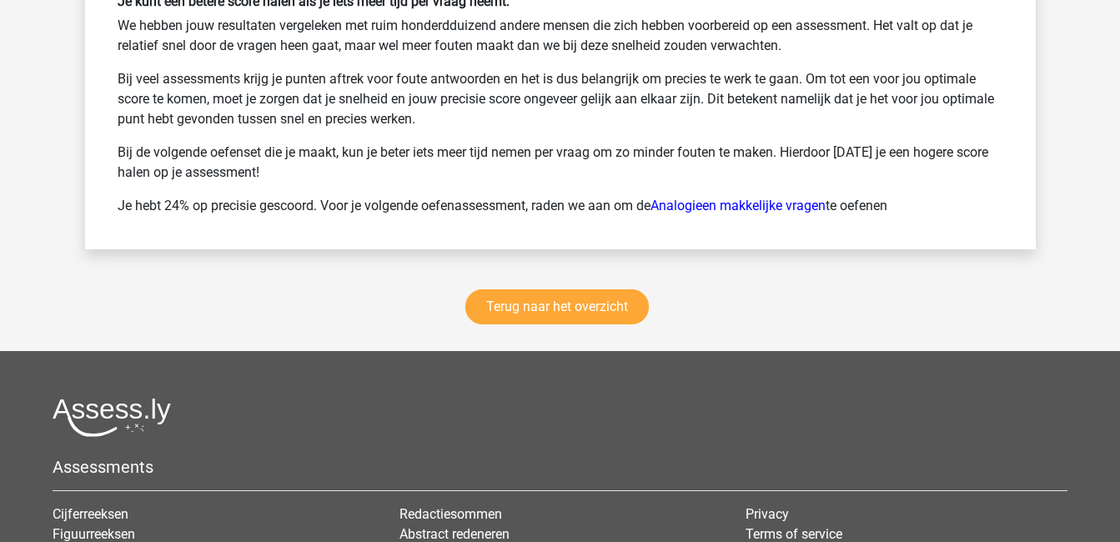
scroll to position [2263, 0]
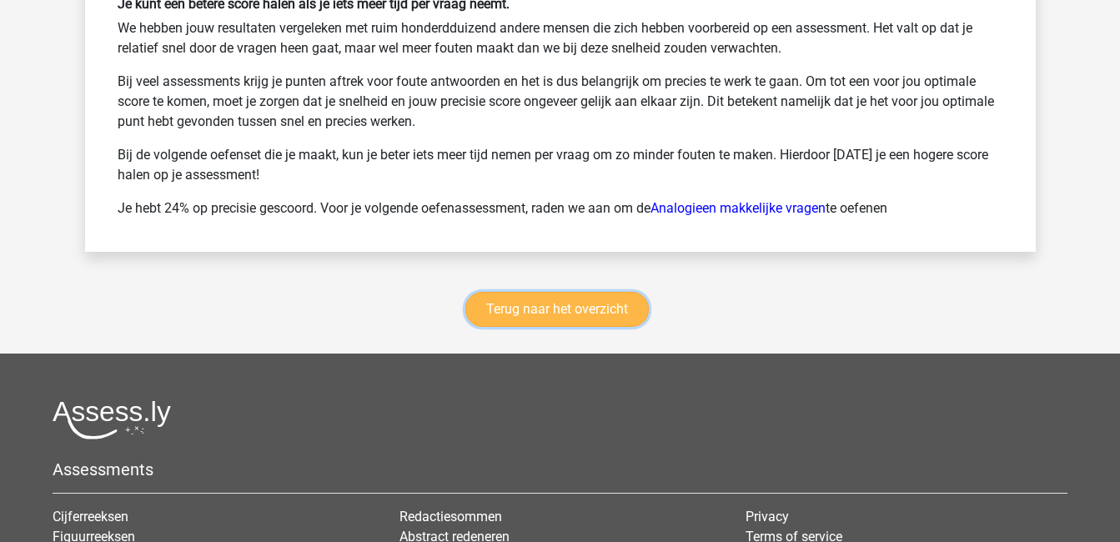
click at [577, 310] on link "Terug naar het overzicht" at bounding box center [556, 309] width 183 height 35
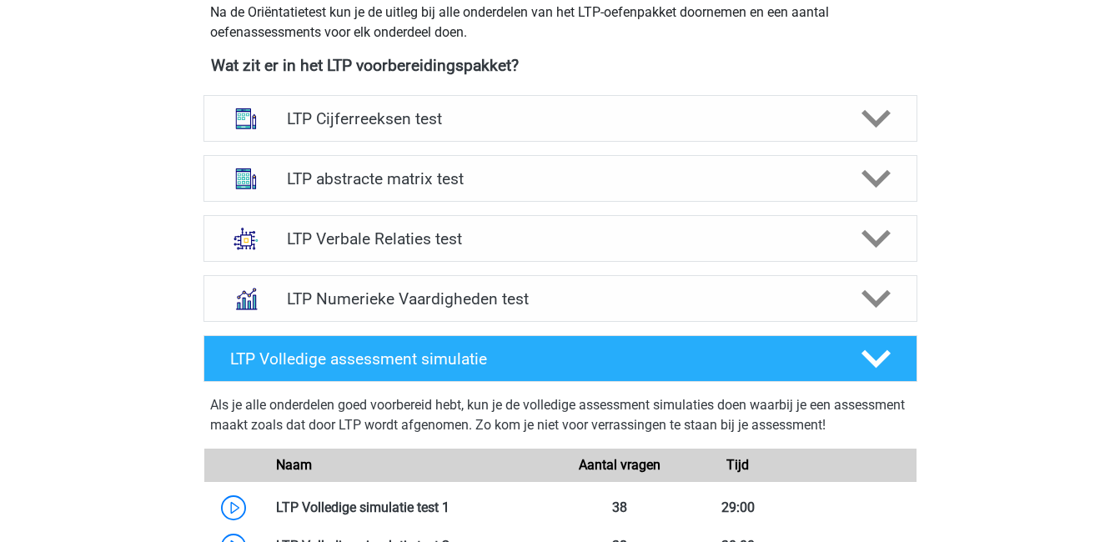
scroll to position [617, 0]
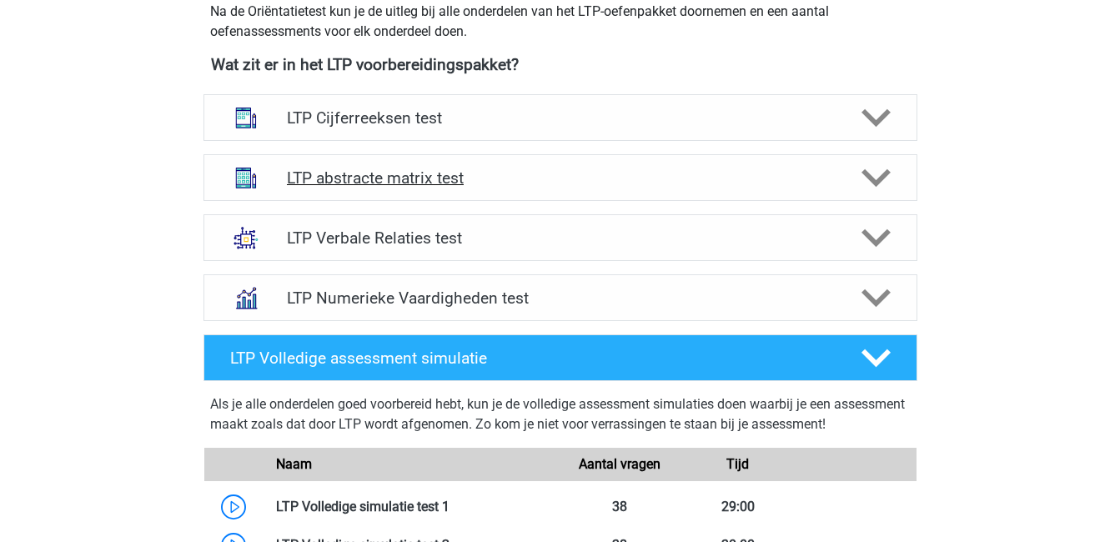
click at [368, 178] on h4 "LTP abstracte matrix test" at bounding box center [560, 177] width 546 height 19
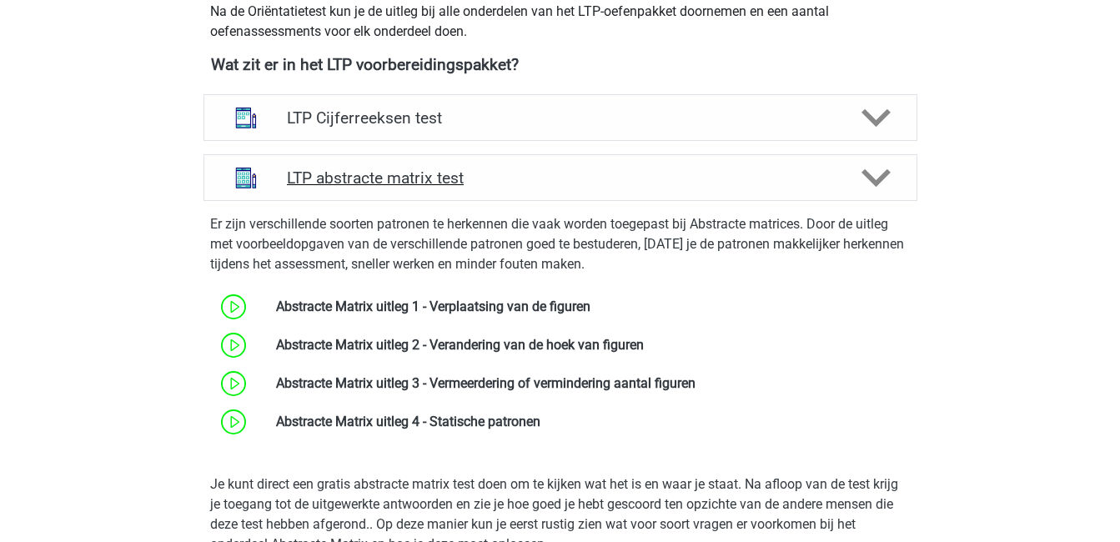
click at [358, 190] on div "LTP abstracte matrix test" at bounding box center [561, 177] width 714 height 47
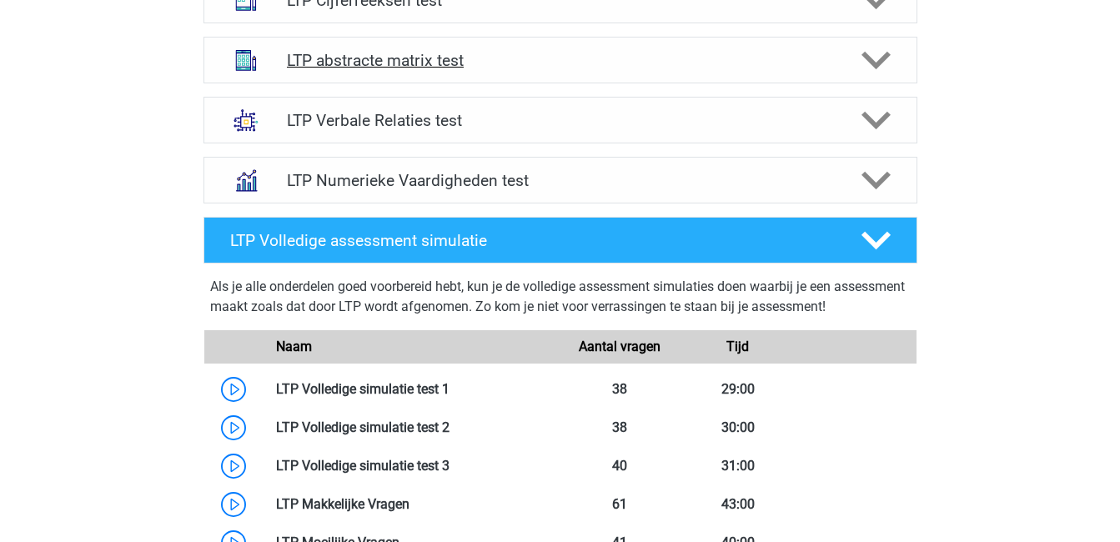
scroll to position [736, 0]
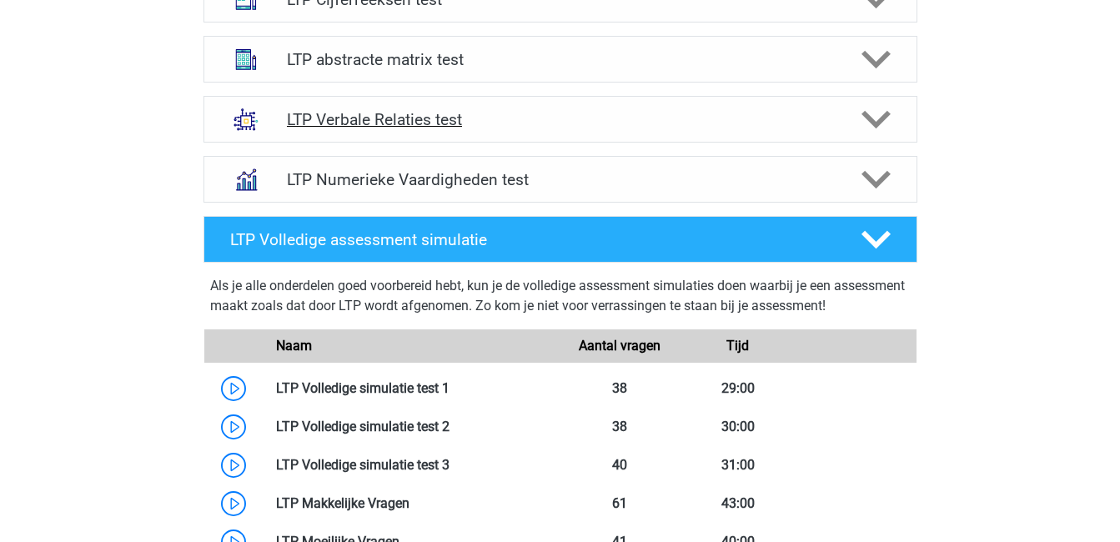
click at [358, 127] on h4 "LTP Verbale Relaties test" at bounding box center [560, 119] width 546 height 19
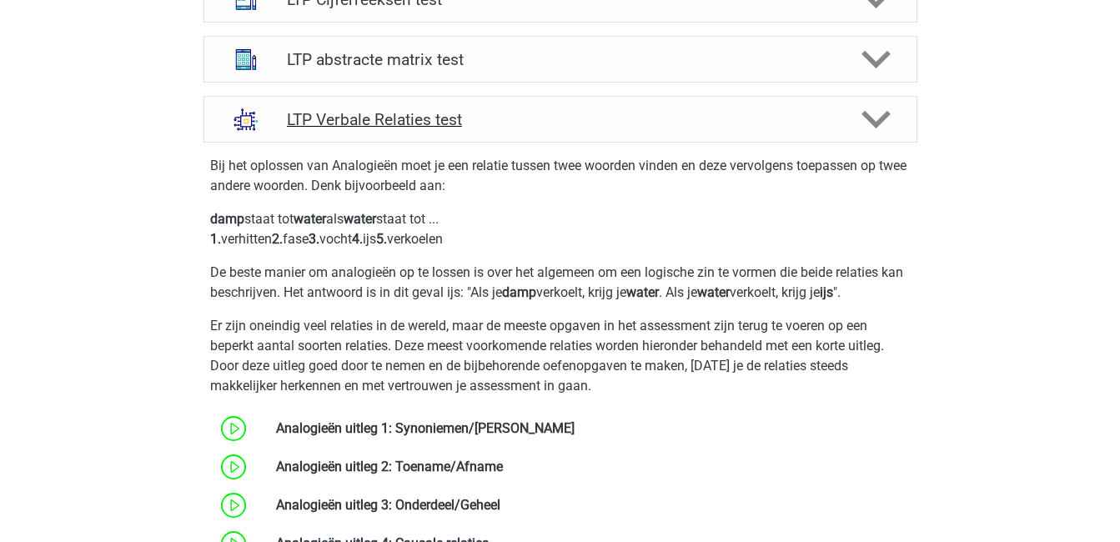
click at [358, 127] on h4 "LTP Verbale Relaties test" at bounding box center [560, 119] width 546 height 19
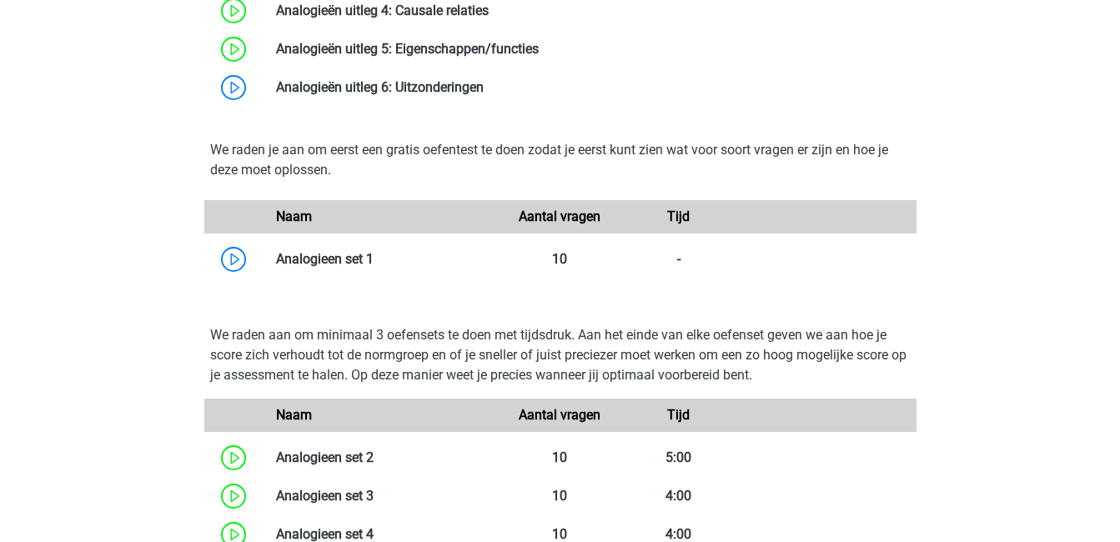
scroll to position [1408, 0]
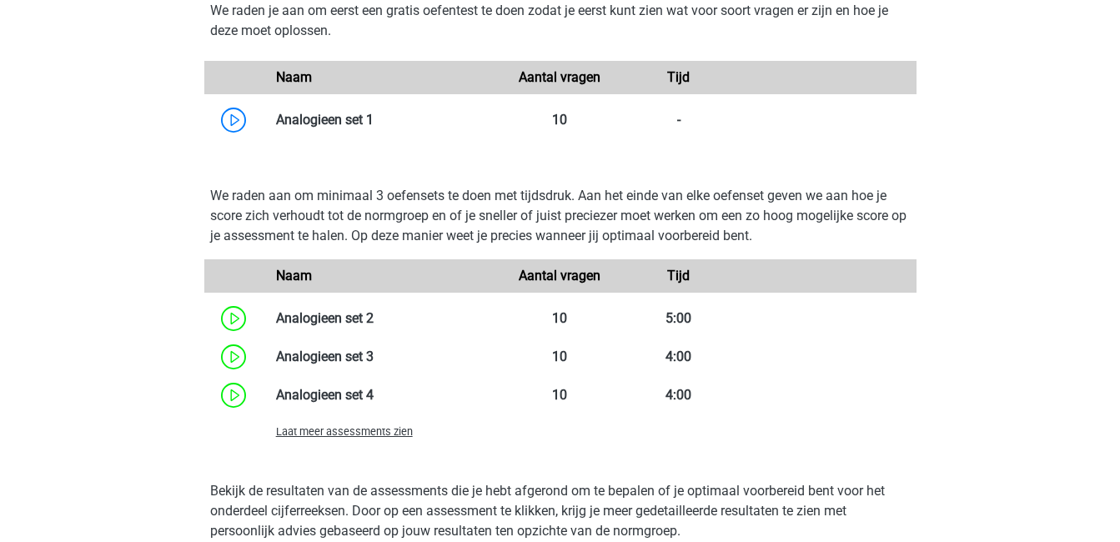
click at [373, 431] on span "Laat meer assessments zien" at bounding box center [344, 431] width 137 height 13
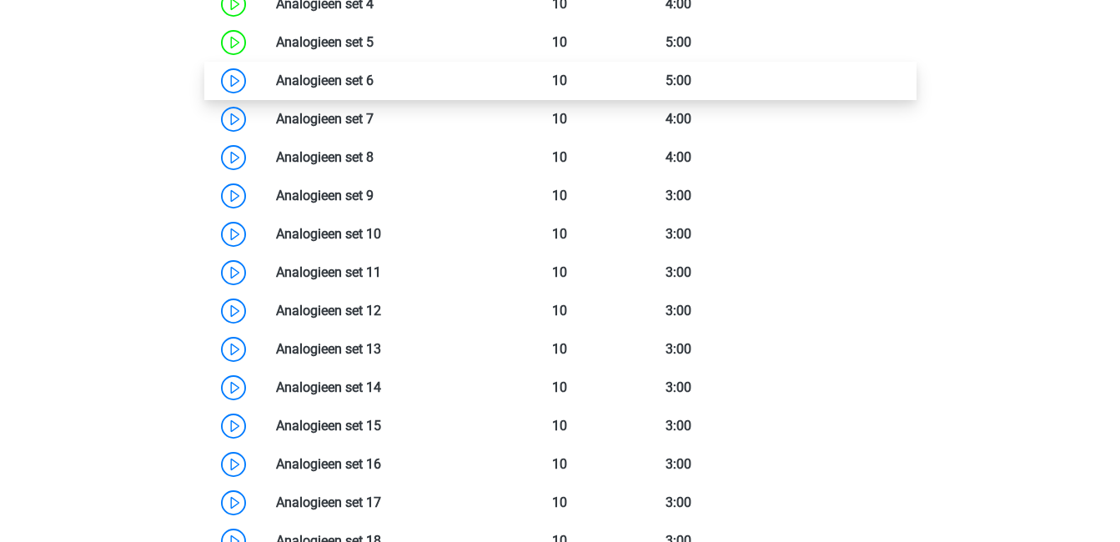
scroll to position [1789, 0]
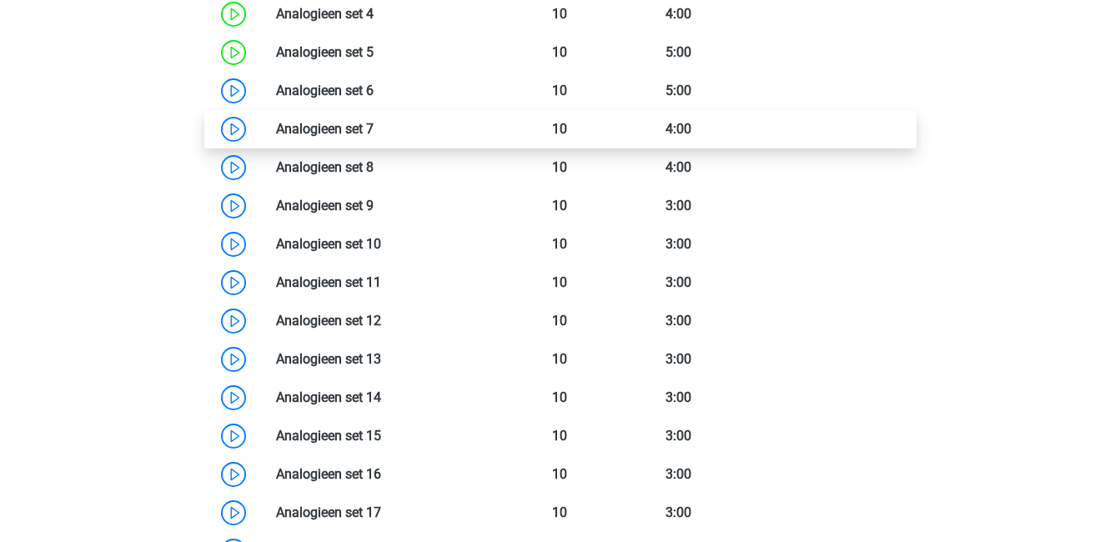
click at [374, 130] on link at bounding box center [374, 129] width 0 height 16
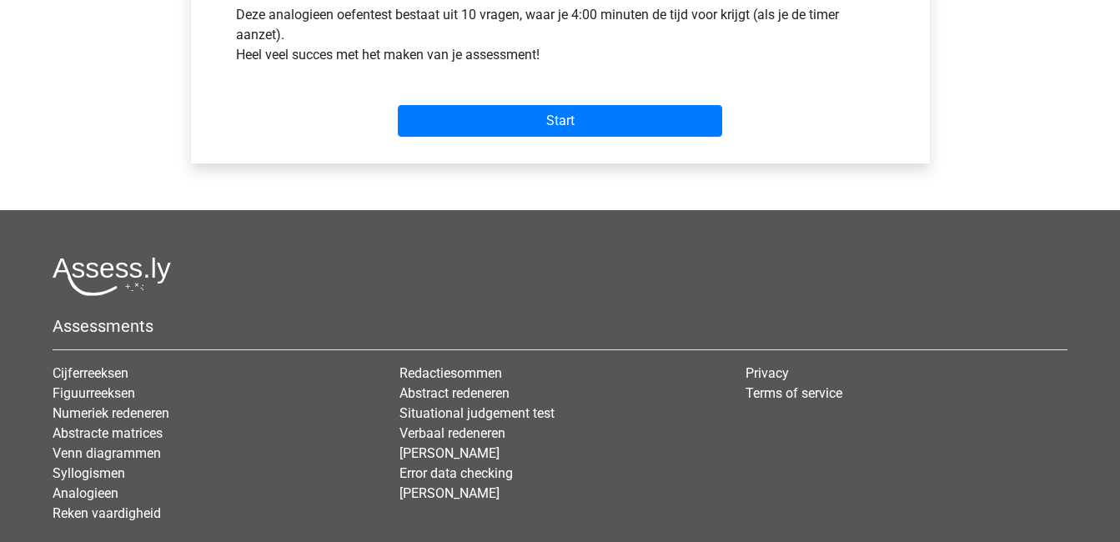
scroll to position [701, 0]
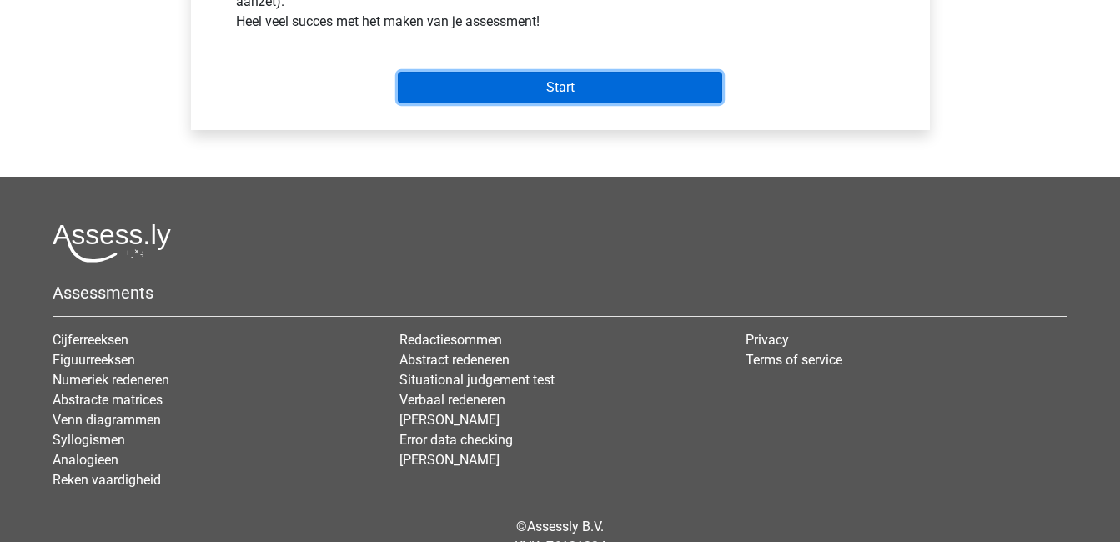
click at [555, 81] on input "Start" at bounding box center [560, 88] width 324 height 32
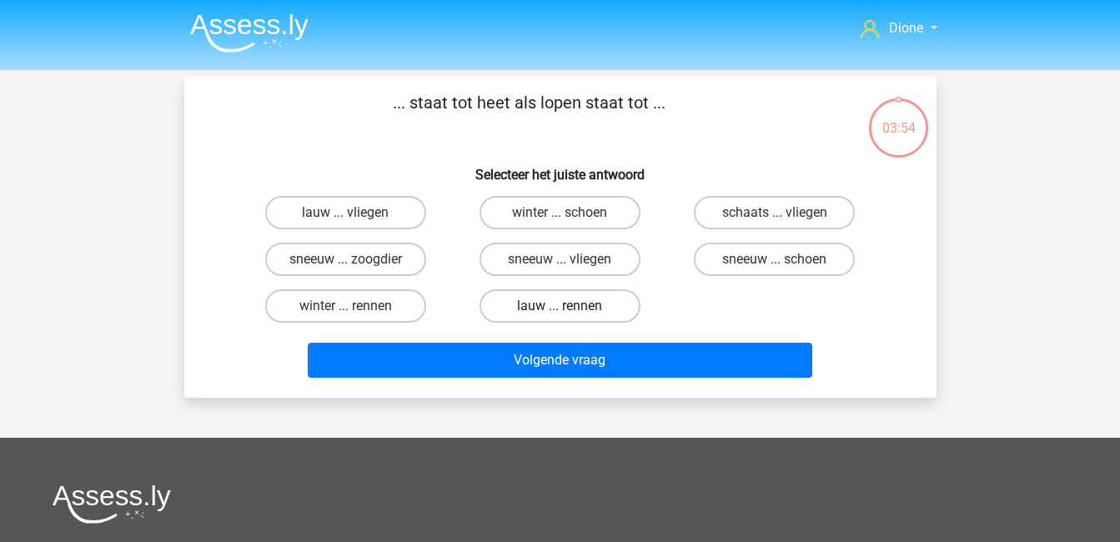
click at [525, 304] on label "lauw ... rennen" at bounding box center [560, 305] width 161 height 33
click at [560, 306] on input "lauw ... rennen" at bounding box center [565, 311] width 11 height 11
radio input "true"
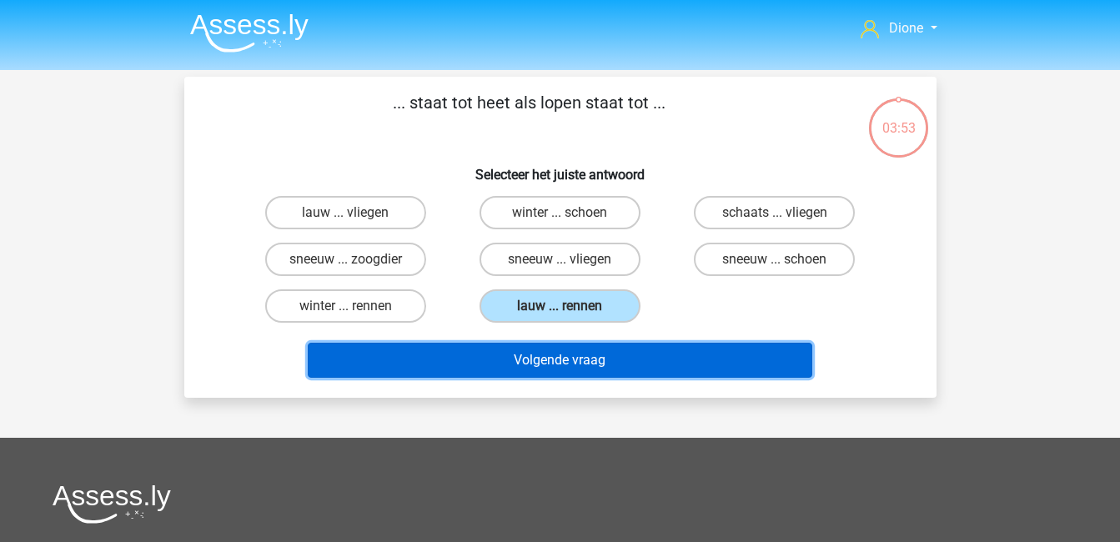
click at [581, 360] on button "Volgende vraag" at bounding box center [560, 360] width 505 height 35
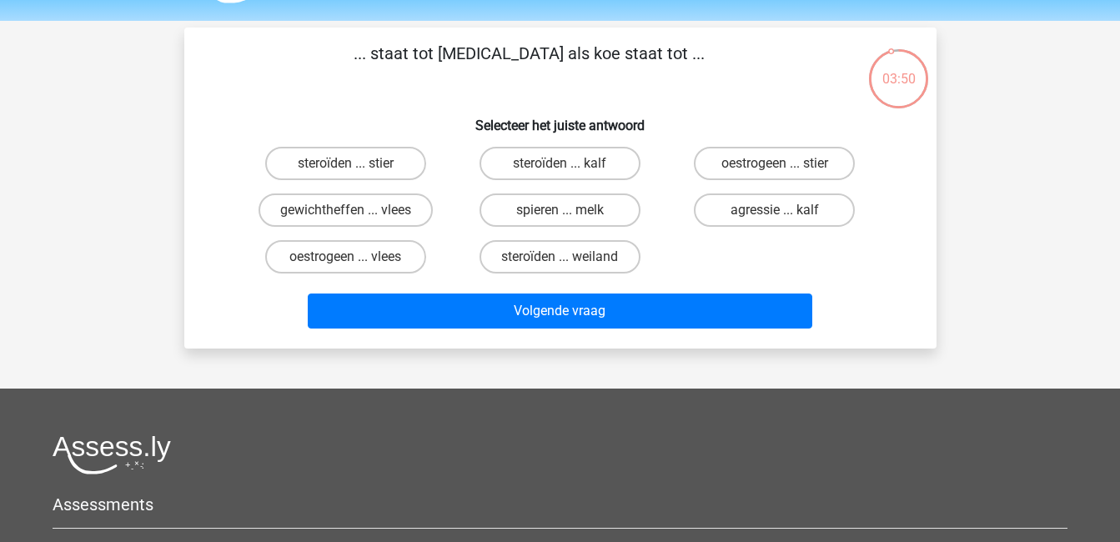
scroll to position [48, 0]
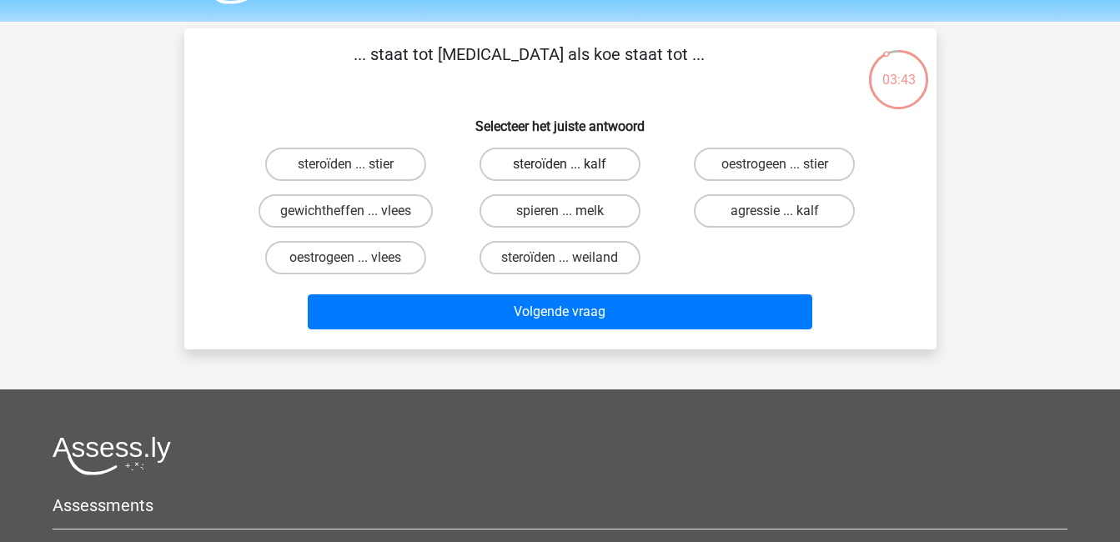
click at [606, 164] on label "steroïden ... kalf" at bounding box center [560, 164] width 161 height 33
click at [570, 164] on input "steroïden ... kalf" at bounding box center [565, 169] width 11 height 11
radio input "true"
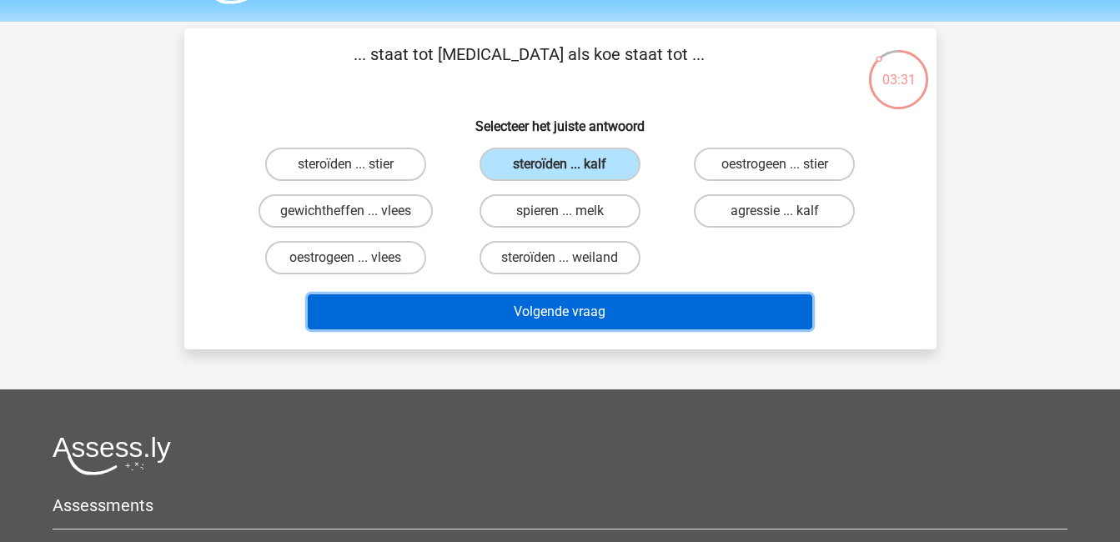
click at [636, 308] on button "Volgende vraag" at bounding box center [560, 311] width 505 height 35
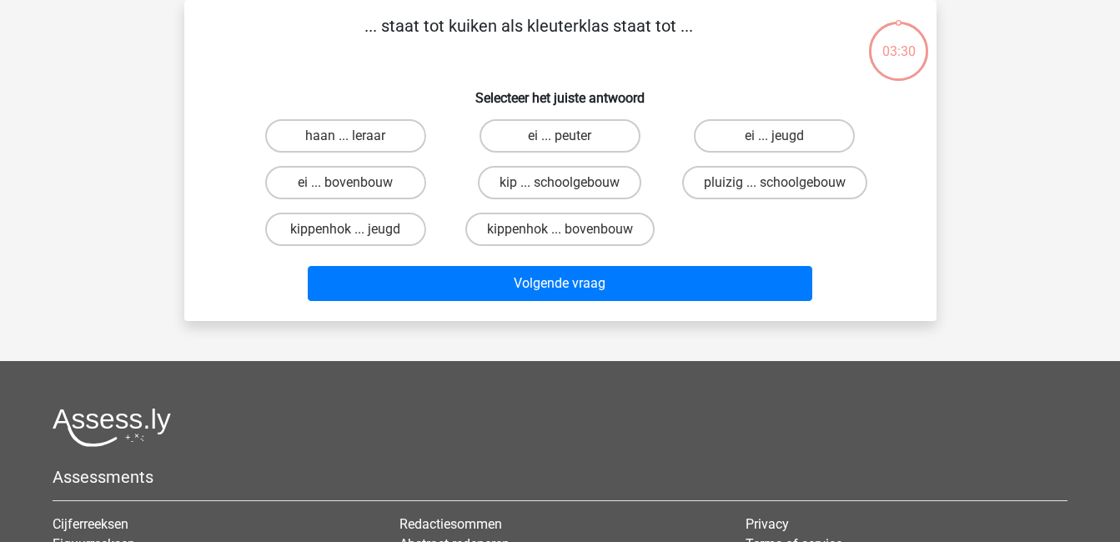
scroll to position [0, 0]
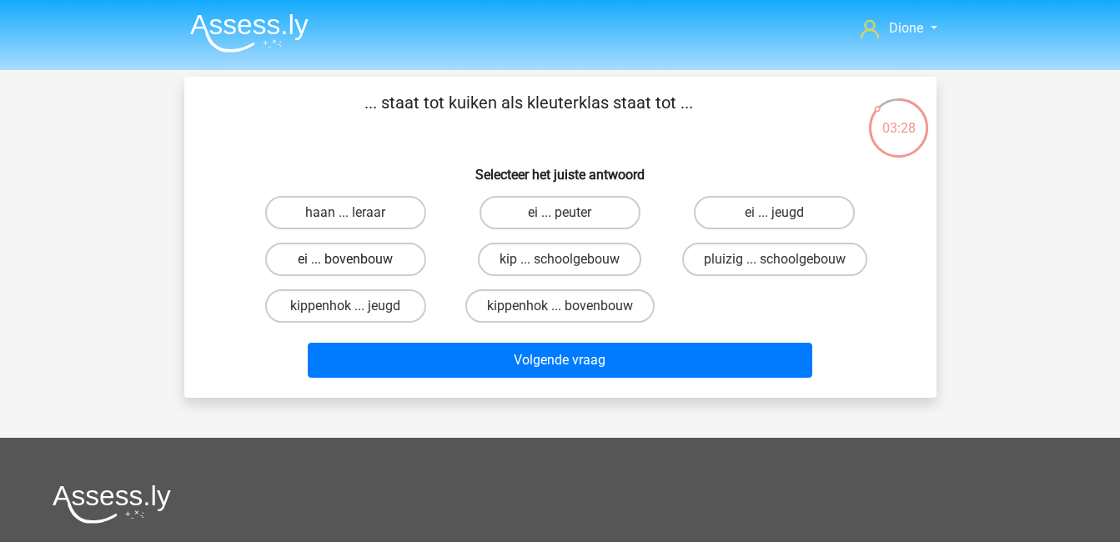
click at [374, 260] on label "ei ... bovenbouw" at bounding box center [345, 259] width 161 height 33
click at [356, 260] on input "ei ... bovenbouw" at bounding box center [350, 264] width 11 height 11
radio input "true"
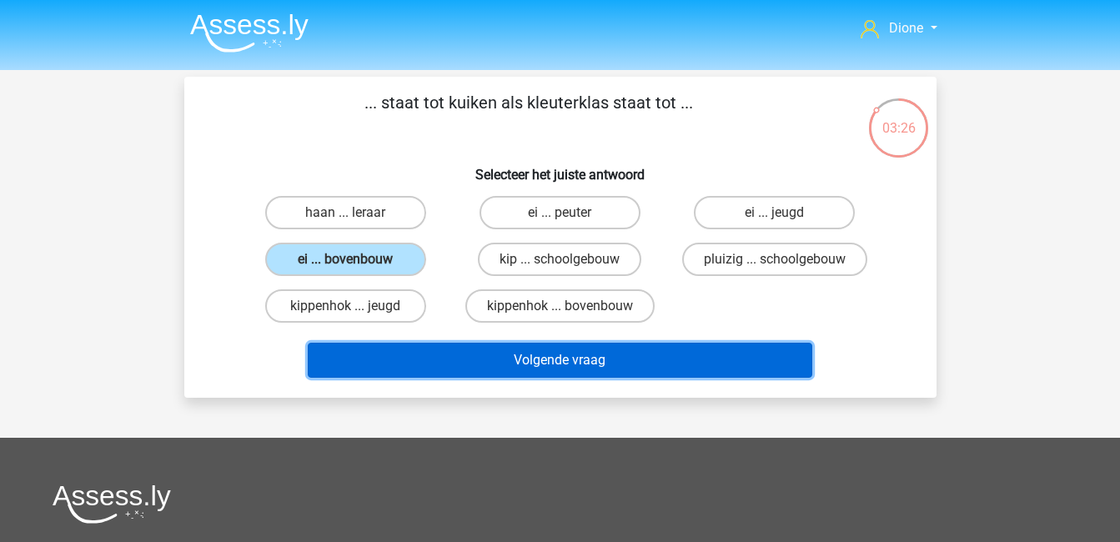
click at [585, 352] on button "Volgende vraag" at bounding box center [560, 360] width 505 height 35
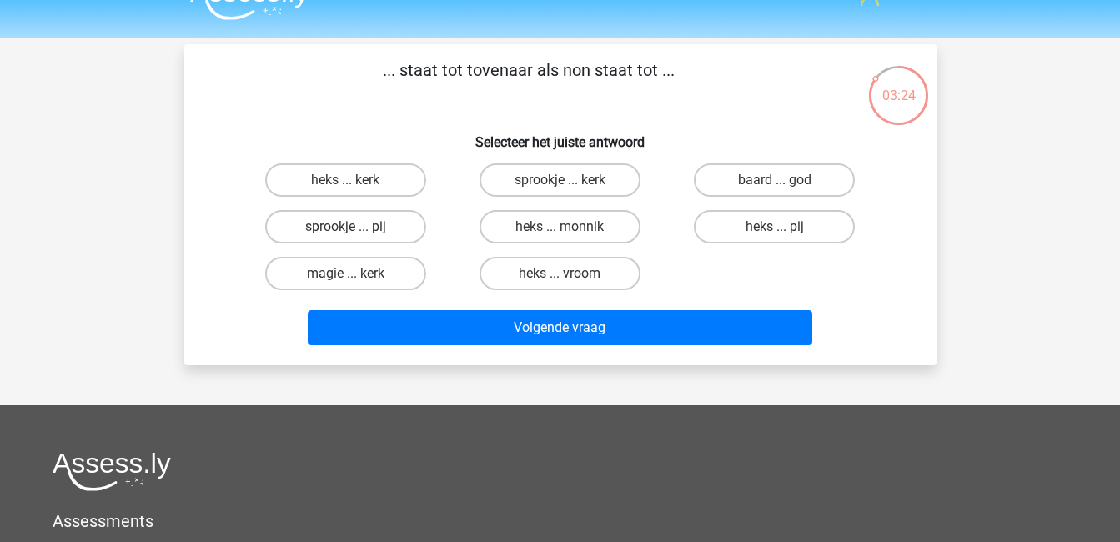
scroll to position [32, 0]
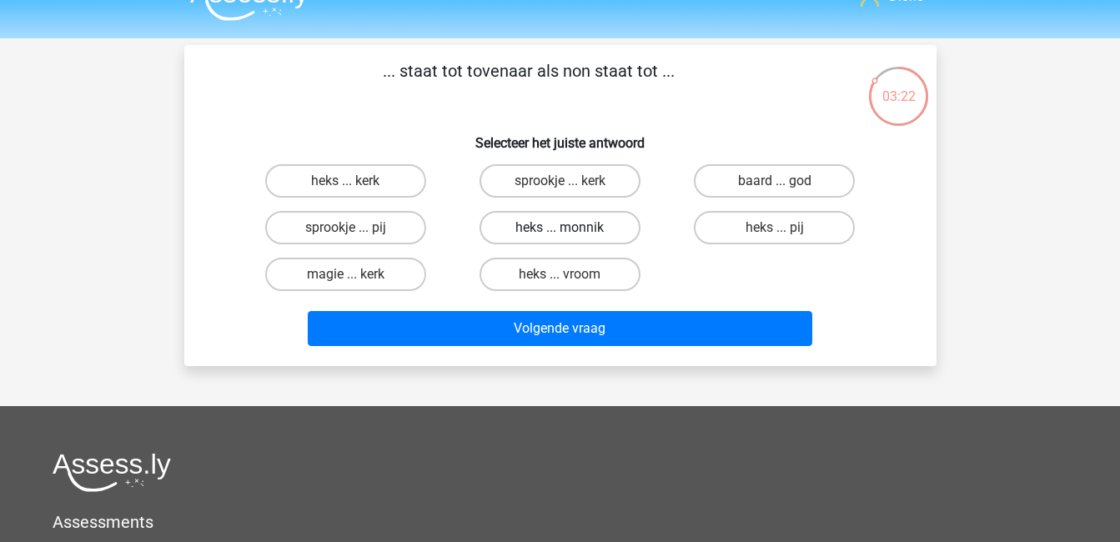
click at [518, 227] on label "heks ... monnik" at bounding box center [560, 227] width 161 height 33
click at [560, 228] on input "heks ... monnik" at bounding box center [565, 233] width 11 height 11
radio input "true"
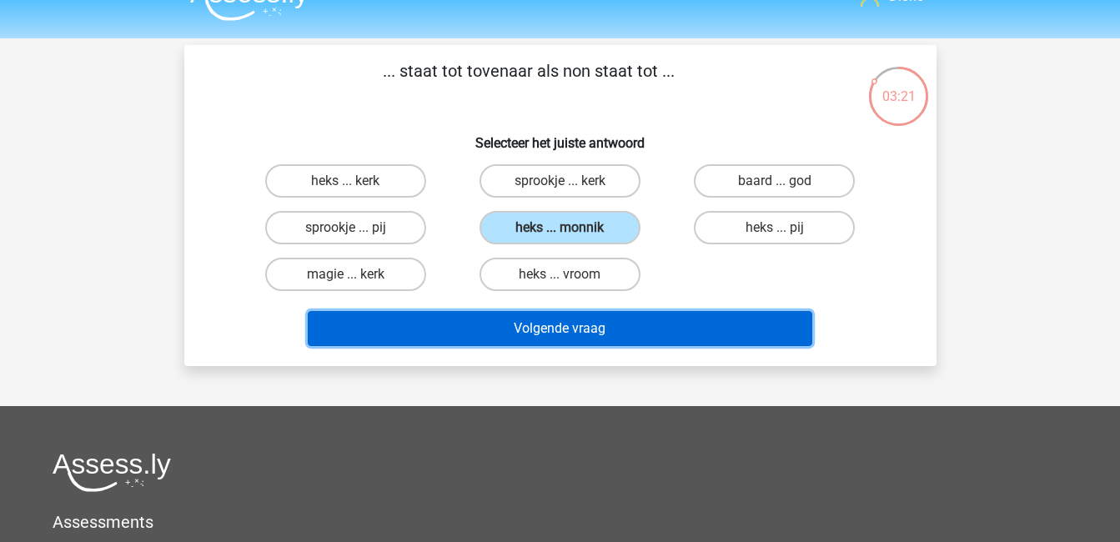
click at [620, 319] on button "Volgende vraag" at bounding box center [560, 328] width 505 height 35
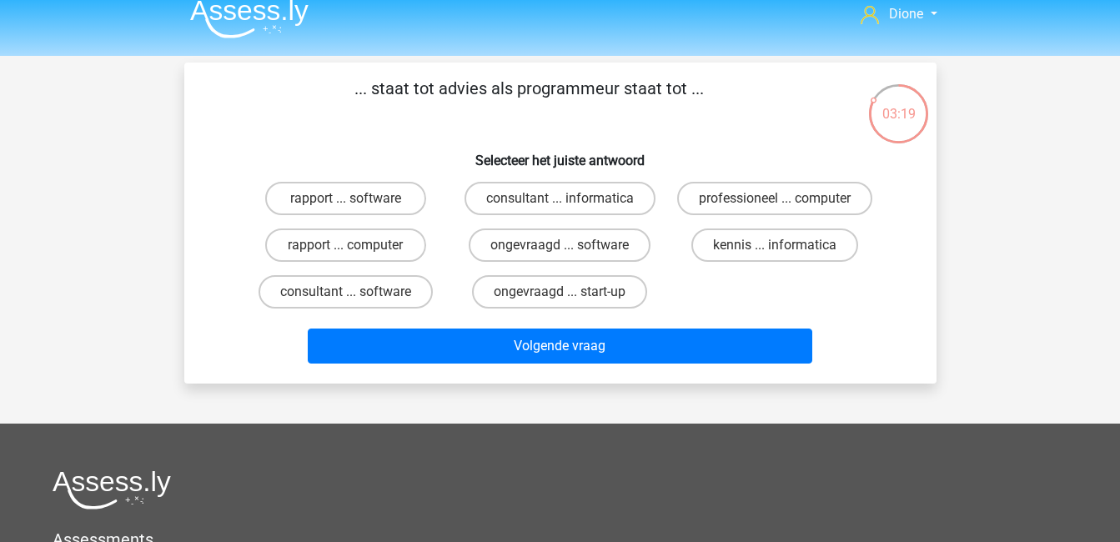
scroll to position [13, 0]
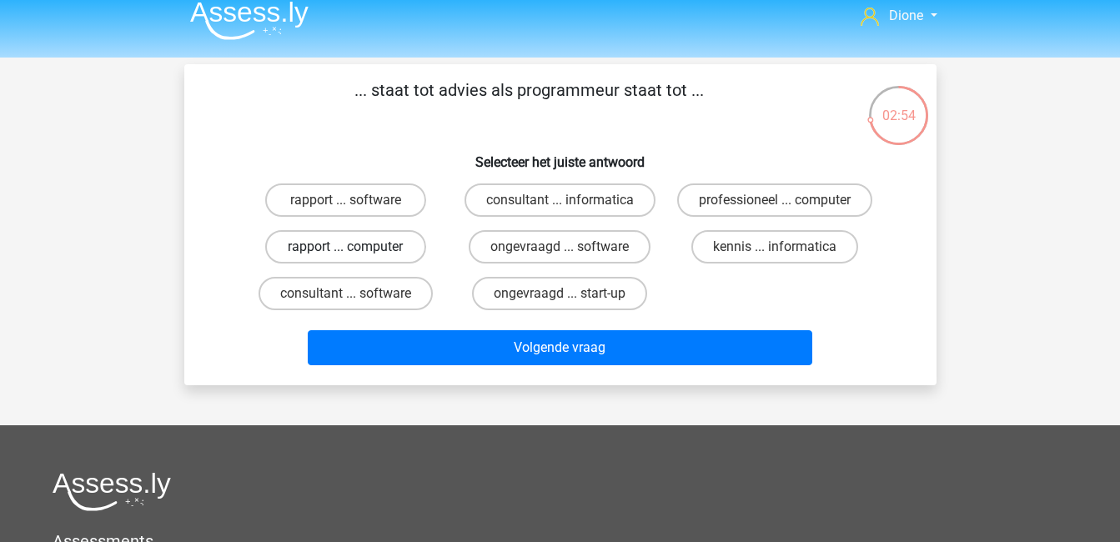
click at [392, 244] on label "rapport ... computer" at bounding box center [345, 246] width 161 height 33
click at [356, 247] on input "rapport ... computer" at bounding box center [350, 252] width 11 height 11
radio input "true"
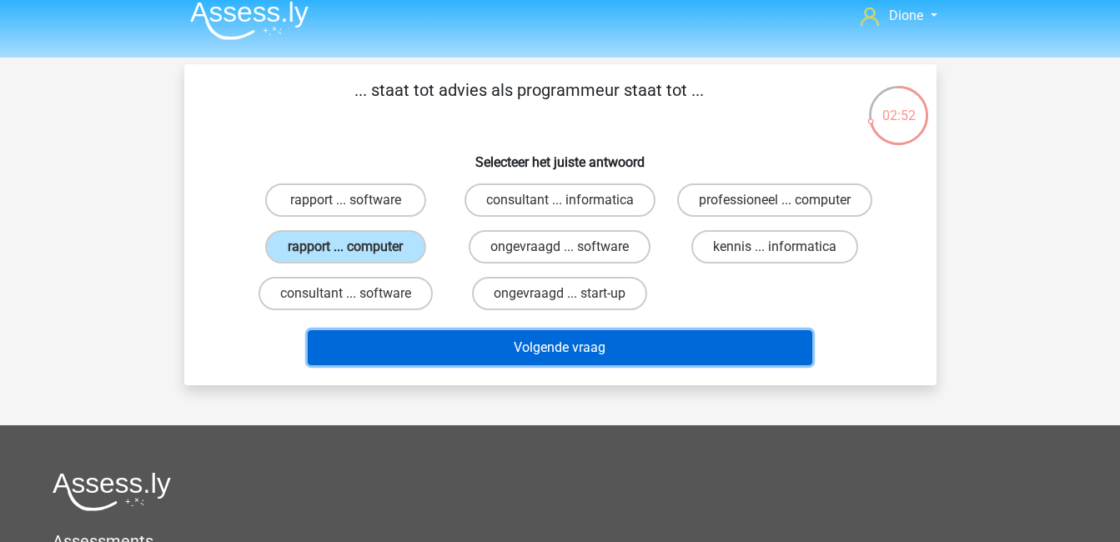
click at [598, 350] on button "Volgende vraag" at bounding box center [560, 347] width 505 height 35
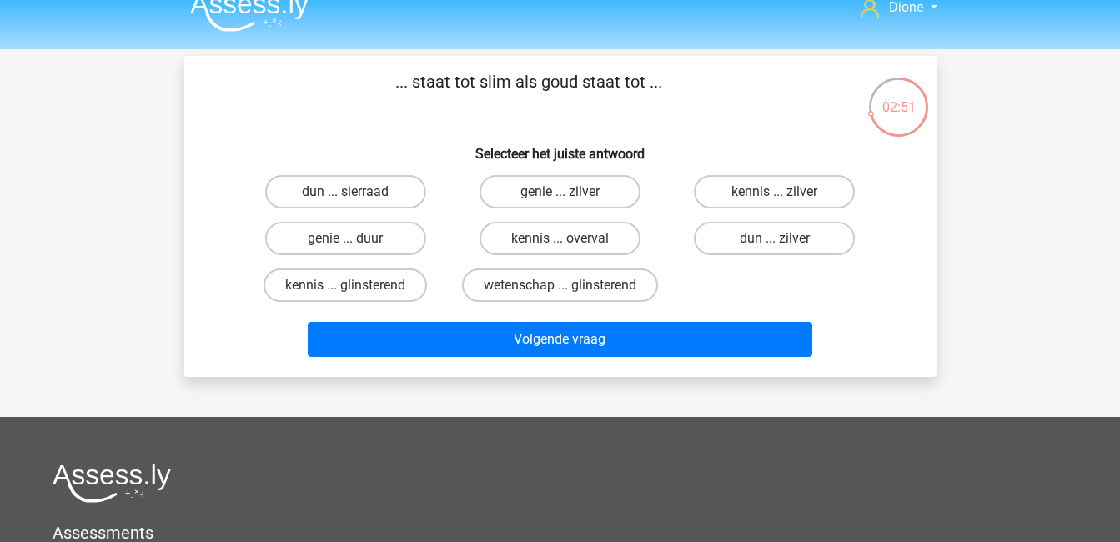
scroll to position [19, 0]
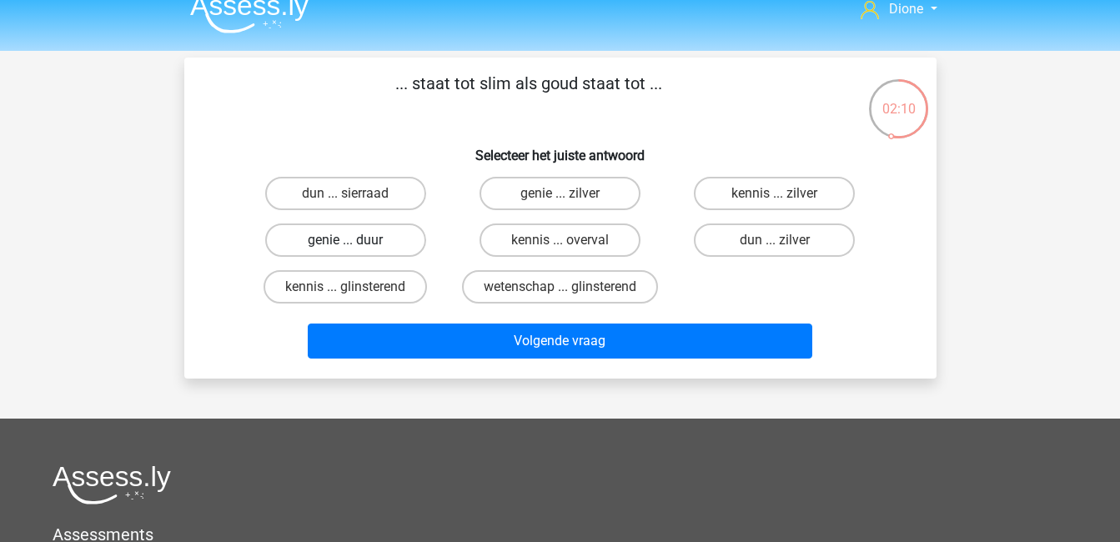
click at [371, 235] on label "genie ... duur" at bounding box center [345, 240] width 161 height 33
click at [356, 240] on input "genie ... duur" at bounding box center [350, 245] width 11 height 11
radio input "true"
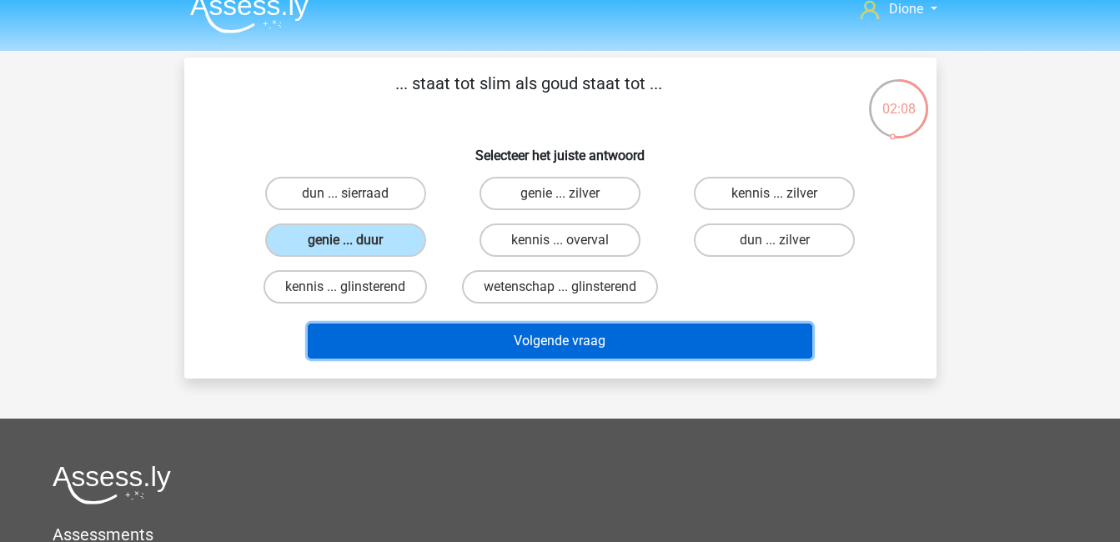
click at [612, 345] on button "Volgende vraag" at bounding box center [560, 341] width 505 height 35
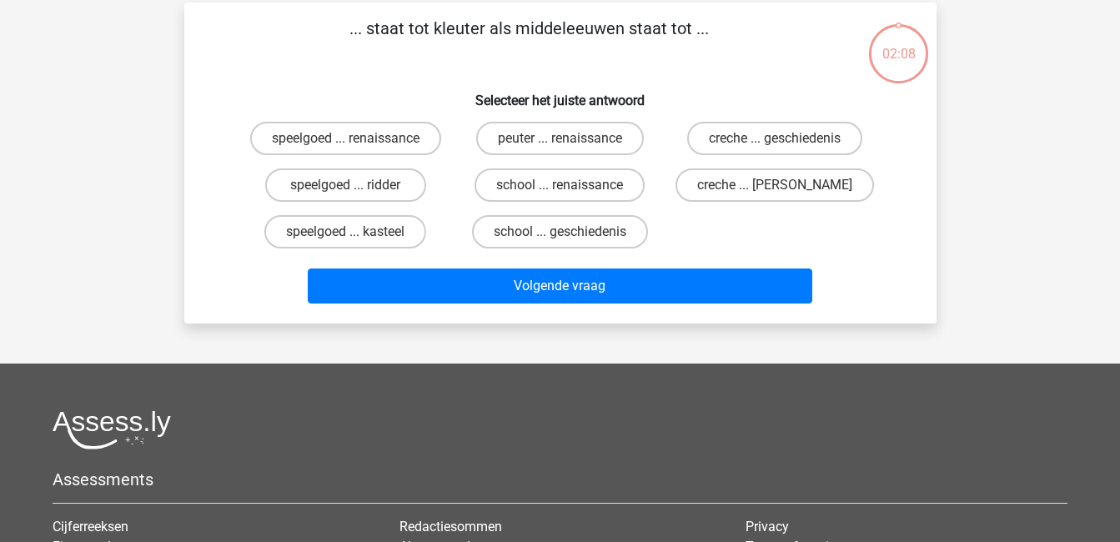
scroll to position [77, 0]
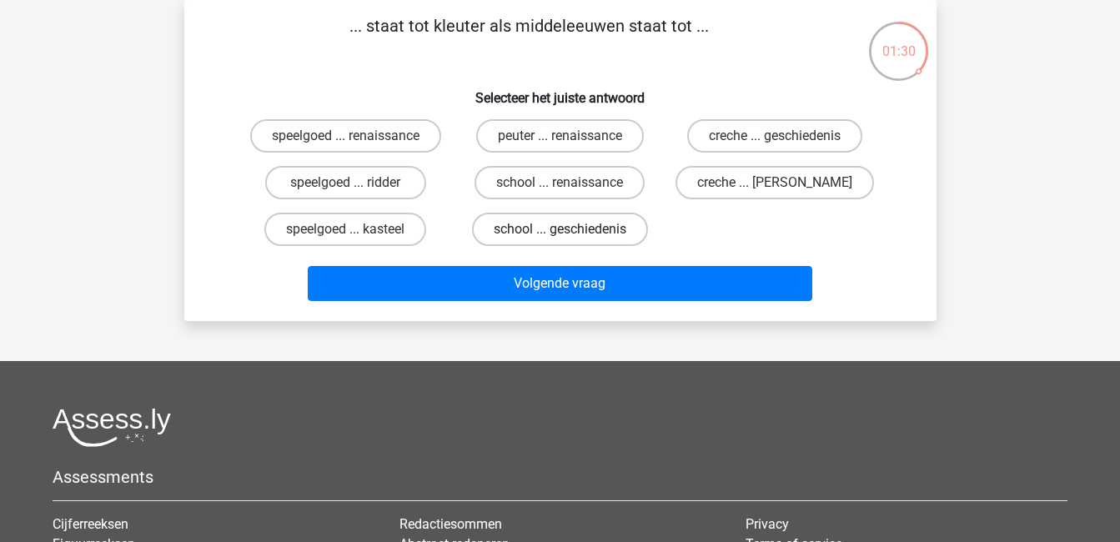
click at [563, 229] on label "school ... geschiedenis" at bounding box center [560, 229] width 176 height 33
click at [563, 229] on input "school ... geschiedenis" at bounding box center [565, 234] width 11 height 11
radio input "true"
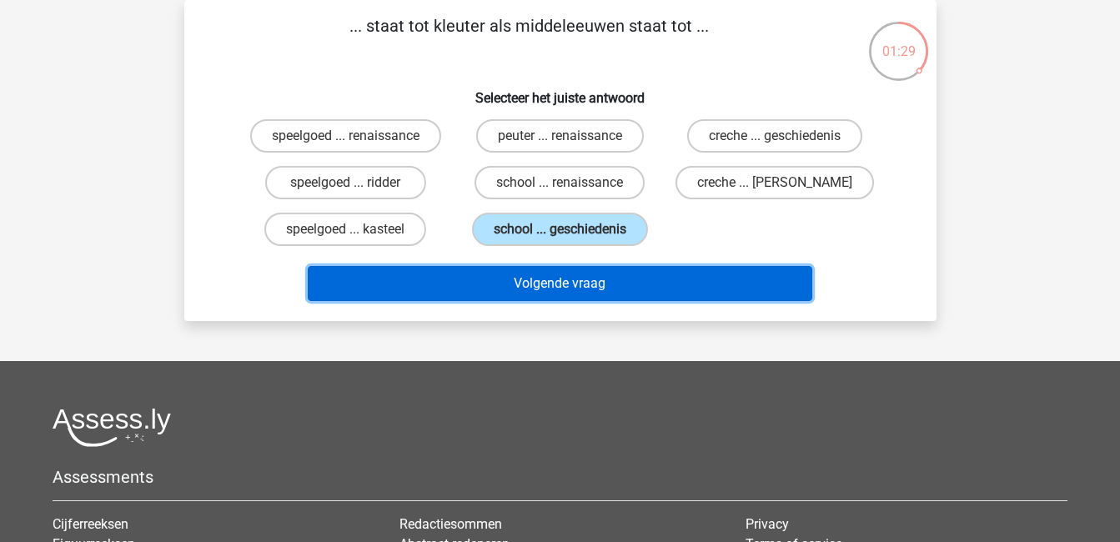
click at [629, 284] on button "Volgende vraag" at bounding box center [560, 283] width 505 height 35
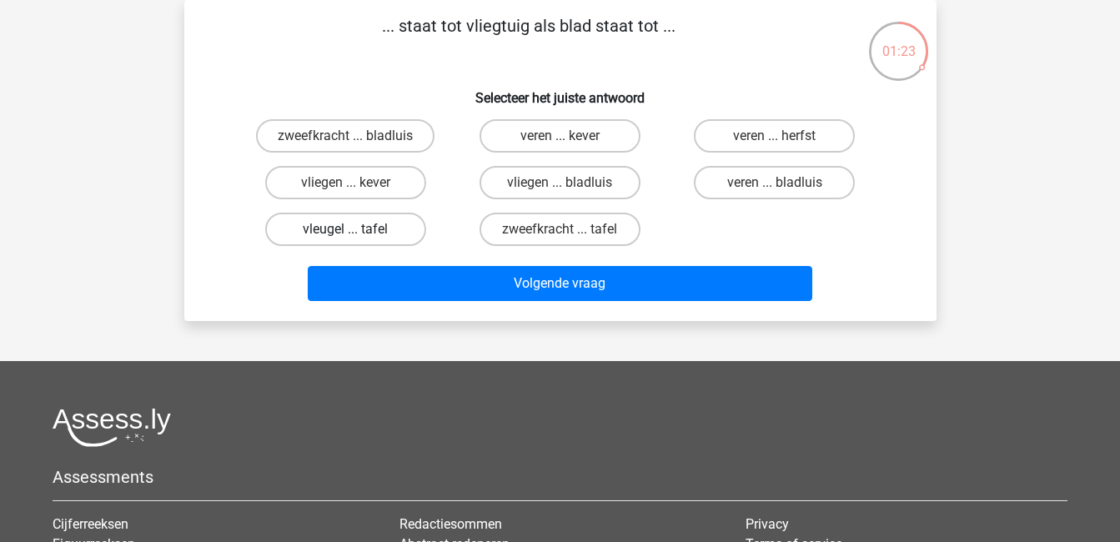
click at [377, 229] on label "vleugel ... tafel" at bounding box center [345, 229] width 161 height 33
click at [356, 229] on input "vleugel ... tafel" at bounding box center [350, 234] width 11 height 11
radio input "true"
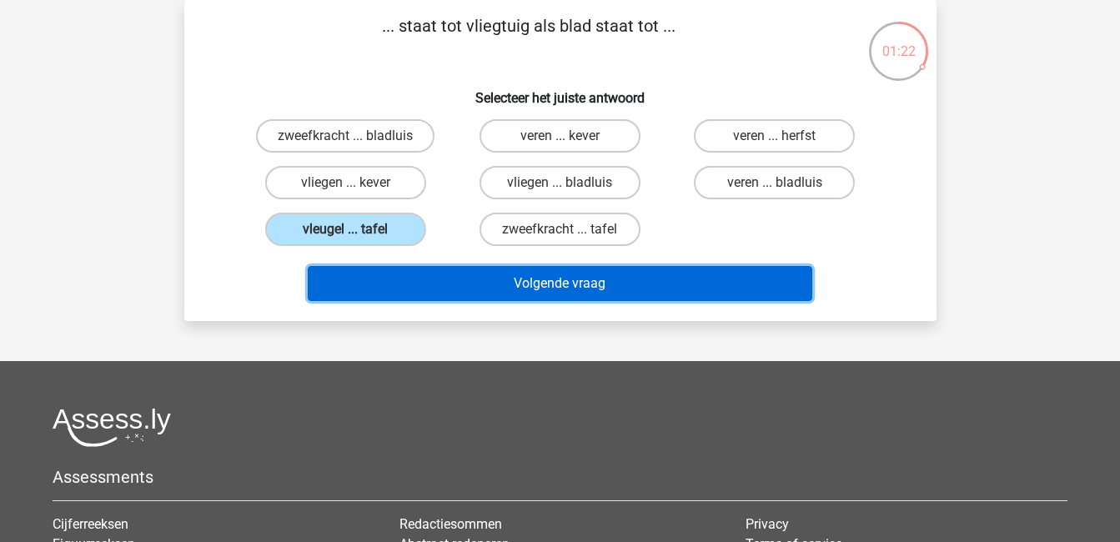
click at [510, 279] on button "Volgende vraag" at bounding box center [560, 283] width 505 height 35
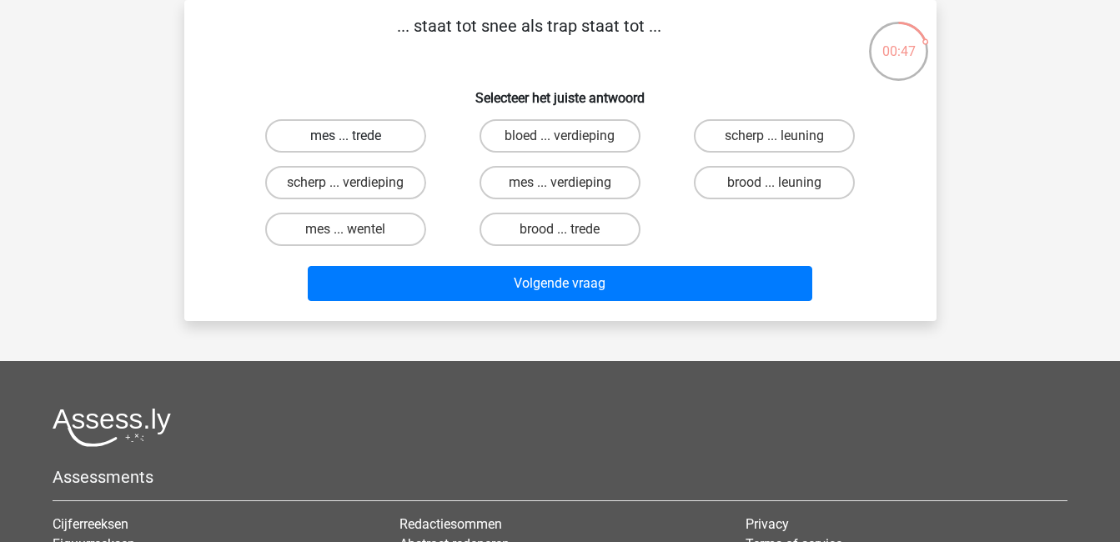
click at [381, 151] on label "mes ... trede" at bounding box center [345, 135] width 161 height 33
click at [356, 147] on input "mes ... trede" at bounding box center [350, 141] width 11 height 11
radio input "true"
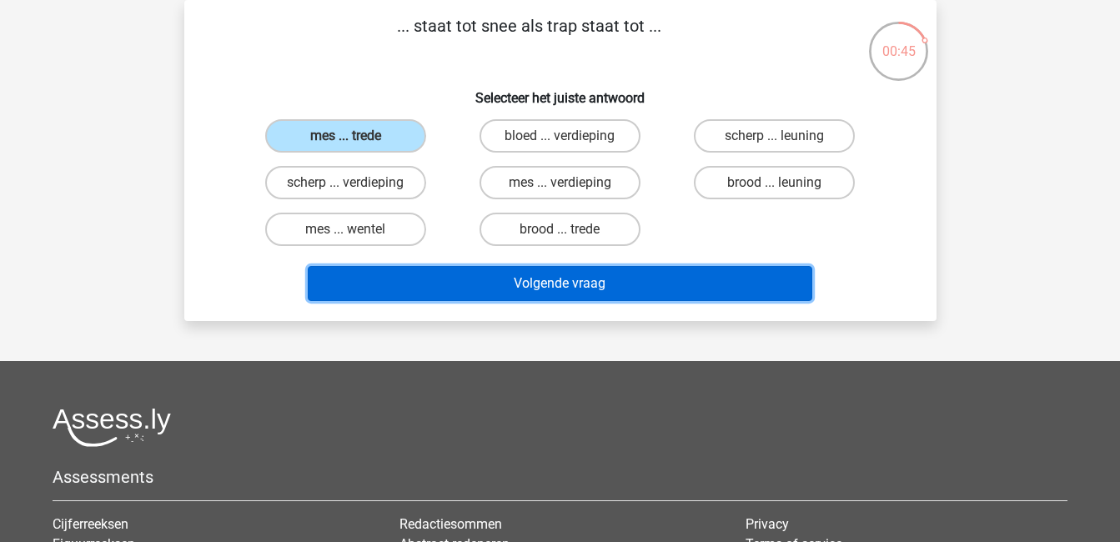
click at [625, 290] on button "Volgende vraag" at bounding box center [560, 283] width 505 height 35
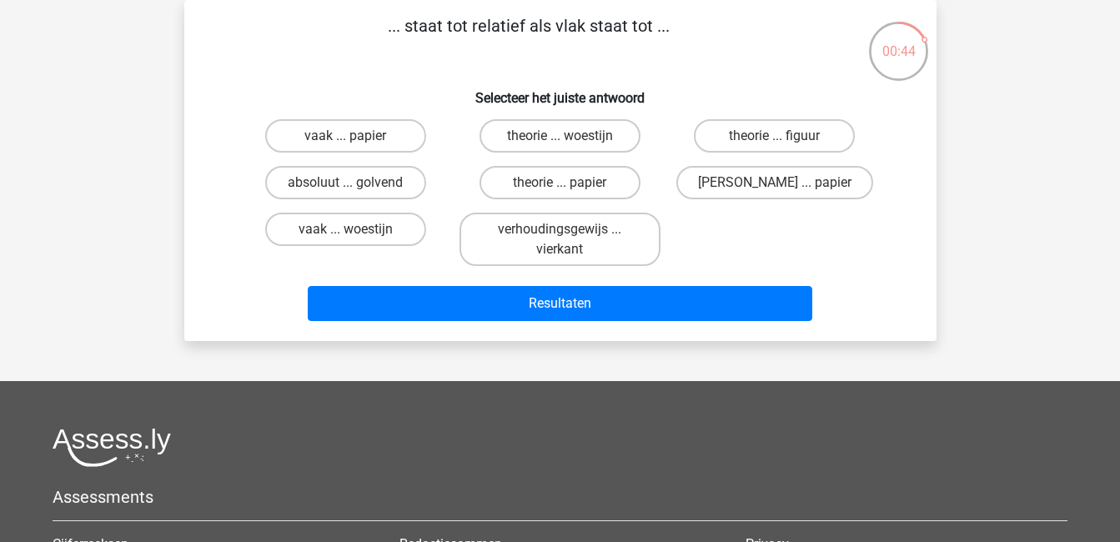
scroll to position [48, 0]
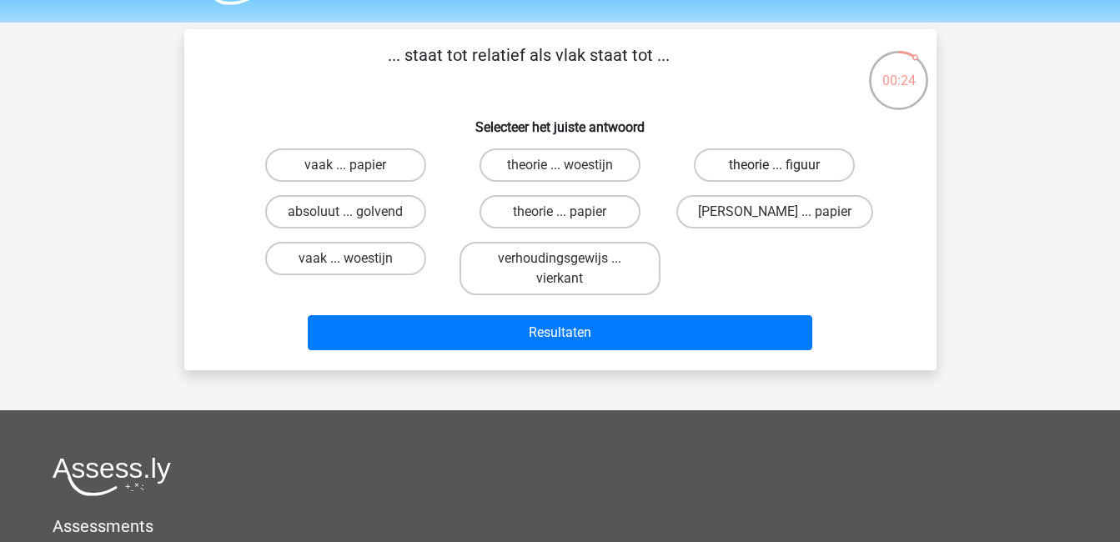
click at [751, 165] on label "theorie ... figuur" at bounding box center [774, 164] width 161 height 33
click at [775, 165] on input "theorie ... figuur" at bounding box center [780, 170] width 11 height 11
radio input "true"
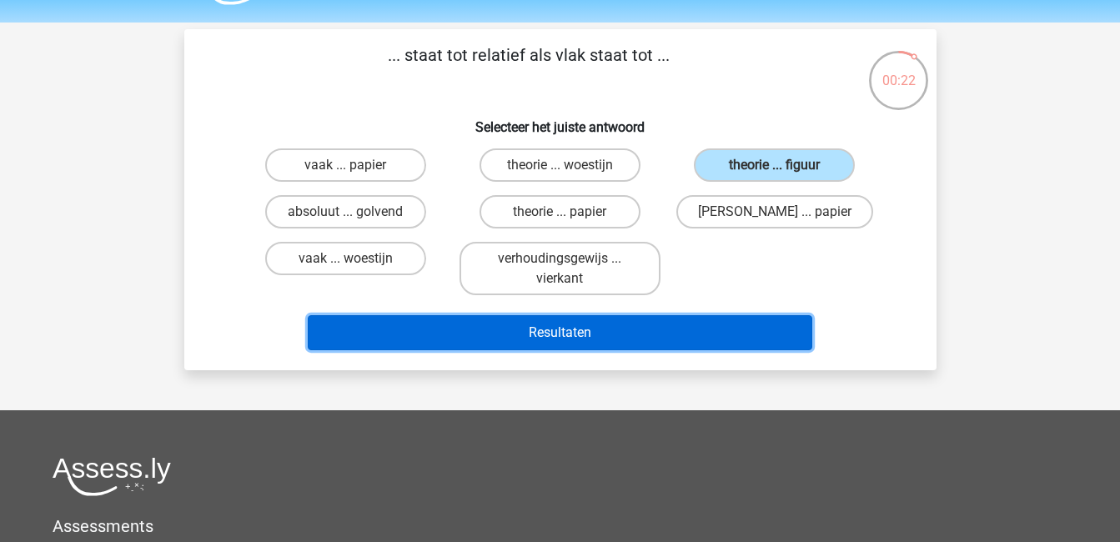
click at [756, 341] on button "Resultaten" at bounding box center [560, 332] width 505 height 35
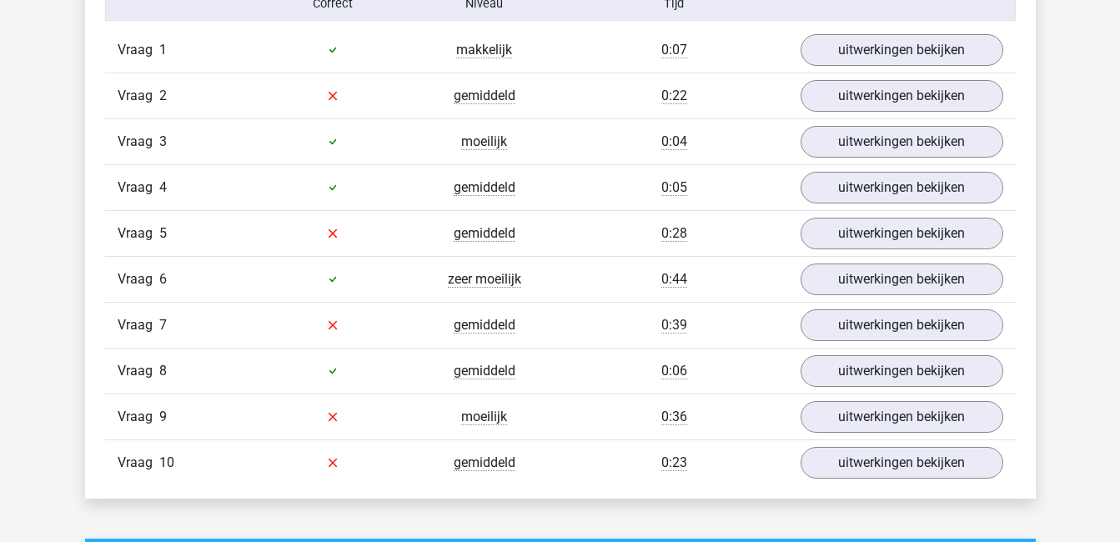
scroll to position [1081, 0]
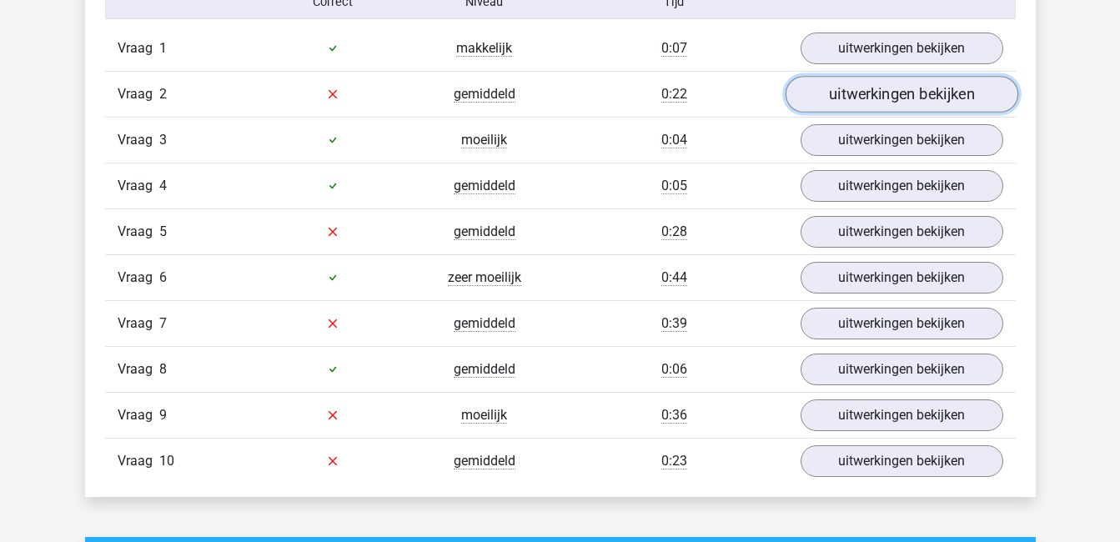
click at [862, 102] on link "uitwerkingen bekijken" at bounding box center [901, 94] width 233 height 37
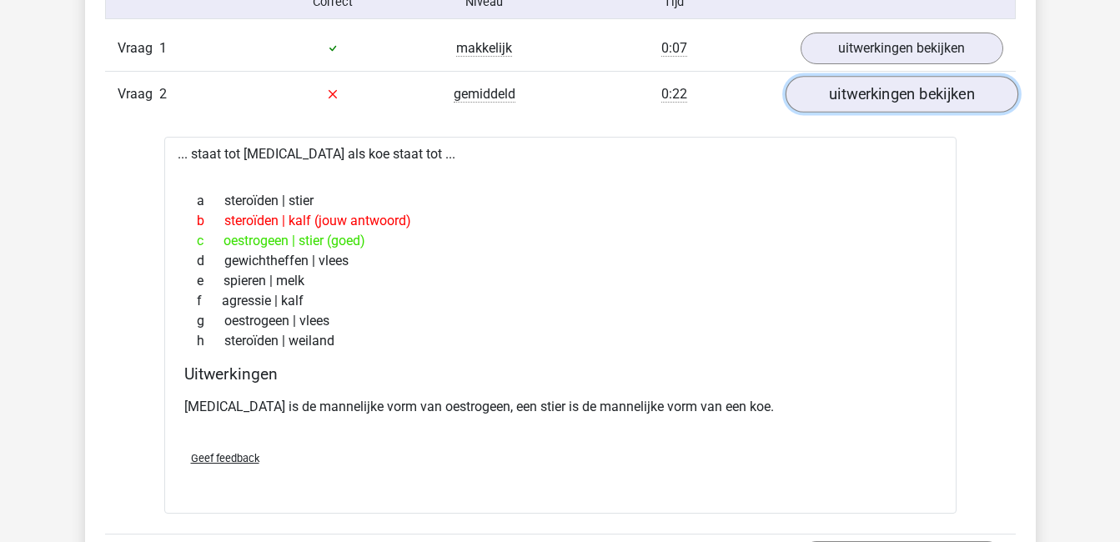
click at [862, 102] on link "uitwerkingen bekijken" at bounding box center [901, 94] width 233 height 37
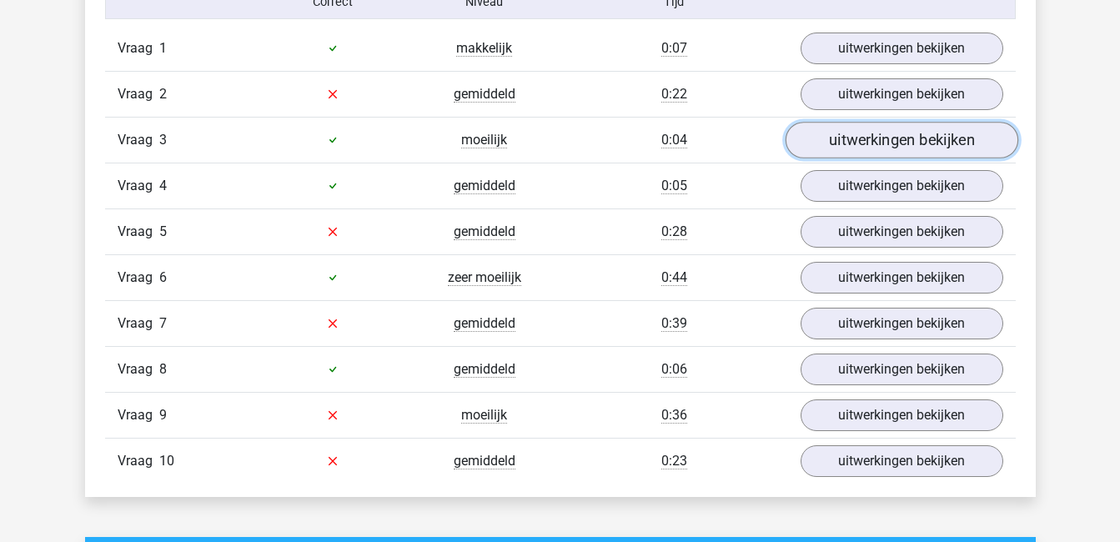
click at [874, 131] on link "uitwerkingen bekijken" at bounding box center [901, 140] width 233 height 37
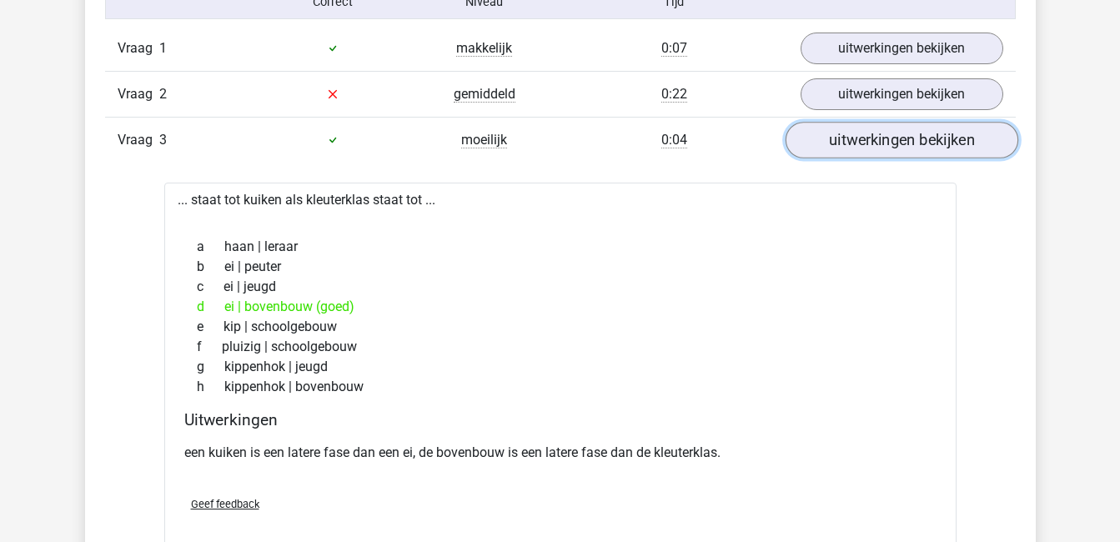
click at [874, 131] on link "uitwerkingen bekijken" at bounding box center [901, 140] width 233 height 37
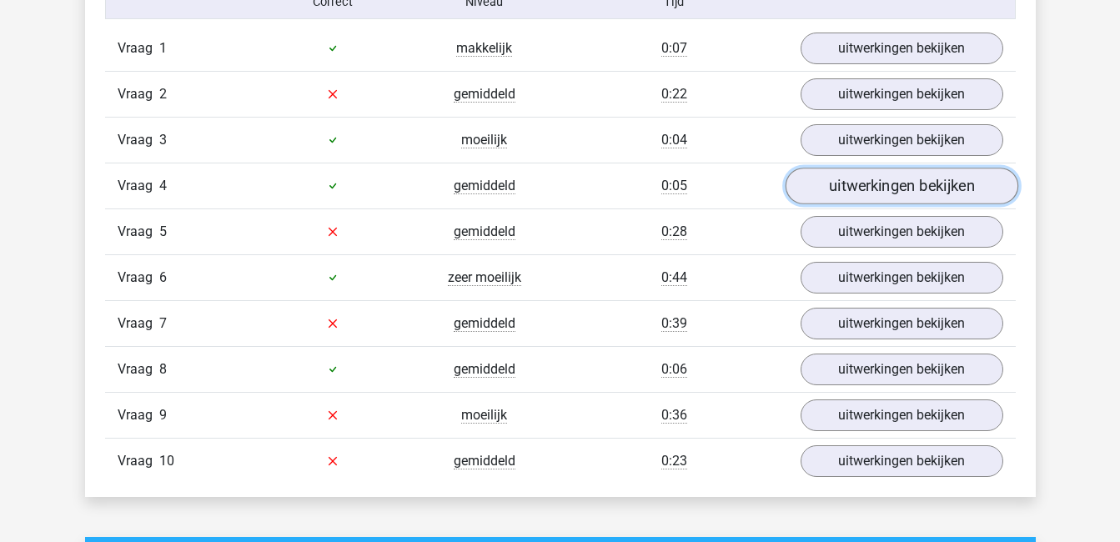
click at [893, 188] on link "uitwerkingen bekijken" at bounding box center [901, 186] width 233 height 37
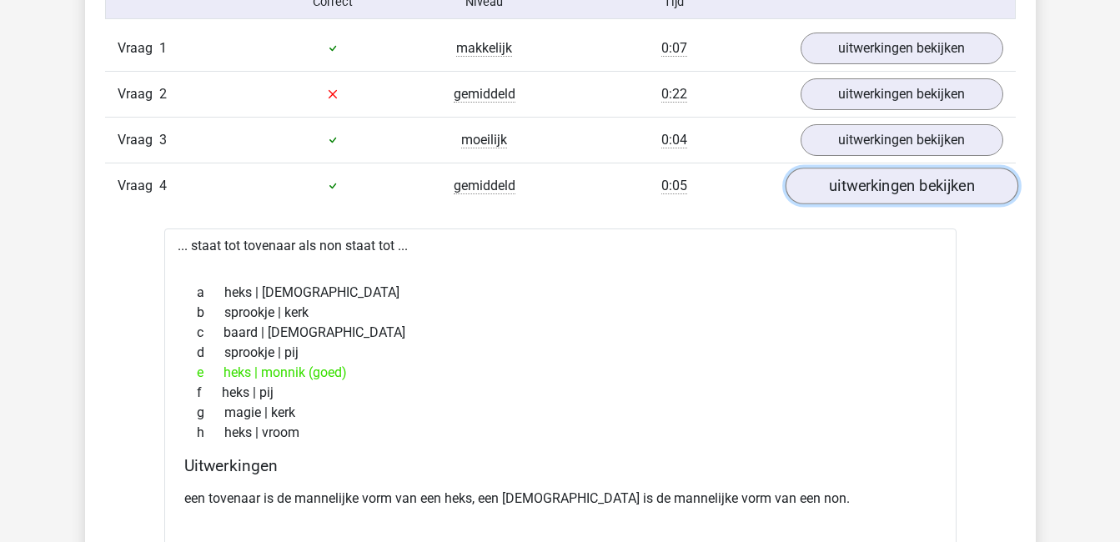
click at [893, 188] on link "uitwerkingen bekijken" at bounding box center [901, 186] width 233 height 37
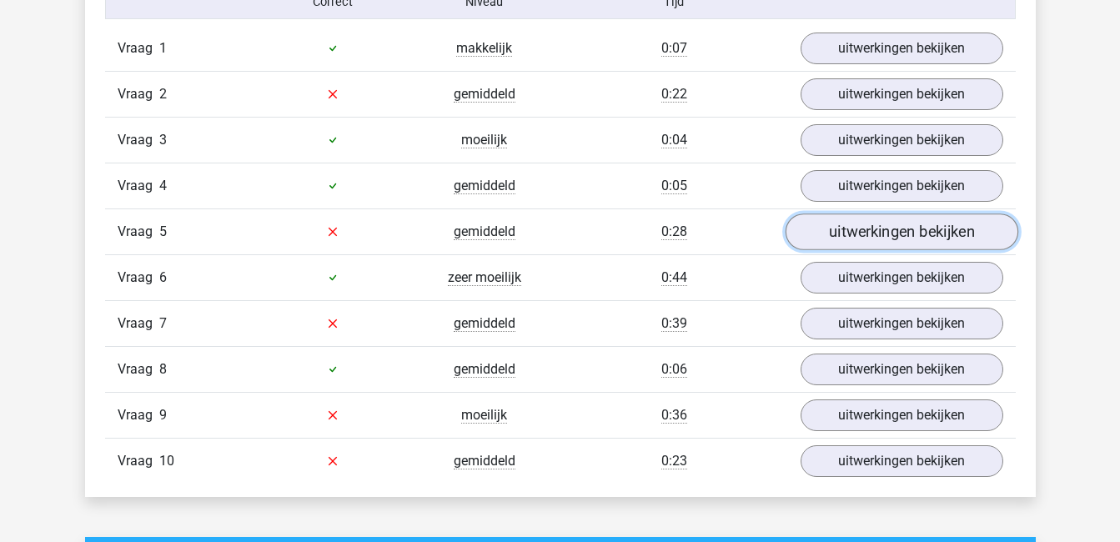
click at [893, 231] on link "uitwerkingen bekijken" at bounding box center [901, 232] width 233 height 37
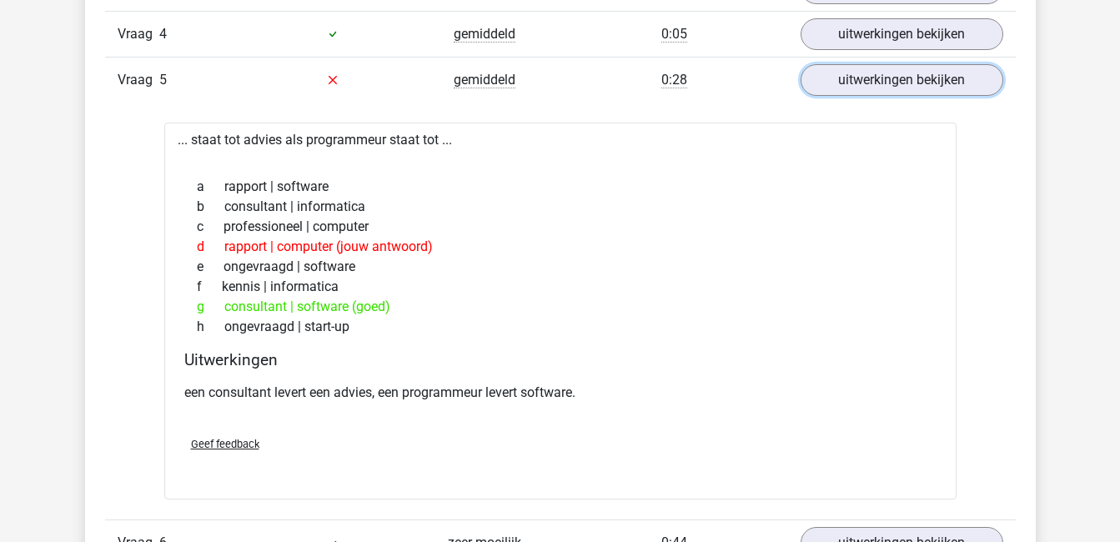
scroll to position [1234, 0]
click at [902, 80] on link "uitwerkingen bekijken" at bounding box center [901, 79] width 233 height 37
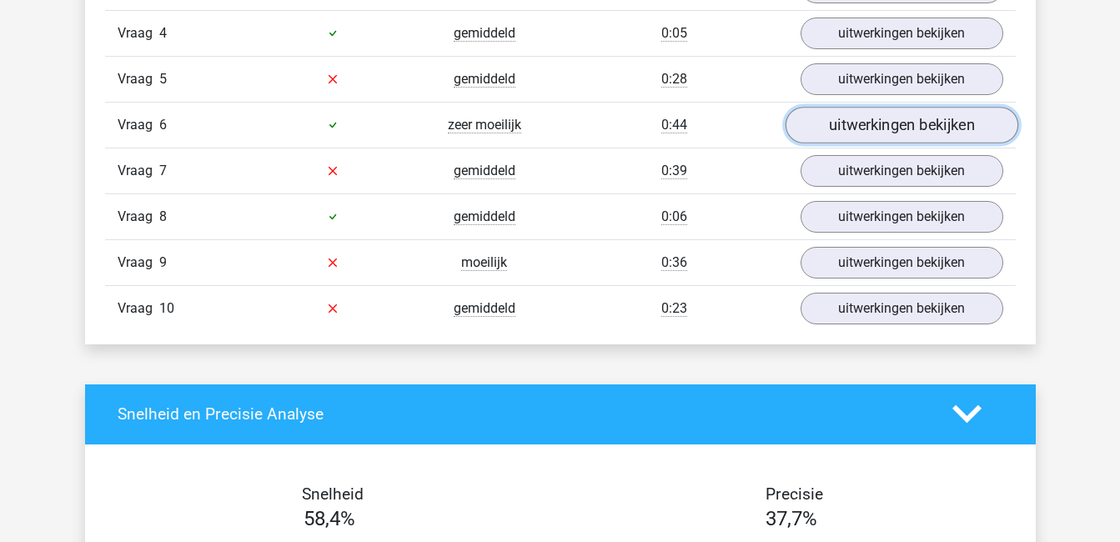
click at [914, 126] on link "uitwerkingen bekijken" at bounding box center [901, 125] width 233 height 37
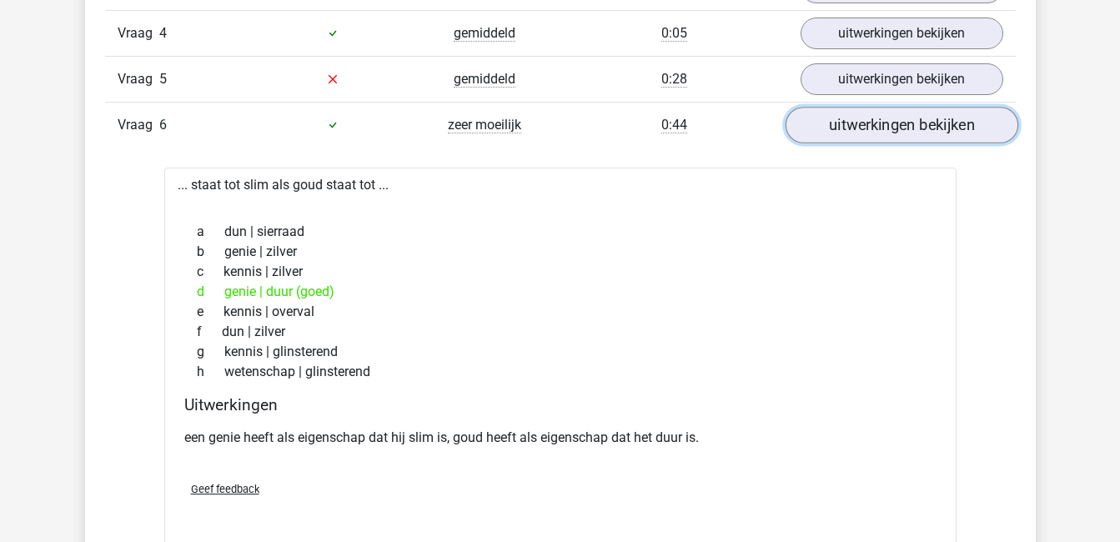
click at [914, 126] on link "uitwerkingen bekijken" at bounding box center [901, 125] width 233 height 37
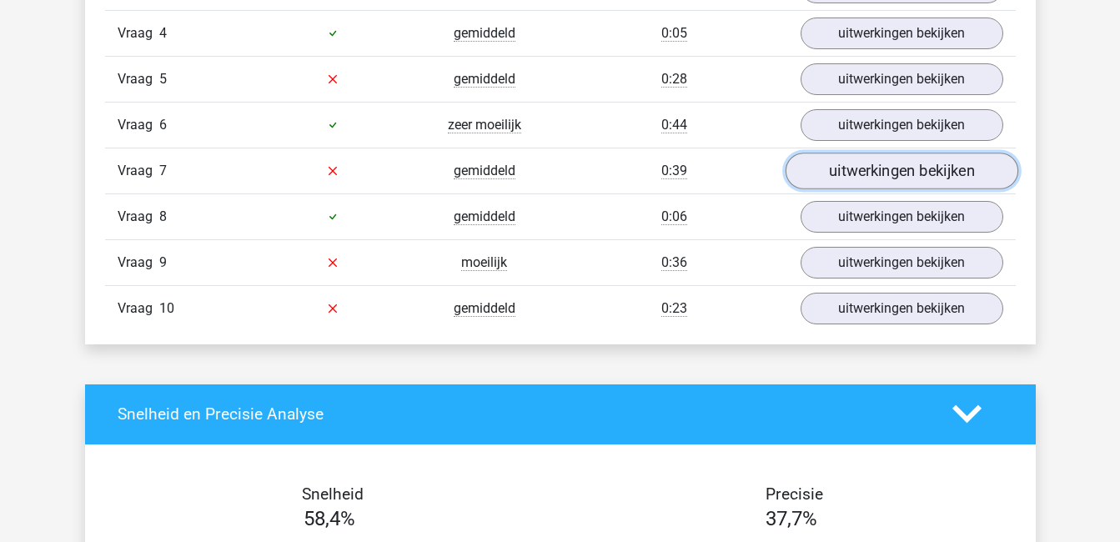
click at [914, 171] on link "uitwerkingen bekijken" at bounding box center [901, 171] width 233 height 37
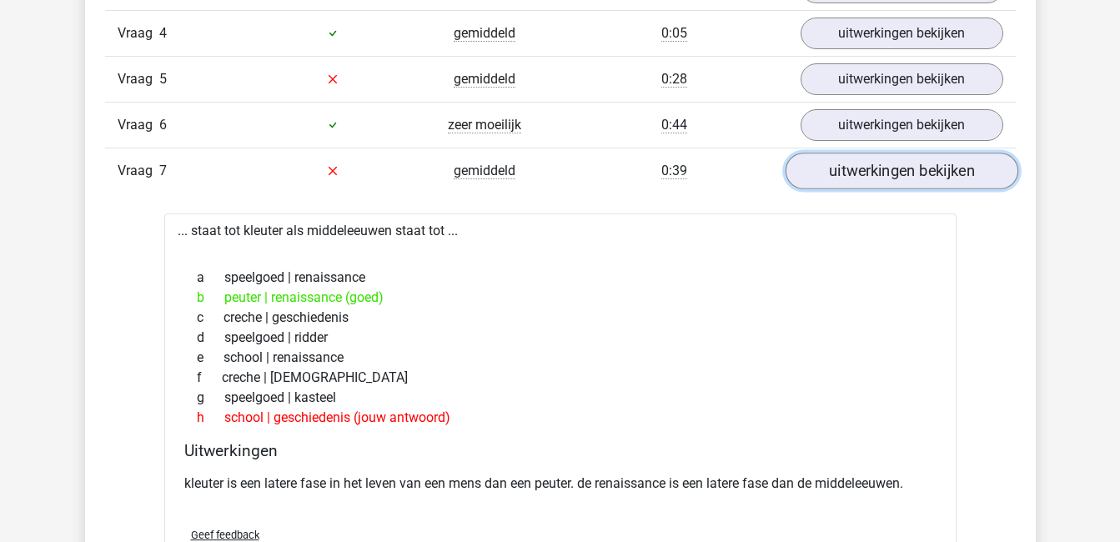
click at [914, 171] on link "uitwerkingen bekijken" at bounding box center [901, 171] width 233 height 37
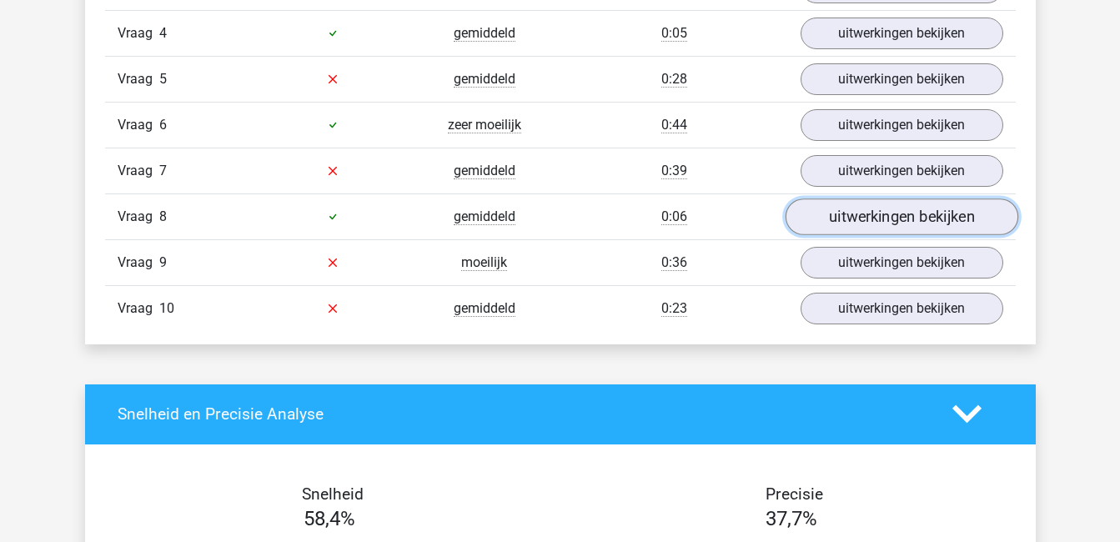
click at [921, 208] on link "uitwerkingen bekijken" at bounding box center [901, 216] width 233 height 37
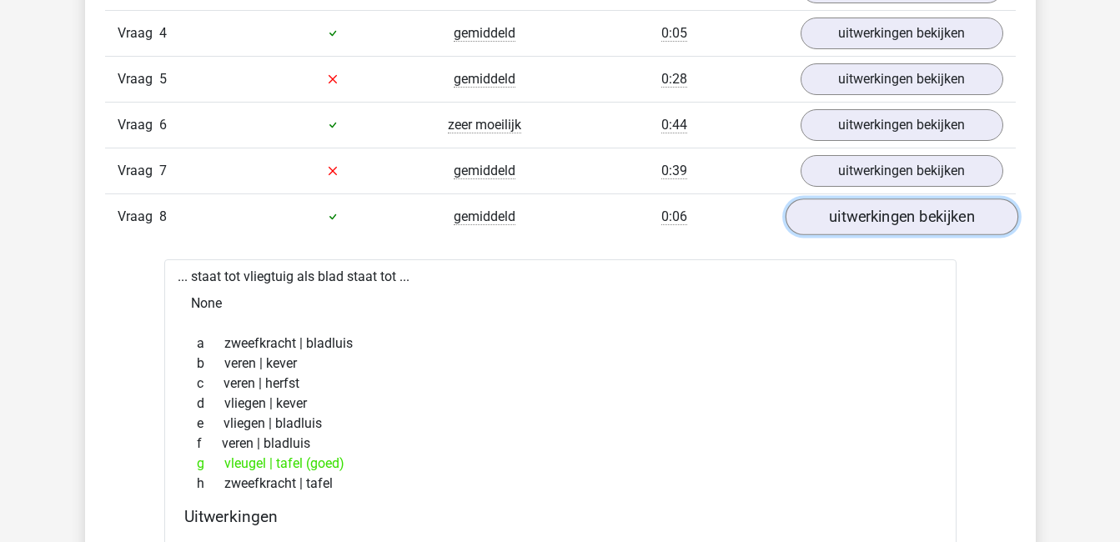
click at [921, 208] on link "uitwerkingen bekijken" at bounding box center [901, 216] width 233 height 37
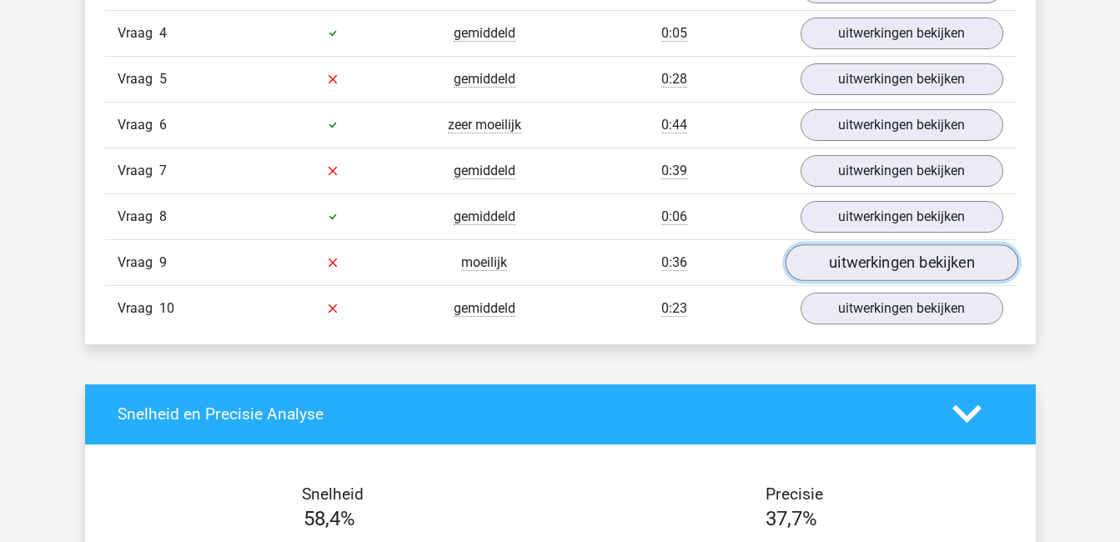
click at [925, 254] on link "uitwerkingen bekijken" at bounding box center [901, 262] width 233 height 37
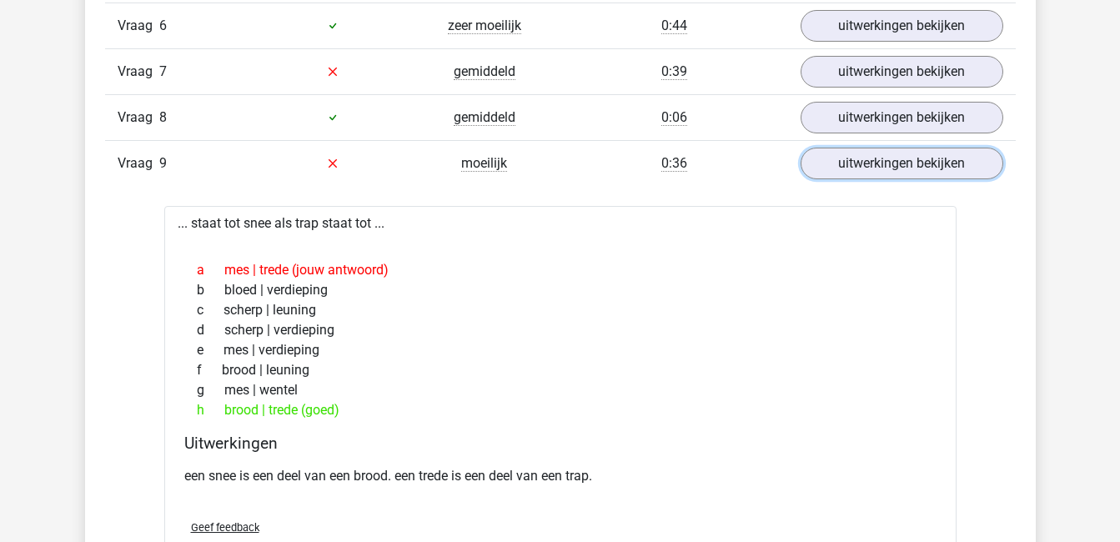
scroll to position [1334, 0]
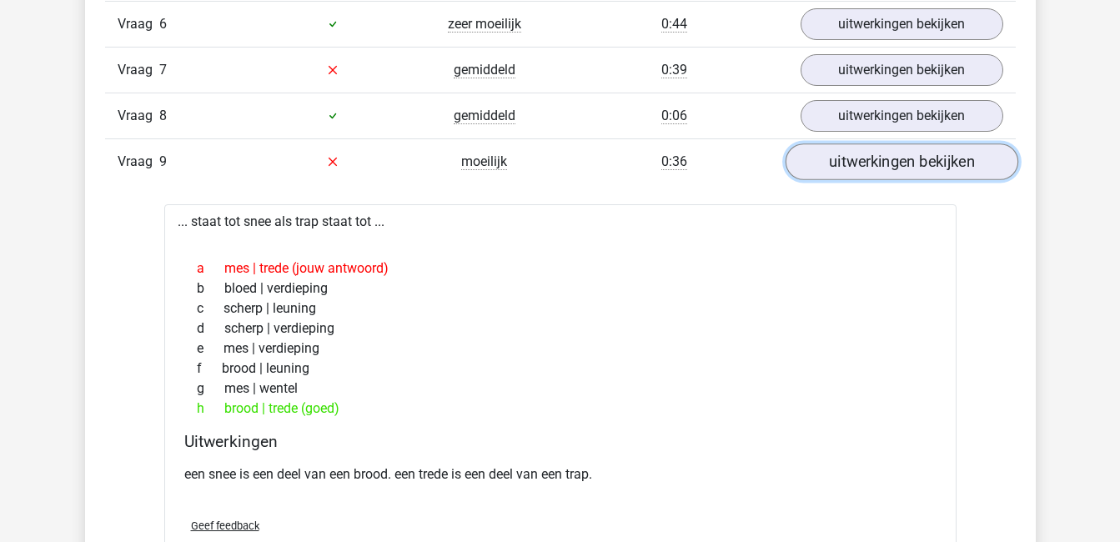
click at [913, 157] on link "uitwerkingen bekijken" at bounding box center [901, 161] width 233 height 37
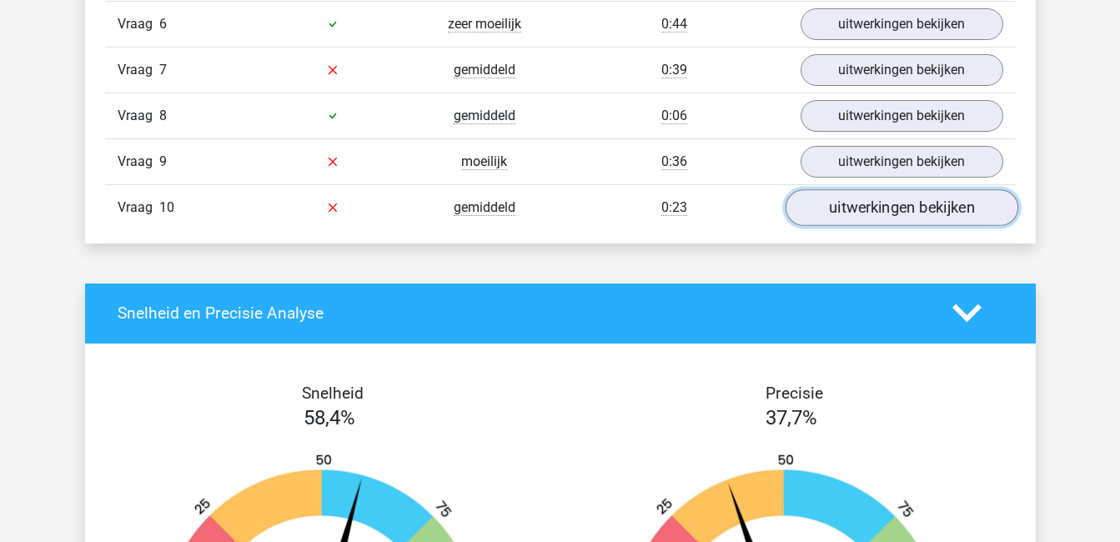
click at [913, 198] on link "uitwerkingen bekijken" at bounding box center [901, 207] width 233 height 37
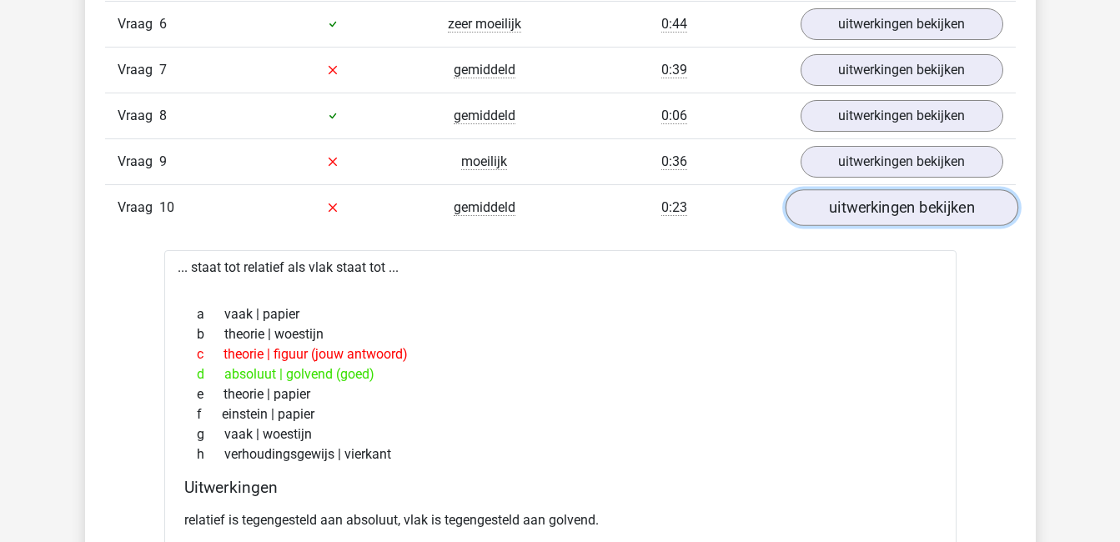
click at [962, 208] on link "uitwerkingen bekijken" at bounding box center [901, 207] width 233 height 37
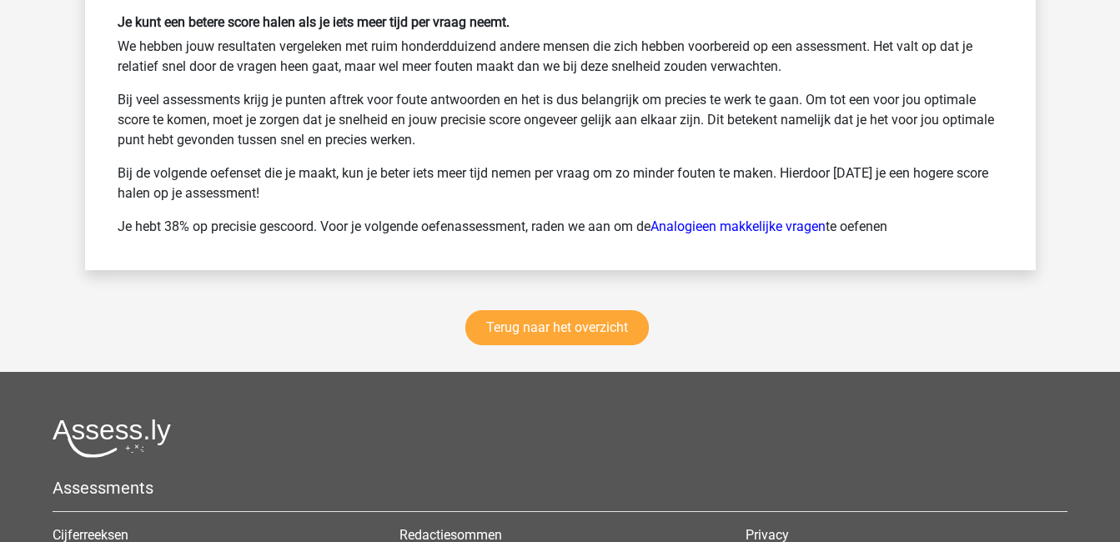
scroll to position [2240, 0]
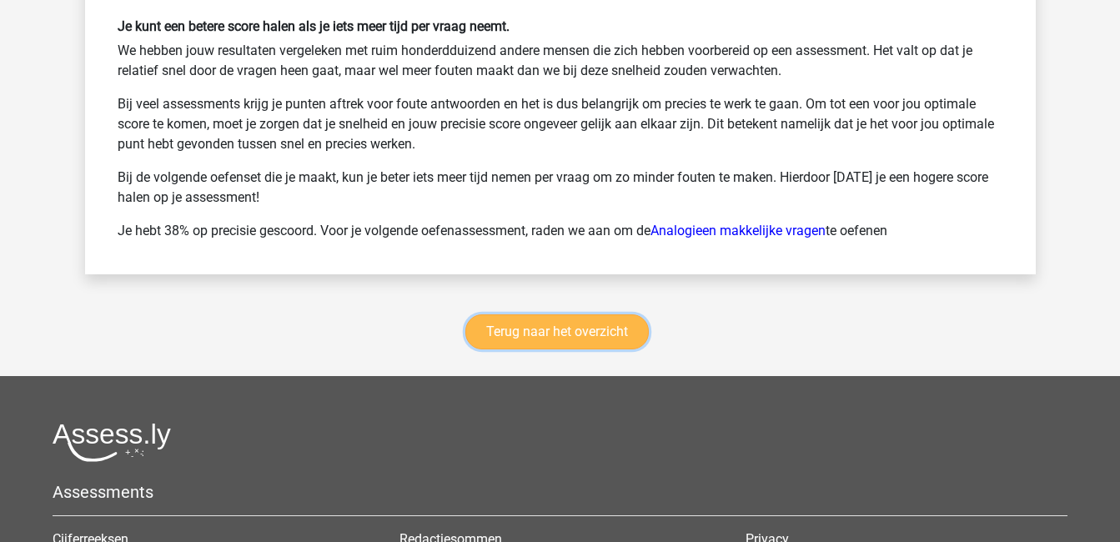
click at [580, 323] on link "Terug naar het overzicht" at bounding box center [556, 331] width 183 height 35
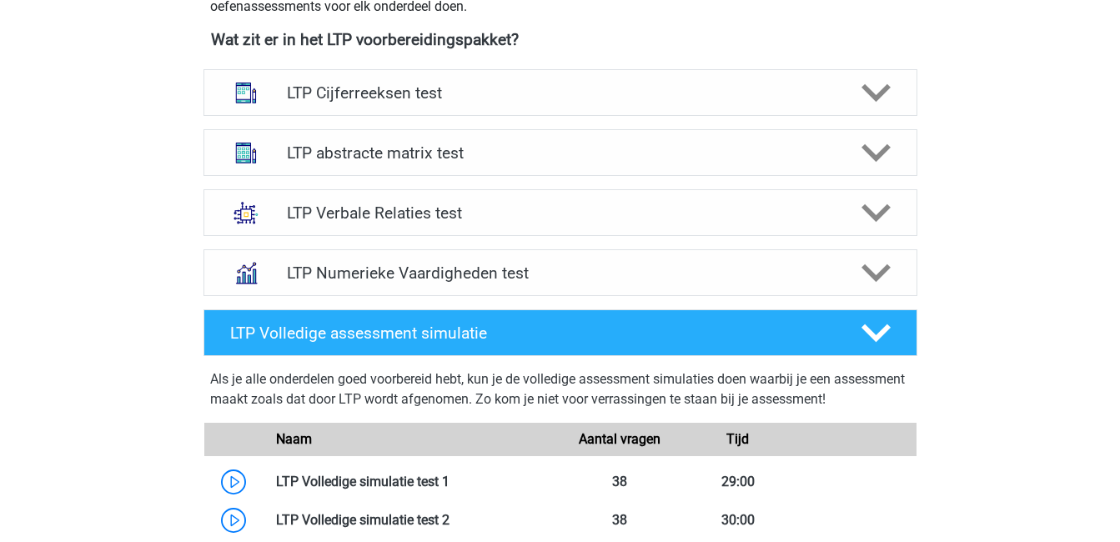
scroll to position [641, 0]
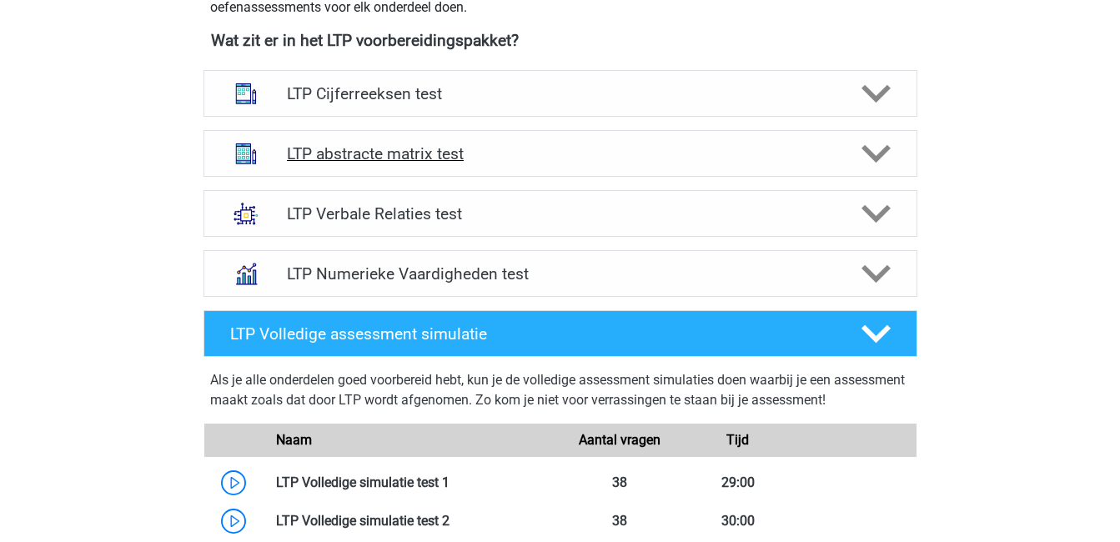
click at [874, 155] on polygon at bounding box center [876, 154] width 29 height 18
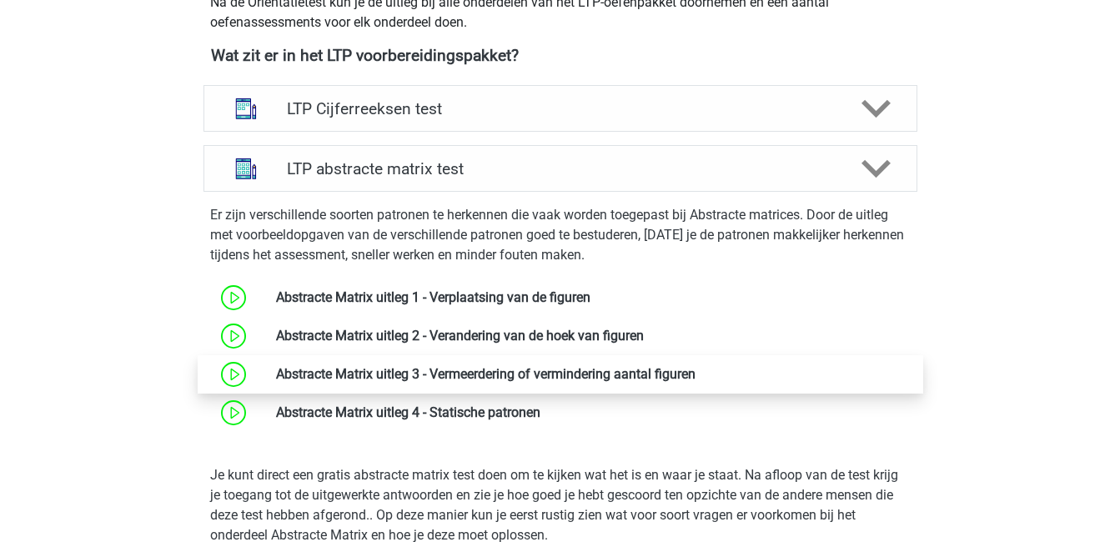
scroll to position [625, 0]
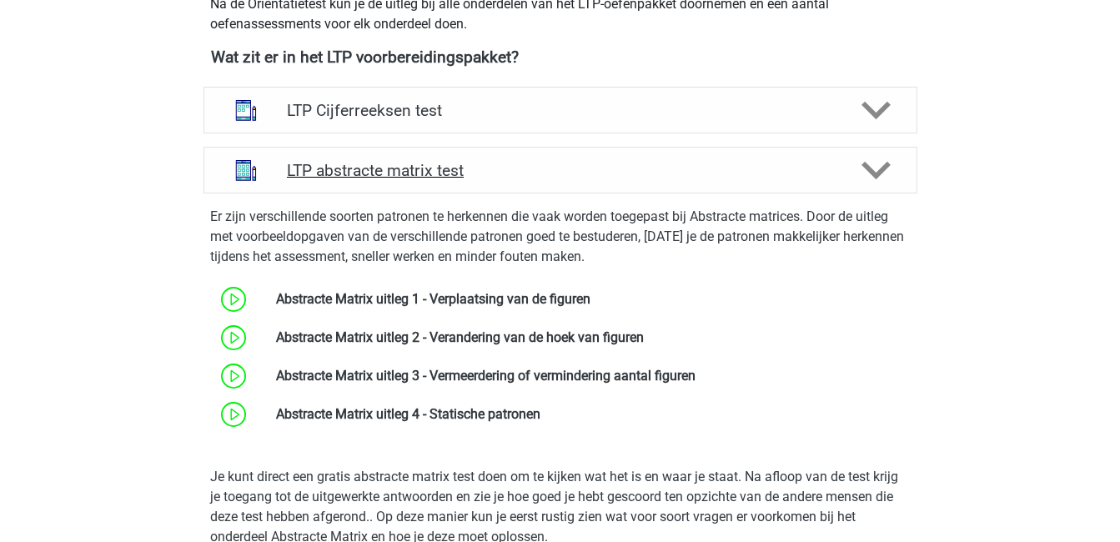
click at [887, 173] on icon at bounding box center [876, 170] width 29 height 29
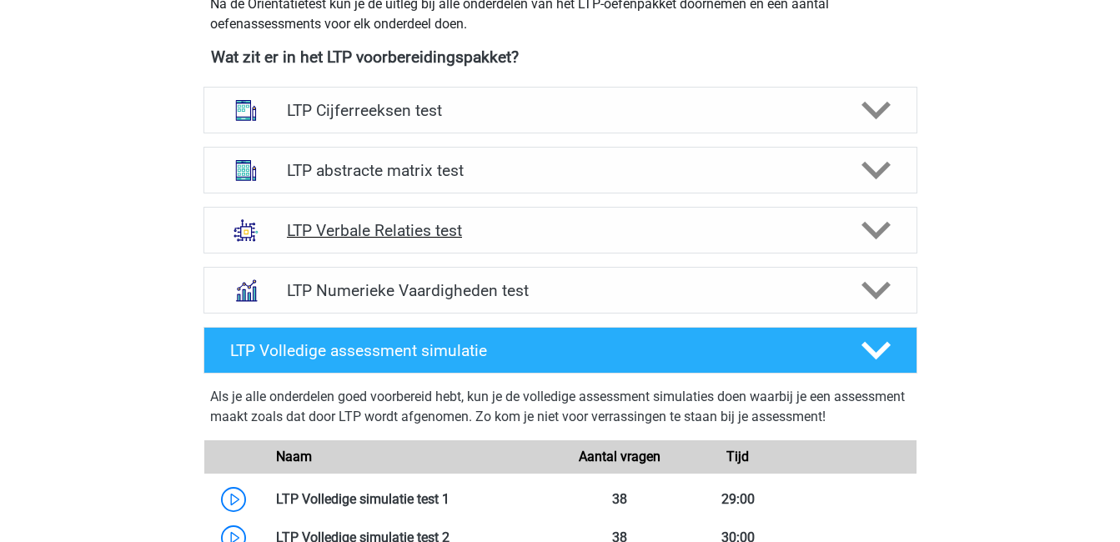
click at [866, 233] on icon at bounding box center [876, 230] width 29 height 29
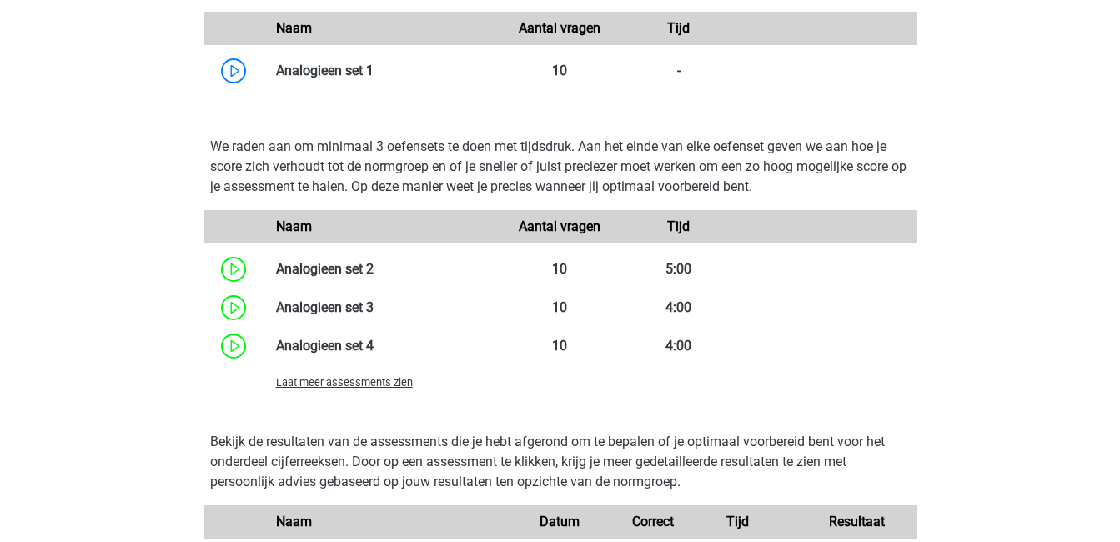
scroll to position [1458, 0]
click at [373, 379] on span "Laat meer assessments zien" at bounding box center [344, 381] width 137 height 13
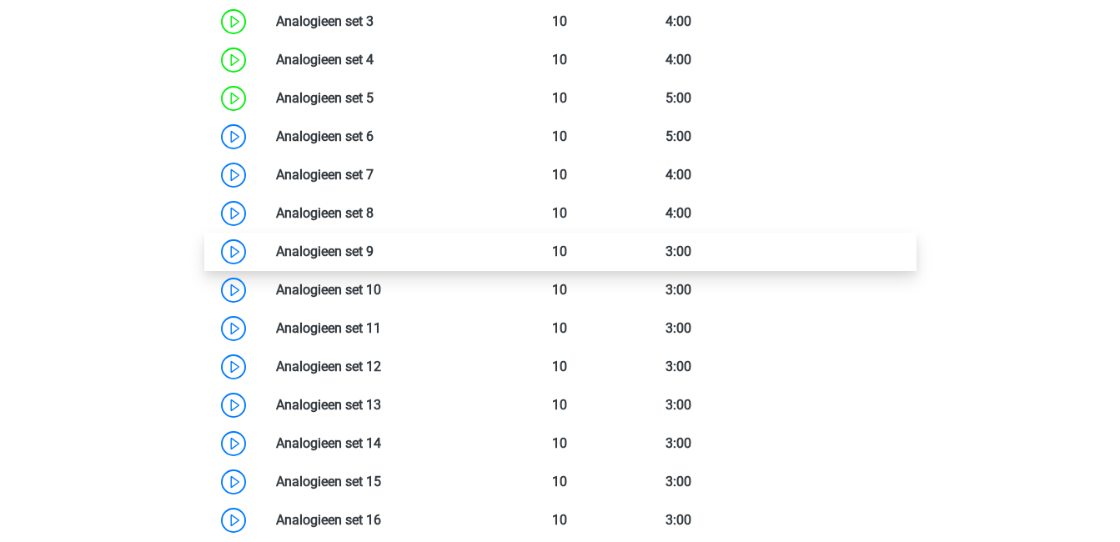
scroll to position [1742, 0]
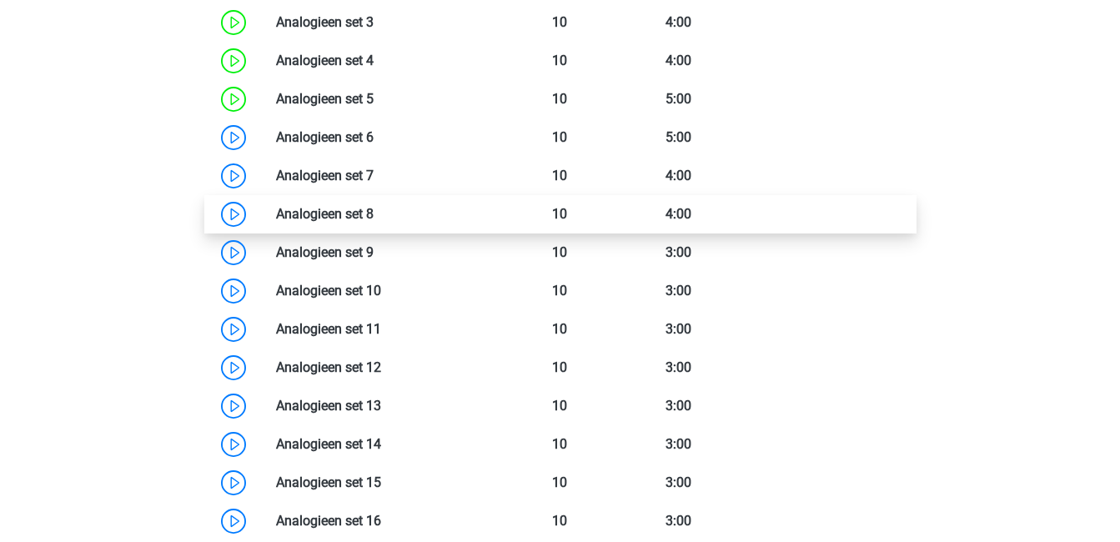
click at [374, 219] on link at bounding box center [374, 214] width 0 height 16
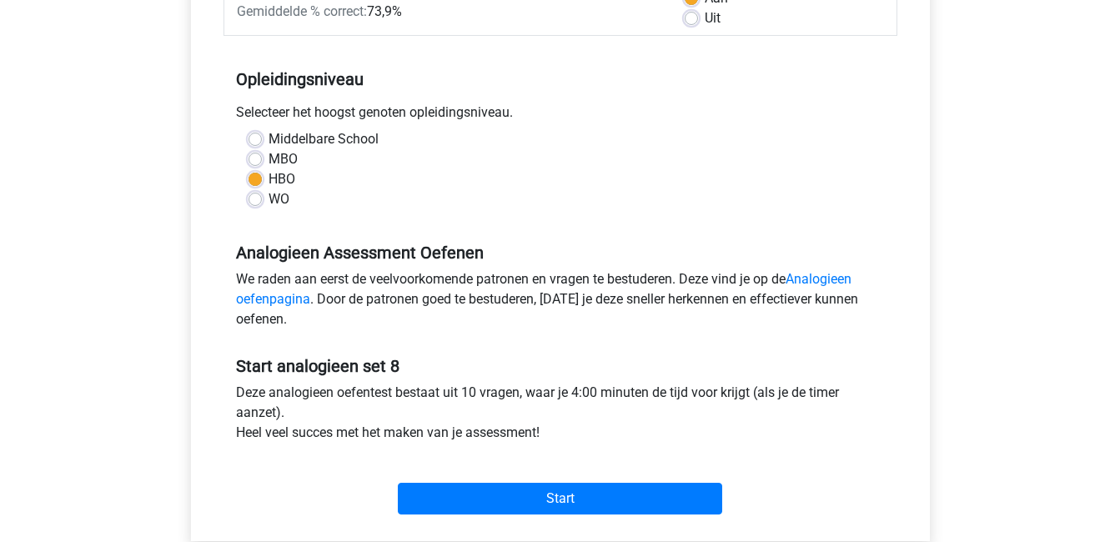
scroll to position [290, 0]
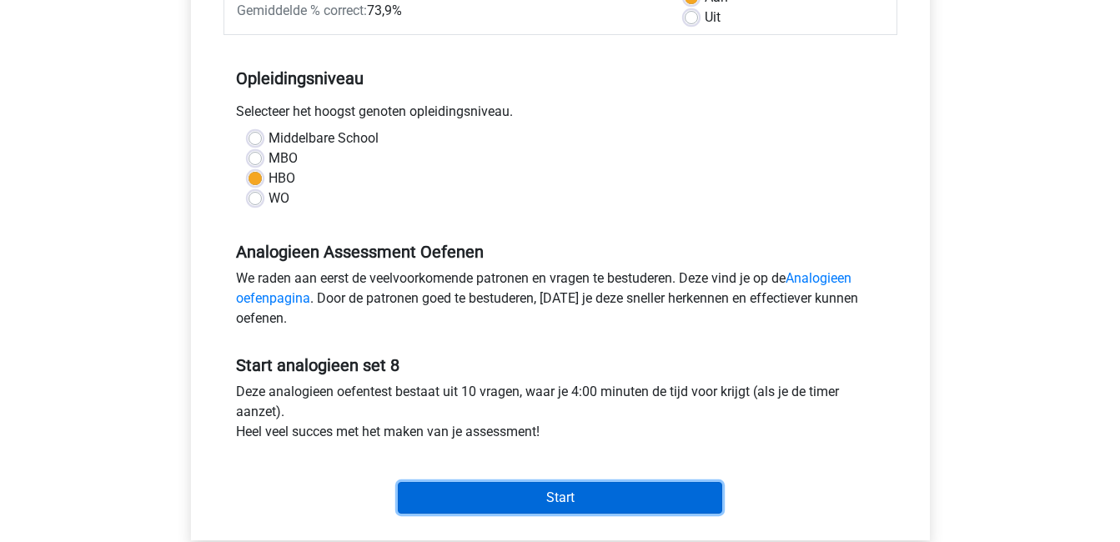
click at [577, 502] on input "Start" at bounding box center [560, 498] width 324 height 32
click at [585, 488] on input "Start" at bounding box center [560, 498] width 324 height 32
click at [583, 497] on input "Start" at bounding box center [560, 498] width 324 height 32
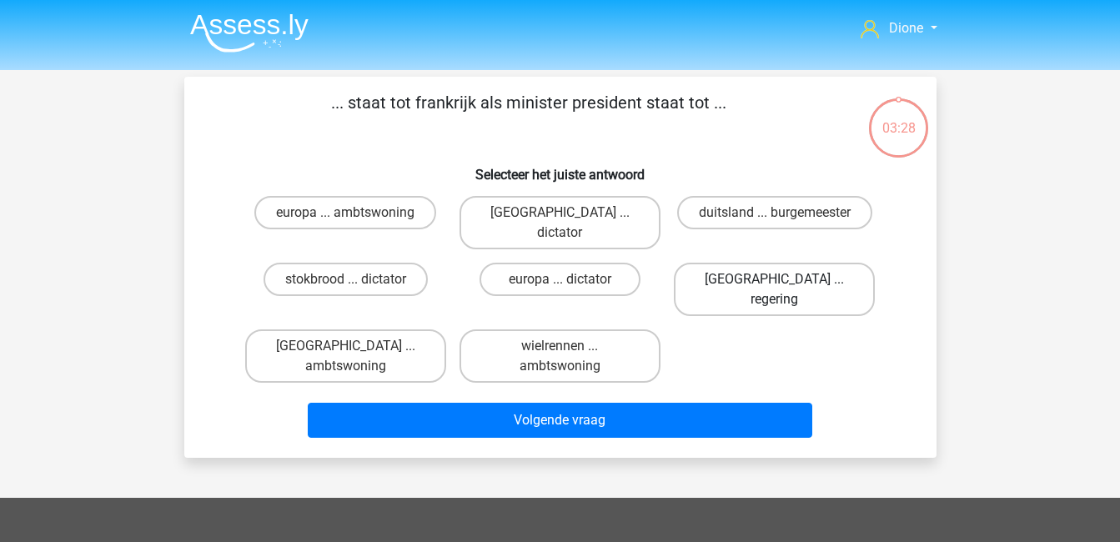
click at [769, 263] on label "[GEOGRAPHIC_DATA] ... regering" at bounding box center [774, 289] width 201 height 53
click at [775, 279] on input "[GEOGRAPHIC_DATA] ... regering" at bounding box center [780, 284] width 11 height 11
radio input "true"
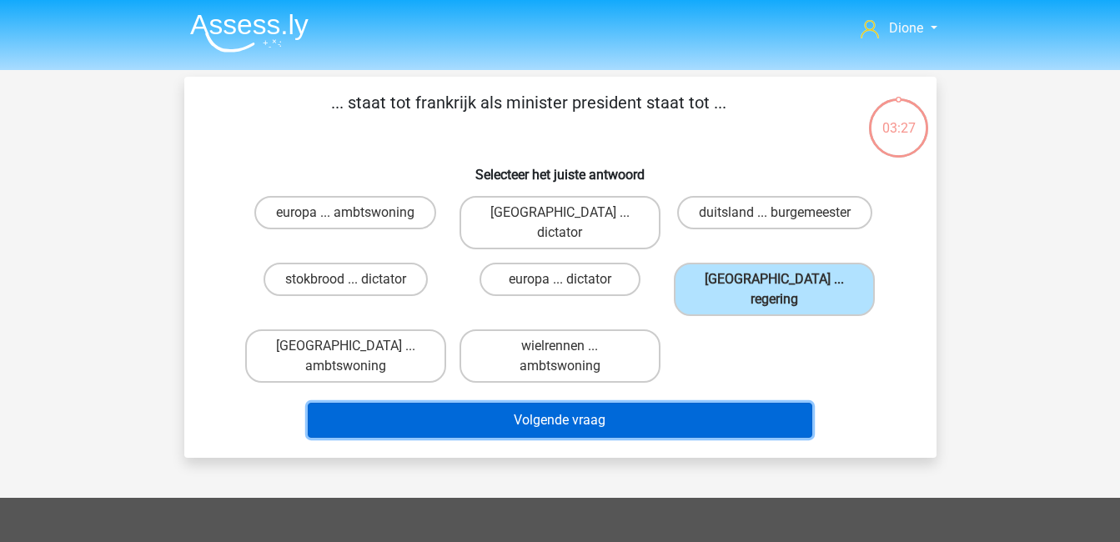
click at [731, 403] on button "Volgende vraag" at bounding box center [560, 420] width 505 height 35
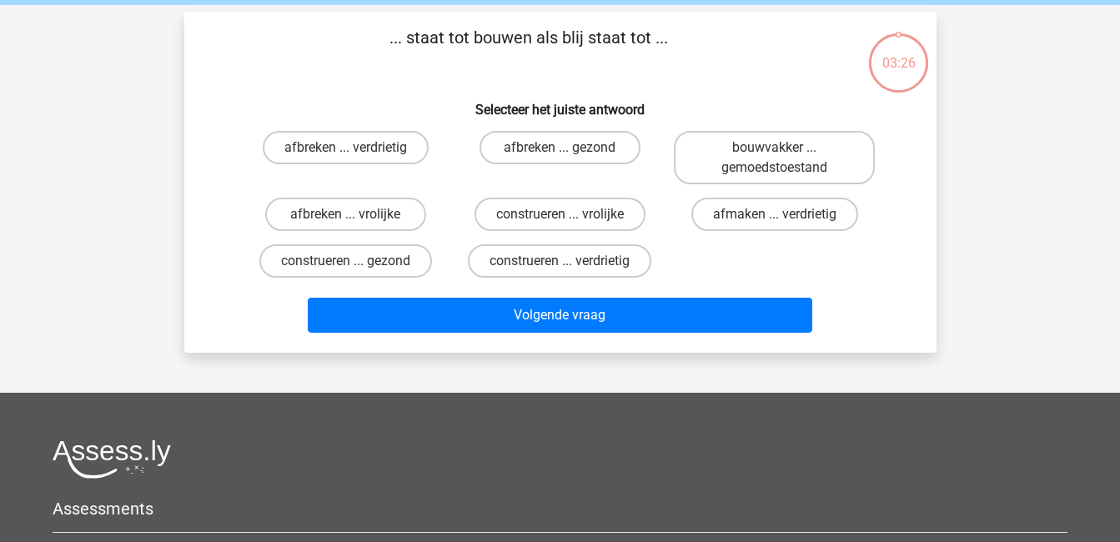
scroll to position [77, 0]
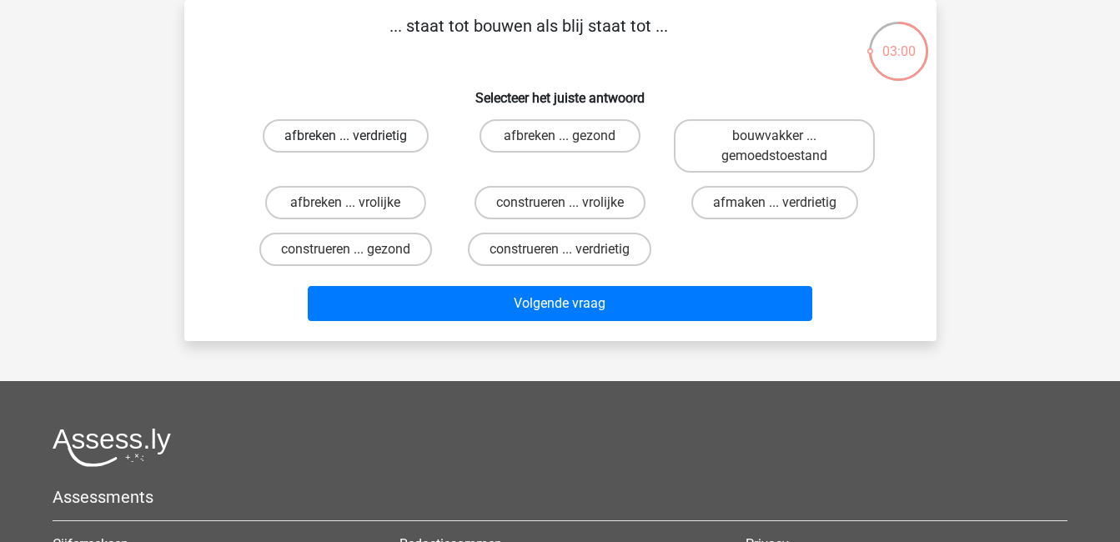
click at [370, 130] on label "afbreken ... verdrietig" at bounding box center [346, 135] width 166 height 33
click at [356, 136] on input "afbreken ... verdrietig" at bounding box center [350, 141] width 11 height 11
radio input "true"
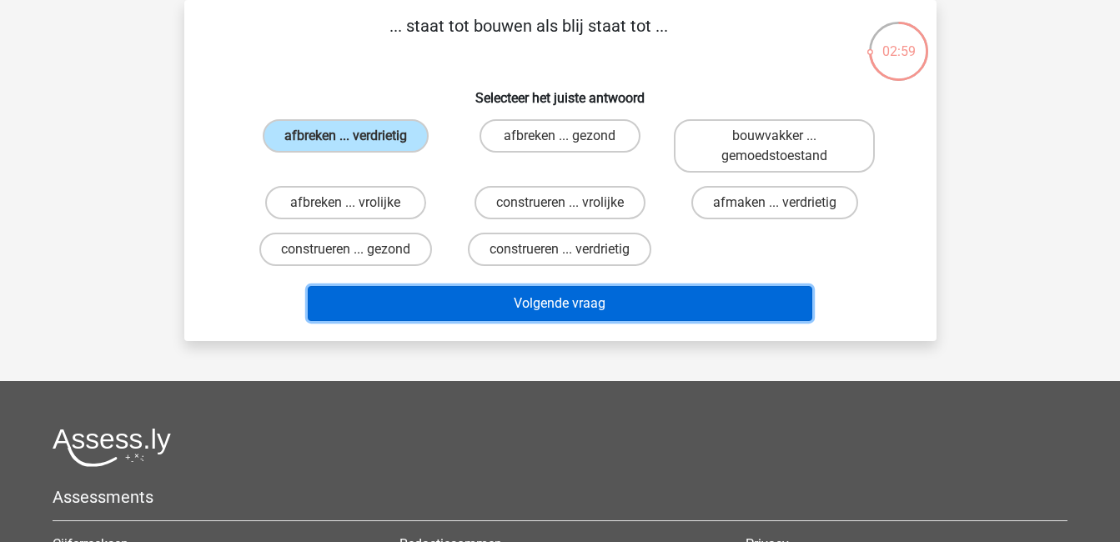
click at [527, 298] on button "Volgende vraag" at bounding box center [560, 303] width 505 height 35
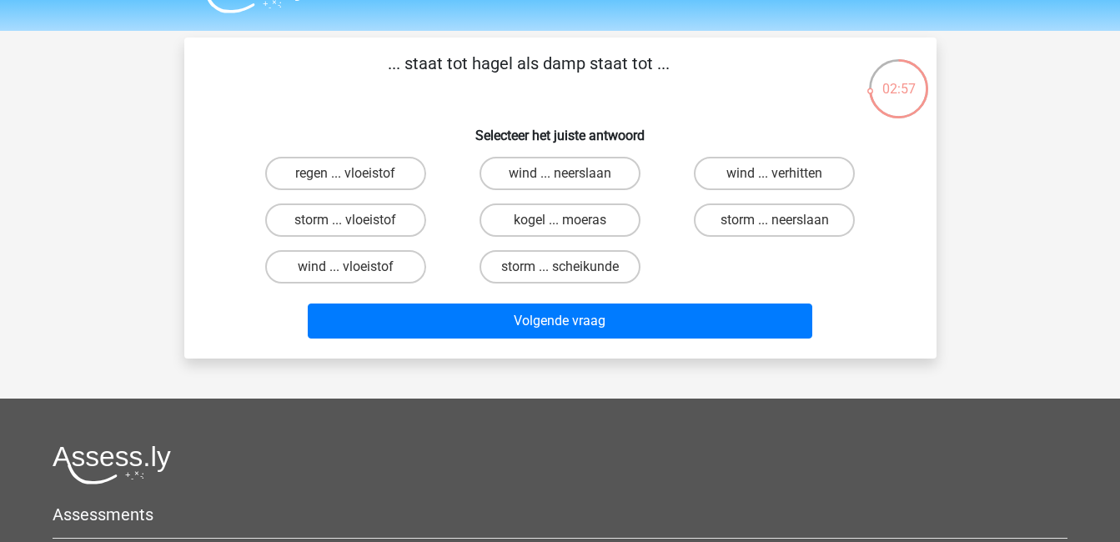
scroll to position [38, 0]
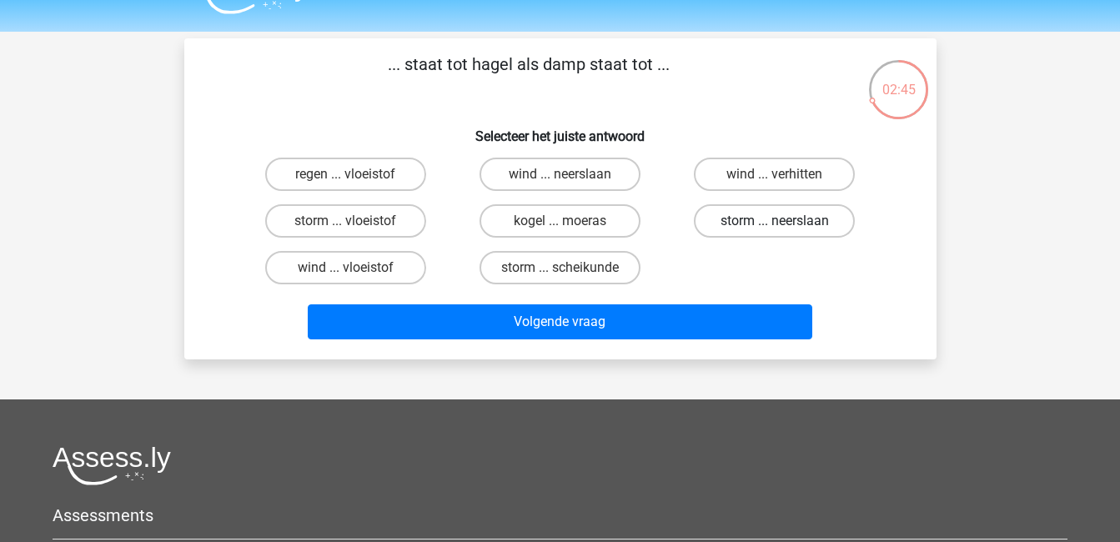
click at [766, 227] on label "storm ... neerslaan" at bounding box center [774, 220] width 161 height 33
click at [775, 227] on input "storm ... neerslaan" at bounding box center [780, 226] width 11 height 11
radio input "true"
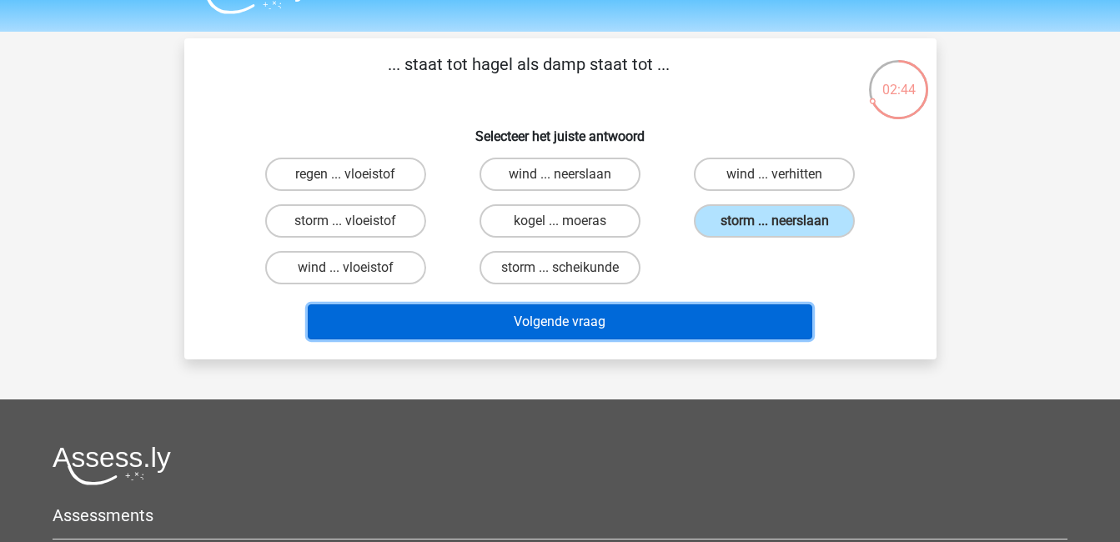
click at [751, 334] on button "Volgende vraag" at bounding box center [560, 321] width 505 height 35
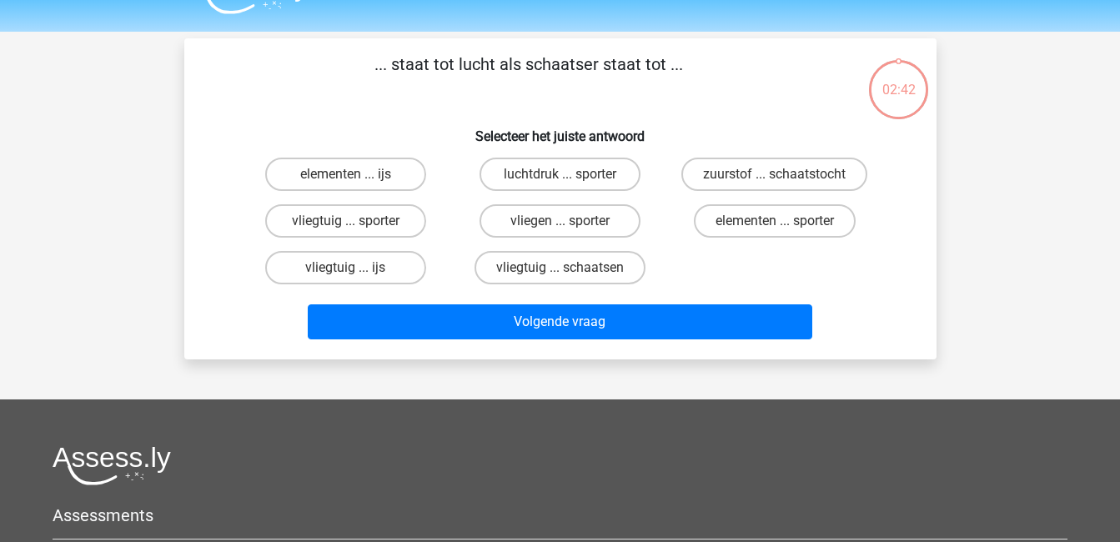
scroll to position [77, 0]
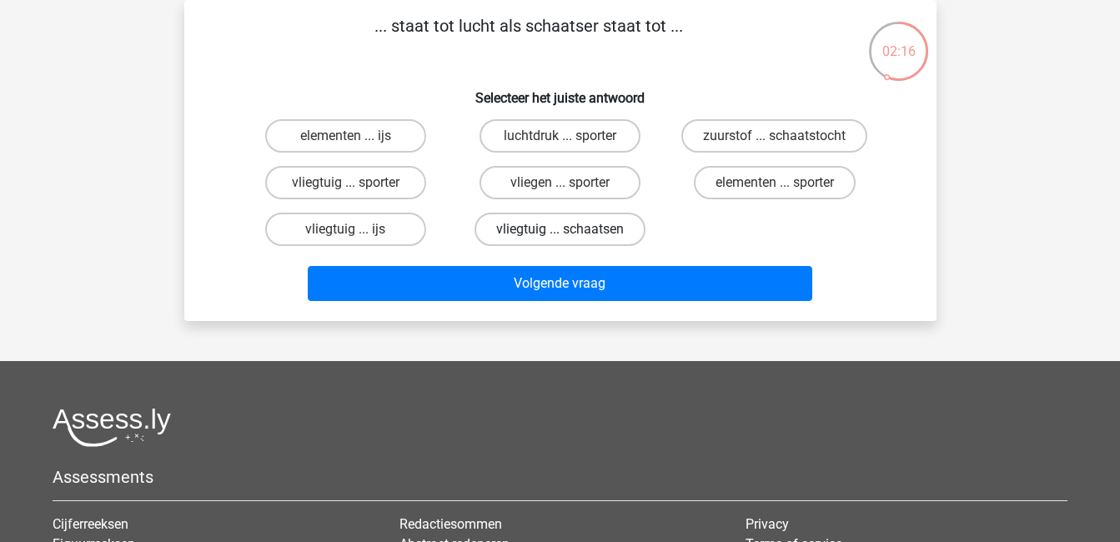
click at [591, 226] on label "vliegtuig ... schaatsen" at bounding box center [560, 229] width 171 height 33
click at [570, 229] on input "vliegtuig ... schaatsen" at bounding box center [565, 234] width 11 height 11
radio input "true"
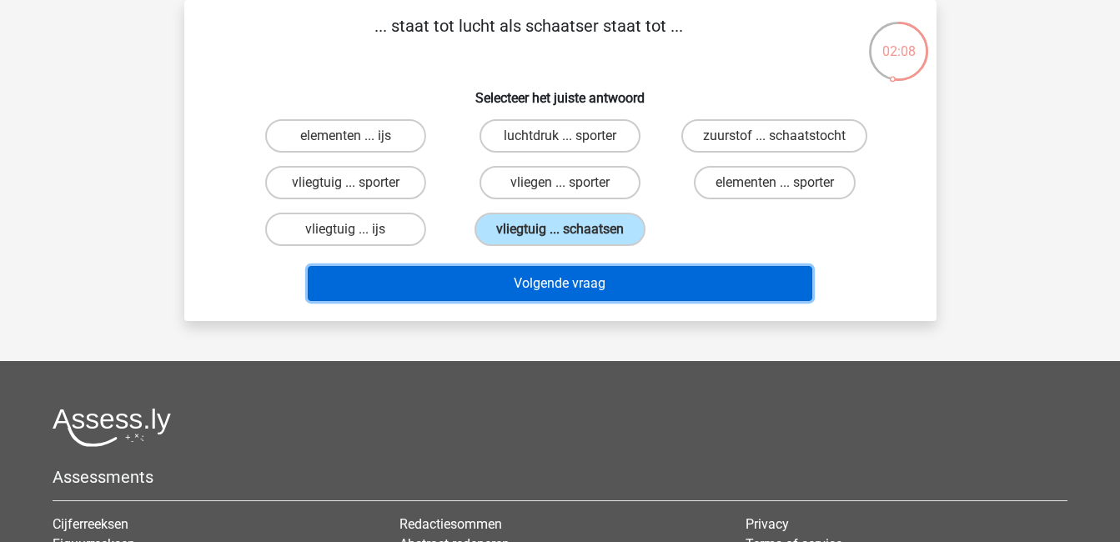
click at [620, 272] on button "Volgende vraag" at bounding box center [560, 283] width 505 height 35
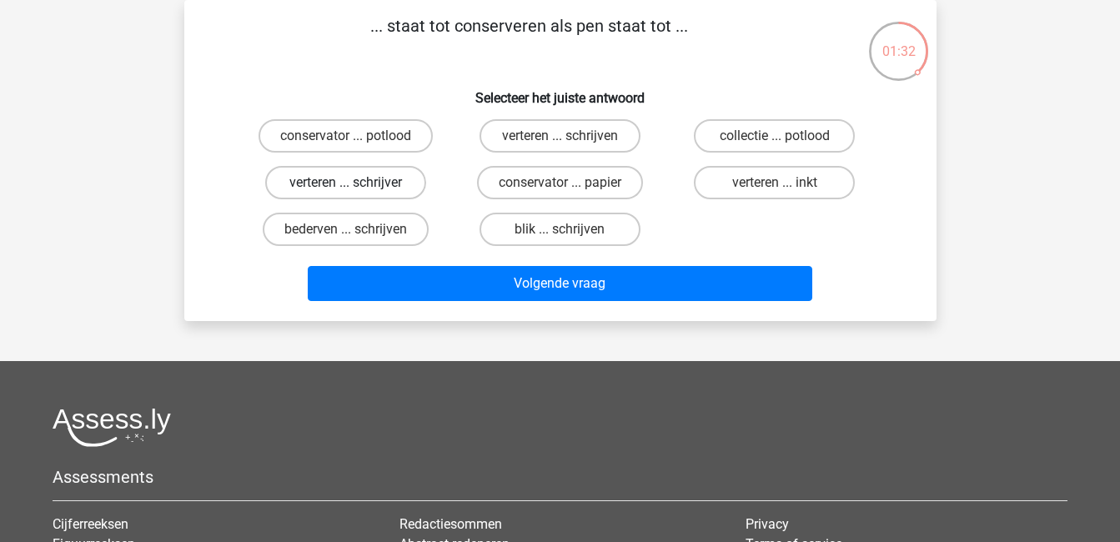
click at [369, 186] on label "verteren ... schrijver" at bounding box center [345, 182] width 161 height 33
click at [356, 186] on input "verteren ... schrijver" at bounding box center [350, 188] width 11 height 11
radio input "true"
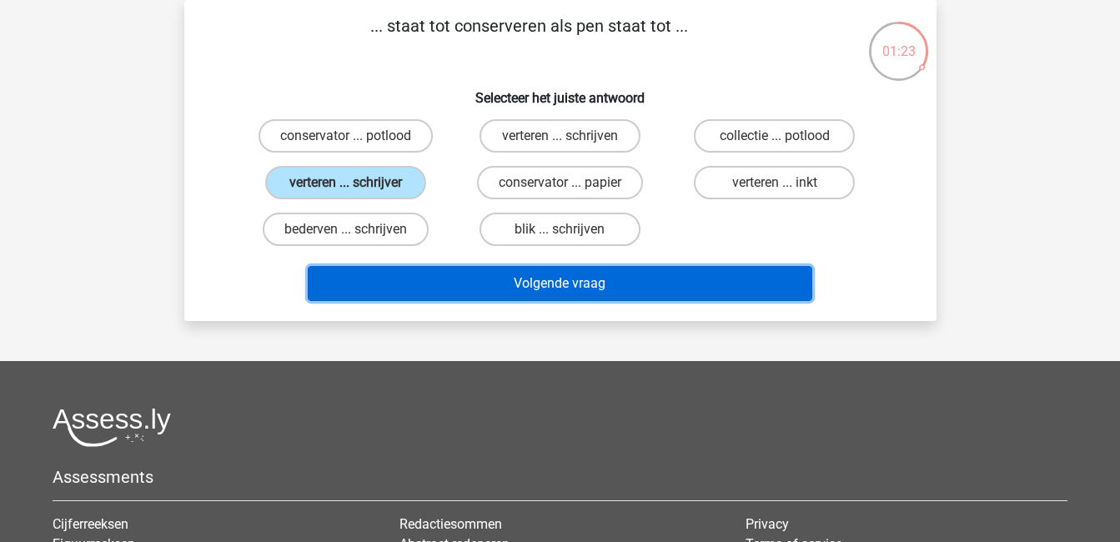
click at [407, 274] on button "Volgende vraag" at bounding box center [560, 283] width 505 height 35
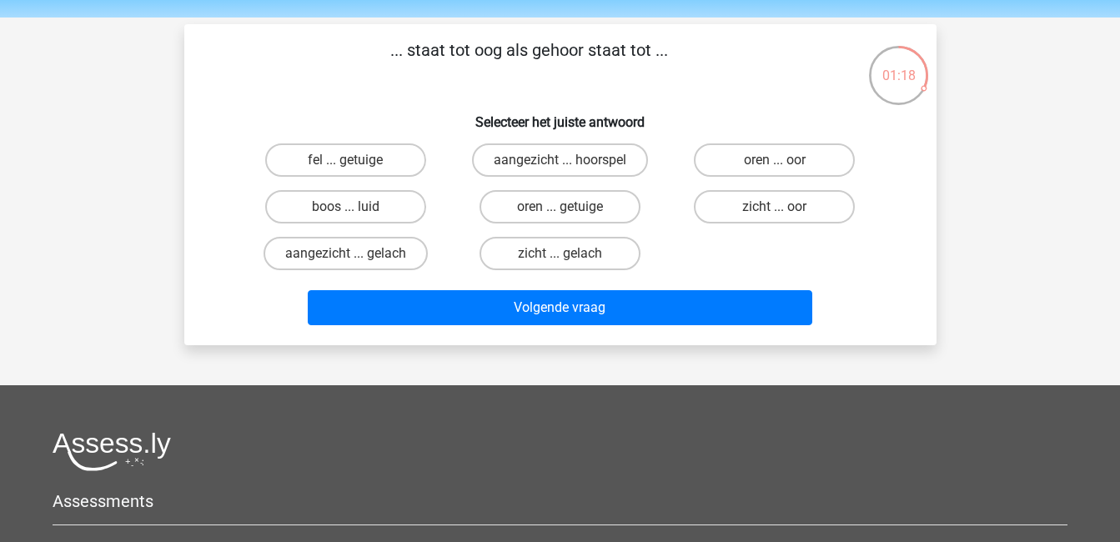
scroll to position [50, 0]
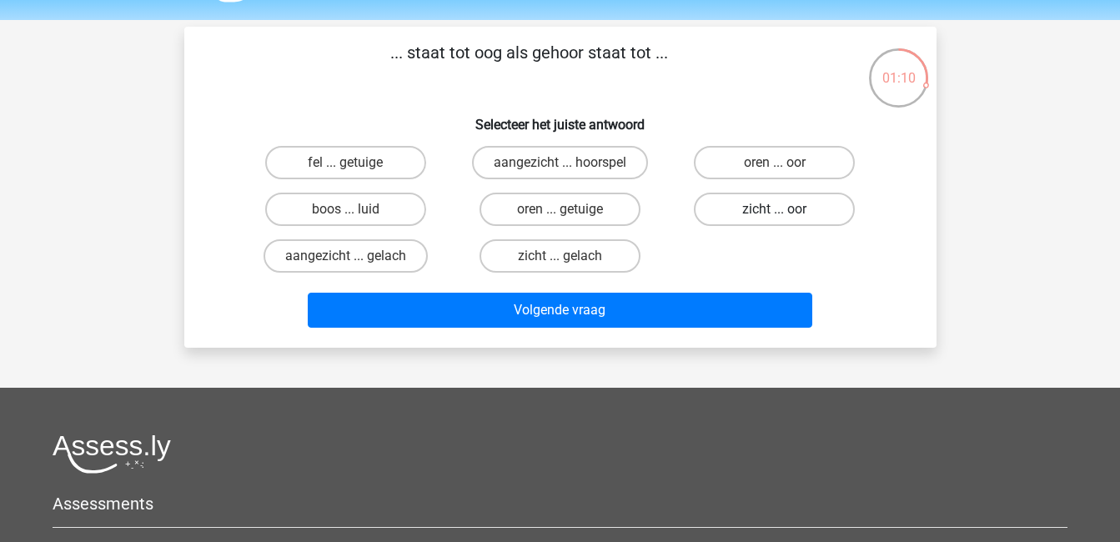
click at [796, 214] on label "zicht ... oor" at bounding box center [774, 209] width 161 height 33
click at [786, 214] on input "zicht ... oor" at bounding box center [780, 214] width 11 height 11
radio input "true"
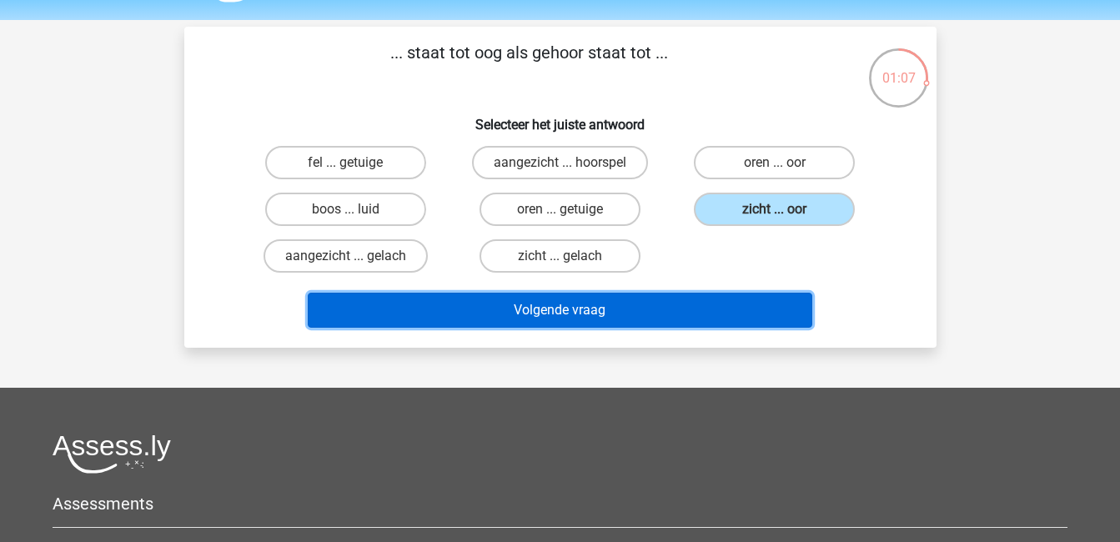
click at [690, 317] on button "Volgende vraag" at bounding box center [560, 310] width 505 height 35
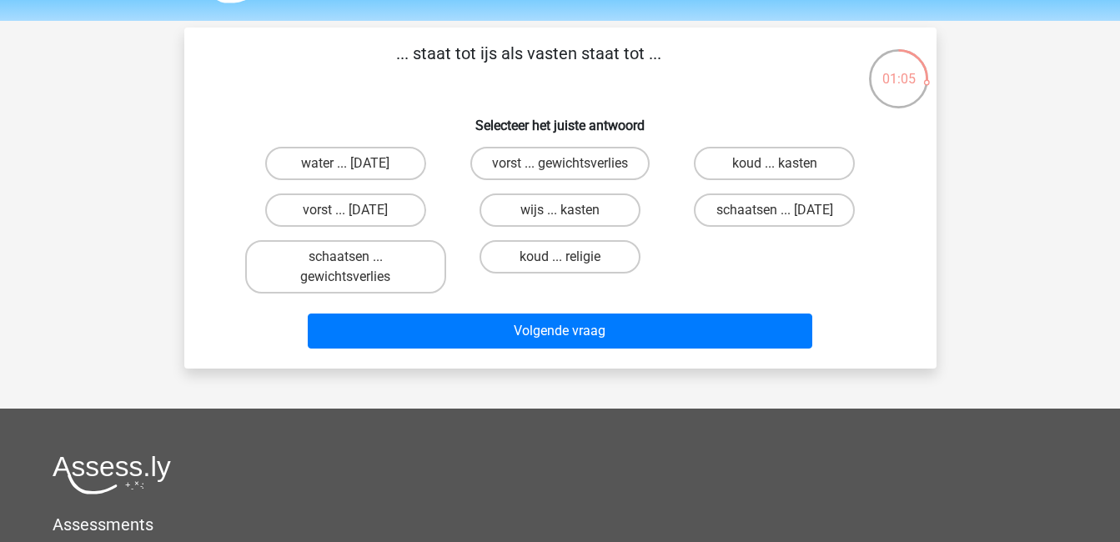
scroll to position [47, 0]
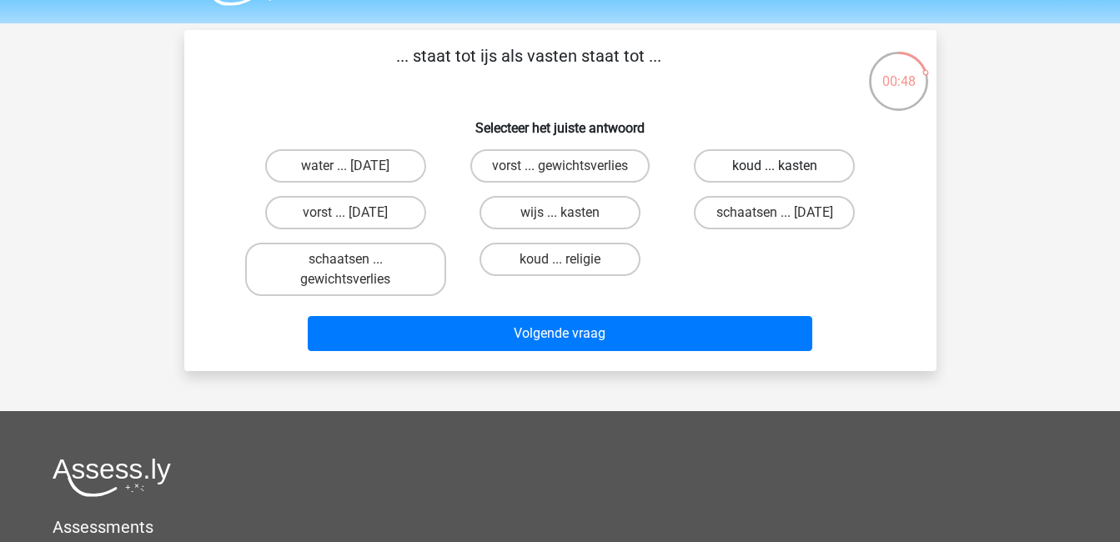
click at [786, 161] on label "koud ... kasten" at bounding box center [774, 165] width 161 height 33
click at [786, 166] on input "koud ... kasten" at bounding box center [780, 171] width 11 height 11
radio input "true"
click at [581, 164] on label "vorst ... gewichtsverlies" at bounding box center [559, 165] width 179 height 33
click at [570, 166] on input "vorst ... gewichtsverlies" at bounding box center [565, 171] width 11 height 11
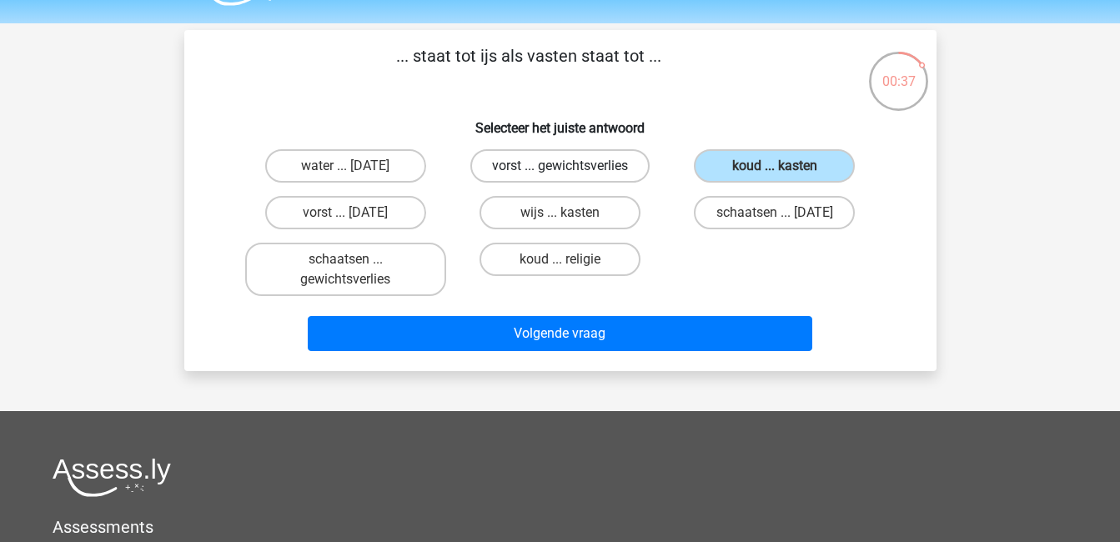
radio input "true"
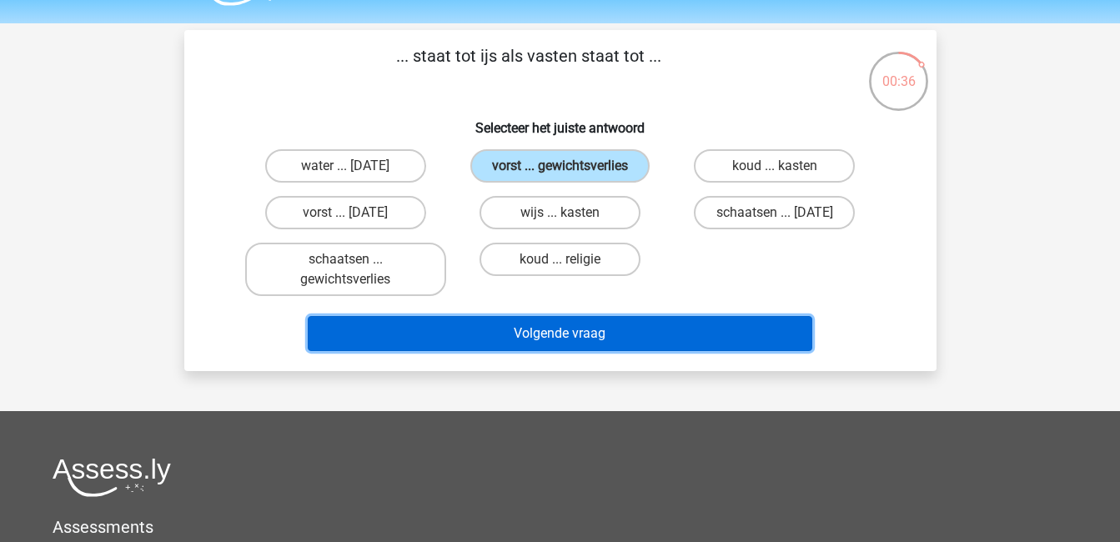
click at [664, 322] on button "Volgende vraag" at bounding box center [560, 333] width 505 height 35
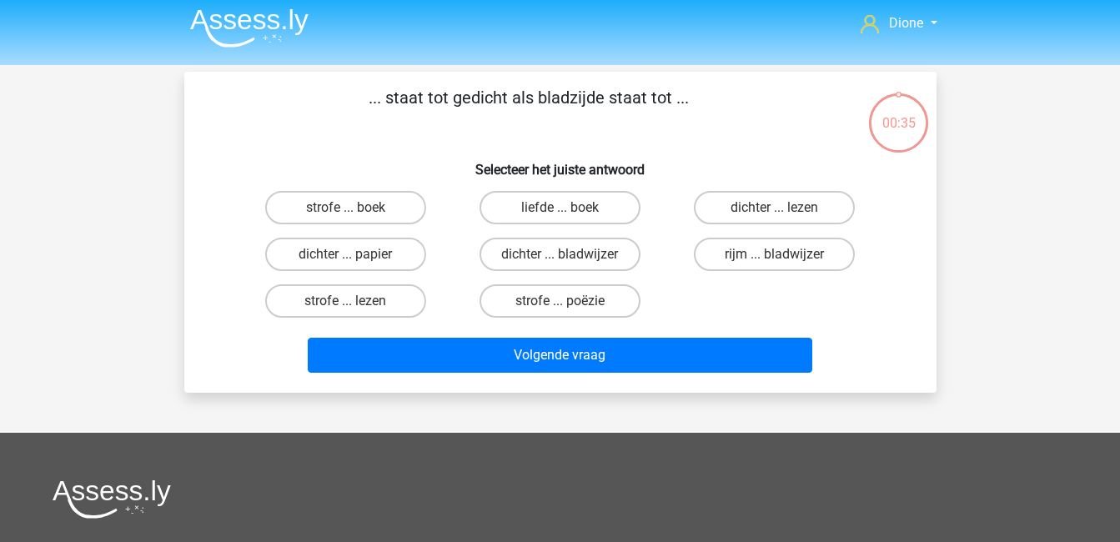
scroll to position [0, 0]
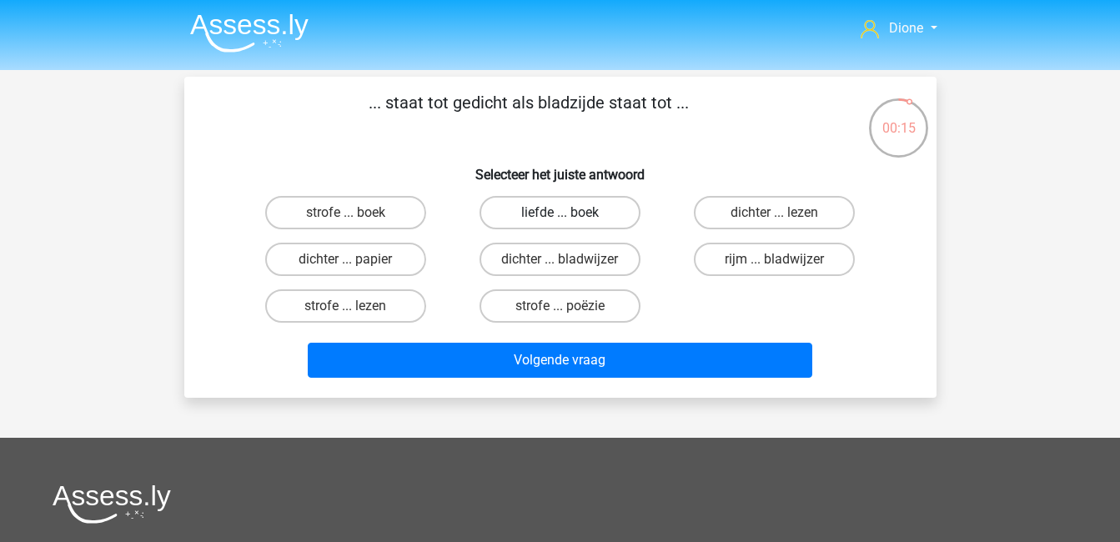
click at [523, 211] on label "liefde ... boek" at bounding box center [560, 212] width 161 height 33
click at [560, 213] on input "liefde ... boek" at bounding box center [565, 218] width 11 height 11
radio input "true"
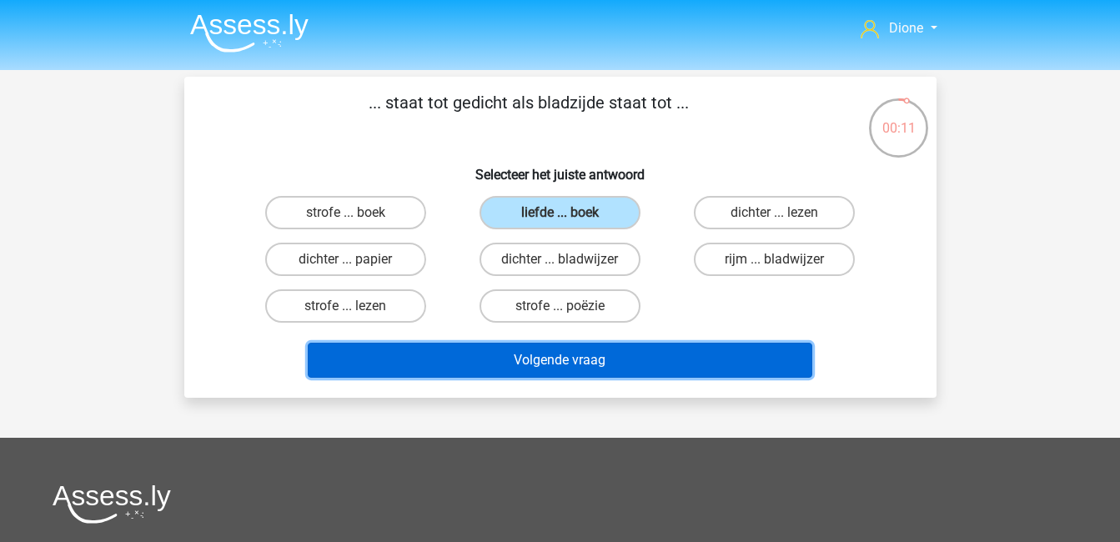
click at [636, 361] on button "Volgende vraag" at bounding box center [560, 360] width 505 height 35
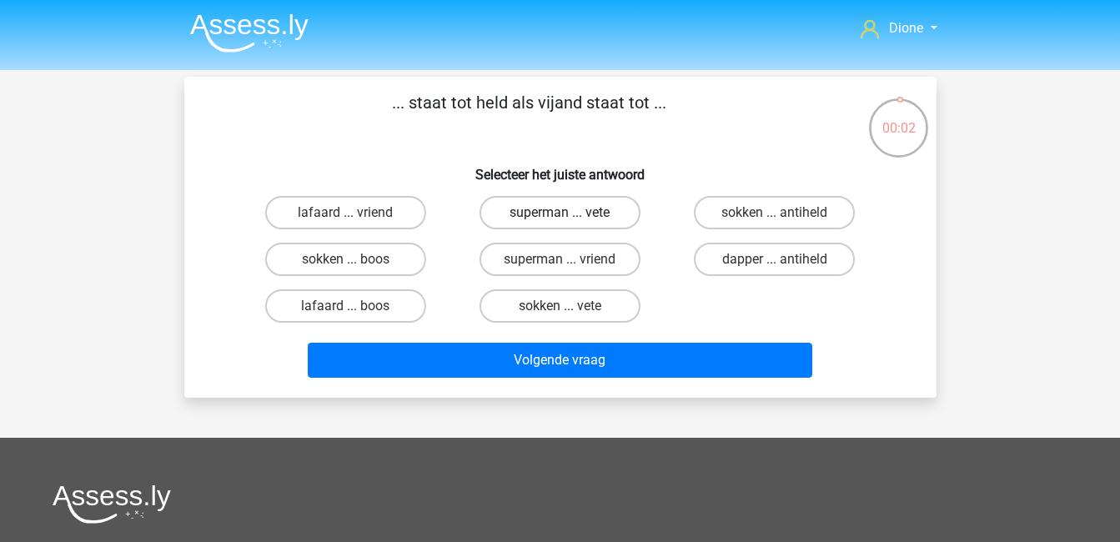
click at [583, 214] on label "superman ... vete" at bounding box center [560, 212] width 161 height 33
click at [570, 214] on input "superman ... vete" at bounding box center [565, 218] width 11 height 11
radio input "true"
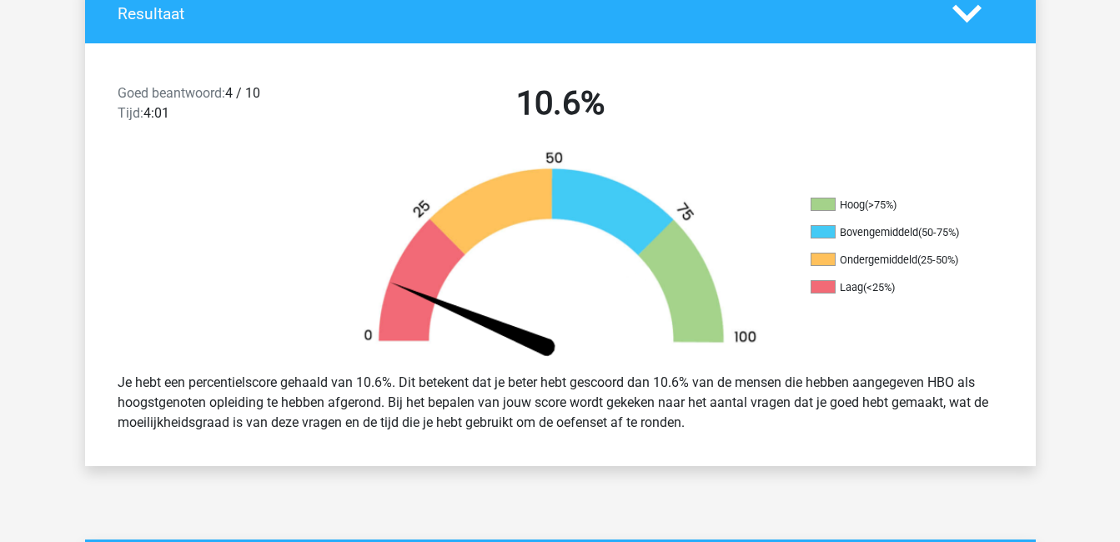
scroll to position [355, 0]
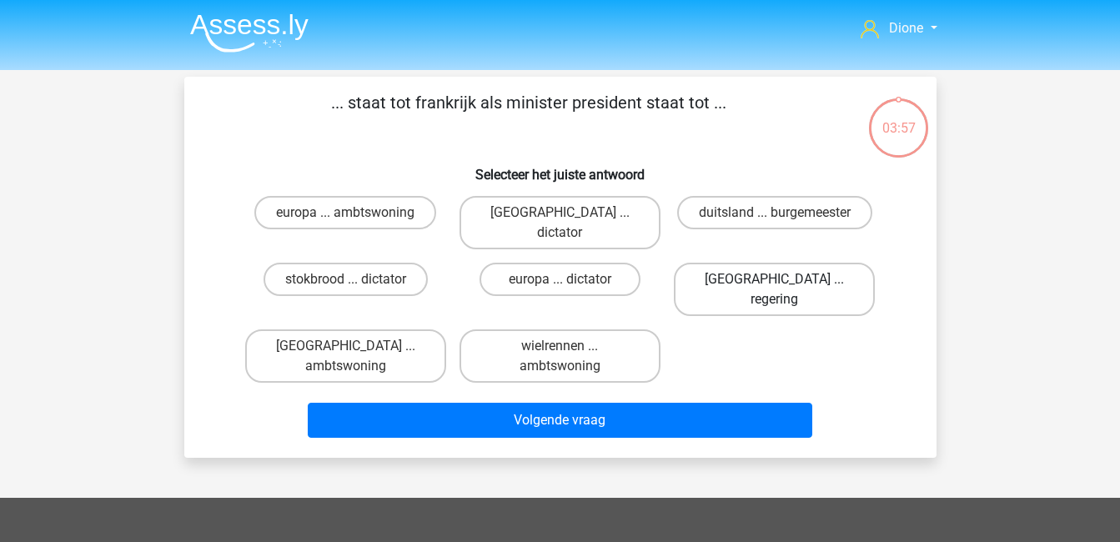
click at [730, 263] on label "parijs ... regering" at bounding box center [774, 289] width 201 height 53
click at [775, 279] on input "[GEOGRAPHIC_DATA] ... regering" at bounding box center [780, 284] width 11 height 11
radio input "true"
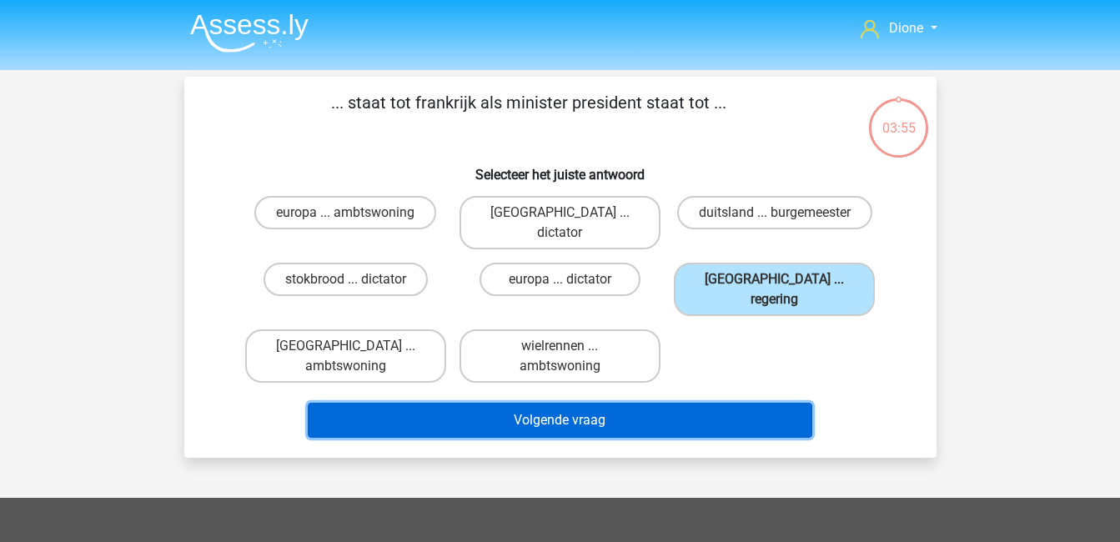
click at [737, 403] on button "Volgende vraag" at bounding box center [560, 420] width 505 height 35
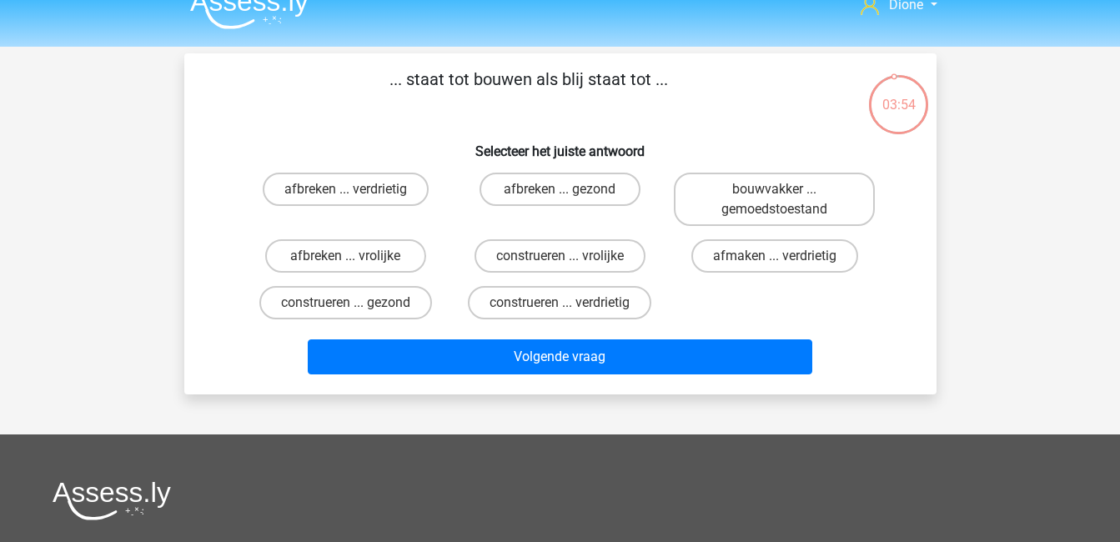
scroll to position [19, 0]
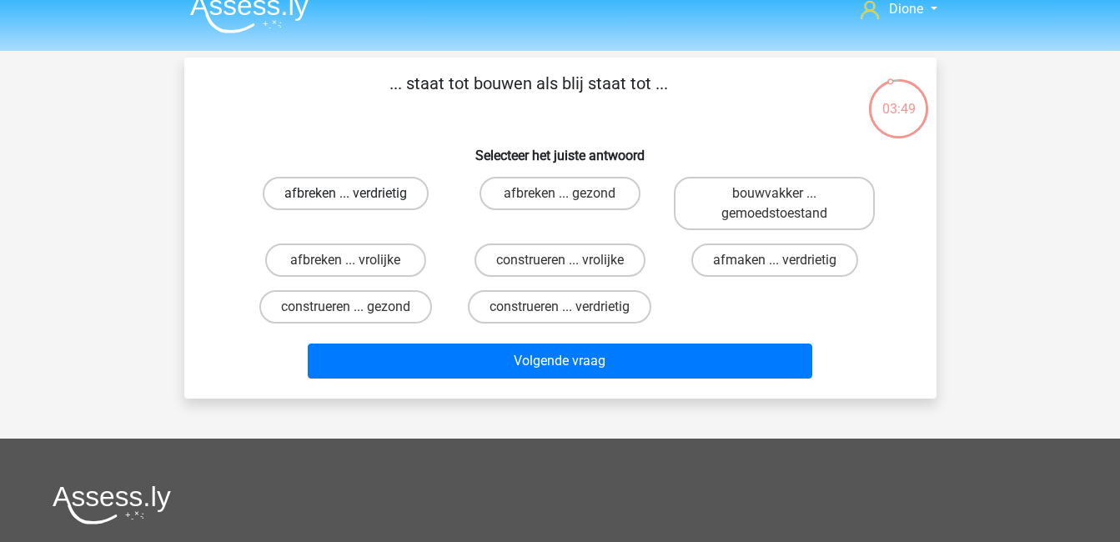
click at [331, 196] on label "afbreken ... verdrietig" at bounding box center [346, 193] width 166 height 33
click at [345, 196] on input "afbreken ... verdrietig" at bounding box center [350, 198] width 11 height 11
radio input "true"
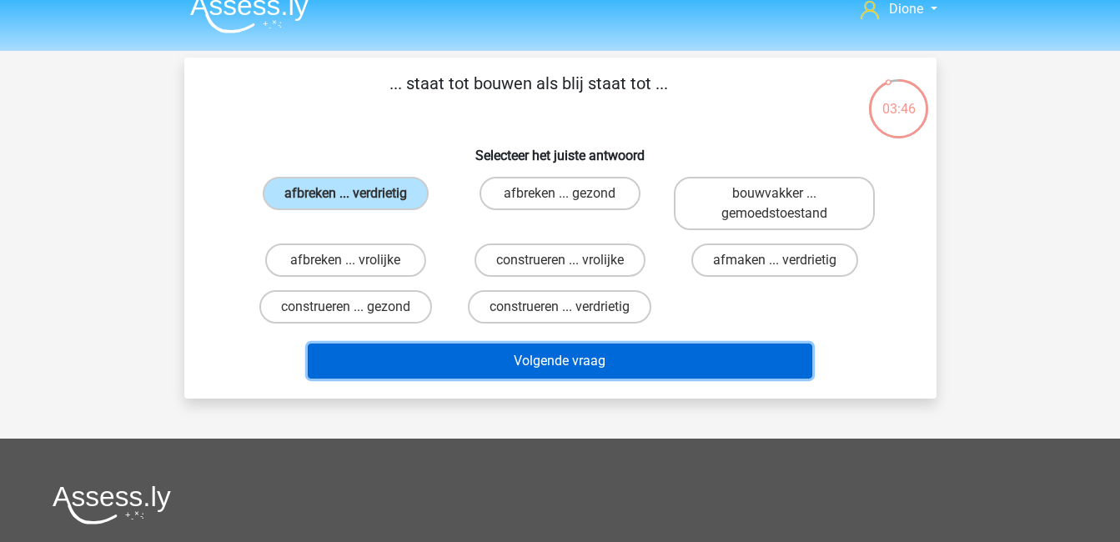
click at [580, 364] on button "Volgende vraag" at bounding box center [560, 361] width 505 height 35
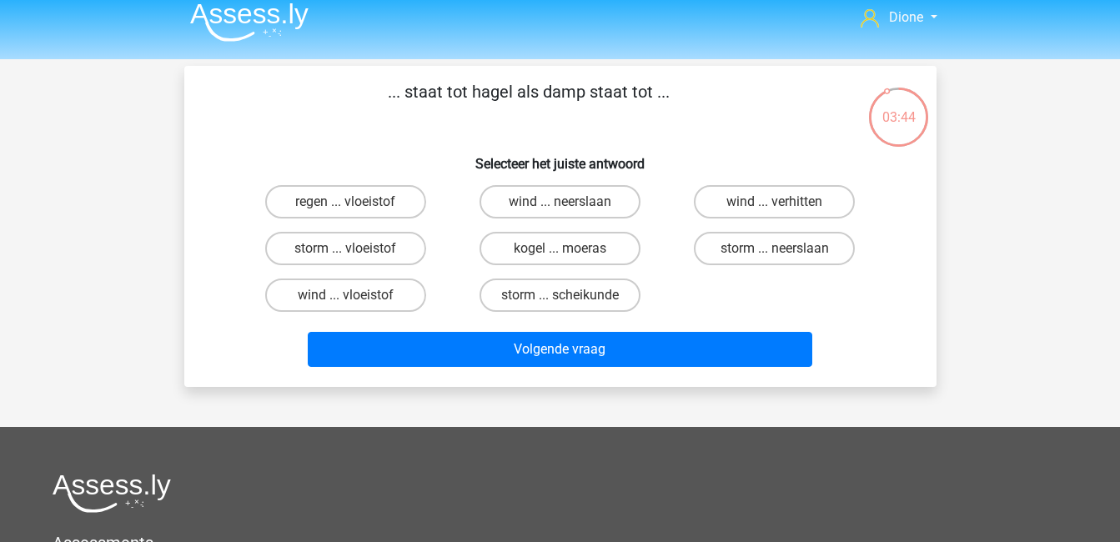
scroll to position [7, 0]
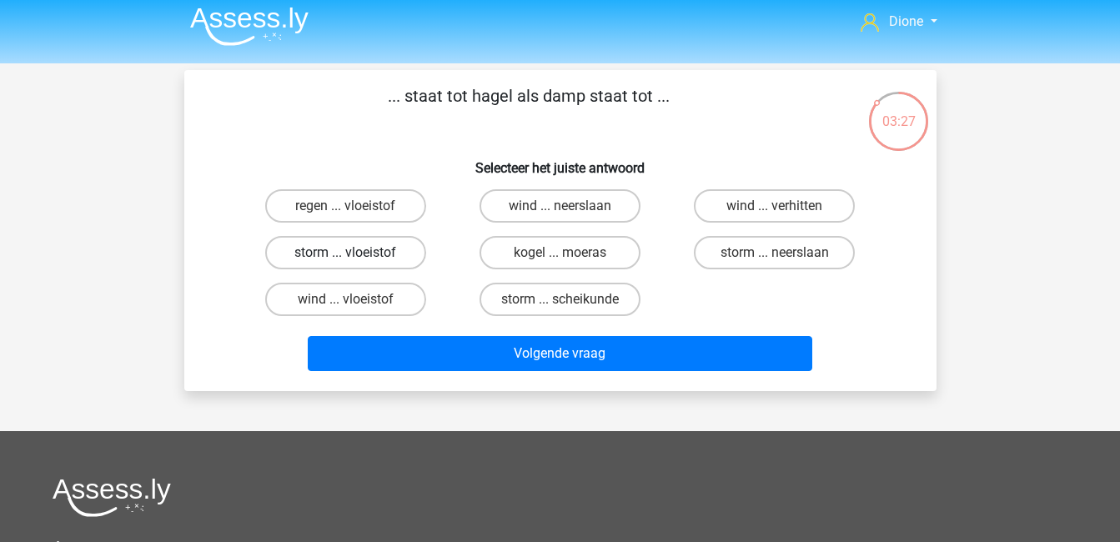
click at [389, 254] on label "storm ... vloeistof" at bounding box center [345, 252] width 161 height 33
click at [356, 254] on input "storm ... vloeistof" at bounding box center [350, 258] width 11 height 11
radio input "true"
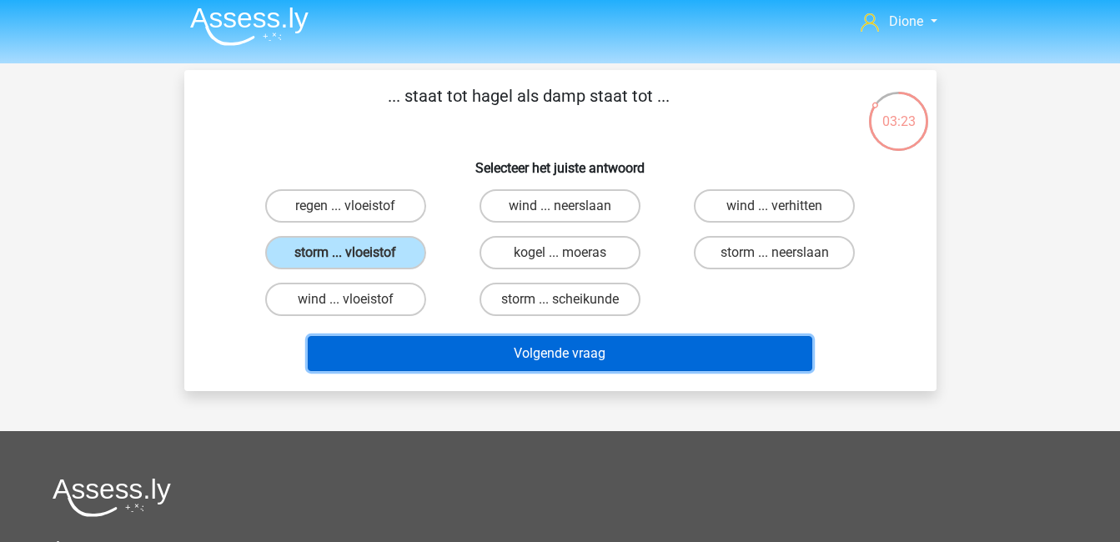
click at [565, 350] on button "Volgende vraag" at bounding box center [560, 353] width 505 height 35
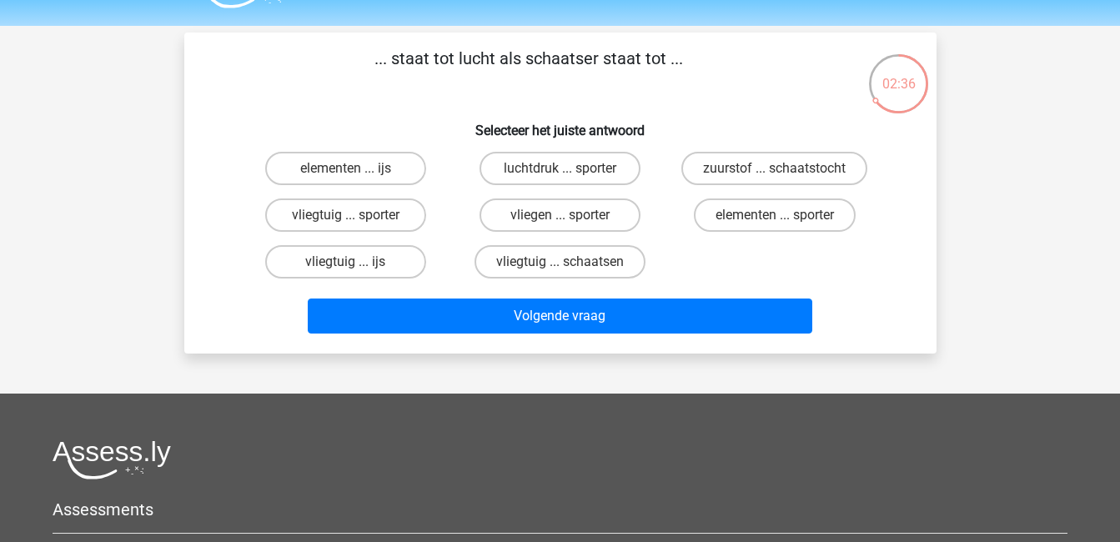
scroll to position [0, 0]
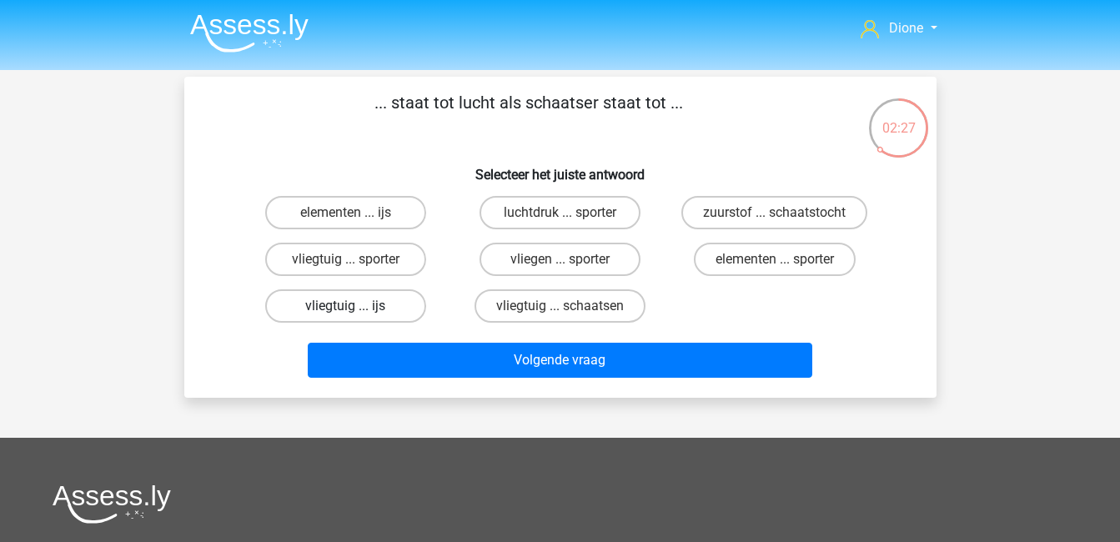
click at [393, 301] on label "vliegtuig ... ijs" at bounding box center [345, 305] width 161 height 33
click at [356, 306] on input "vliegtuig ... ijs" at bounding box center [350, 311] width 11 height 11
radio input "true"
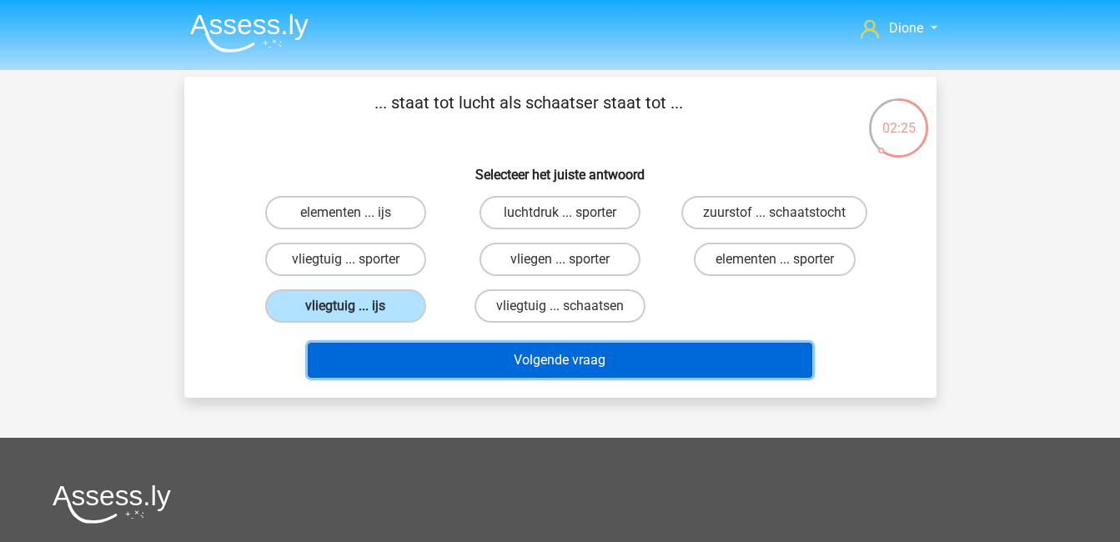
click at [513, 359] on button "Volgende vraag" at bounding box center [560, 360] width 505 height 35
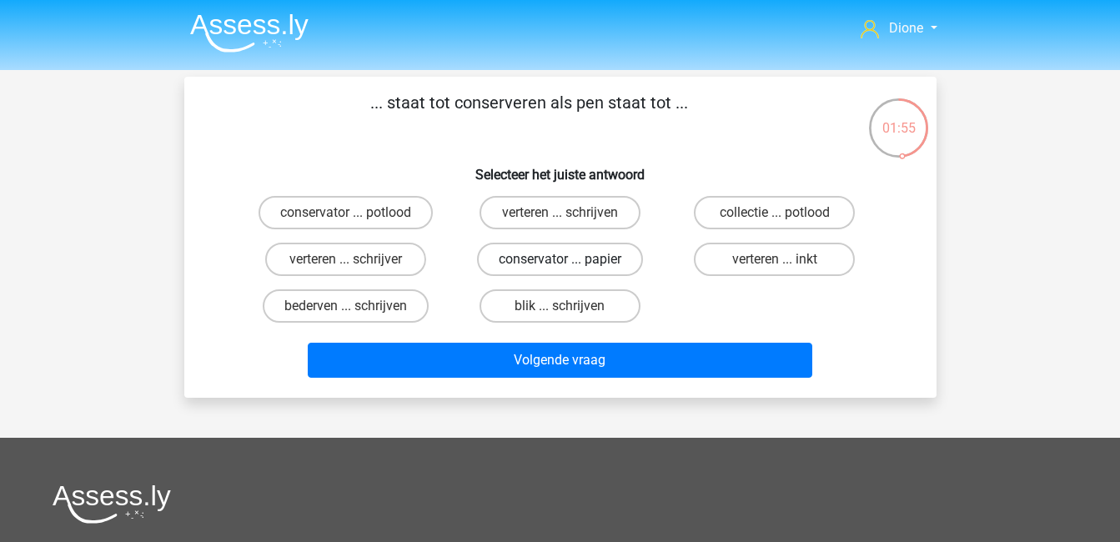
click at [548, 264] on label "conservator ... papier" at bounding box center [560, 259] width 166 height 33
click at [560, 264] on input "conservator ... papier" at bounding box center [565, 264] width 11 height 11
radio input "true"
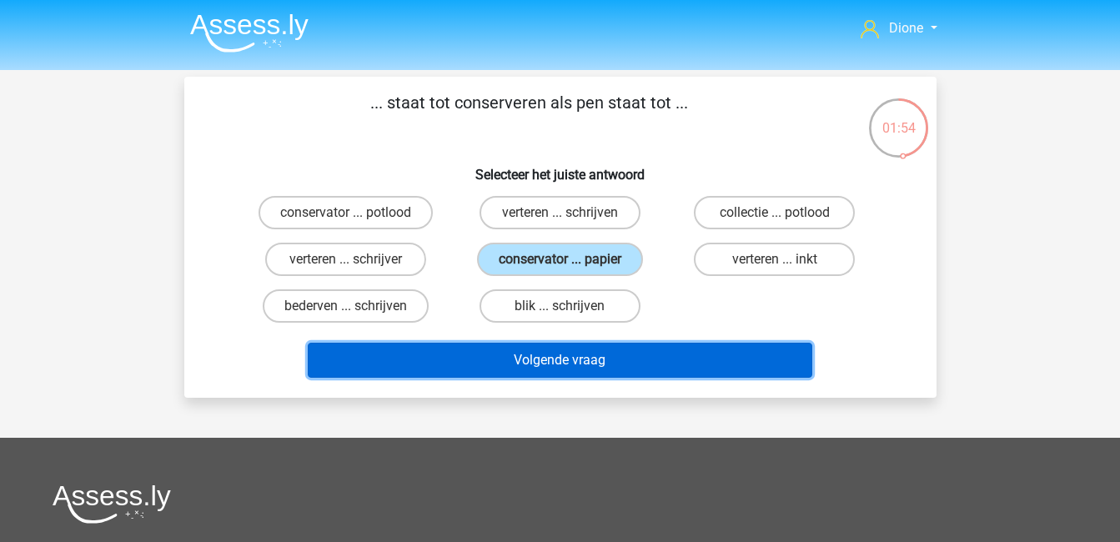
click at [613, 365] on button "Volgende vraag" at bounding box center [560, 360] width 505 height 35
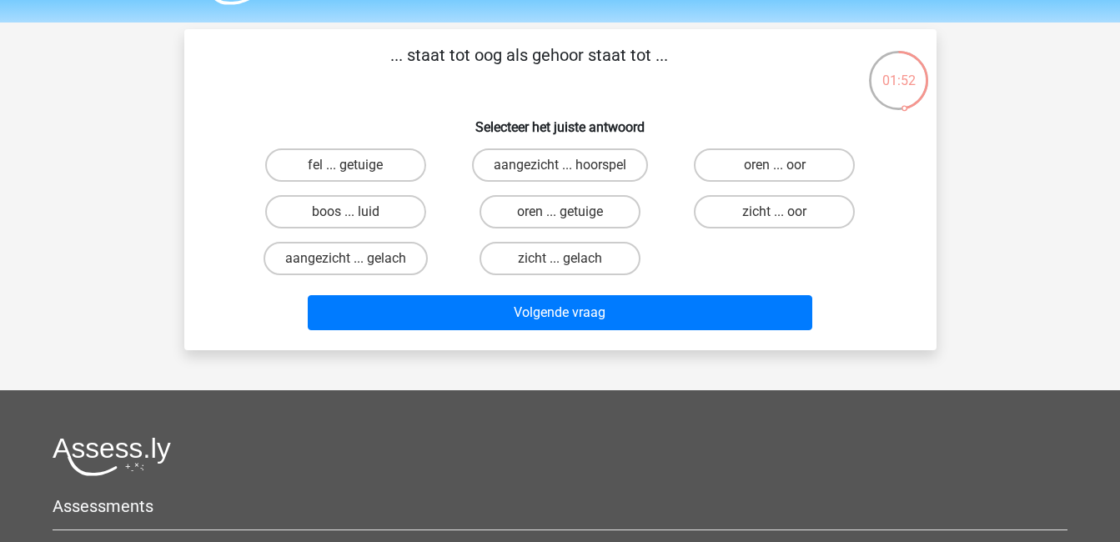
scroll to position [38, 0]
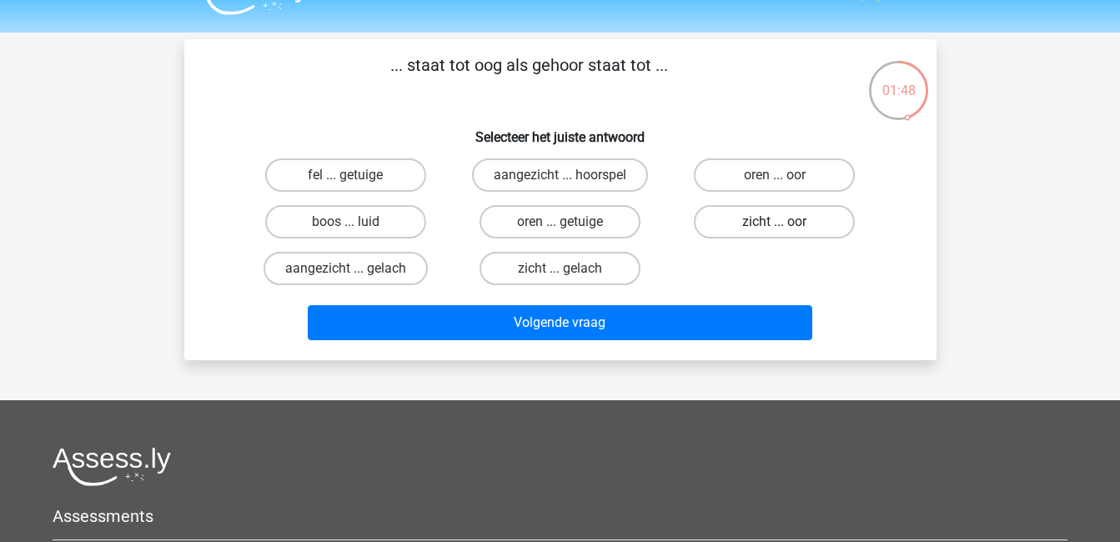
click at [726, 226] on label "zicht ... oor" at bounding box center [774, 221] width 161 height 33
click at [775, 226] on input "zicht ... oor" at bounding box center [780, 227] width 11 height 11
radio input "true"
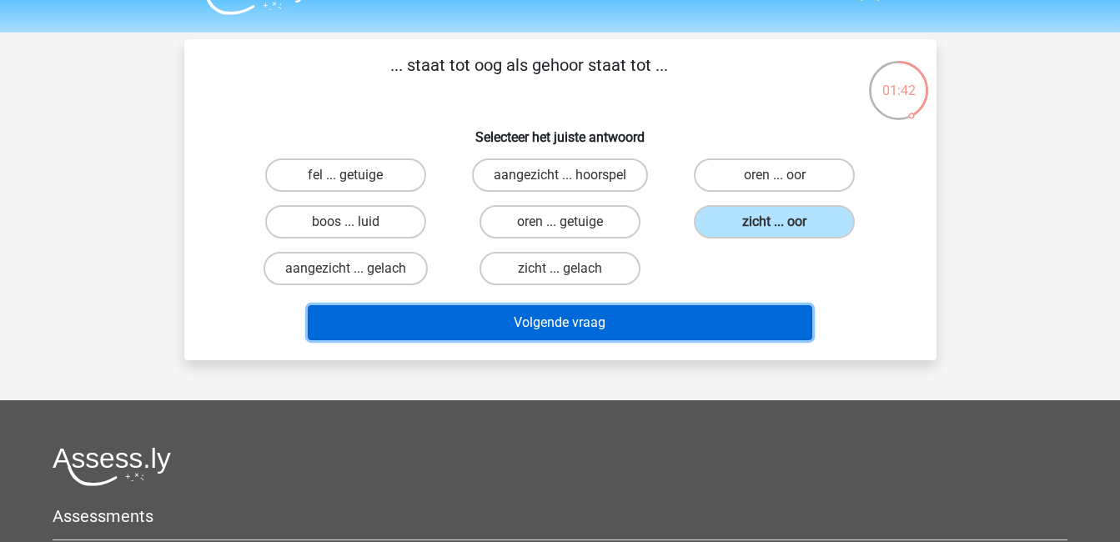
click at [685, 326] on button "Volgende vraag" at bounding box center [560, 322] width 505 height 35
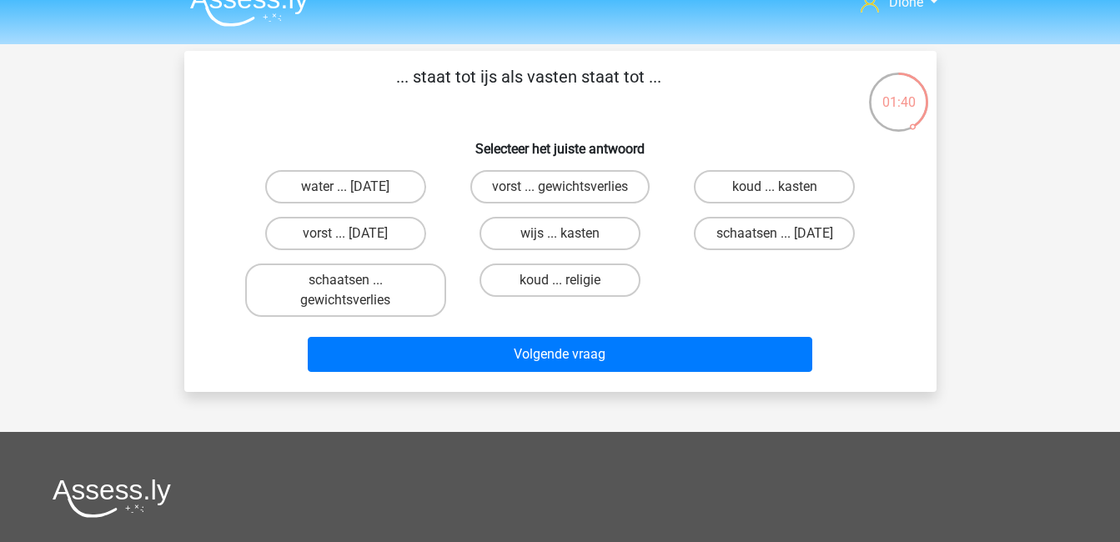
scroll to position [25, 0]
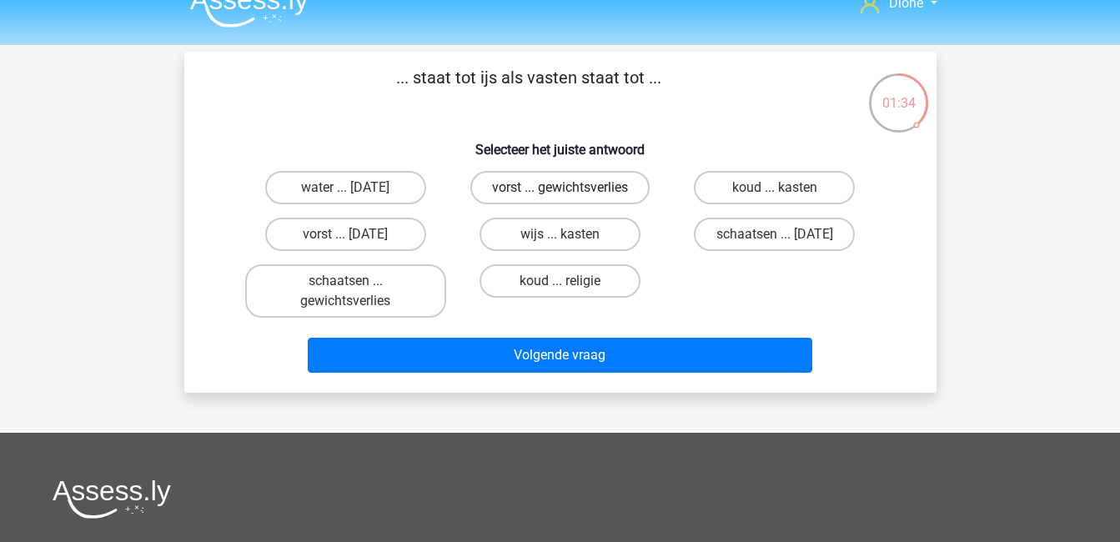
click at [578, 199] on label "vorst ... gewichtsverlies" at bounding box center [559, 187] width 179 height 33
click at [570, 198] on input "vorst ... gewichtsverlies" at bounding box center [565, 193] width 11 height 11
radio input "true"
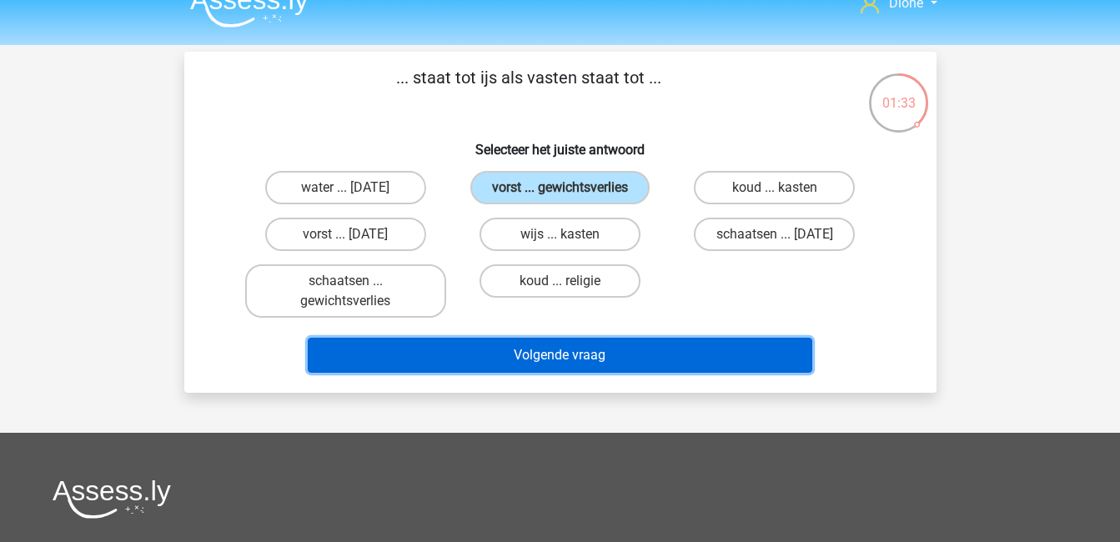
click at [703, 349] on button "Volgende vraag" at bounding box center [560, 355] width 505 height 35
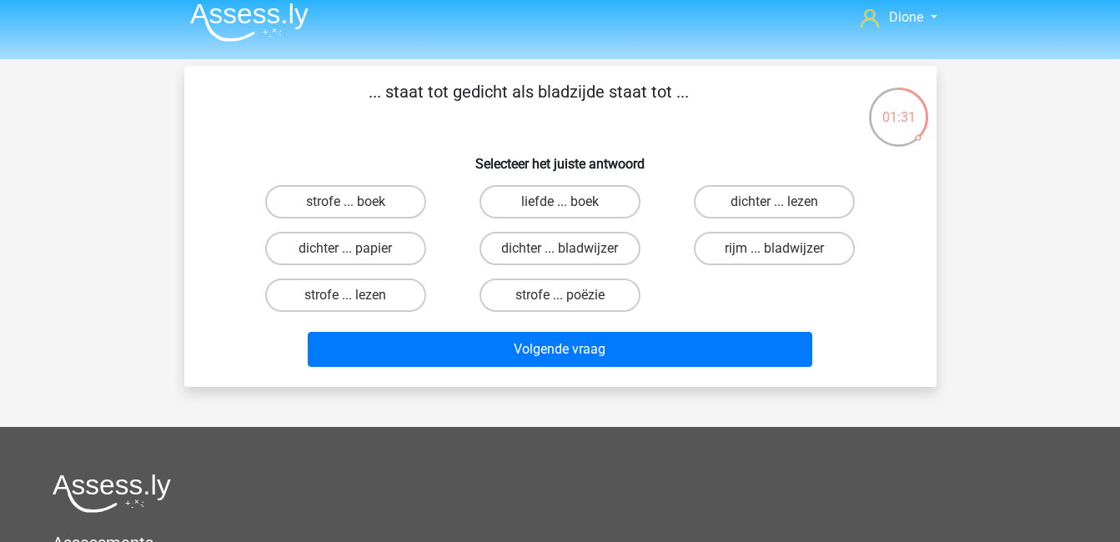
scroll to position [8, 0]
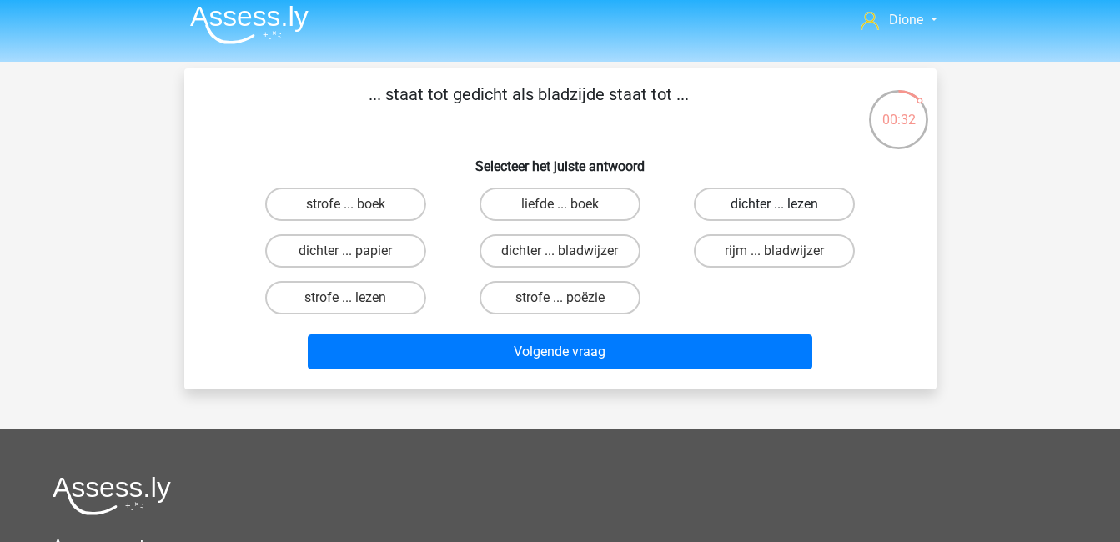
click at [820, 208] on label "dichter ... lezen" at bounding box center [774, 204] width 161 height 33
click at [786, 208] on input "dichter ... lezen" at bounding box center [780, 209] width 11 height 11
radio input "true"
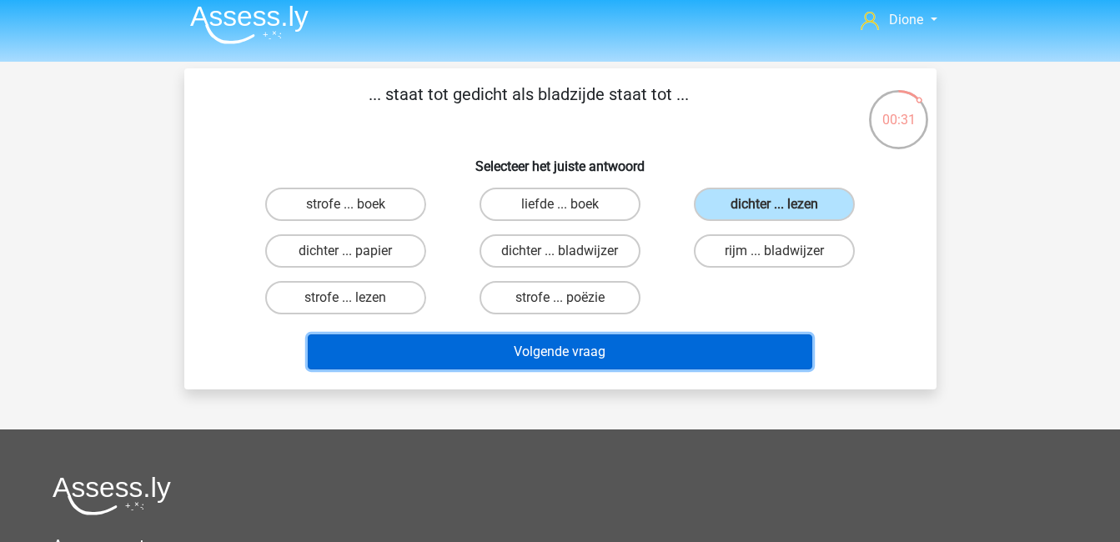
click at [793, 357] on button "Volgende vraag" at bounding box center [560, 351] width 505 height 35
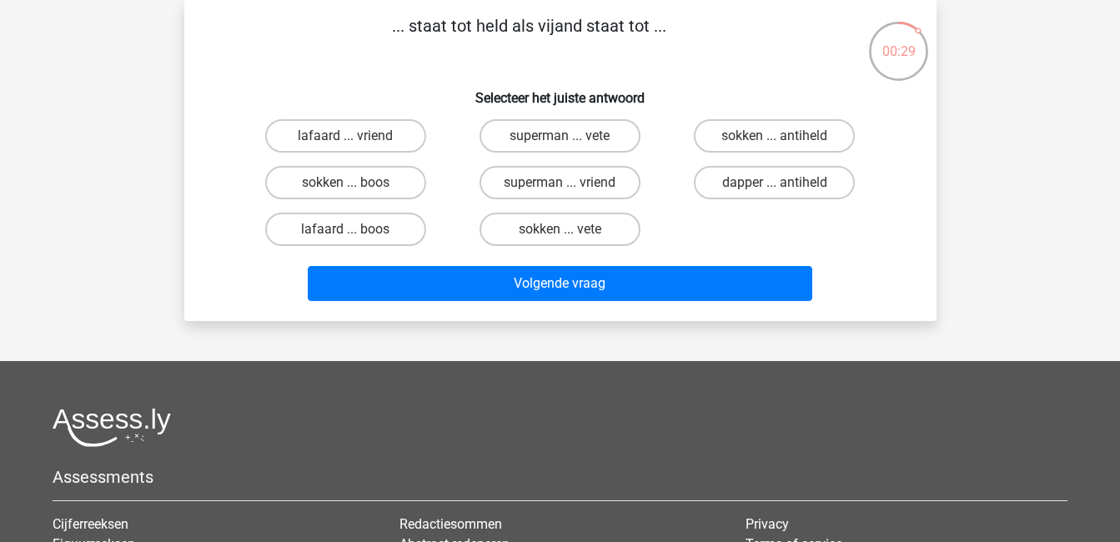
scroll to position [0, 0]
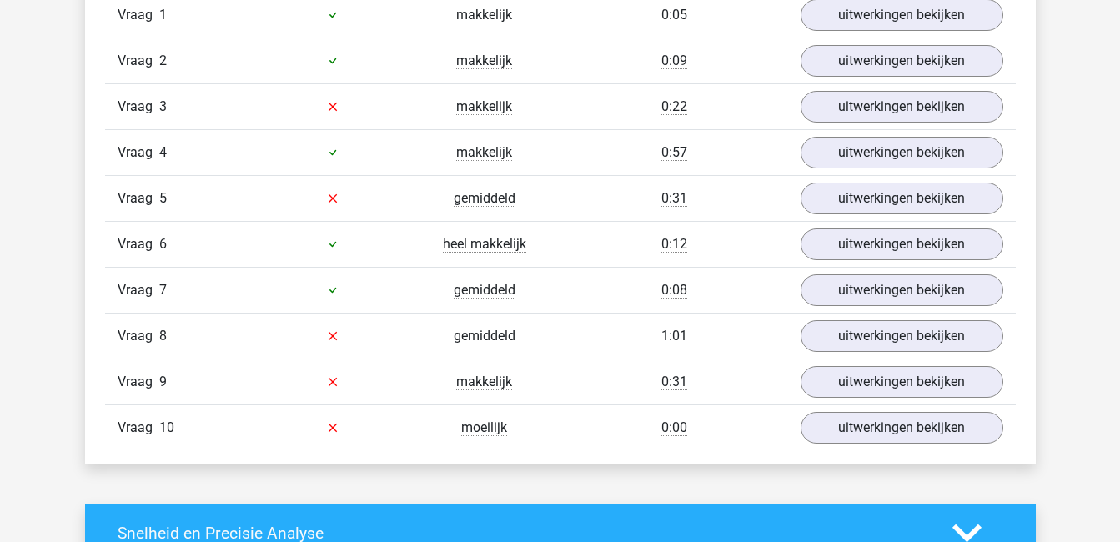
scroll to position [1115, 0]
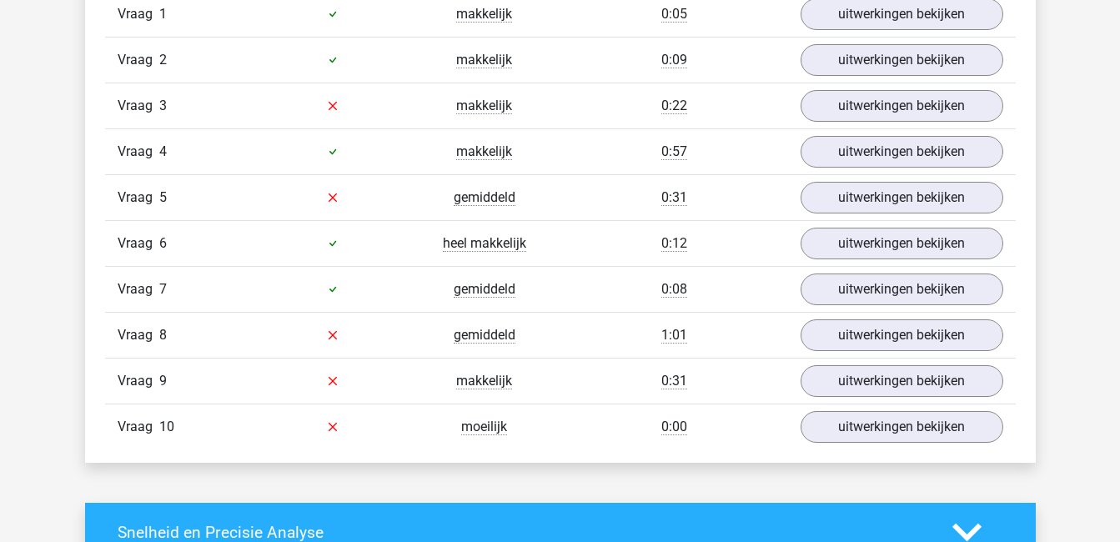
drag, startPoint x: 0, startPoint y: 0, endPoint x: 1076, endPoint y: 450, distance: 1166.0
click at [1076, 450] on div "Dione [EMAIL_ADDRESS][DOMAIN_NAME]" at bounding box center [560, 413] width 1120 height 3057
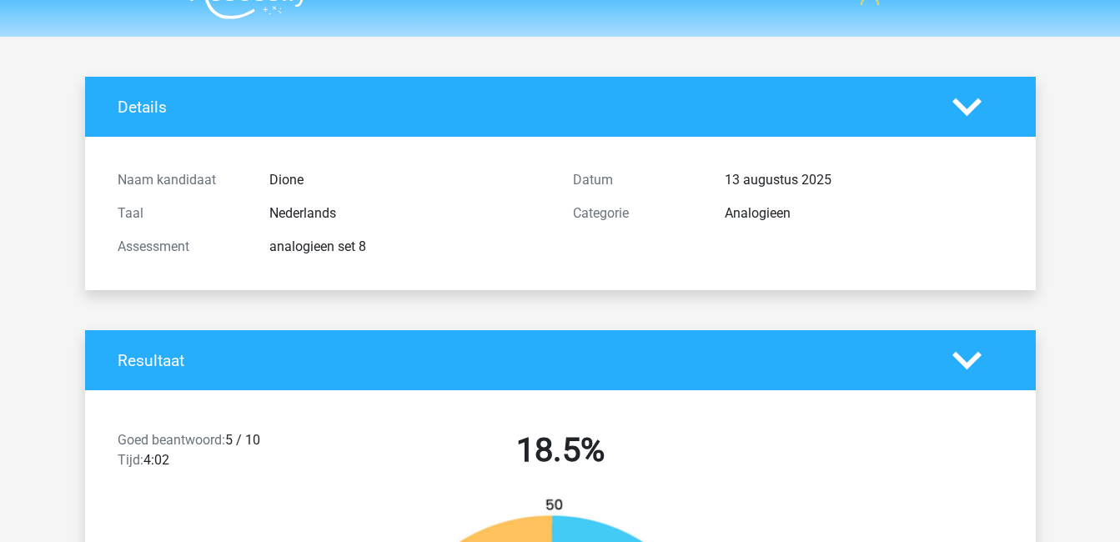
scroll to position [0, 0]
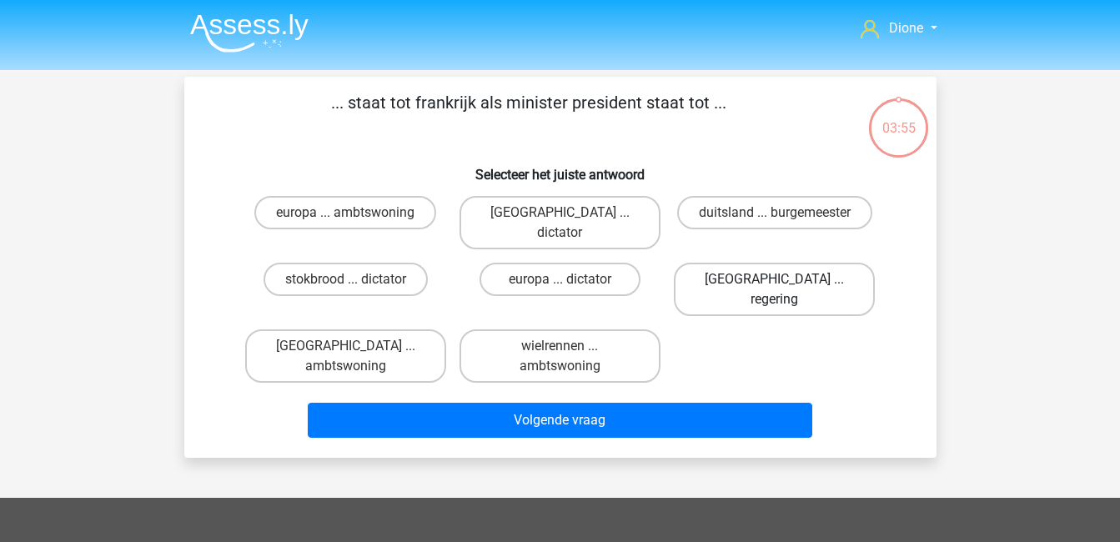
click at [786, 263] on label "[GEOGRAPHIC_DATA] ... regering" at bounding box center [774, 289] width 201 height 53
click at [786, 279] on input "[GEOGRAPHIC_DATA] ... regering" at bounding box center [780, 284] width 11 height 11
radio input "true"
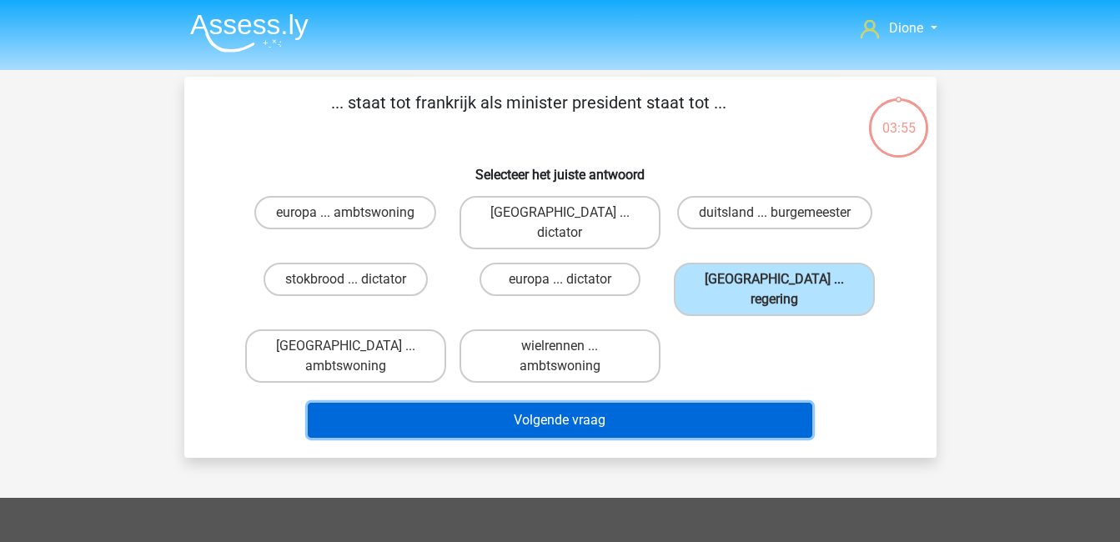
click at [755, 403] on button "Volgende vraag" at bounding box center [560, 420] width 505 height 35
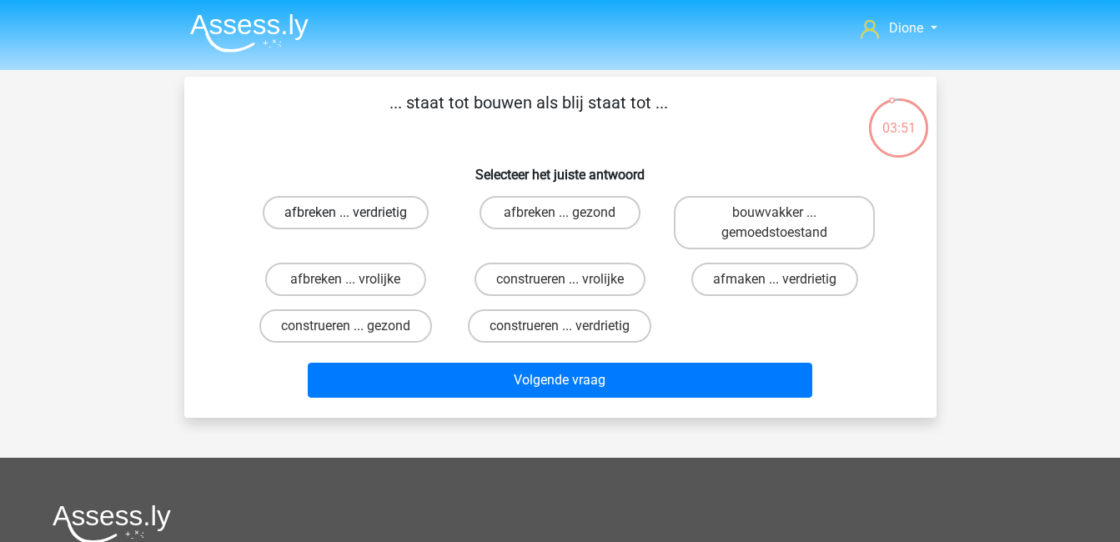
click at [327, 214] on label "afbreken ... verdrietig" at bounding box center [346, 212] width 166 height 33
click at [345, 214] on input "afbreken ... verdrietig" at bounding box center [350, 218] width 11 height 11
radio input "true"
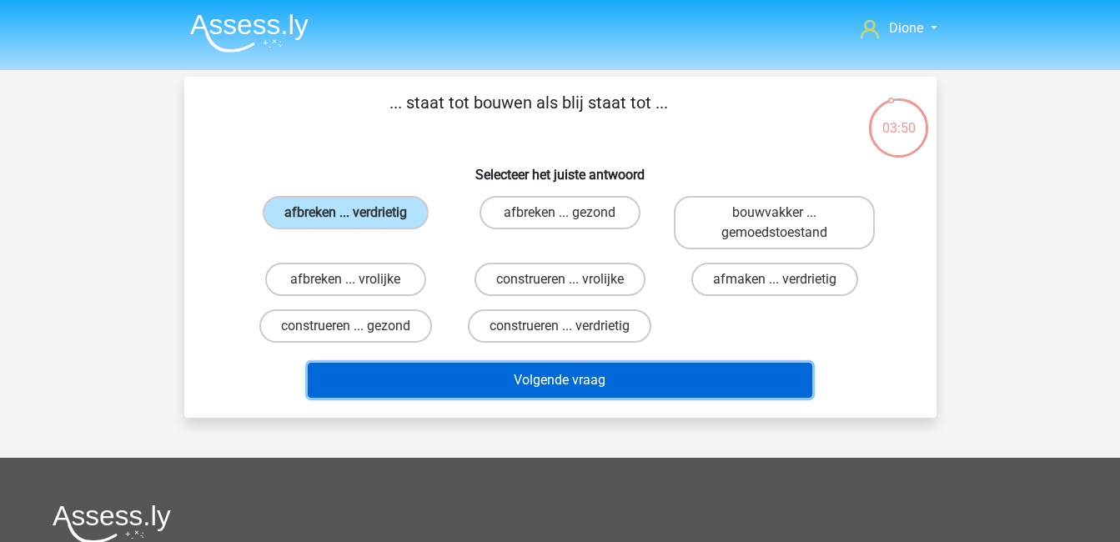
click at [552, 374] on button "Volgende vraag" at bounding box center [560, 380] width 505 height 35
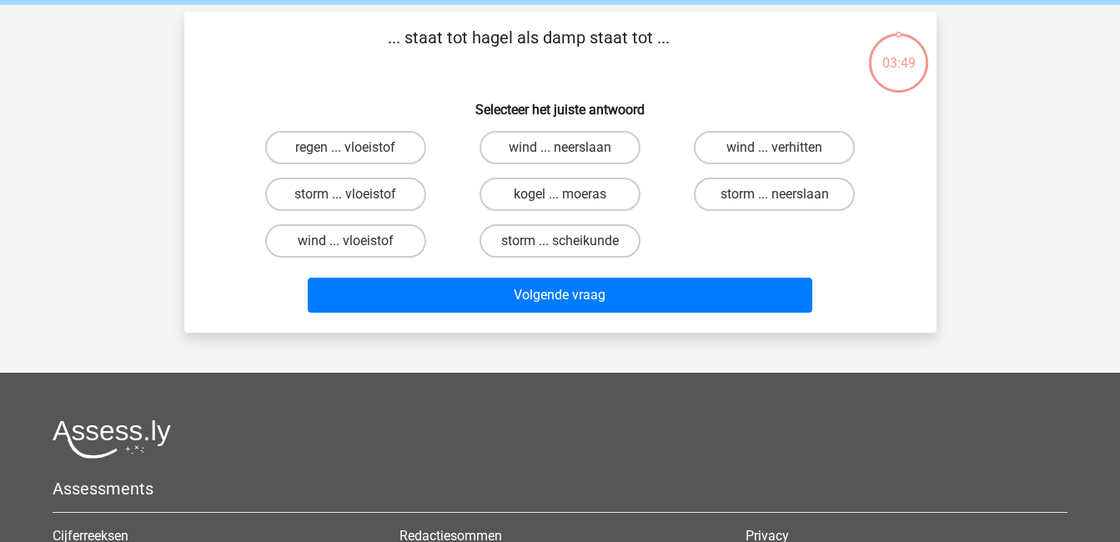
scroll to position [77, 0]
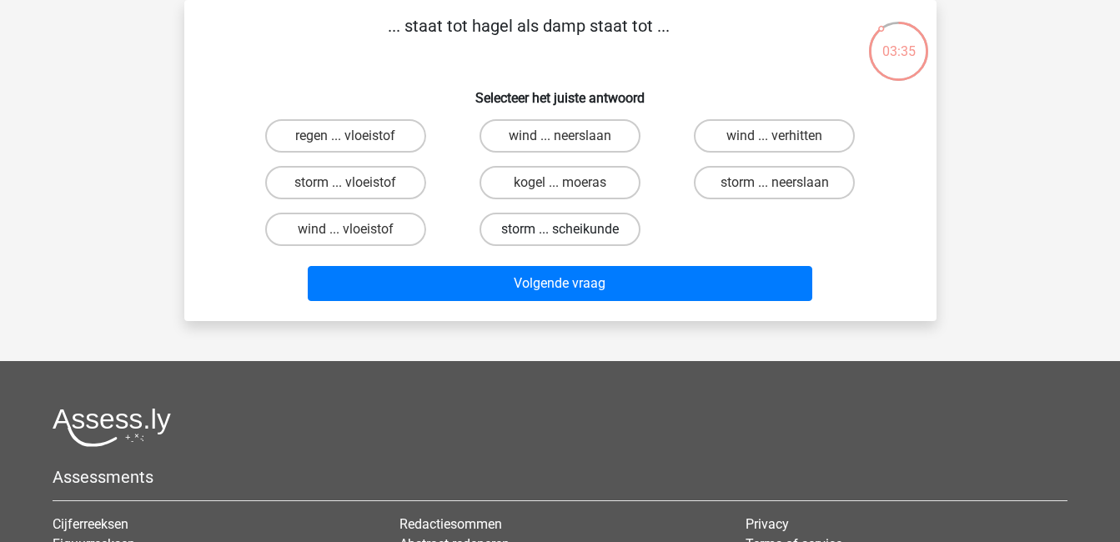
click at [556, 224] on label "storm ... scheikunde" at bounding box center [560, 229] width 161 height 33
click at [560, 229] on input "storm ... scheikunde" at bounding box center [565, 234] width 11 height 11
radio input "true"
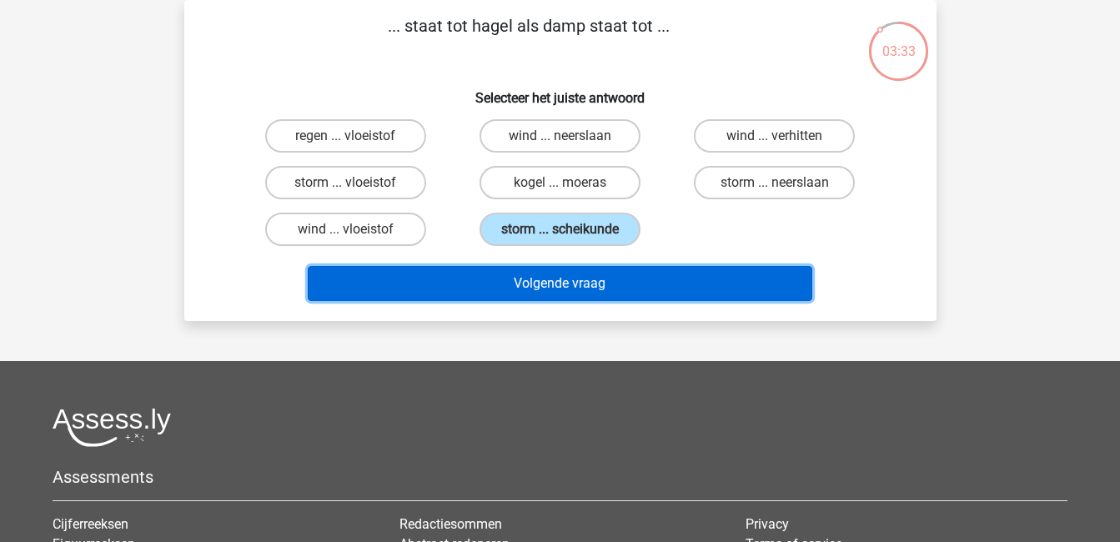
click at [575, 284] on button "Volgende vraag" at bounding box center [560, 283] width 505 height 35
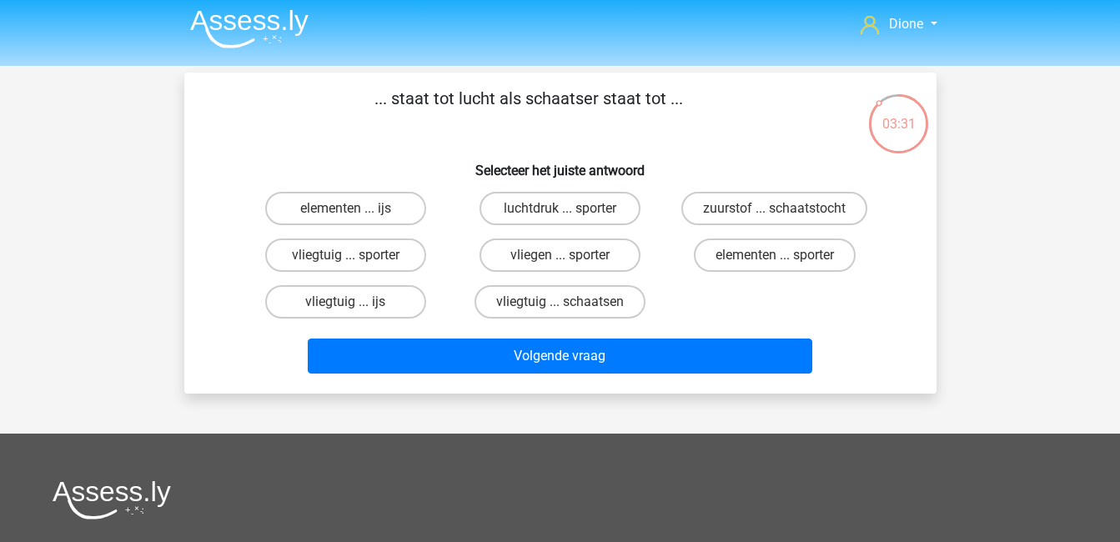
scroll to position [3, 0]
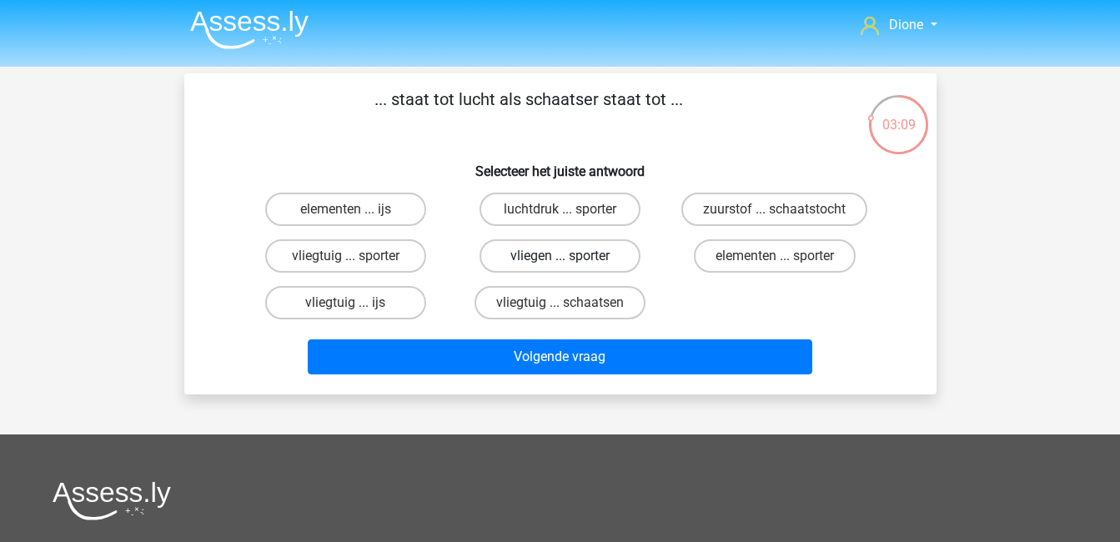
click at [550, 254] on label "vliegen ... sporter" at bounding box center [560, 255] width 161 height 33
click at [560, 256] on input "vliegen ... sporter" at bounding box center [565, 261] width 11 height 11
radio input "true"
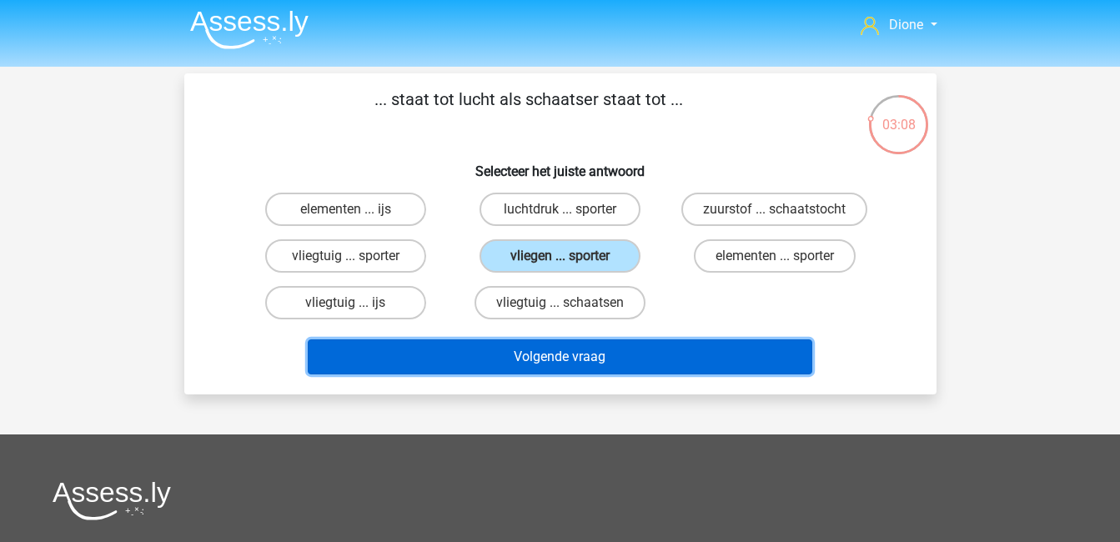
click at [653, 356] on button "Volgende vraag" at bounding box center [560, 356] width 505 height 35
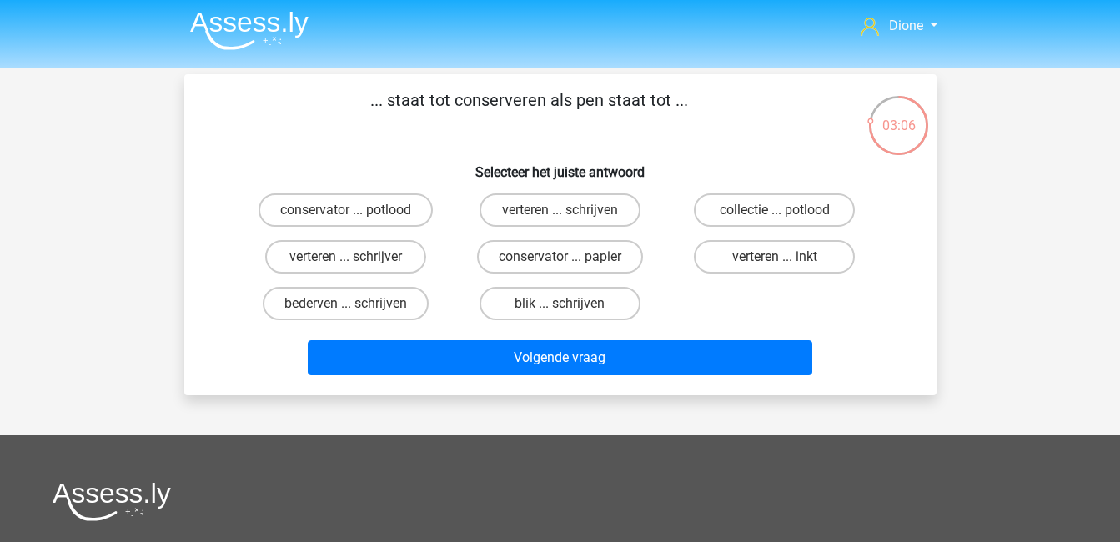
scroll to position [0, 0]
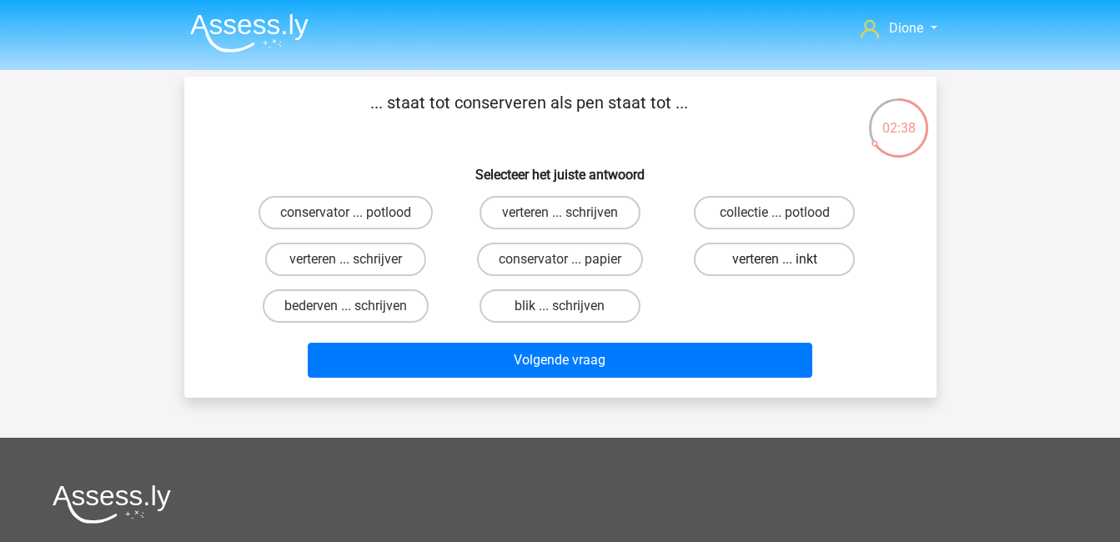
click at [792, 261] on label "verteren ... inkt" at bounding box center [774, 259] width 161 height 33
click at [786, 261] on input "verteren ... inkt" at bounding box center [780, 264] width 11 height 11
radio input "true"
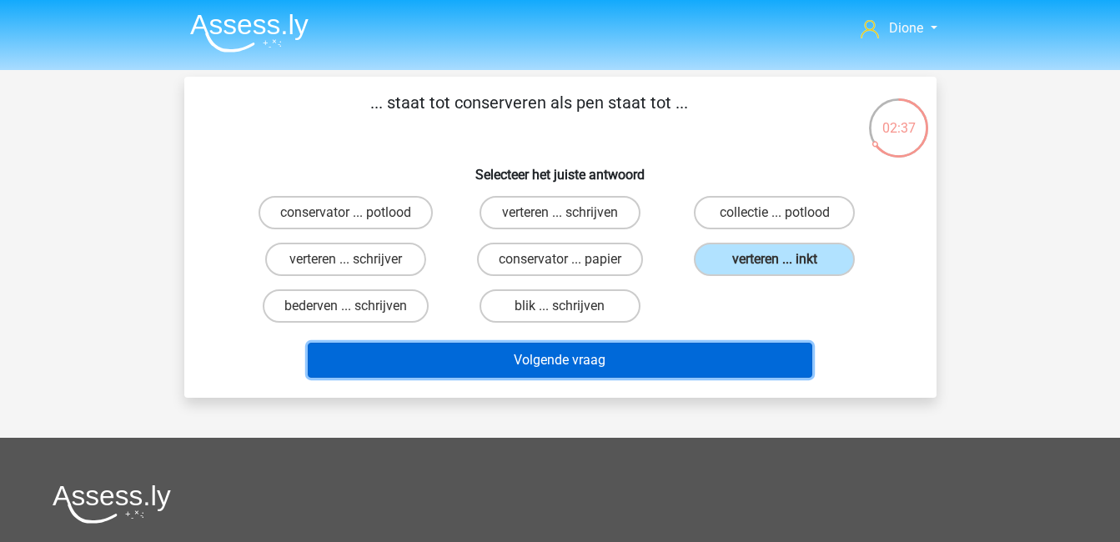
click at [777, 362] on button "Volgende vraag" at bounding box center [560, 360] width 505 height 35
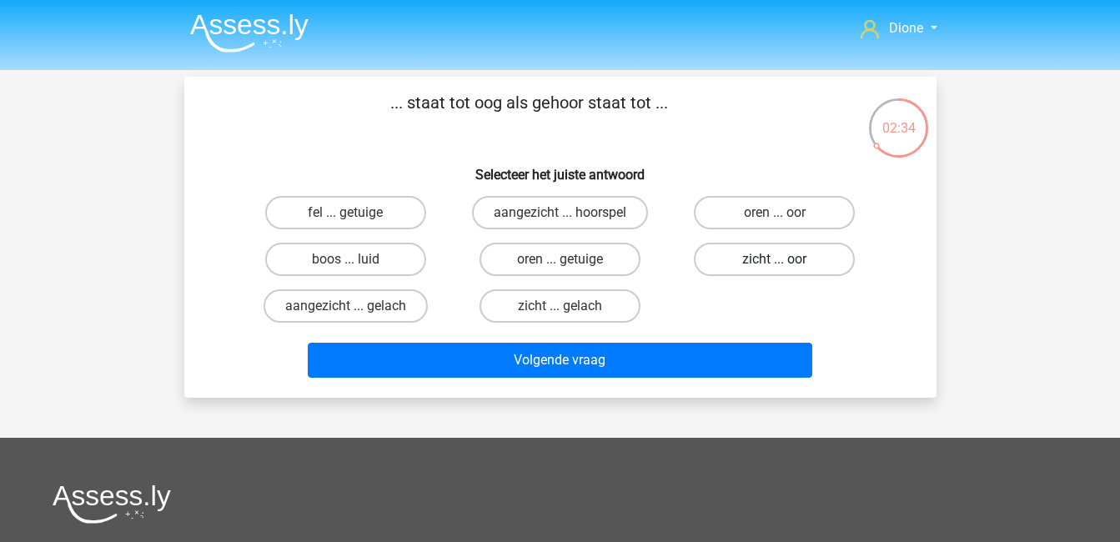
click at [761, 261] on label "zicht ... oor" at bounding box center [774, 259] width 161 height 33
click at [775, 261] on input "zicht ... oor" at bounding box center [780, 264] width 11 height 11
radio input "true"
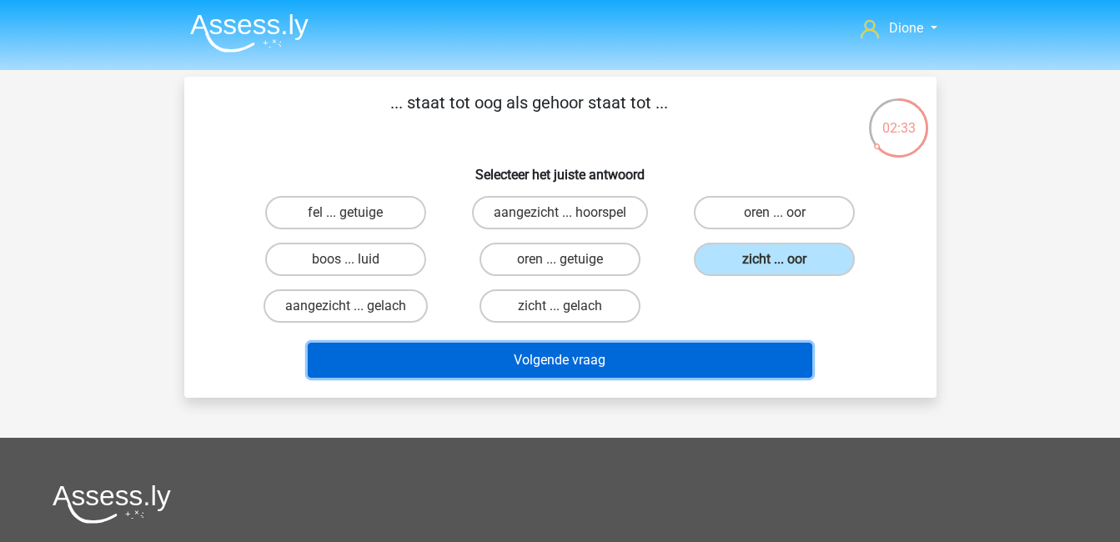
click at [767, 359] on button "Volgende vraag" at bounding box center [560, 360] width 505 height 35
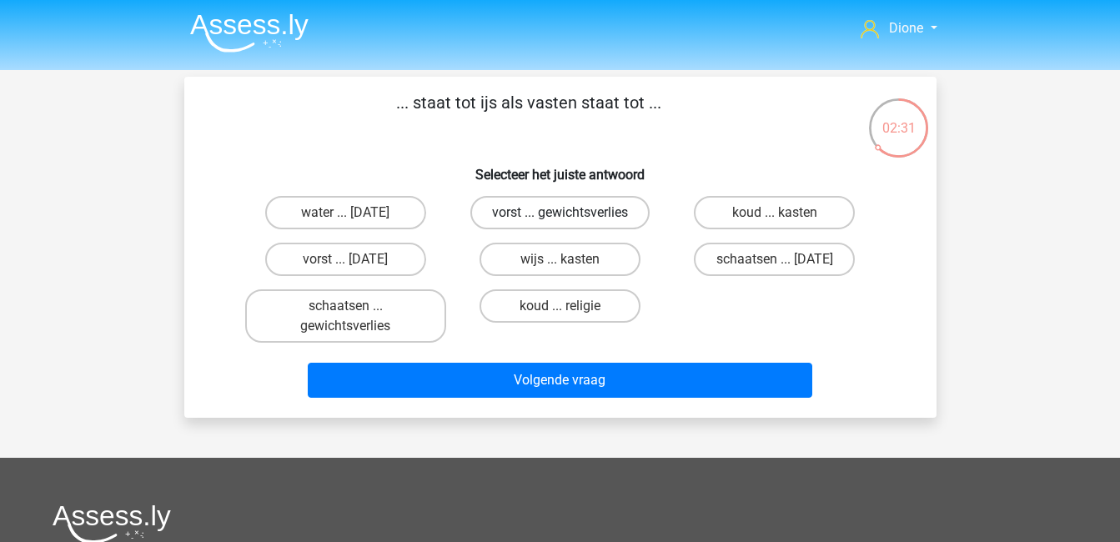
click at [581, 219] on label "vorst ... gewichtsverlies" at bounding box center [559, 212] width 179 height 33
click at [570, 219] on input "vorst ... gewichtsverlies" at bounding box center [565, 218] width 11 height 11
radio input "true"
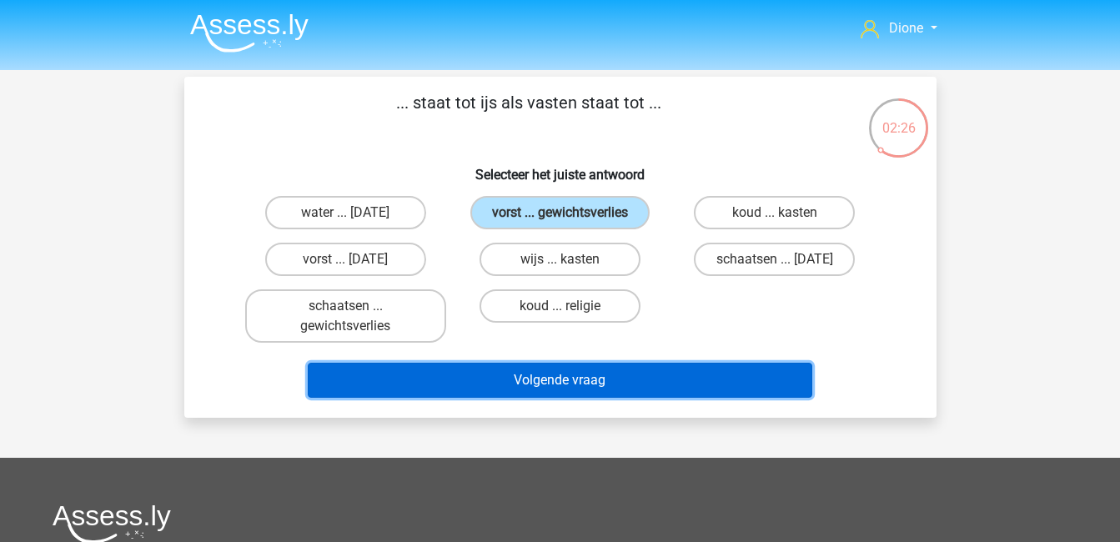
click at [701, 378] on button "Volgende vraag" at bounding box center [560, 380] width 505 height 35
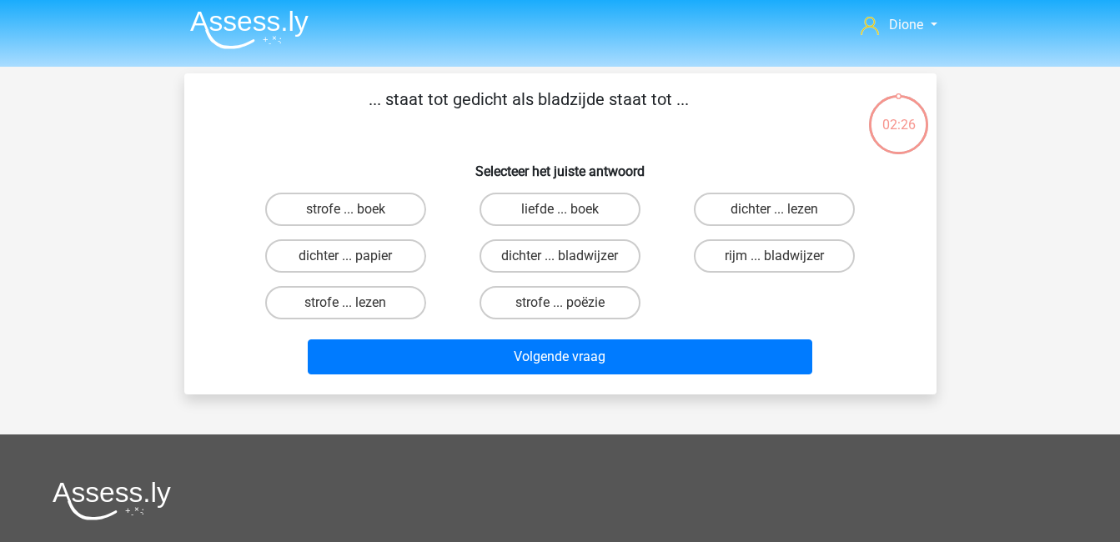
scroll to position [3, 0]
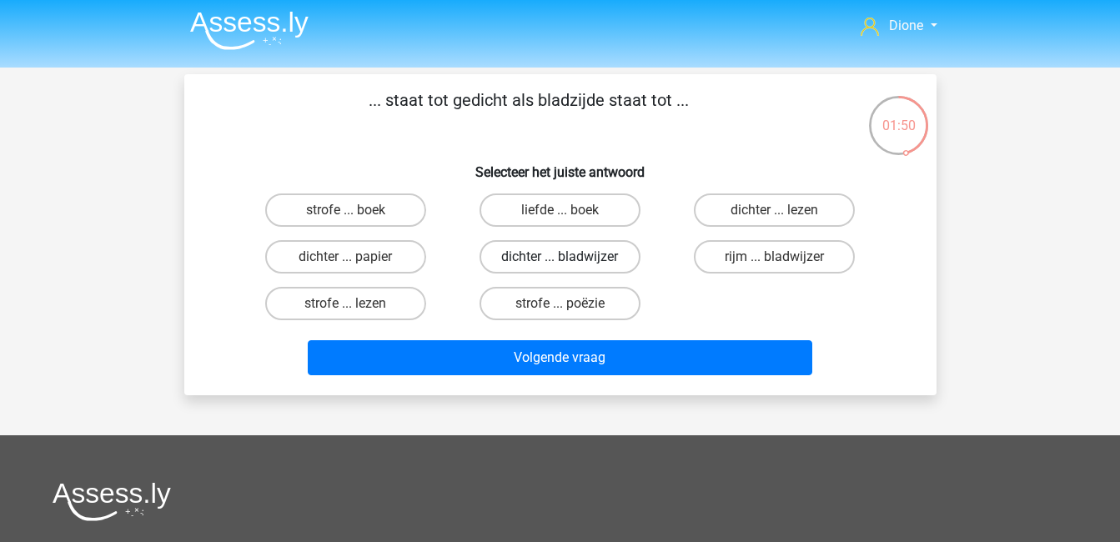
click at [606, 249] on label "dichter ... bladwijzer" at bounding box center [560, 256] width 161 height 33
click at [570, 257] on input "dichter ... bladwijzer" at bounding box center [565, 262] width 11 height 11
radio input "true"
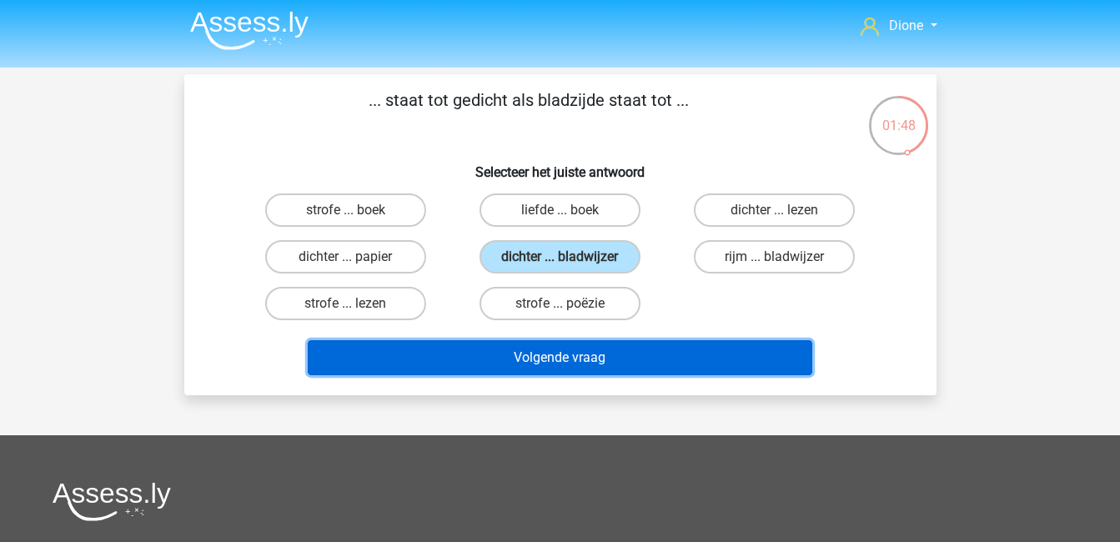
click at [752, 367] on button "Volgende vraag" at bounding box center [560, 357] width 505 height 35
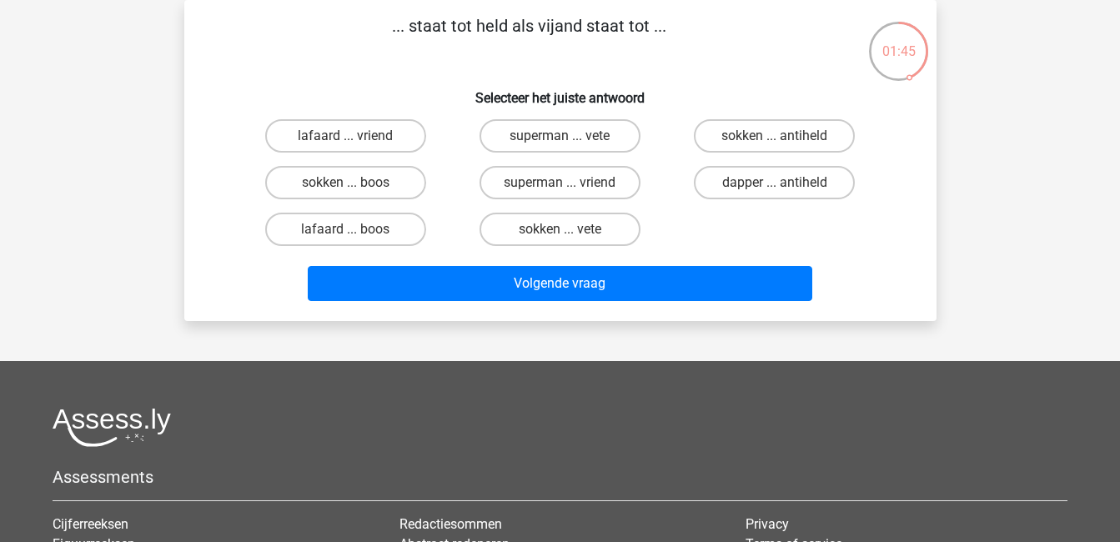
scroll to position [0, 0]
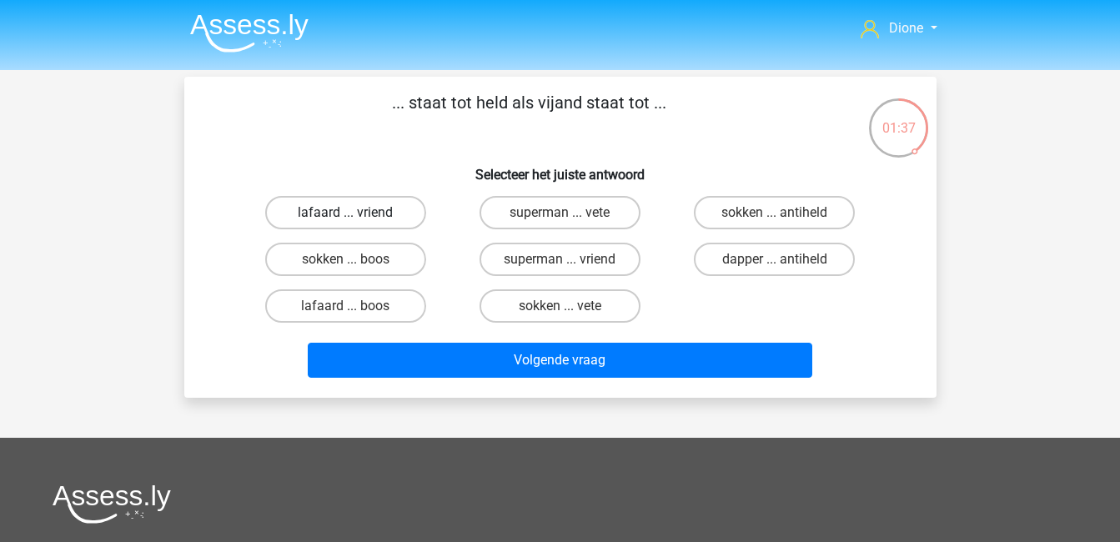
click at [389, 216] on label "lafaard ... vriend" at bounding box center [345, 212] width 161 height 33
click at [356, 216] on input "lafaard ... vriend" at bounding box center [350, 218] width 11 height 11
radio input "true"
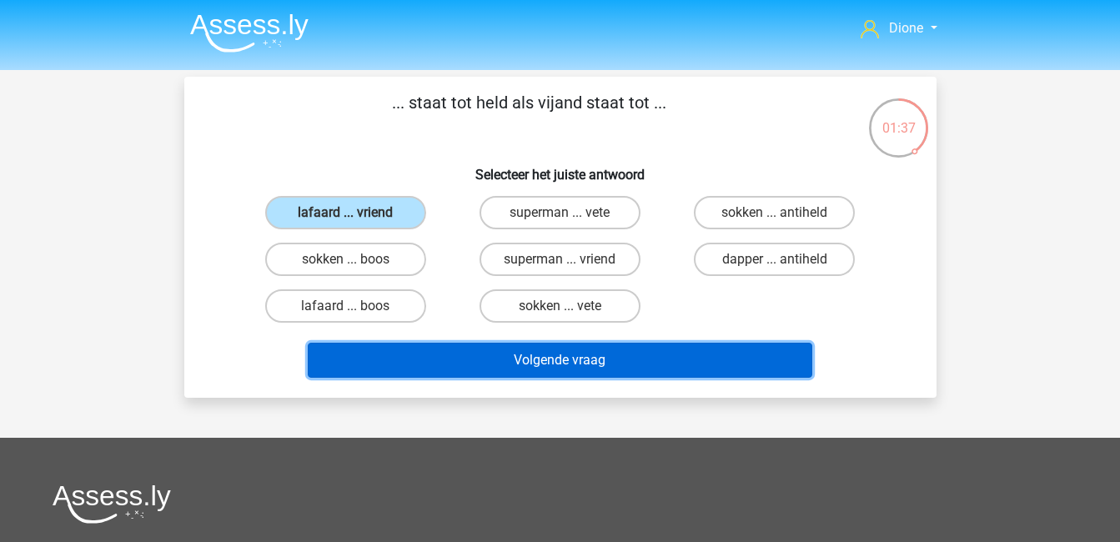
click at [661, 370] on button "Volgende vraag" at bounding box center [560, 360] width 505 height 35
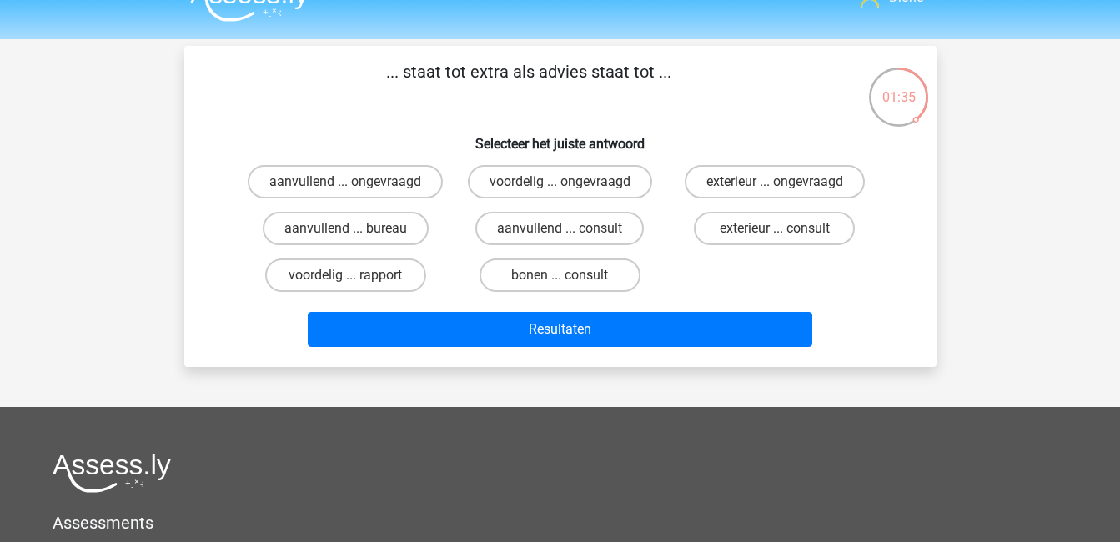
scroll to position [21, 0]
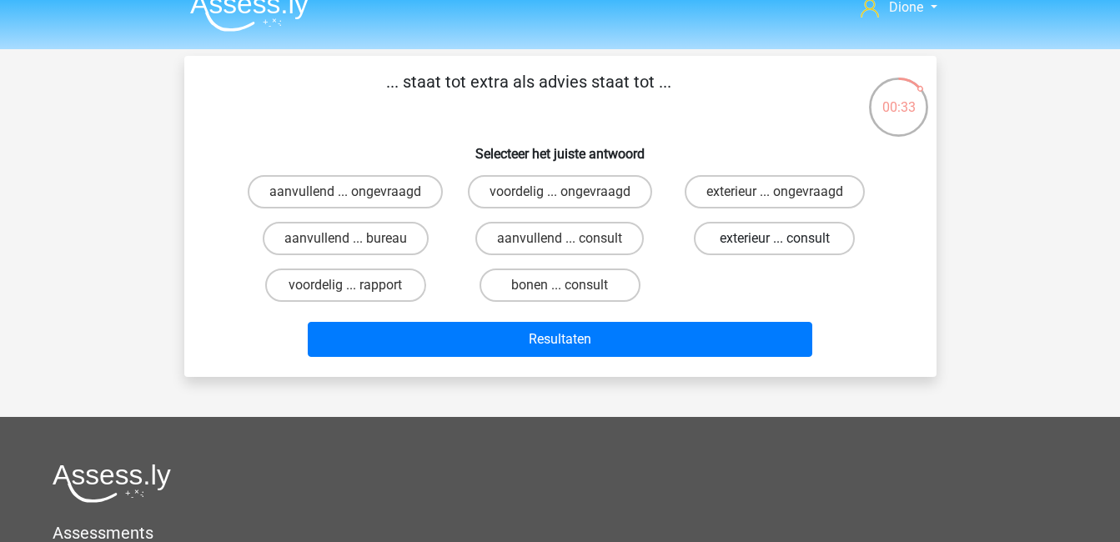
click at [773, 240] on label "exterieur ... consult" at bounding box center [774, 238] width 161 height 33
click at [775, 240] on input "exterieur ... consult" at bounding box center [780, 244] width 11 height 11
radio input "true"
click at [612, 231] on label "aanvullend ... consult" at bounding box center [559, 238] width 168 height 33
click at [570, 239] on input "aanvullend ... consult" at bounding box center [565, 244] width 11 height 11
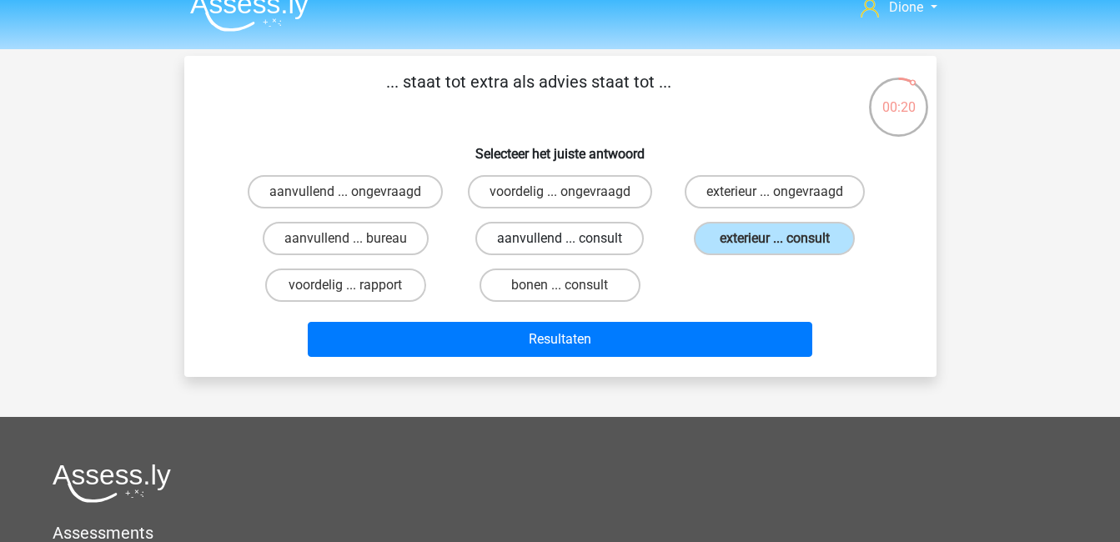
radio input "true"
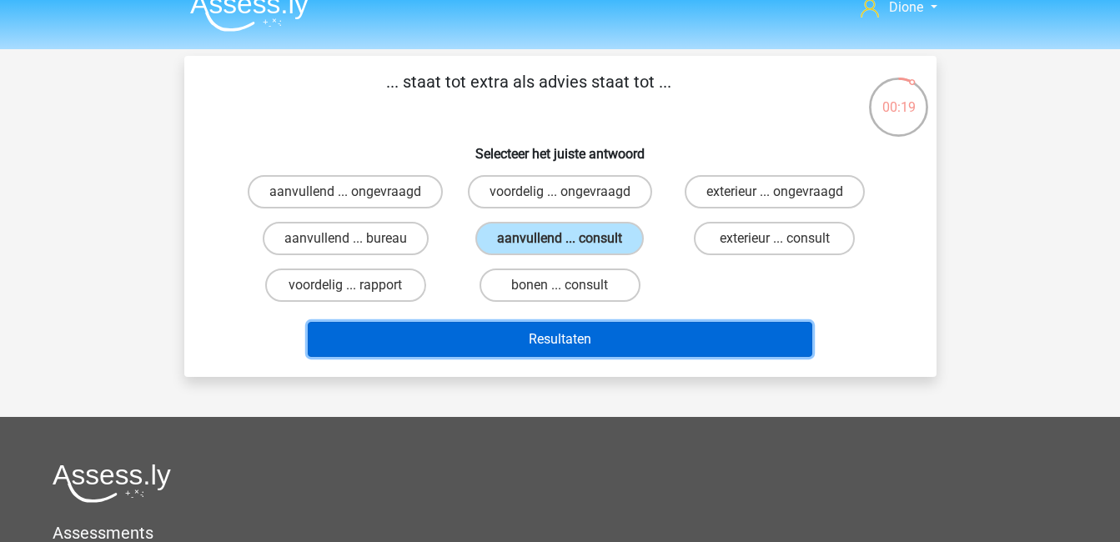
click at [725, 345] on button "Resultaten" at bounding box center [560, 339] width 505 height 35
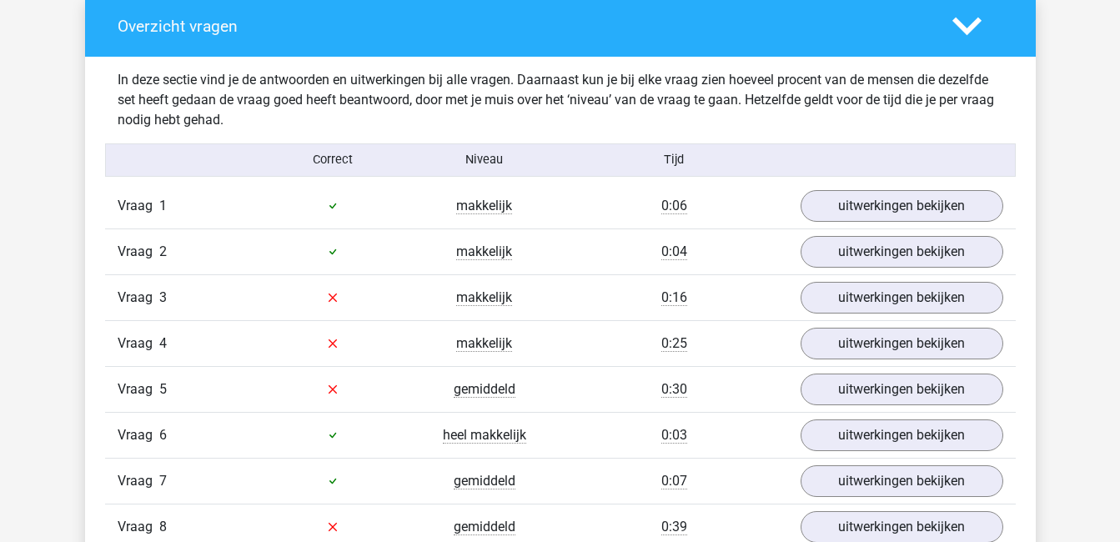
scroll to position [922, 0]
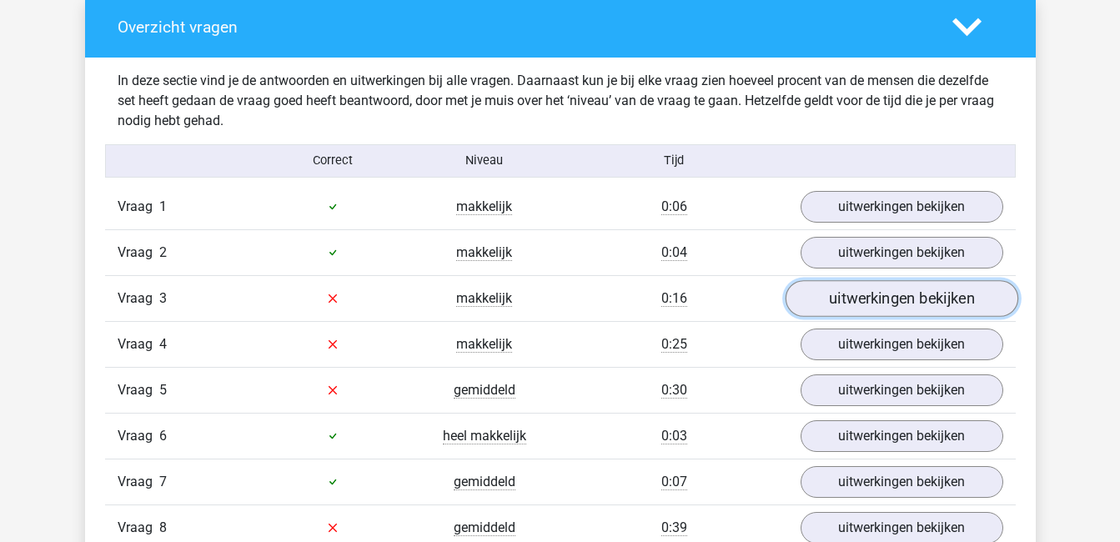
click at [858, 299] on link "uitwerkingen bekijken" at bounding box center [901, 298] width 233 height 37
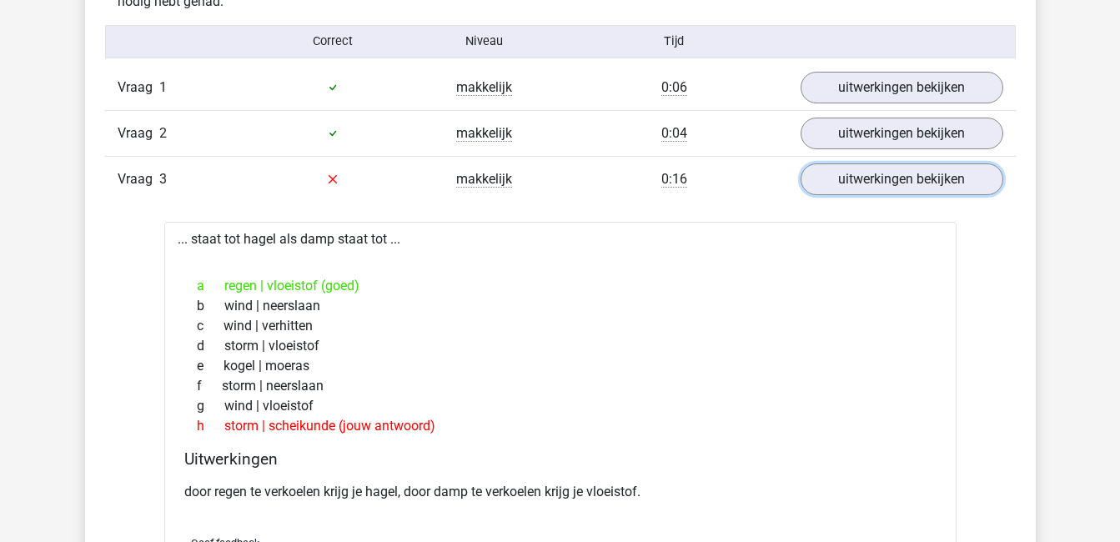
scroll to position [1045, 0]
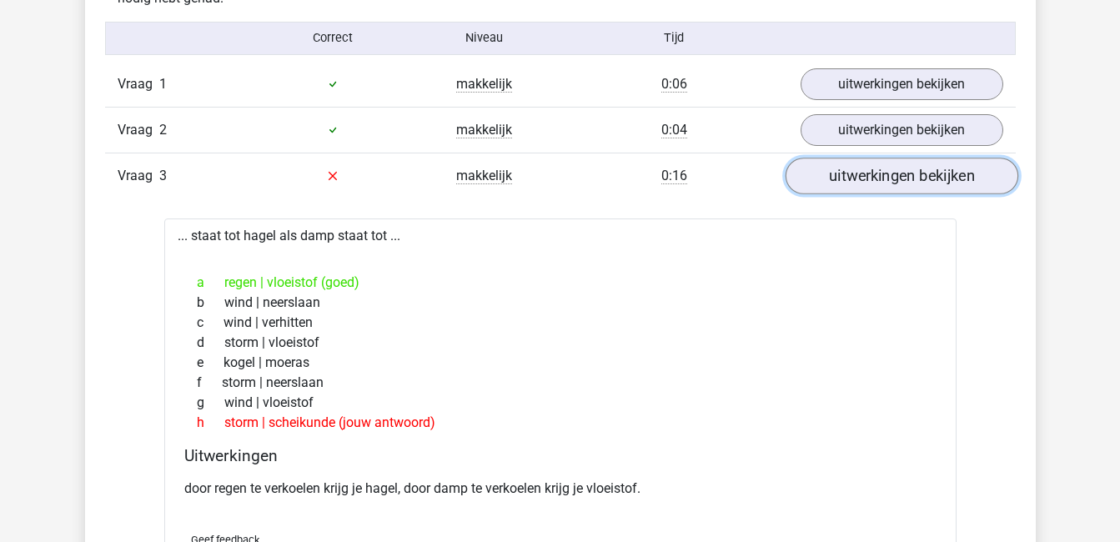
click at [874, 177] on link "uitwerkingen bekijken" at bounding box center [901, 176] width 233 height 37
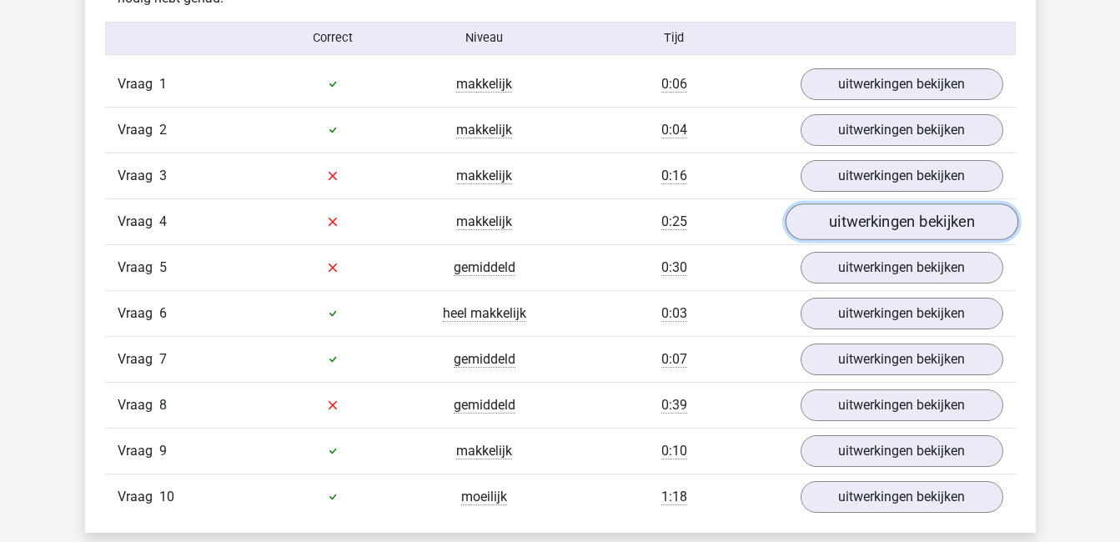
click at [881, 216] on link "uitwerkingen bekijken" at bounding box center [901, 222] width 233 height 37
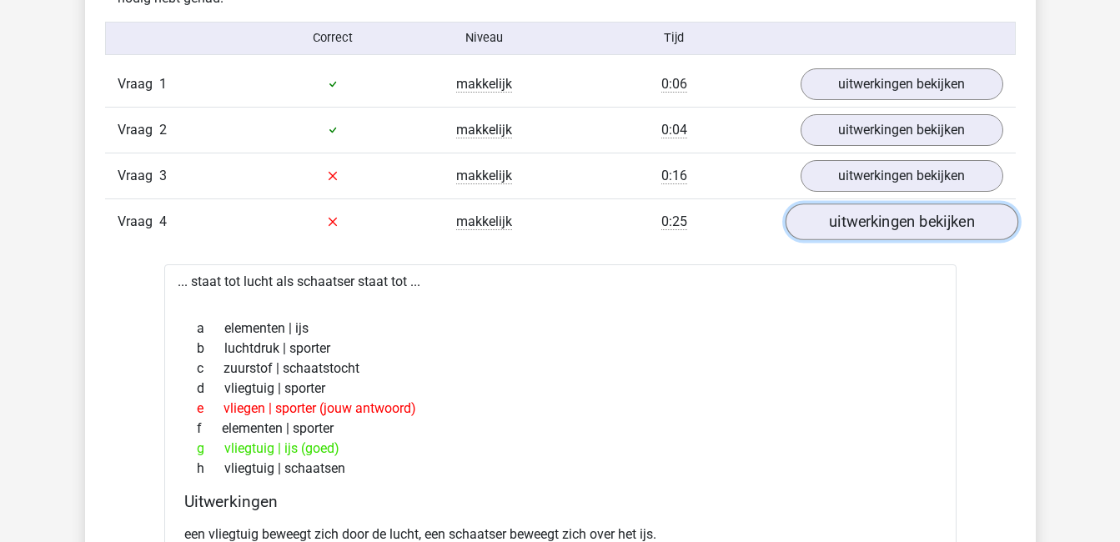
click at [881, 216] on link "uitwerkingen bekijken" at bounding box center [901, 222] width 233 height 37
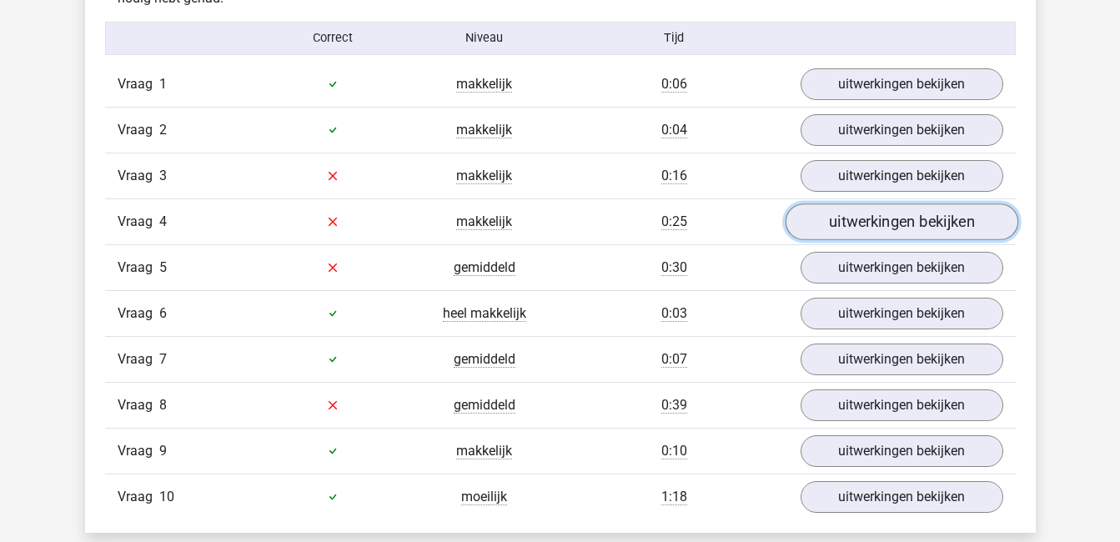
click at [887, 214] on link "uitwerkingen bekijken" at bounding box center [901, 222] width 233 height 37
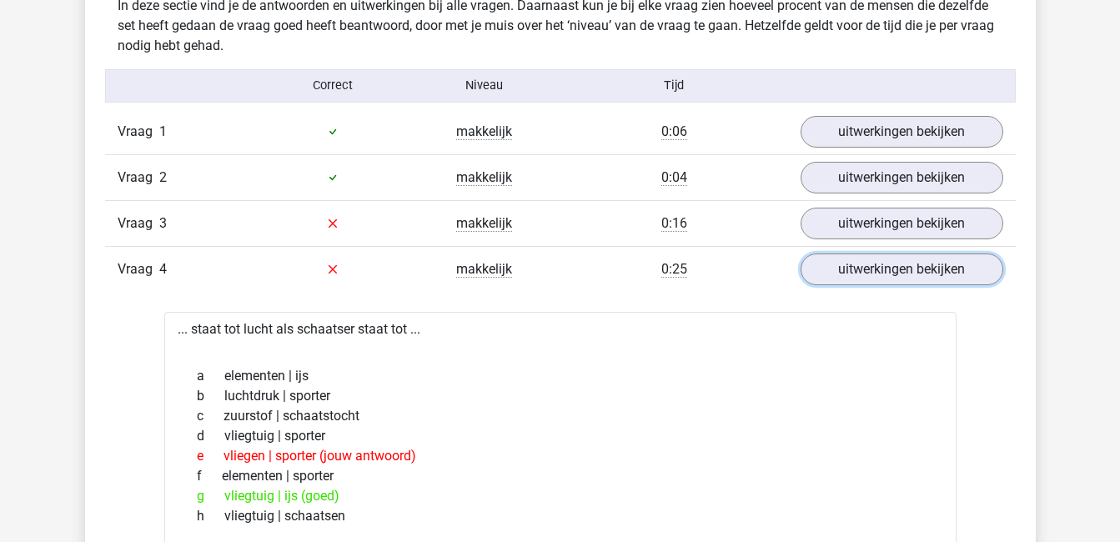
scroll to position [997, 0]
click at [864, 261] on link "uitwerkingen bekijken" at bounding box center [901, 270] width 233 height 37
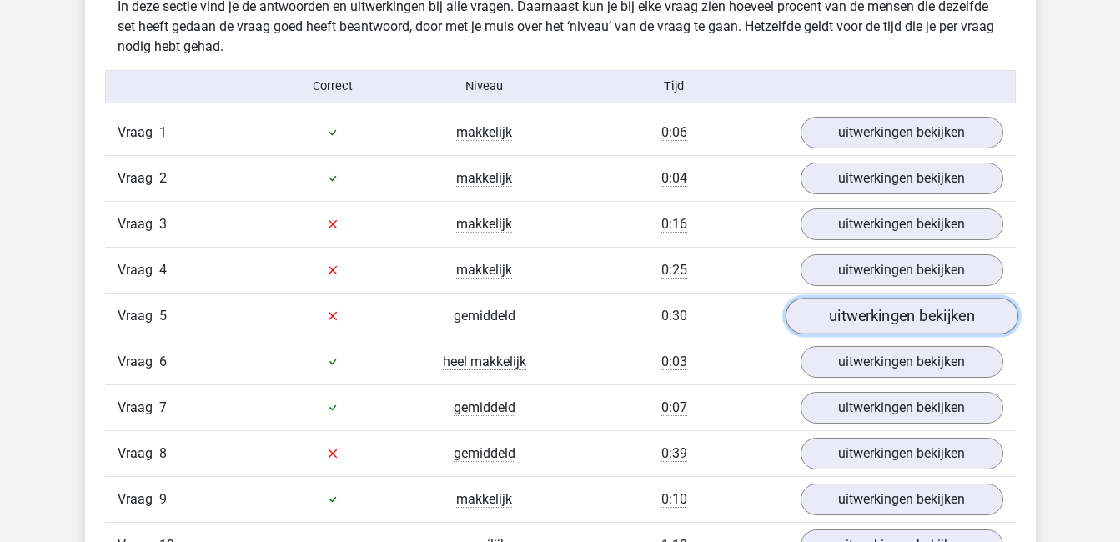
click at [894, 311] on link "uitwerkingen bekijken" at bounding box center [901, 316] width 233 height 37
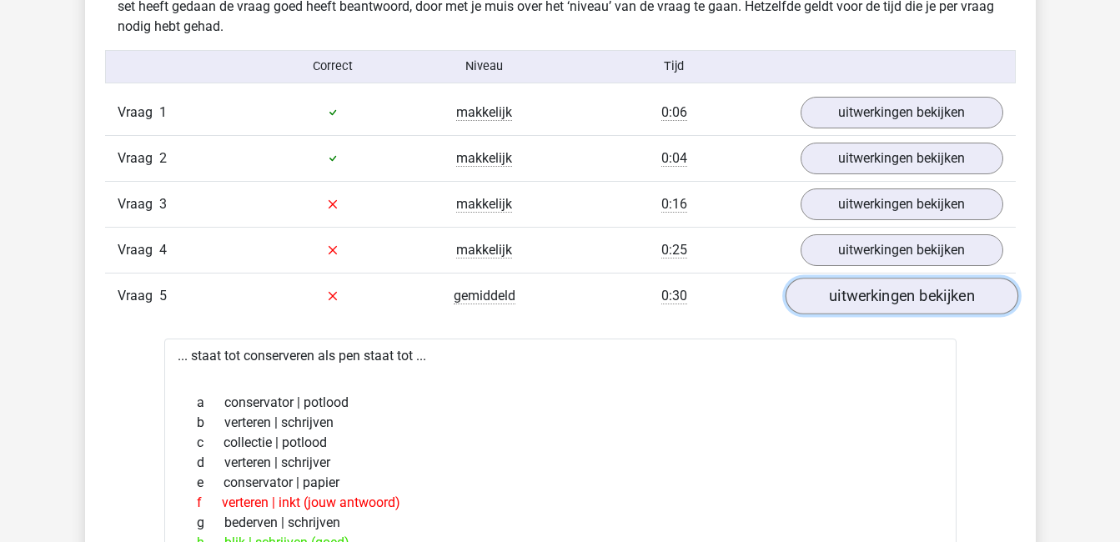
scroll to position [1016, 0]
click at [892, 304] on link "uitwerkingen bekijken" at bounding box center [901, 297] width 233 height 37
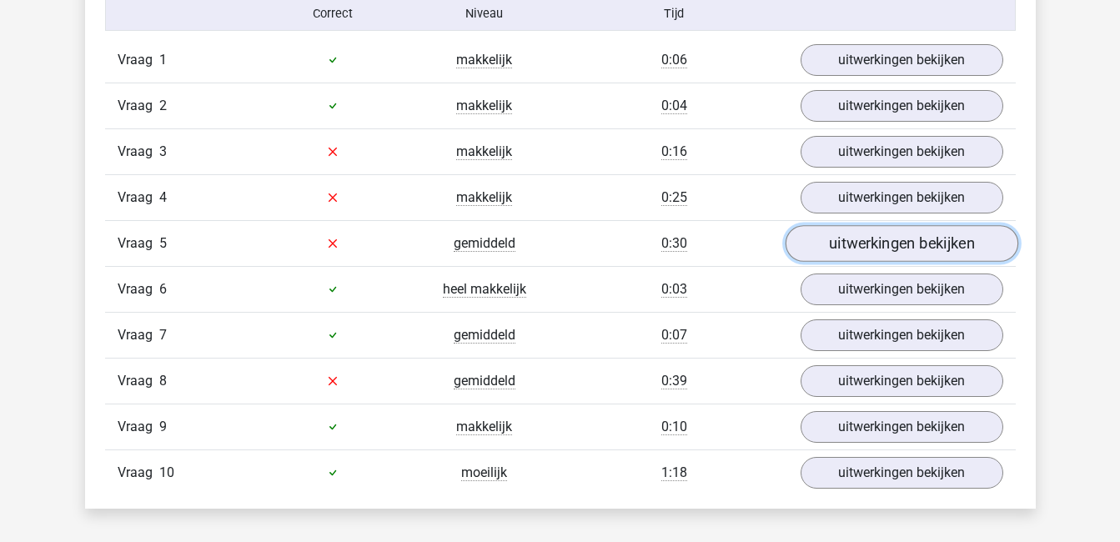
scroll to position [1070, 0]
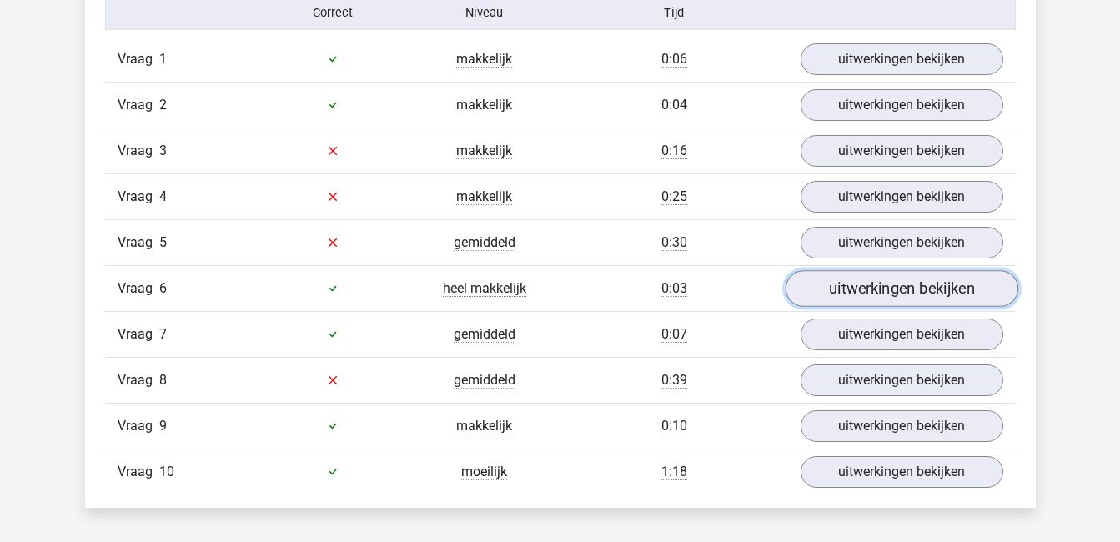
click at [882, 286] on link "uitwerkingen bekijken" at bounding box center [901, 288] width 233 height 37
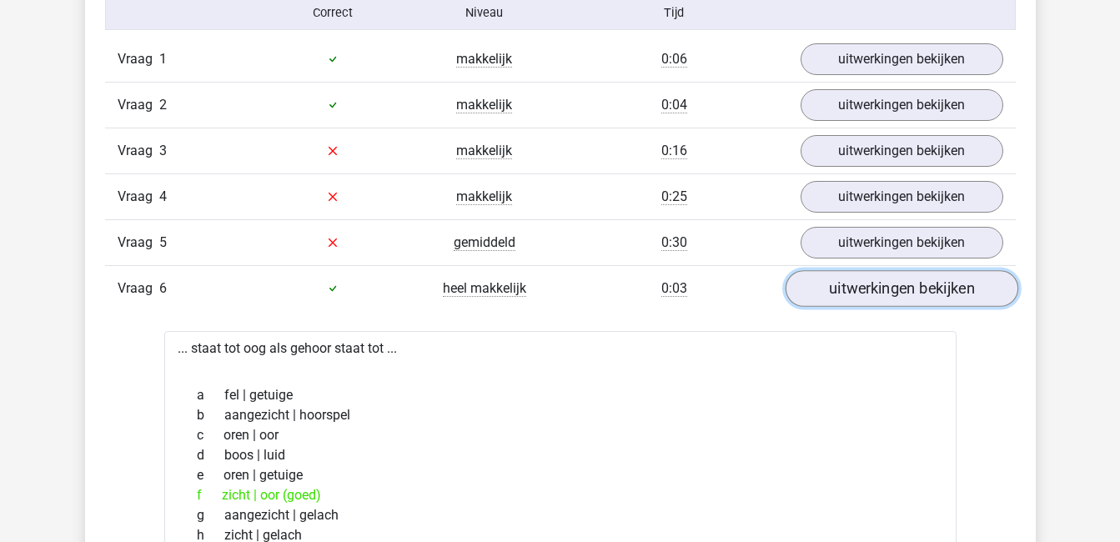
click at [882, 286] on link "uitwerkingen bekijken" at bounding box center [901, 288] width 233 height 37
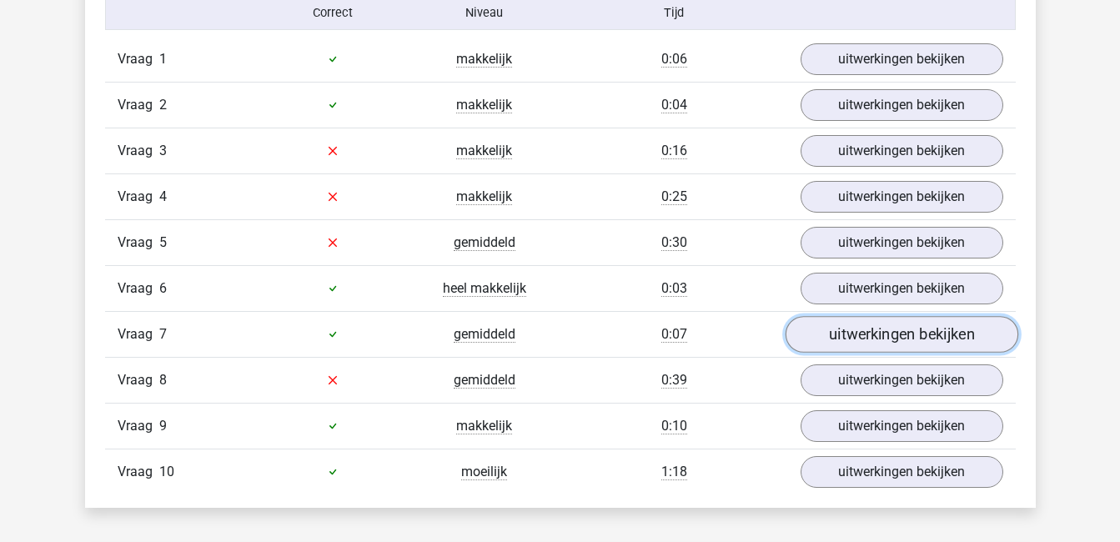
click at [892, 323] on link "uitwerkingen bekijken" at bounding box center [901, 334] width 233 height 37
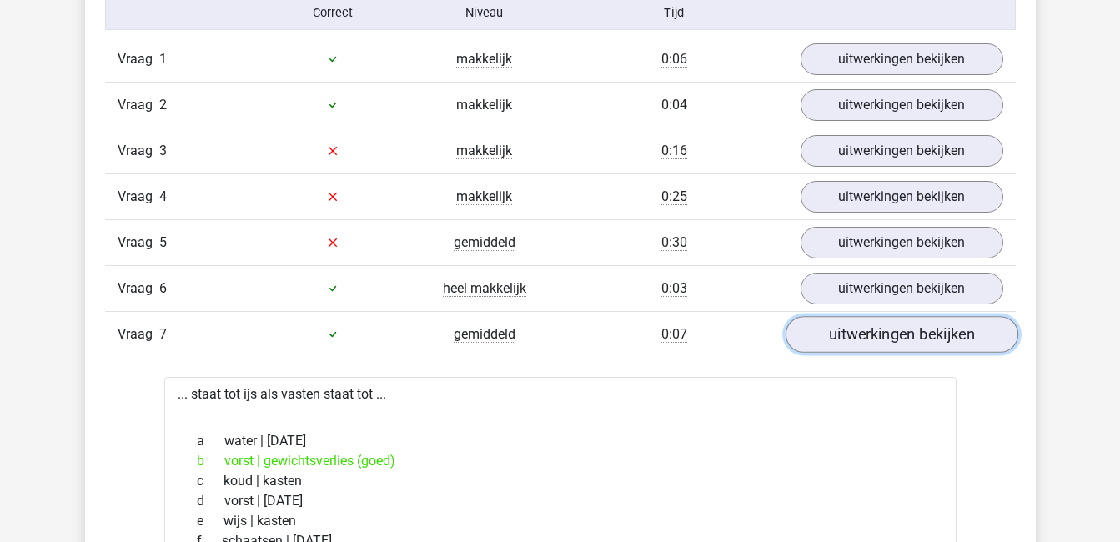
click at [892, 323] on link "uitwerkingen bekijken" at bounding box center [901, 334] width 233 height 37
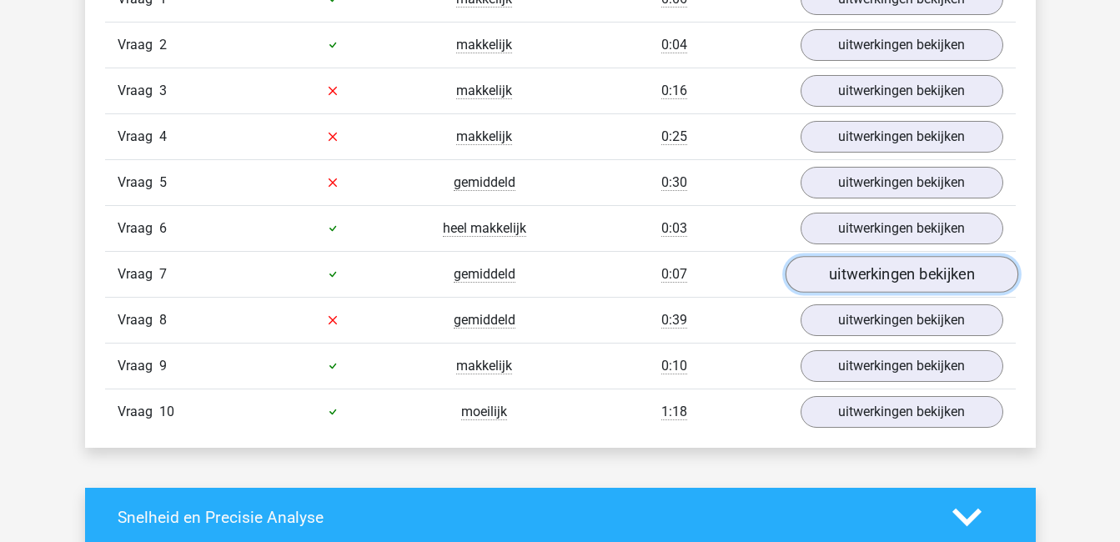
scroll to position [1131, 0]
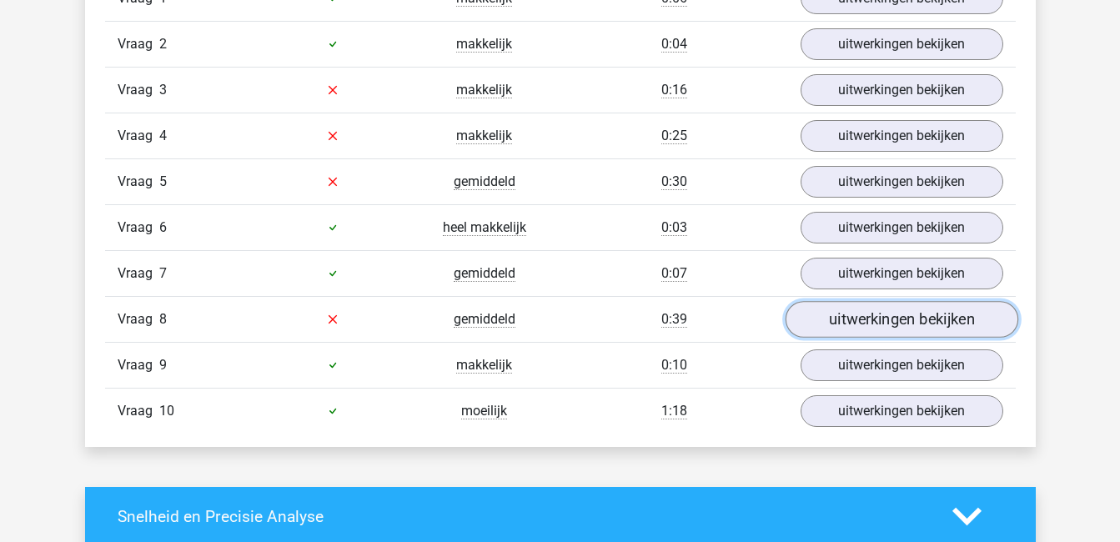
click at [896, 312] on link "uitwerkingen bekijken" at bounding box center [901, 319] width 233 height 37
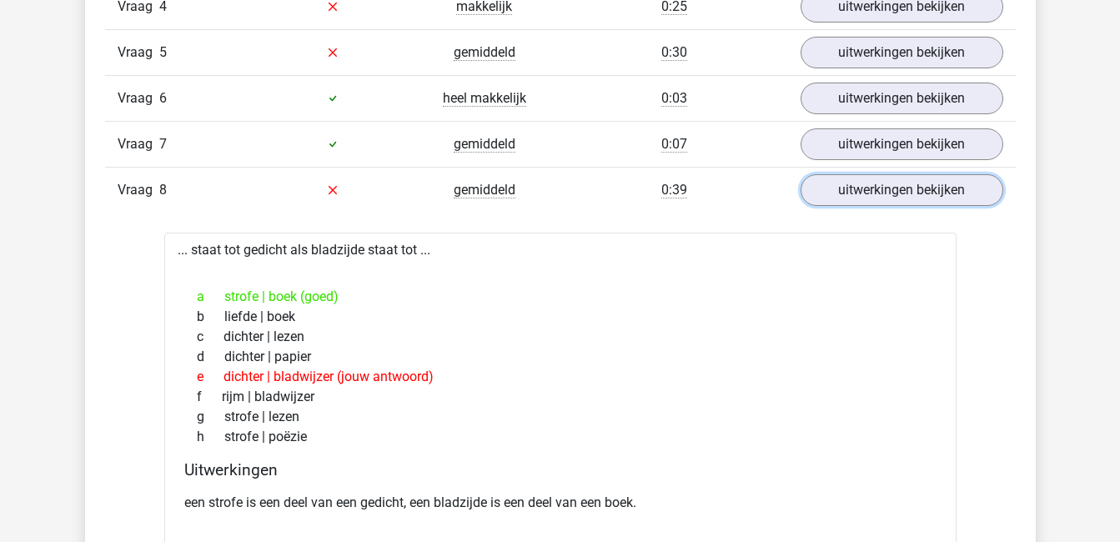
scroll to position [1261, 0]
click at [961, 191] on link "uitwerkingen bekijken" at bounding box center [901, 189] width 233 height 37
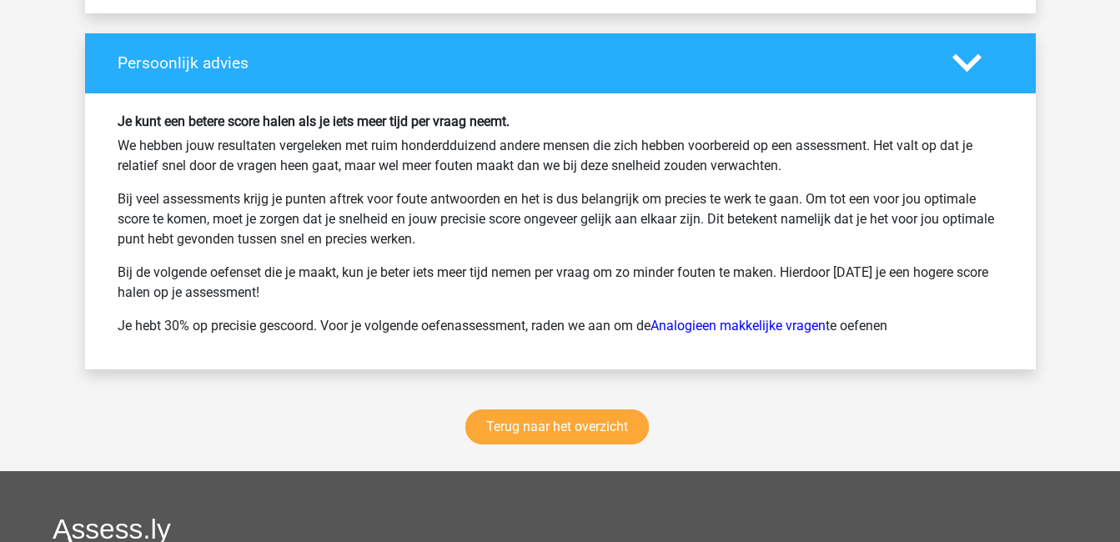
scroll to position [2154, 0]
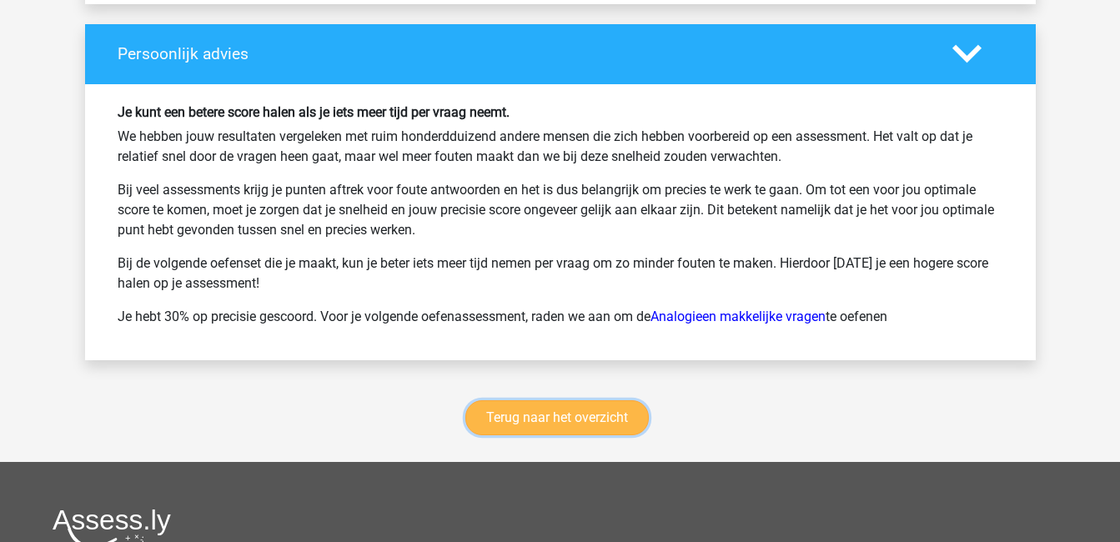
click at [599, 425] on link "Terug naar het overzicht" at bounding box center [556, 417] width 183 height 35
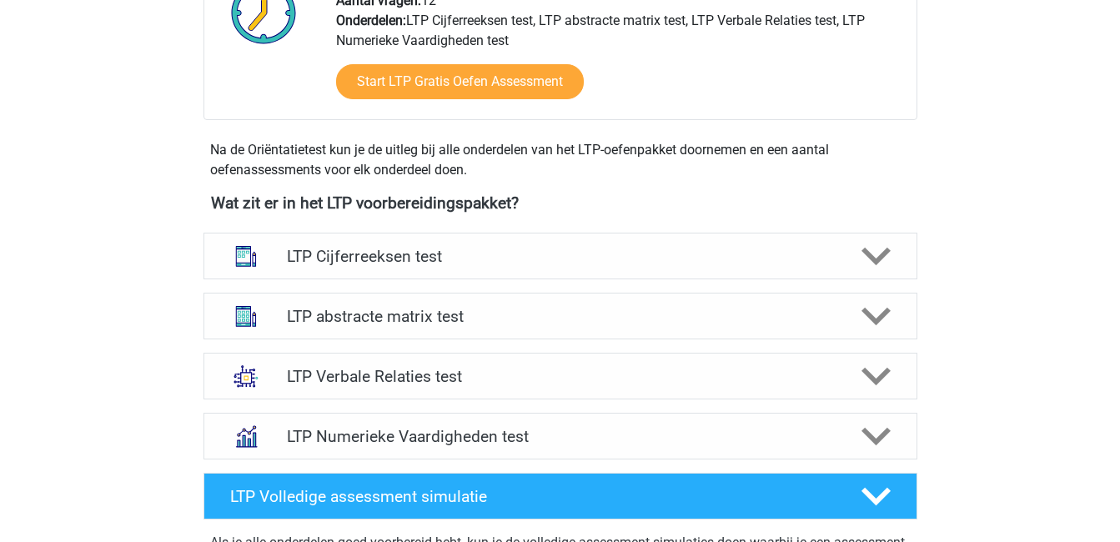
scroll to position [487, 0]
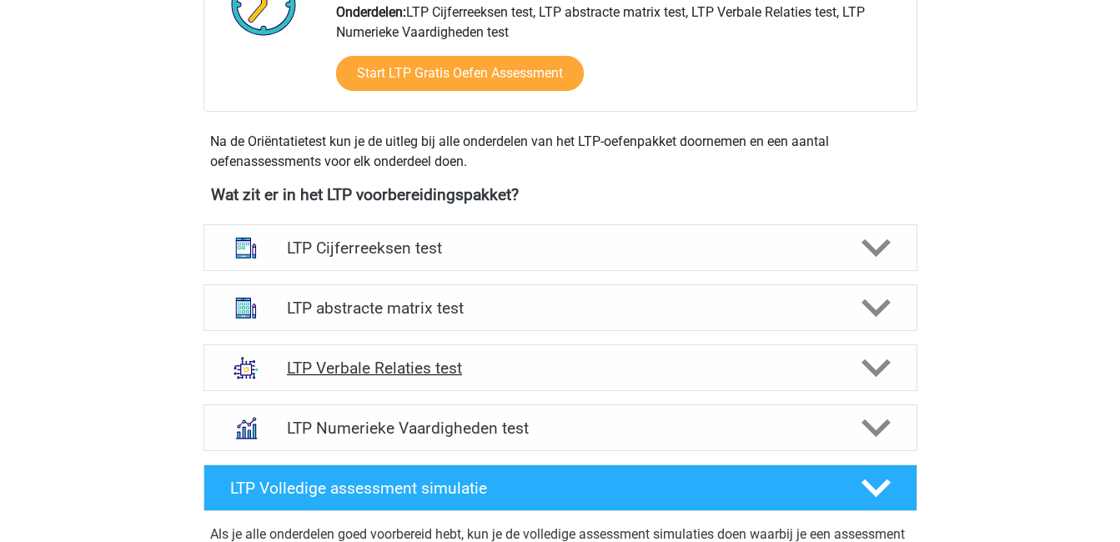
click at [865, 364] on polygon at bounding box center [876, 368] width 29 height 18
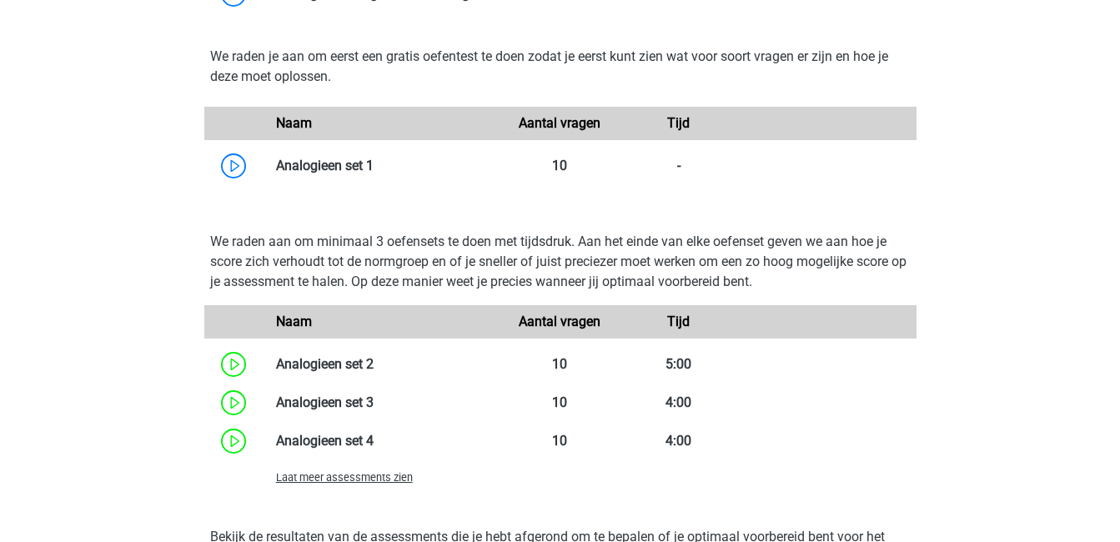
scroll to position [1389, 0]
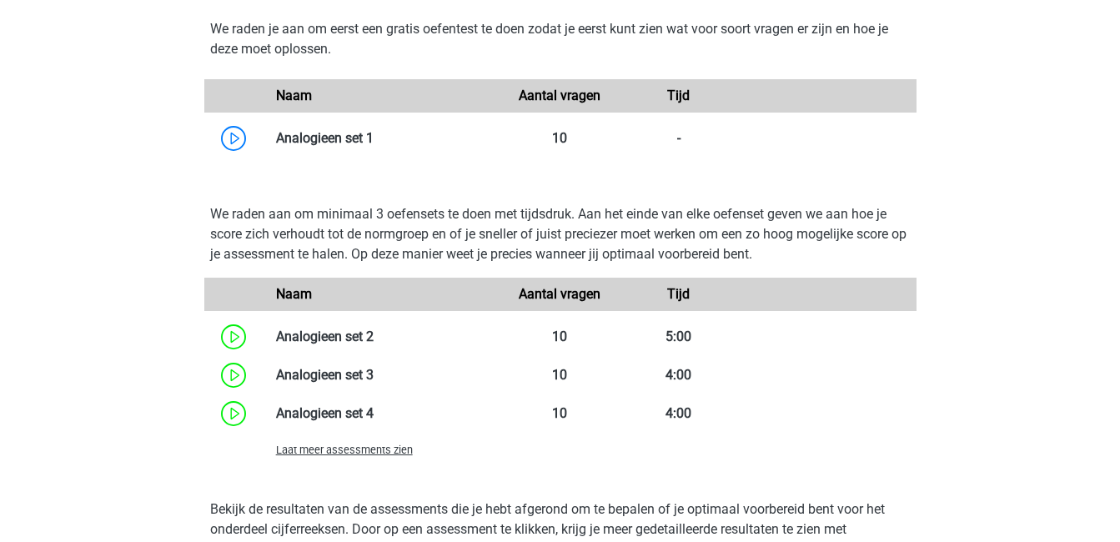
click at [374, 450] on span "Laat meer assessments zien" at bounding box center [344, 450] width 137 height 13
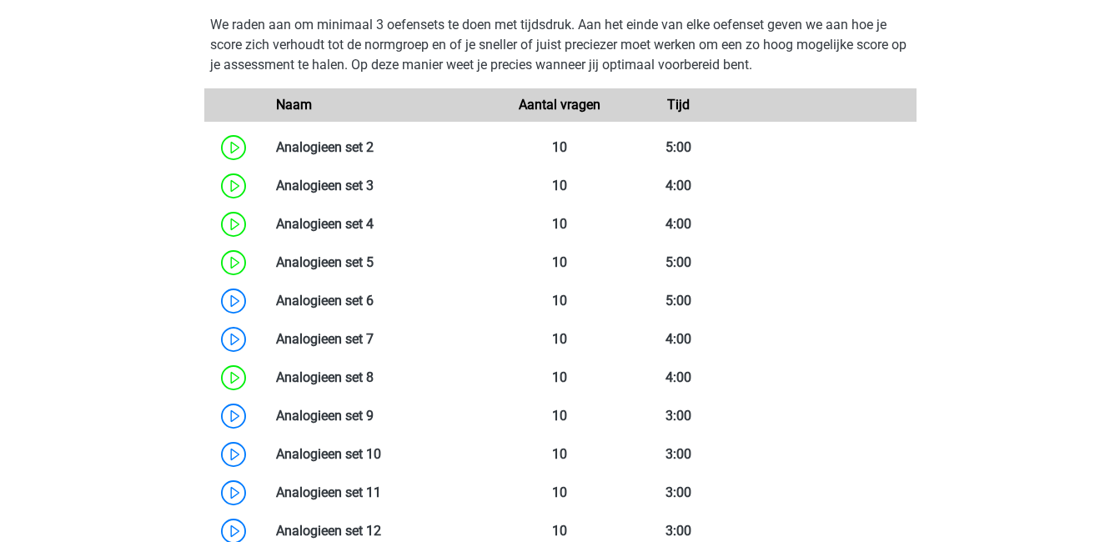
scroll to position [1588, 0]
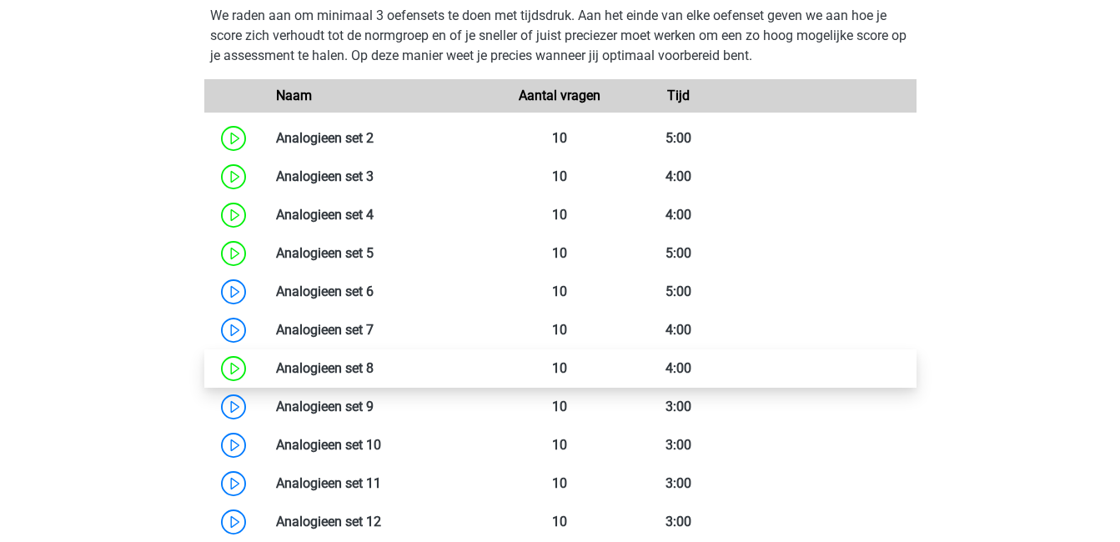
click at [374, 368] on link at bounding box center [374, 368] width 0 height 16
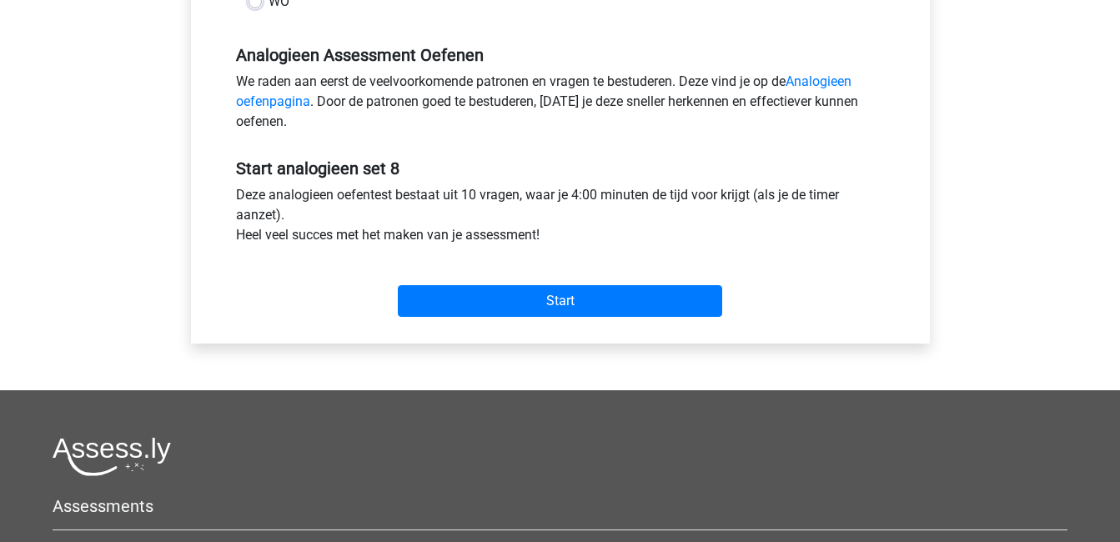
scroll to position [488, 0]
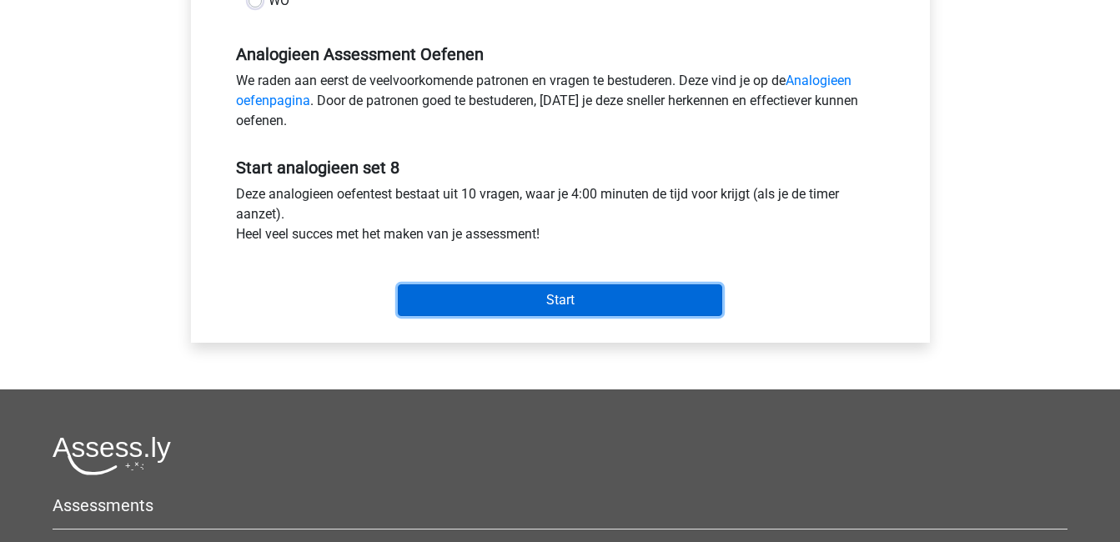
click at [465, 298] on input "Start" at bounding box center [560, 300] width 324 height 32
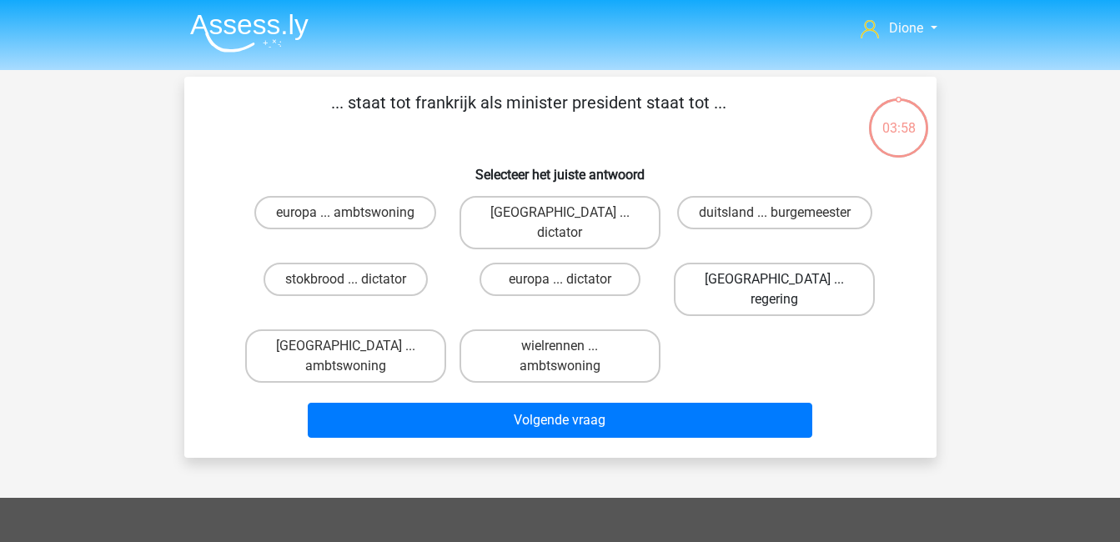
click at [776, 263] on label "[GEOGRAPHIC_DATA] ... regering" at bounding box center [774, 289] width 201 height 53
click at [776, 279] on input "[GEOGRAPHIC_DATA] ... regering" at bounding box center [780, 284] width 11 height 11
radio input "true"
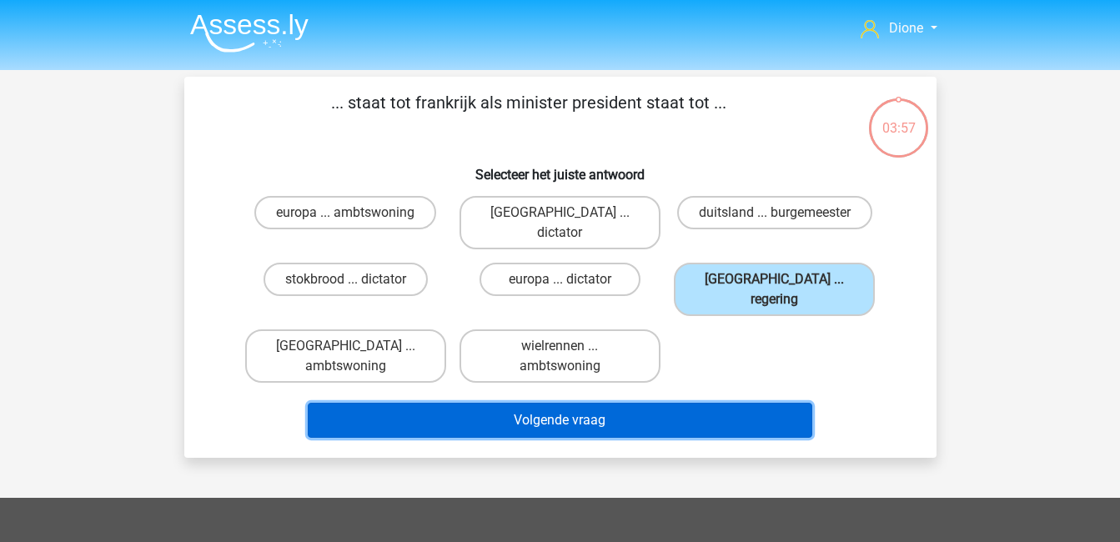
click at [740, 403] on button "Volgende vraag" at bounding box center [560, 420] width 505 height 35
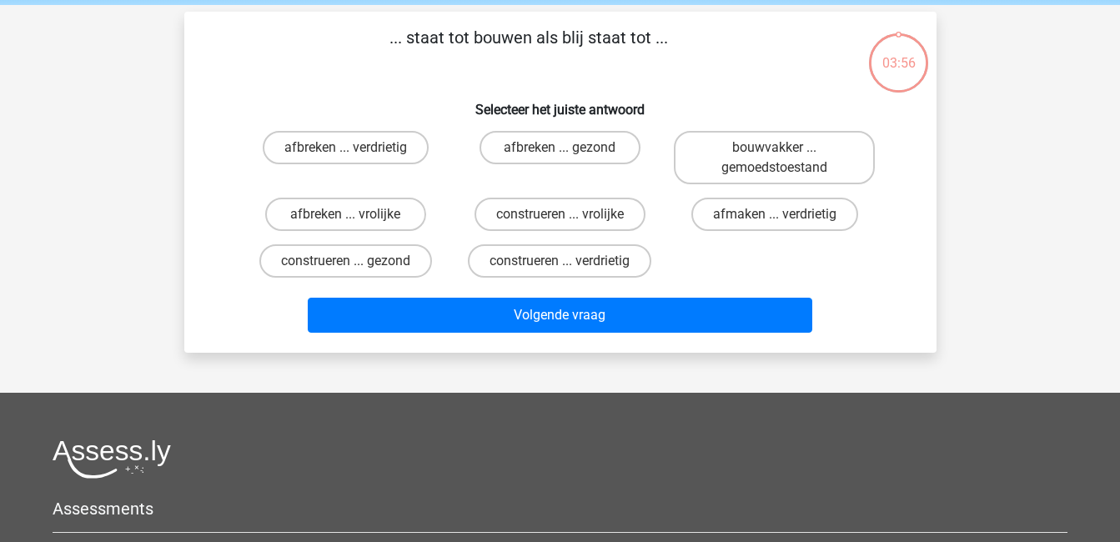
scroll to position [77, 0]
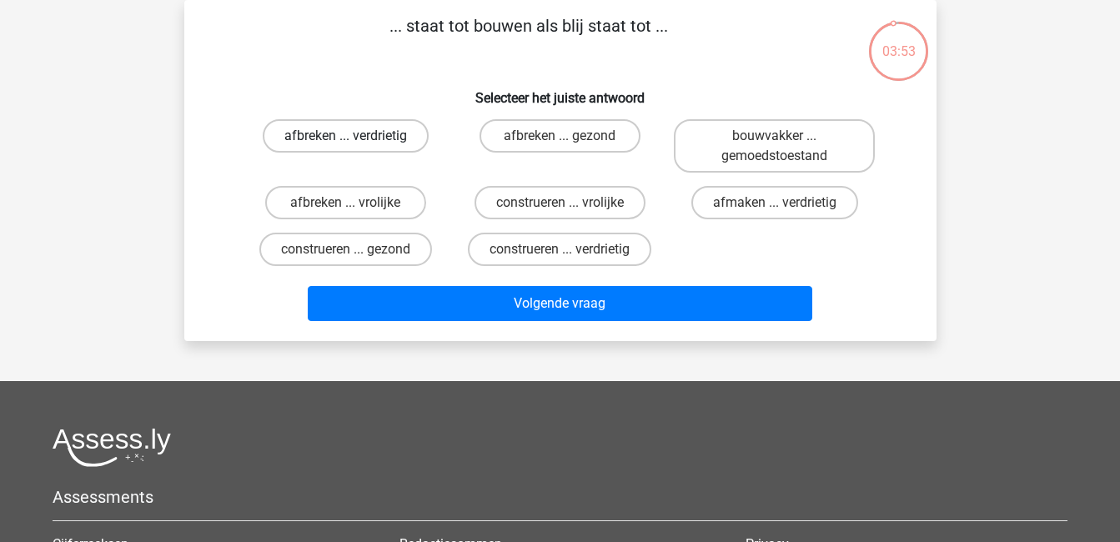
click at [379, 143] on label "afbreken ... verdrietig" at bounding box center [346, 135] width 166 height 33
click at [356, 143] on input "afbreken ... verdrietig" at bounding box center [350, 141] width 11 height 11
radio input "true"
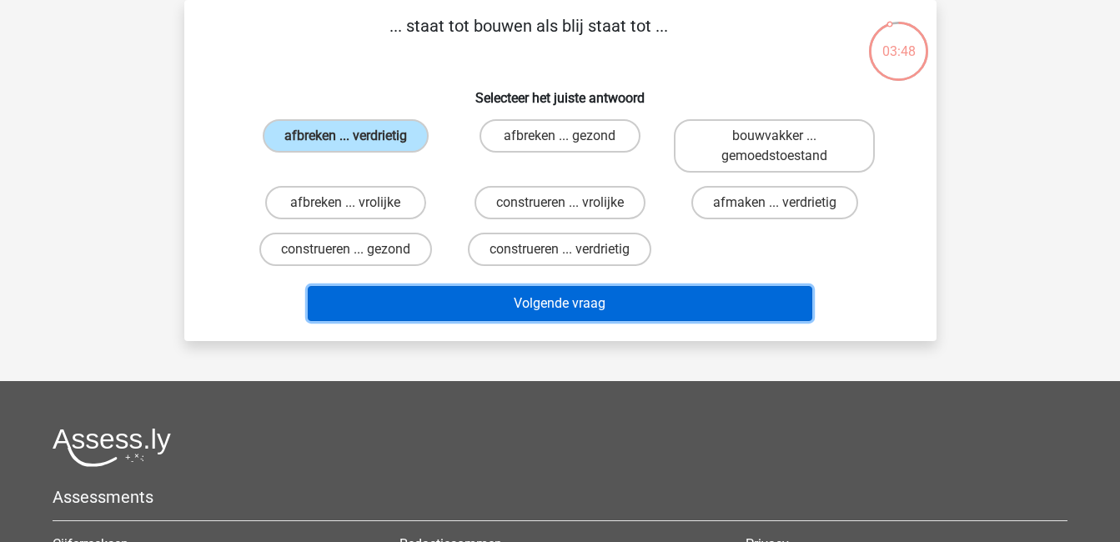
click at [565, 314] on button "Volgende vraag" at bounding box center [560, 303] width 505 height 35
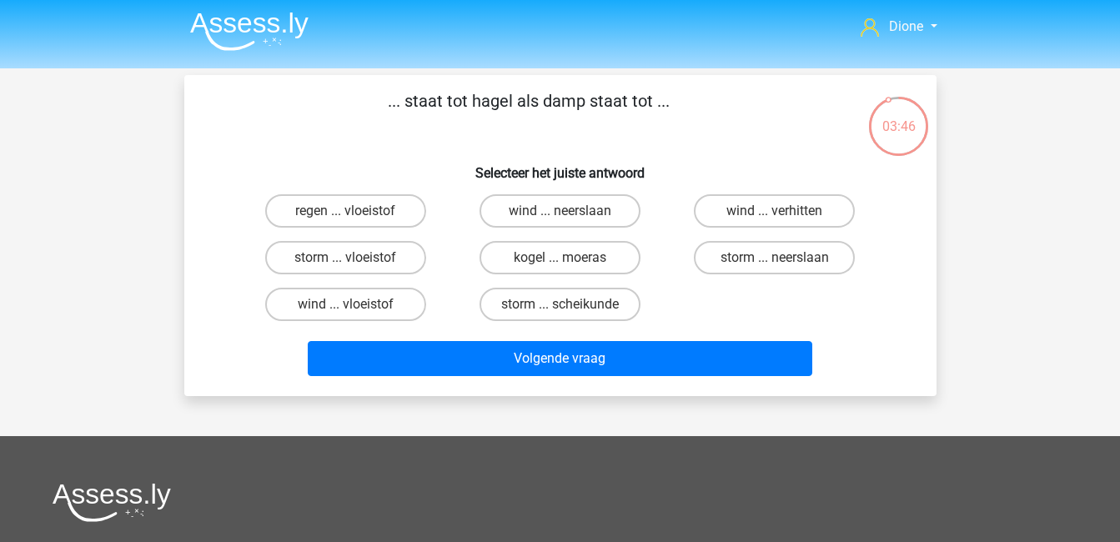
scroll to position [0, 0]
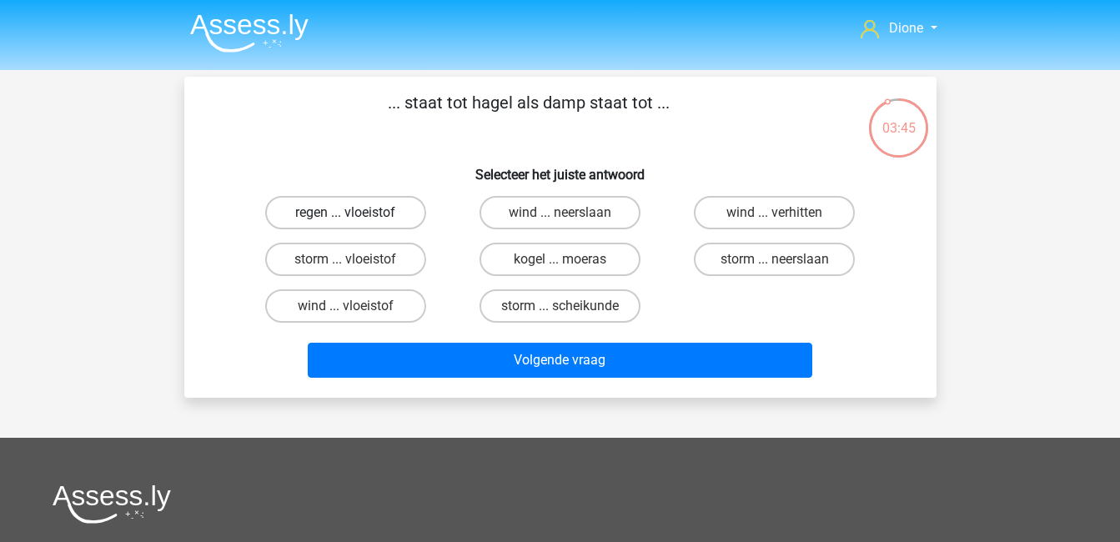
click at [323, 209] on label "regen ... vloeistof" at bounding box center [345, 212] width 161 height 33
click at [345, 213] on input "regen ... vloeistof" at bounding box center [350, 218] width 11 height 11
radio input "true"
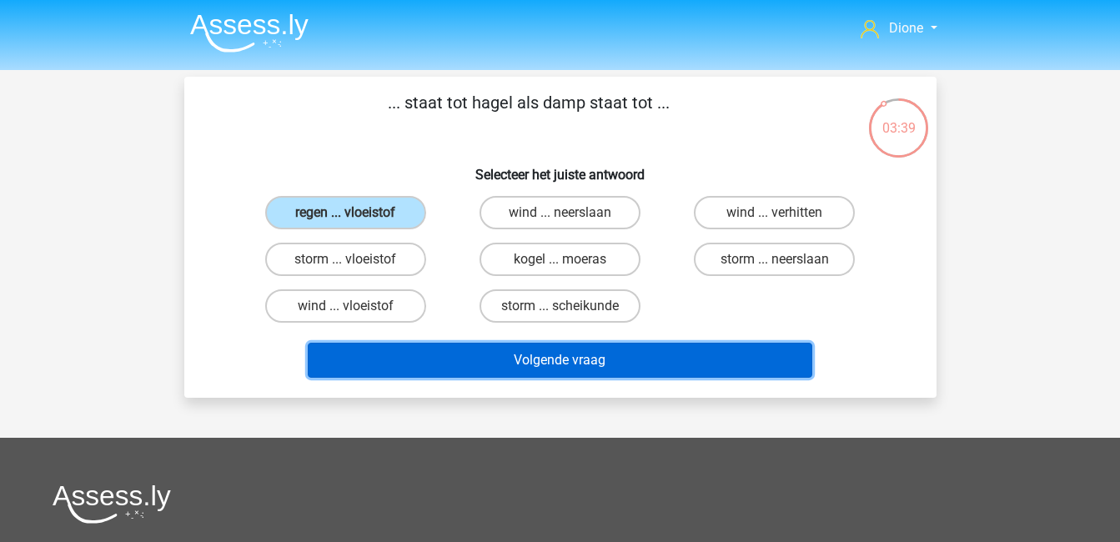
click at [490, 357] on button "Volgende vraag" at bounding box center [560, 360] width 505 height 35
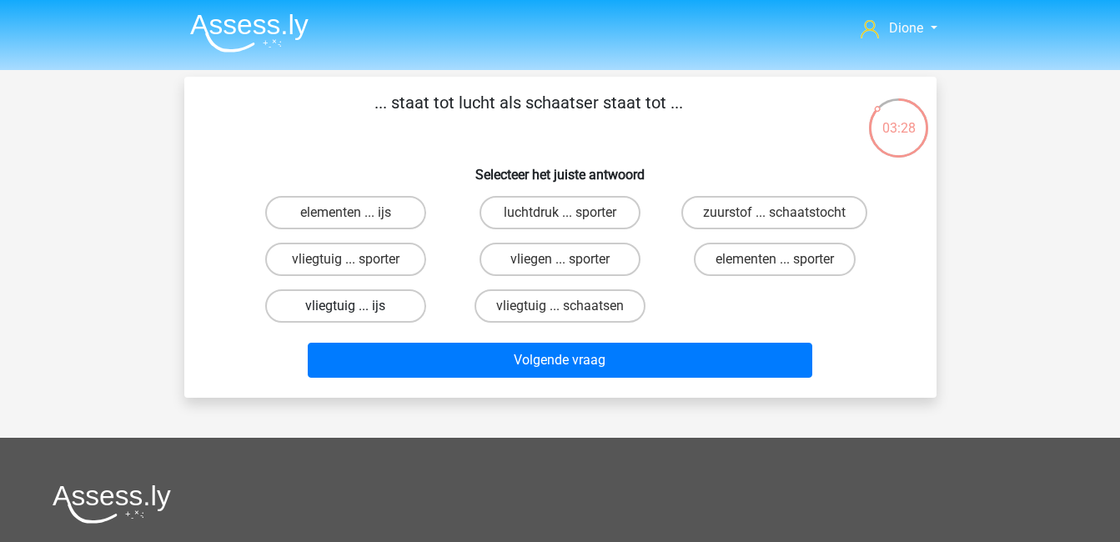
click at [366, 309] on label "vliegtuig ... ijs" at bounding box center [345, 305] width 161 height 33
click at [356, 309] on input "vliegtuig ... ijs" at bounding box center [350, 311] width 11 height 11
radio input "true"
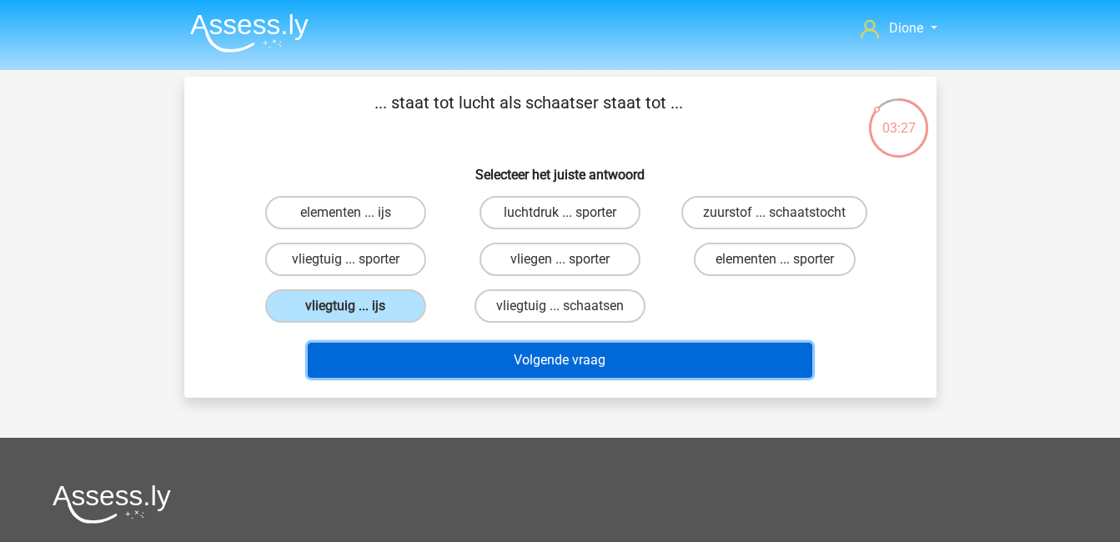
click at [480, 364] on button "Volgende vraag" at bounding box center [560, 360] width 505 height 35
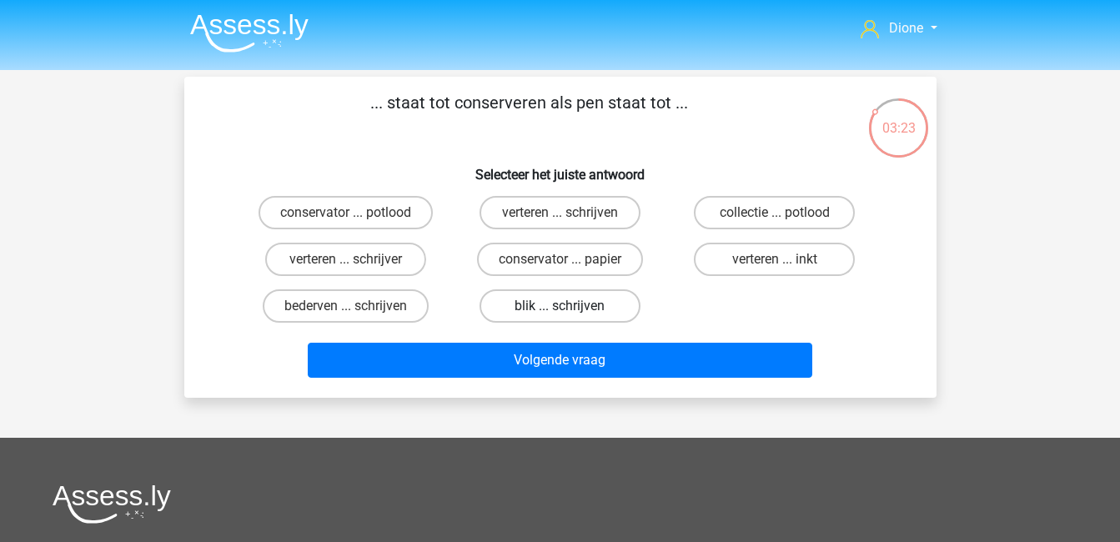
click at [587, 304] on label "blik ... schrijven" at bounding box center [560, 305] width 161 height 33
click at [570, 306] on input "blik ... schrijven" at bounding box center [565, 311] width 11 height 11
radio input "true"
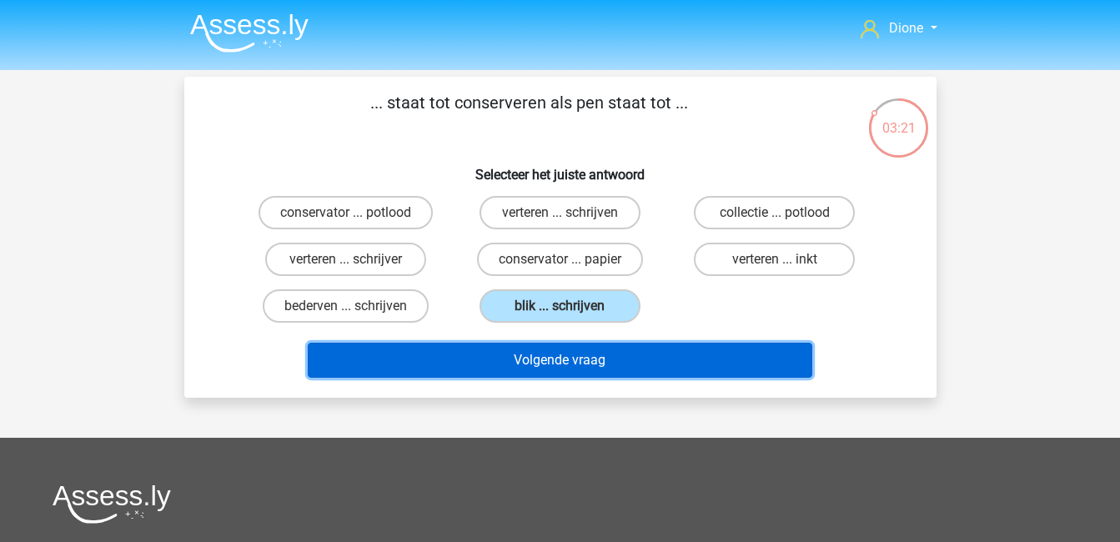
click at [631, 352] on button "Volgende vraag" at bounding box center [560, 360] width 505 height 35
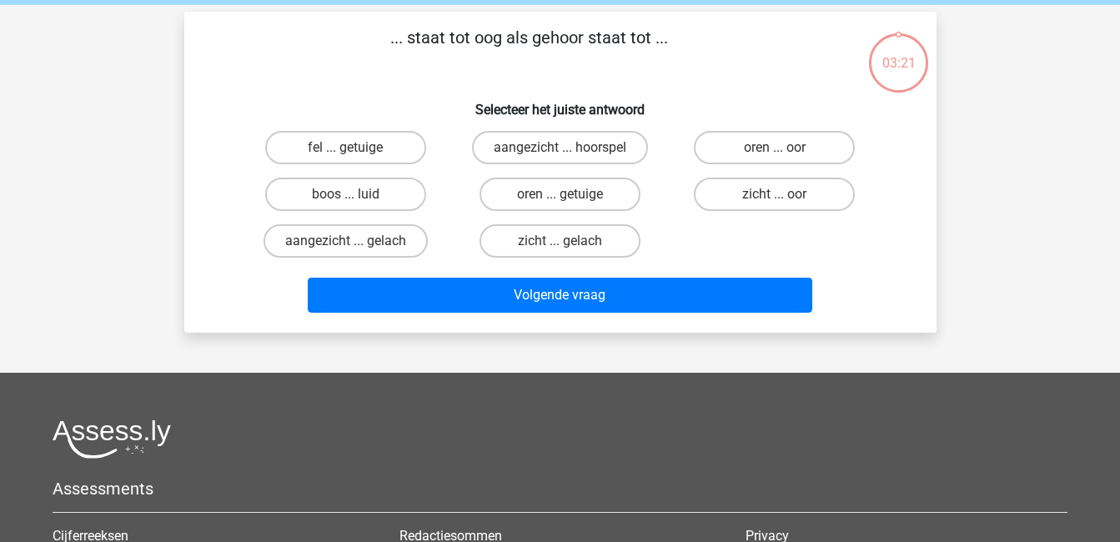
scroll to position [77, 0]
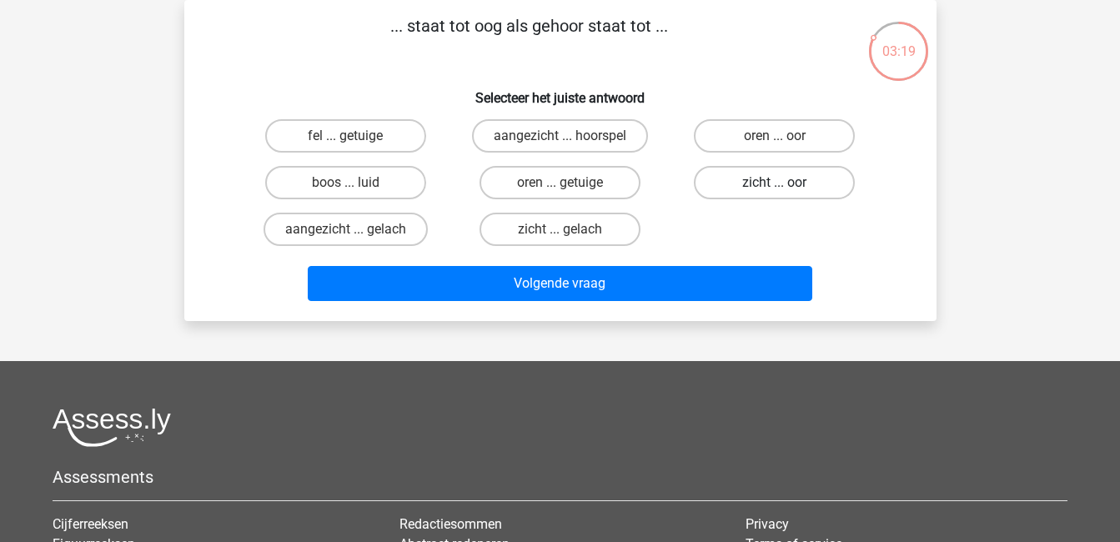
click at [760, 190] on label "zicht ... oor" at bounding box center [774, 182] width 161 height 33
click at [775, 190] on input "zicht ... oor" at bounding box center [780, 188] width 11 height 11
radio input "true"
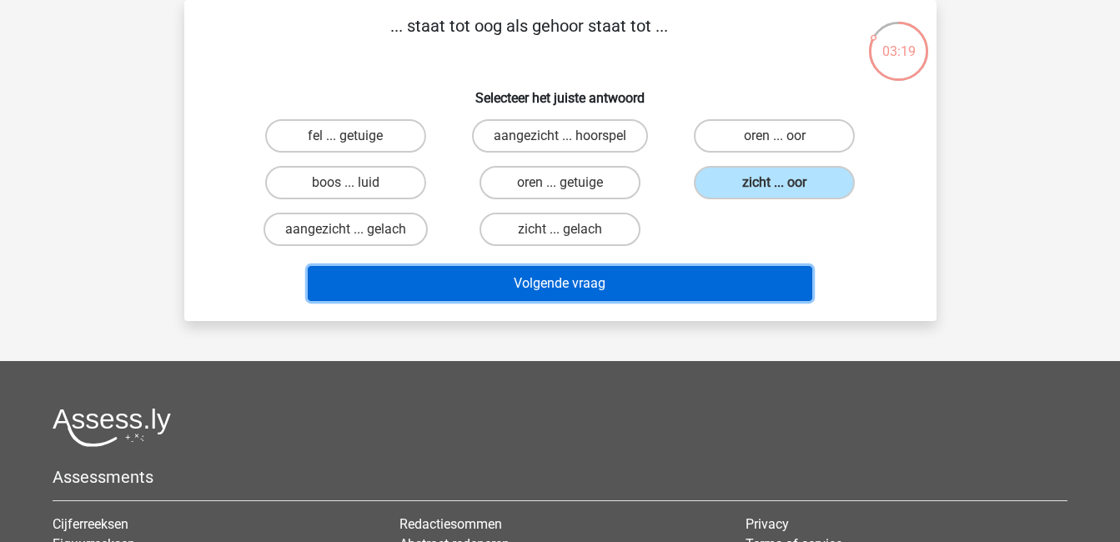
click at [762, 287] on button "Volgende vraag" at bounding box center [560, 283] width 505 height 35
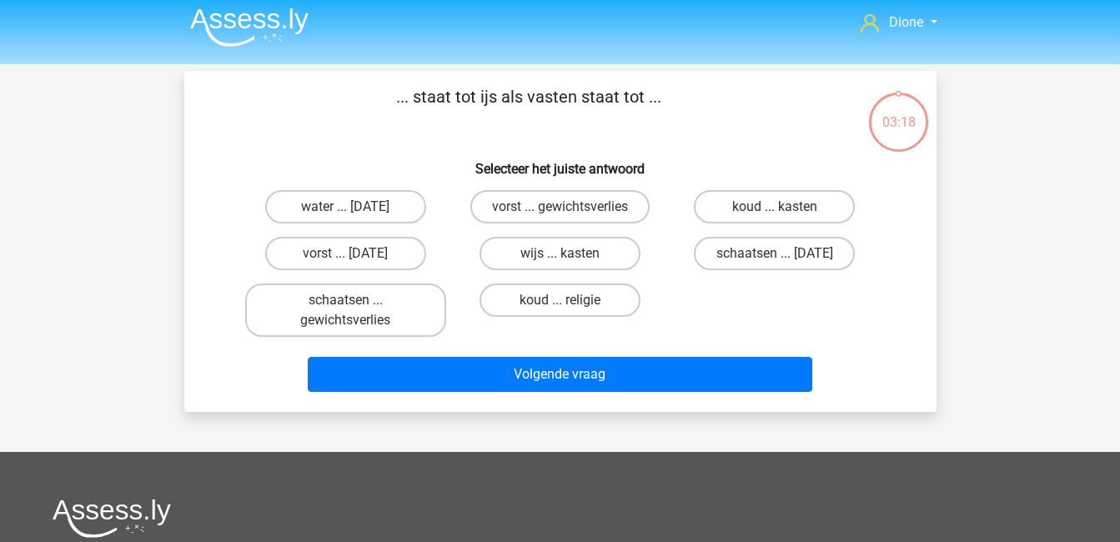
scroll to position [3, 0]
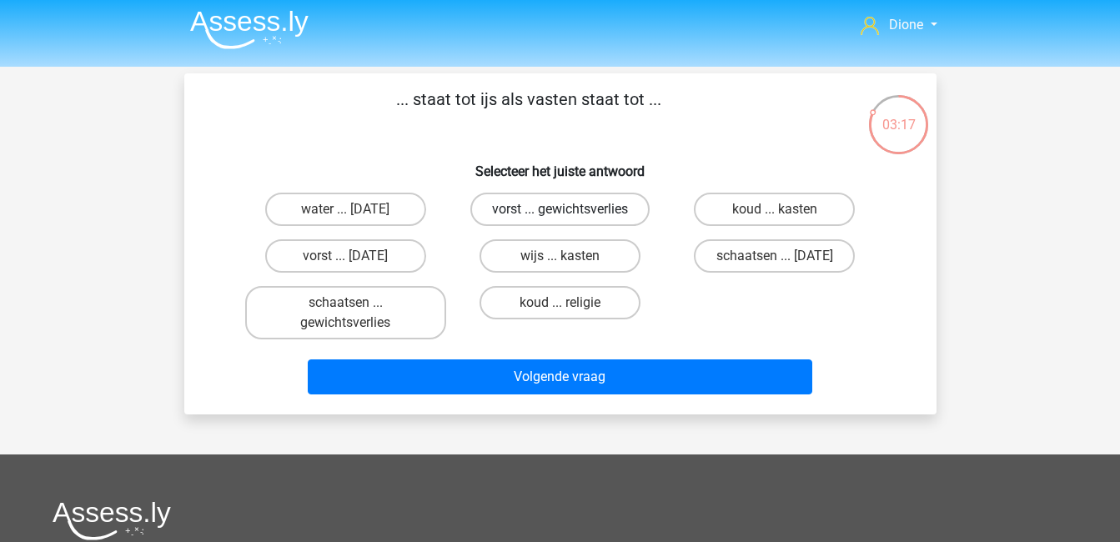
click at [591, 217] on label "vorst ... gewichtsverlies" at bounding box center [559, 209] width 179 height 33
click at [570, 217] on input "vorst ... gewichtsverlies" at bounding box center [565, 214] width 11 height 11
radio input "true"
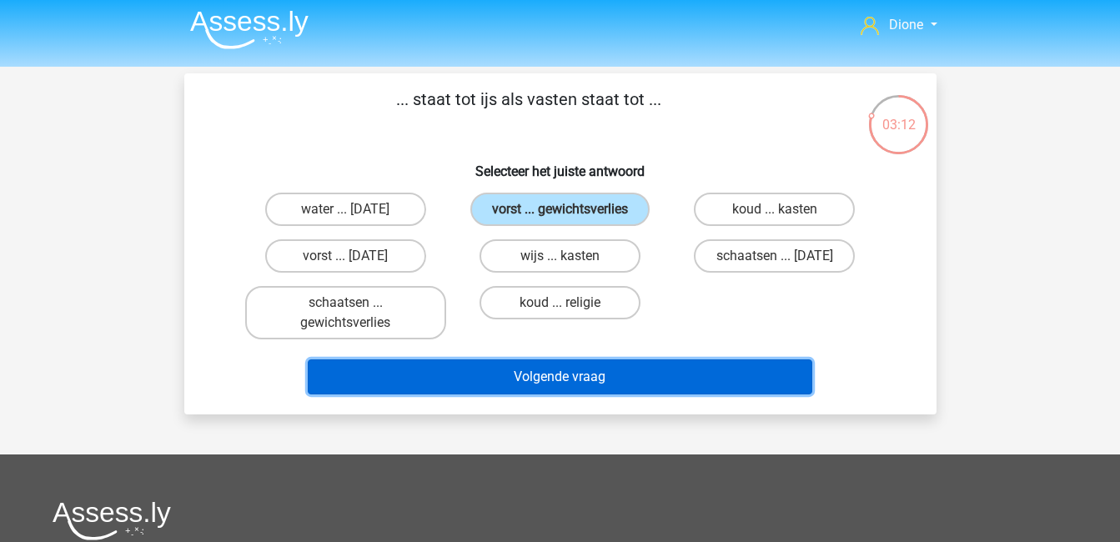
click at [659, 375] on button "Volgende vraag" at bounding box center [560, 376] width 505 height 35
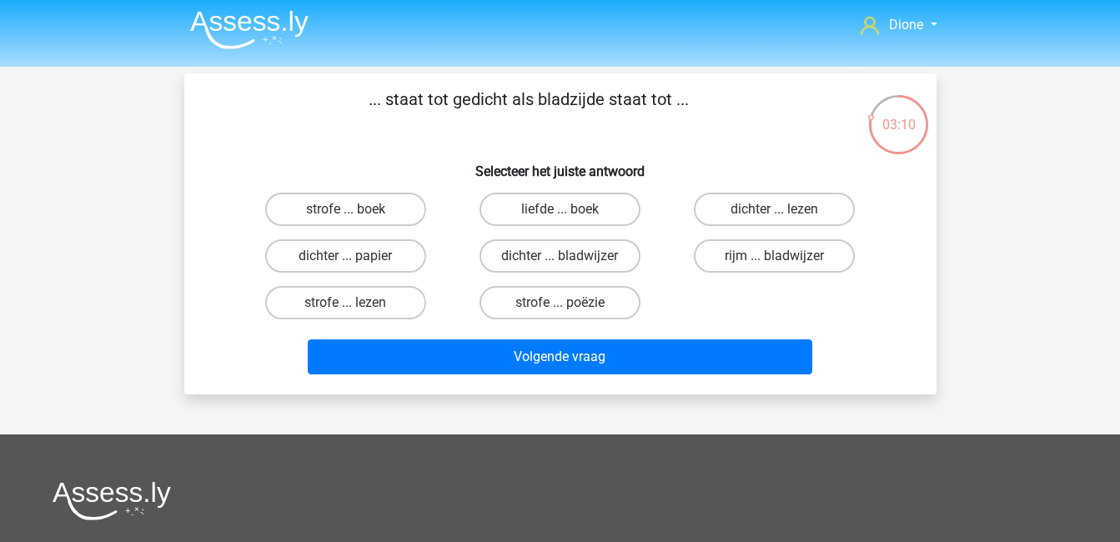
scroll to position [0, 0]
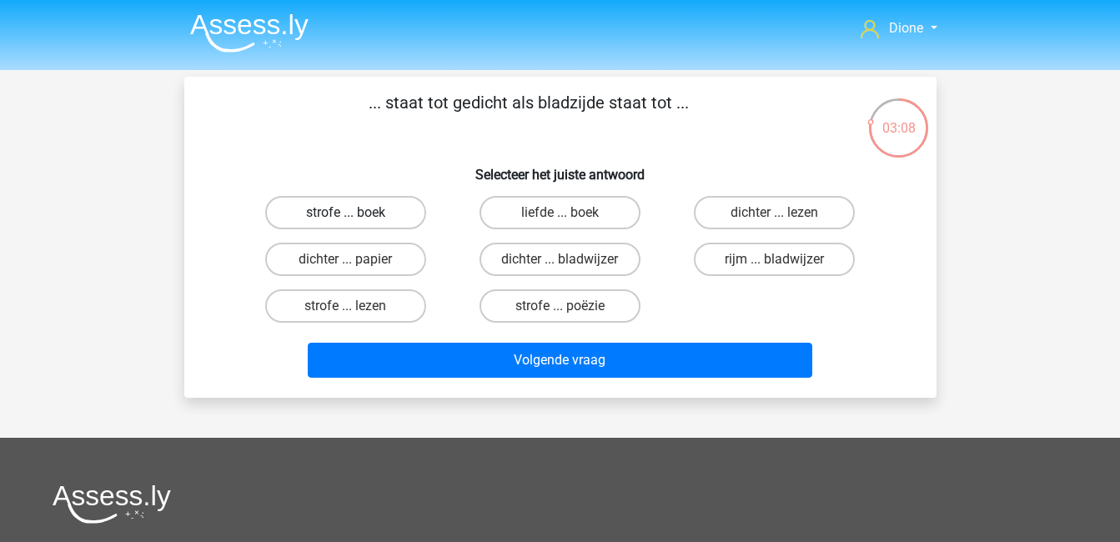
click at [319, 222] on label "strofe ... boek" at bounding box center [345, 212] width 161 height 33
click at [345, 222] on input "strofe ... boek" at bounding box center [350, 218] width 11 height 11
radio input "true"
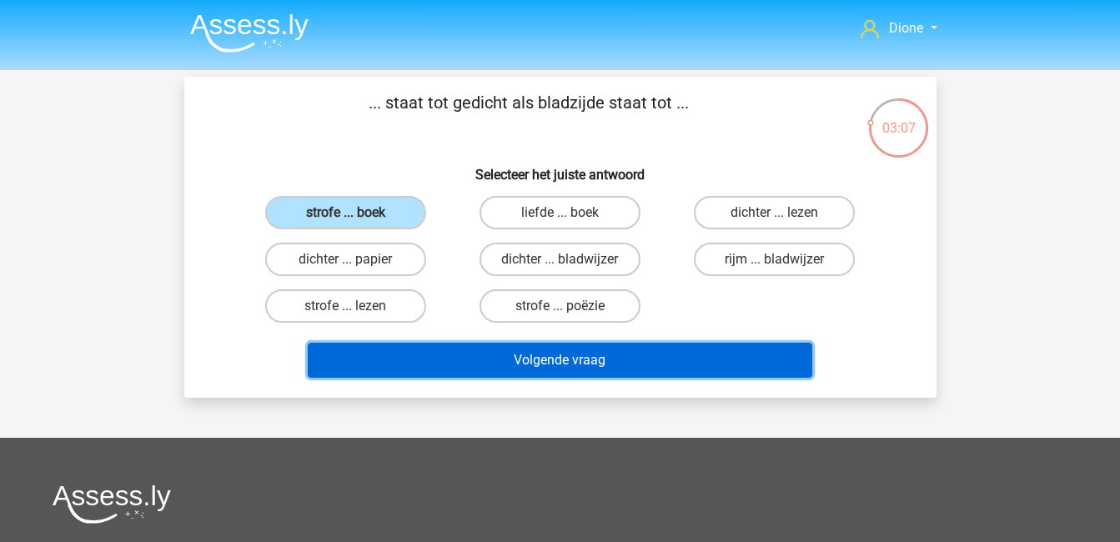
click at [612, 366] on button "Volgende vraag" at bounding box center [560, 360] width 505 height 35
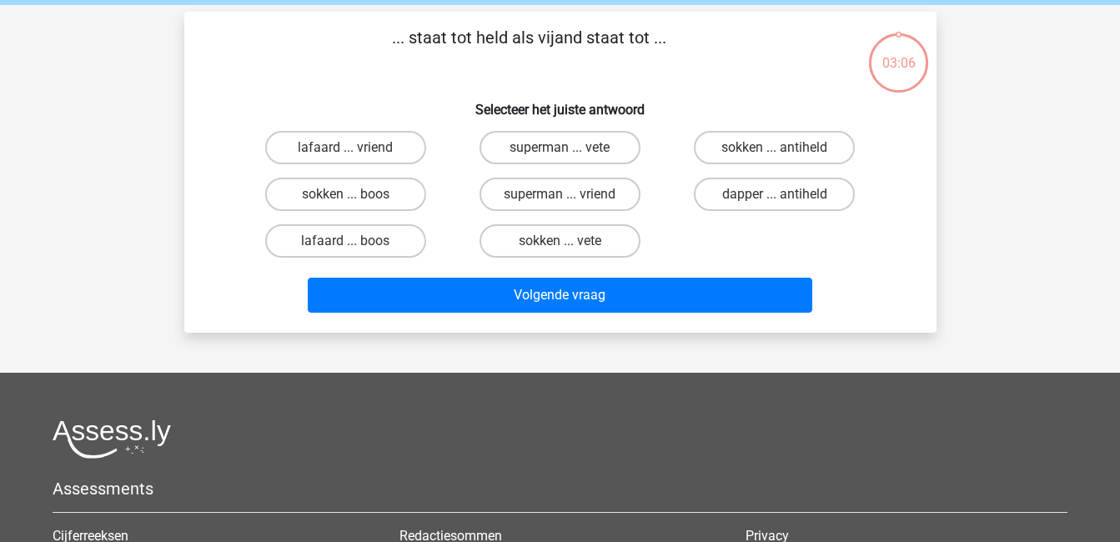
scroll to position [77, 0]
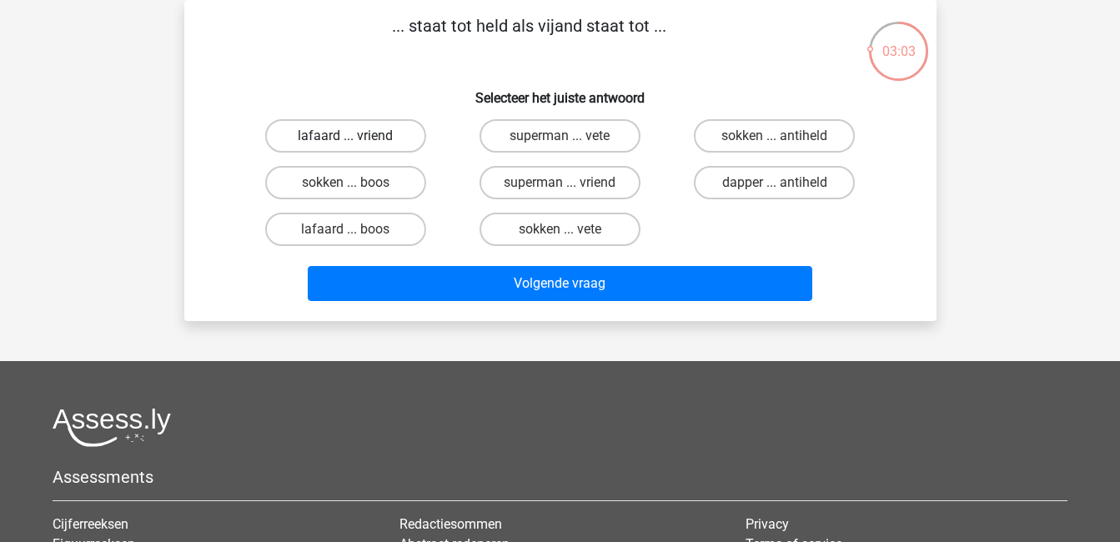
click at [368, 139] on label "lafaard ... vriend" at bounding box center [345, 135] width 161 height 33
click at [356, 139] on input "lafaard ... vriend" at bounding box center [350, 141] width 11 height 11
radio input "true"
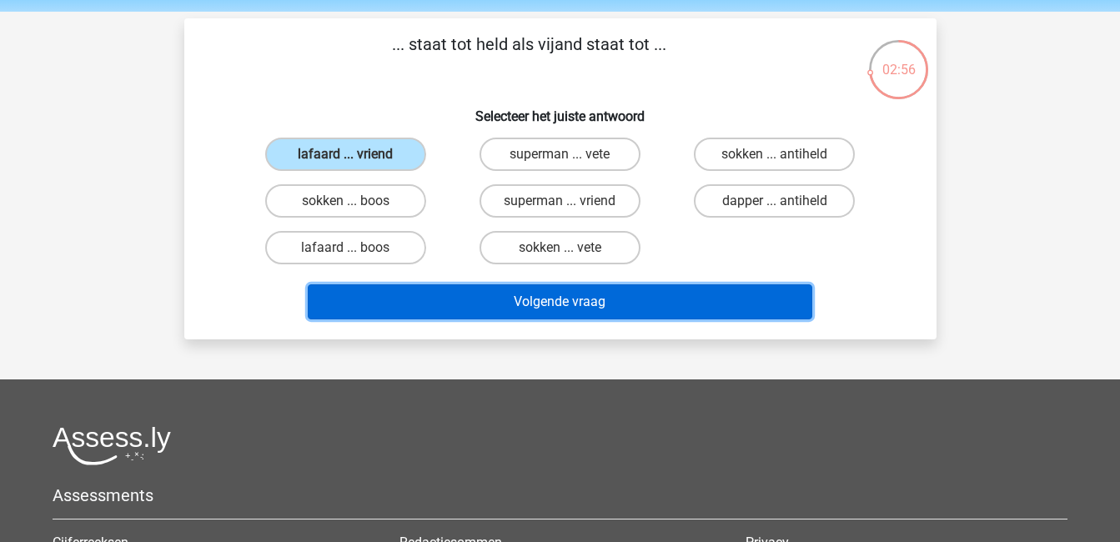
click at [590, 304] on button "Volgende vraag" at bounding box center [560, 301] width 505 height 35
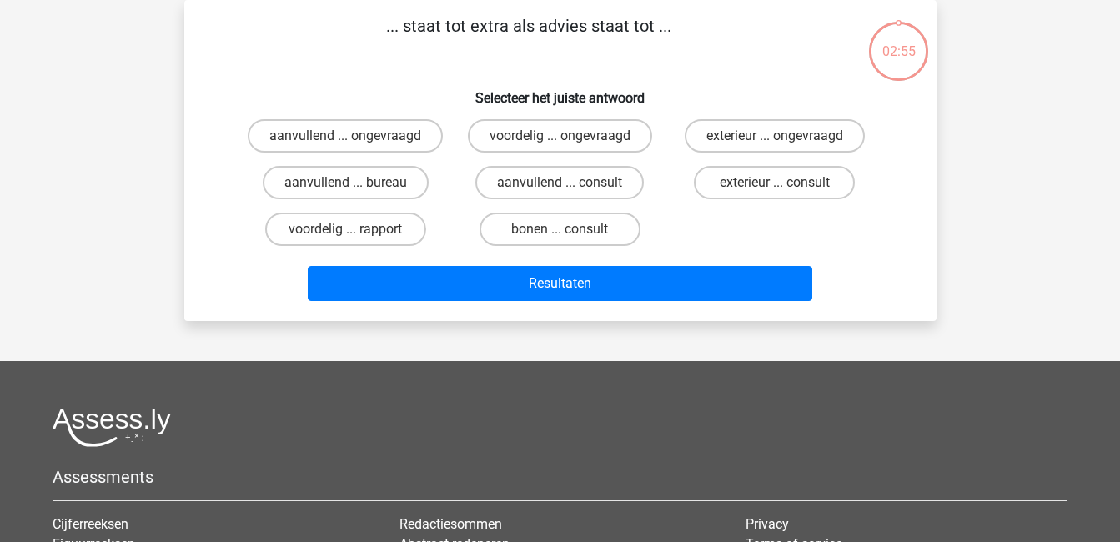
scroll to position [0, 0]
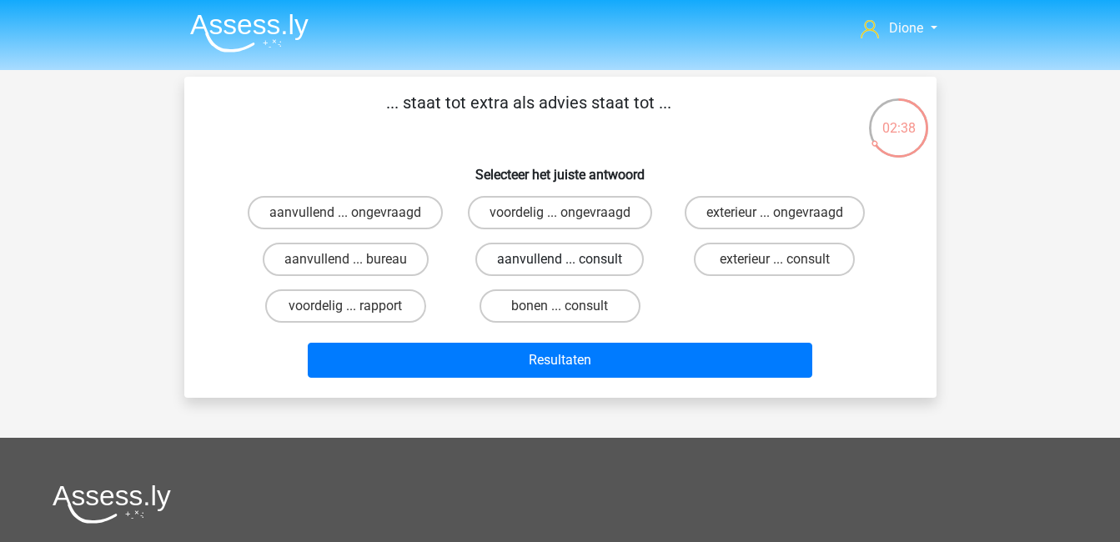
click at [588, 265] on label "aanvullend ... consult" at bounding box center [559, 259] width 168 height 33
click at [570, 265] on input "aanvullend ... consult" at bounding box center [565, 264] width 11 height 11
radio input "true"
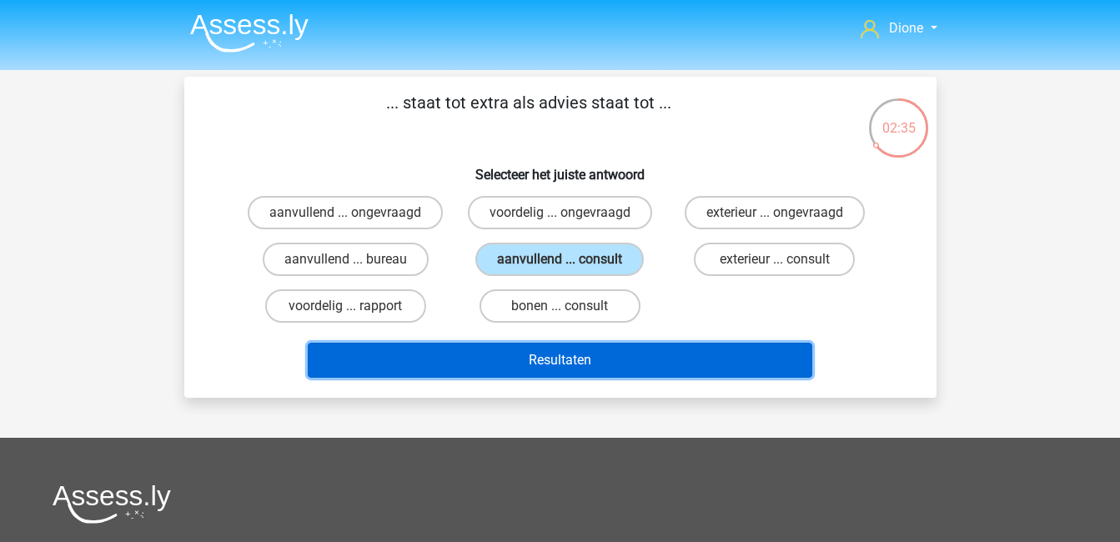
click at [674, 359] on button "Resultaten" at bounding box center [560, 360] width 505 height 35
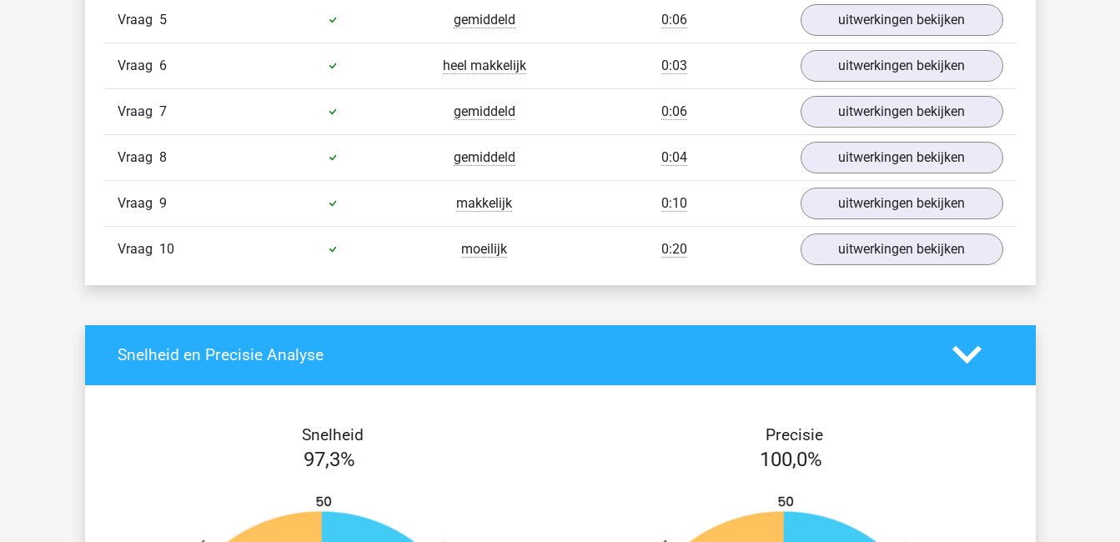
scroll to position [1292, 0]
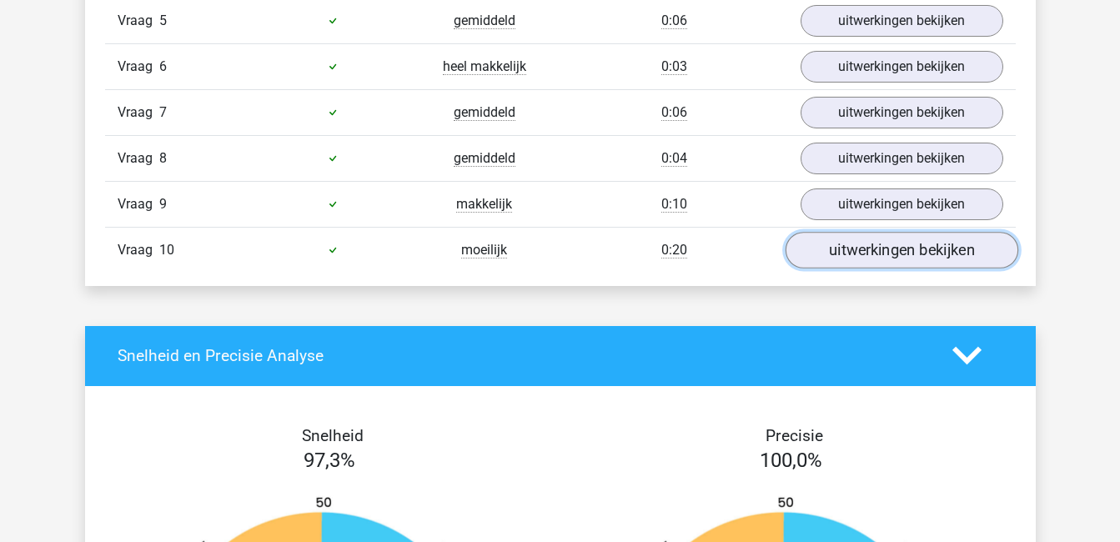
click at [862, 250] on link "uitwerkingen bekijken" at bounding box center [901, 250] width 233 height 37
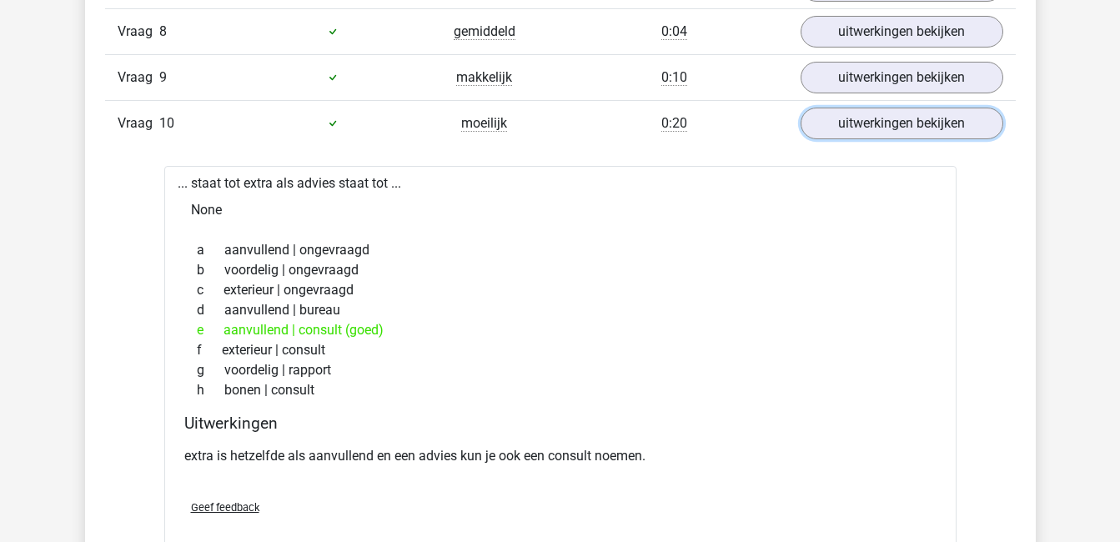
scroll to position [1414, 0]
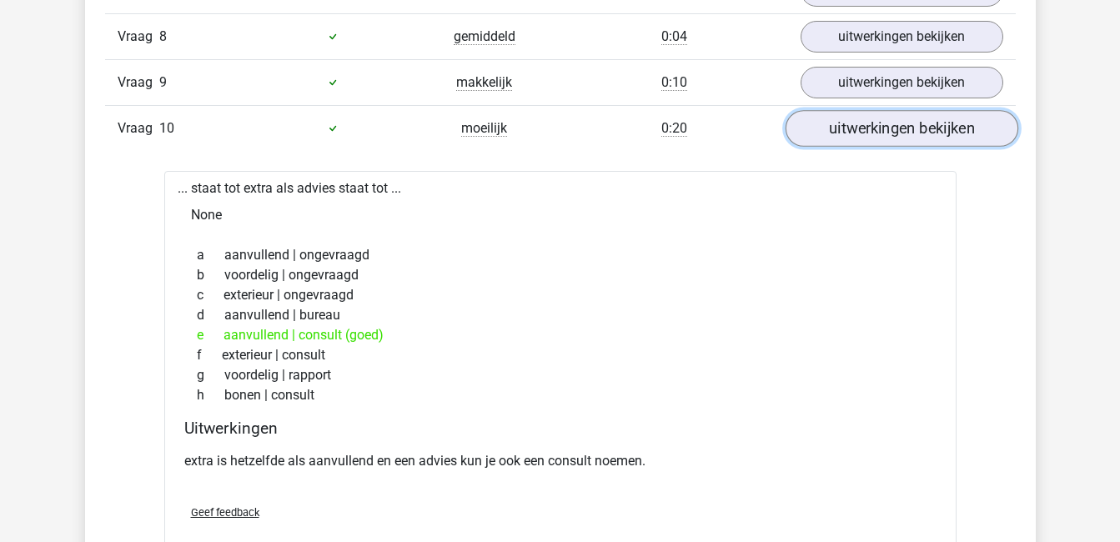
click at [970, 120] on link "uitwerkingen bekijken" at bounding box center [901, 128] width 233 height 37
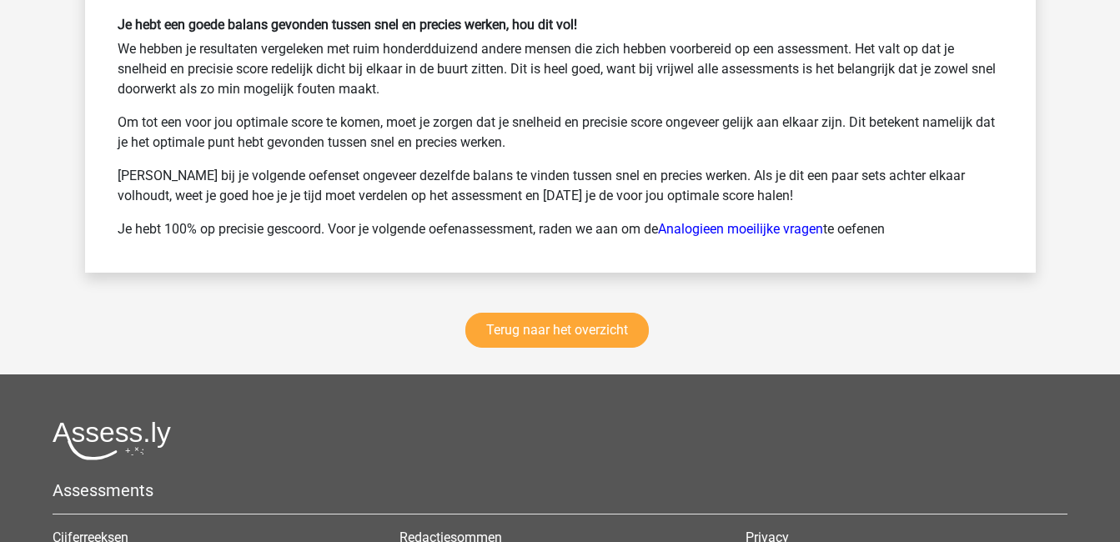
scroll to position [2243, 0]
click at [580, 325] on link "Terug naar het overzicht" at bounding box center [556, 329] width 183 height 35
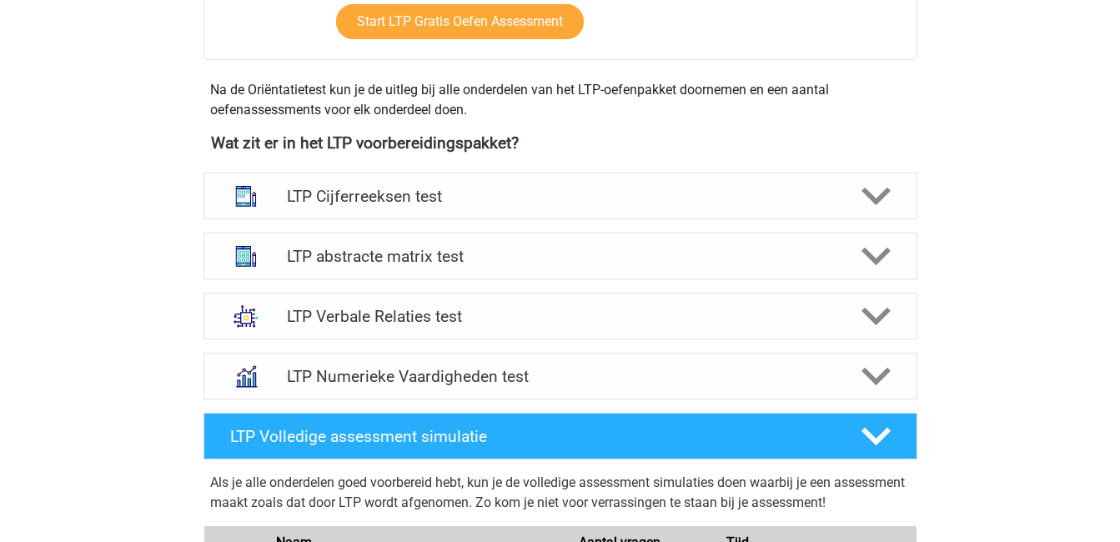
scroll to position [538, 0]
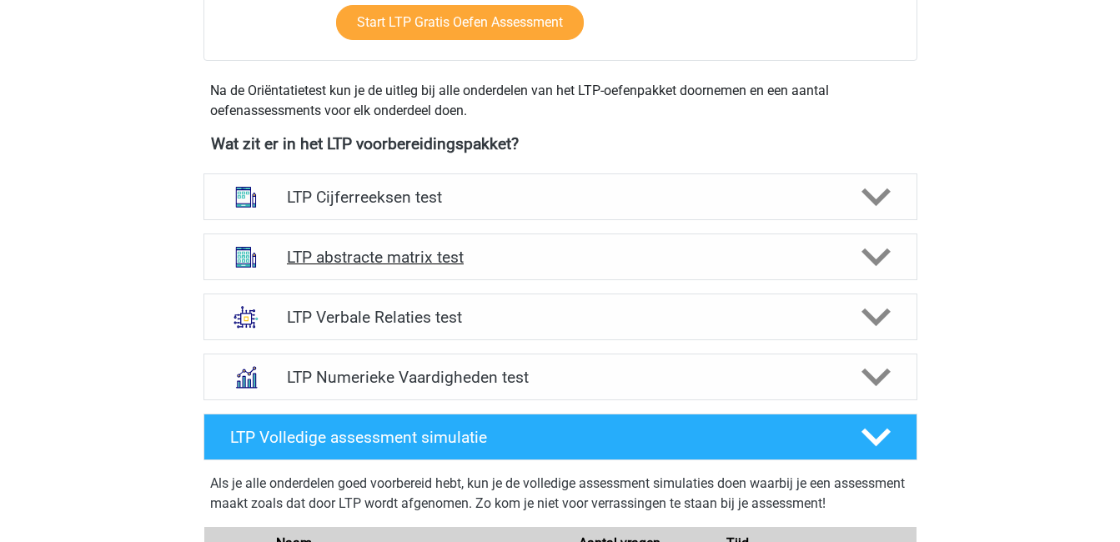
click at [872, 250] on icon at bounding box center [876, 257] width 29 height 29
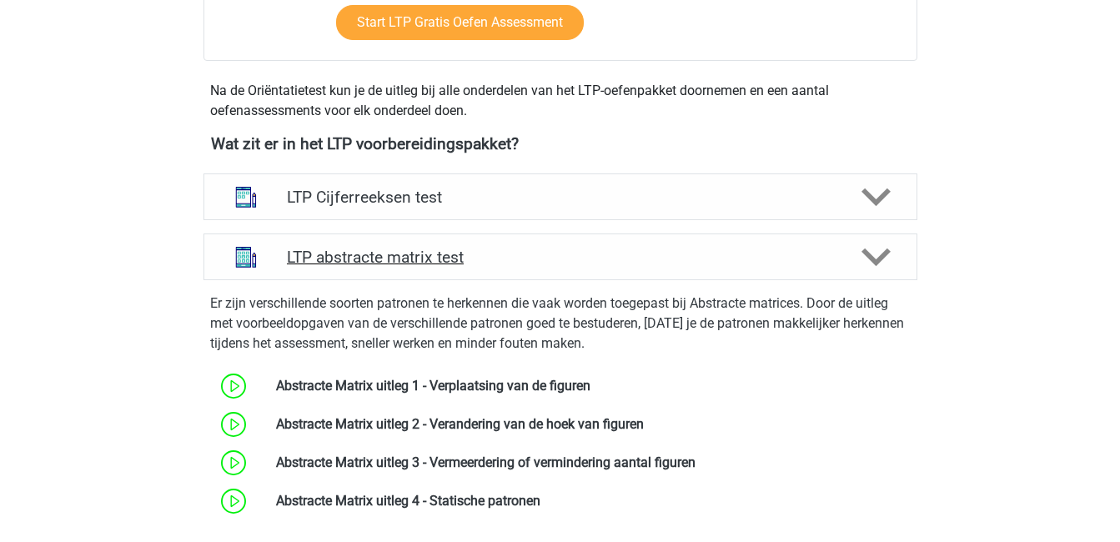
click at [872, 250] on icon at bounding box center [876, 257] width 29 height 29
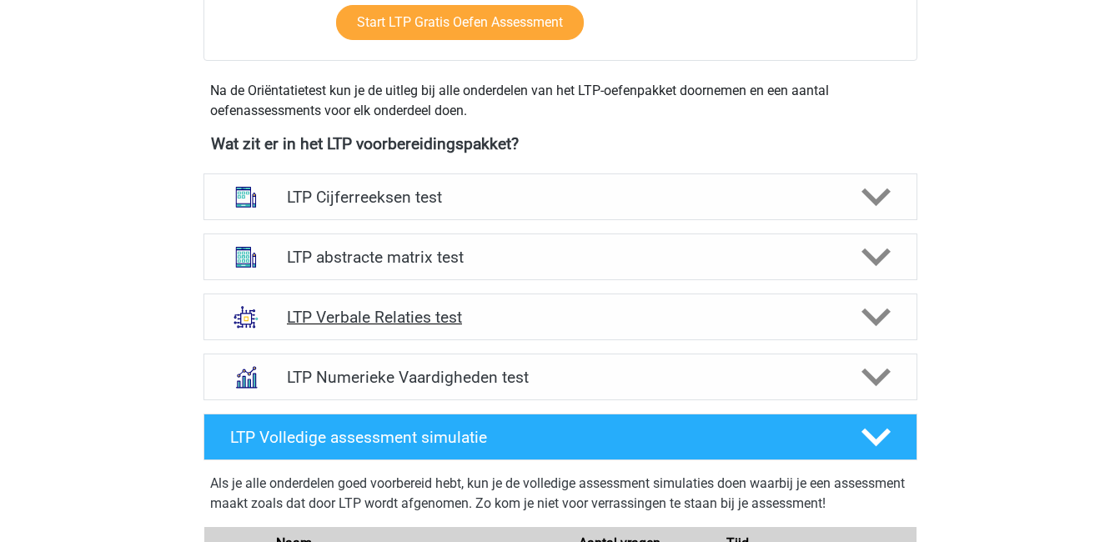
click at [862, 312] on icon at bounding box center [876, 317] width 29 height 29
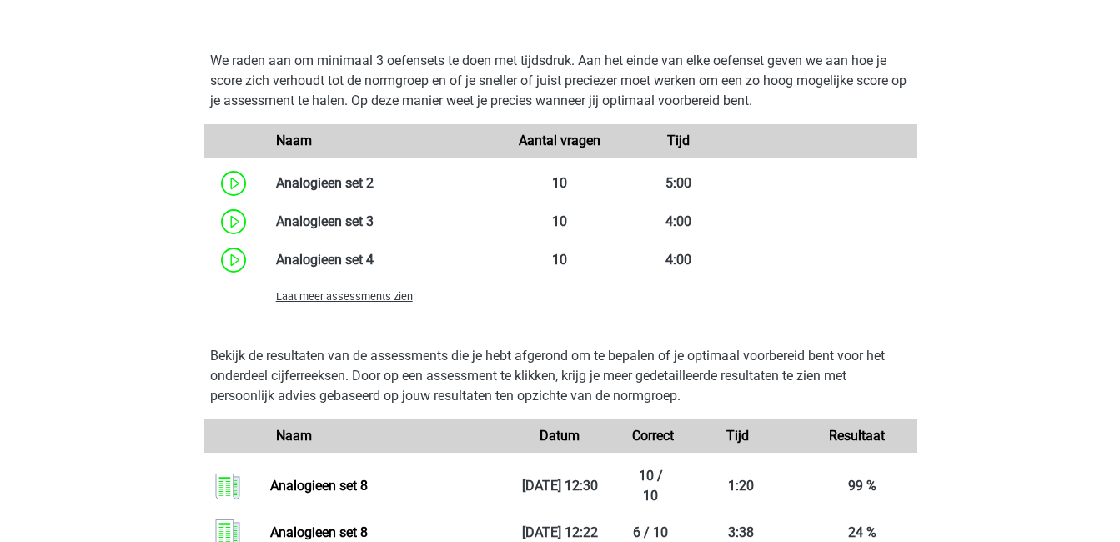
scroll to position [1544, 0]
click at [362, 294] on span "Laat meer assessments zien" at bounding box center [344, 295] width 137 height 13
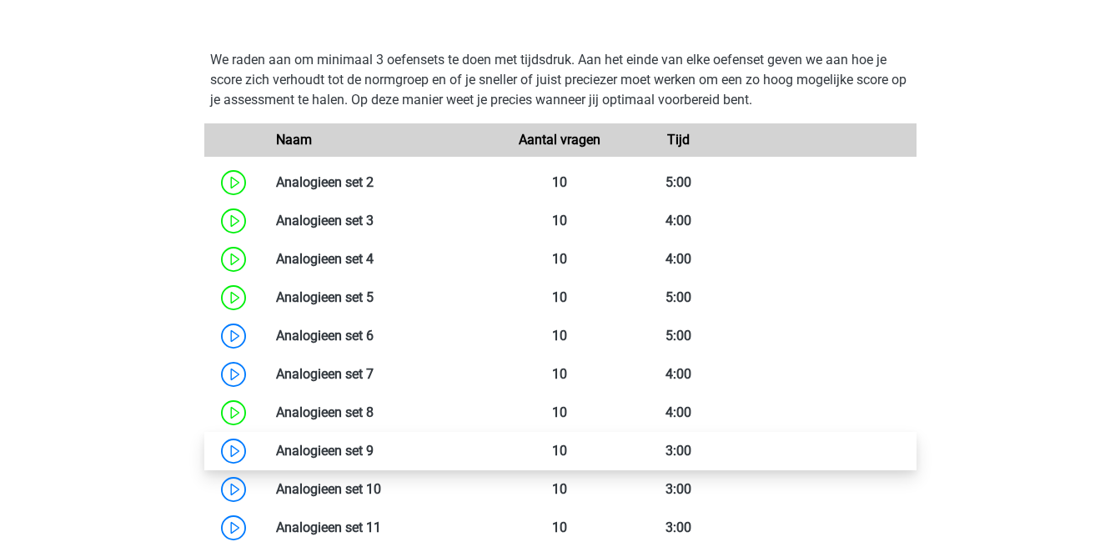
click at [374, 453] on link at bounding box center [374, 451] width 0 height 16
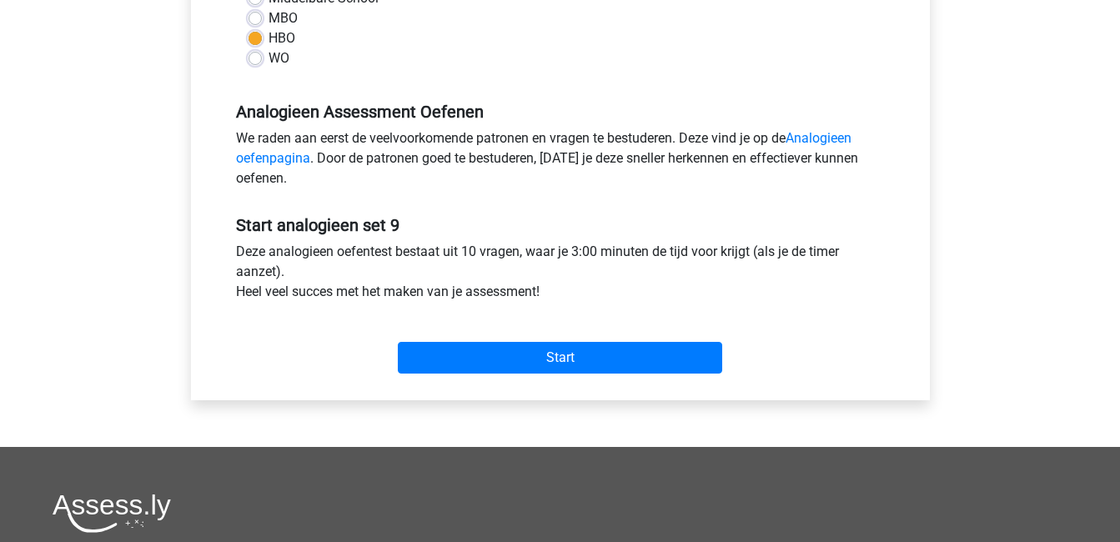
scroll to position [431, 0]
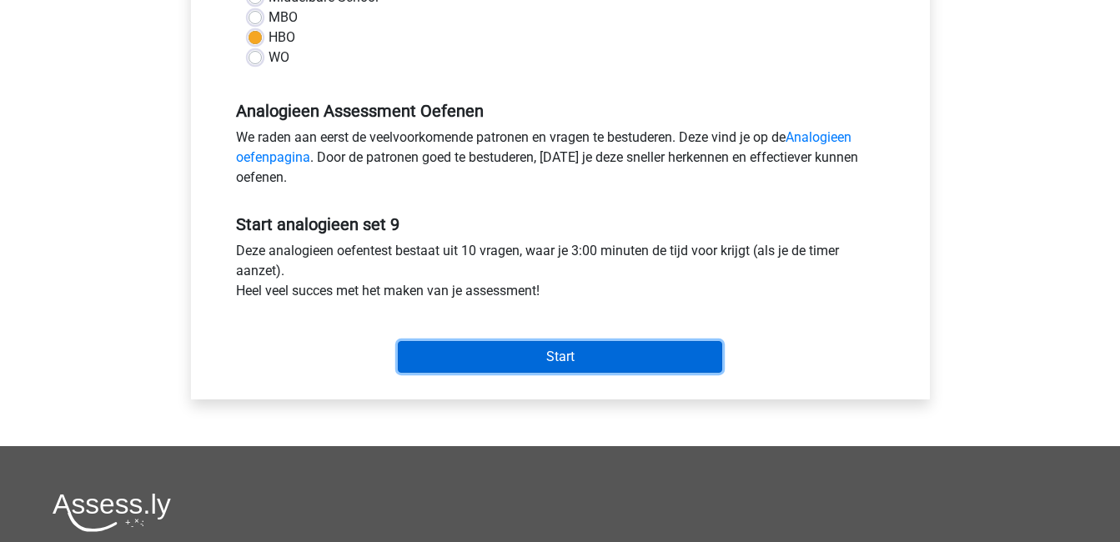
click at [561, 346] on input "Start" at bounding box center [560, 357] width 324 height 32
drag, startPoint x: 561, startPoint y: 346, endPoint x: 599, endPoint y: 361, distance: 40.4
click at [599, 361] on input "Start" at bounding box center [560, 357] width 324 height 32
click at [580, 364] on input "Start" at bounding box center [560, 357] width 324 height 32
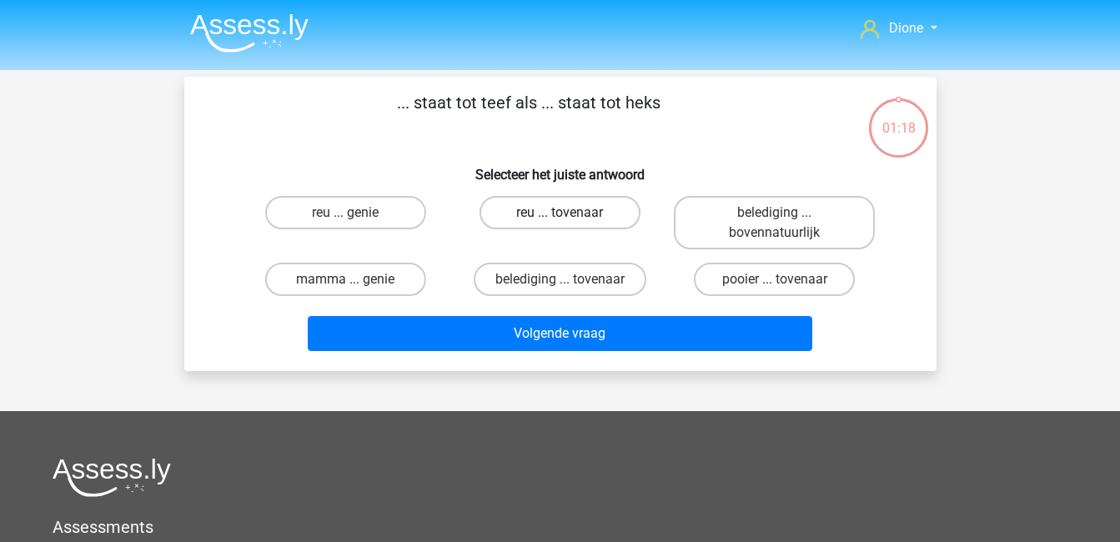
click at [573, 205] on label "reu ... tovenaar" at bounding box center [560, 212] width 161 height 33
click at [570, 213] on input "reu ... tovenaar" at bounding box center [565, 218] width 11 height 11
radio input "true"
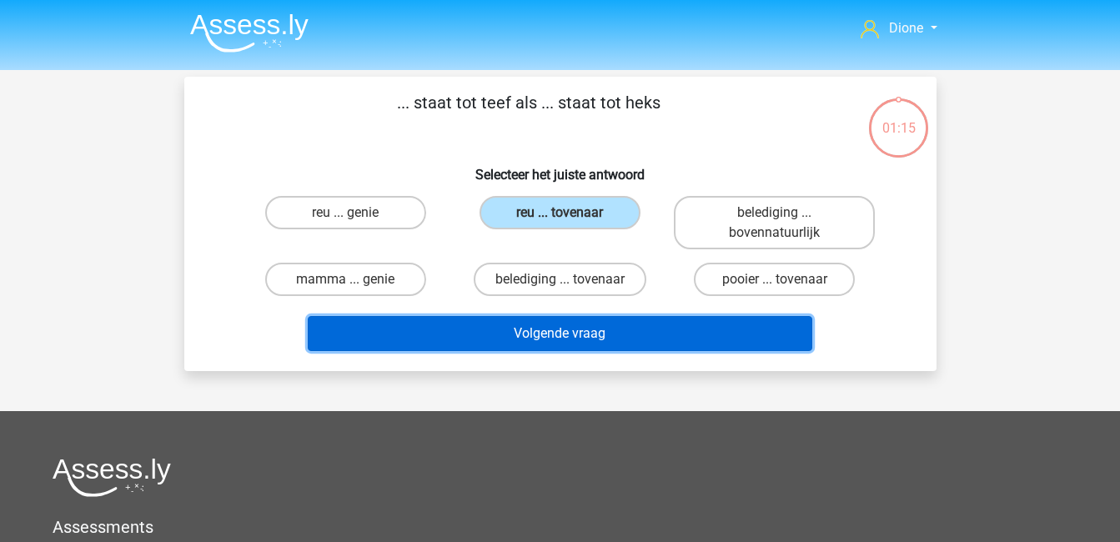
click at [606, 330] on button "Volgende vraag" at bounding box center [560, 333] width 505 height 35
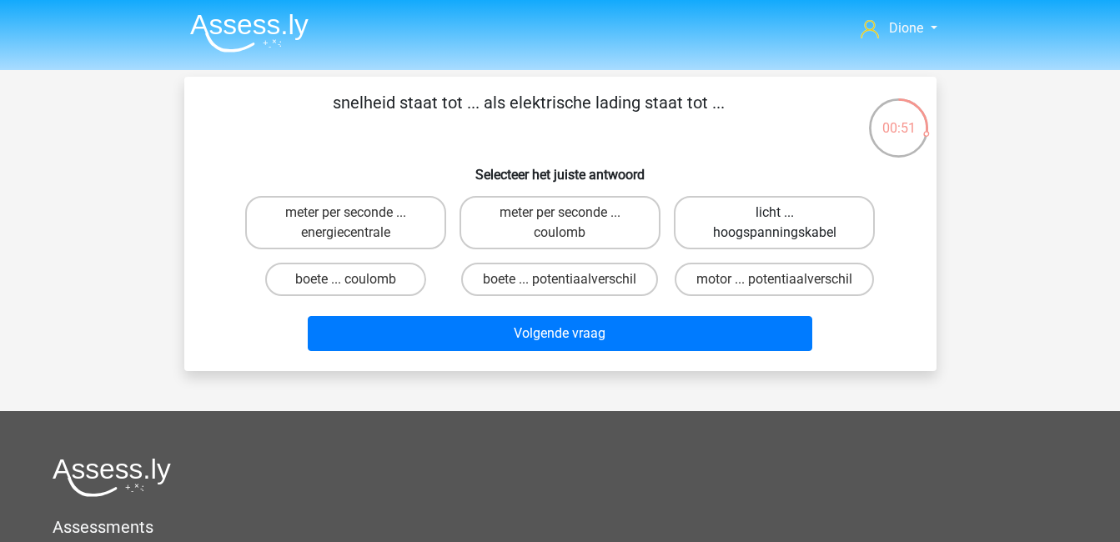
click at [820, 215] on label "licht ... hoogspanningskabel" at bounding box center [774, 222] width 201 height 53
click at [786, 215] on input "licht ... hoogspanningskabel" at bounding box center [780, 218] width 11 height 11
radio input "true"
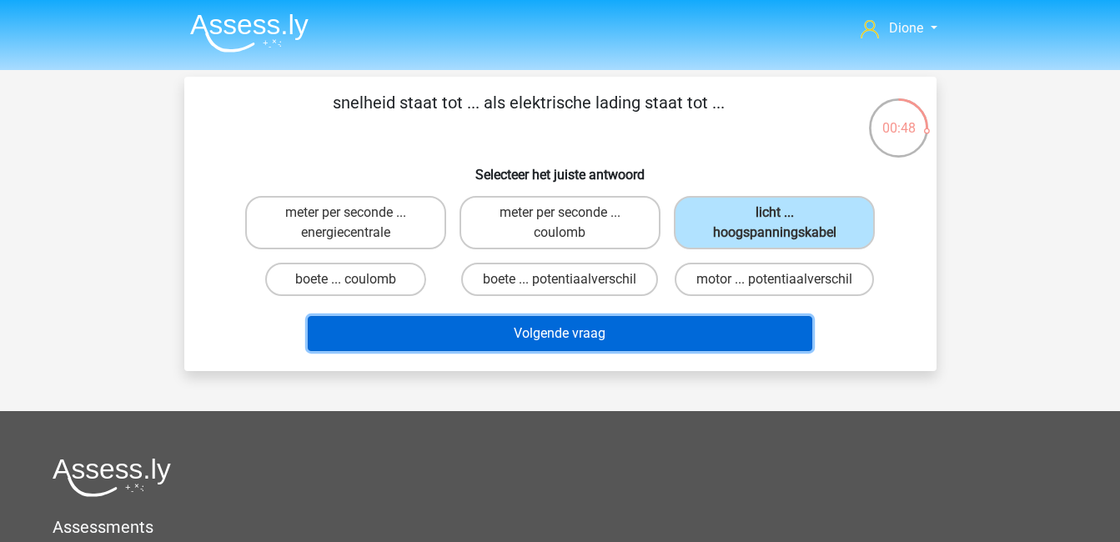
click at [745, 325] on button "Volgende vraag" at bounding box center [560, 333] width 505 height 35
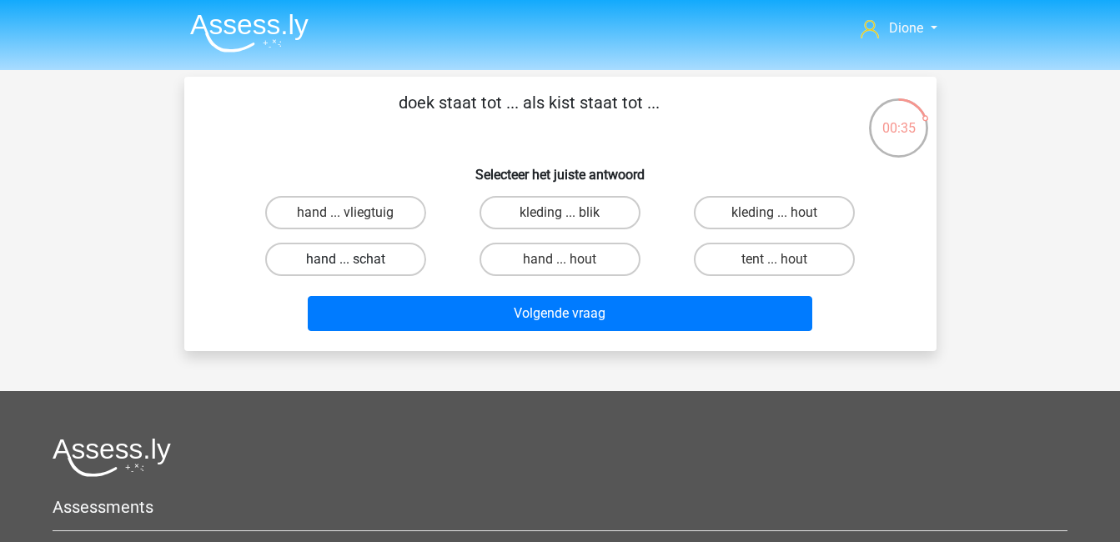
click at [394, 259] on label "hand ... schat" at bounding box center [345, 259] width 161 height 33
click at [356, 259] on input "hand ... schat" at bounding box center [350, 264] width 11 height 11
radio input "true"
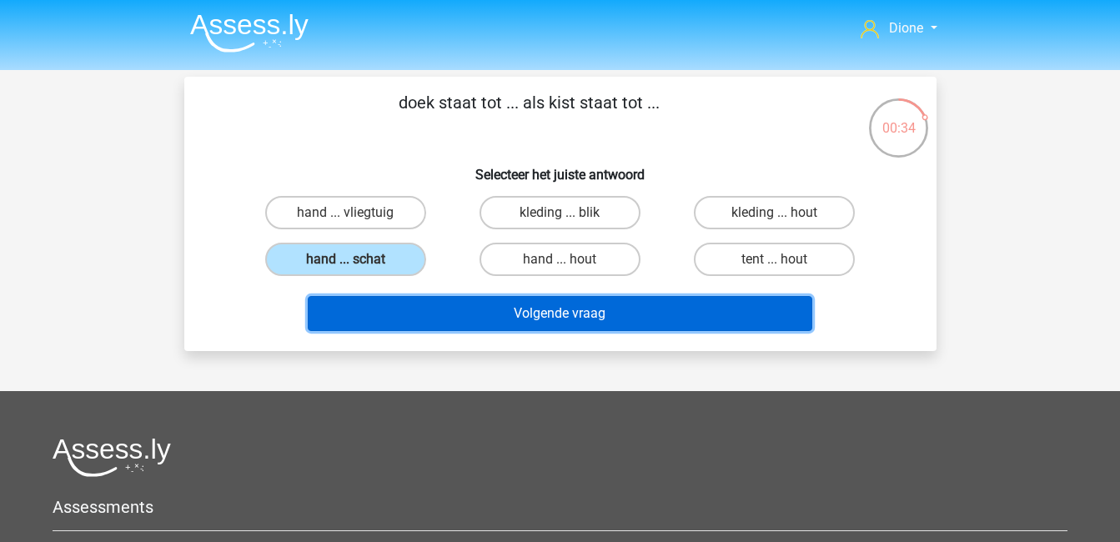
click at [548, 299] on button "Volgende vraag" at bounding box center [560, 313] width 505 height 35
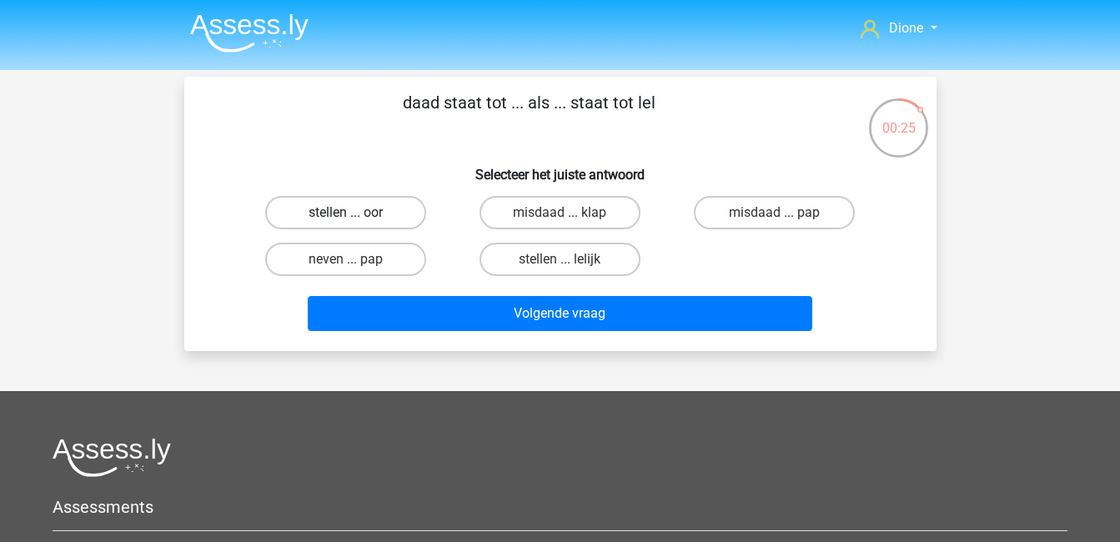
click at [392, 214] on label "stellen ... oor" at bounding box center [345, 212] width 161 height 33
click at [356, 214] on input "stellen ... oor" at bounding box center [350, 218] width 11 height 11
radio input "true"
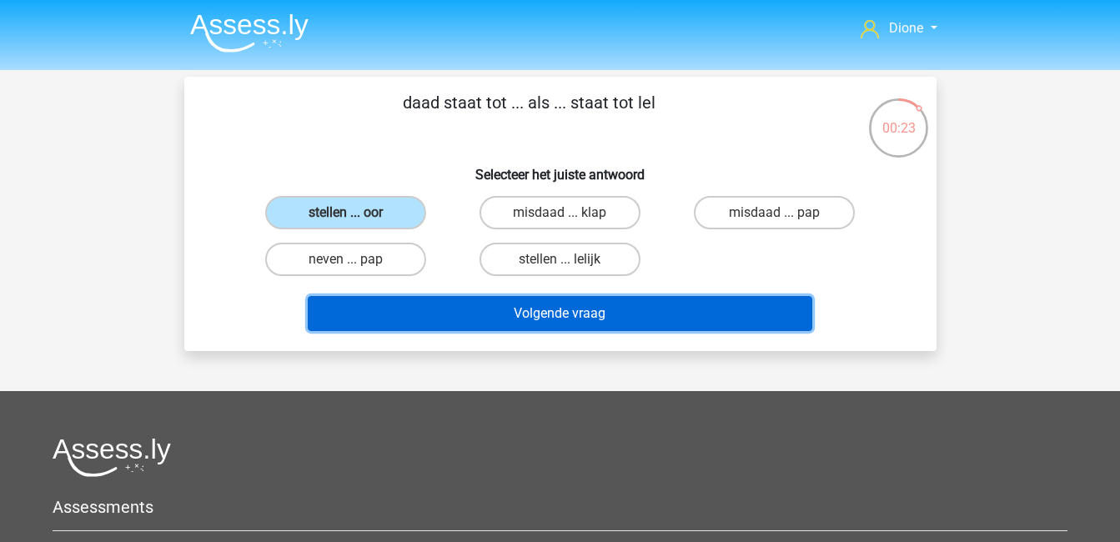
click at [554, 313] on button "Volgende vraag" at bounding box center [560, 313] width 505 height 35
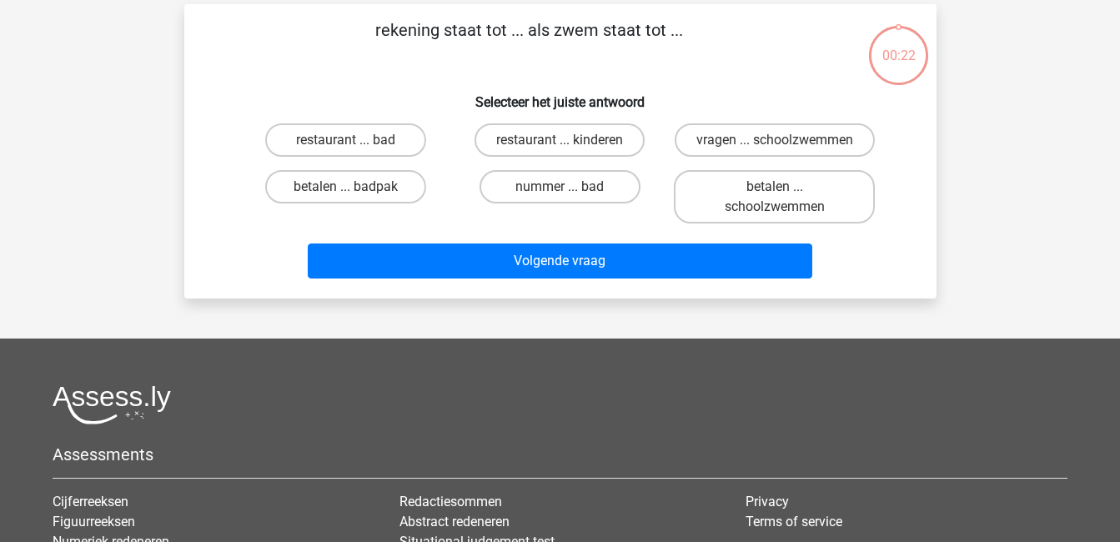
scroll to position [77, 0]
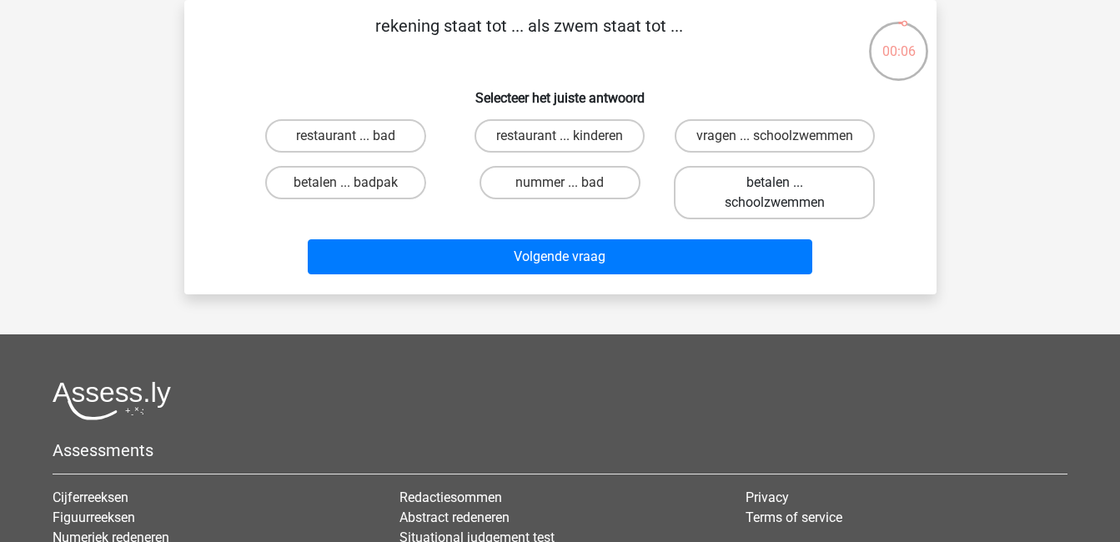
click at [811, 206] on label "betalen ... schoolzwemmen" at bounding box center [774, 192] width 201 height 53
click at [786, 193] on input "betalen ... schoolzwemmen" at bounding box center [780, 188] width 11 height 11
radio input "true"
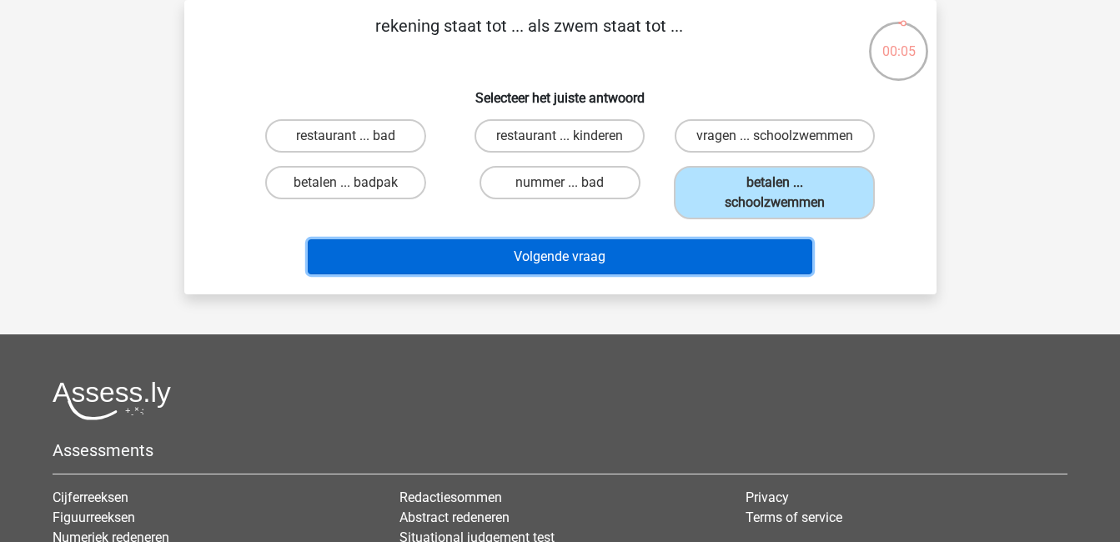
click at [760, 264] on button "Volgende vraag" at bounding box center [560, 256] width 505 height 35
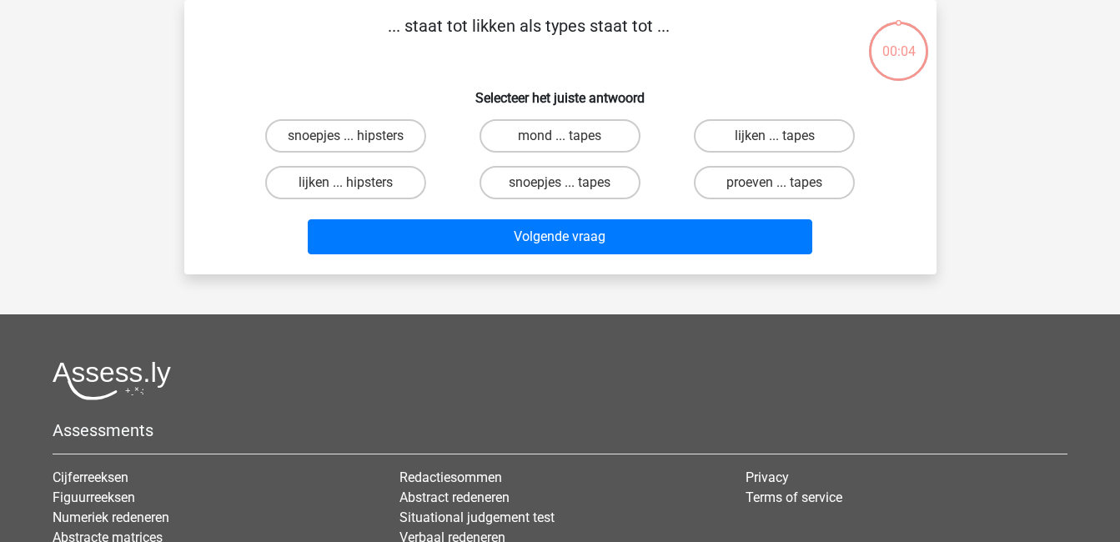
scroll to position [0, 0]
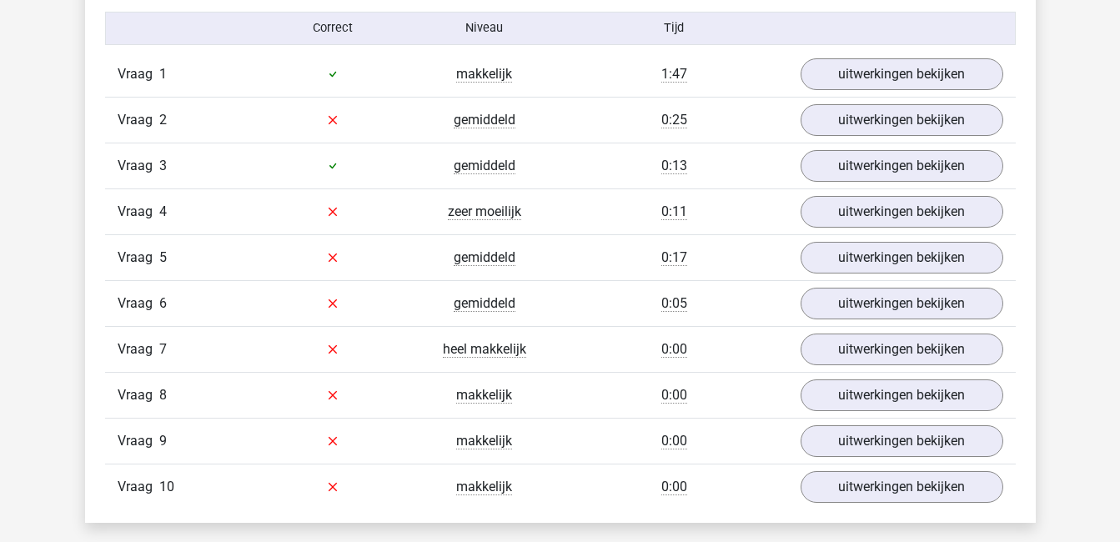
scroll to position [1054, 0]
click at [932, 73] on link "uitwerkingen bekijken" at bounding box center [901, 75] width 233 height 37
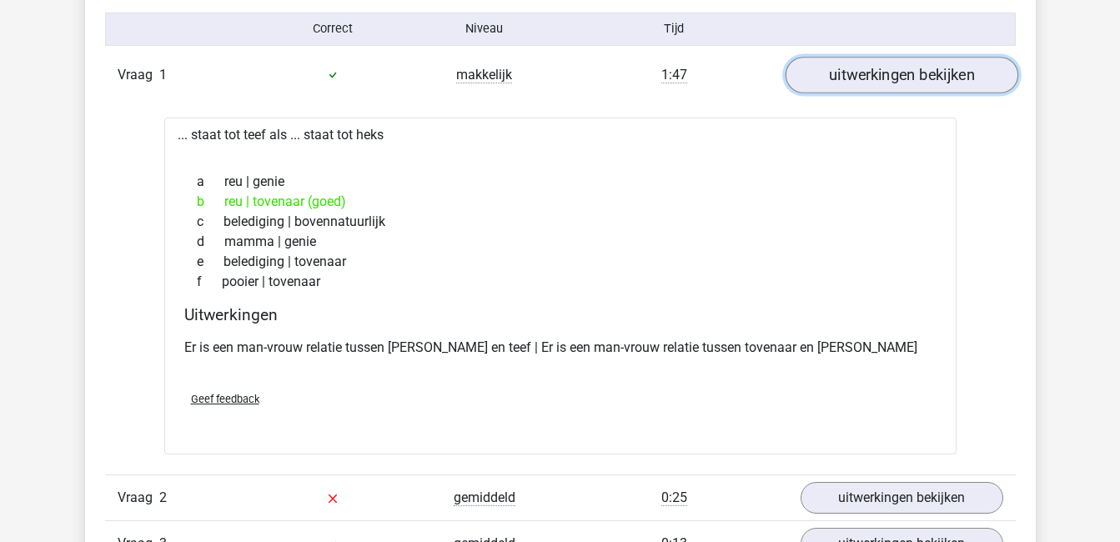
click at [932, 73] on link "uitwerkingen bekijken" at bounding box center [901, 75] width 233 height 37
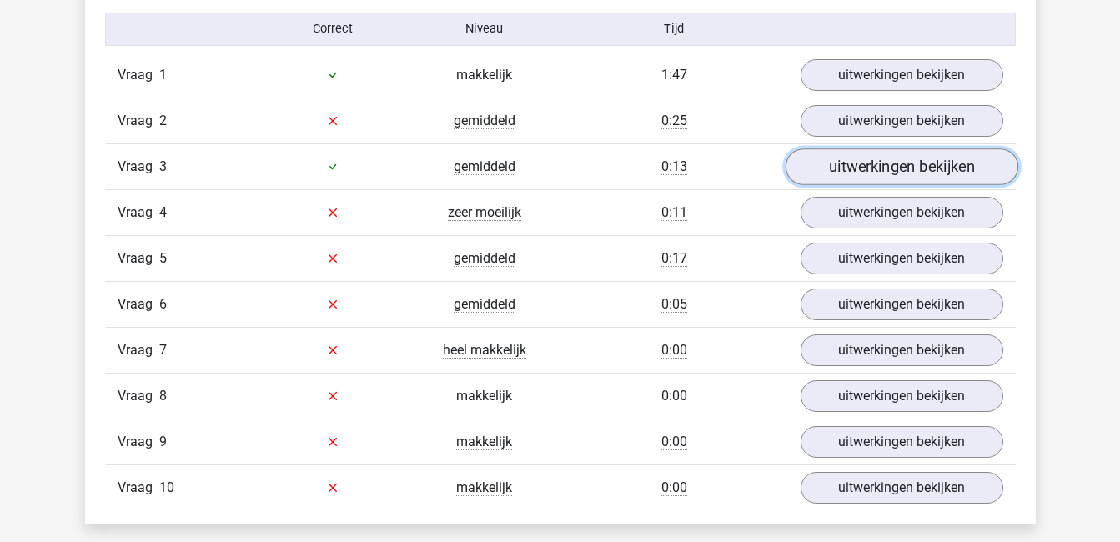
click at [934, 163] on link "uitwerkingen bekijken" at bounding box center [901, 166] width 233 height 37
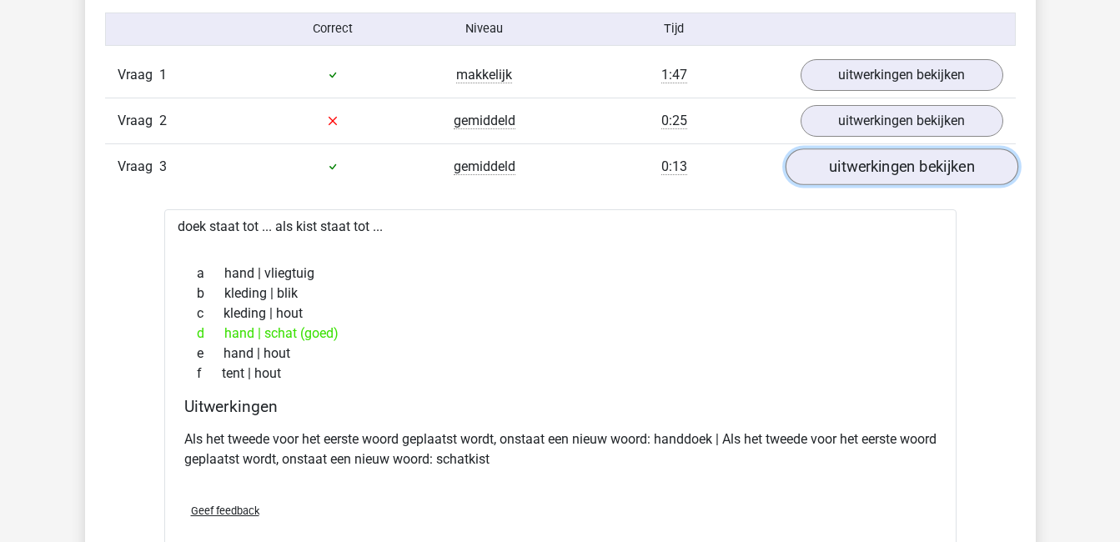
click at [934, 163] on link "uitwerkingen bekijken" at bounding box center [901, 166] width 233 height 37
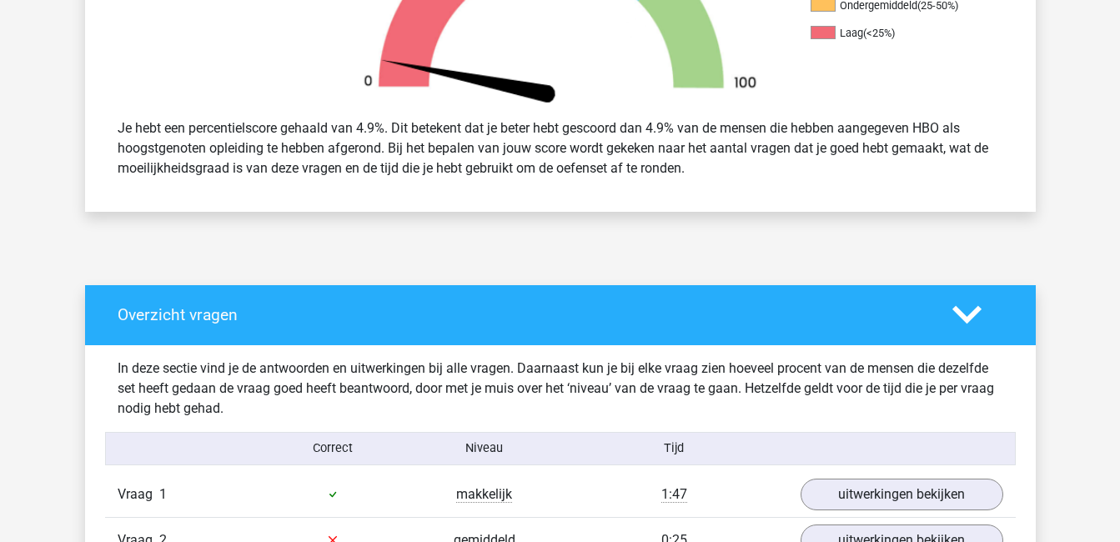
scroll to position [592, 0]
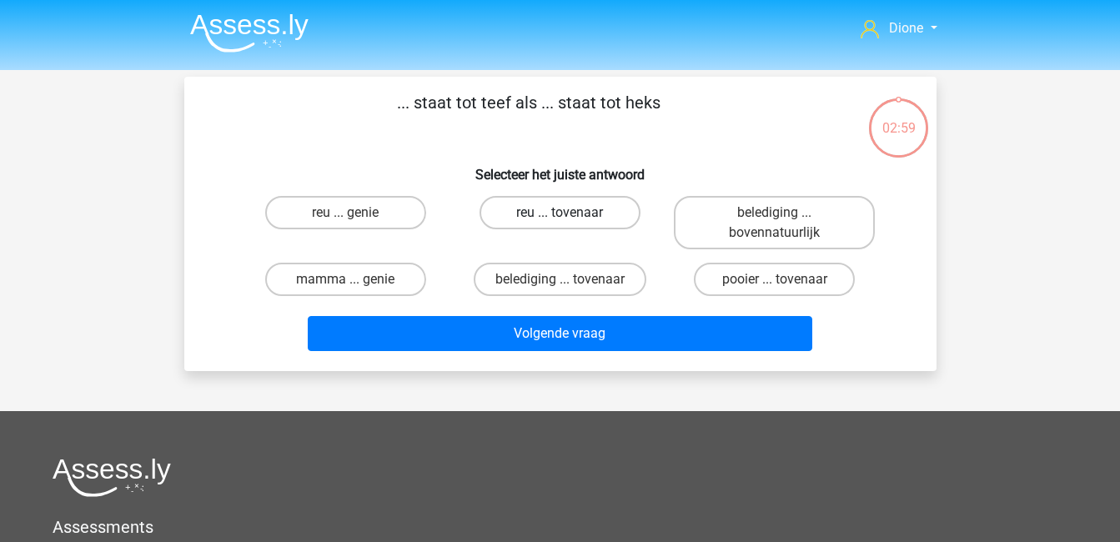
click at [545, 219] on label "reu ... tovenaar" at bounding box center [560, 212] width 161 height 33
click at [560, 219] on input "reu ... tovenaar" at bounding box center [565, 218] width 11 height 11
radio input "true"
click at [580, 315] on div "Volgende vraag" at bounding box center [560, 330] width 699 height 55
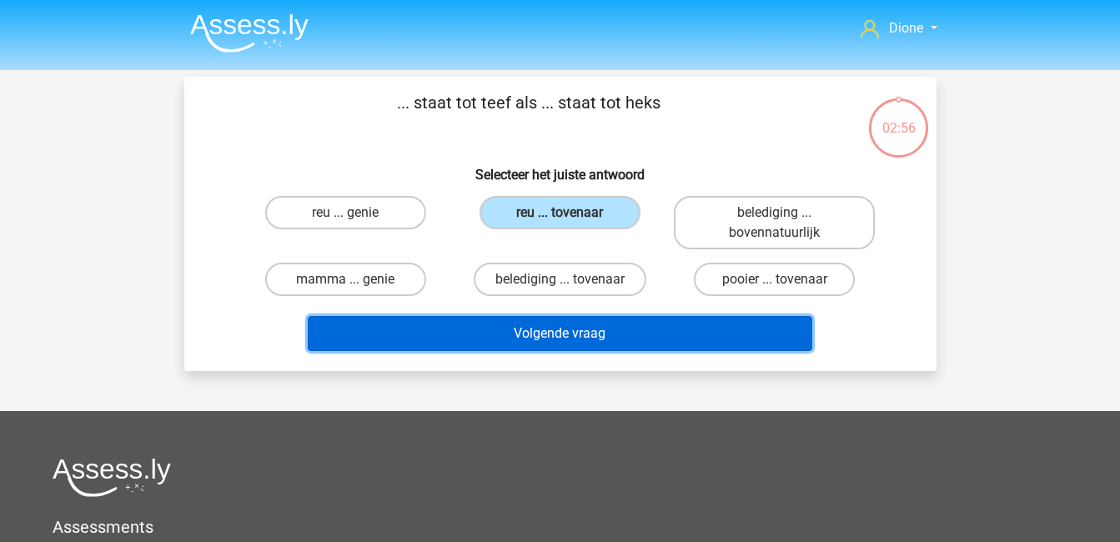
click at [580, 331] on button "Volgende vraag" at bounding box center [560, 333] width 505 height 35
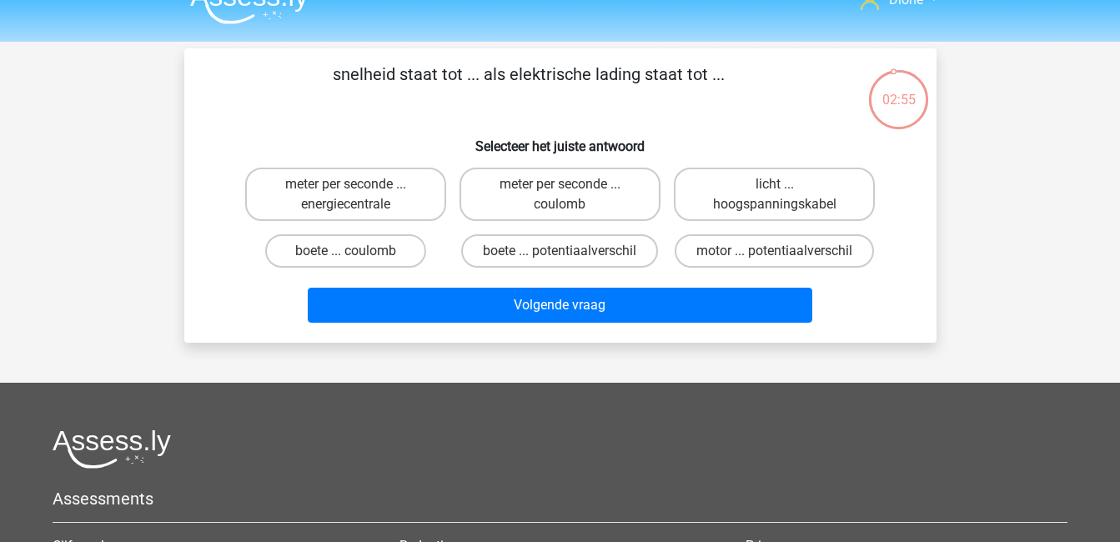
scroll to position [23, 0]
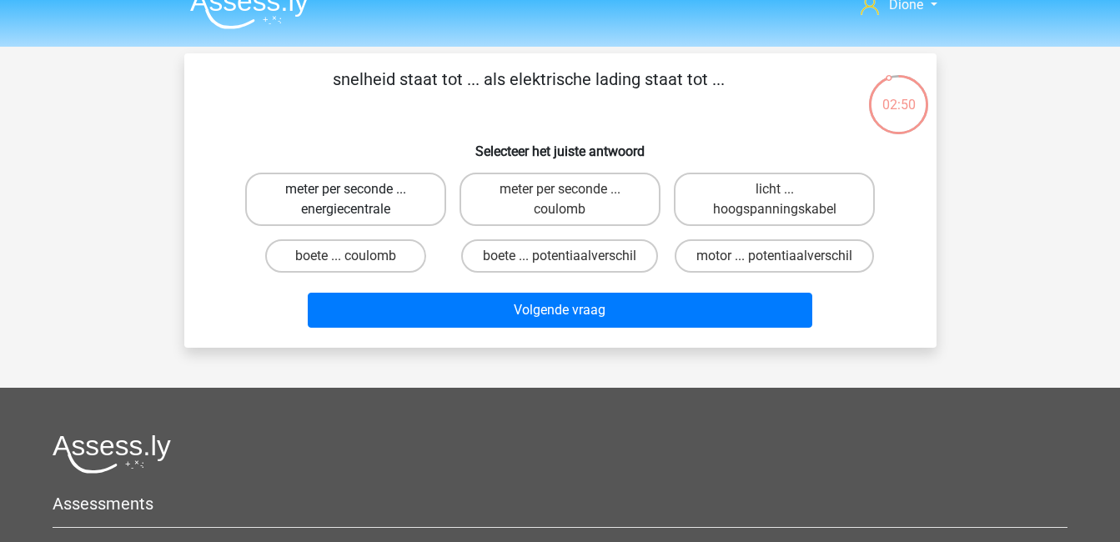
click at [361, 197] on label "meter per seconde ... energiecentrale" at bounding box center [345, 199] width 201 height 53
click at [356, 197] on input "meter per seconde ... energiecentrale" at bounding box center [350, 194] width 11 height 11
radio input "true"
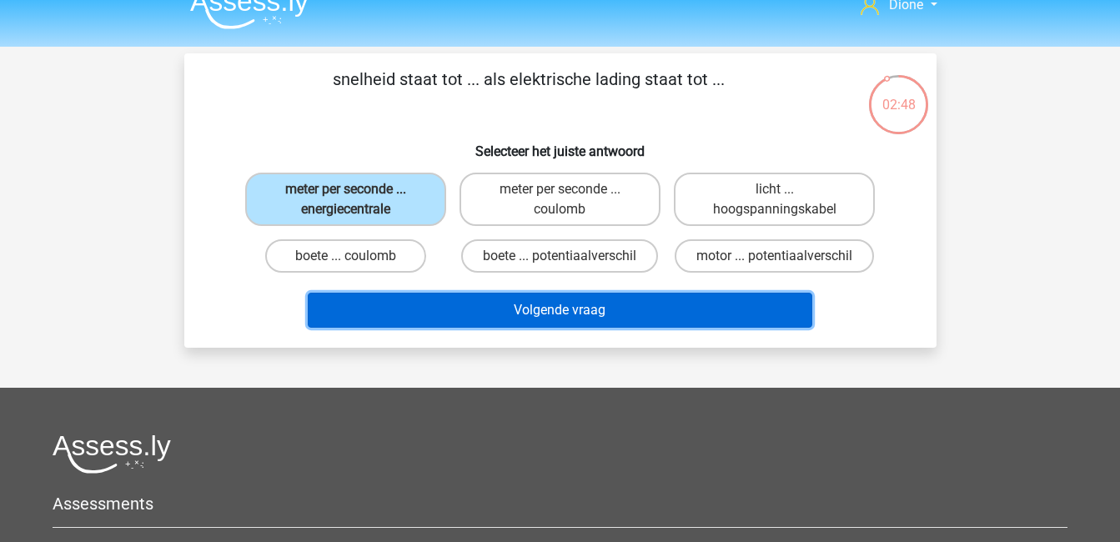
click at [615, 312] on button "Volgende vraag" at bounding box center [560, 310] width 505 height 35
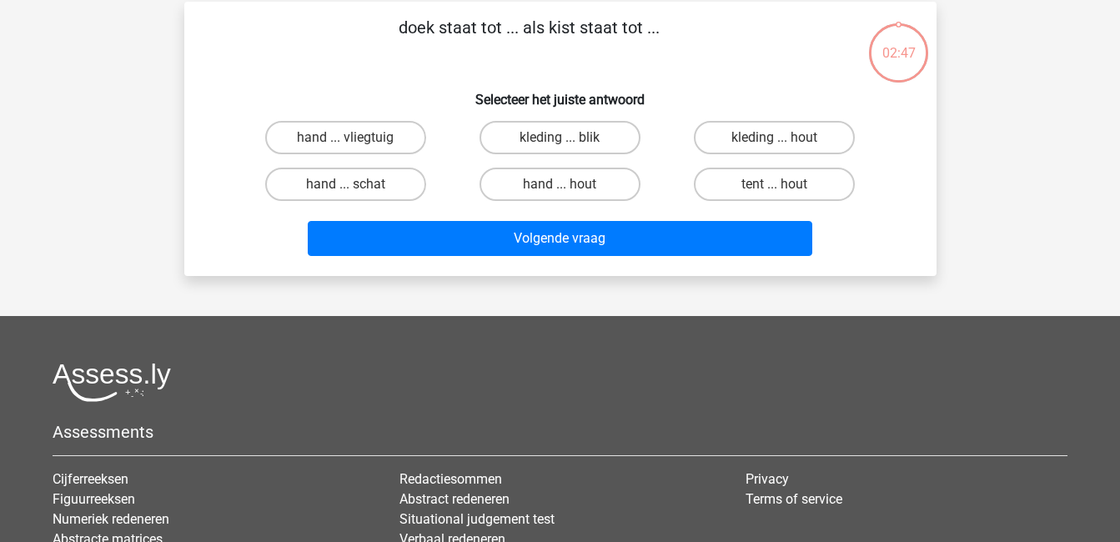
scroll to position [77, 0]
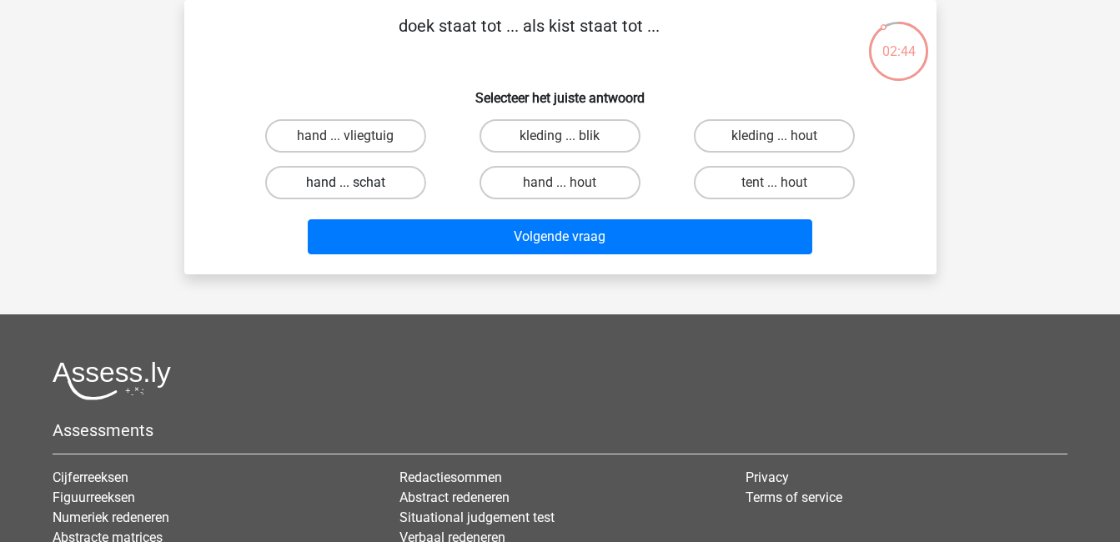
click at [374, 182] on label "hand ... schat" at bounding box center [345, 182] width 161 height 33
click at [356, 183] on input "hand ... schat" at bounding box center [350, 188] width 11 height 11
radio input "true"
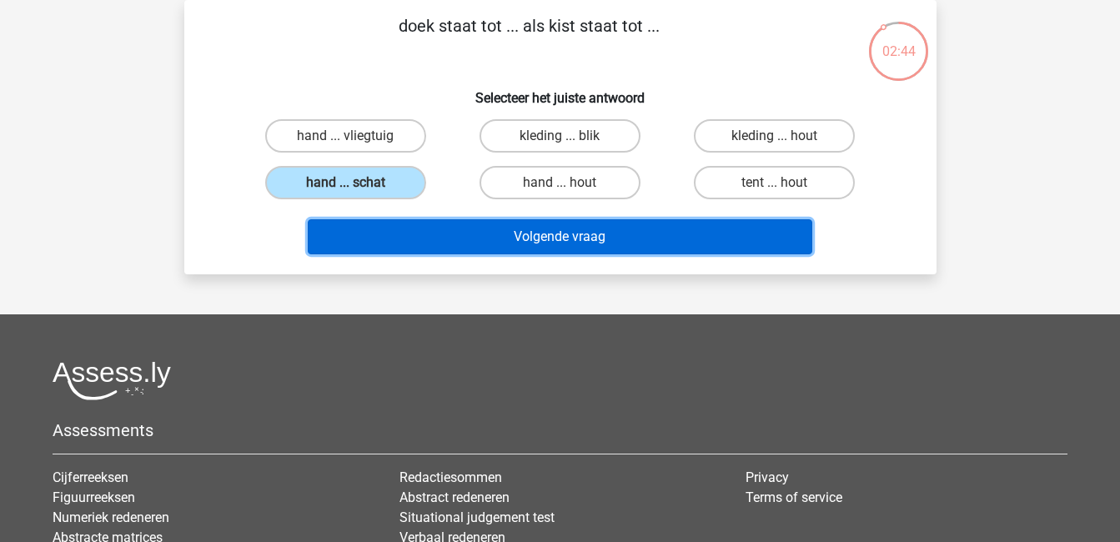
click at [560, 230] on button "Volgende vraag" at bounding box center [560, 236] width 505 height 35
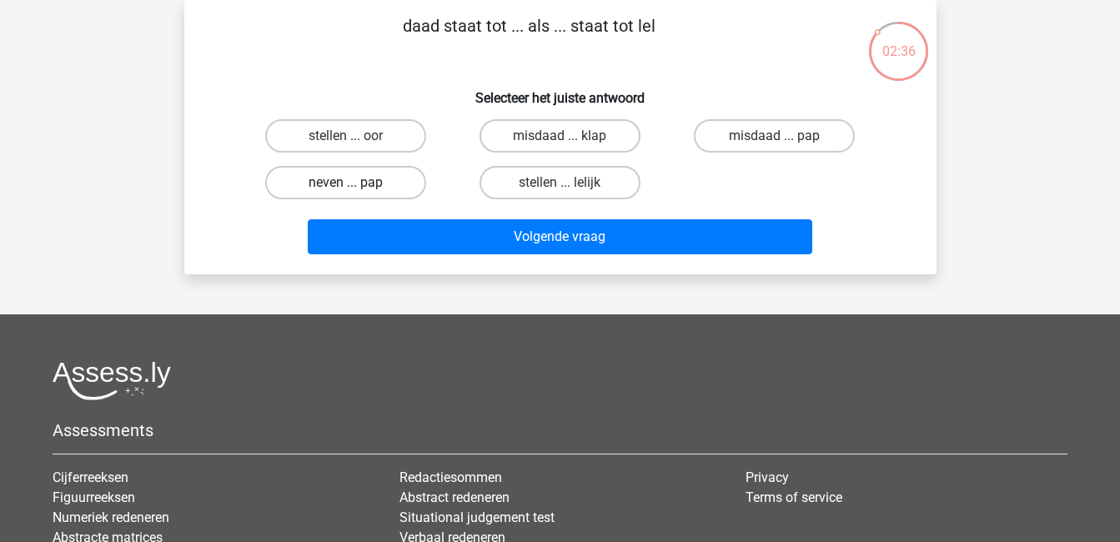
click at [391, 184] on label "neven ... pap" at bounding box center [345, 182] width 161 height 33
click at [356, 184] on input "neven ... pap" at bounding box center [350, 188] width 11 height 11
radio input "true"
click at [576, 188] on label "stellen ... lelijk" at bounding box center [560, 182] width 161 height 33
click at [570, 188] on input "stellen ... lelijk" at bounding box center [565, 188] width 11 height 11
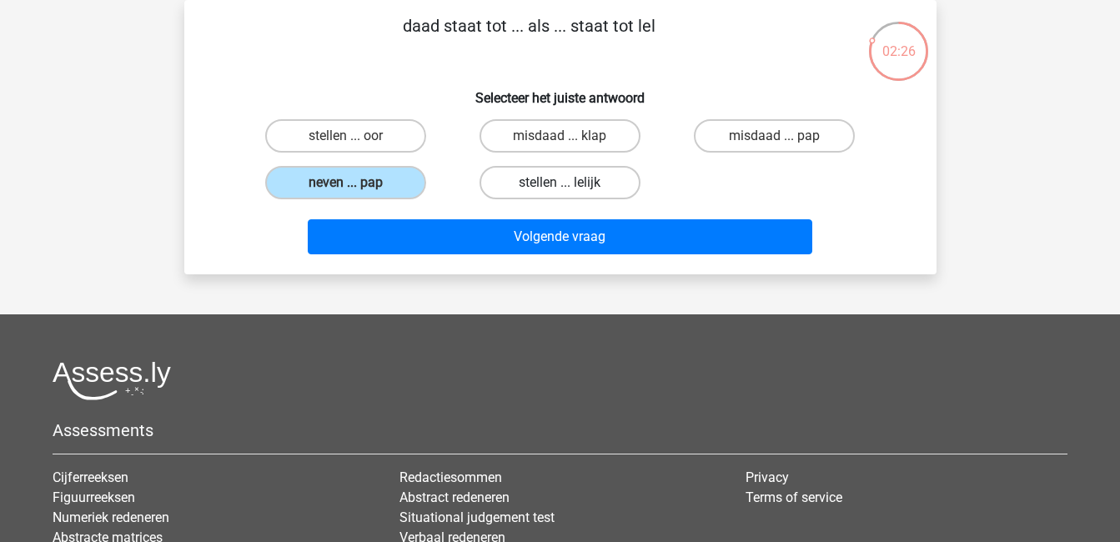
radio input "true"
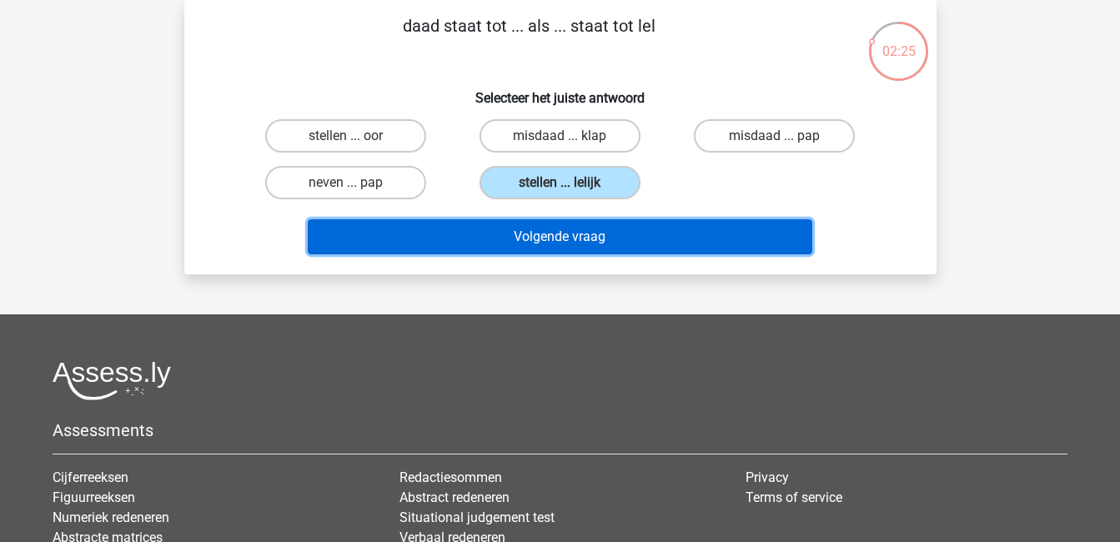
click at [623, 228] on button "Volgende vraag" at bounding box center [560, 236] width 505 height 35
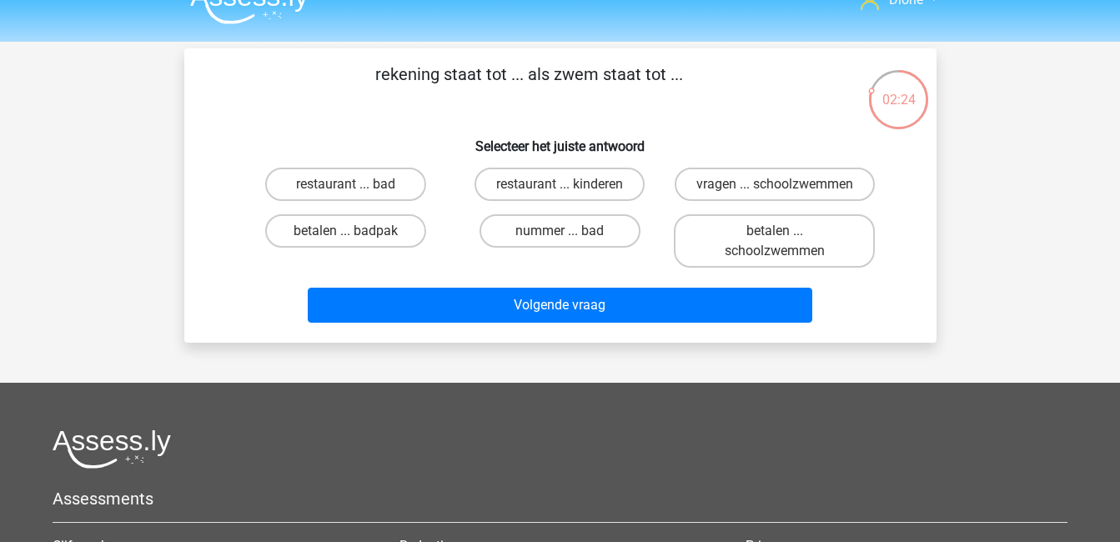
scroll to position [27, 0]
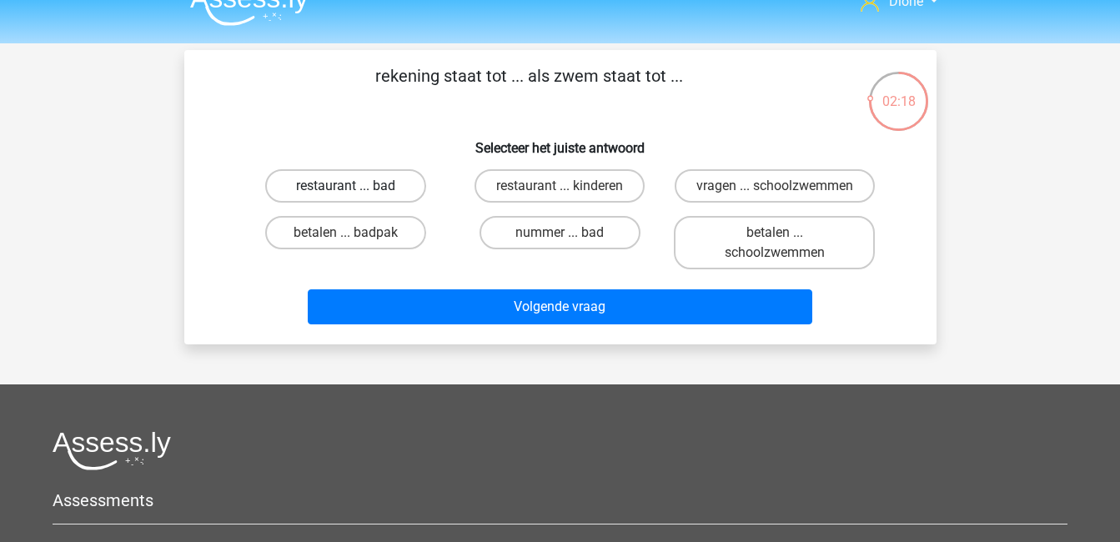
click at [384, 188] on label "restaurant ... bad" at bounding box center [345, 185] width 161 height 33
click at [356, 188] on input "restaurant ... bad" at bounding box center [350, 191] width 11 height 11
radio input "true"
click at [574, 248] on label "nummer ... bad" at bounding box center [560, 232] width 161 height 33
click at [570, 244] on input "nummer ... bad" at bounding box center [565, 238] width 11 height 11
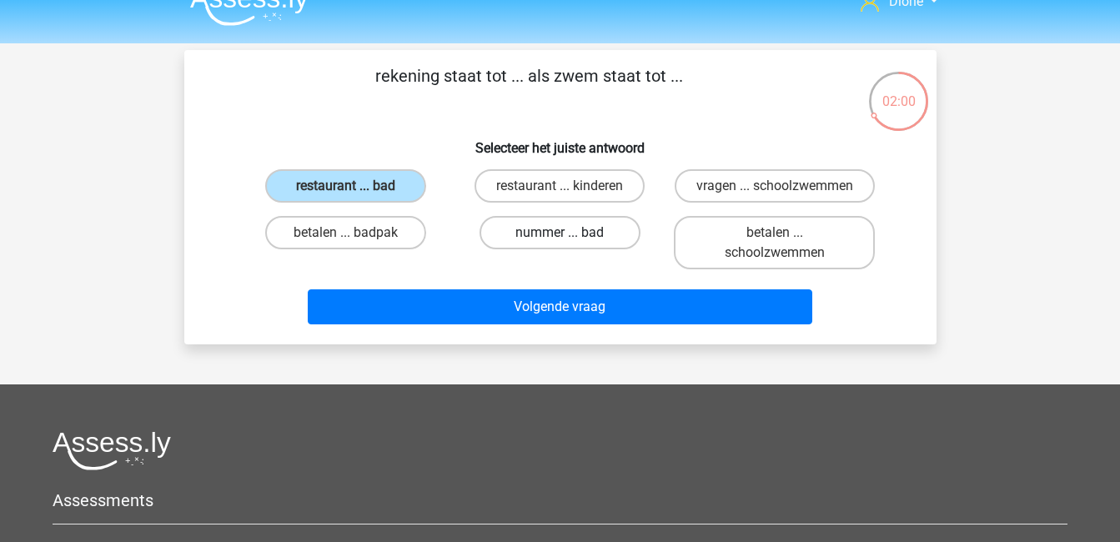
radio input "true"
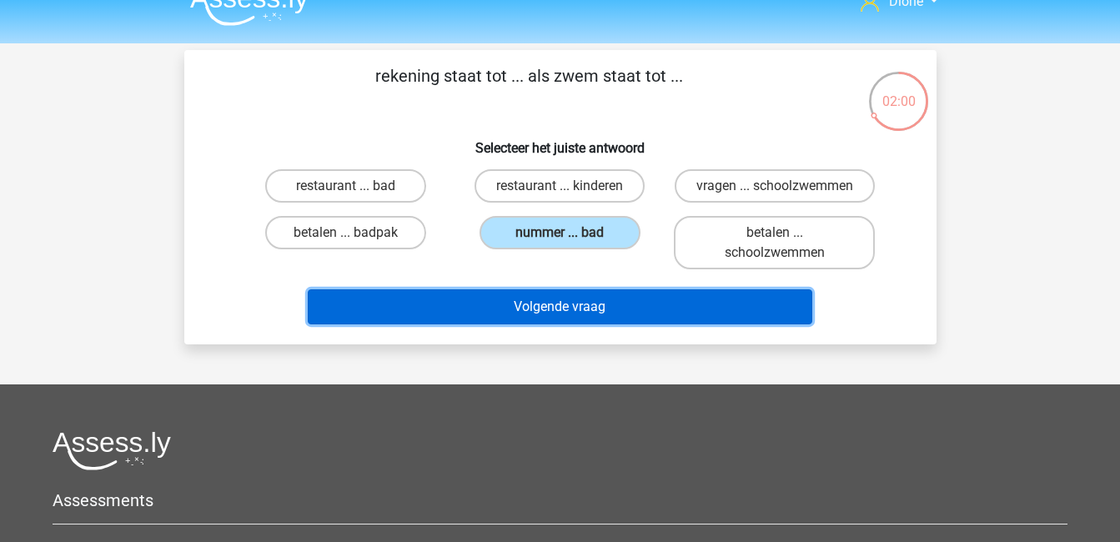
click at [649, 324] on button "Volgende vraag" at bounding box center [560, 306] width 505 height 35
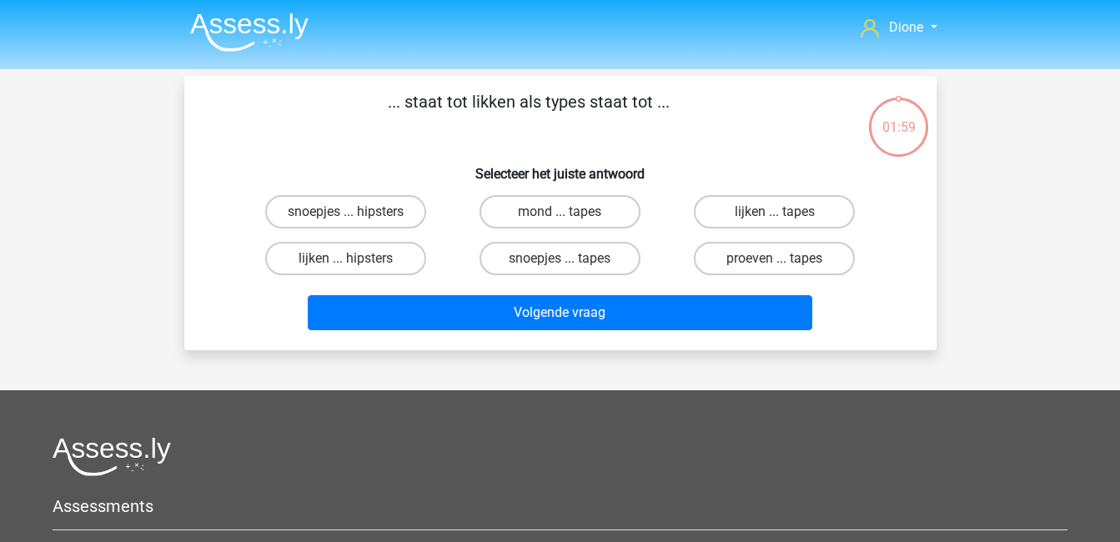
scroll to position [0, 0]
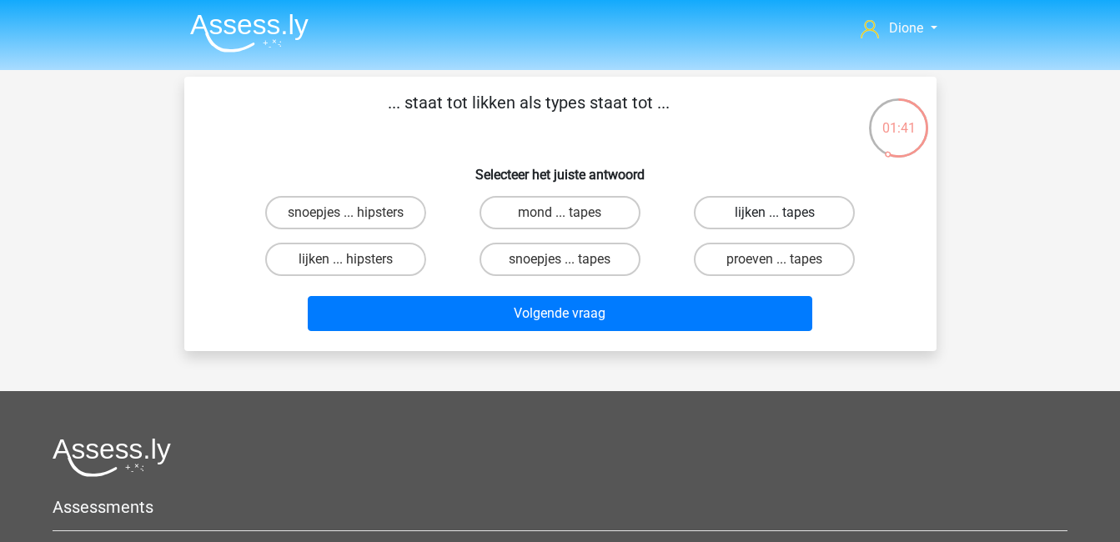
click at [764, 218] on label "lijken ... tapes" at bounding box center [774, 212] width 161 height 33
click at [775, 218] on input "lijken ... tapes" at bounding box center [780, 218] width 11 height 11
radio input "true"
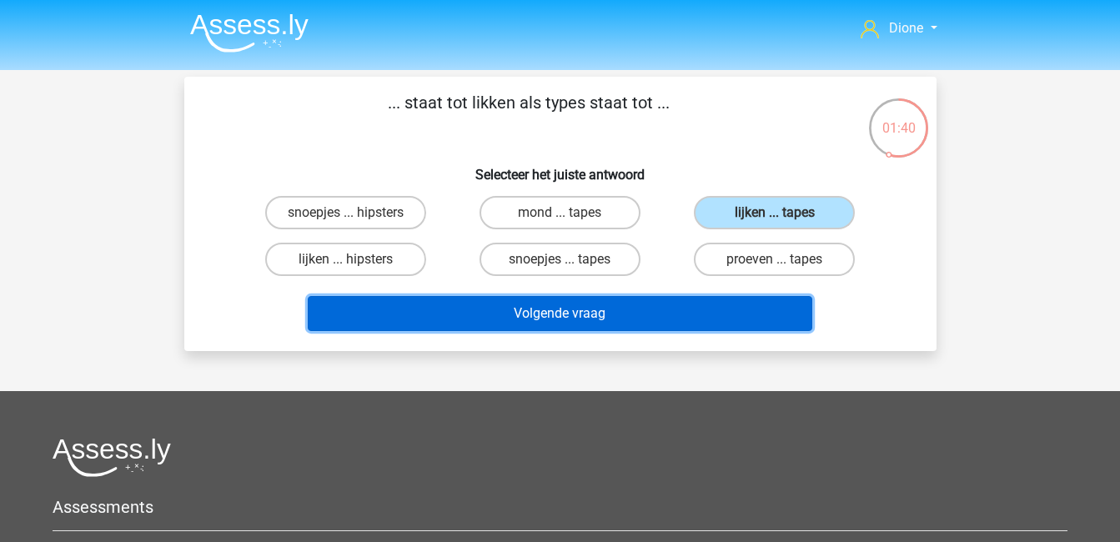
click at [766, 314] on button "Volgende vraag" at bounding box center [560, 313] width 505 height 35
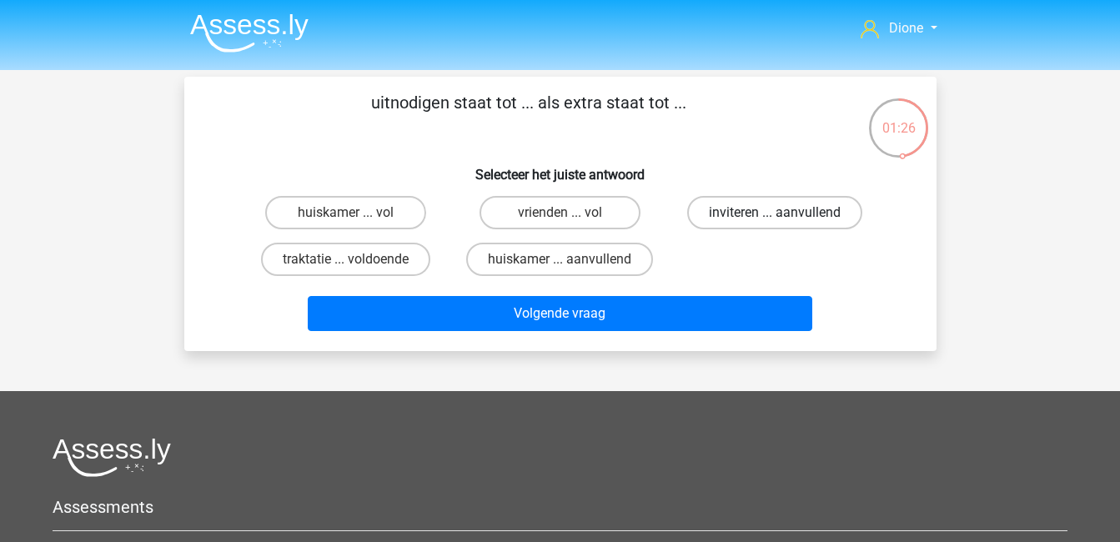
click at [725, 219] on label "inviteren ... aanvullend" at bounding box center [774, 212] width 175 height 33
click at [775, 219] on input "inviteren ... aanvullend" at bounding box center [780, 218] width 11 height 11
radio input "true"
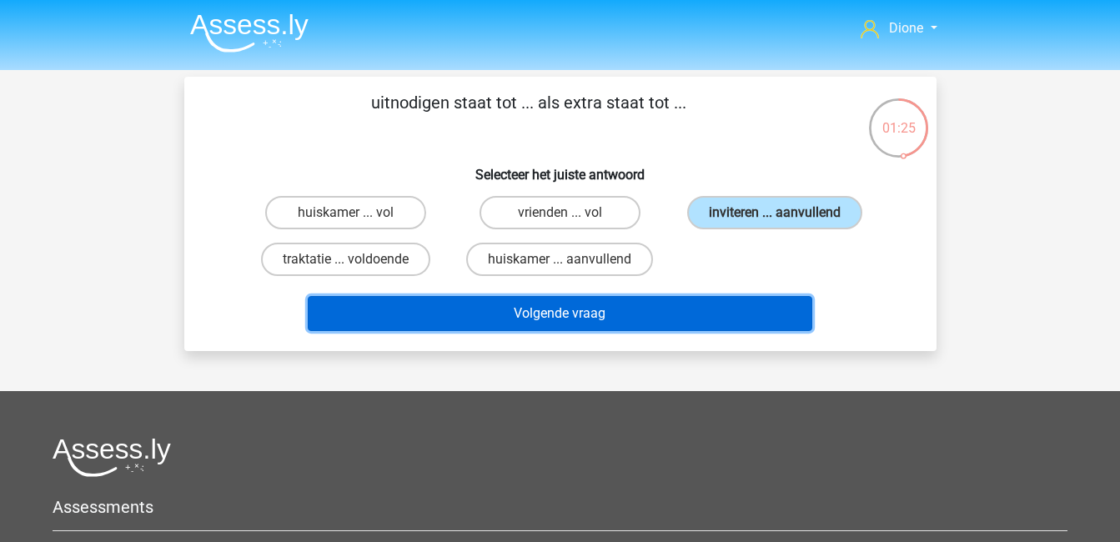
click at [762, 310] on button "Volgende vraag" at bounding box center [560, 313] width 505 height 35
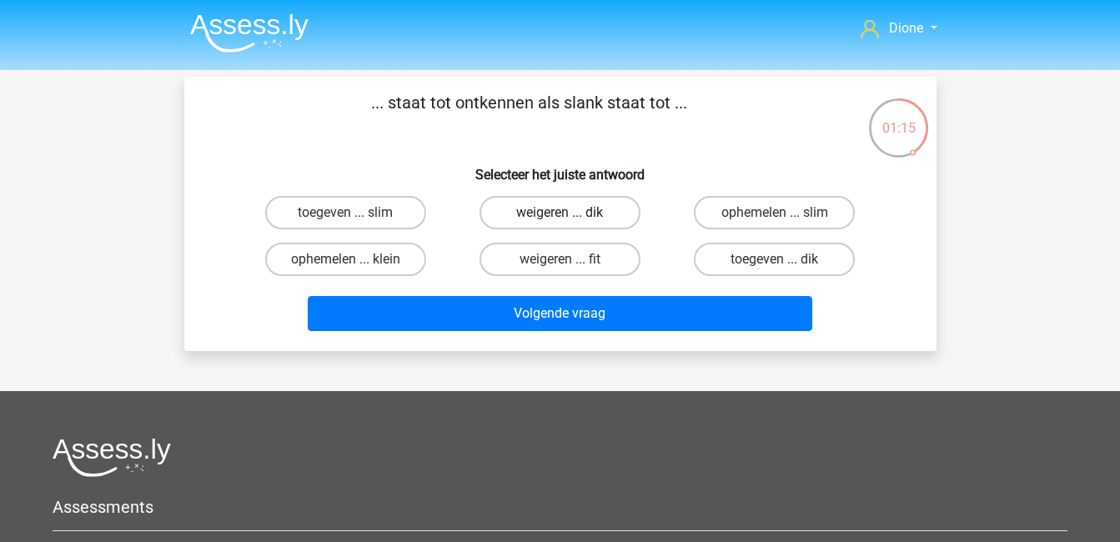
click at [618, 210] on label "weigeren ... dik" at bounding box center [560, 212] width 161 height 33
click at [570, 213] on input "weigeren ... dik" at bounding box center [565, 218] width 11 height 11
radio input "true"
click at [737, 261] on label "toegeven ... dik" at bounding box center [774, 259] width 161 height 33
click at [775, 261] on input "toegeven ... dik" at bounding box center [780, 264] width 11 height 11
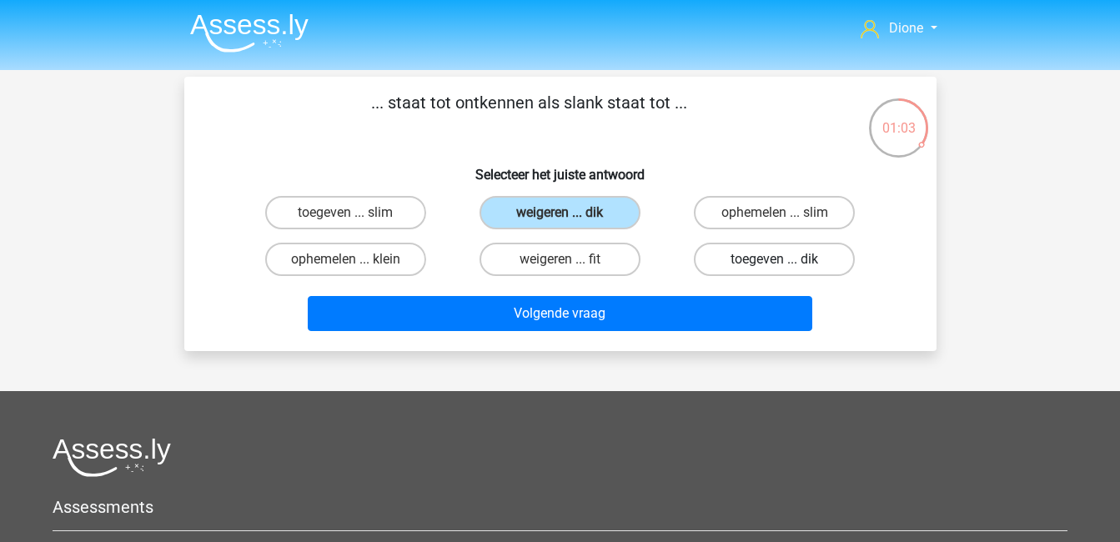
radio input "true"
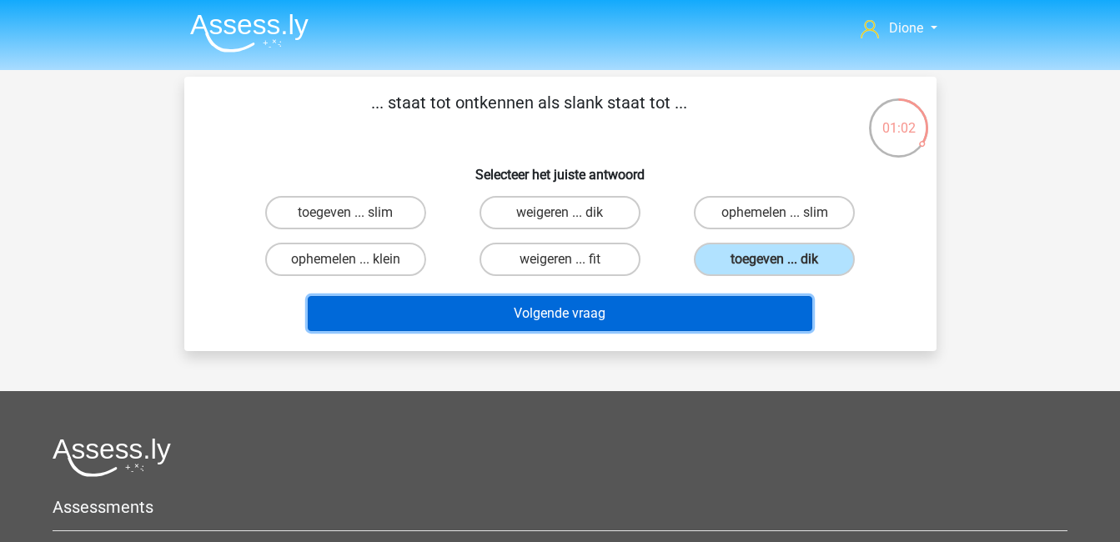
click at [744, 314] on button "Volgende vraag" at bounding box center [560, 313] width 505 height 35
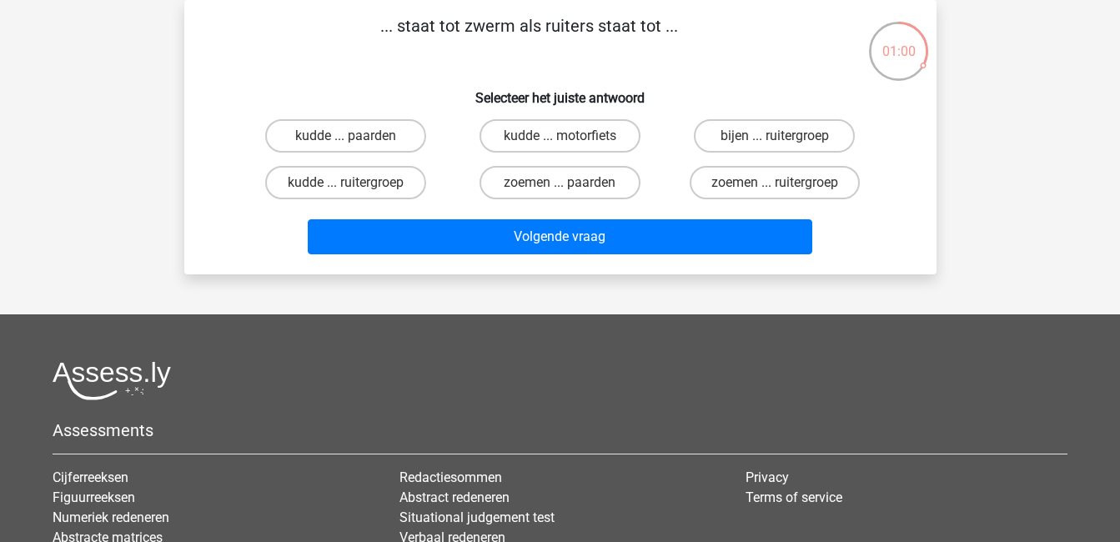
scroll to position [22, 0]
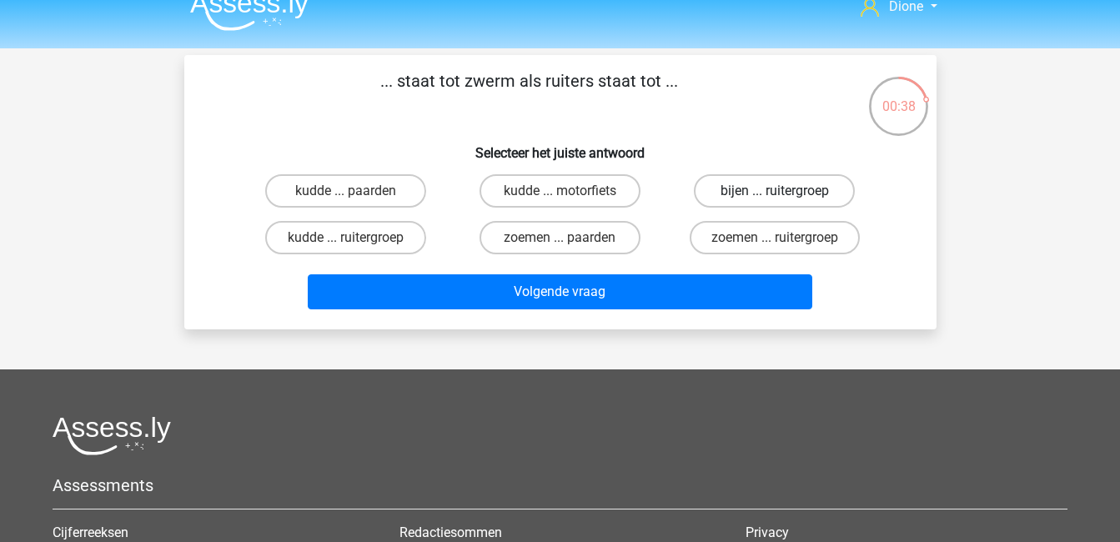
click at [766, 188] on label "bijen ... ruitergroep" at bounding box center [774, 190] width 161 height 33
click at [775, 191] on input "bijen ... ruitergroep" at bounding box center [780, 196] width 11 height 11
radio input "true"
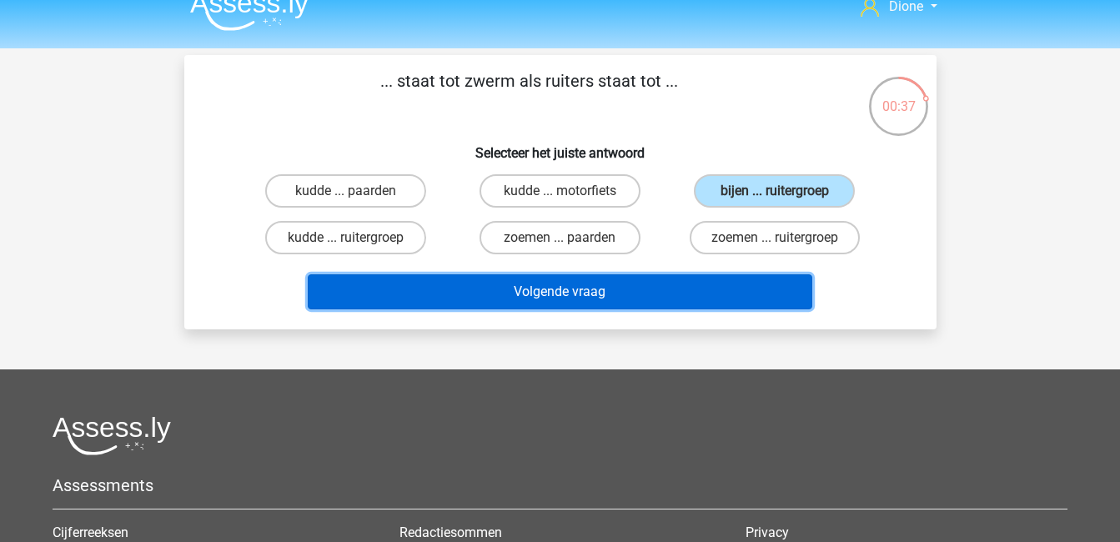
click at [774, 298] on button "Volgende vraag" at bounding box center [560, 291] width 505 height 35
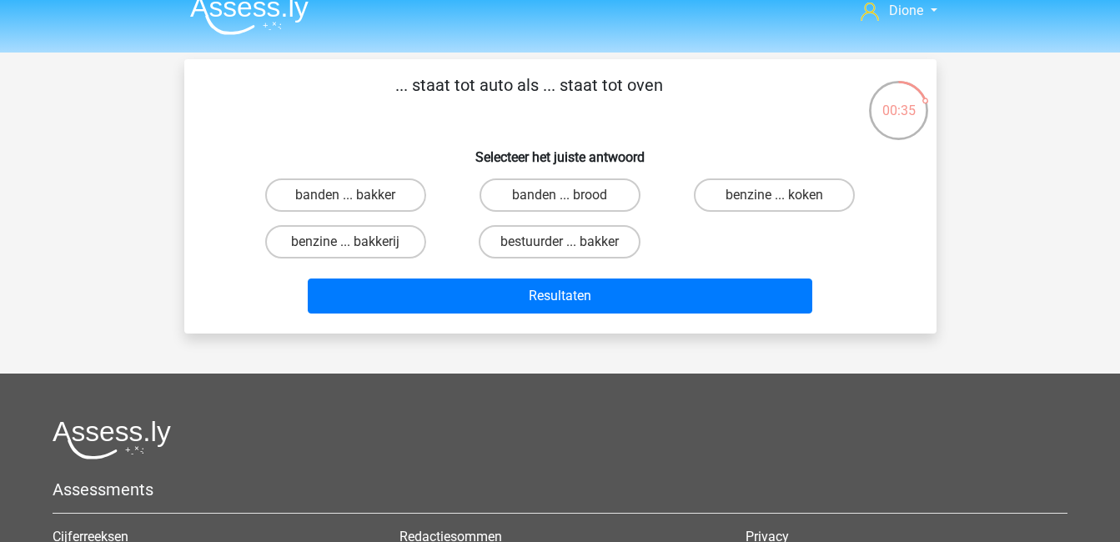
scroll to position [17, 0]
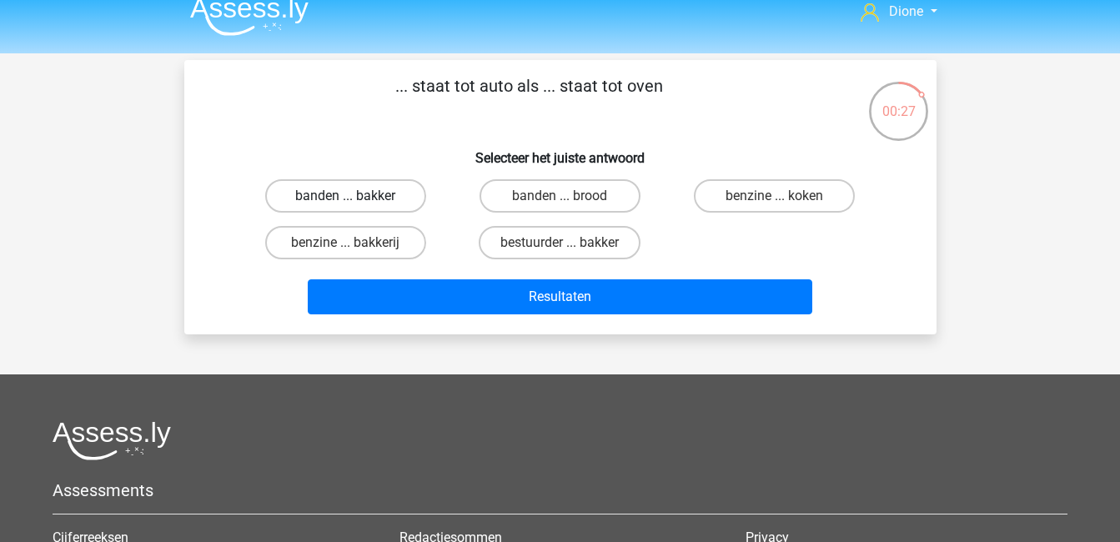
click at [385, 195] on label "banden ... bakker" at bounding box center [345, 195] width 161 height 33
click at [356, 196] on input "banden ... bakker" at bounding box center [350, 201] width 11 height 11
radio input "true"
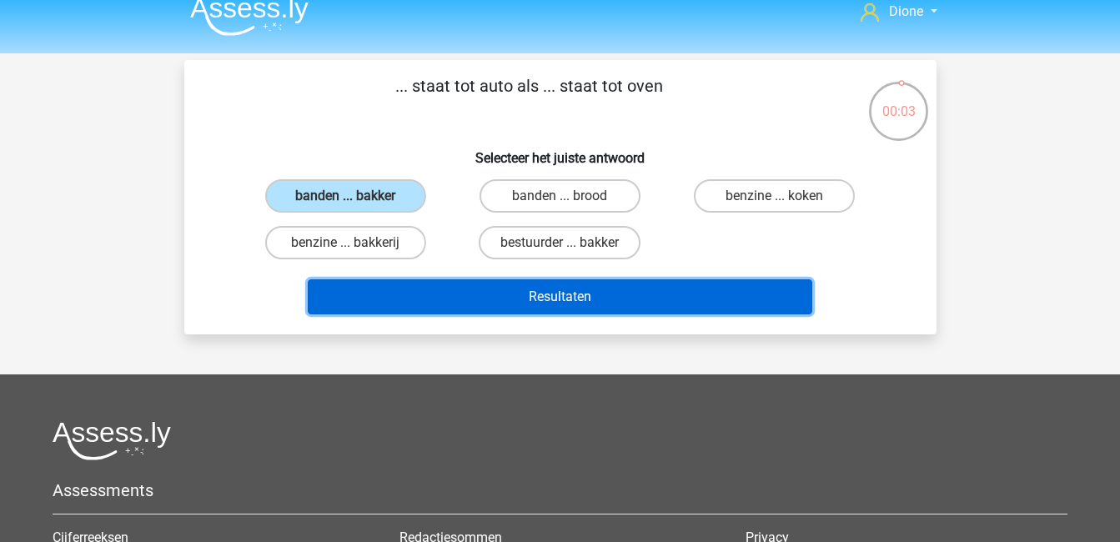
click at [585, 297] on button "Resultaten" at bounding box center [560, 296] width 505 height 35
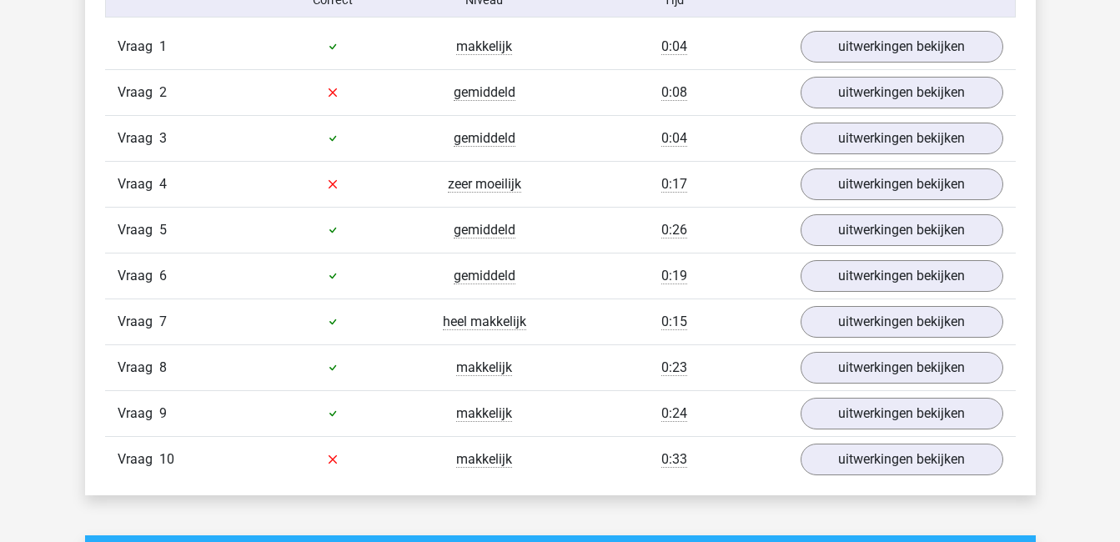
scroll to position [1066, 0]
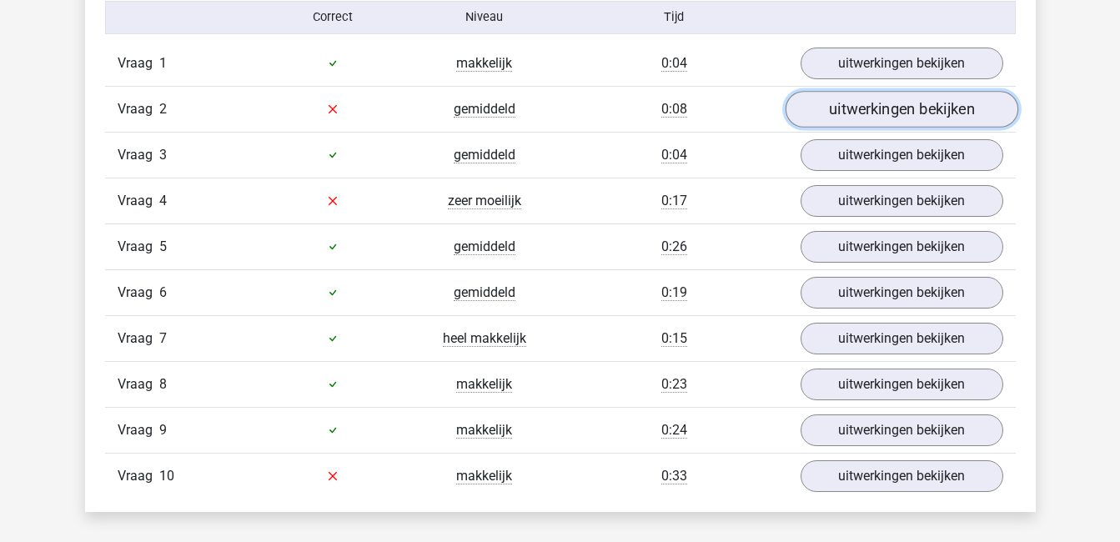
click at [896, 112] on link "uitwerkingen bekijken" at bounding box center [901, 109] width 233 height 37
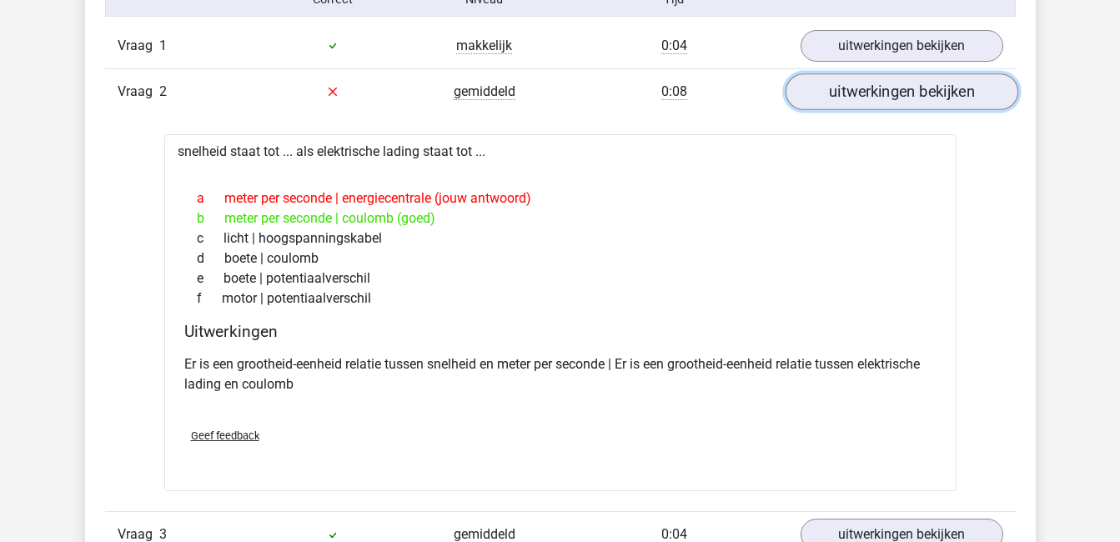
scroll to position [1086, 0]
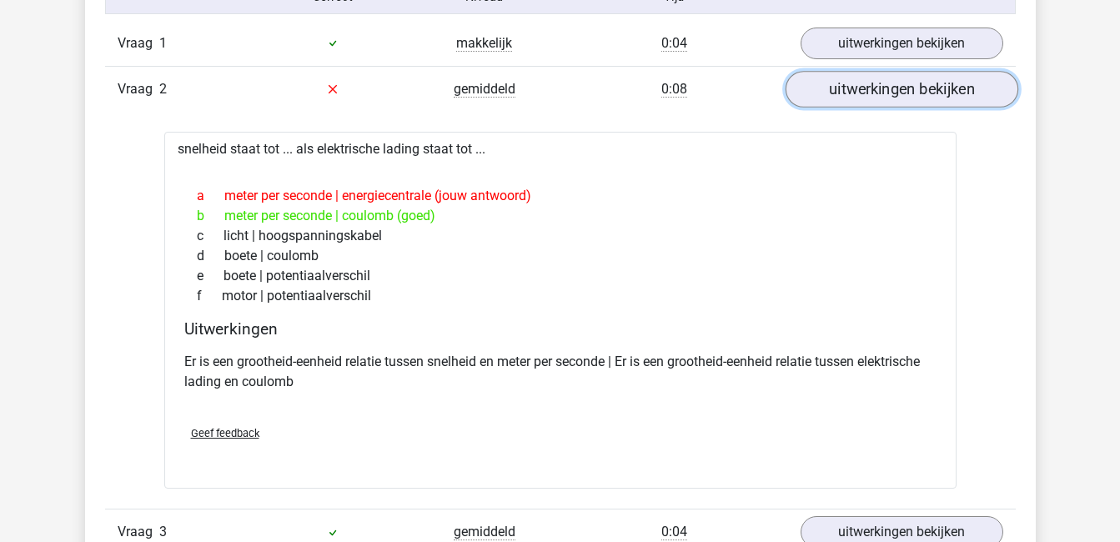
click at [892, 88] on link "uitwerkingen bekijken" at bounding box center [901, 89] width 233 height 37
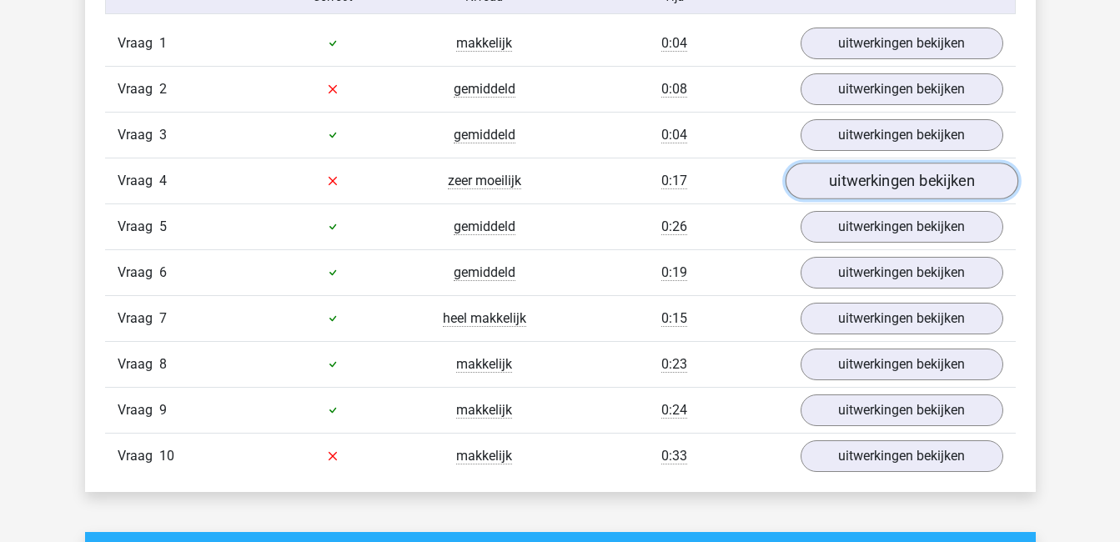
click at [910, 174] on link "uitwerkingen bekijken" at bounding box center [901, 181] width 233 height 37
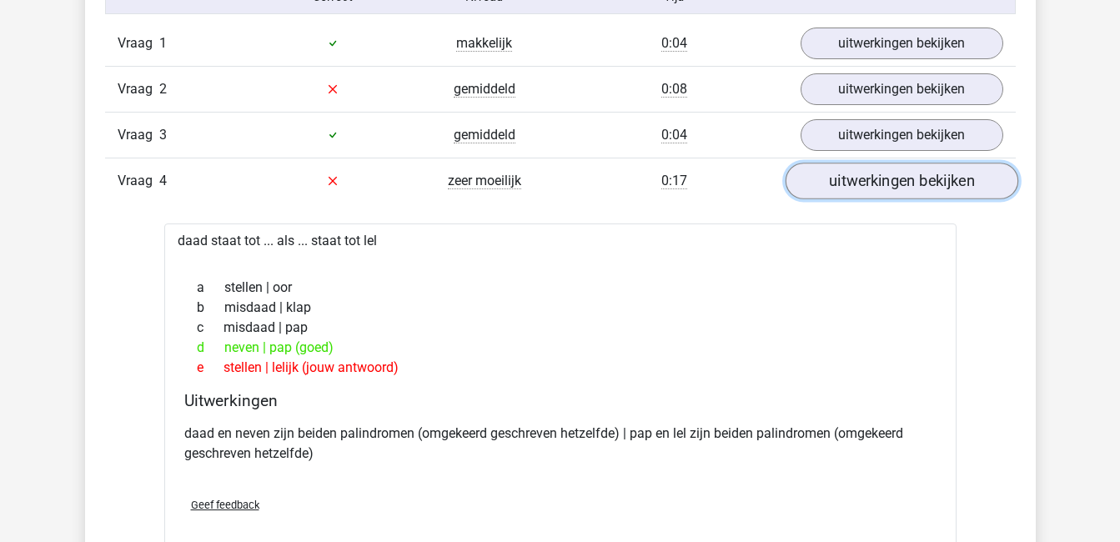
click at [920, 185] on link "uitwerkingen bekijken" at bounding box center [901, 181] width 233 height 37
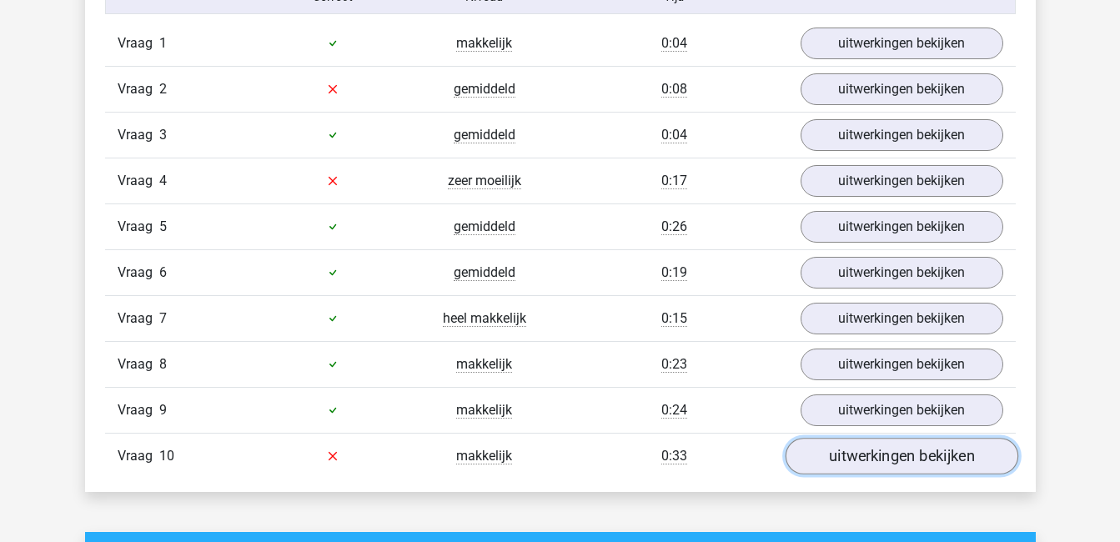
click at [922, 456] on link "uitwerkingen bekijken" at bounding box center [901, 456] width 233 height 37
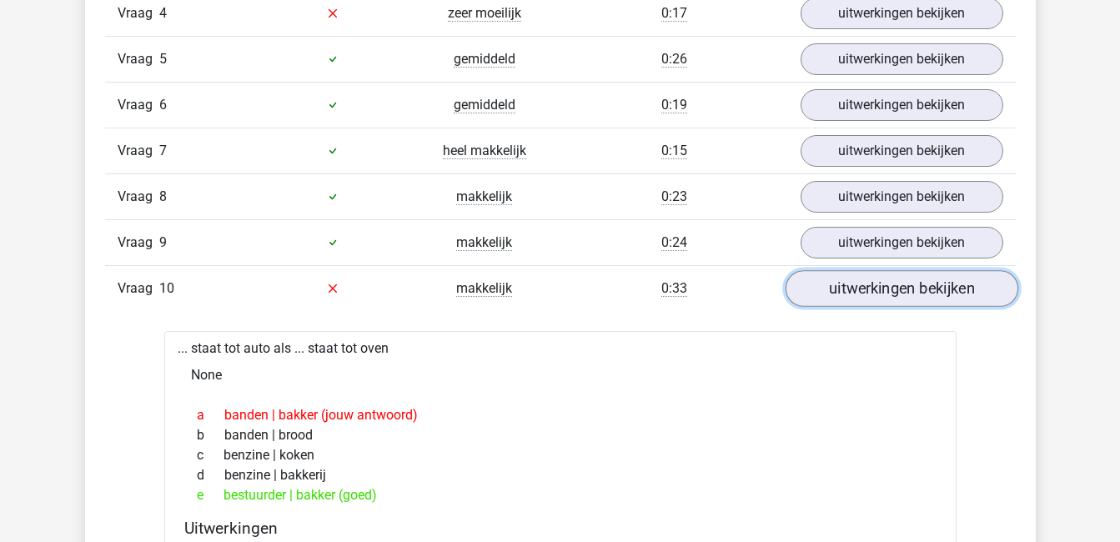
scroll to position [1195, 0]
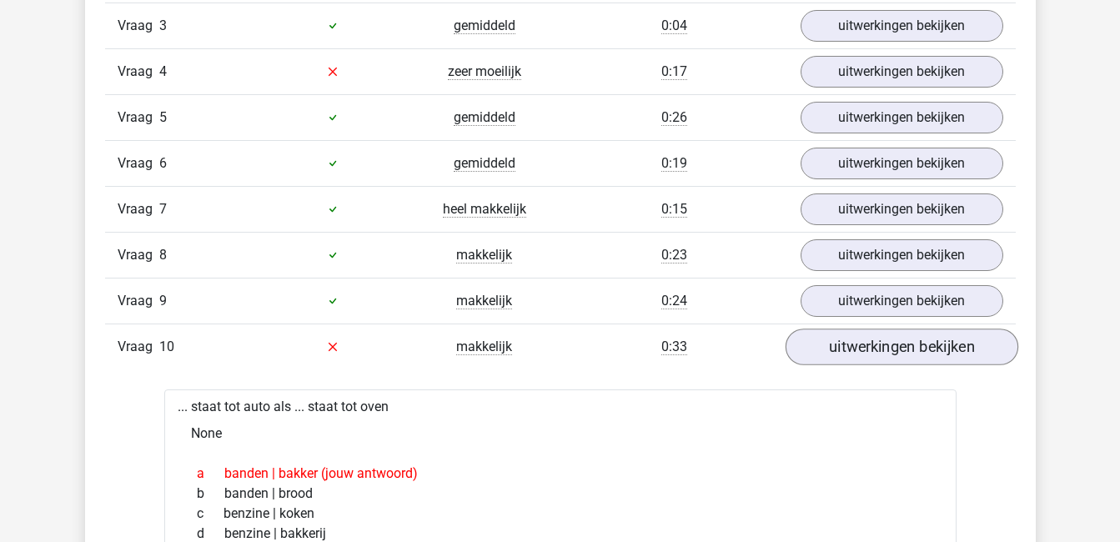
click at [922, 457] on div "a banden | bakker (jouw antwoord) b banden | brood c benzine | koken d benzine …" at bounding box center [560, 513] width 752 height 113
click at [900, 354] on link "uitwerkingen bekijken" at bounding box center [901, 347] width 233 height 37
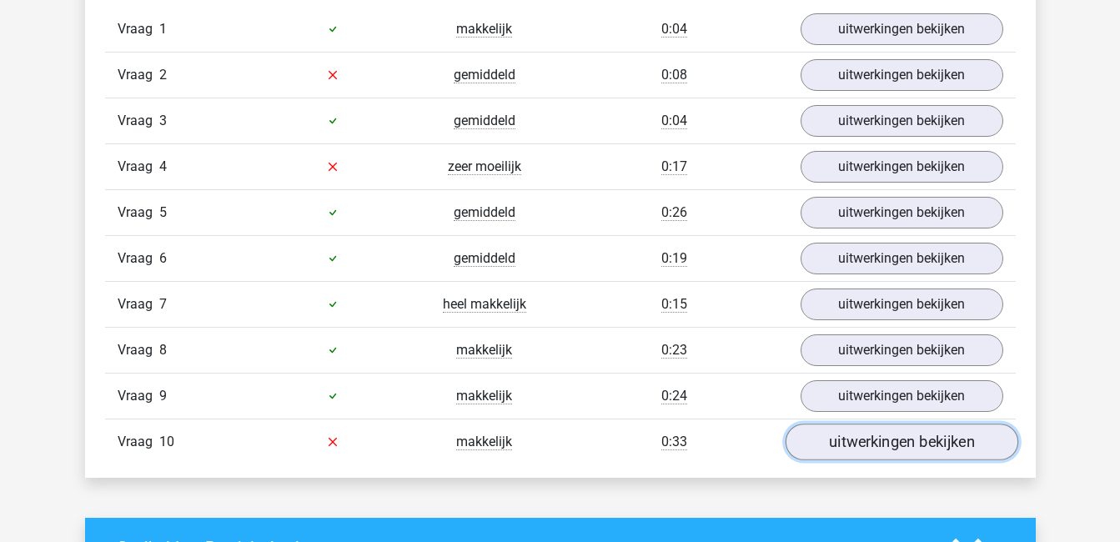
scroll to position [1098, 0]
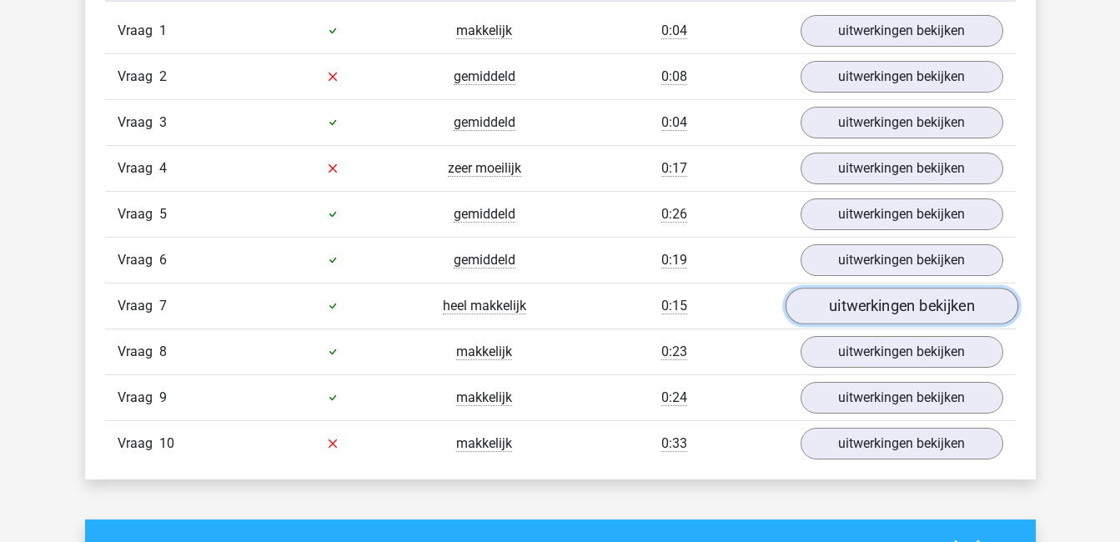
click at [892, 303] on link "uitwerkingen bekijken" at bounding box center [901, 306] width 233 height 37
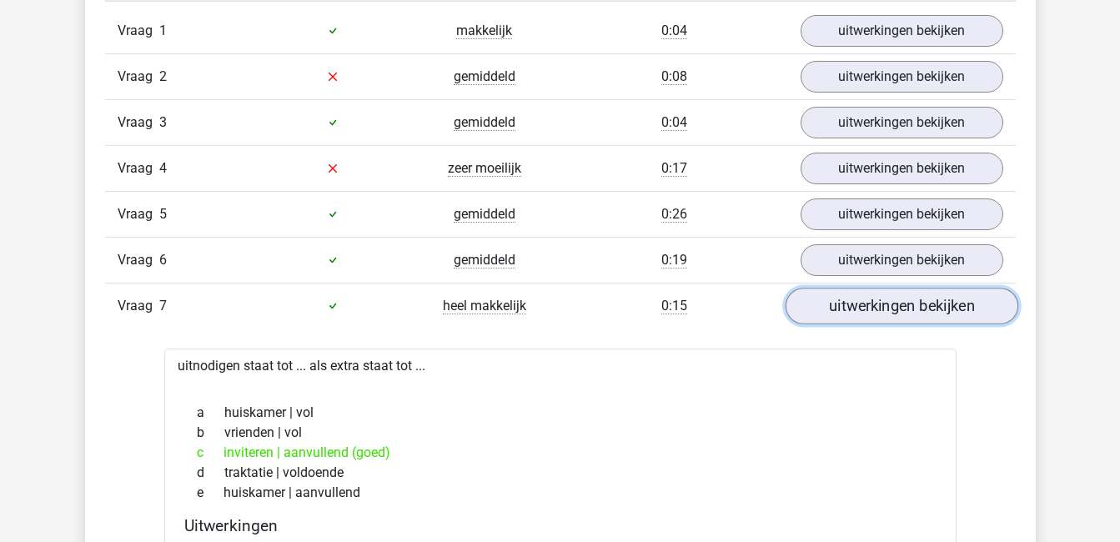
click at [892, 303] on link "uitwerkingen bekijken" at bounding box center [901, 306] width 233 height 37
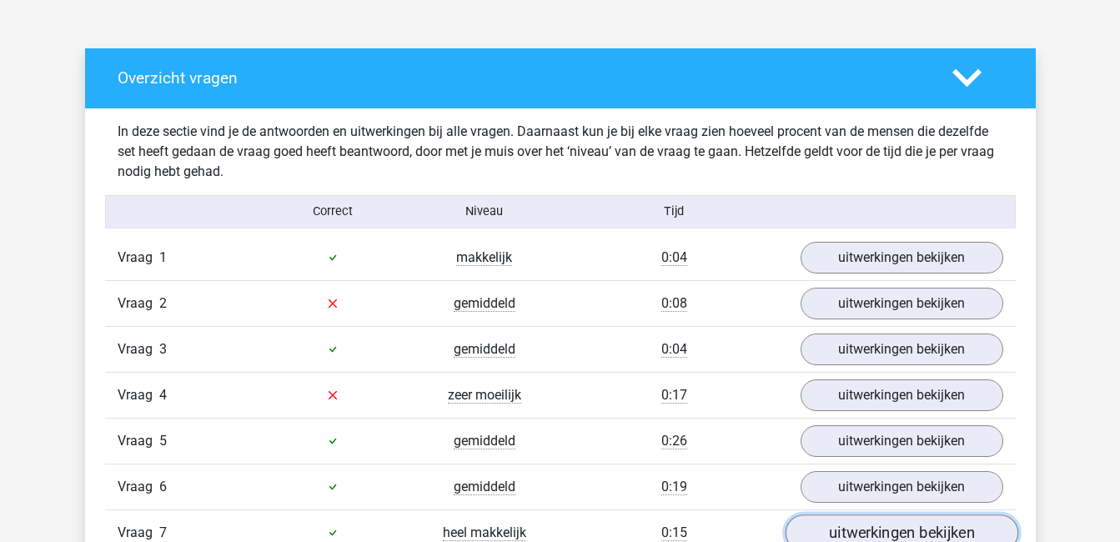
scroll to position [867, 0]
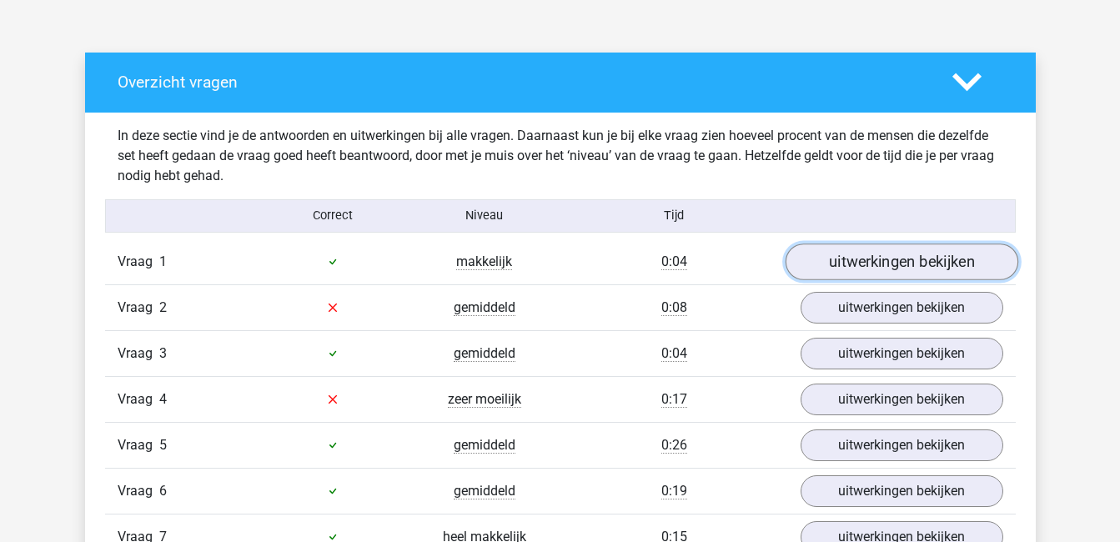
click at [902, 261] on link "uitwerkingen bekijken" at bounding box center [901, 262] width 233 height 37
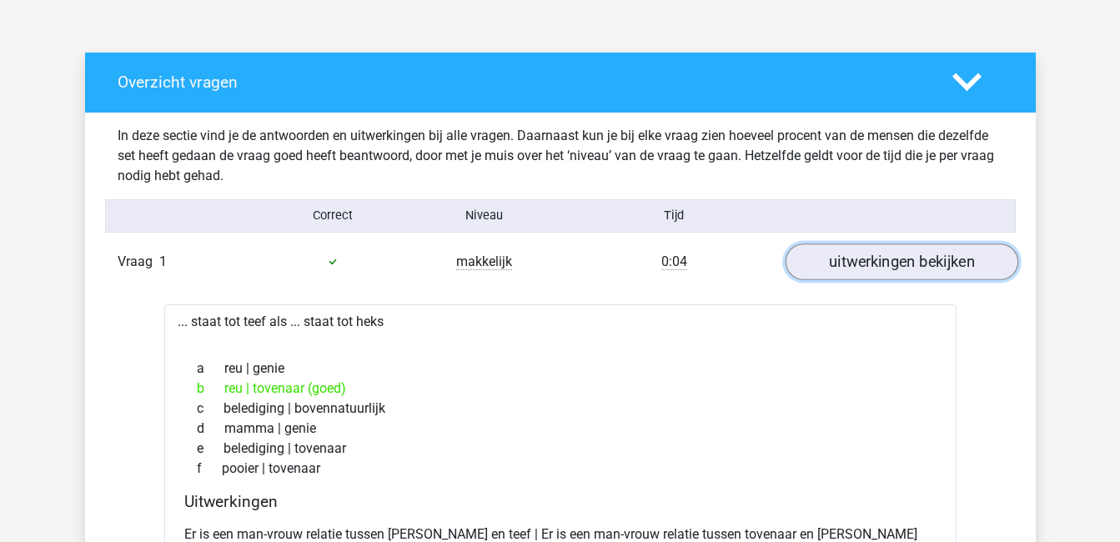
click at [902, 261] on link "uitwerkingen bekijken" at bounding box center [901, 262] width 233 height 37
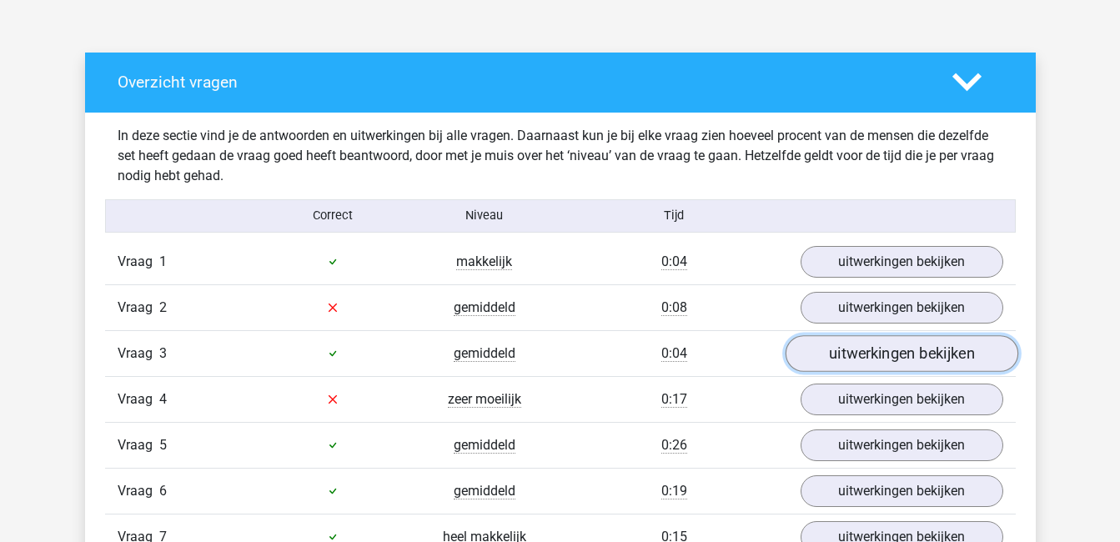
click at [895, 346] on link "uitwerkingen bekijken" at bounding box center [901, 353] width 233 height 37
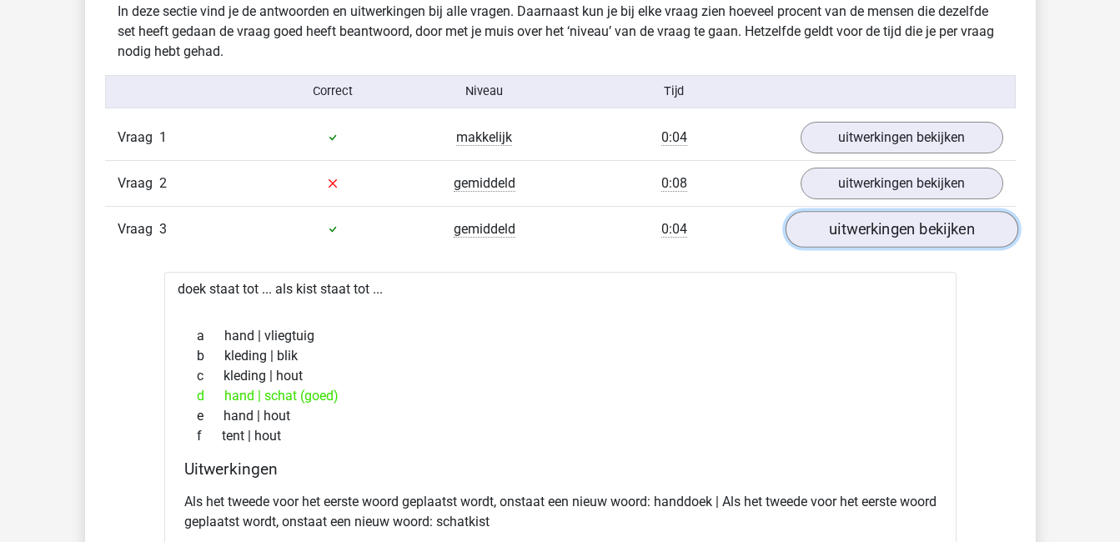
scroll to position [993, 0]
click at [863, 230] on link "uitwerkingen bekijken" at bounding box center [901, 227] width 233 height 37
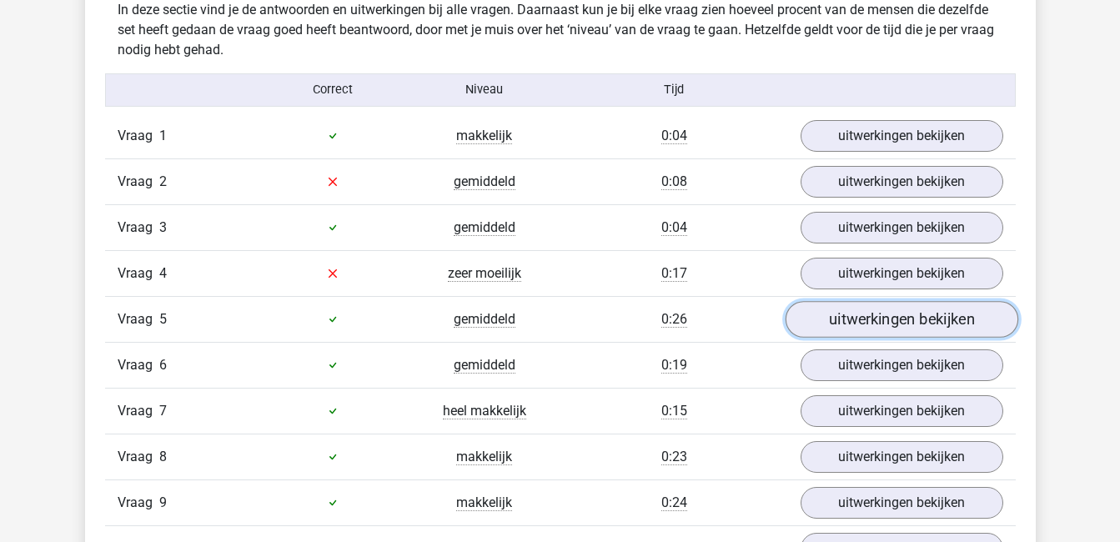
click at [857, 305] on link "uitwerkingen bekijken" at bounding box center [901, 319] width 233 height 37
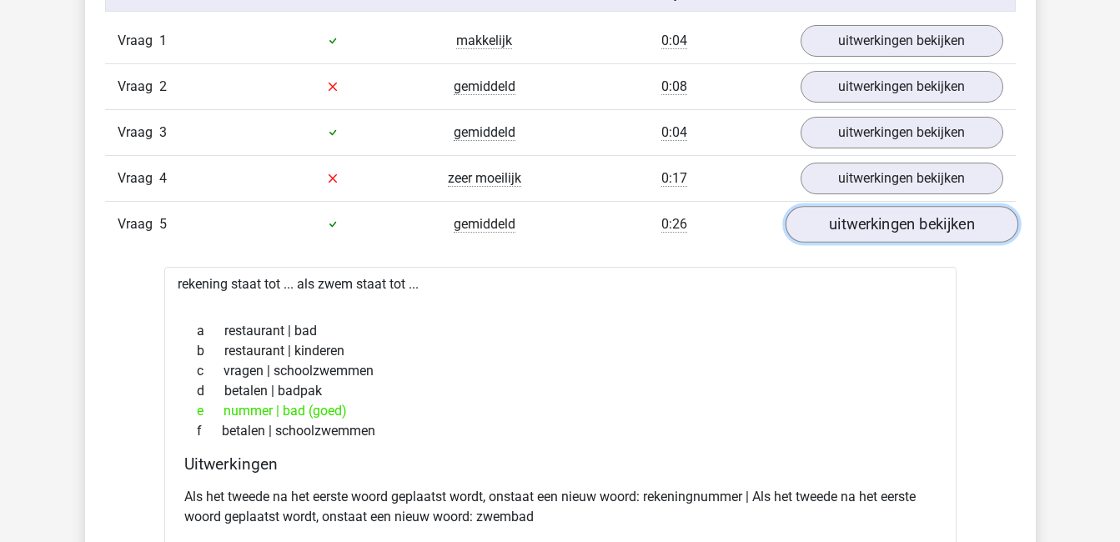
scroll to position [1094, 0]
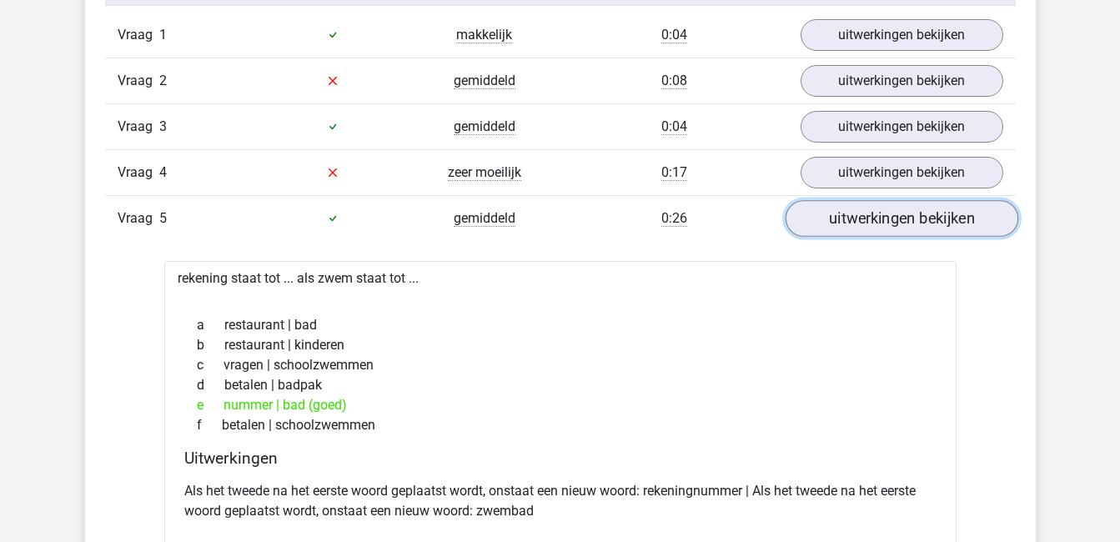
click at [887, 209] on link "uitwerkingen bekijken" at bounding box center [901, 218] width 233 height 37
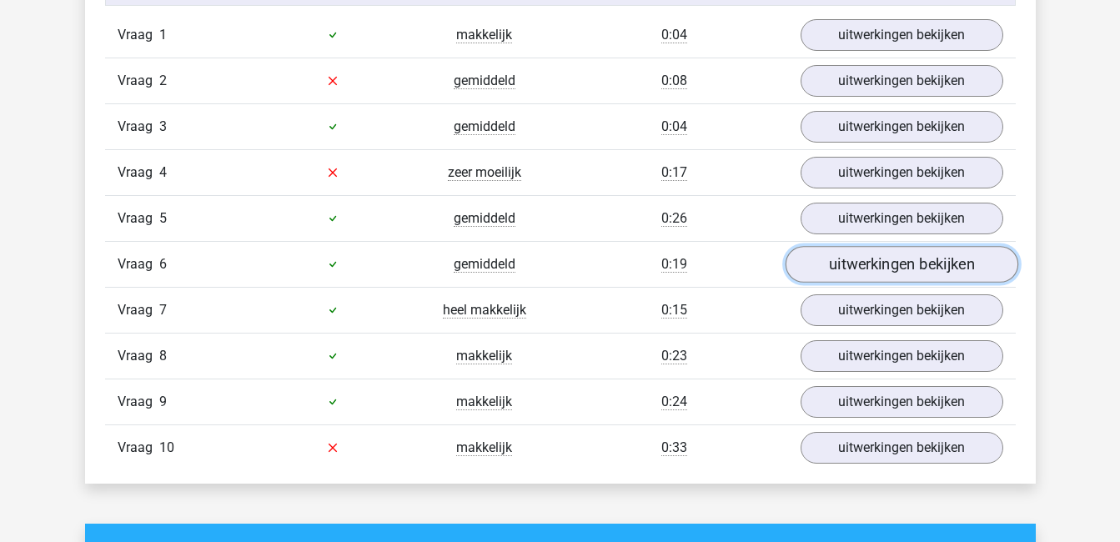
click at [902, 259] on link "uitwerkingen bekijken" at bounding box center [901, 264] width 233 height 37
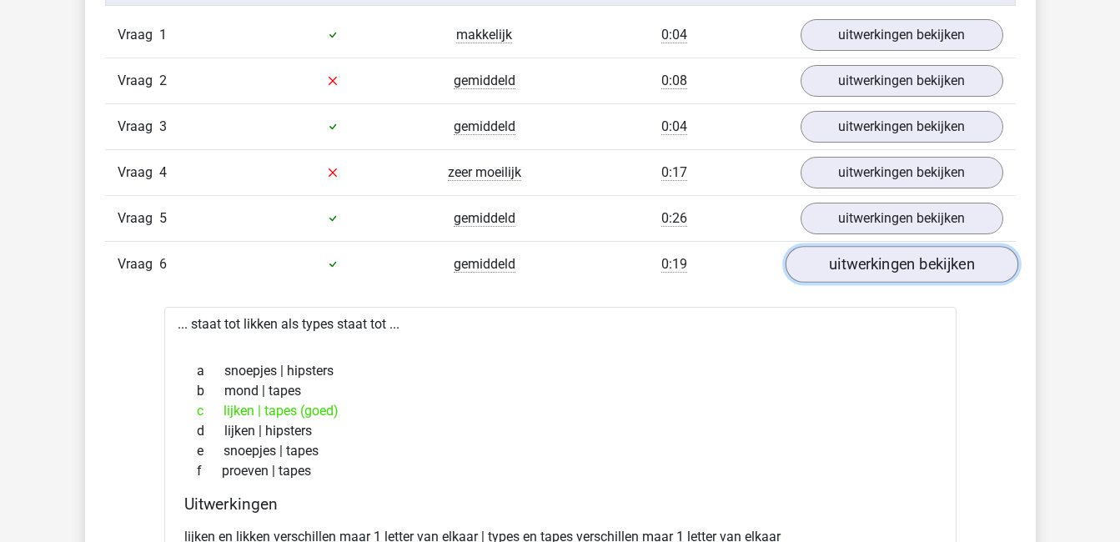
click at [833, 267] on link "uitwerkingen bekijken" at bounding box center [901, 264] width 233 height 37
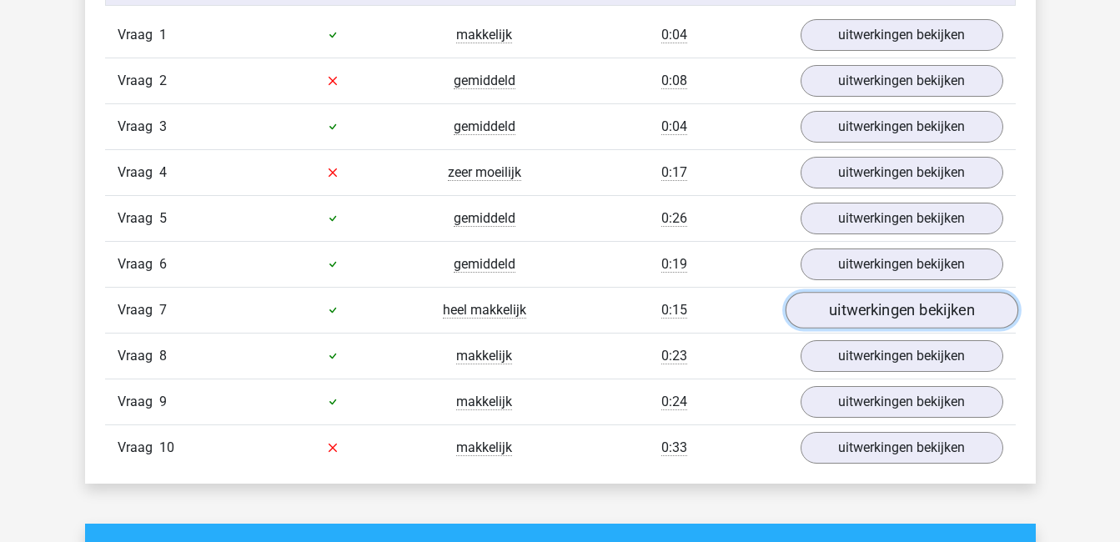
click at [867, 314] on link "uitwerkingen bekijken" at bounding box center [901, 310] width 233 height 37
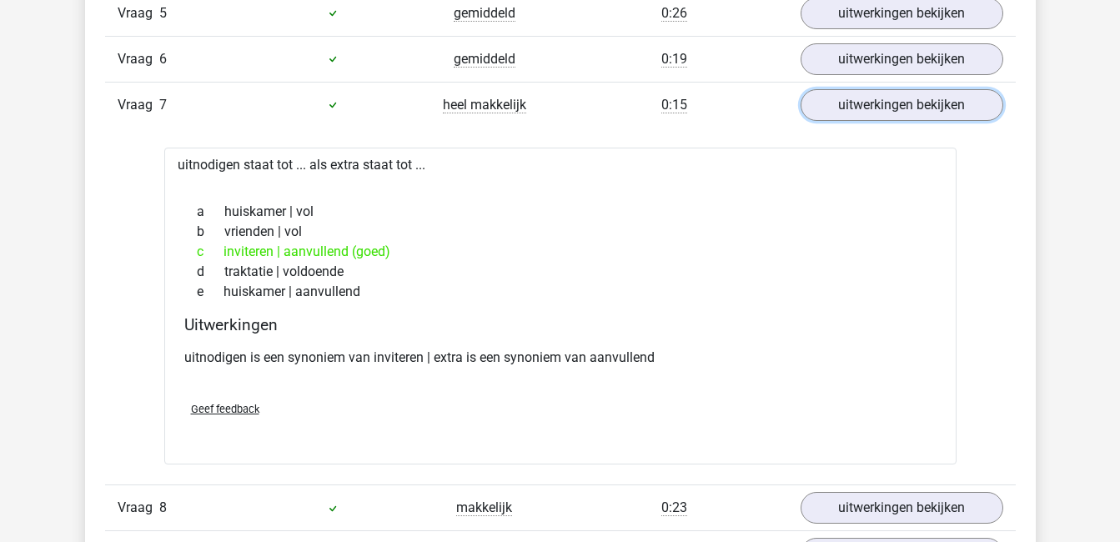
scroll to position [1300, 0]
click at [861, 82] on div "Vraag 7 heel makkelijk 0:15 uitwerkingen bekijken" at bounding box center [560, 104] width 911 height 46
click at [862, 103] on link "uitwerkingen bekijken" at bounding box center [901, 104] width 233 height 37
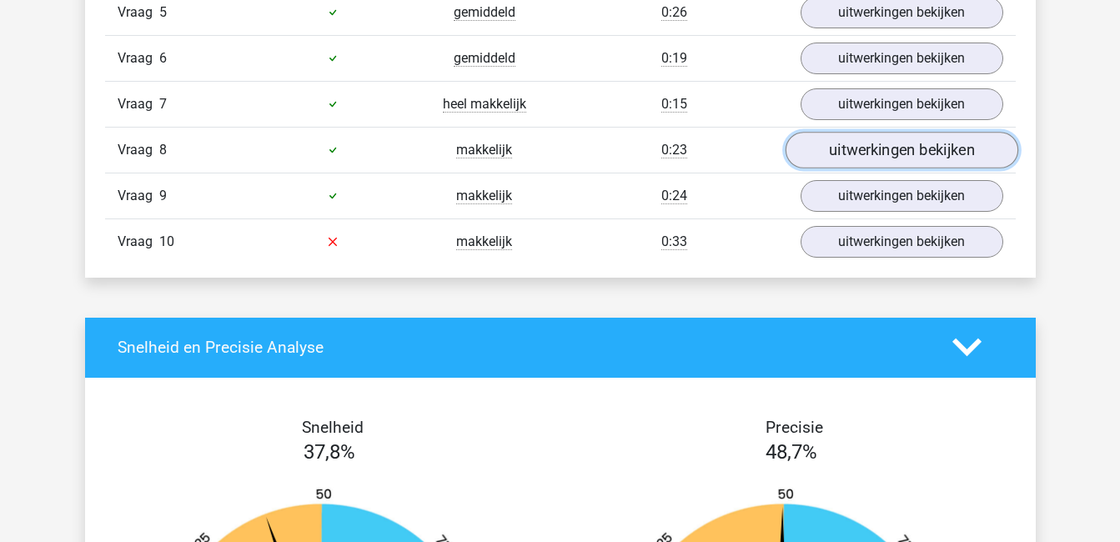
click at [877, 149] on link "uitwerkingen bekijken" at bounding box center [901, 150] width 233 height 37
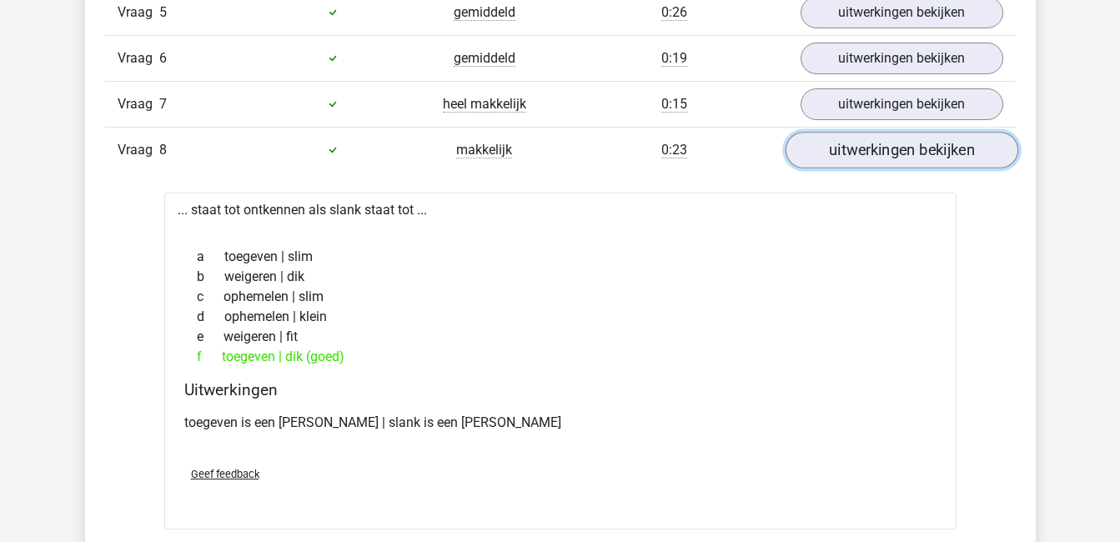
click at [877, 149] on link "uitwerkingen bekijken" at bounding box center [901, 150] width 233 height 37
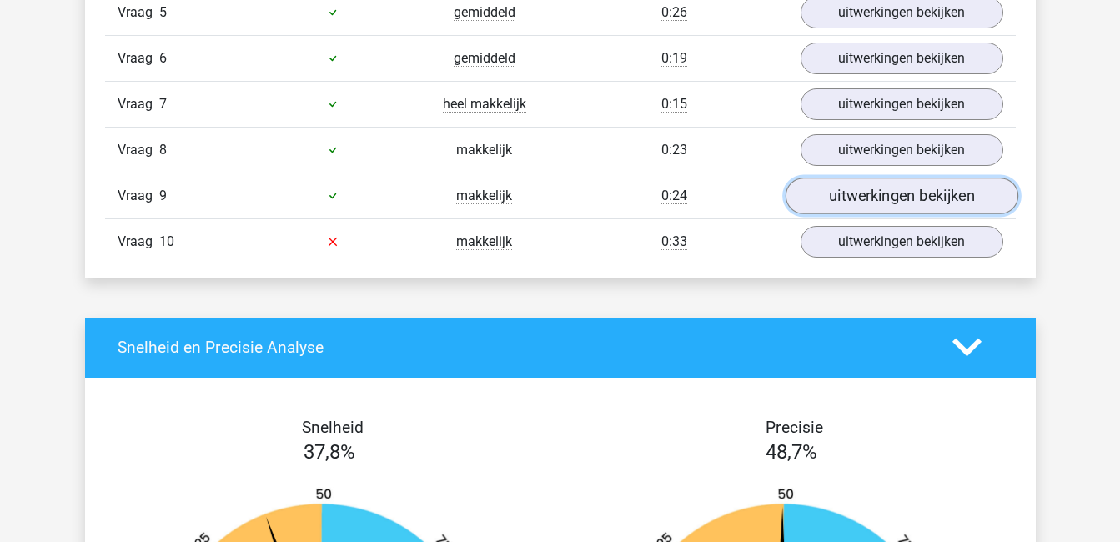
click at [882, 195] on link "uitwerkingen bekijken" at bounding box center [901, 196] width 233 height 37
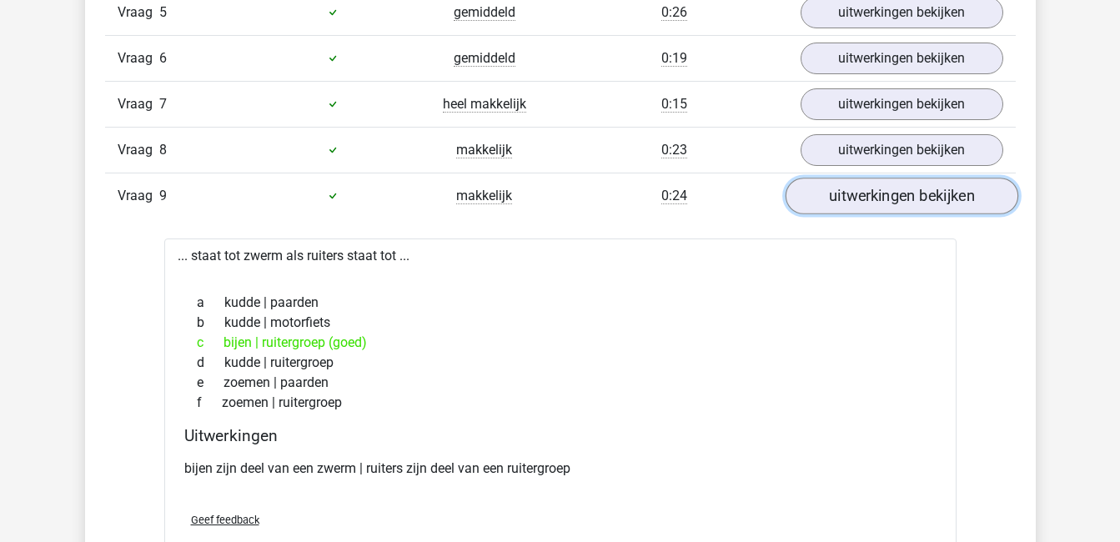
click at [882, 195] on link "uitwerkingen bekijken" at bounding box center [901, 196] width 233 height 37
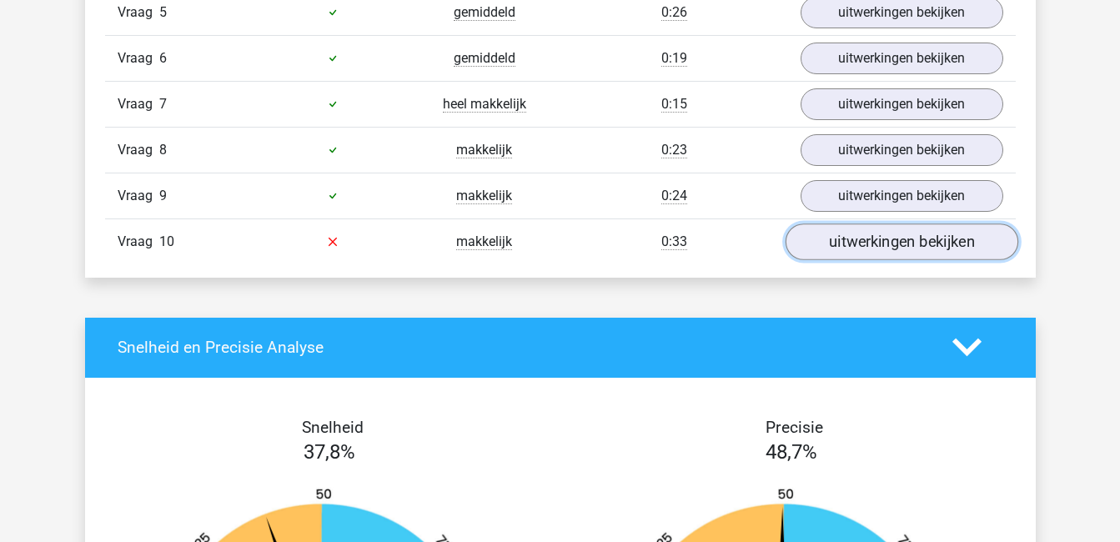
click at [891, 244] on link "uitwerkingen bekijken" at bounding box center [901, 242] width 233 height 37
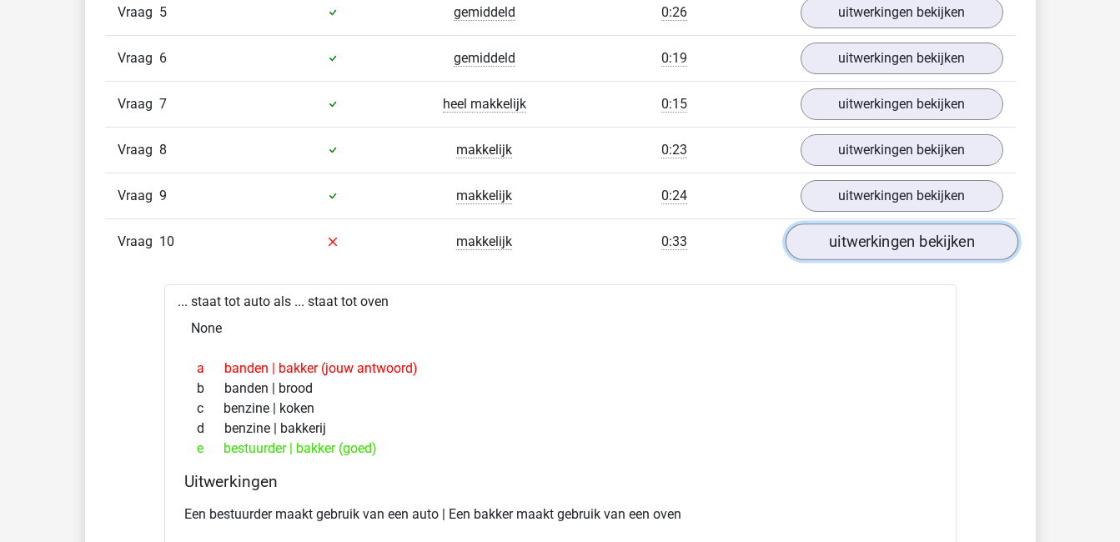
click at [867, 240] on link "uitwerkingen bekijken" at bounding box center [901, 242] width 233 height 37
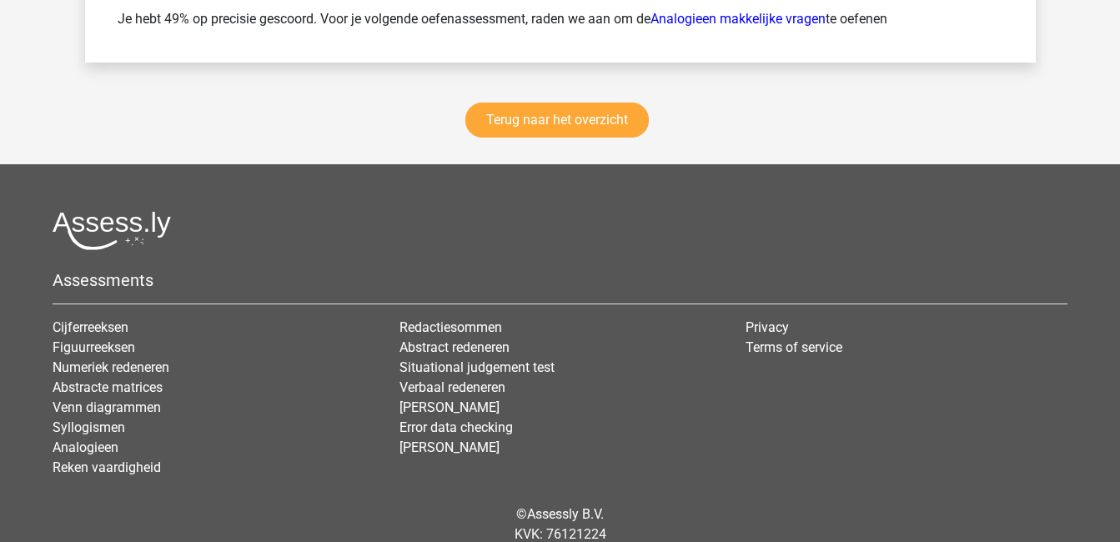
scroll to position [2473, 0]
click at [583, 117] on link "Terug naar het overzicht" at bounding box center [556, 119] width 183 height 35
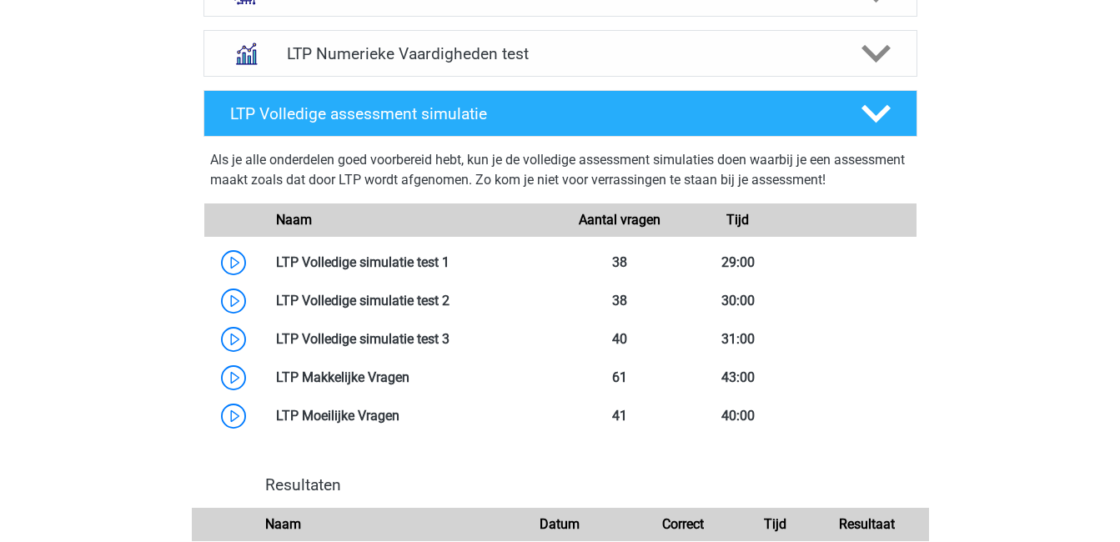
scroll to position [862, 0]
